Goal: Information Seeking & Learning: Find specific fact

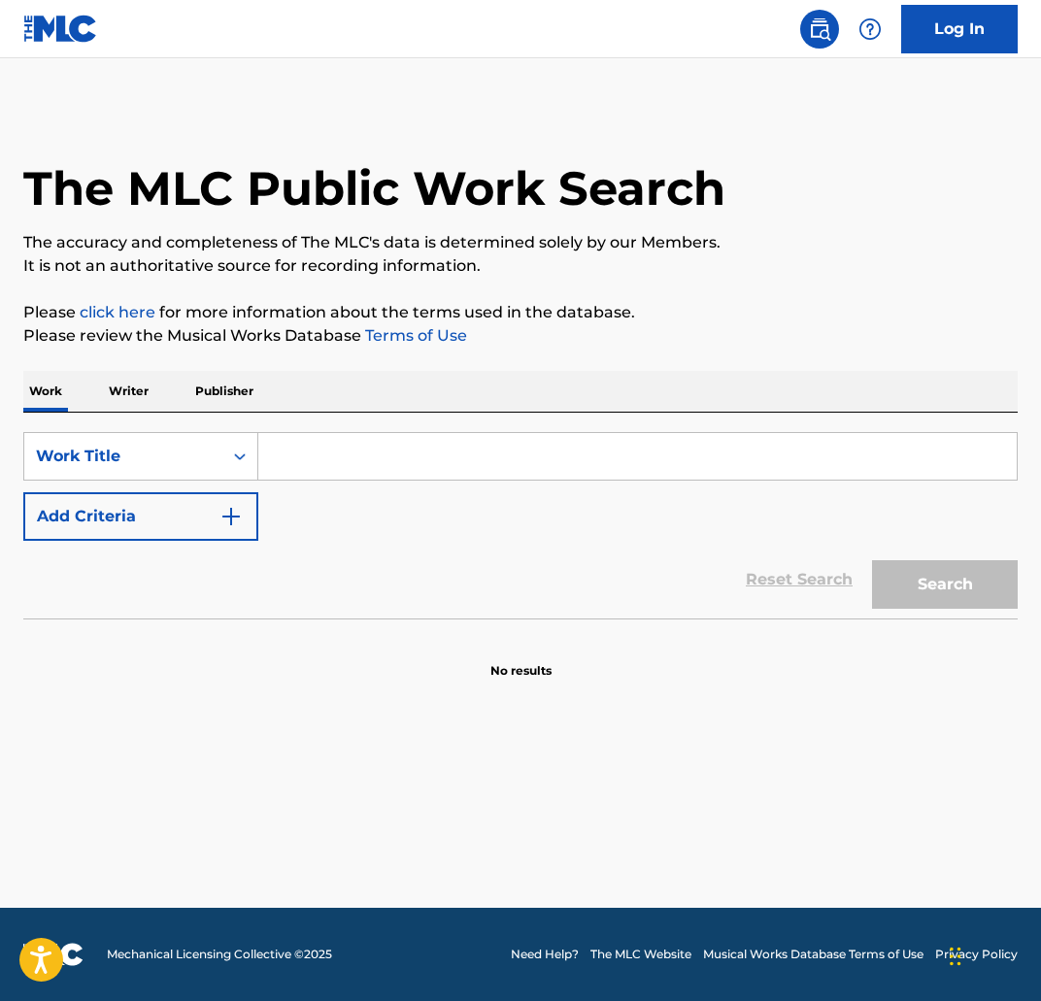
click at [363, 466] on input "Search Form" at bounding box center [637, 456] width 758 height 47
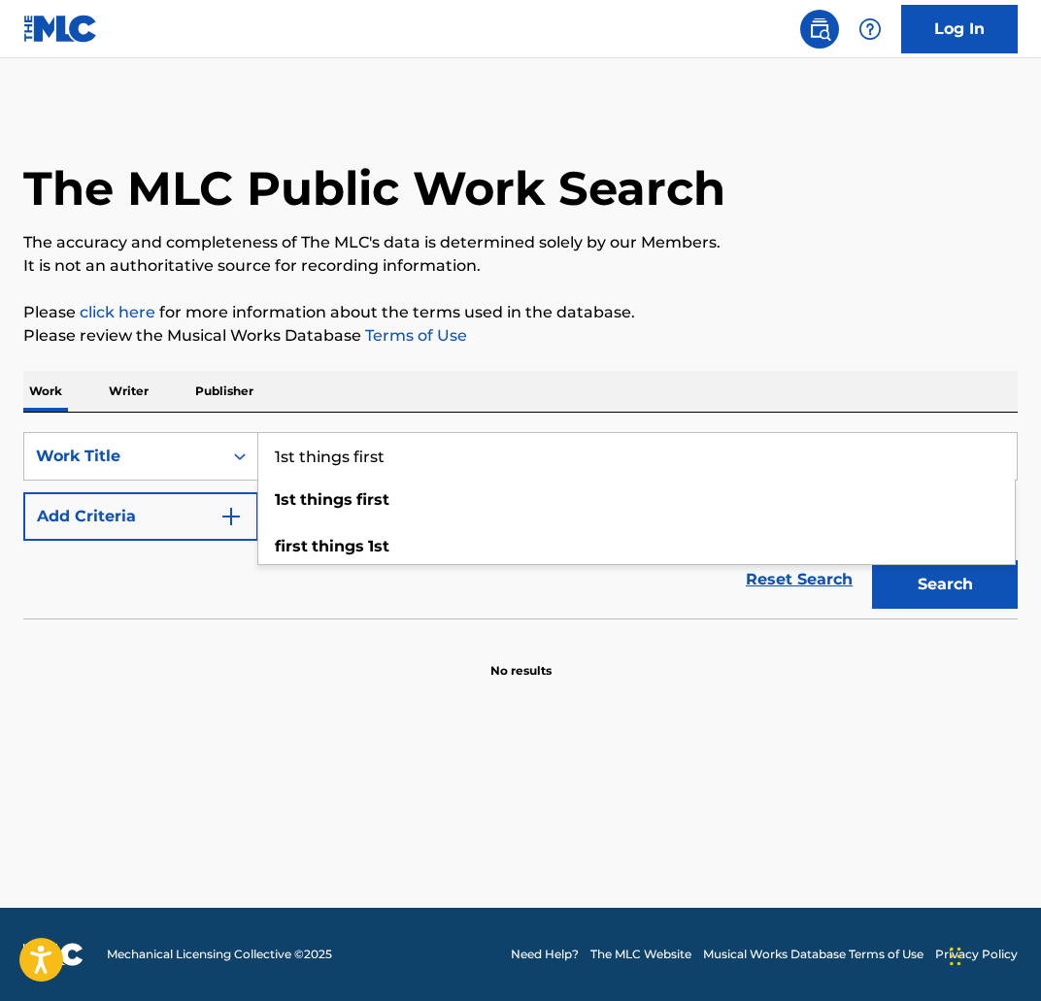
type input "1st things first"
click at [108, 501] on button "Add Criteria" at bounding box center [140, 516] width 235 height 49
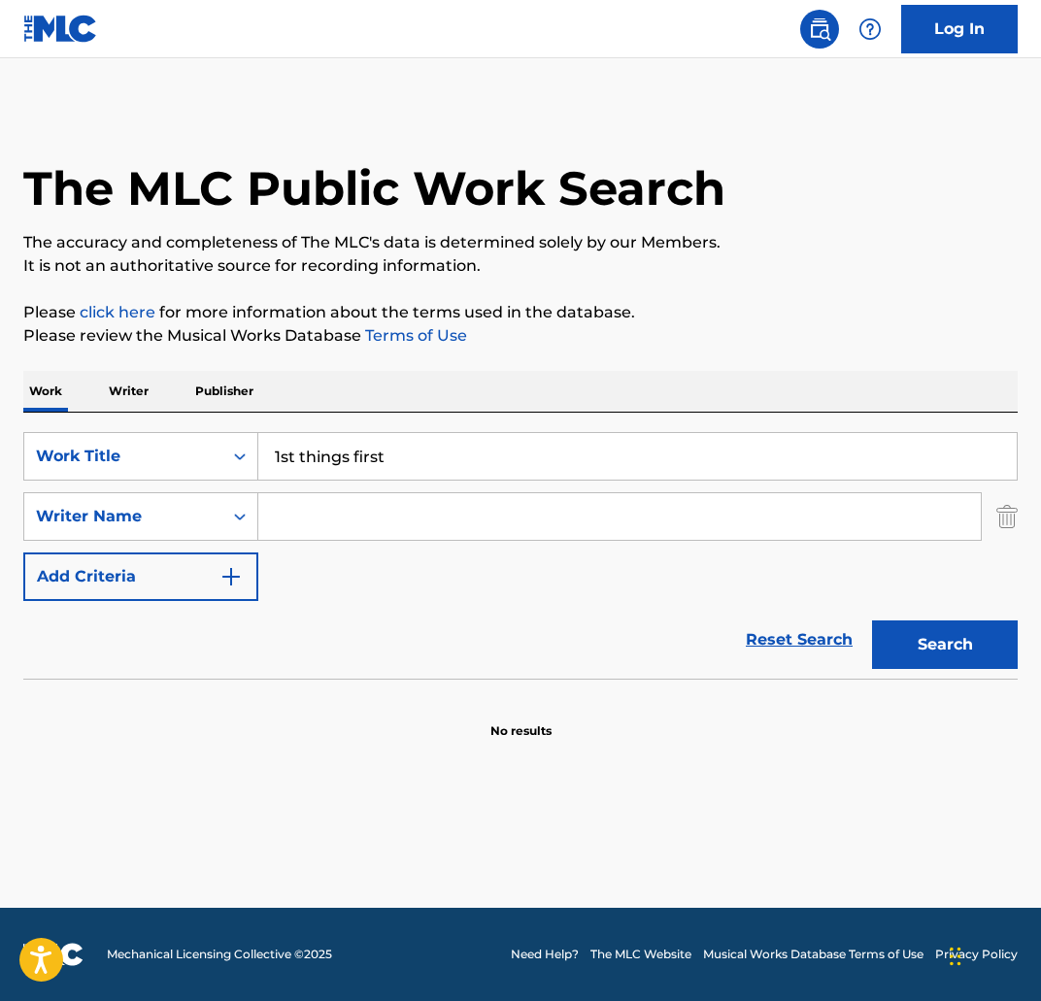
click at [351, 523] on input "Search Form" at bounding box center [619, 516] width 722 height 47
type input "aidan crotinger"
click at [872, 620] on button "Search" at bounding box center [945, 644] width 146 height 49
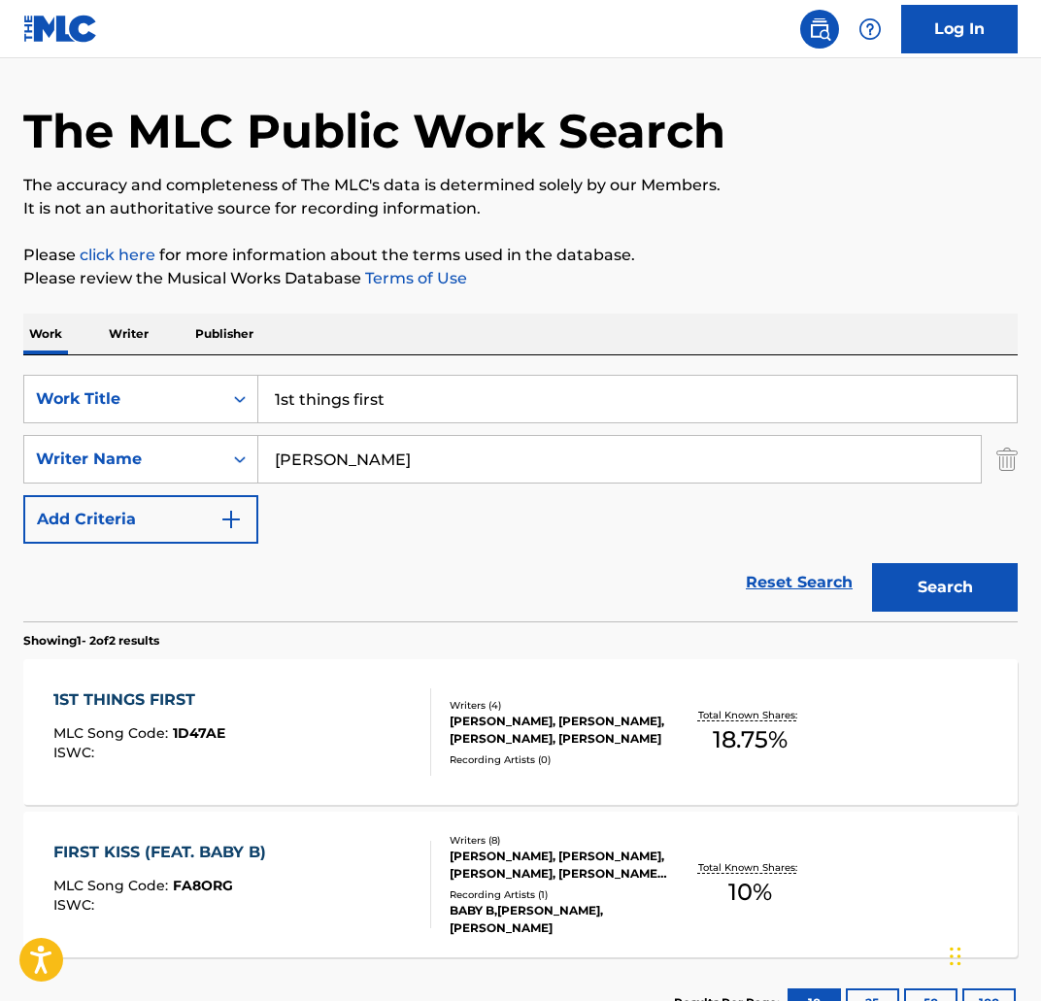
scroll to position [208, 0]
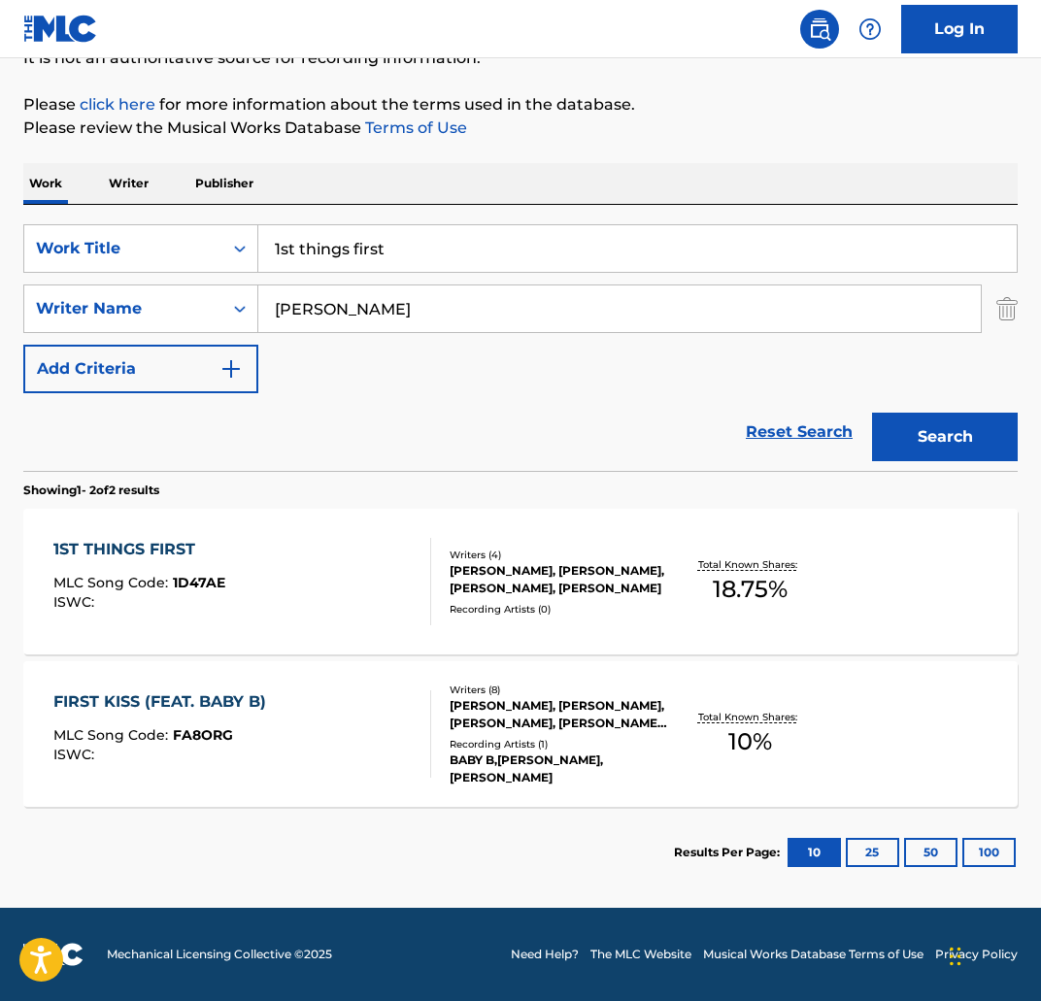
click at [248, 550] on div "1ST THINGS FIRST MLC Song Code : 1D47AE ISWC :" at bounding box center [242, 581] width 378 height 87
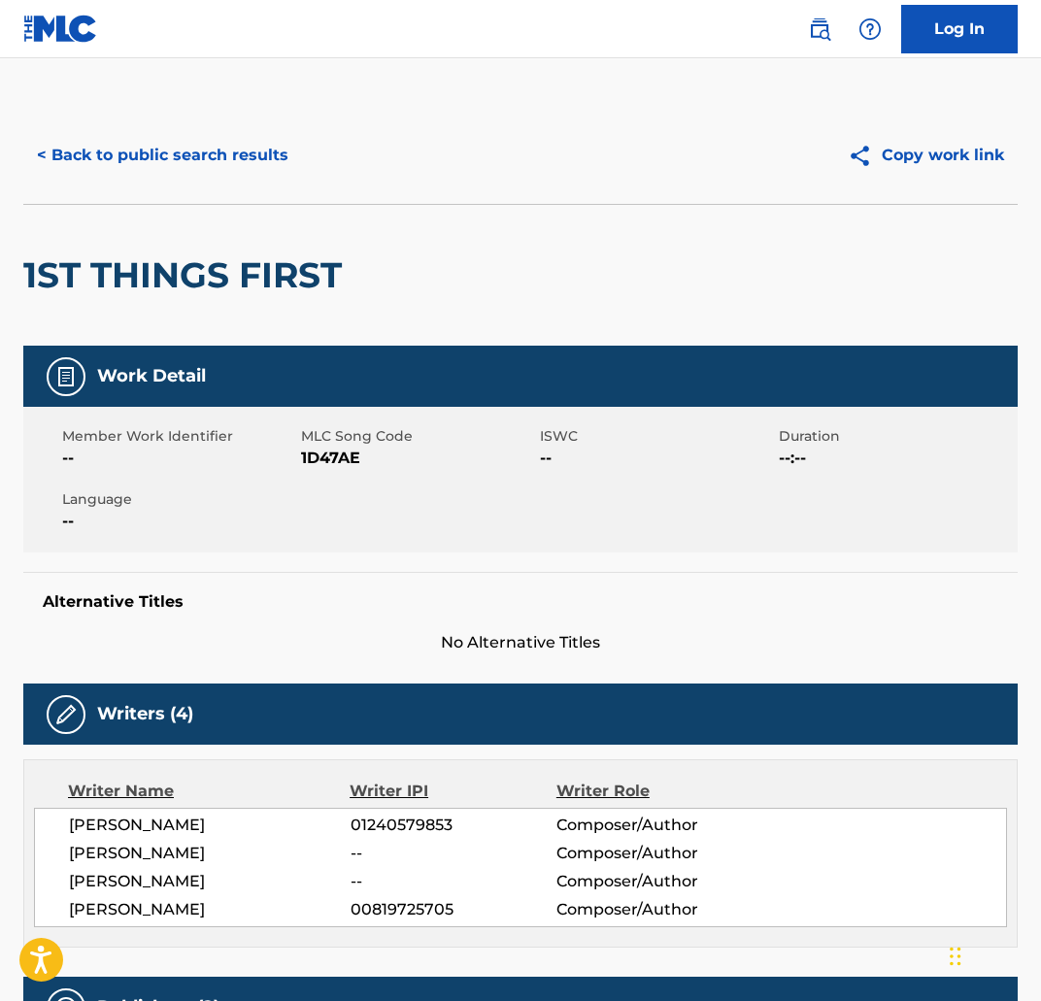
click at [201, 151] on button "< Back to public search results" at bounding box center [162, 155] width 279 height 49
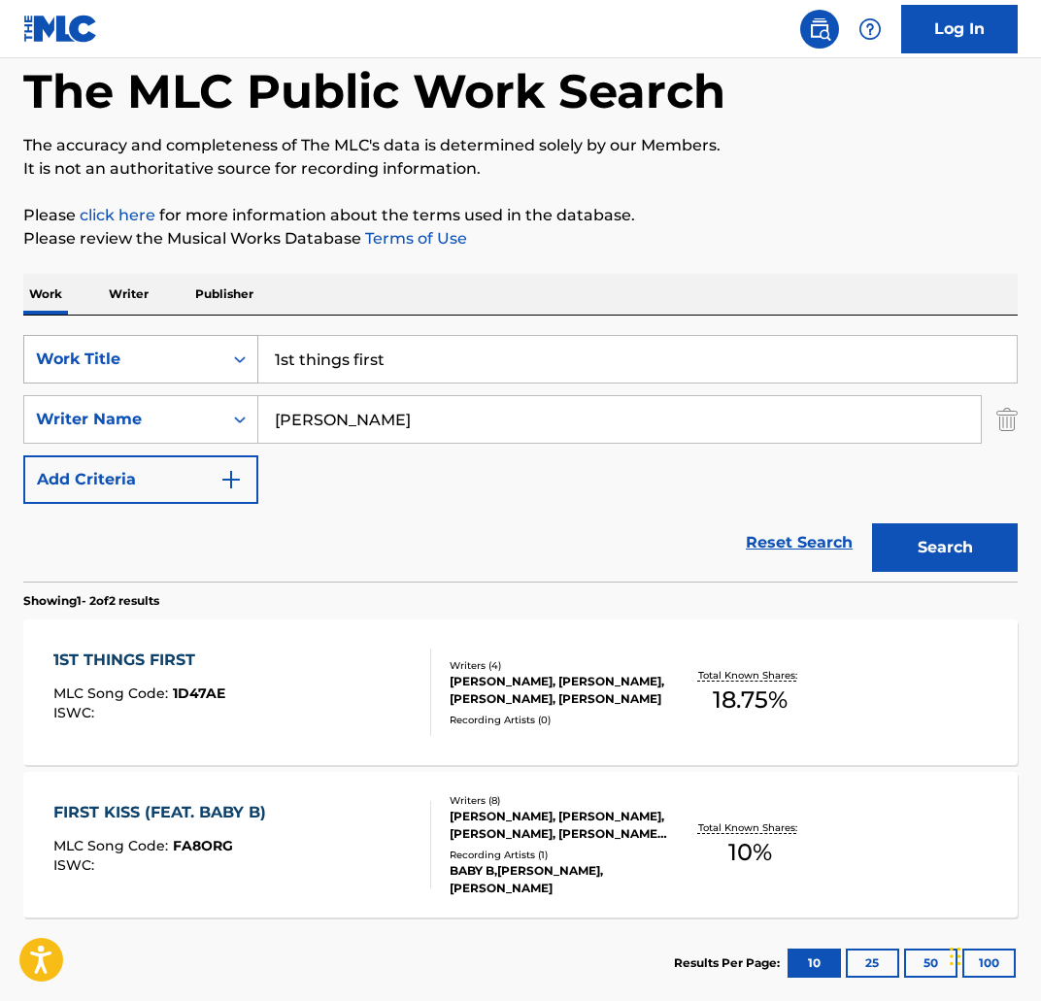
drag, startPoint x: 203, startPoint y: 367, endPoint x: 130, endPoint y: 365, distance: 72.9
click at [130, 365] on div "SearchWithCriteria5bb6be38-aa96-4be3-bac5-9505f8799e4e Work Title 1st things fi…" at bounding box center [520, 359] width 994 height 49
drag, startPoint x: 316, startPoint y: 362, endPoint x: 225, endPoint y: 365, distance: 90.3
click at [225, 365] on div "SearchWithCriteria5bb6be38-aa96-4be3-bac5-9505f8799e4e Work Title dracs 40s and…" at bounding box center [520, 359] width 994 height 49
click at [872, 523] on button "Search" at bounding box center [945, 547] width 146 height 49
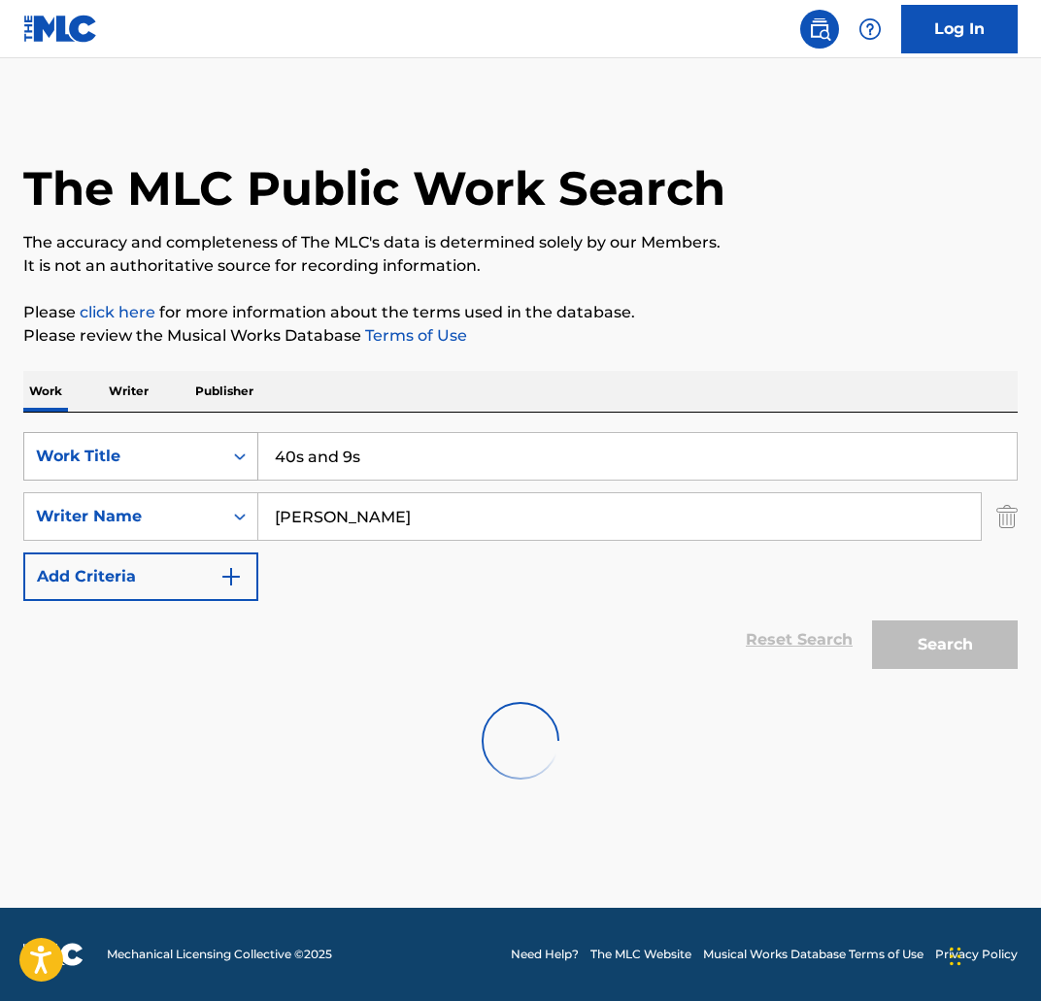
scroll to position [0, 0]
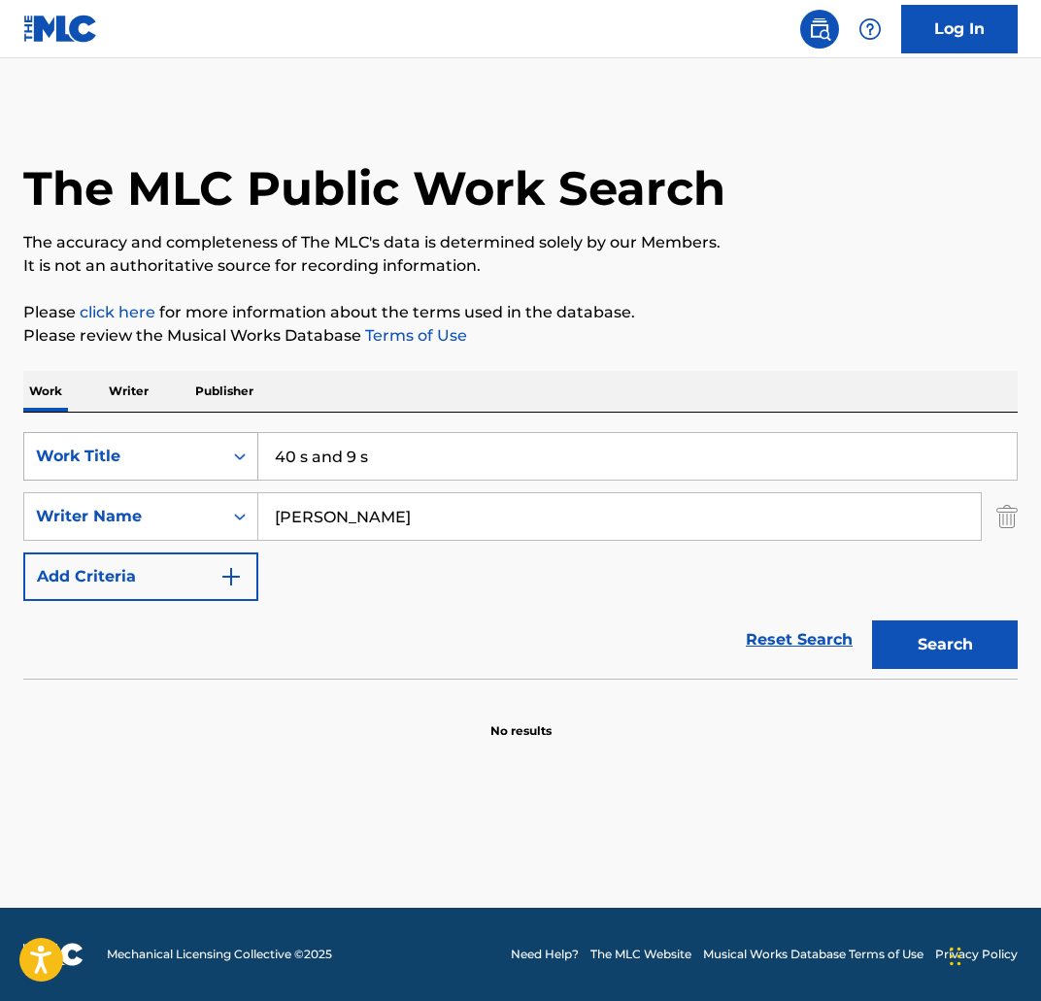
type input "40 s and 9 s"
click at [872, 620] on button "Search" at bounding box center [945, 644] width 146 height 49
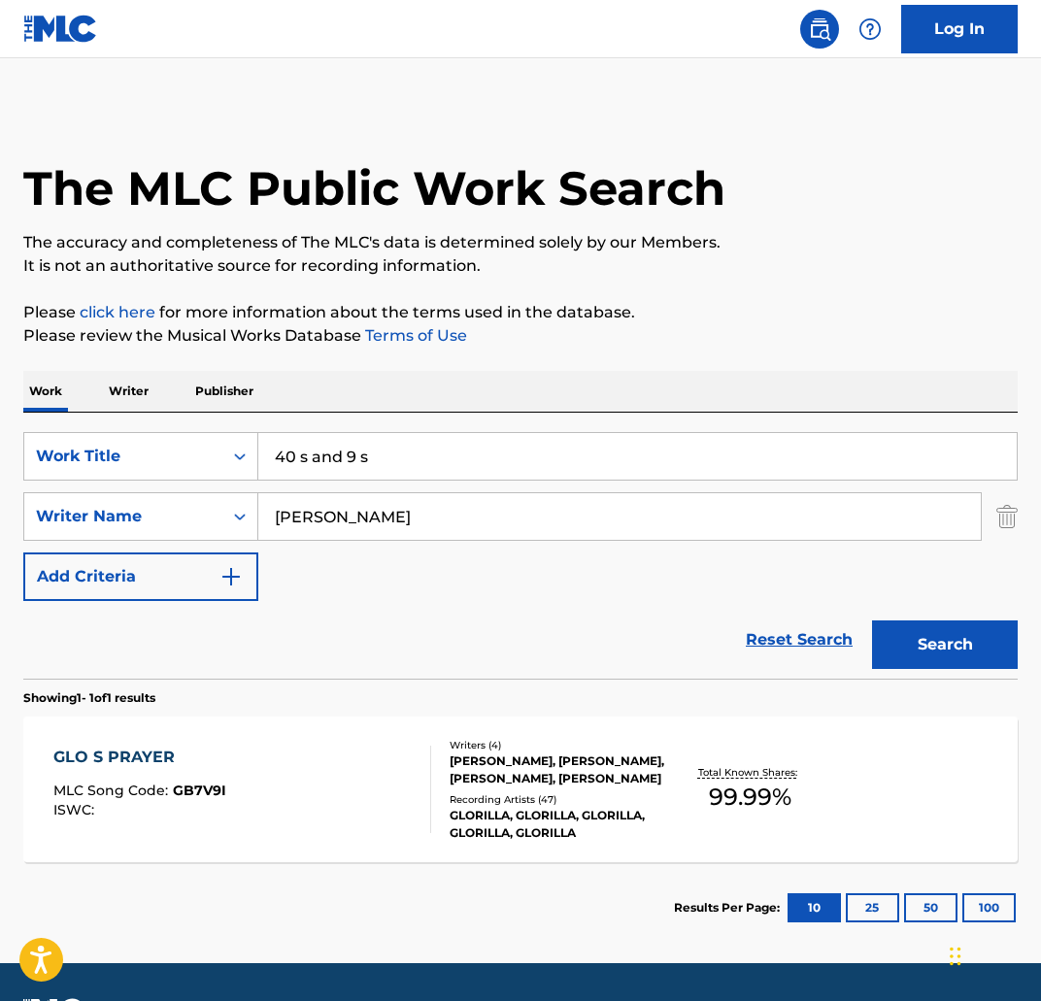
click at [565, 392] on div "Work Writer Publisher" at bounding box center [520, 391] width 994 height 41
click at [134, 445] on div "Work Title" at bounding box center [123, 456] width 175 height 23
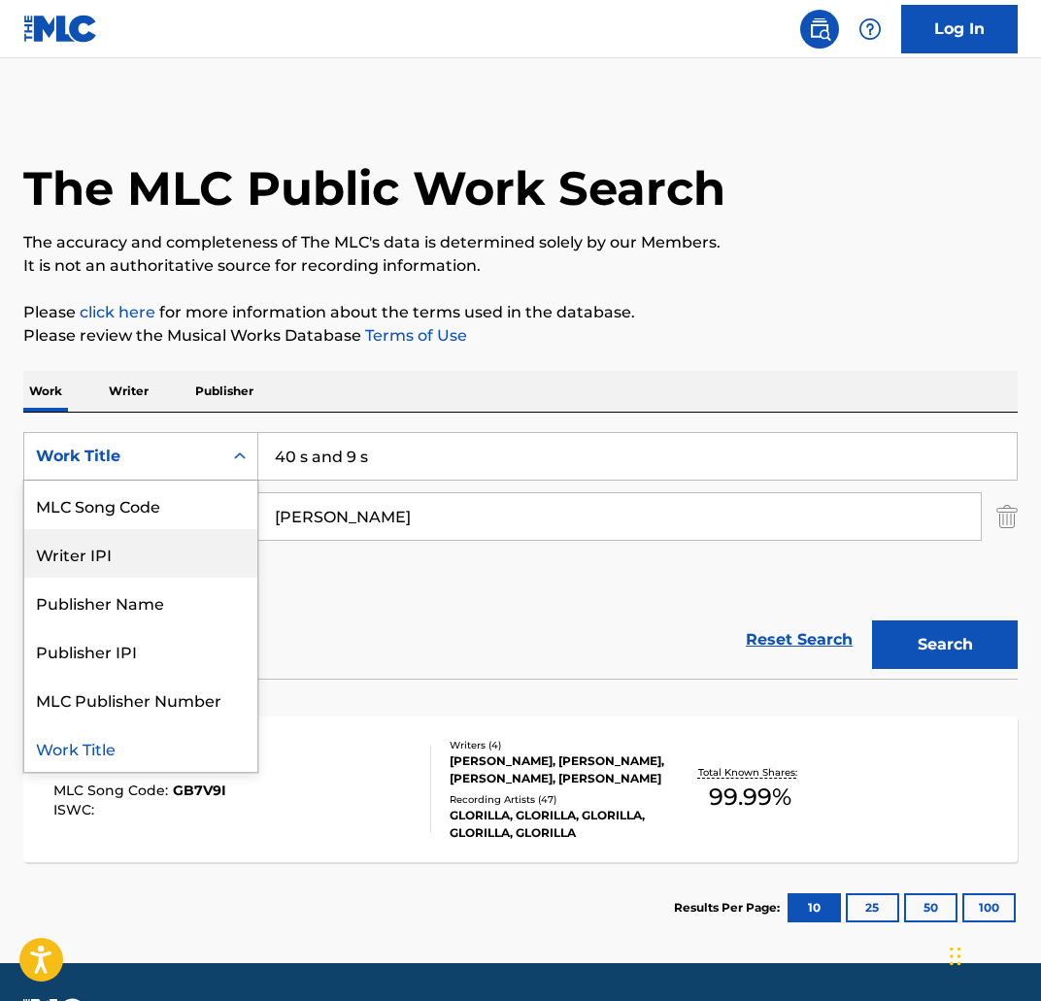
scroll to position [55, 0]
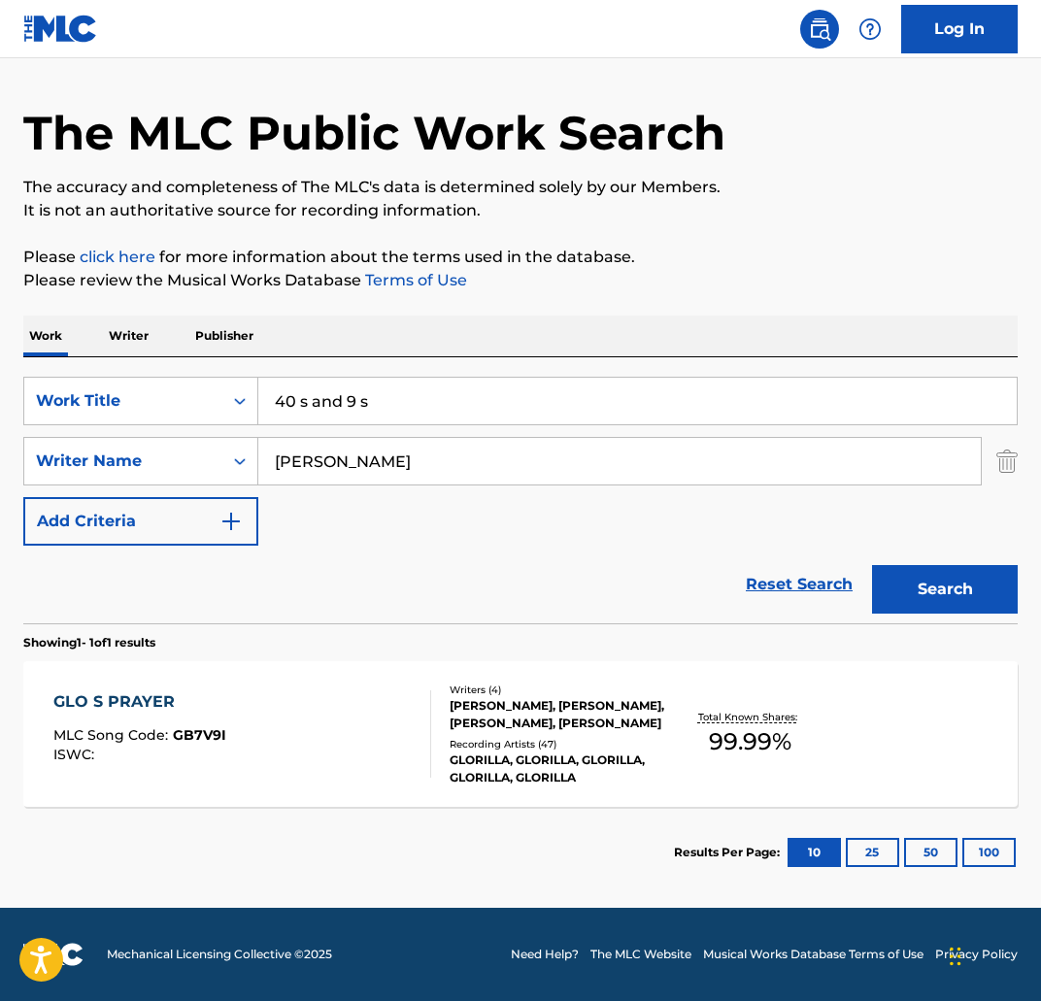
click at [106, 402] on div "Work Title" at bounding box center [123, 400] width 175 height 23
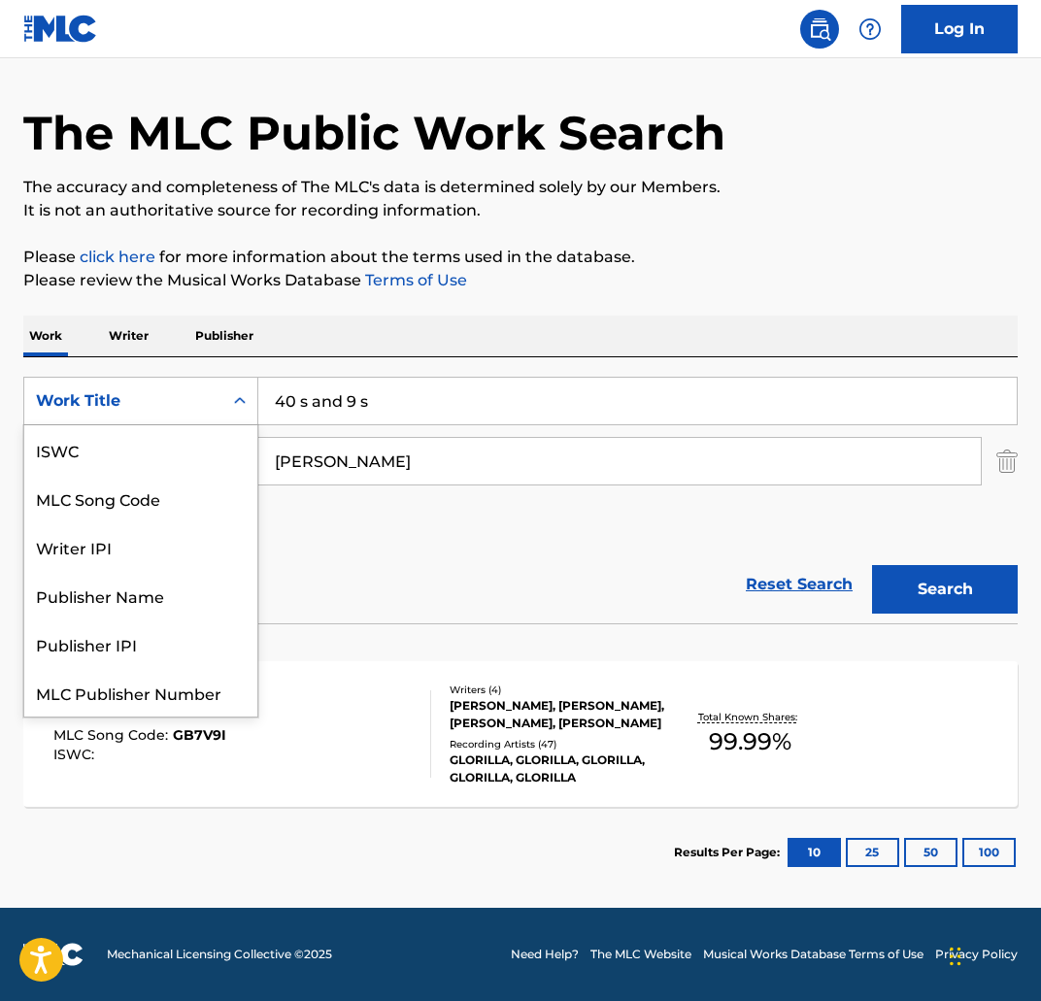
scroll to position [49, 0]
click at [106, 402] on div "Work Title" at bounding box center [123, 400] width 175 height 23
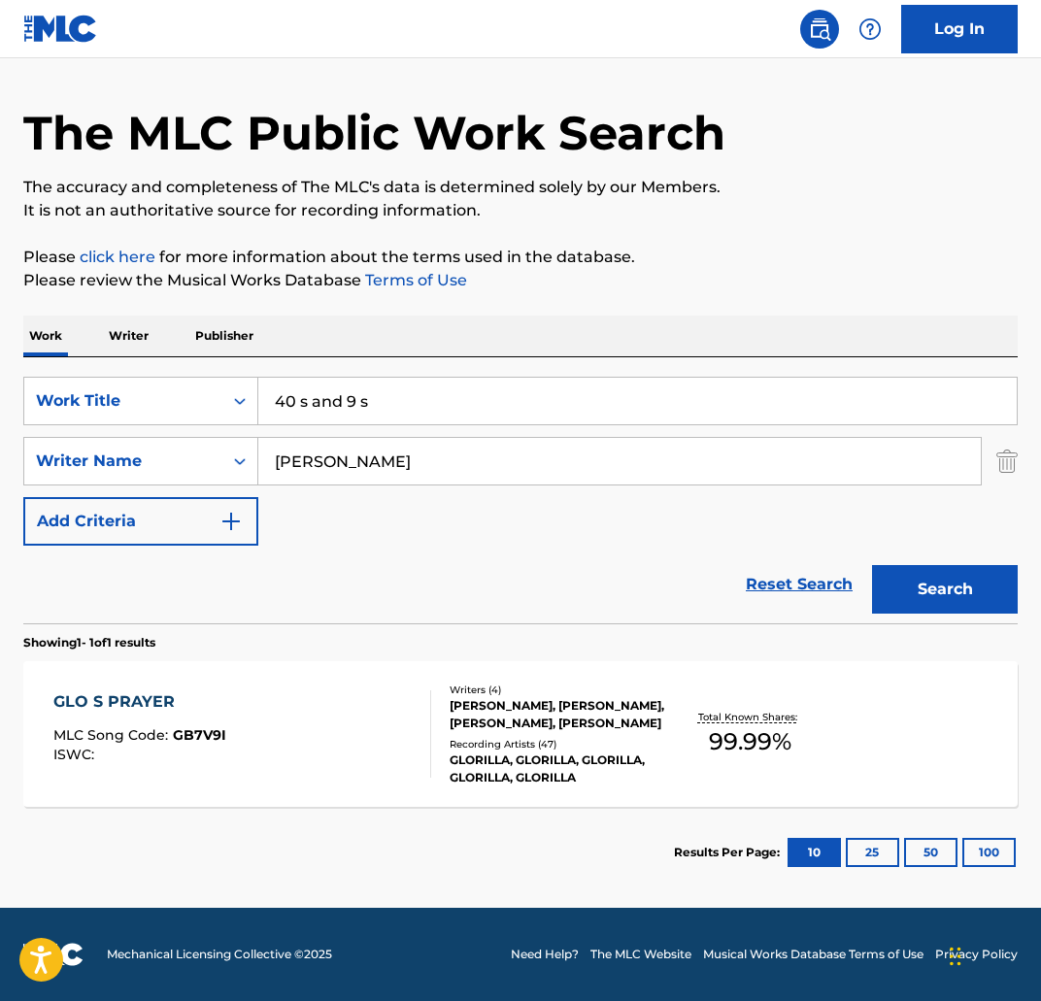
drag, startPoint x: 475, startPoint y: 453, endPoint x: 445, endPoint y: 448, distance: 30.7
click at [458, 450] on input "aidan crotinger" at bounding box center [619, 461] width 722 height 47
click at [299, 408] on input "40 s and 9 s" at bounding box center [637, 401] width 758 height 47
click at [456, 669] on div "GLO S PRAYER MLC Song Code : GB7V9I ISWC : Writers ( 4 ) ARTYOM TSALKO, GLORILL…" at bounding box center [520, 734] width 994 height 146
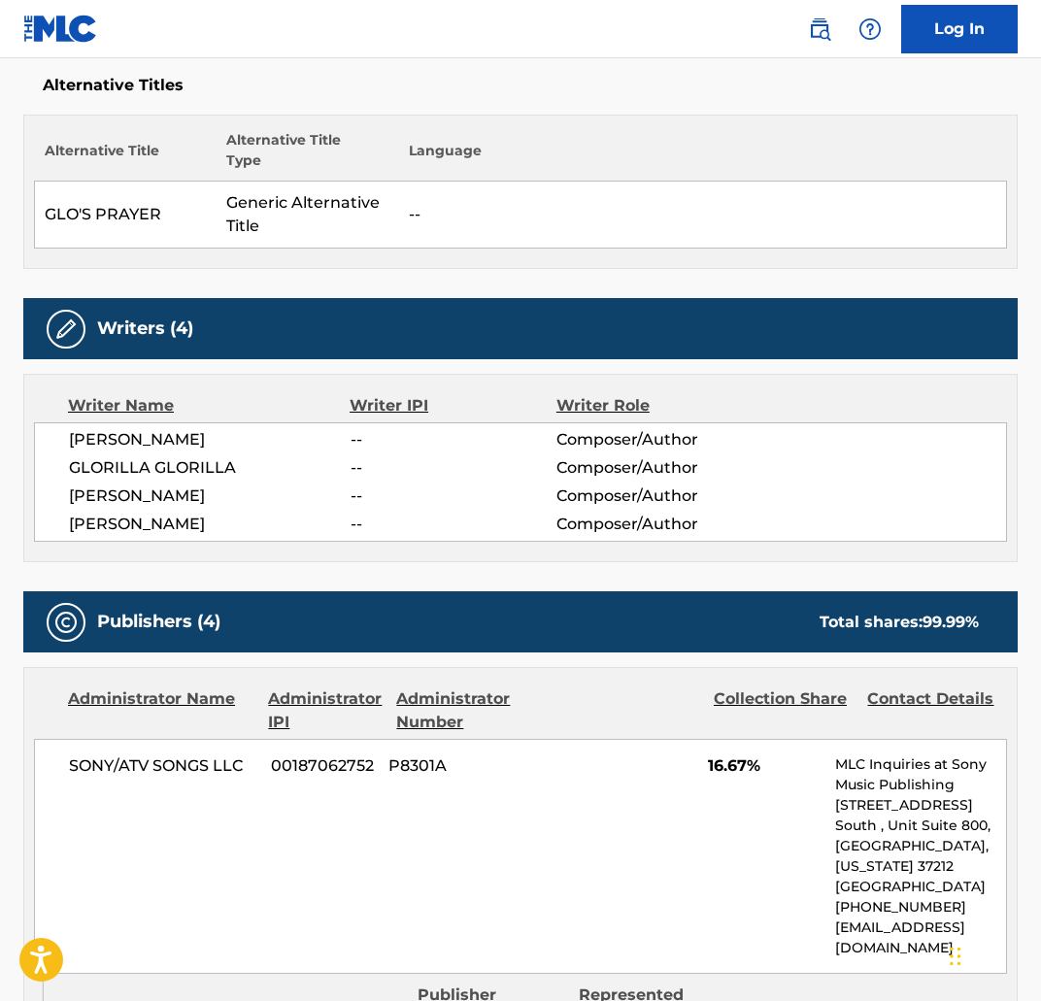
scroll to position [508, 0]
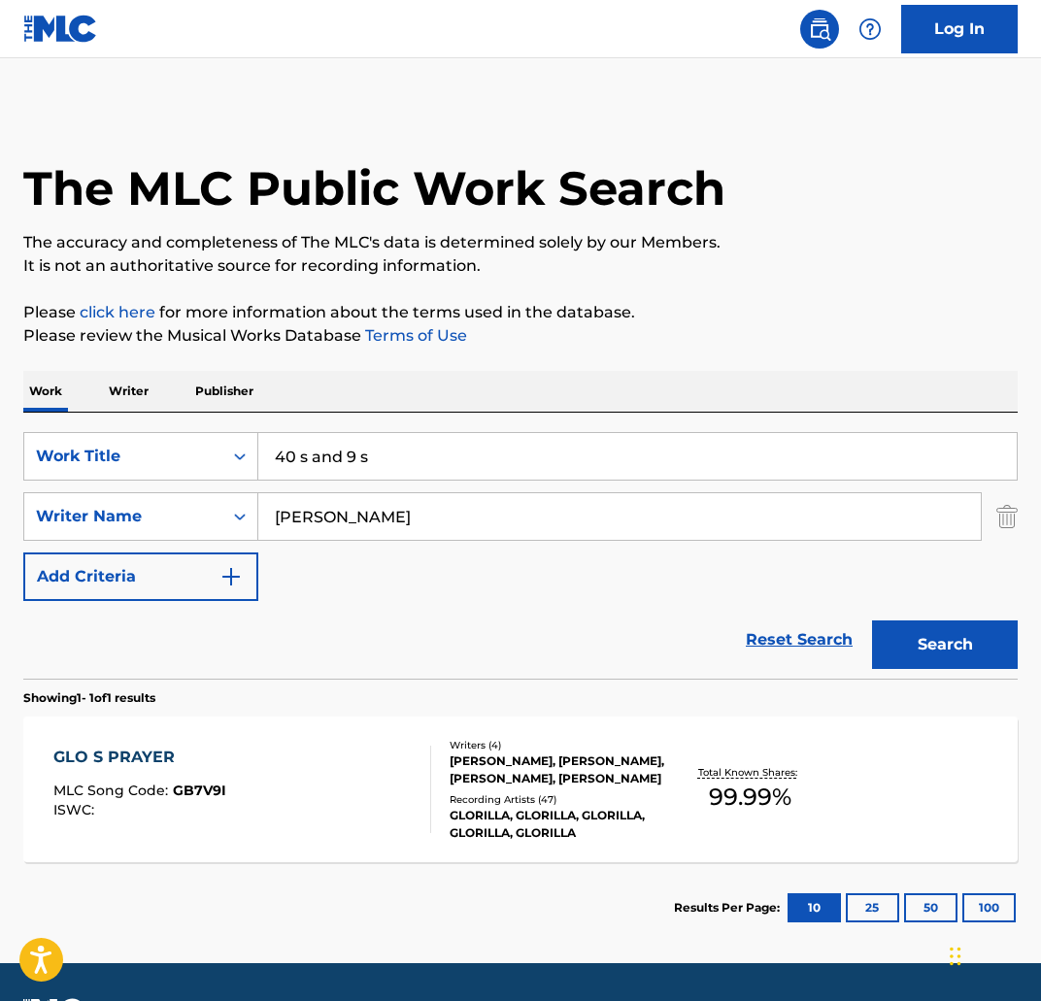
click at [363, 435] on input "40 s and 9 s" at bounding box center [637, 456] width 758 height 47
drag, startPoint x: 418, startPoint y: 464, endPoint x: 217, endPoint y: 469, distance: 201.1
click at [215, 469] on div "SearchWithCriteria5bb6be38-aa96-4be3-bac5-9505f8799e4e Work Title 40 s and 9 s" at bounding box center [520, 456] width 994 height 49
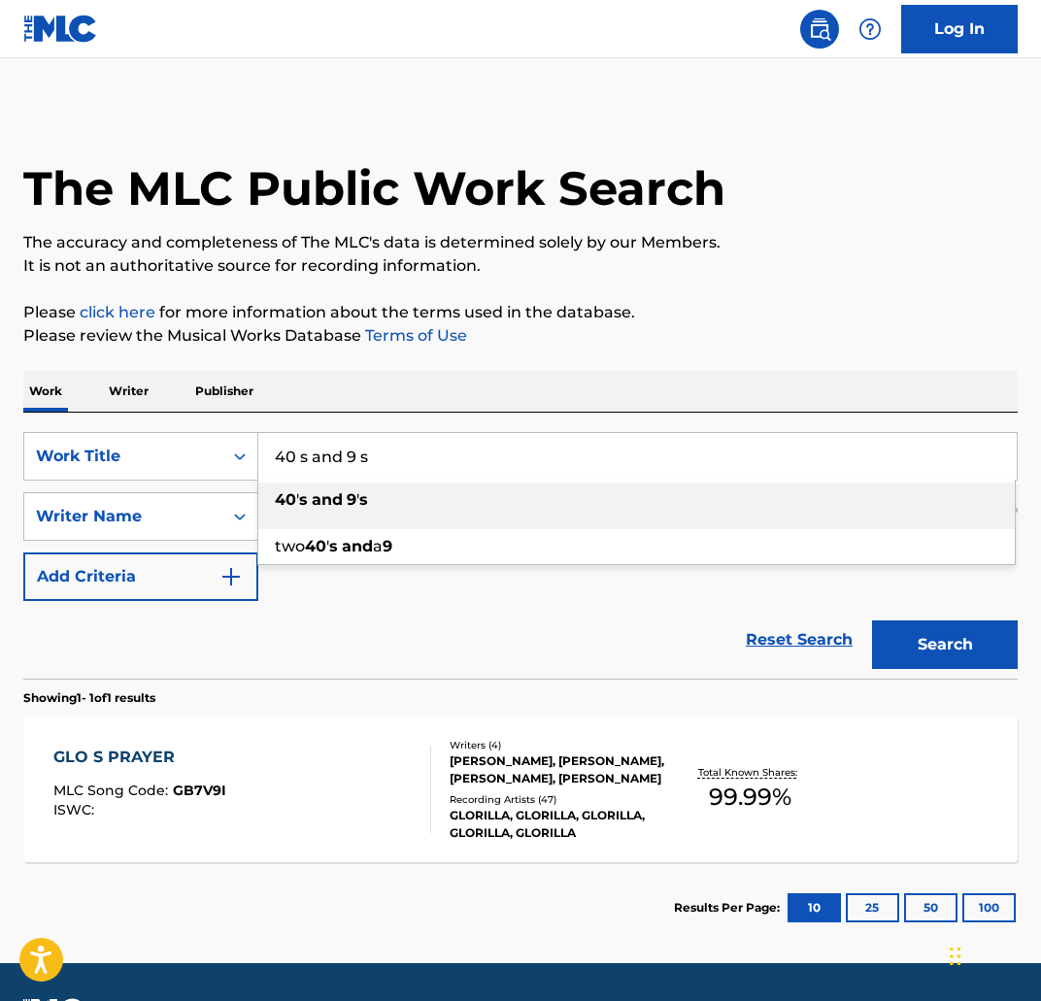
drag, startPoint x: 307, startPoint y: 460, endPoint x: 286, endPoint y: 459, distance: 20.4
click at [286, 459] on input "40 s and 9 s" at bounding box center [637, 456] width 758 height 47
click at [387, 458] on input "40 s and 9 s" at bounding box center [637, 456] width 758 height 47
drag, startPoint x: 379, startPoint y: 462, endPoint x: 241, endPoint y: 459, distance: 137.9
click at [241, 459] on div "SearchWithCriteria5bb6be38-aa96-4be3-bac5-9505f8799e4e Work Title 40 s and 9 s …" at bounding box center [520, 456] width 994 height 49
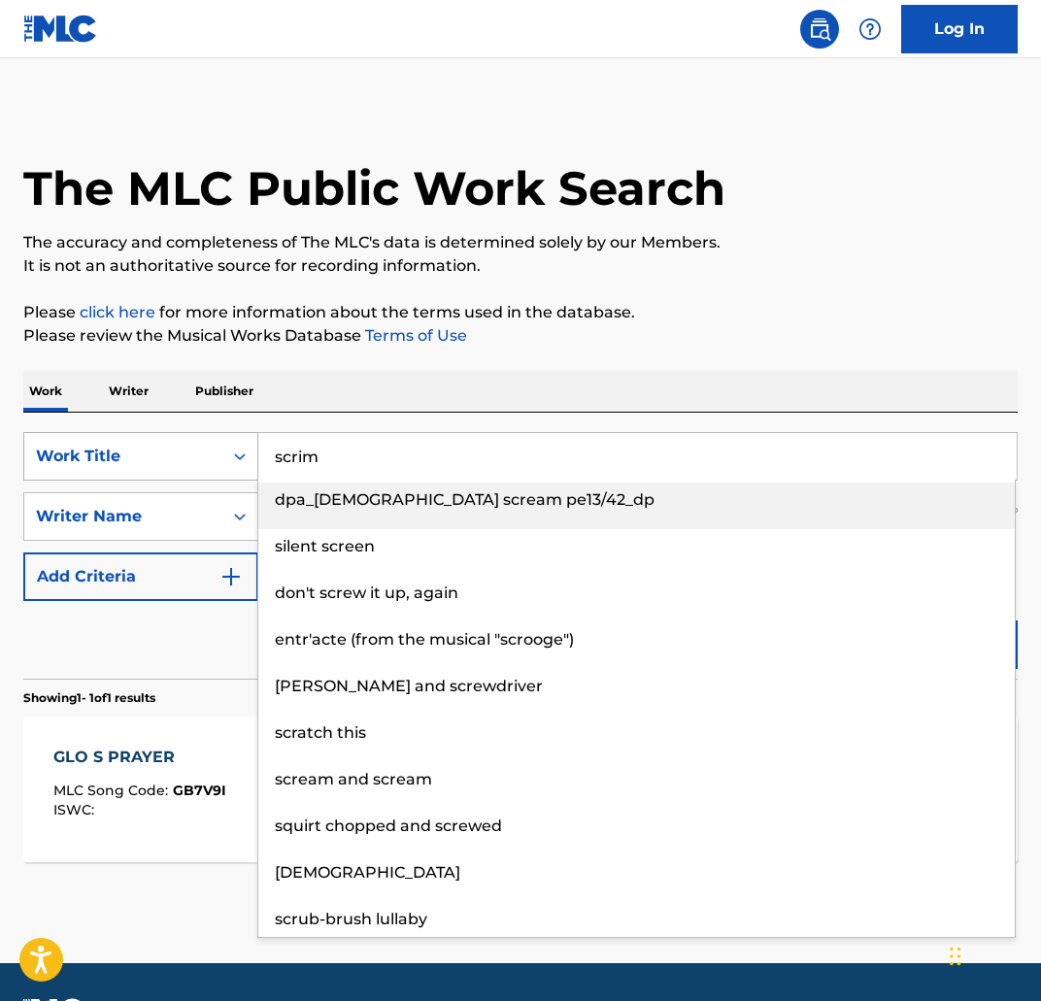
type input "dpa_male scream pe13/42_dp"
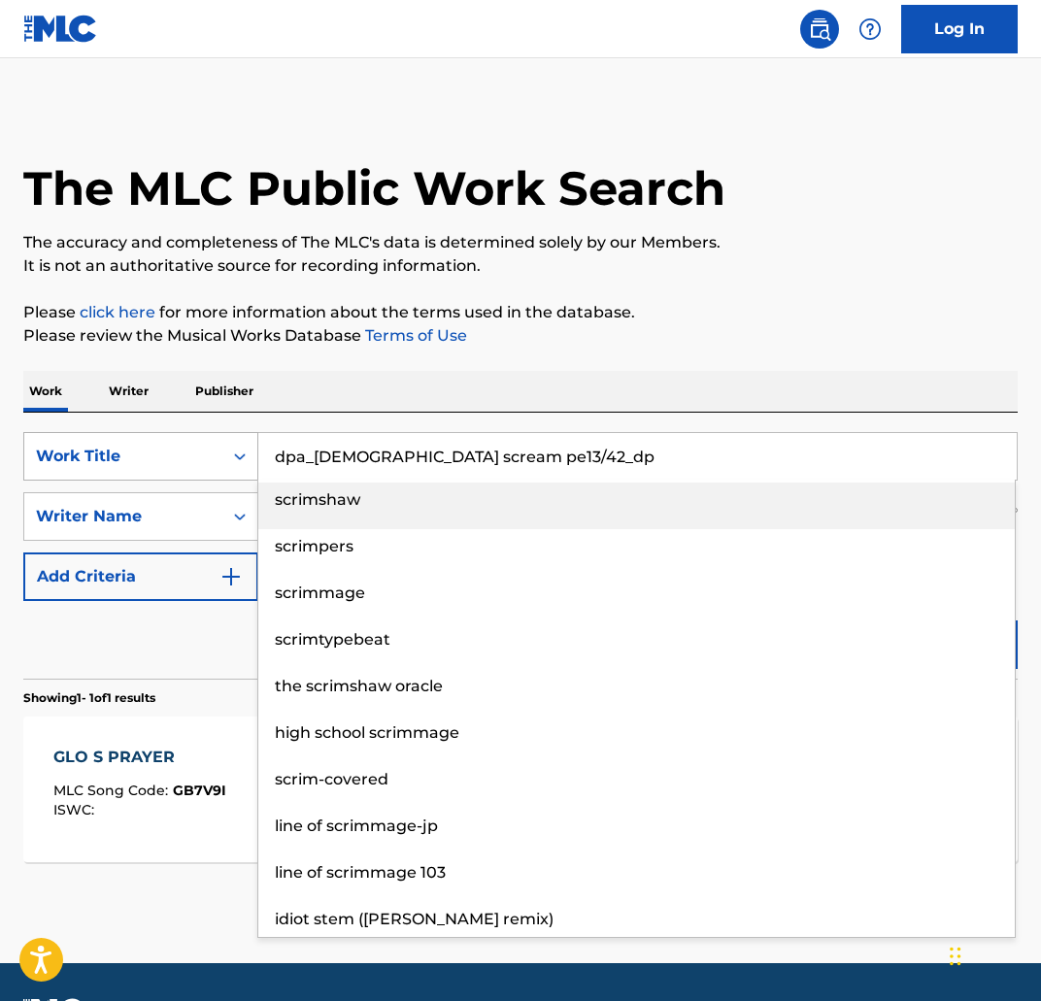
drag, startPoint x: 360, startPoint y: 463, endPoint x: 232, endPoint y: 458, distance: 128.3
click at [232, 458] on div "SearchWithCriteria5bb6be38-aa96-4be3-bac5-9505f8799e4e Work Title dpa_male scre…" at bounding box center [520, 456] width 994 height 49
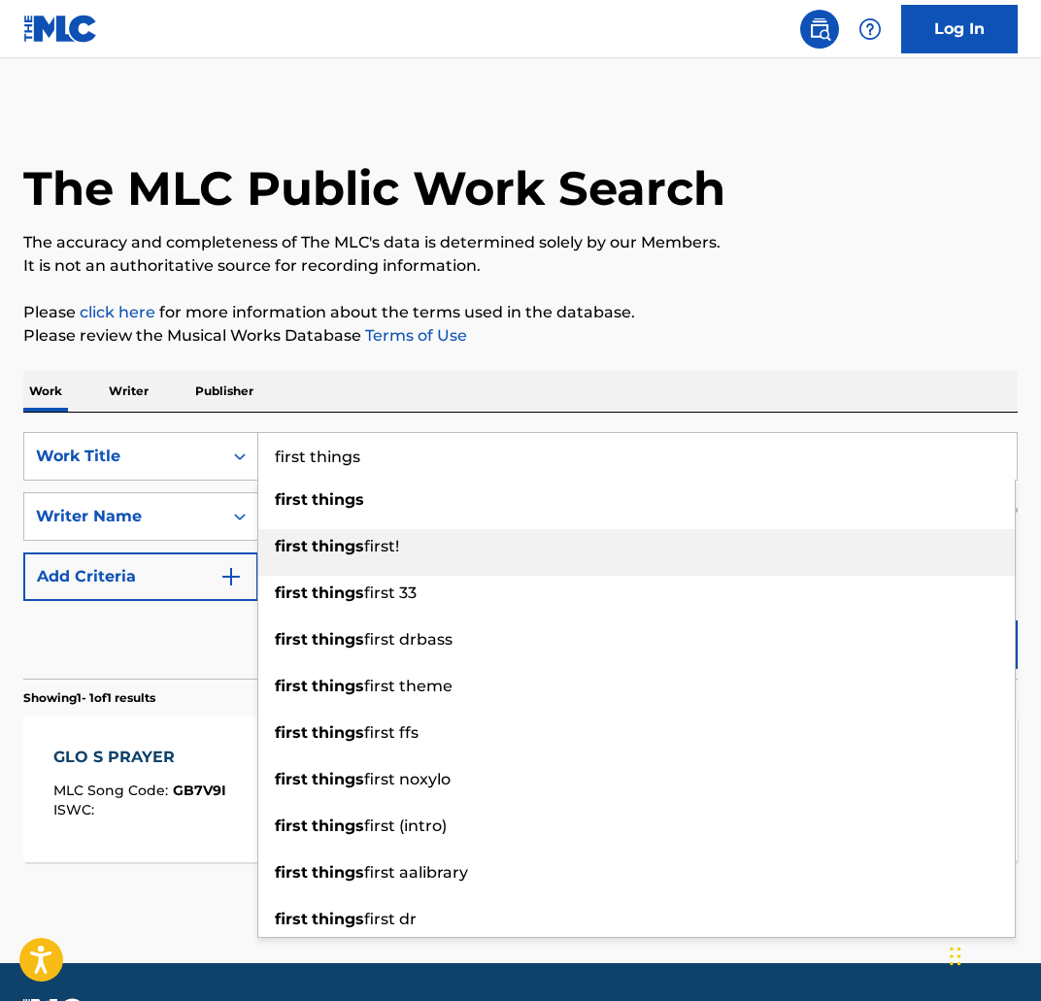
click at [375, 552] on span "first!" at bounding box center [381, 546] width 35 height 18
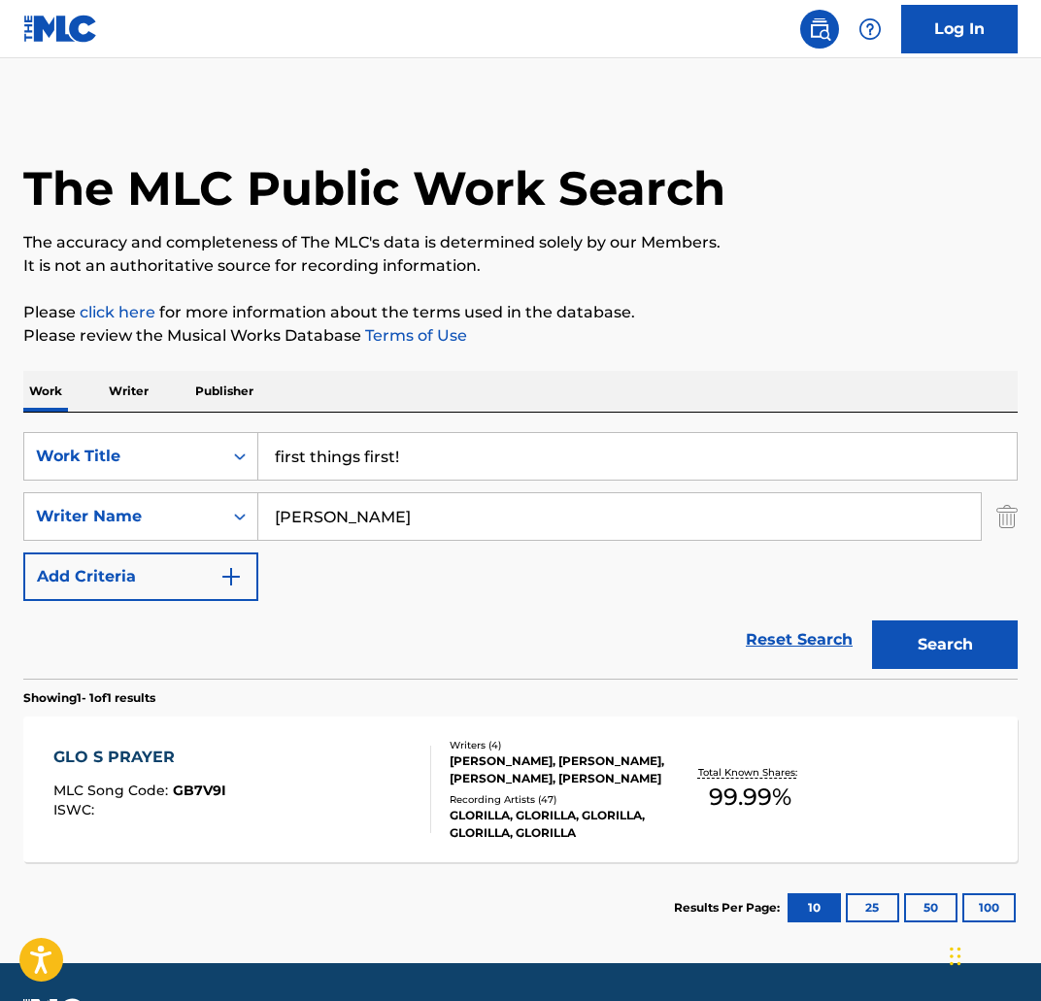
click at [426, 466] on input "first things first!" at bounding box center [637, 456] width 758 height 47
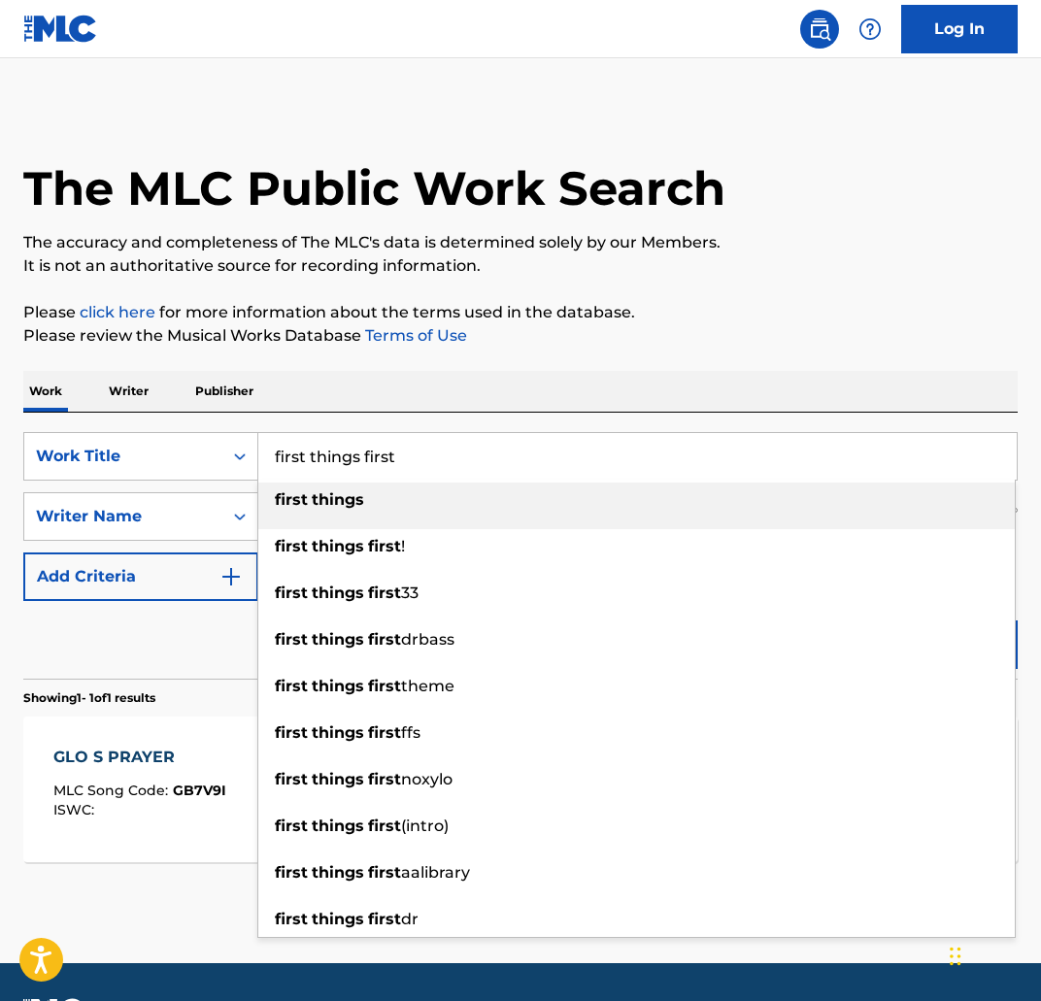
type input "first things first"
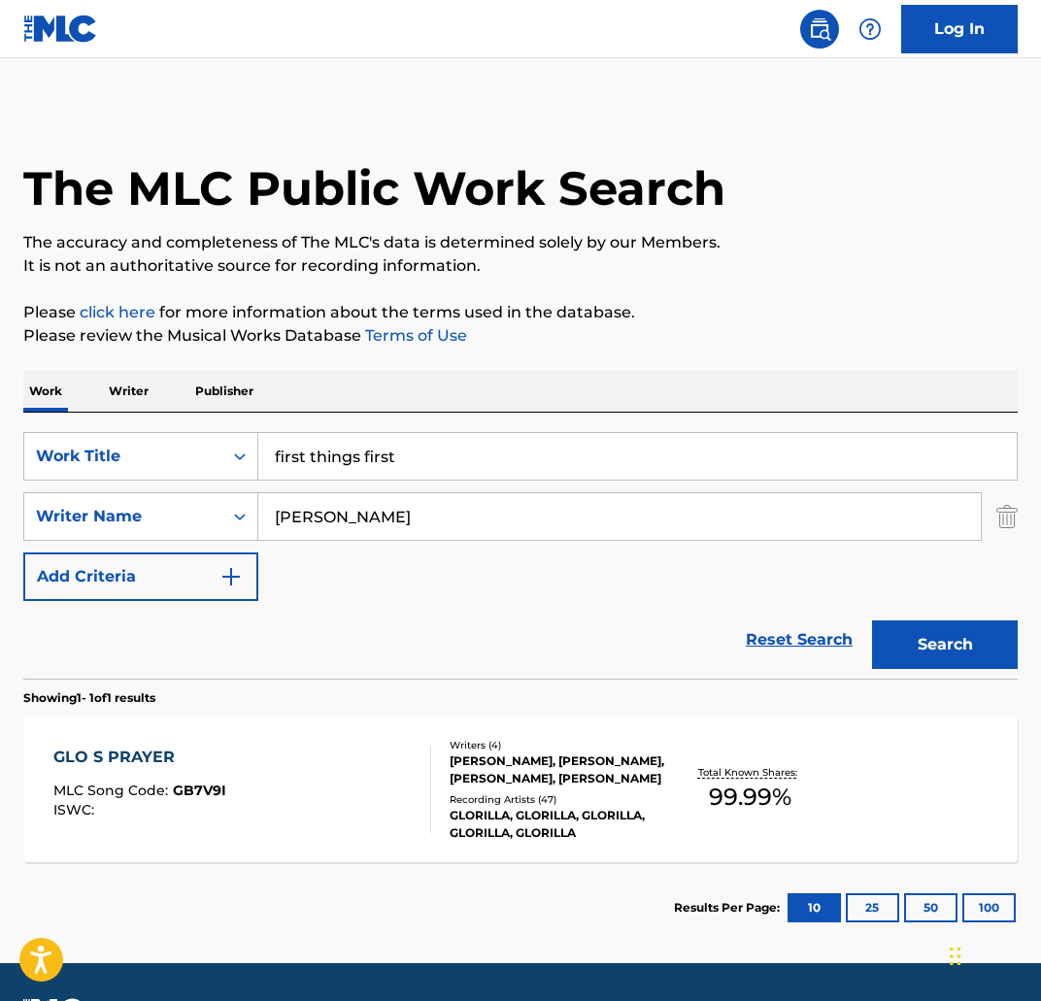
click at [457, 378] on div "Work Writer Publisher" at bounding box center [520, 391] width 994 height 41
click at [933, 653] on button "Search" at bounding box center [945, 644] width 146 height 49
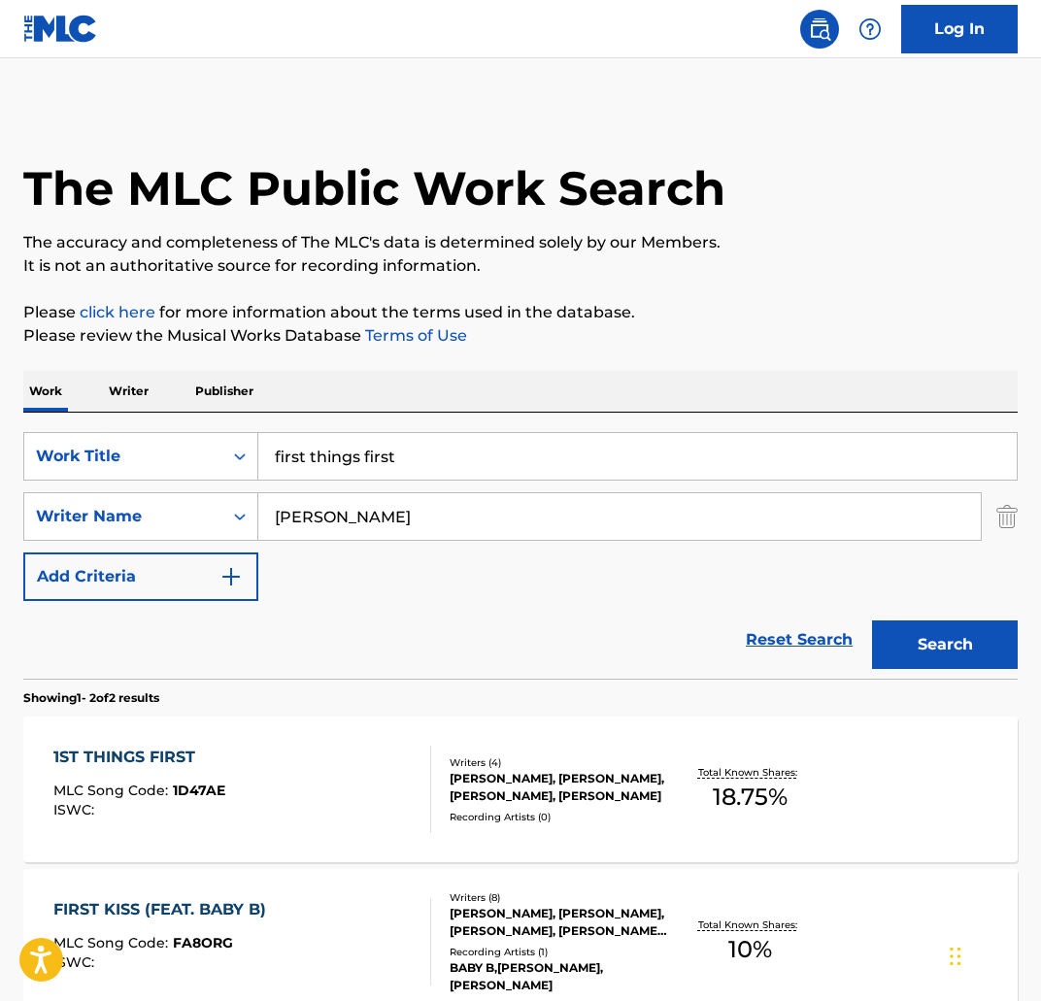
scroll to position [208, 0]
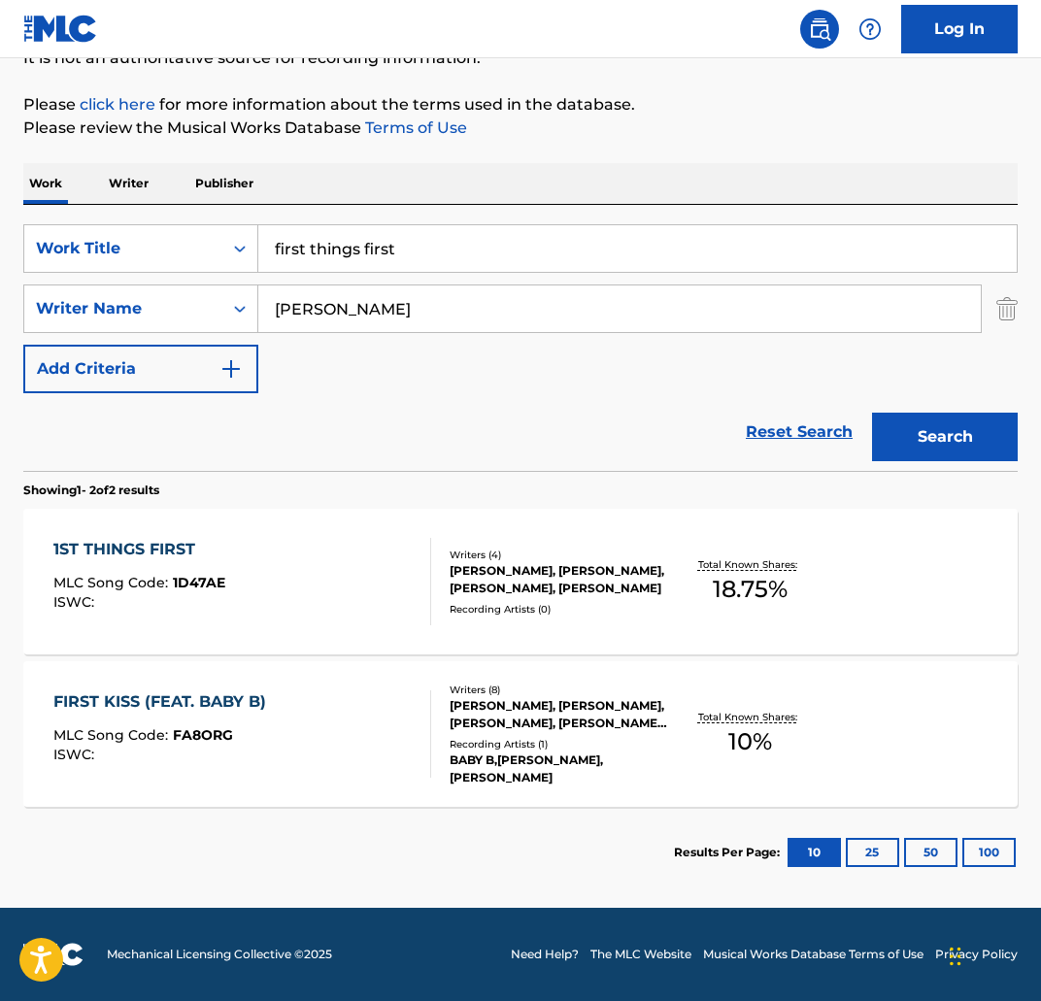
click at [183, 543] on div "1ST THINGS FIRST" at bounding box center [139, 549] width 172 height 23
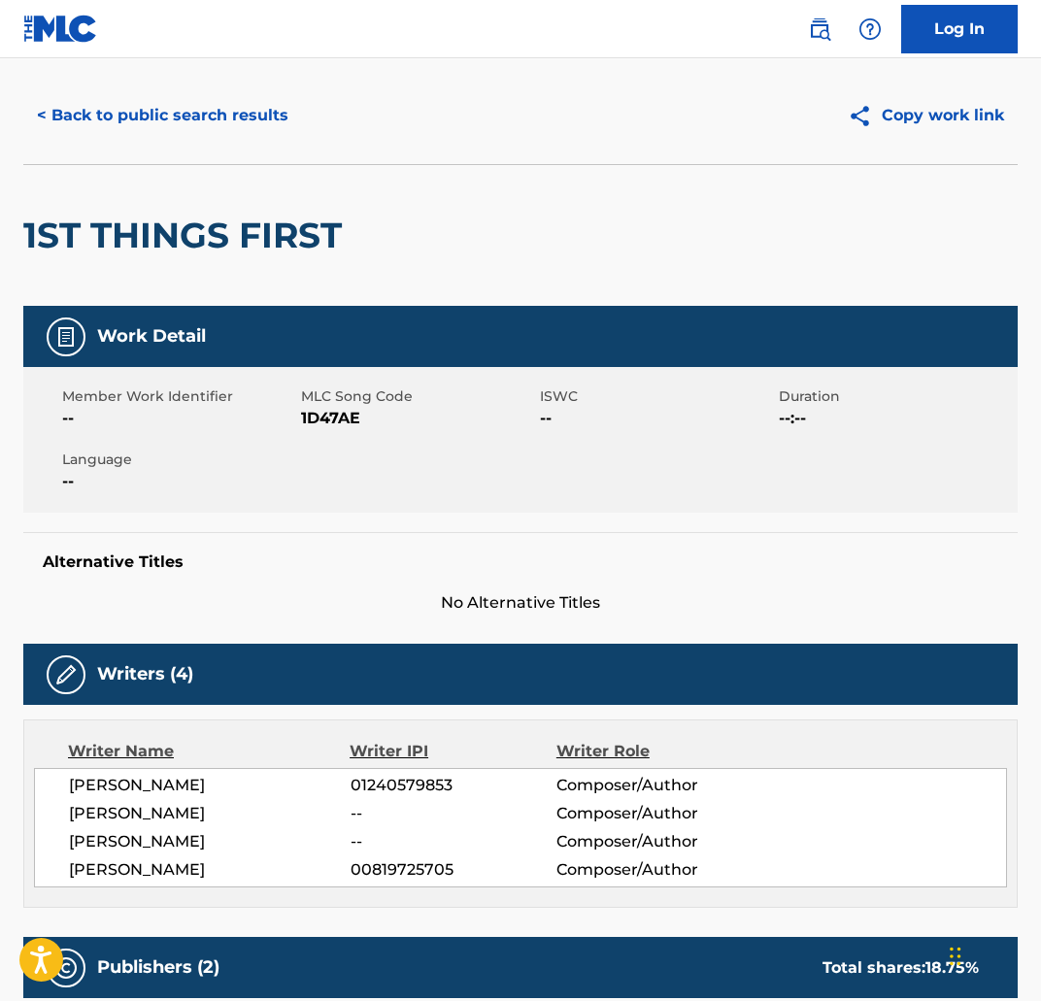
scroll to position [58, 0]
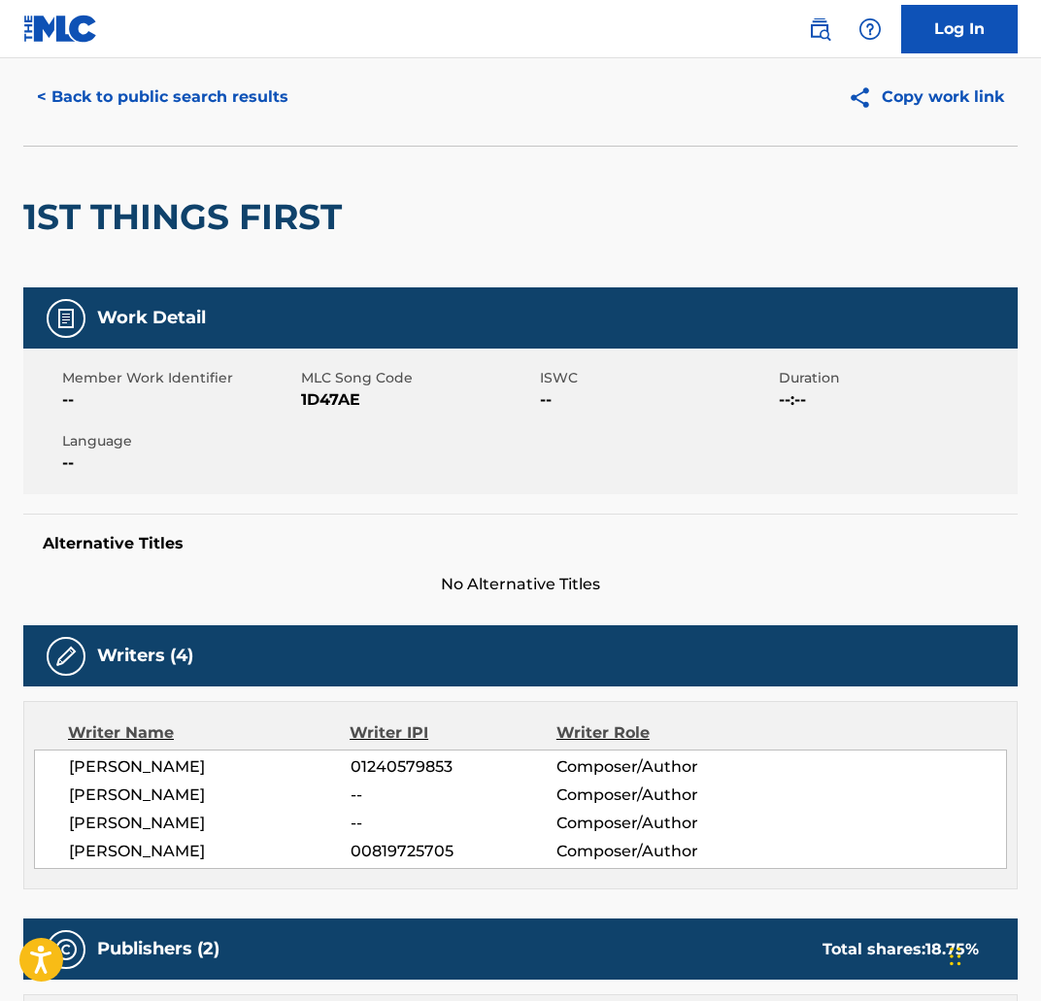
scroll to position [97, 0]
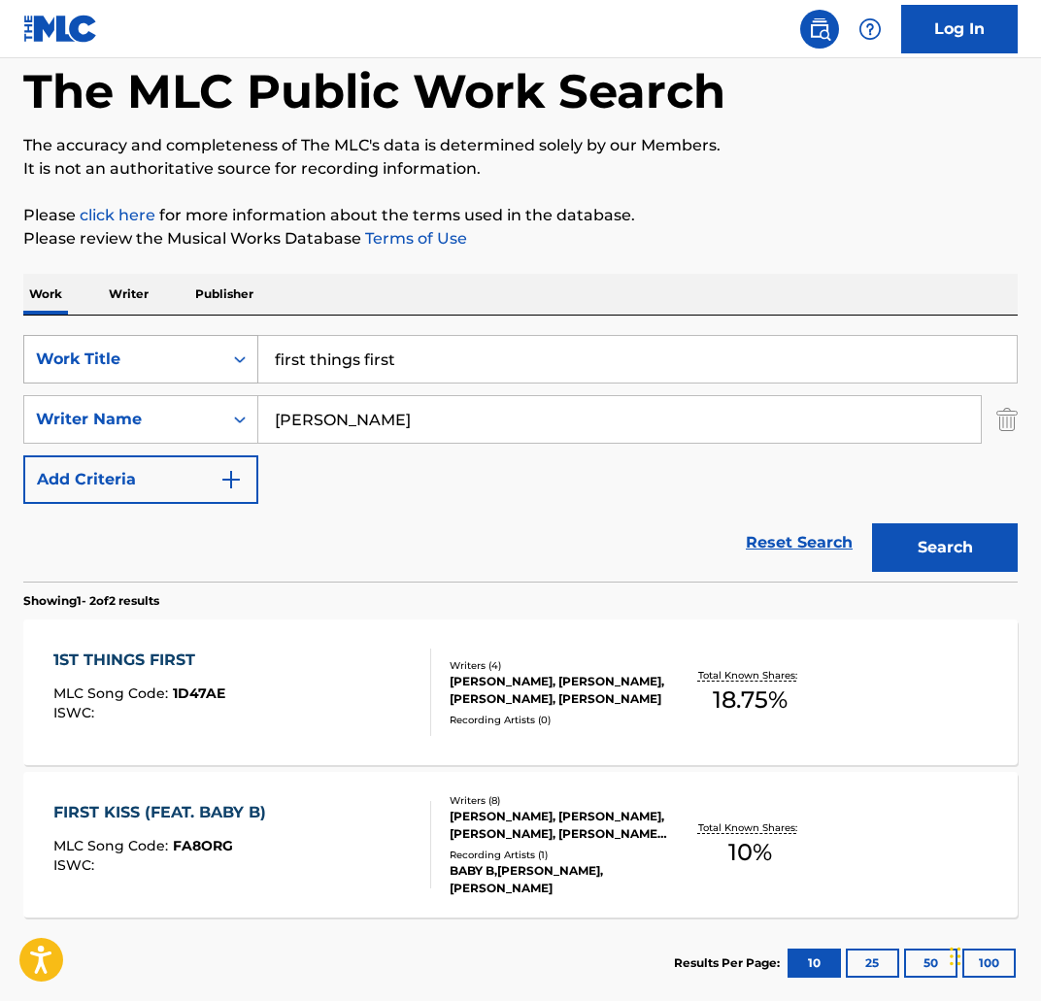
drag, startPoint x: 502, startPoint y: 360, endPoint x: 229, endPoint y: 341, distance: 273.5
click at [229, 341] on div "SearchWithCriteria5bb6be38-aa96-4be3-bac5-9505f8799e4e Work Title first things …" at bounding box center [520, 359] width 994 height 49
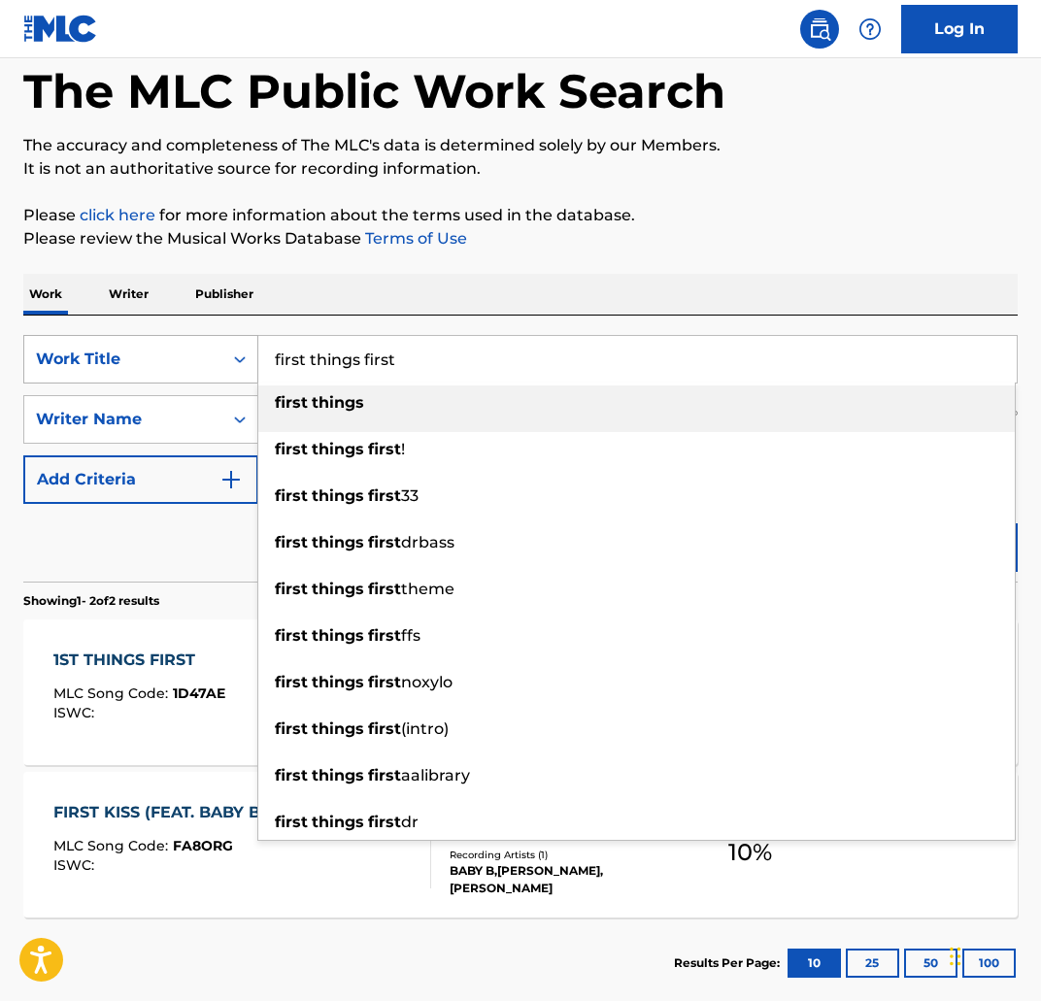
paste input "4GSELLER"
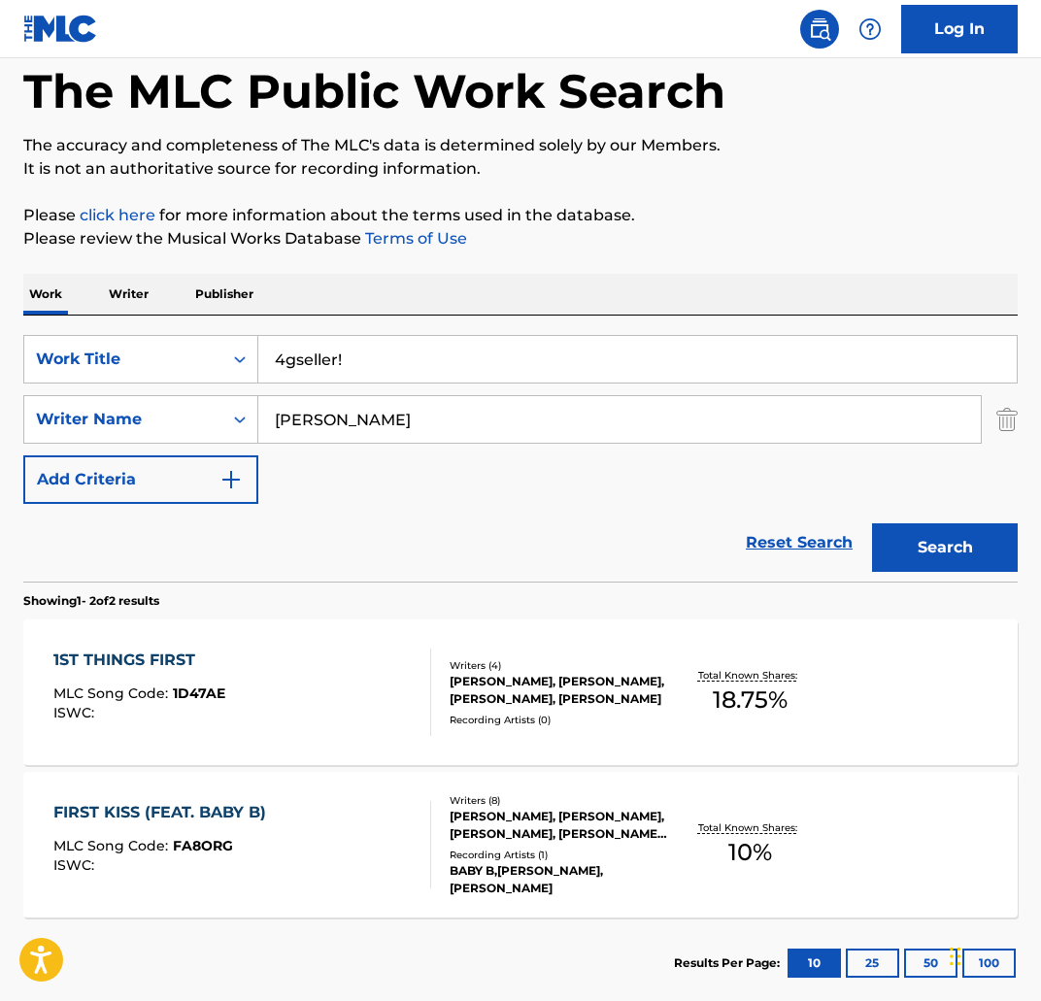
type input "4gseller!"
click at [936, 545] on button "Search" at bounding box center [945, 547] width 146 height 49
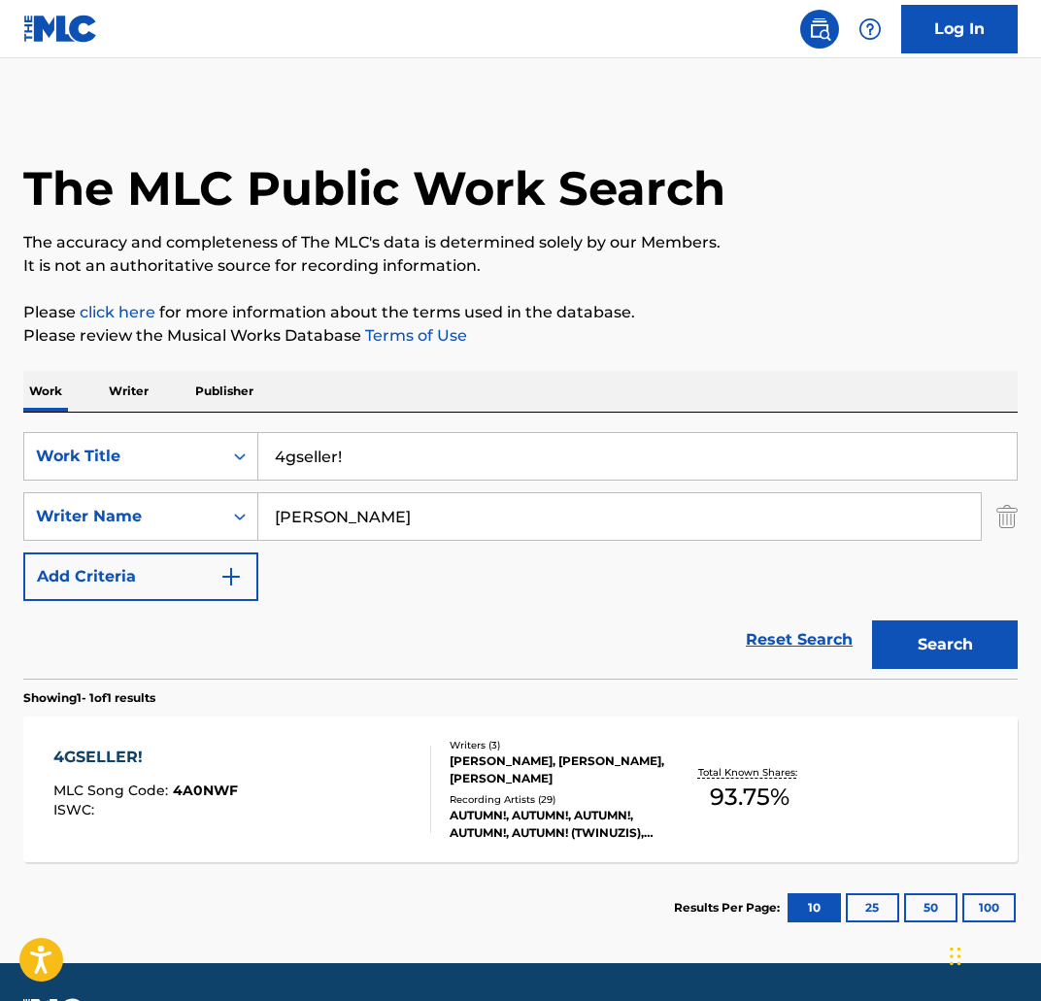
scroll to position [55, 0]
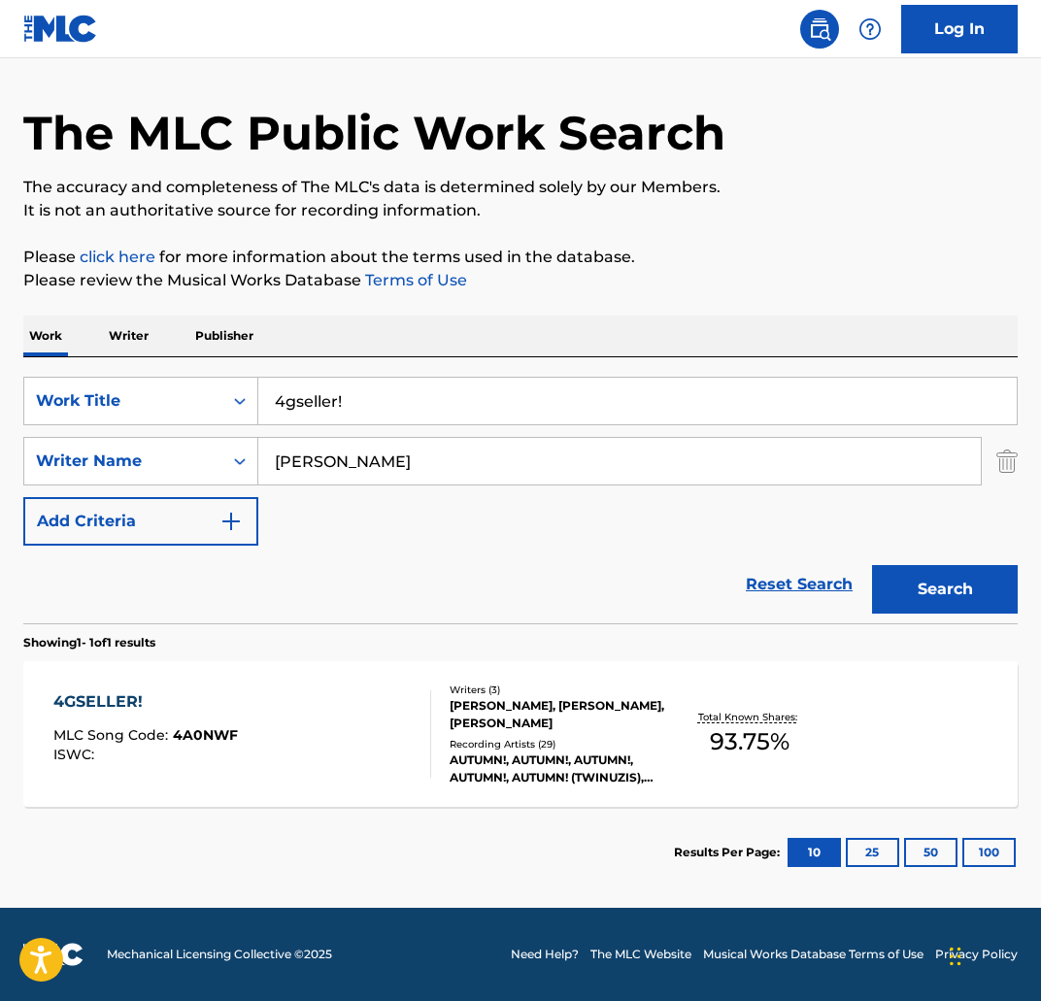
click at [157, 695] on div "4GSELLER!" at bounding box center [145, 701] width 184 height 23
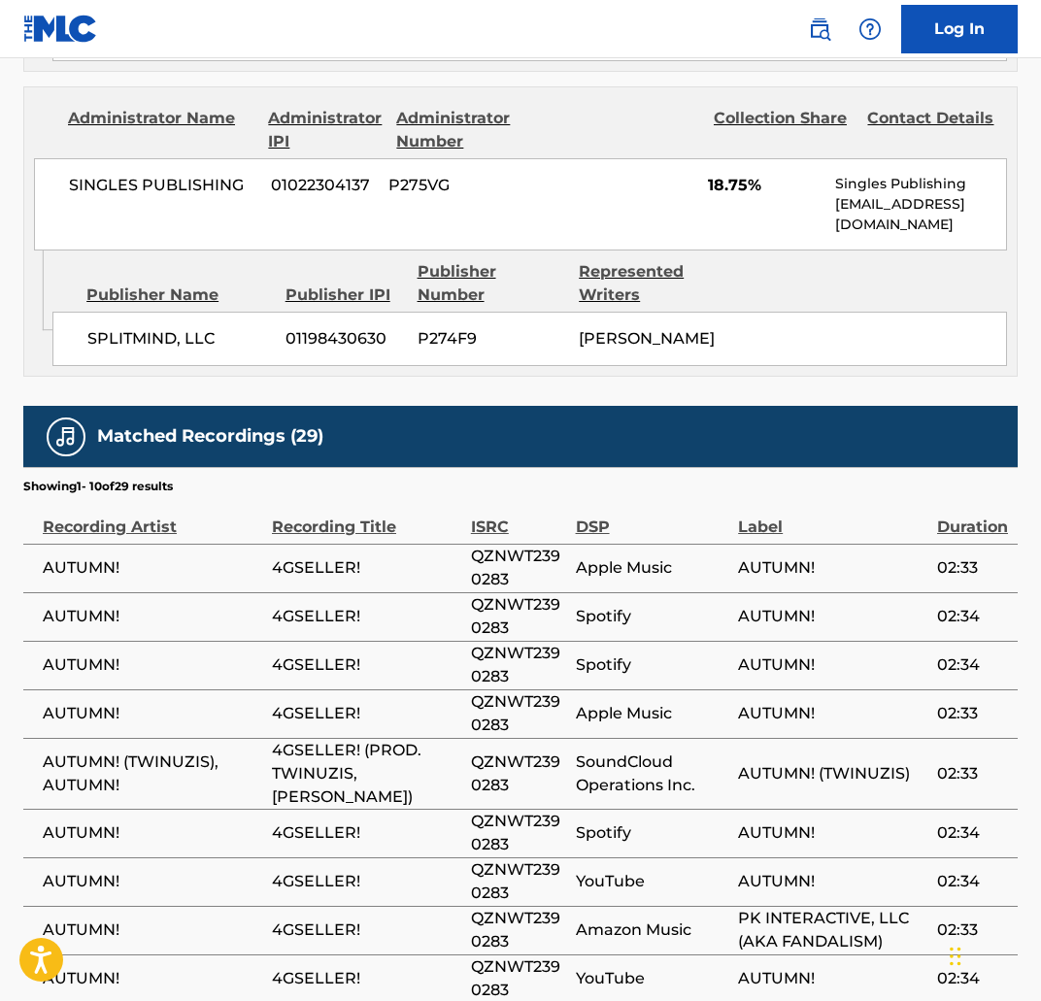
scroll to position [1483, 0]
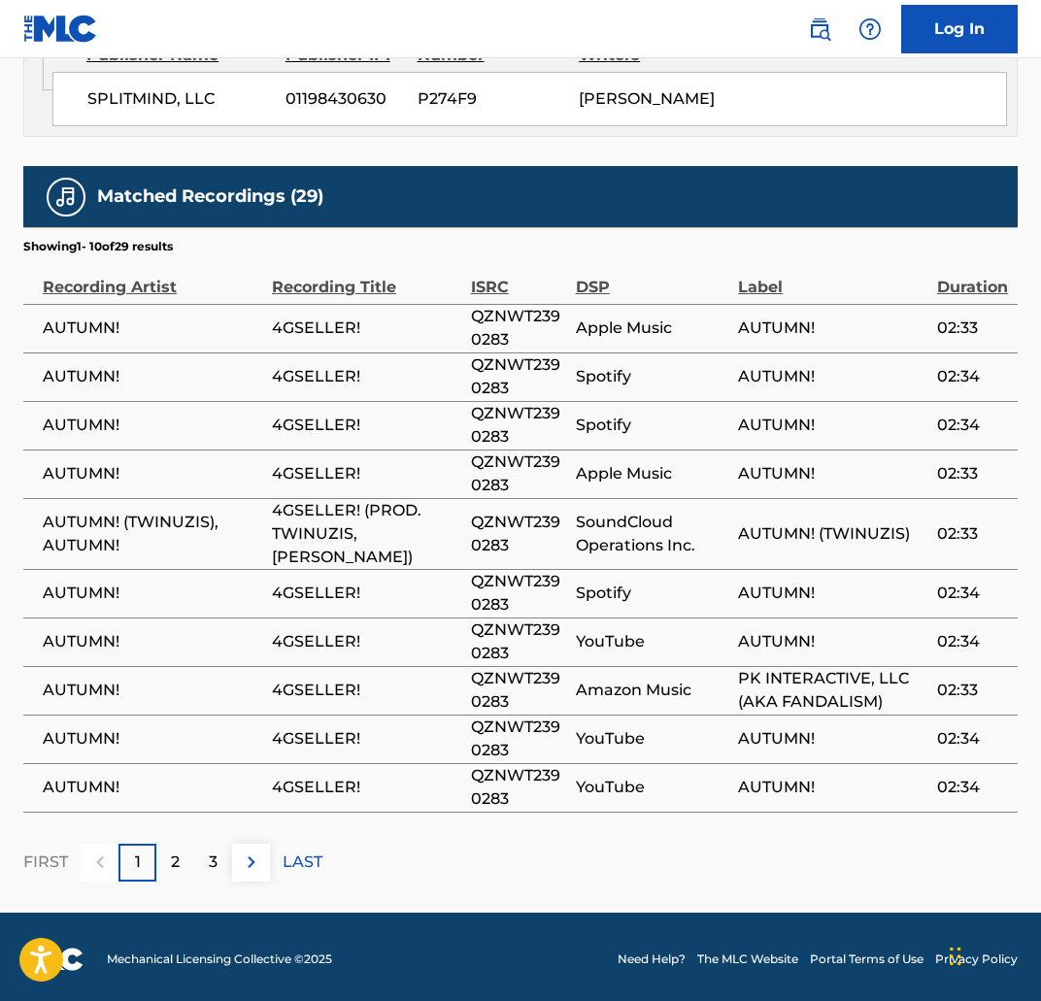
click at [167, 871] on div "2" at bounding box center [175, 863] width 38 height 38
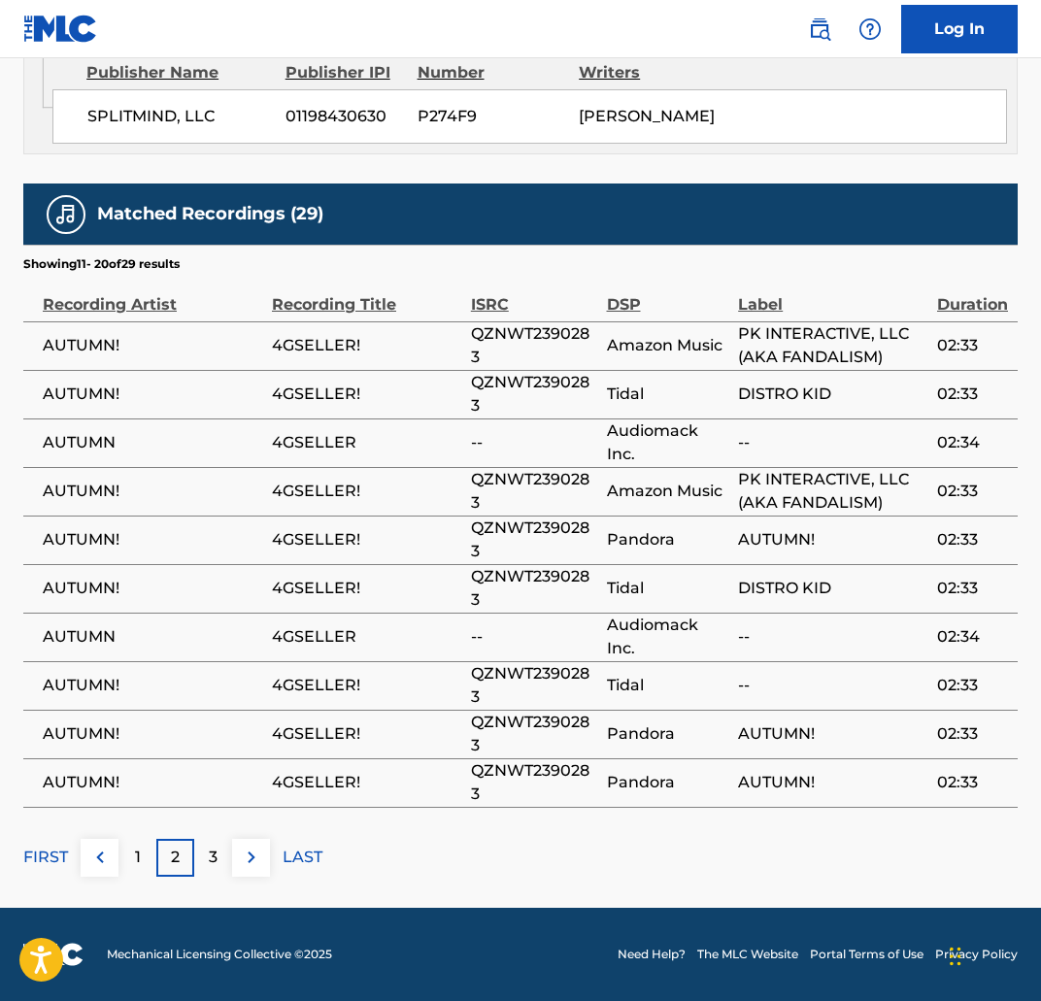
click at [199, 869] on div "3" at bounding box center [213, 858] width 38 height 38
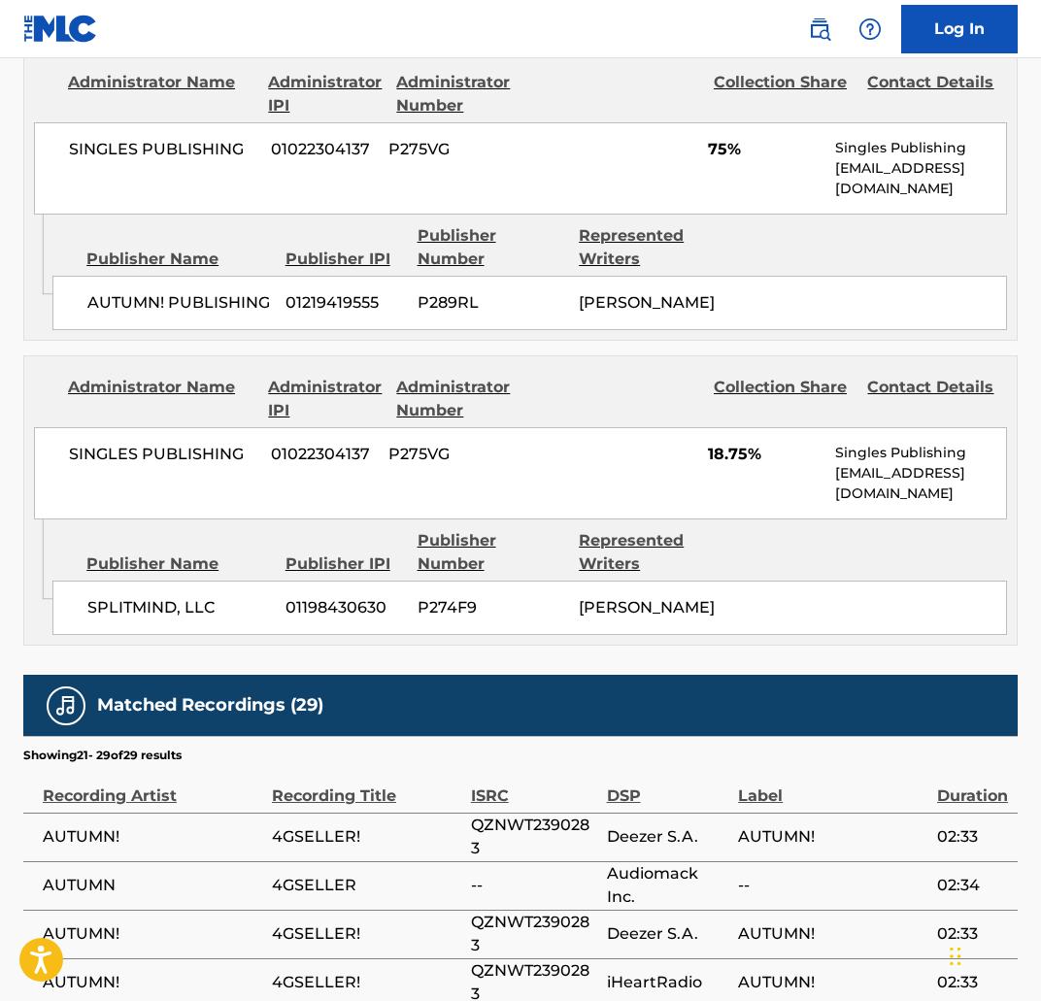
scroll to position [1434, 0]
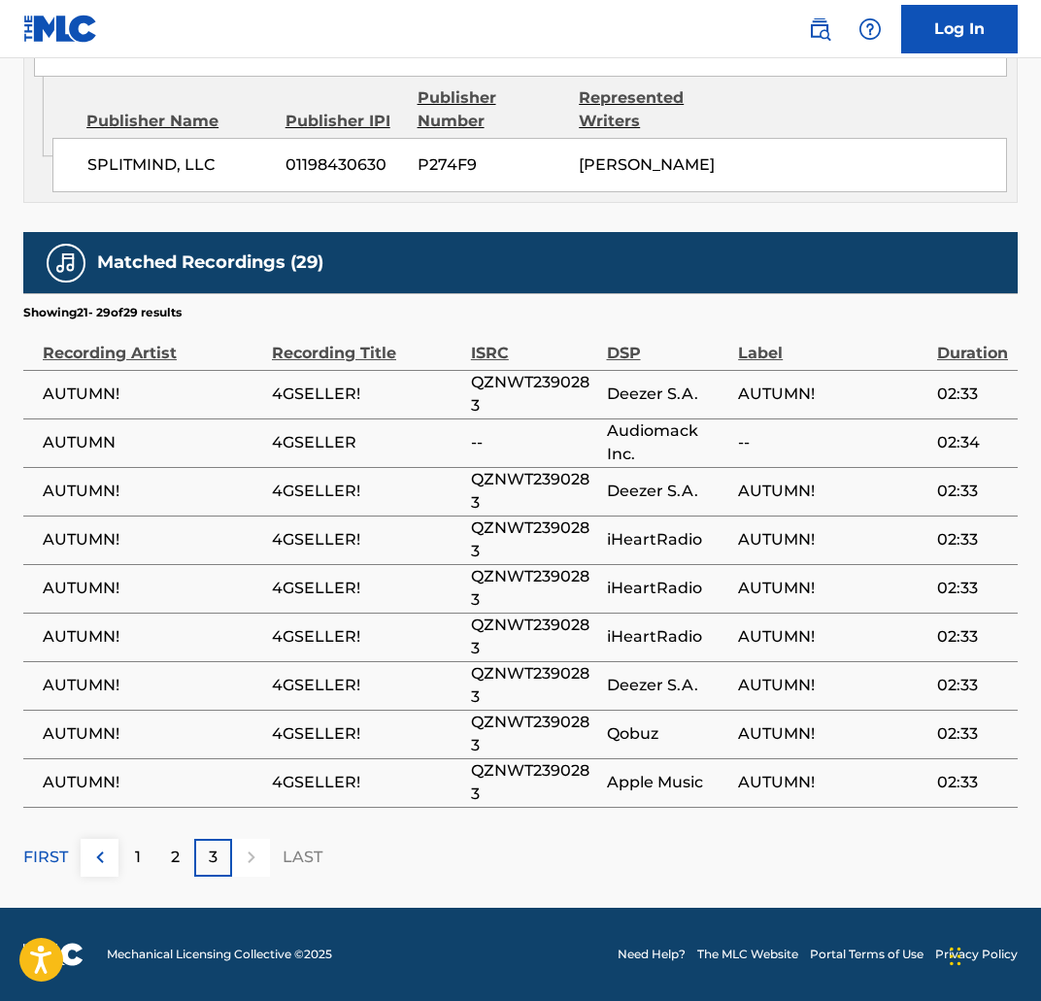
click at [151, 868] on div "1" at bounding box center [137, 858] width 38 height 38
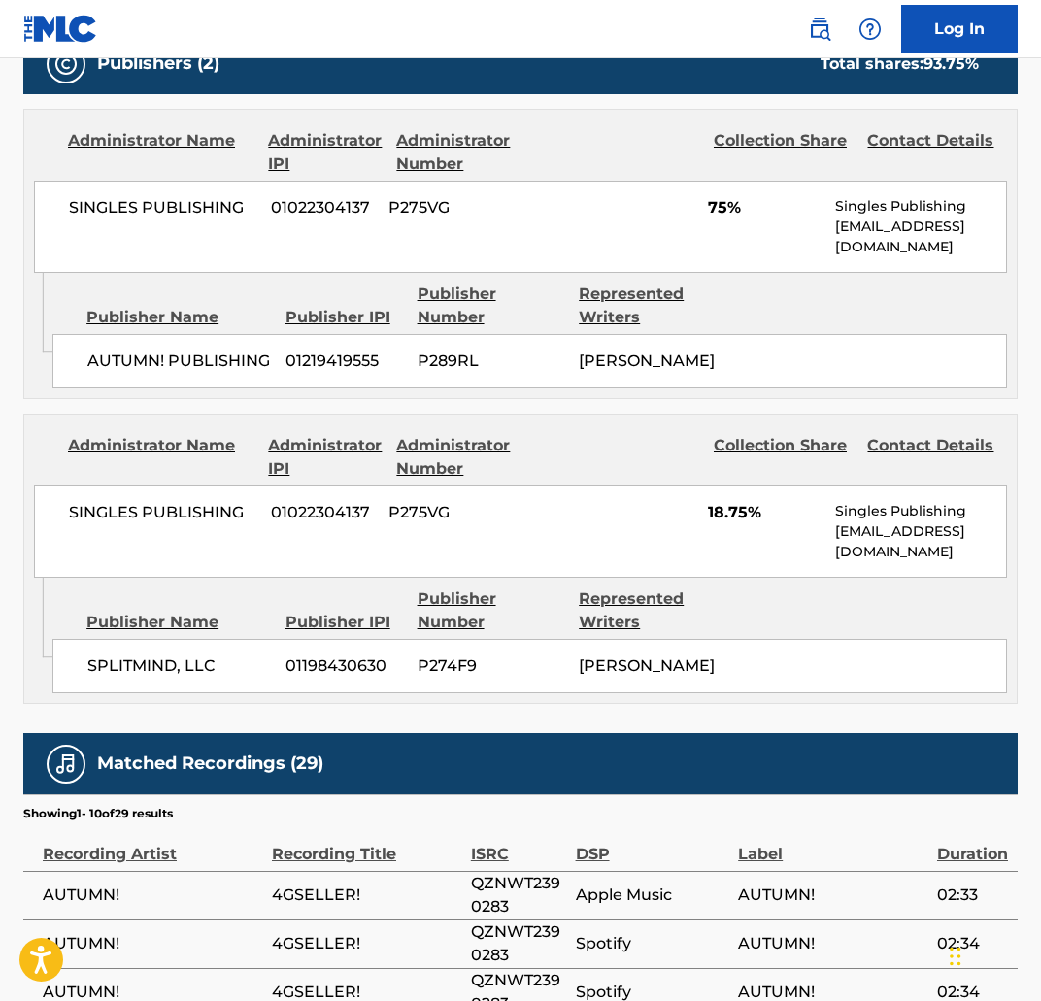
scroll to position [963, 0]
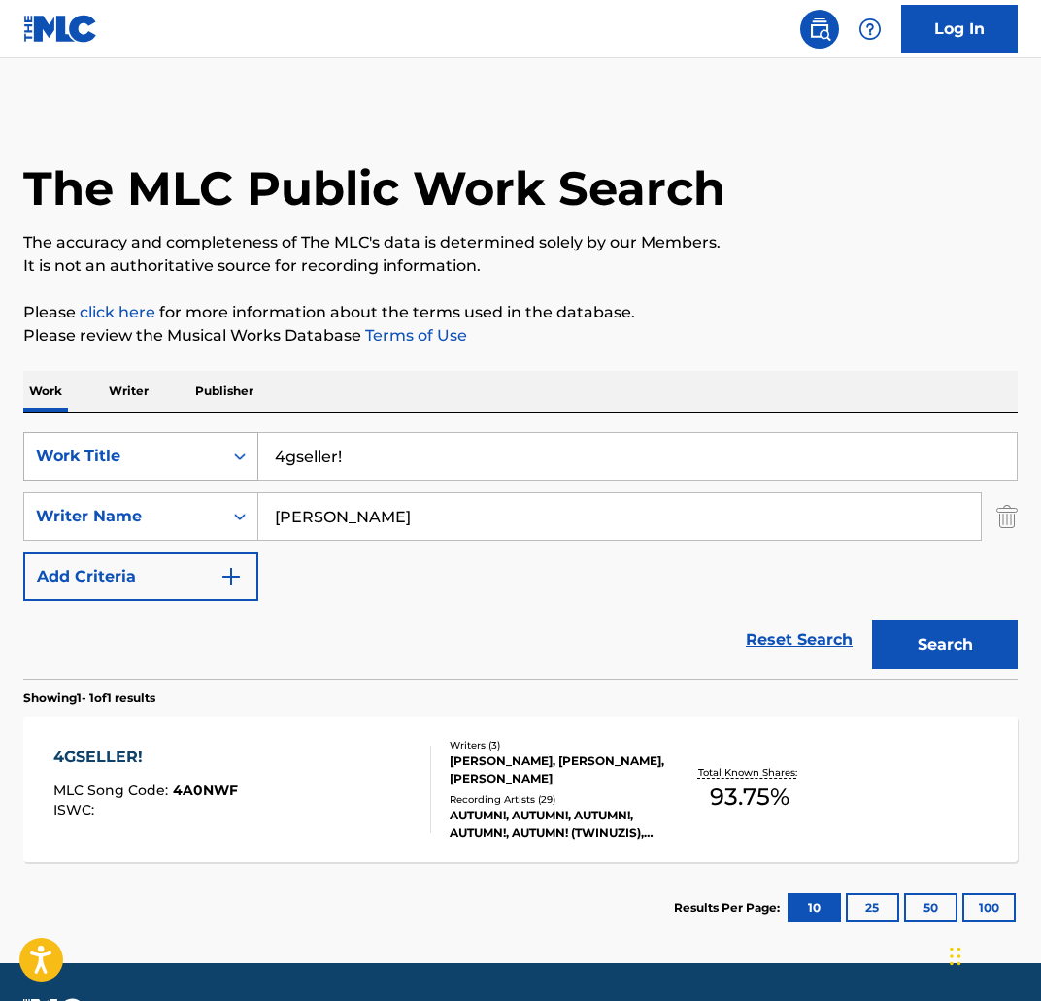
drag, startPoint x: 330, startPoint y: 445, endPoint x: 256, endPoint y: 443, distance: 73.8
click at [256, 443] on div "SearchWithCriteria5bb6be38-aa96-4be3-bac5-9505f8799e4e Work Title 4gseller!" at bounding box center [520, 456] width 994 height 49
paste input "7AM ON BRIDLE PATH"
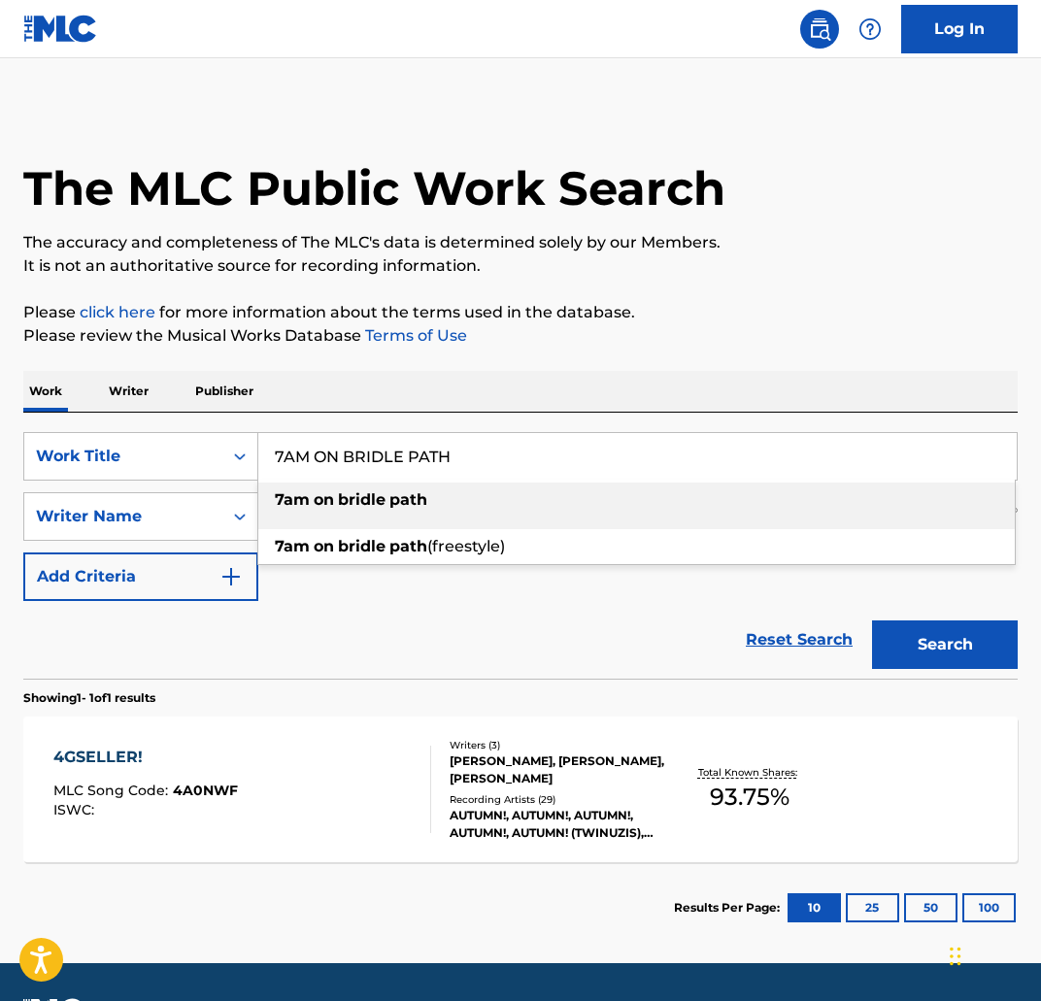
type input "7AM ON BRIDLE PATH"
click at [927, 632] on button "Search" at bounding box center [945, 644] width 146 height 49
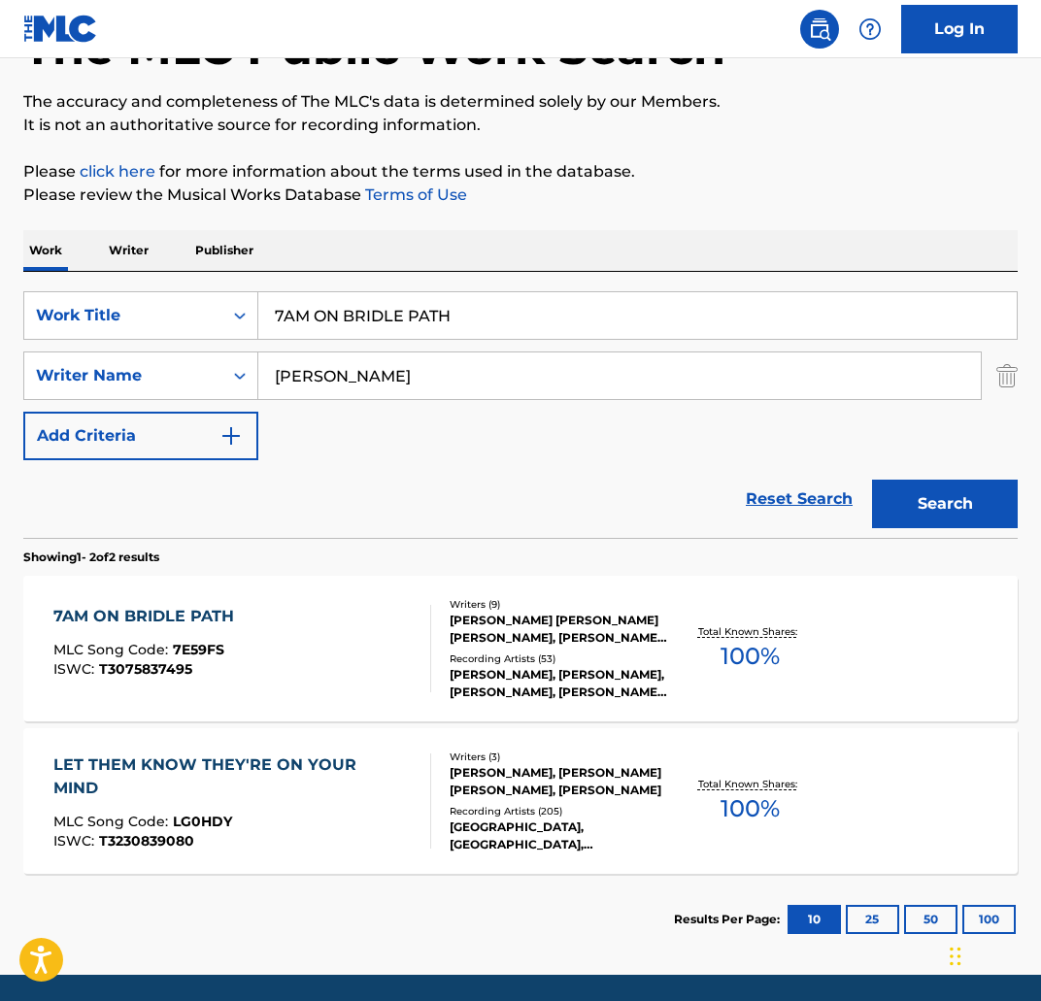
scroll to position [163, 0]
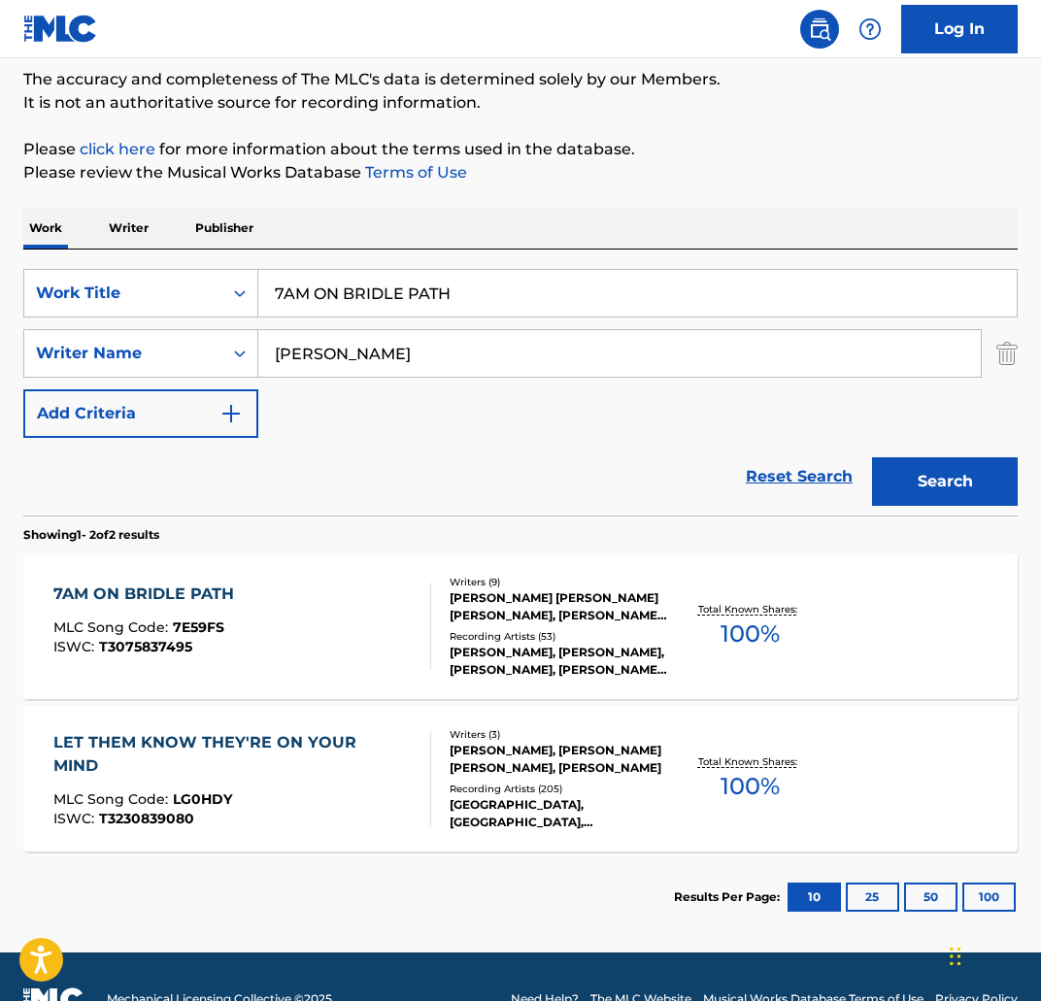
click at [184, 595] on div "7AM ON BRIDLE PATH" at bounding box center [148, 594] width 190 height 23
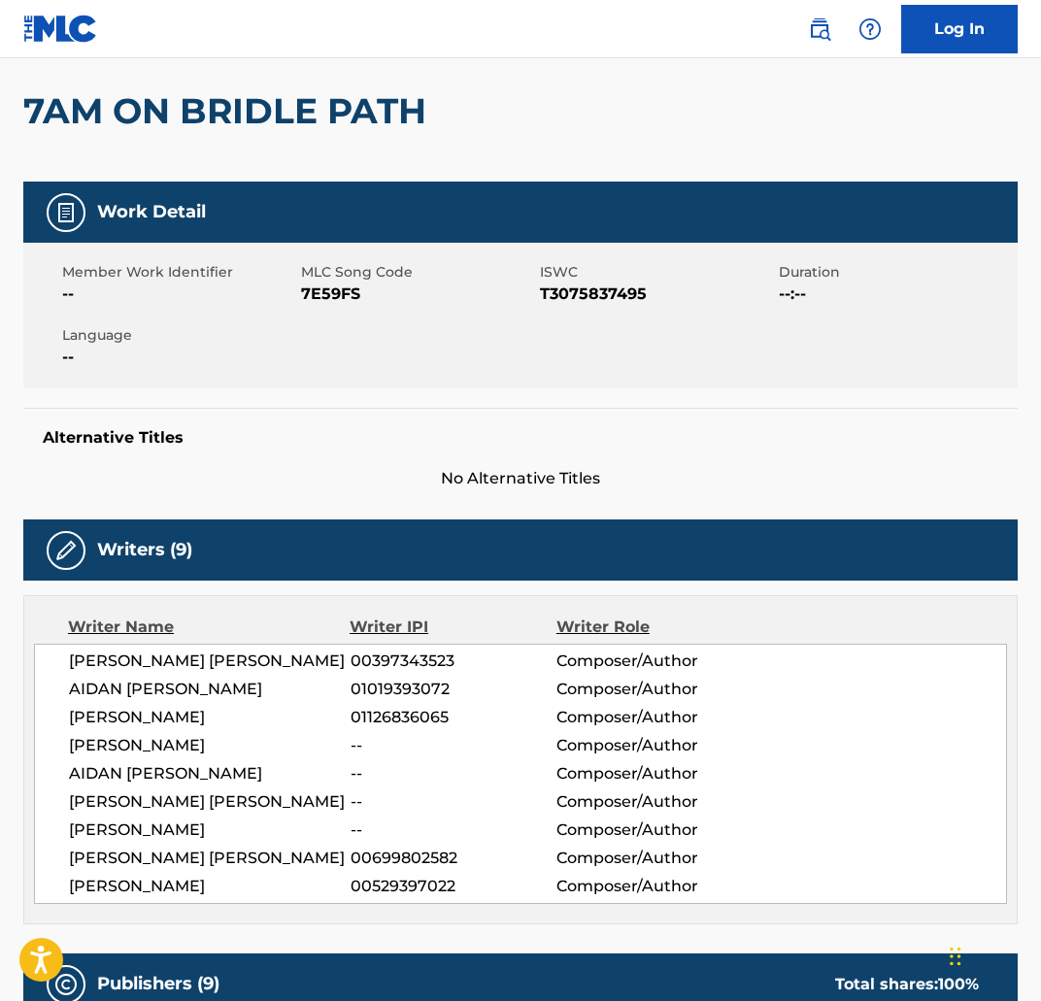
scroll to position [149, 0]
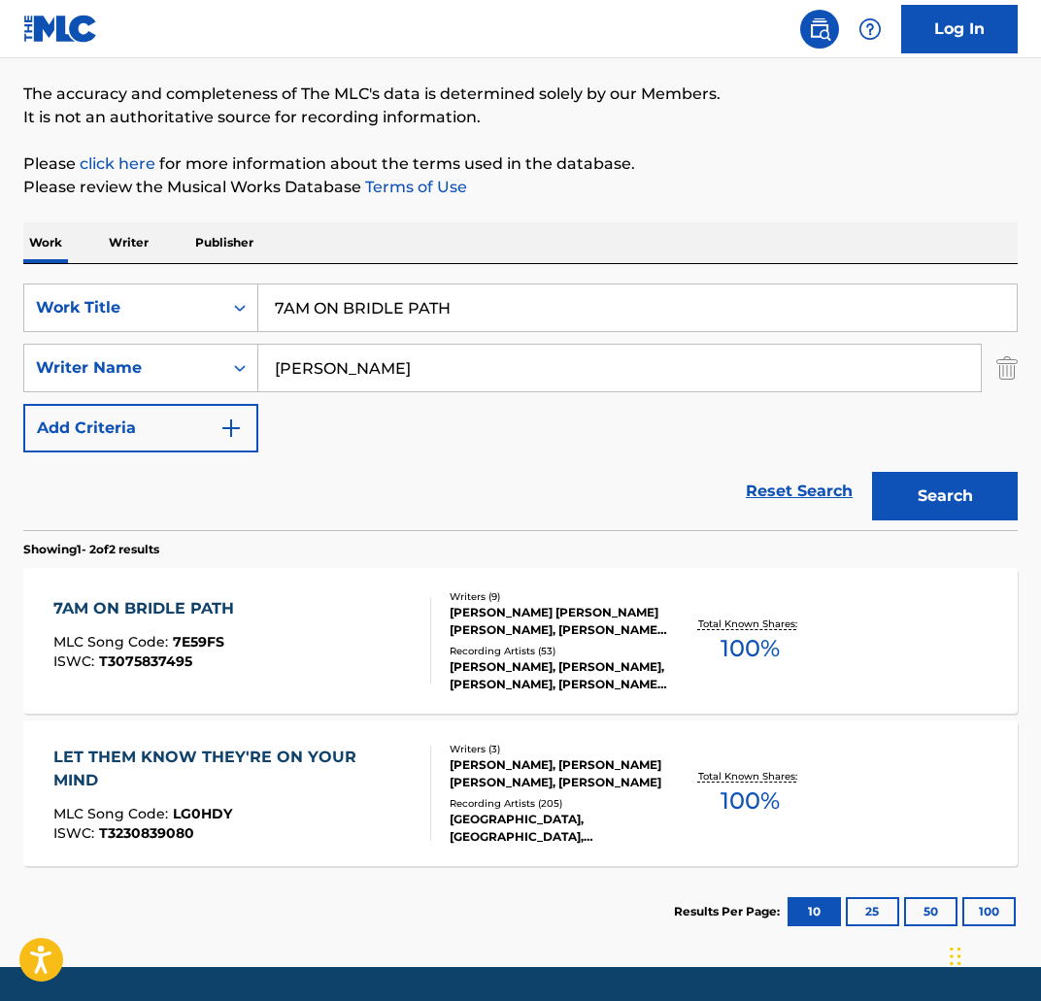
click at [296, 753] on div "LET THEM KNOW THEY'RE ON YOUR MIND" at bounding box center [233, 769] width 361 height 47
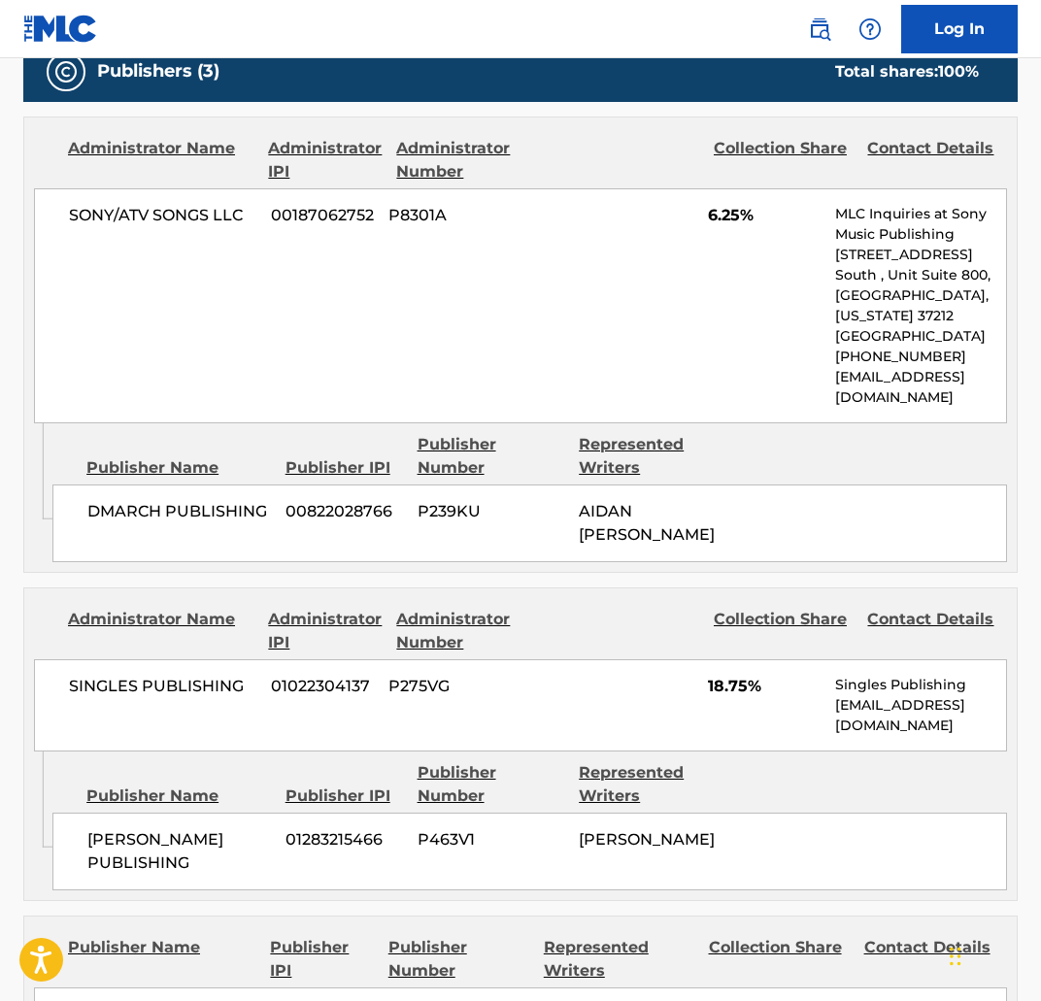
scroll to position [1003, 0]
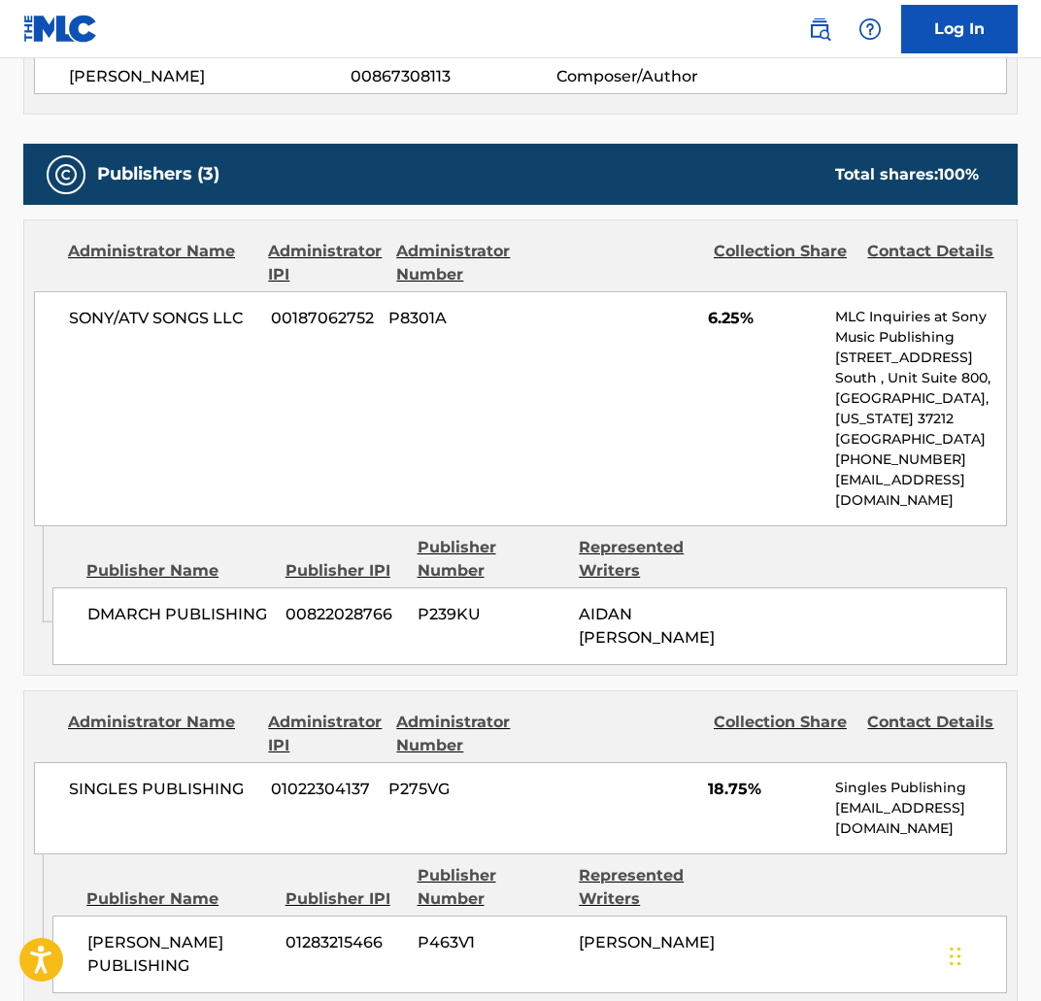
scroll to position [208, 0]
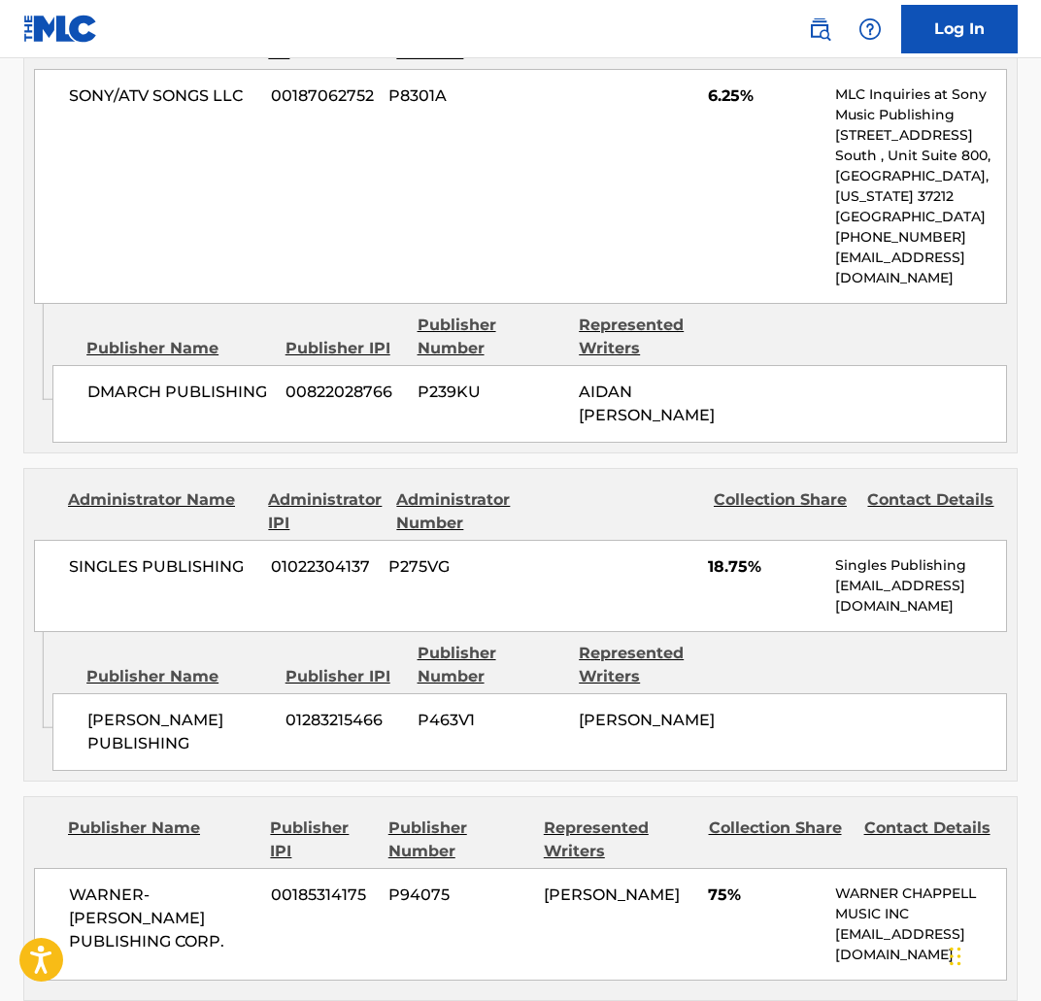
scroll to position [62, 0]
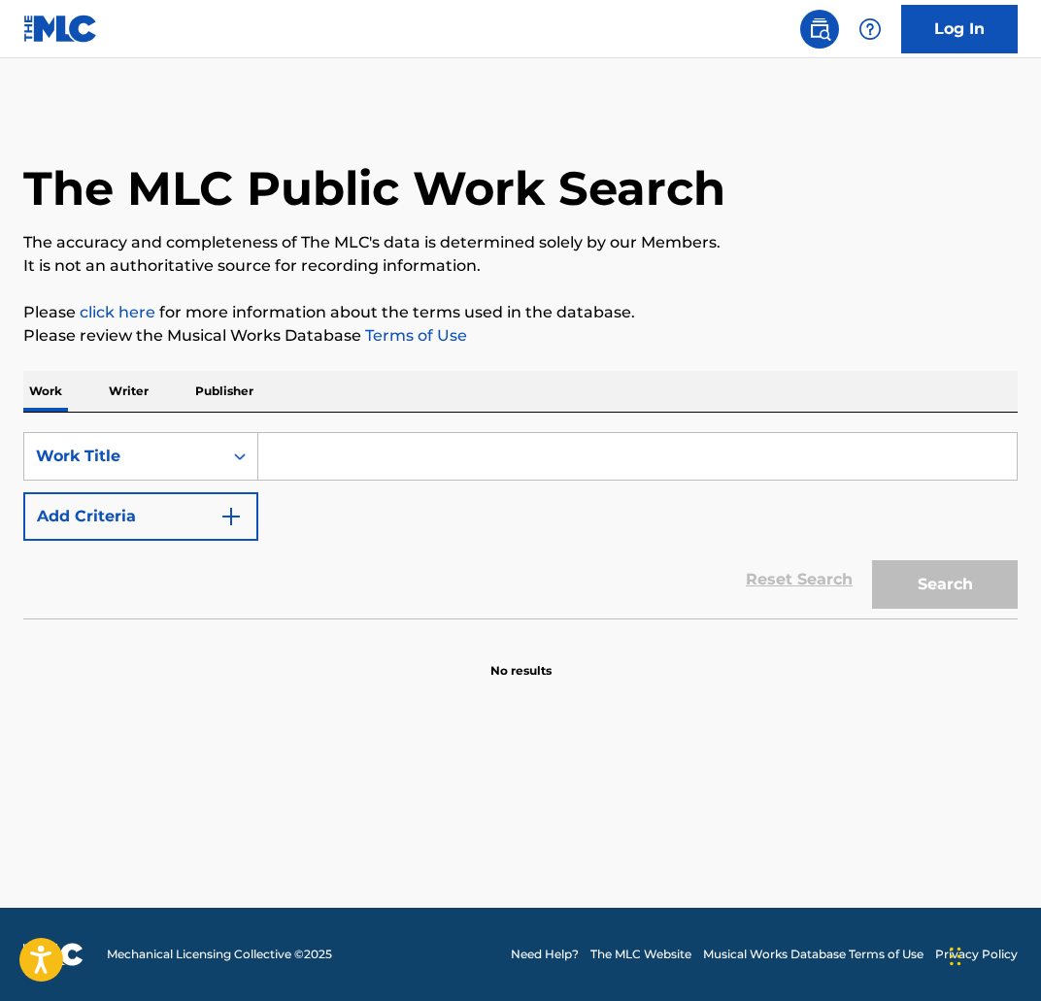
click at [343, 472] on input "Search Form" at bounding box center [637, 456] width 758 height 47
paste input "ALBANY BAHAMAS"
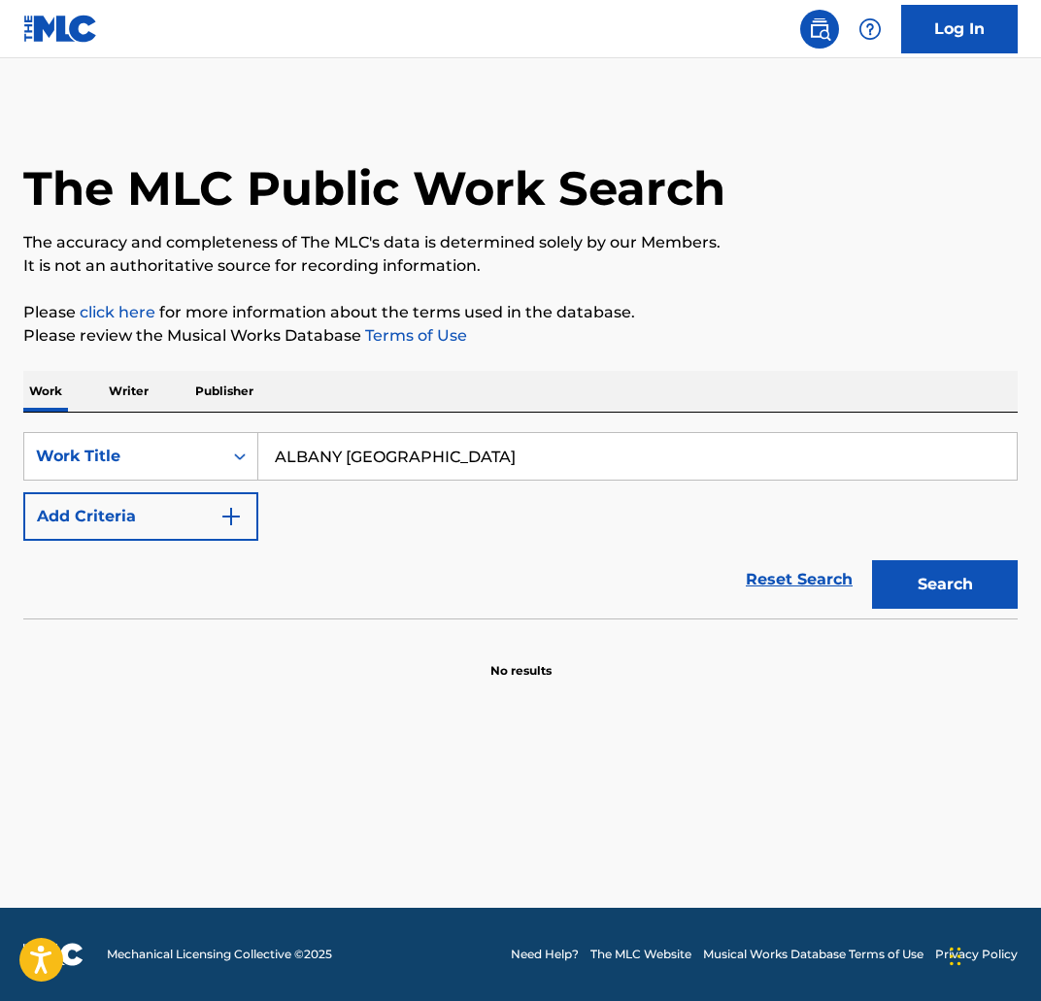
type input "ALBANY BAHAMAS"
click at [109, 533] on button "Add Criteria" at bounding box center [140, 516] width 235 height 49
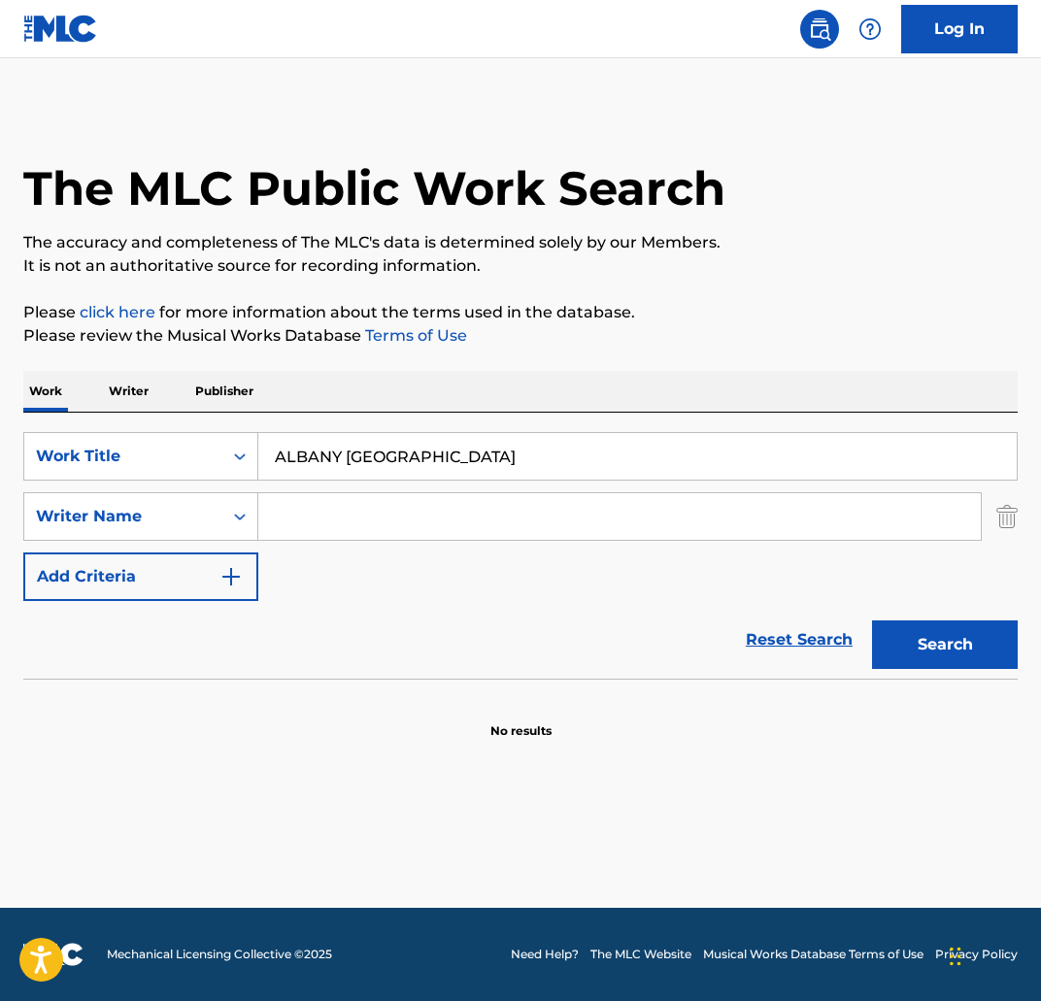
click at [332, 526] on input "Search Form" at bounding box center [619, 516] width 722 height 47
type input "aidan crotinger"
click at [872, 620] on button "Search" at bounding box center [945, 644] width 146 height 49
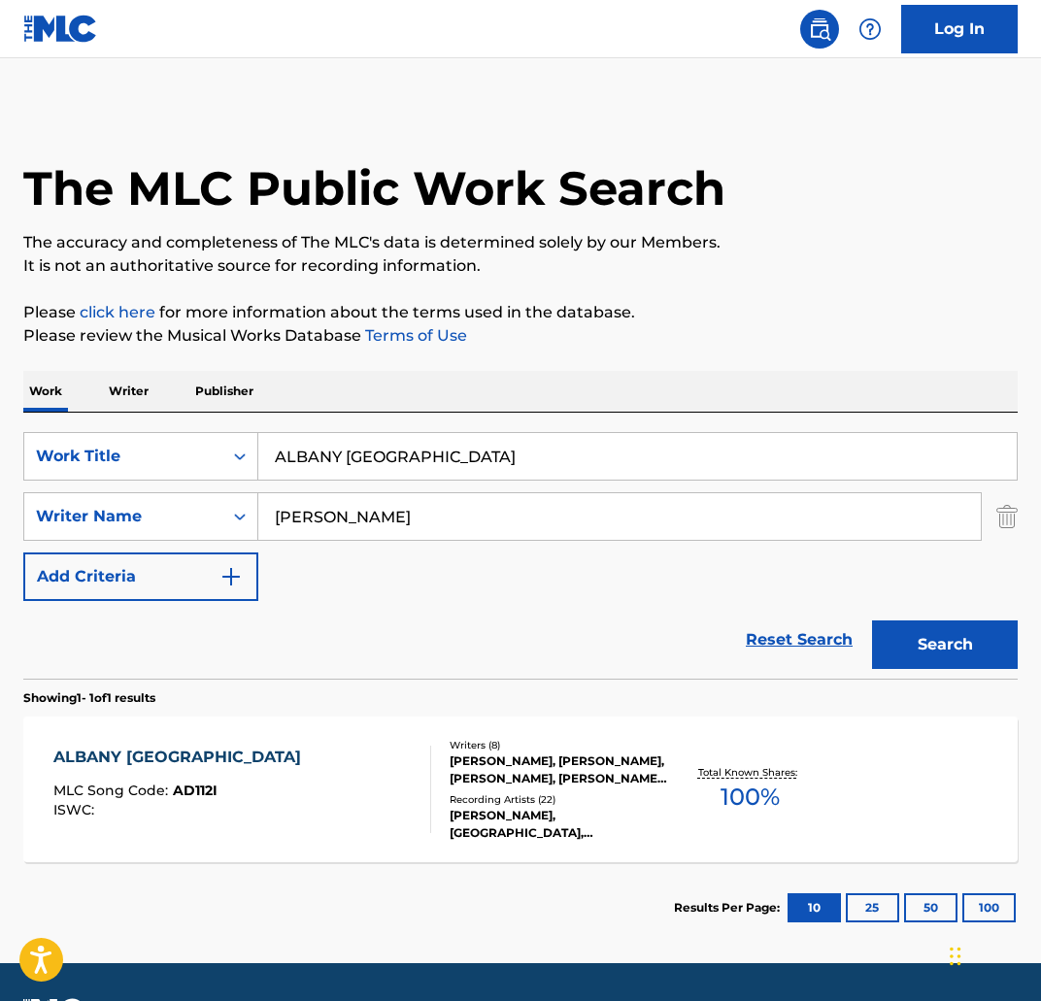
click at [141, 760] on div "ALBANY BAHAMAS" at bounding box center [181, 757] width 257 height 23
drag, startPoint x: 304, startPoint y: 453, endPoint x: 117, endPoint y: 443, distance: 187.7
click at [117, 443] on div "SearchWithCriteria5bb6be38-aa96-4be3-bac5-9505f8799e4e Work Title ALBANY BAHAMAS" at bounding box center [520, 456] width 994 height 49
drag, startPoint x: 288, startPoint y: 459, endPoint x: 275, endPoint y: 458, distance: 13.6
click at [275, 458] on input "no accents" at bounding box center [637, 456] width 758 height 47
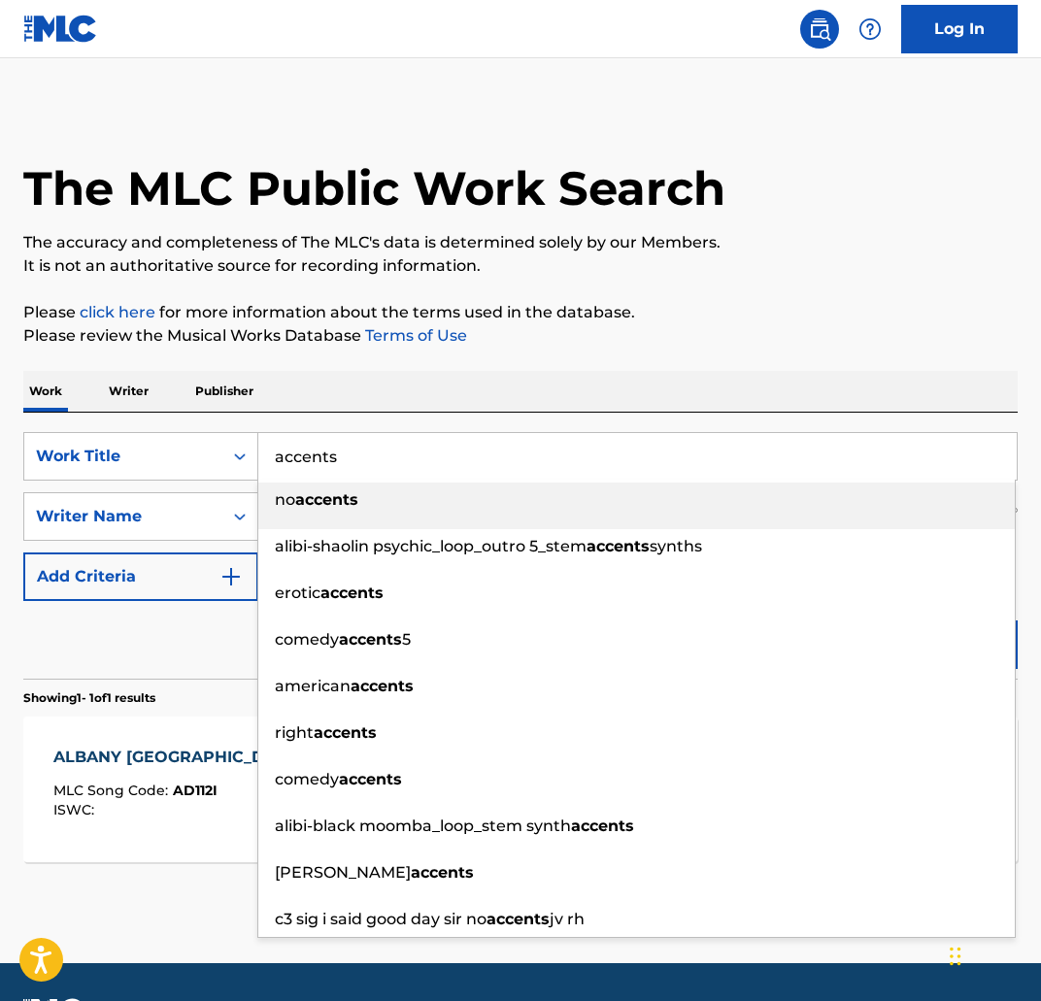
click at [484, 455] on input "accents" at bounding box center [637, 456] width 758 height 47
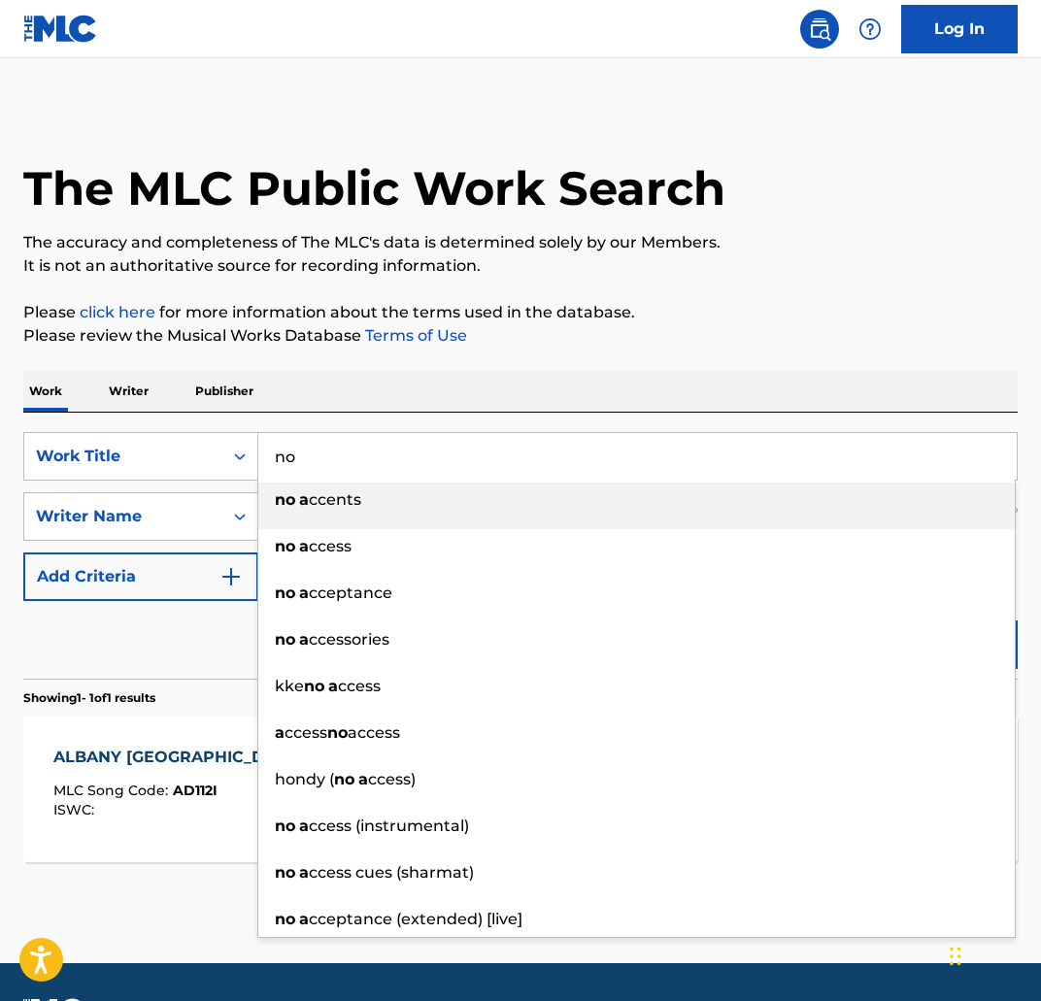
type input "n"
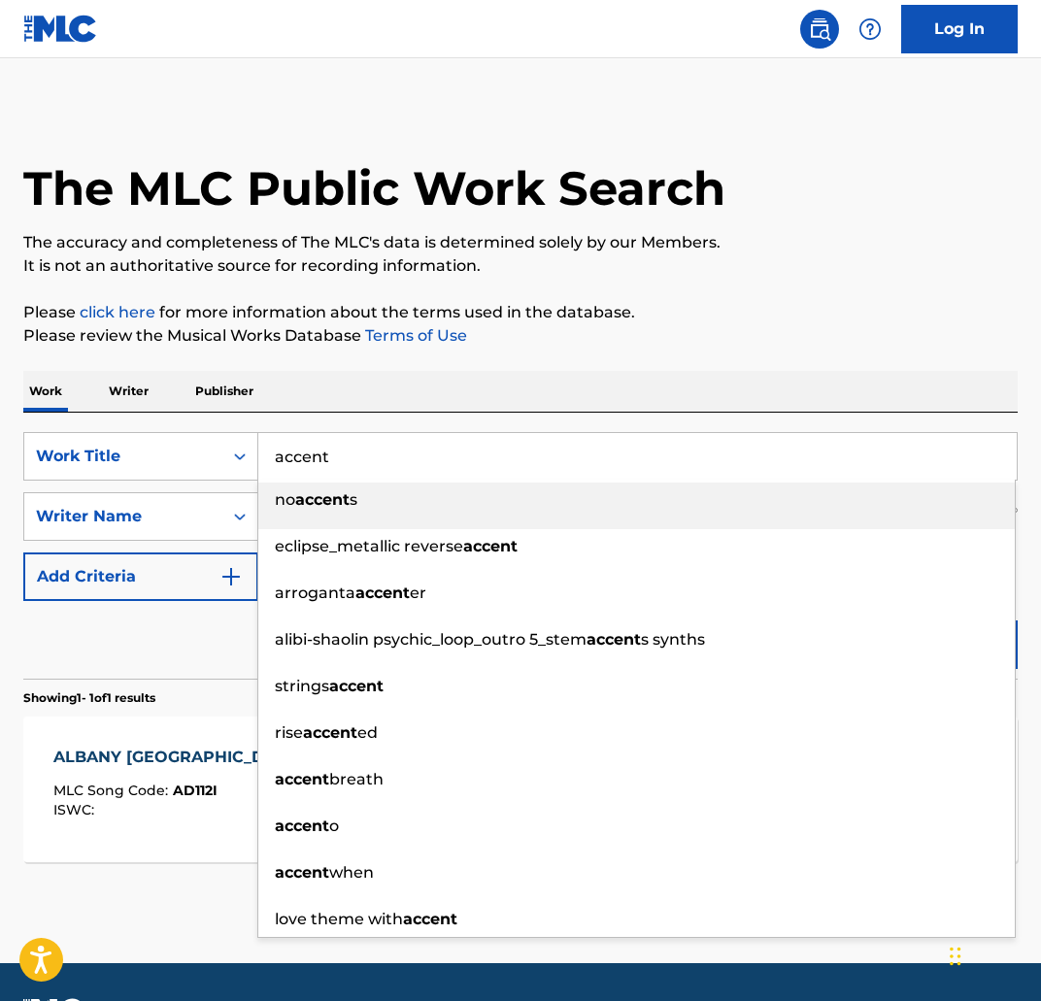
type input "accent"
click at [677, 291] on div "The MLC Public Work Search The accuracy and completeness of The MLC's data is d…" at bounding box center [520, 530] width 1041 height 847
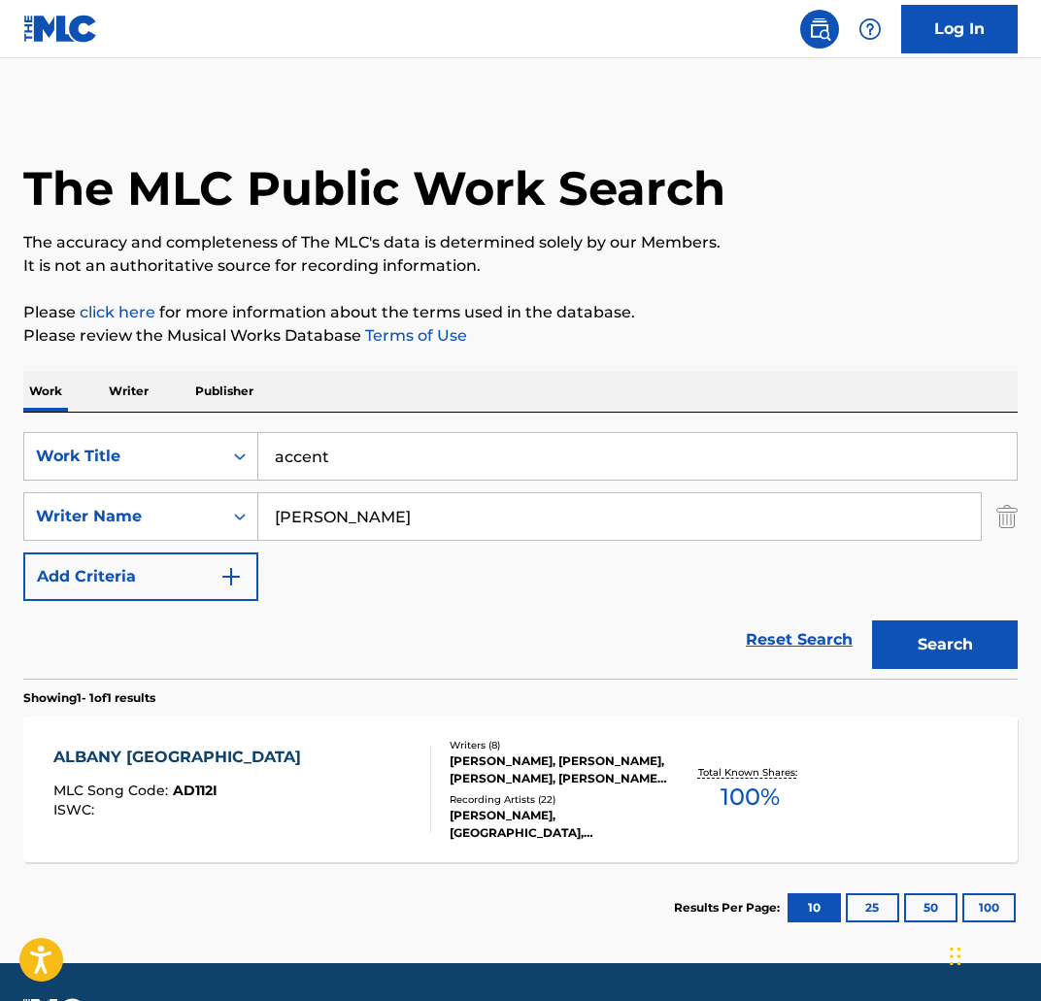
click at [958, 634] on button "Search" at bounding box center [945, 644] width 146 height 49
click at [372, 779] on div "ACCENT MLC Song Code : AD77PT ISWC :" at bounding box center [242, 789] width 378 height 87
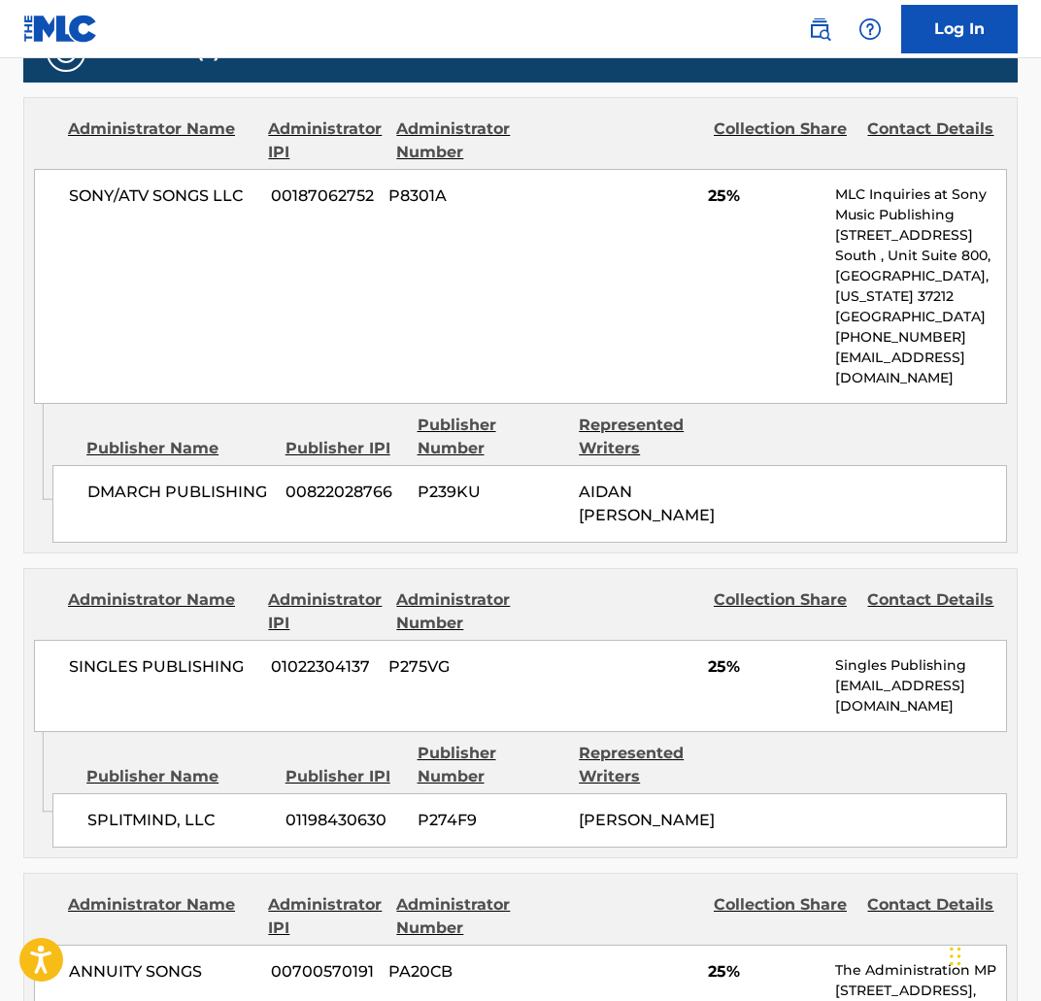
scroll to position [959, 0]
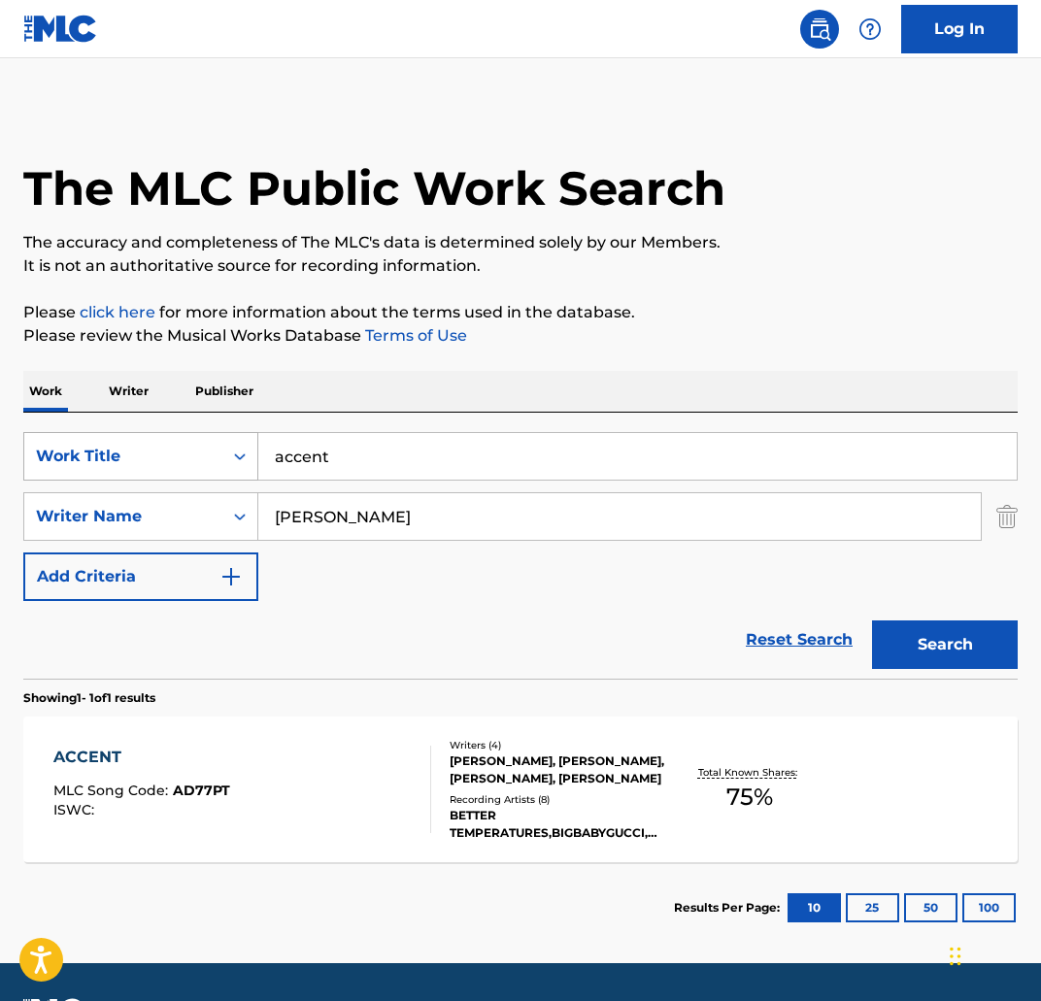
drag, startPoint x: 440, startPoint y: 462, endPoint x: 203, endPoint y: 452, distance: 237.2
click at [205, 452] on div "SearchWithCriteria5bb6be38-aa96-4be3-bac5-9505f8799e4e Work Title accent" at bounding box center [520, 456] width 994 height 49
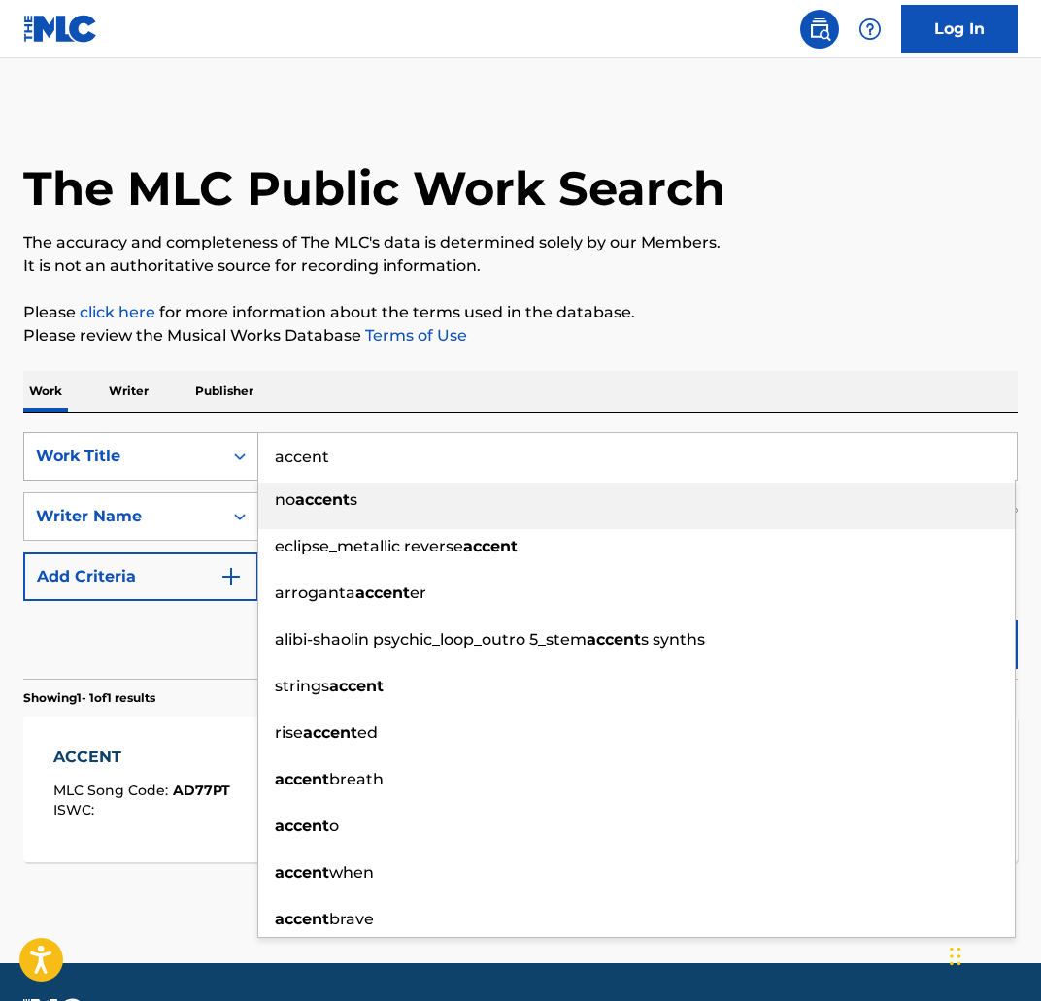
paste input "ALL MY DREAMS"
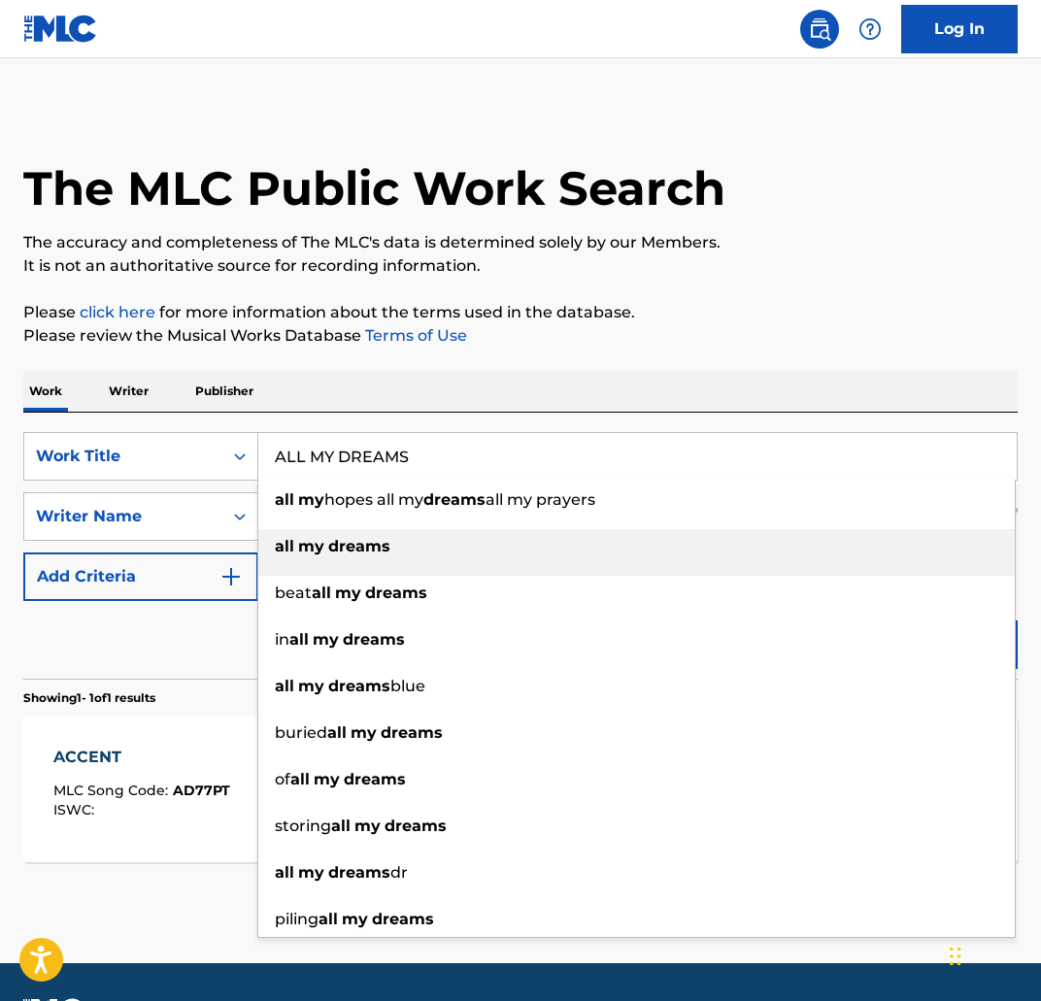
click at [388, 547] on div "all my dreams" at bounding box center [636, 546] width 756 height 35
type input "all my dreams"
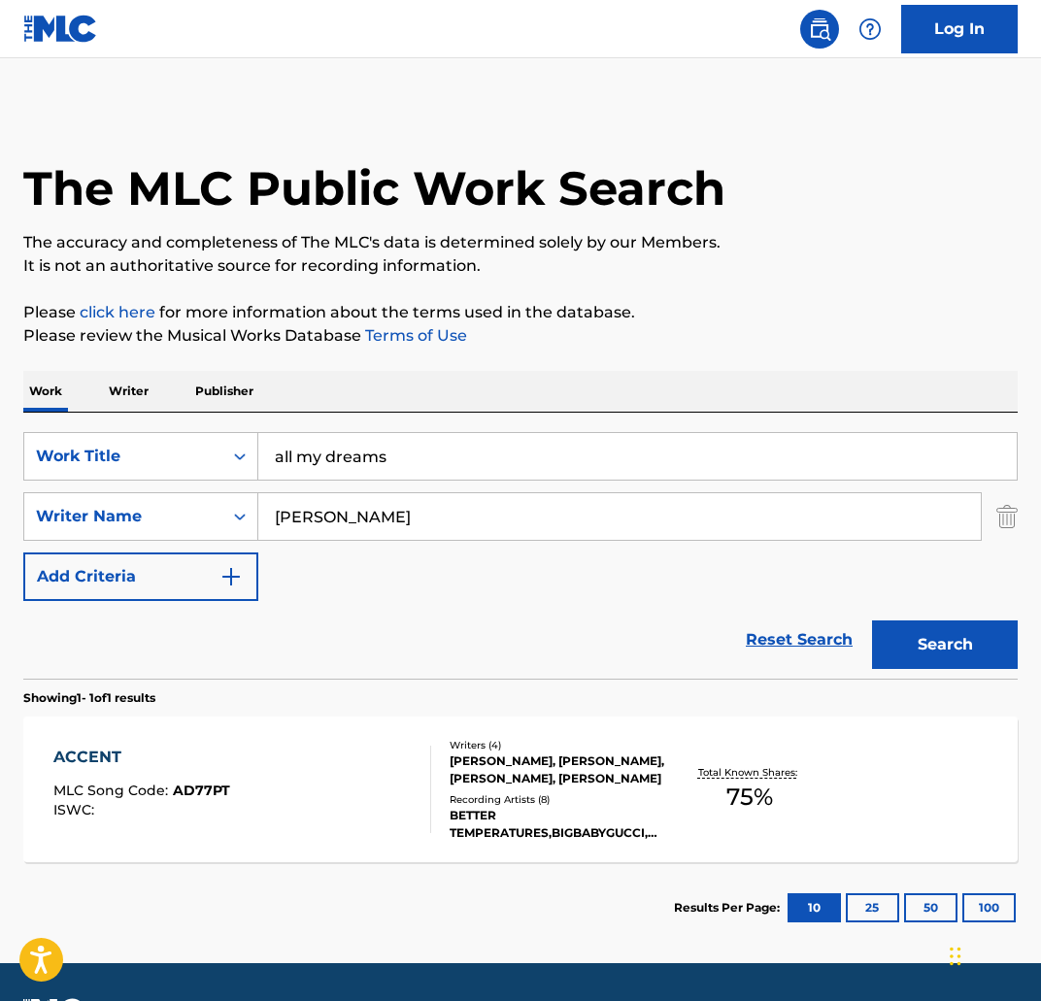
click at [961, 643] on button "Search" at bounding box center [945, 644] width 146 height 49
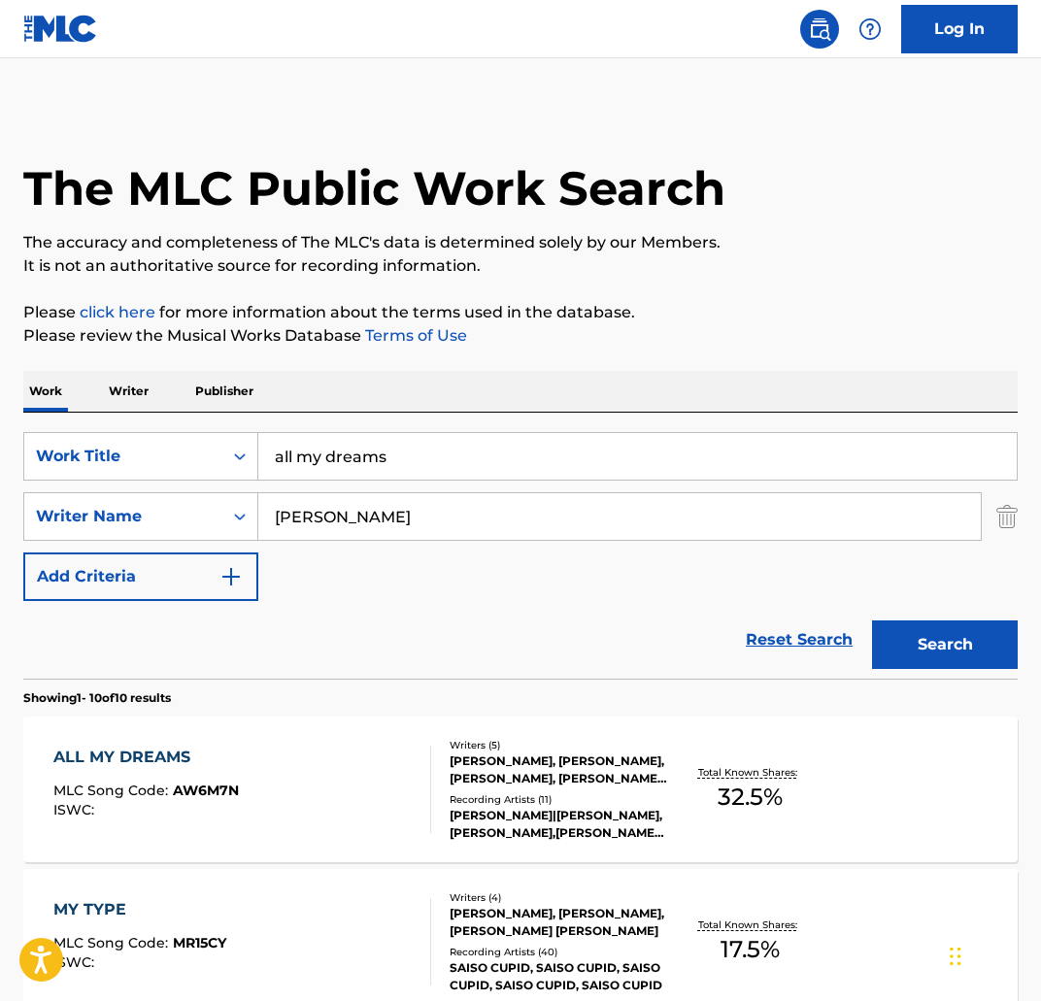
scroll to position [1, 0]
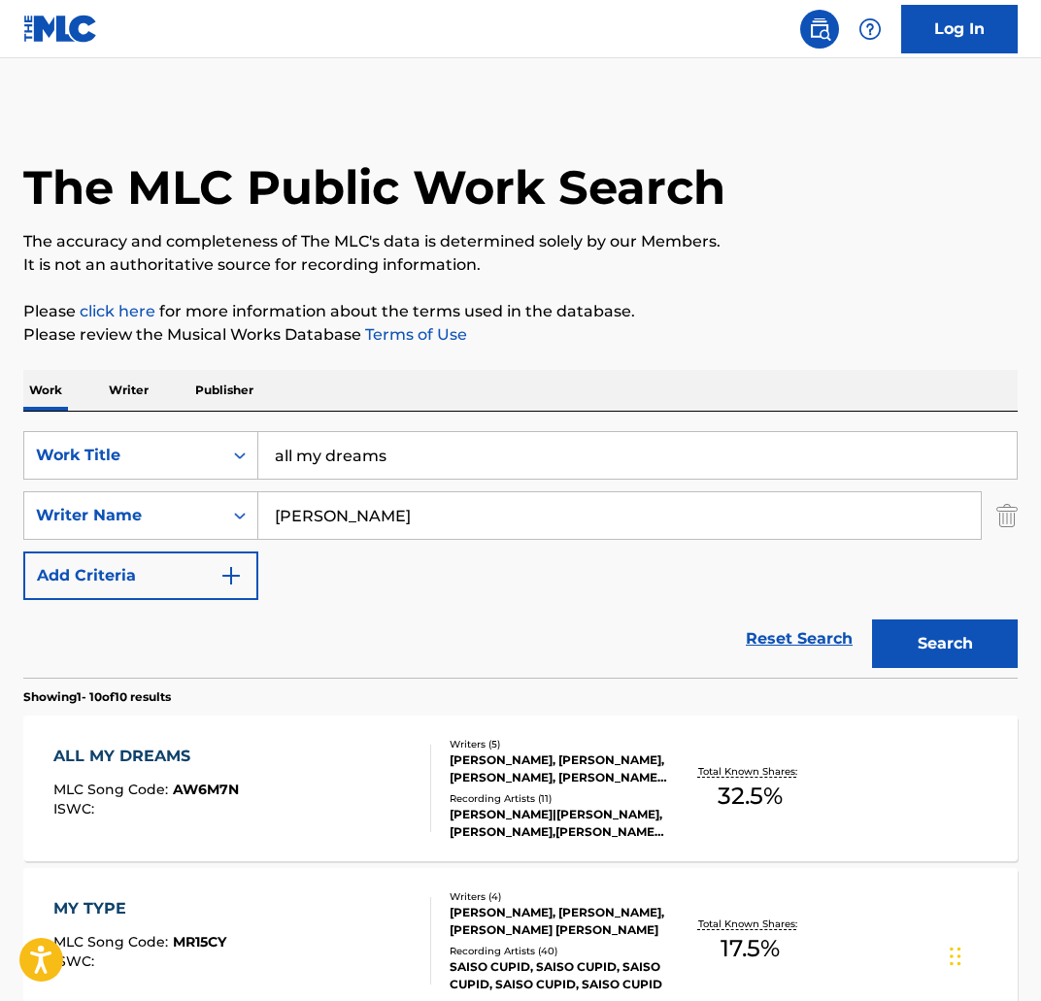
click at [170, 757] on div "ALL MY DREAMS" at bounding box center [145, 756] width 185 height 23
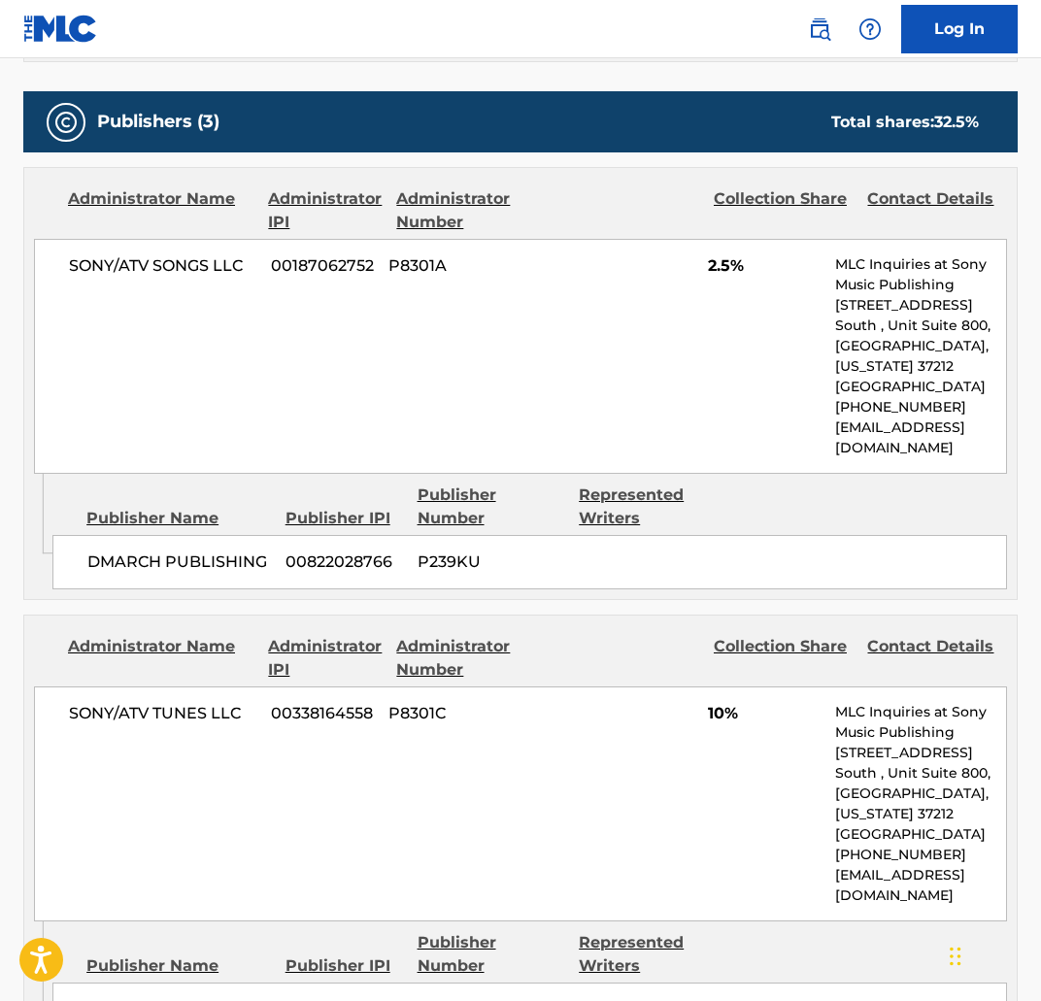
scroll to position [988, 0]
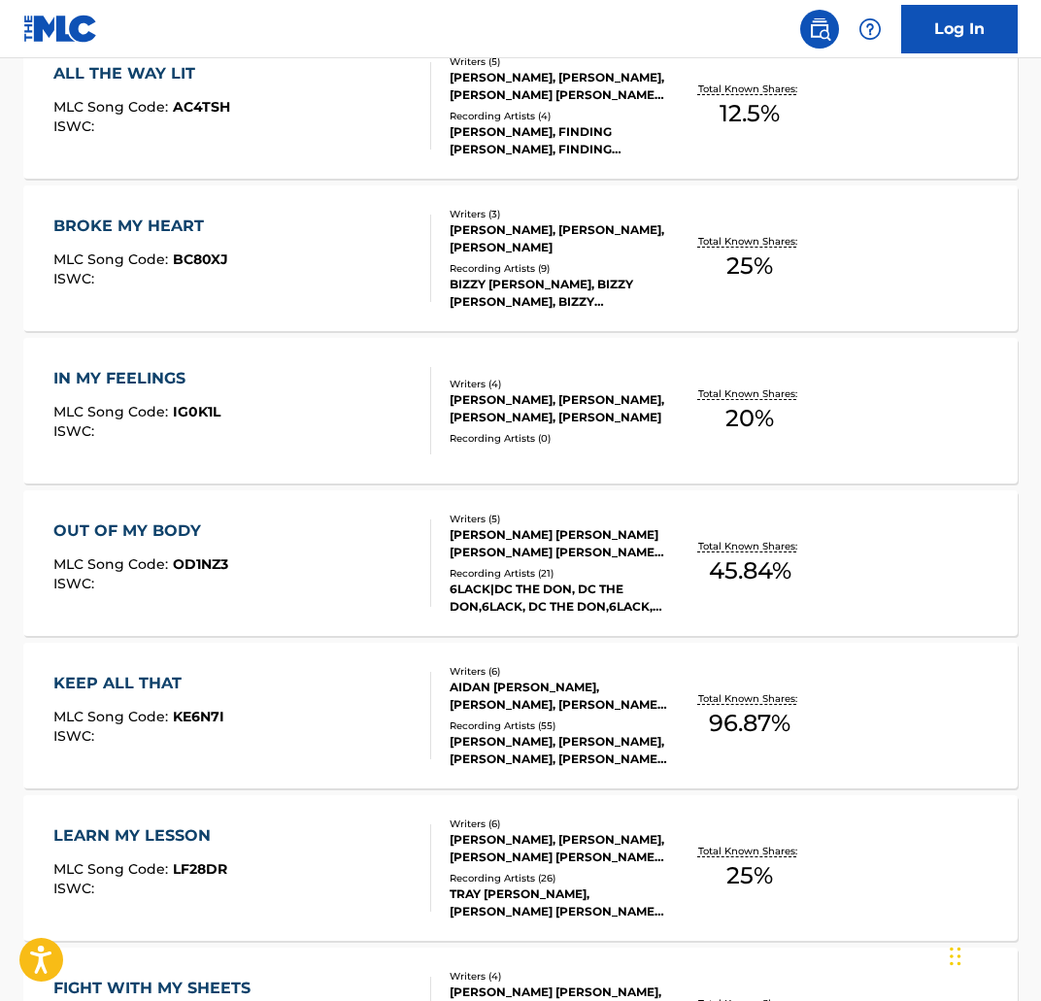
scroll to position [1, 0]
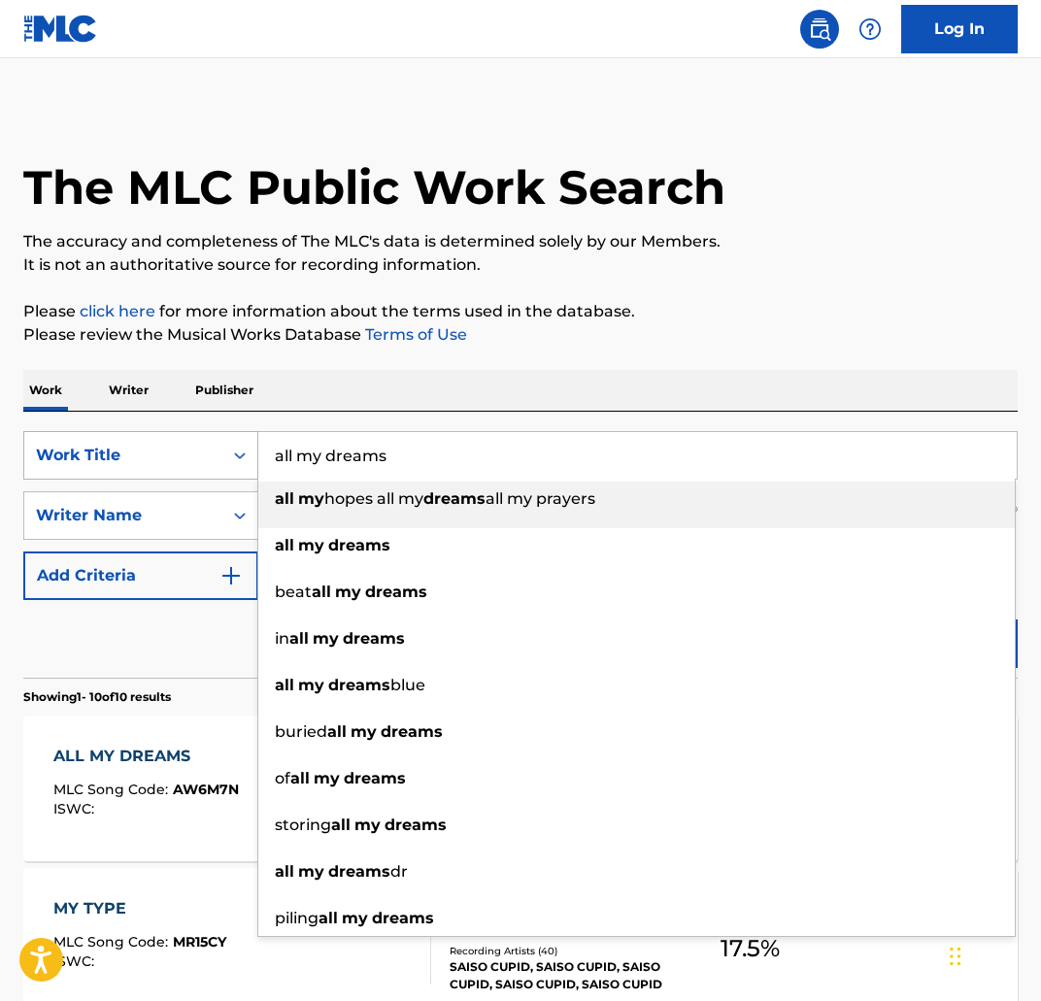
drag, startPoint x: 459, startPoint y: 459, endPoint x: 254, endPoint y: 440, distance: 205.8
click at [254, 440] on div "SearchWithCriteria5bb6be38-aa96-4be3-bac5-9505f8799e4e Work Title all my dreams…" at bounding box center [520, 455] width 994 height 49
paste input "ALL THE WAY LIT"
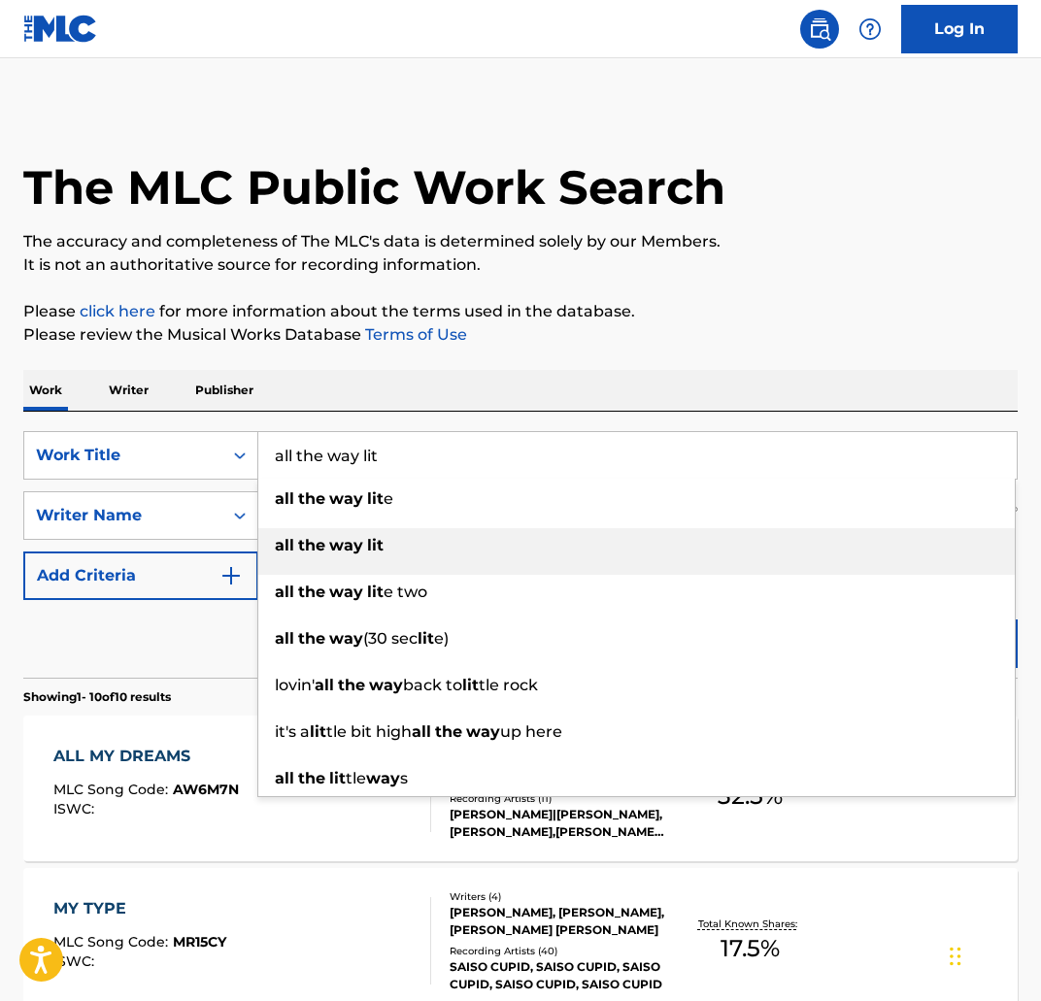
type input "all the way lit"
click at [492, 531] on div "all the way lit" at bounding box center [636, 545] width 756 height 35
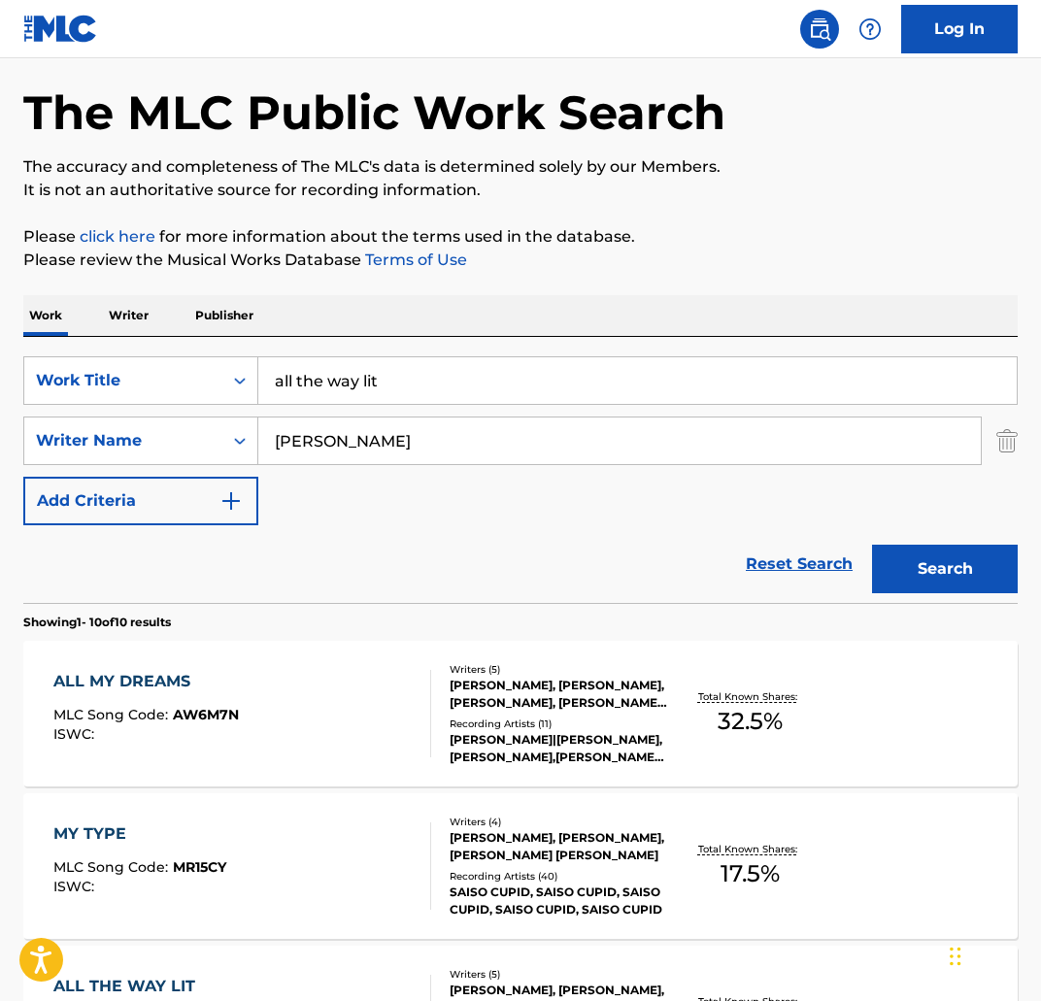
scroll to position [105, 0]
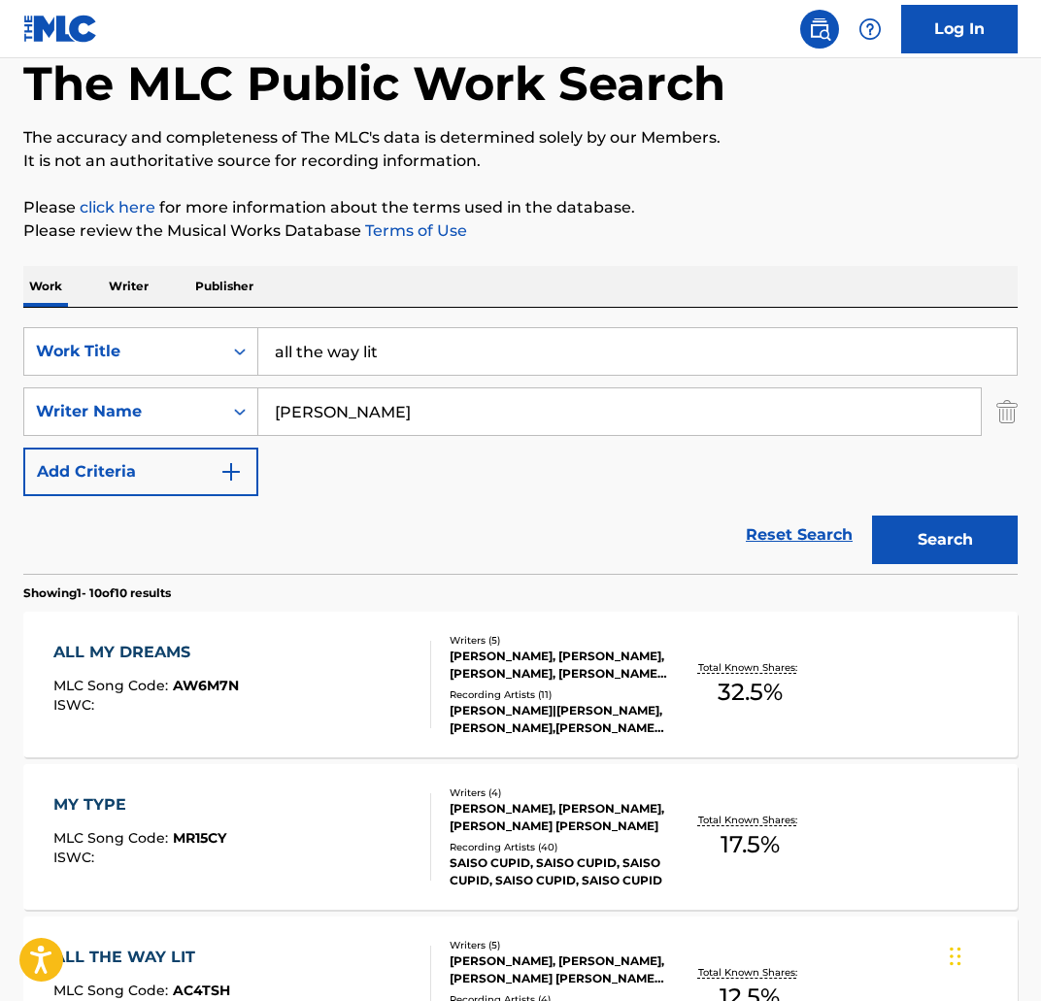
click at [108, 812] on div "MY TYPE" at bounding box center [139, 804] width 173 height 23
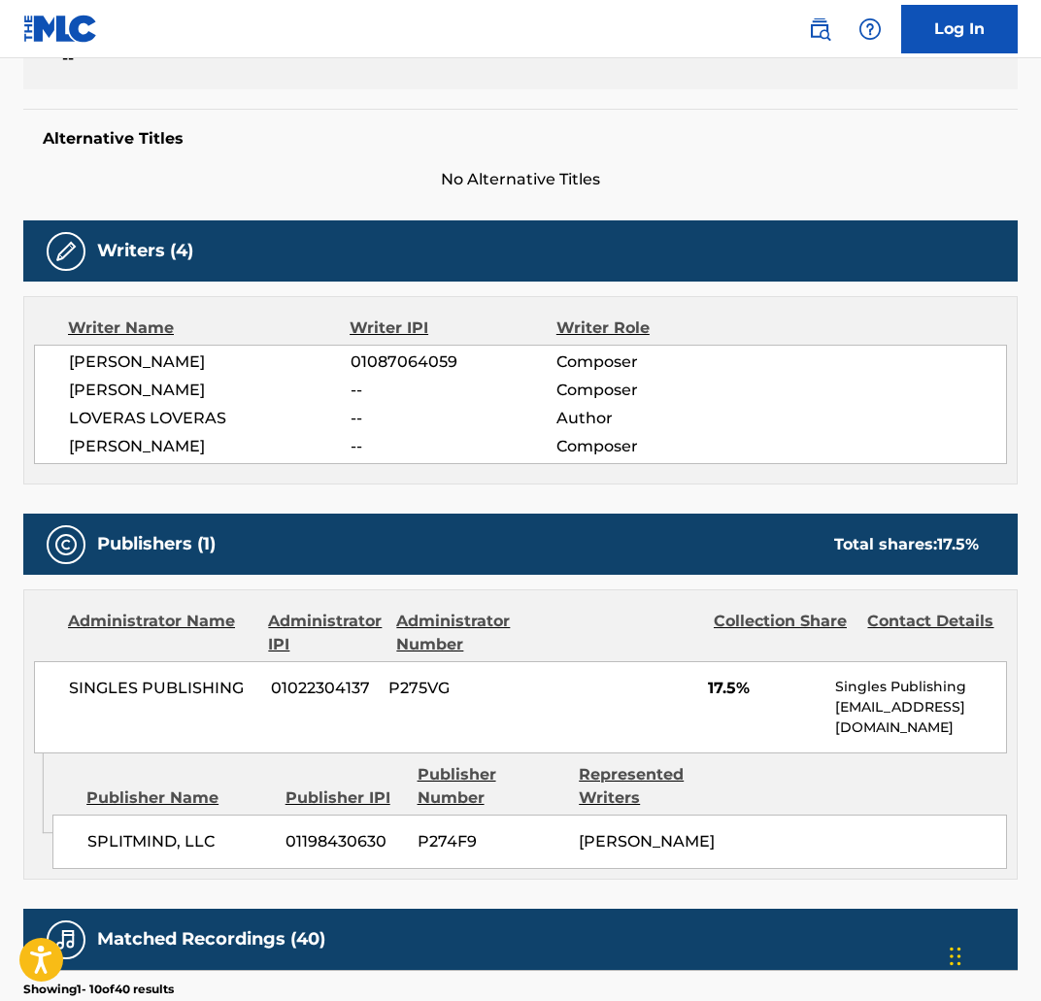
scroll to position [1208, 0]
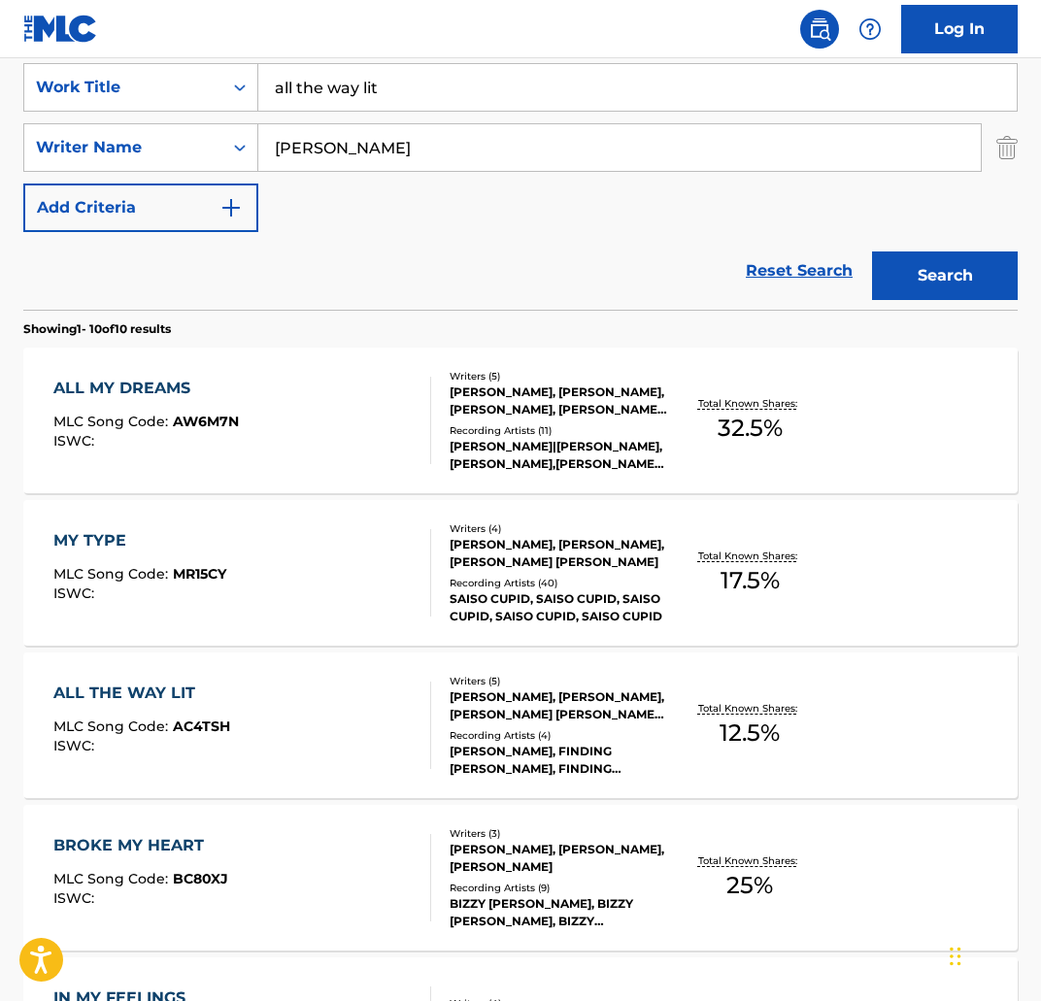
scroll to position [389, 0]
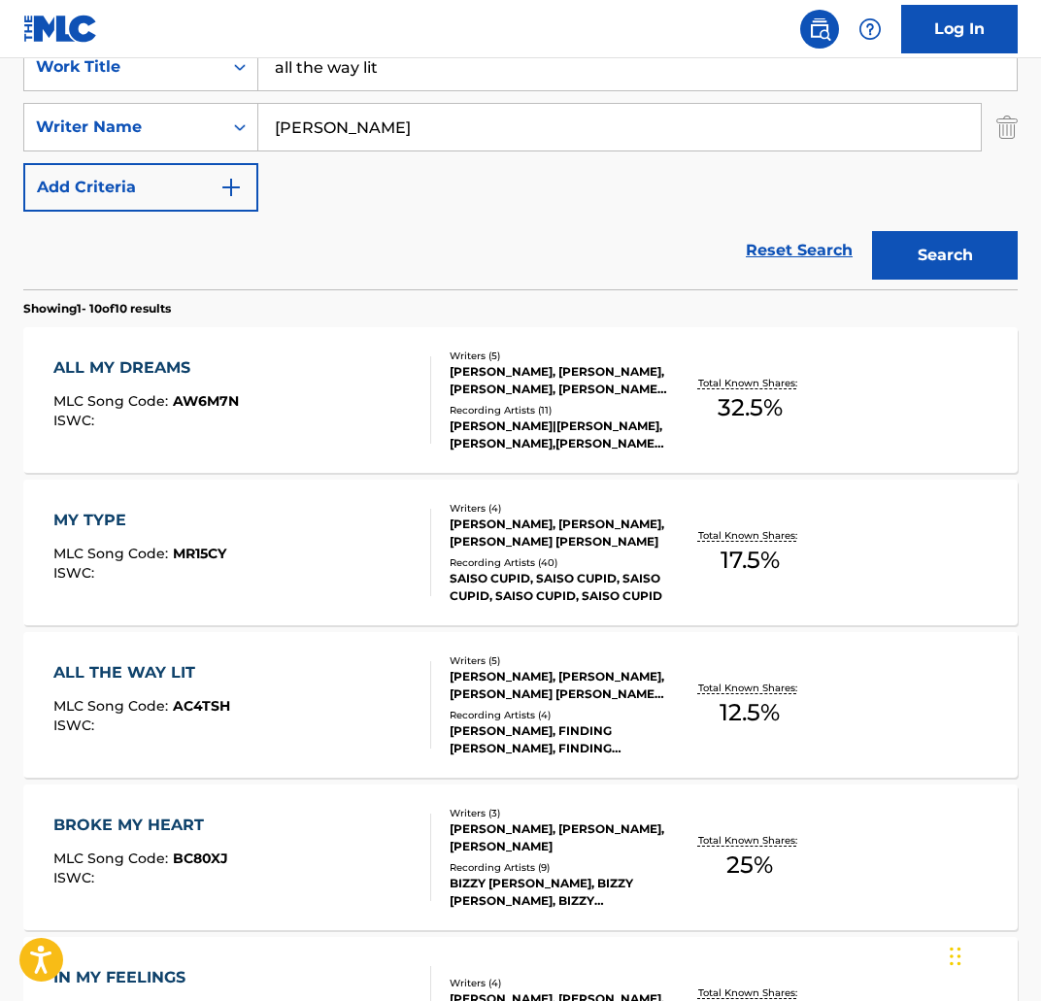
click at [156, 678] on div "ALL THE WAY LIT" at bounding box center [141, 672] width 177 height 23
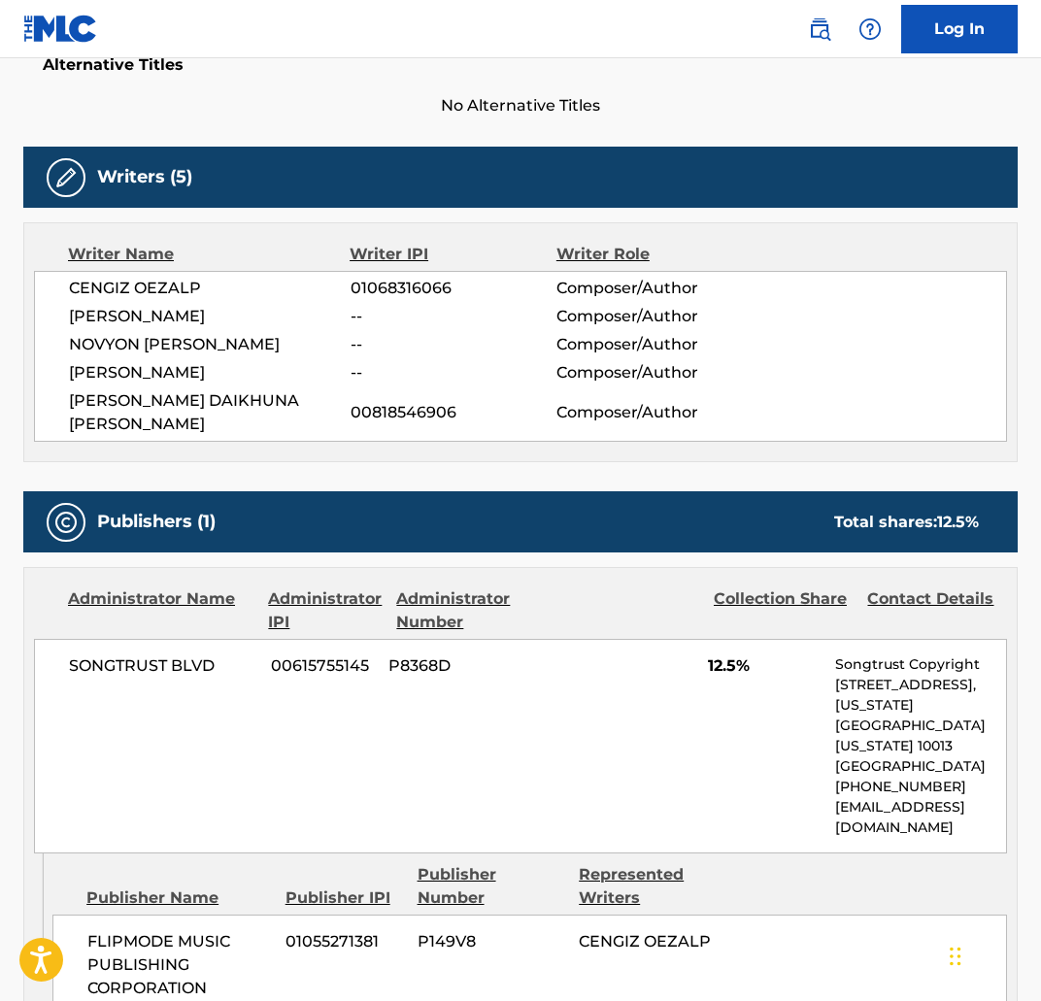
scroll to position [708, 0]
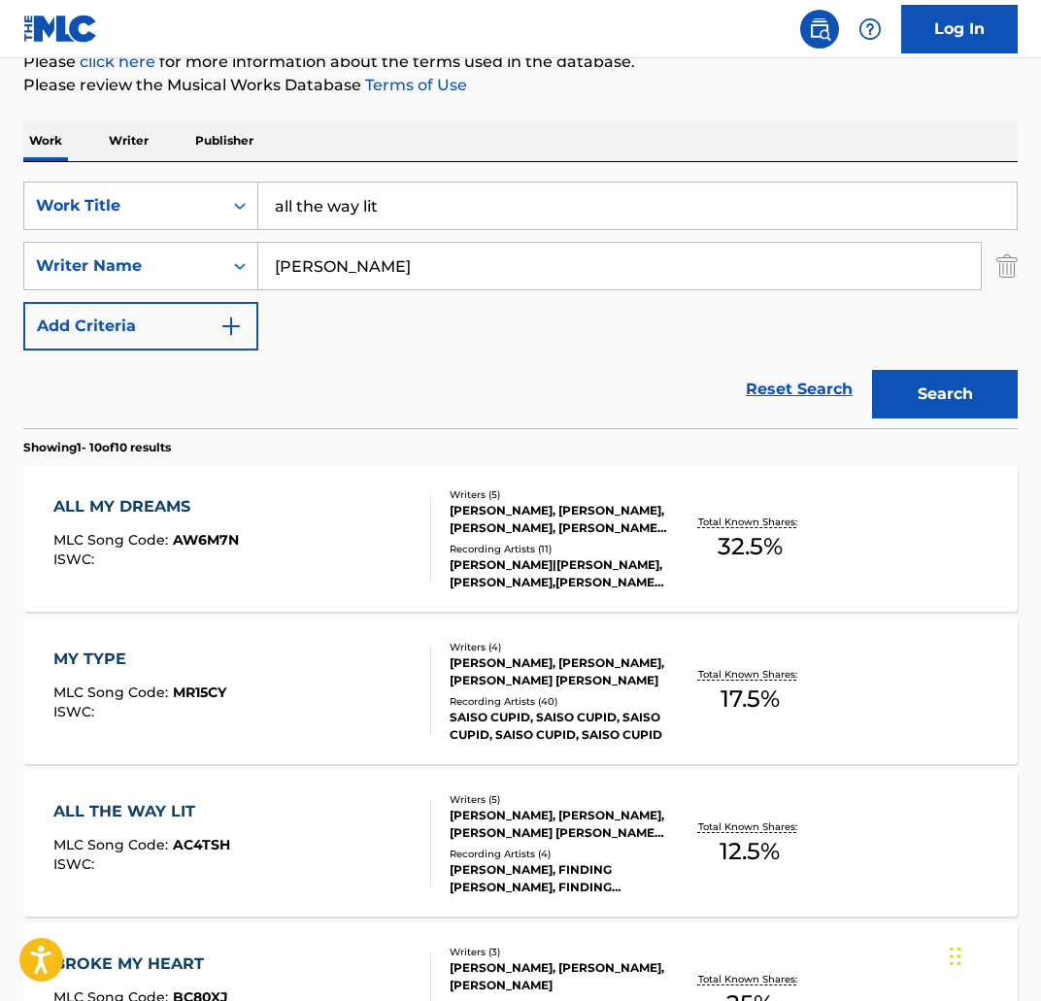
scroll to position [206, 0]
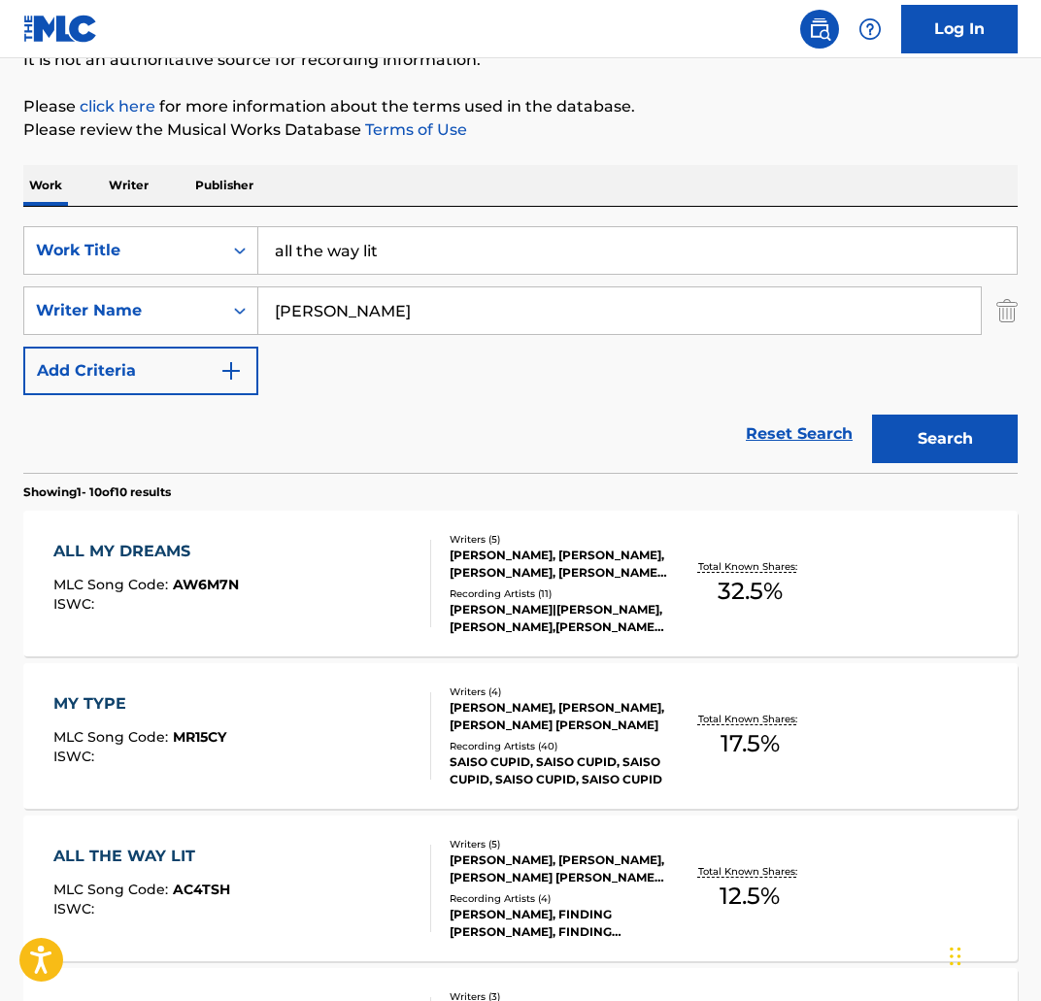
drag, startPoint x: 444, startPoint y: 212, endPoint x: 469, endPoint y: 286, distance: 78.9
click at [445, 213] on div "SearchWithCriteria5bb6be38-aa96-4be3-bac5-9505f8799e4e Work Title all the way l…" at bounding box center [520, 340] width 994 height 266
drag, startPoint x: 454, startPoint y: 256, endPoint x: 191, endPoint y: 267, distance: 263.4
click at [157, 254] on div "SearchWithCriteria5bb6be38-aa96-4be3-bac5-9505f8799e4e Work Title all the way l…" at bounding box center [520, 250] width 994 height 49
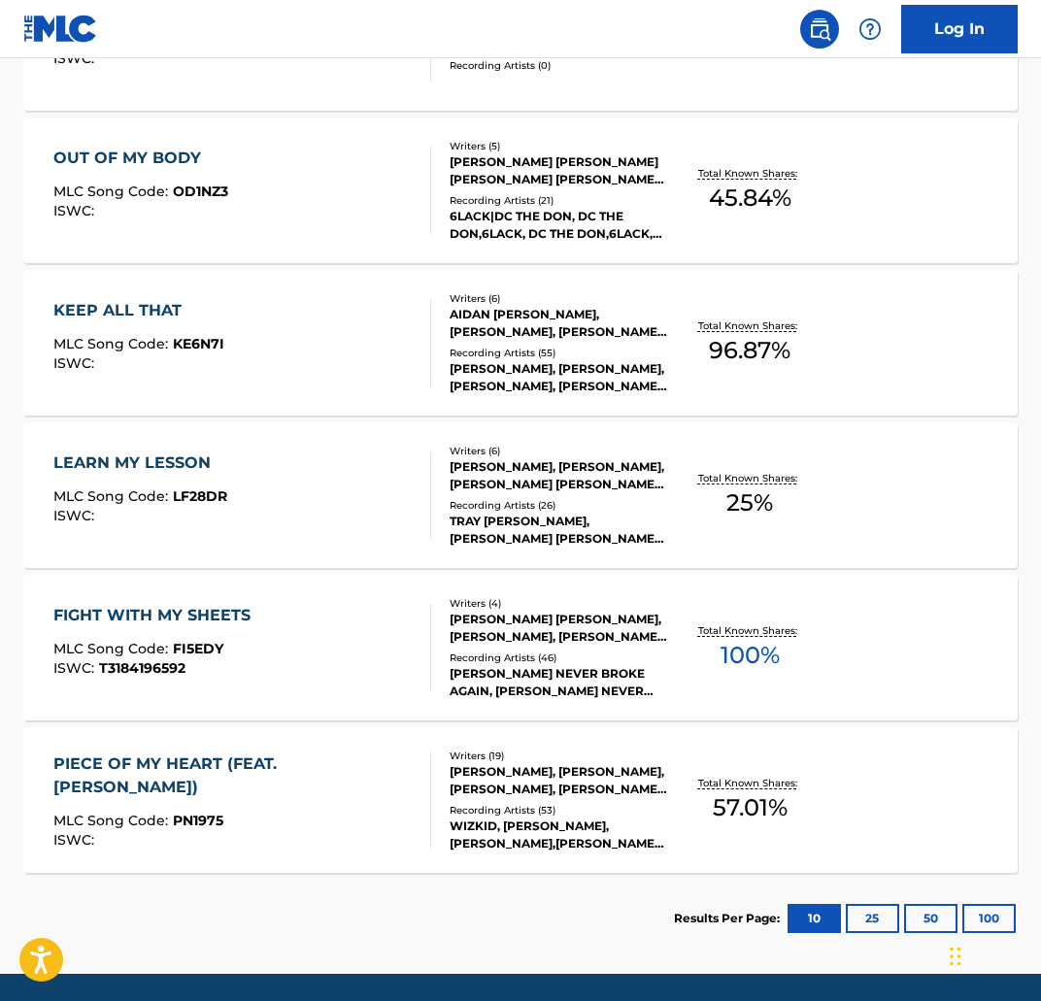
scroll to position [1427, 0]
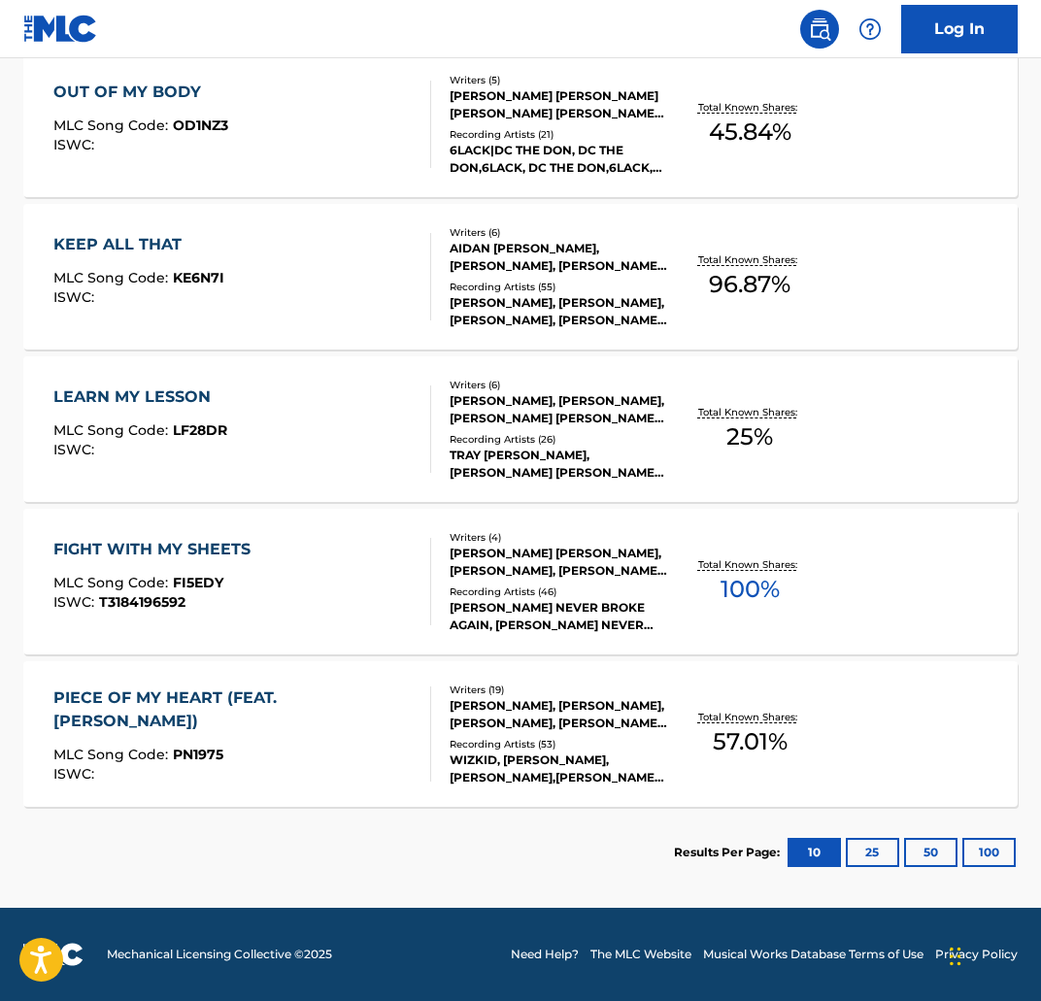
click at [193, 537] on div "FIGHT WITH MY SHEETS MLC Song Code : FI5EDY ISWC : T3184196592 Writers ( 4 ) KE…" at bounding box center [520, 582] width 994 height 146
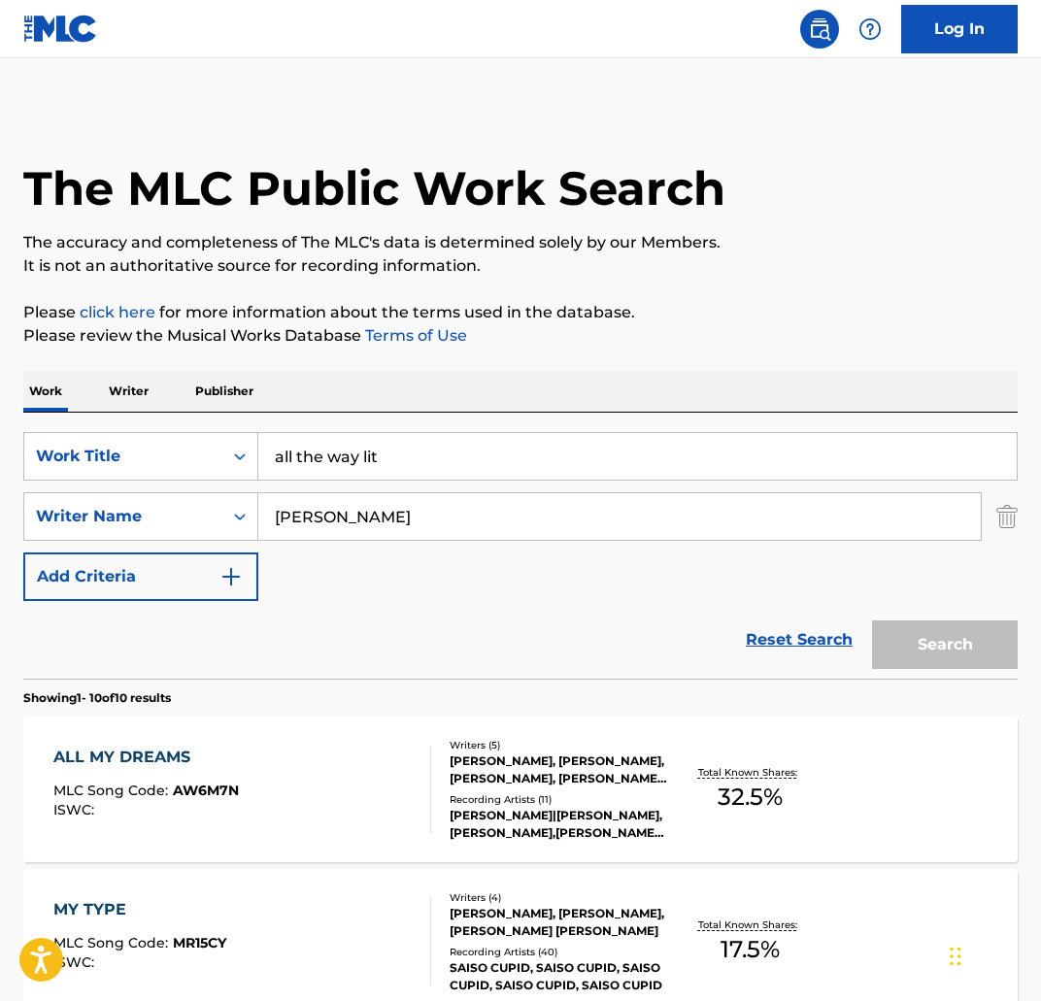
scroll to position [1427, 0]
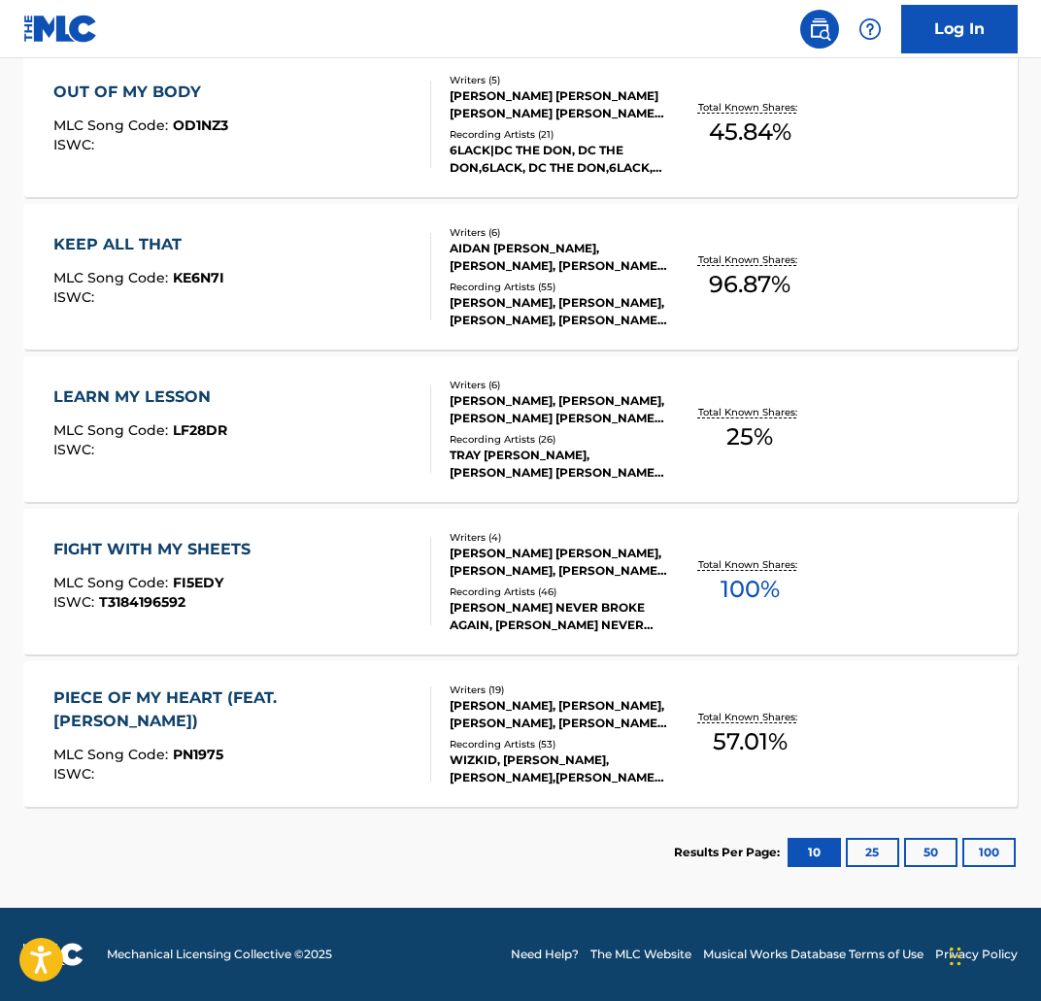
click at [273, 699] on div "PIECE OF MY HEART (FEAT. BRENT FAIYAZ)" at bounding box center [233, 709] width 361 height 47
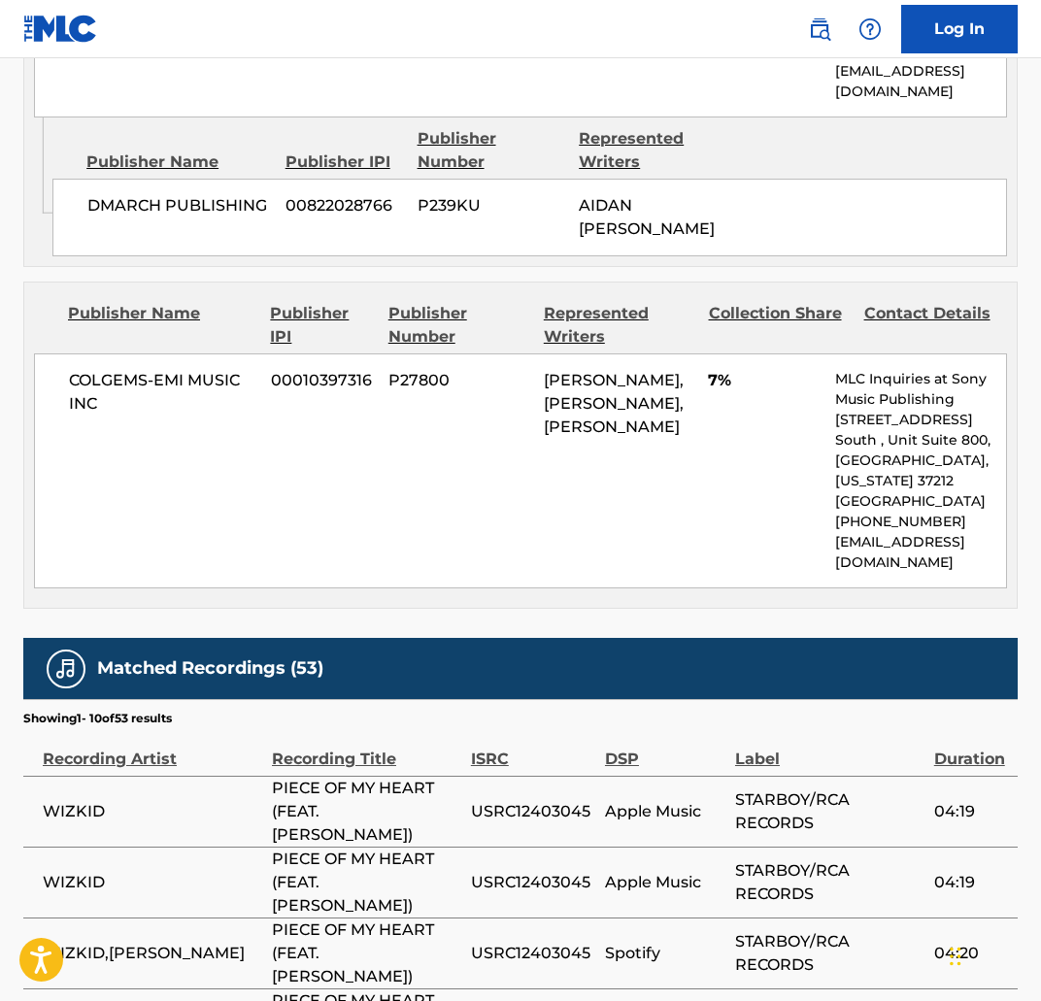
scroll to position [3255, 0]
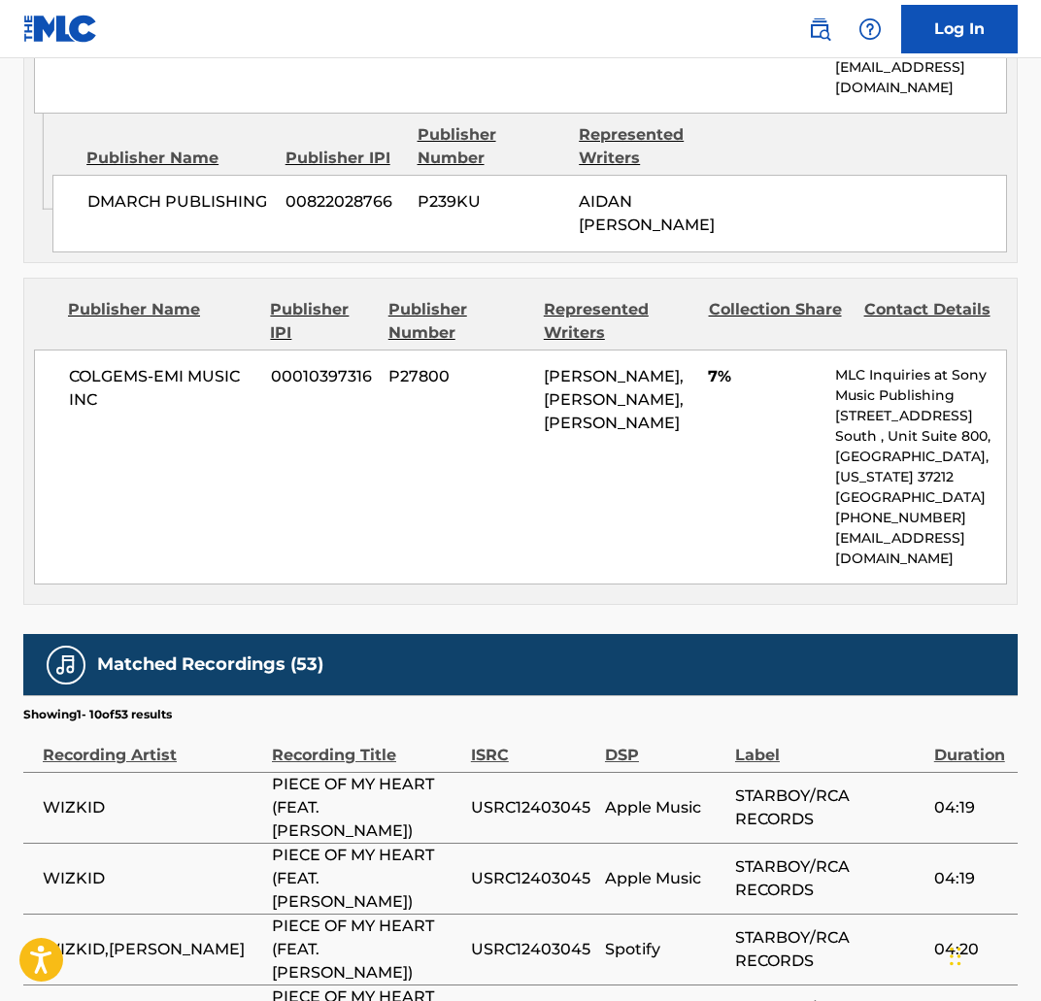
scroll to position [1427, 0]
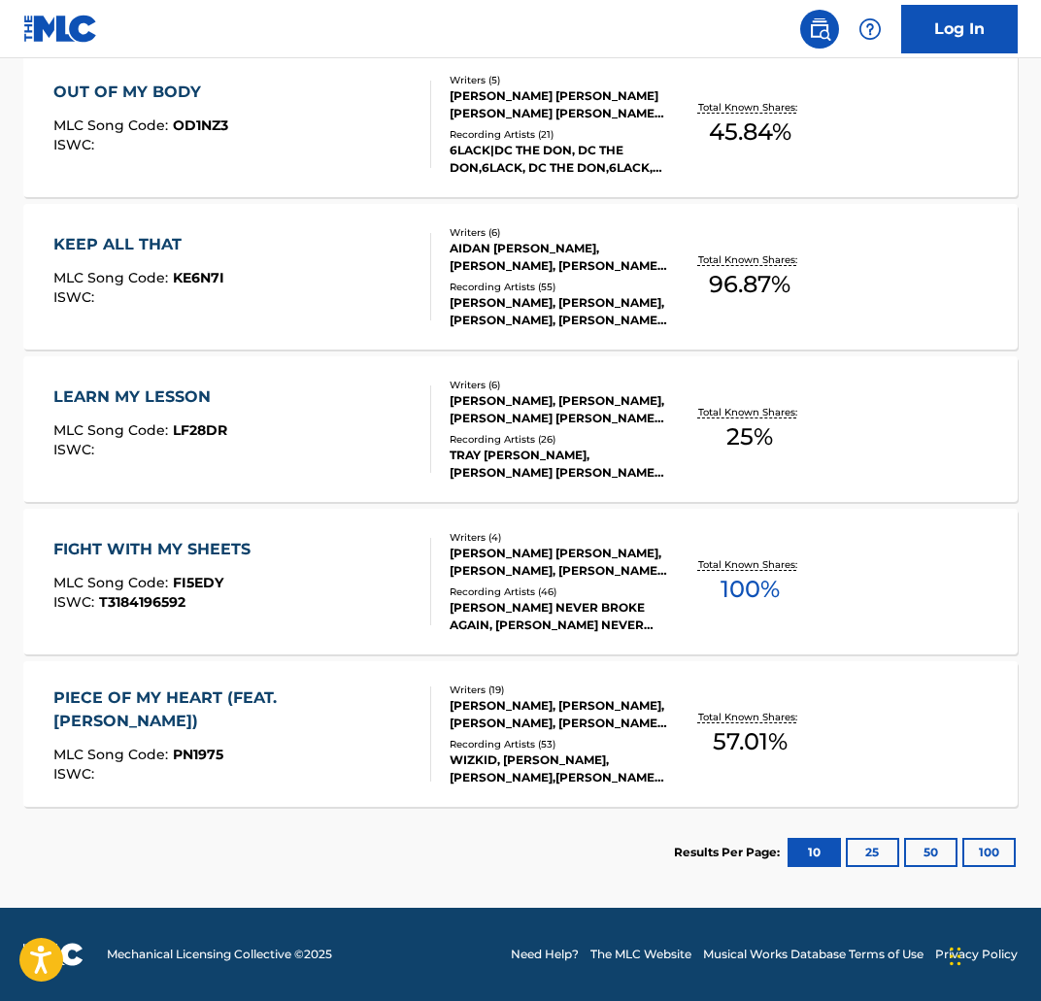
click at [146, 376] on div "LEARN MY LESSON MLC Song Code : LF28DR ISWC : Writers ( 6 ) JUSTIN GARNER, THOM…" at bounding box center [520, 429] width 994 height 146
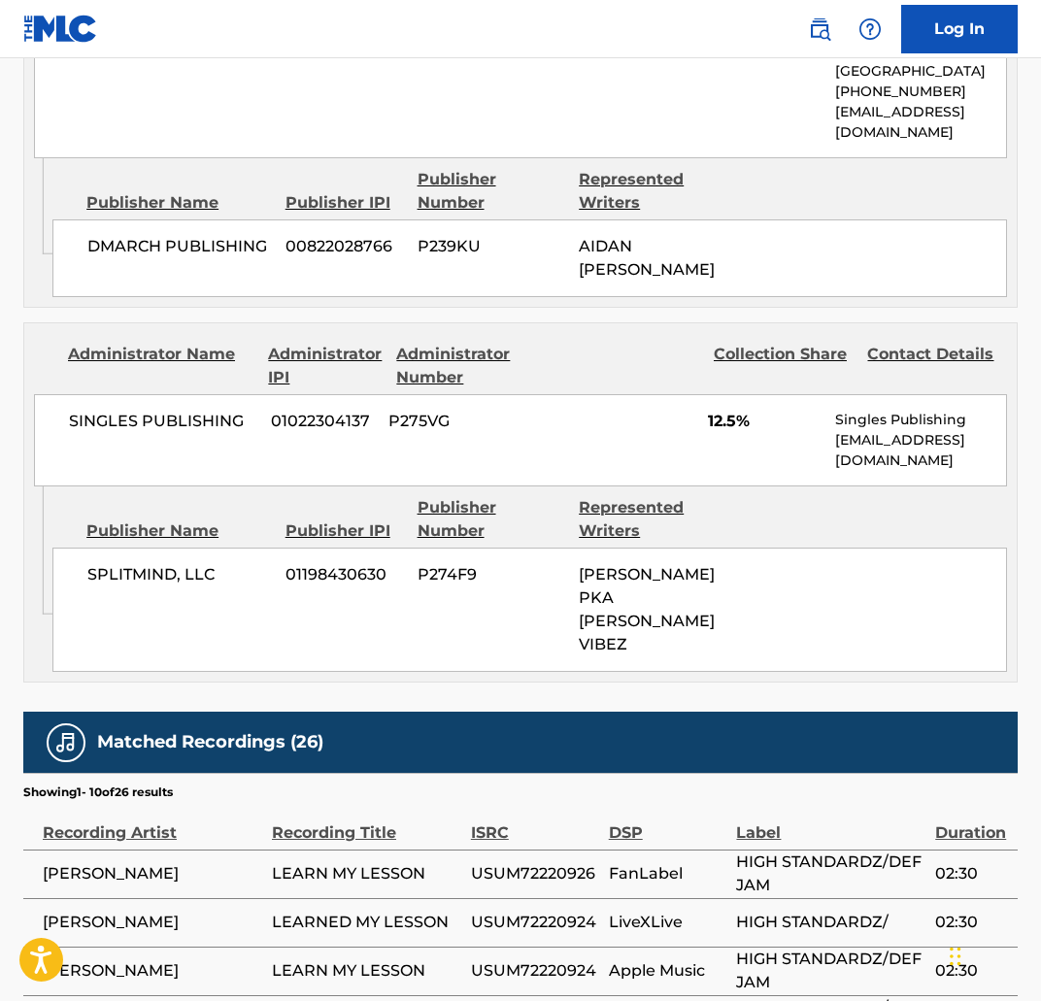
scroll to position [1241, 0]
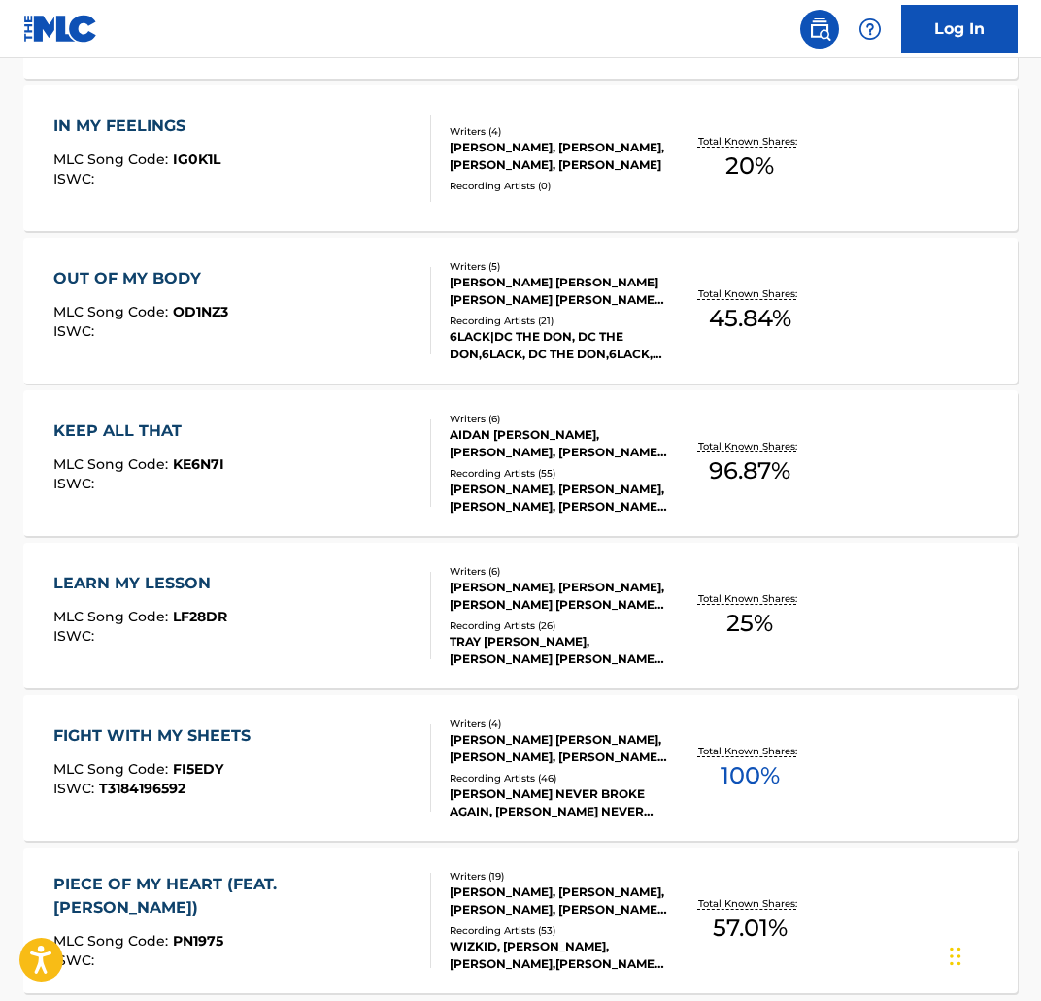
scroll to position [1427, 0]
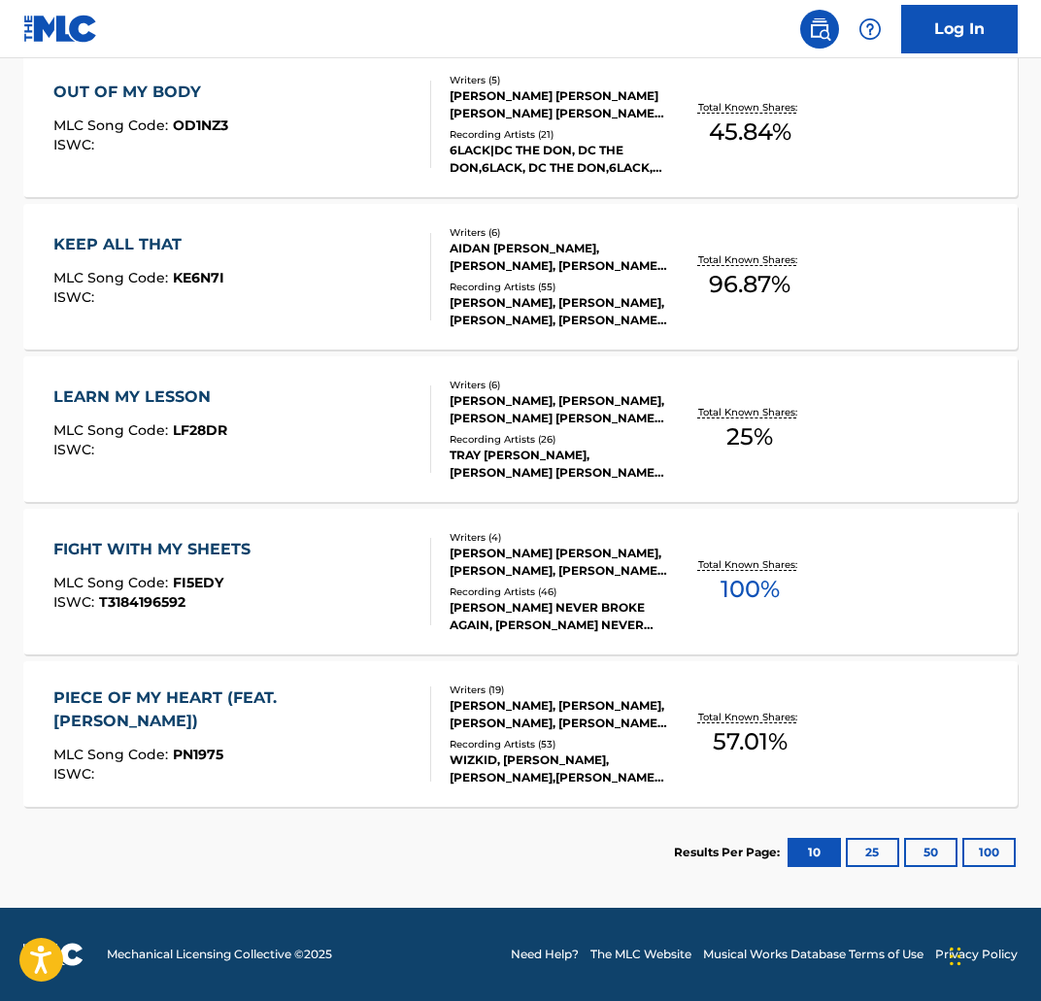
click at [99, 239] on div "KEEP ALL THAT" at bounding box center [138, 244] width 171 height 23
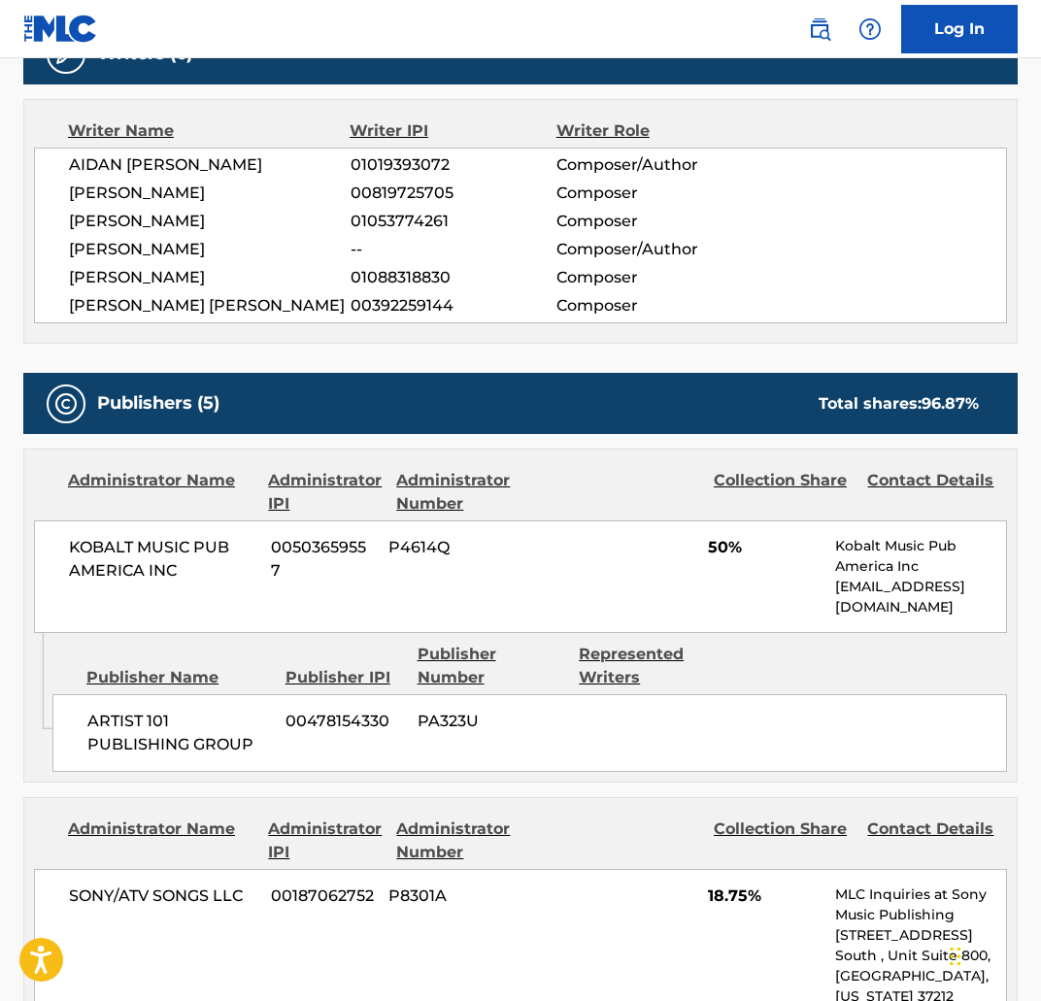
scroll to position [487, 0]
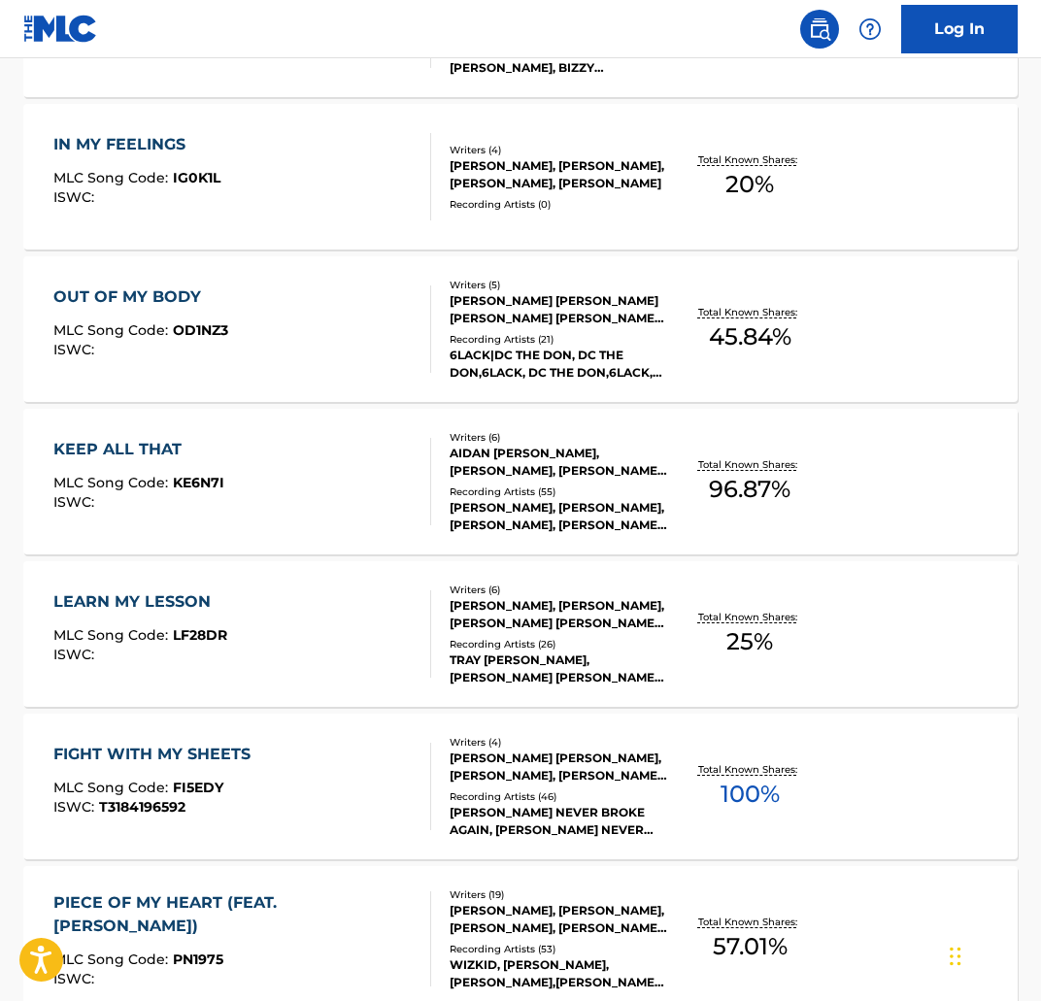
scroll to position [1202, 0]
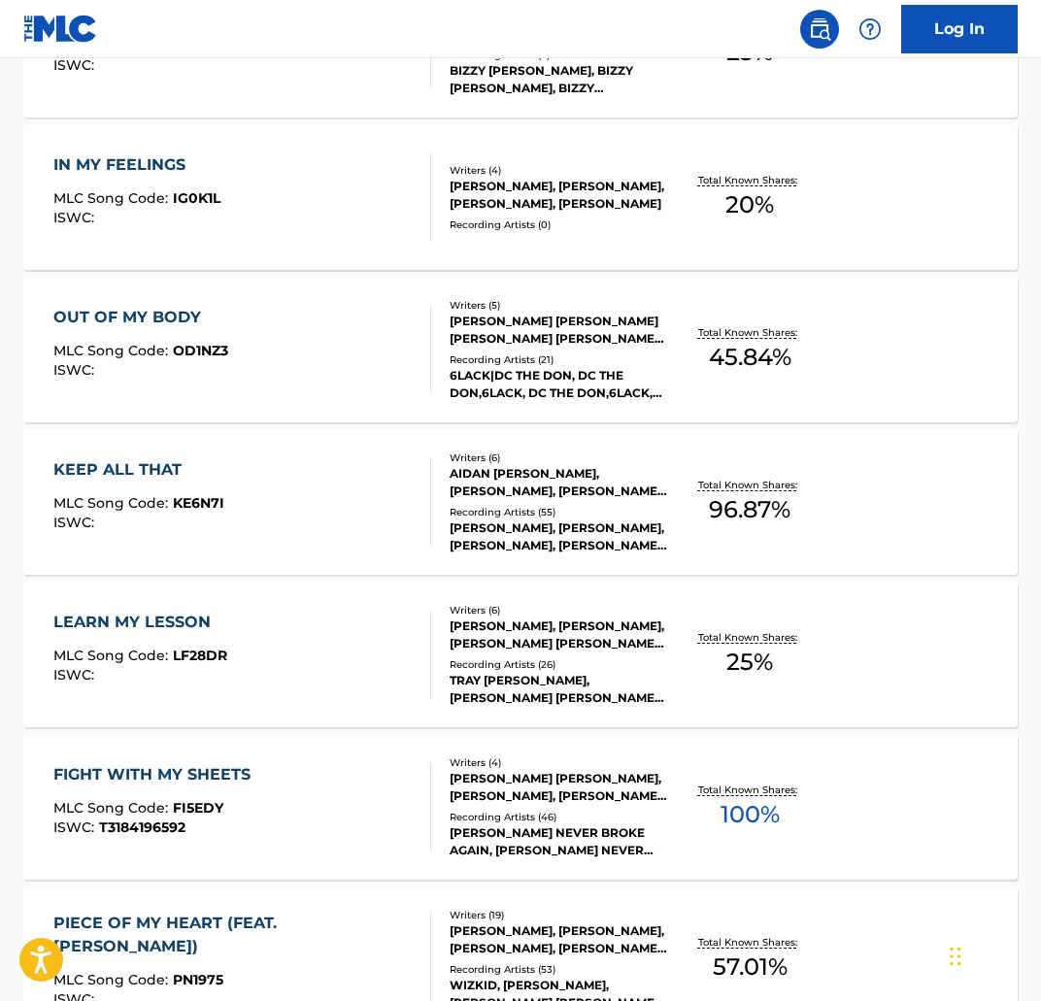
click at [171, 316] on div "OUT OF MY BODY" at bounding box center [140, 317] width 175 height 23
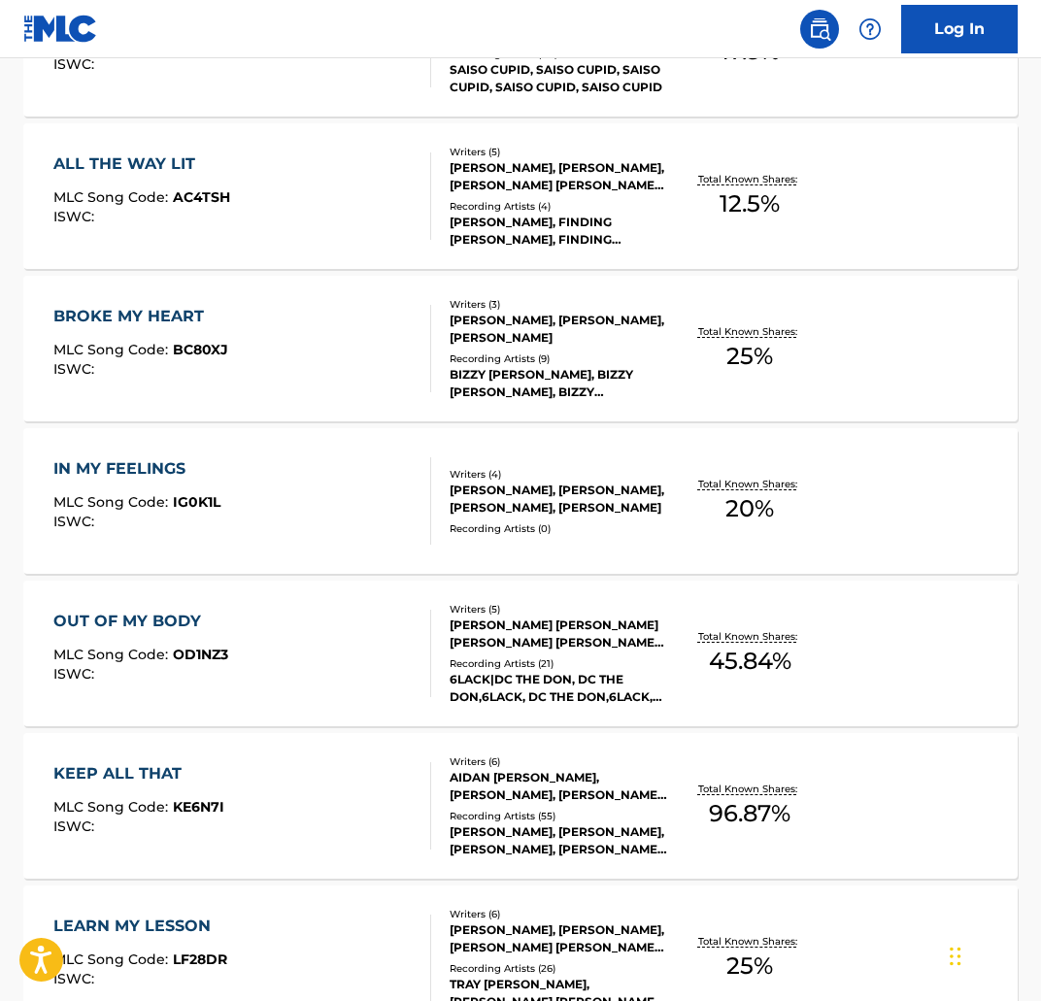
scroll to position [356, 0]
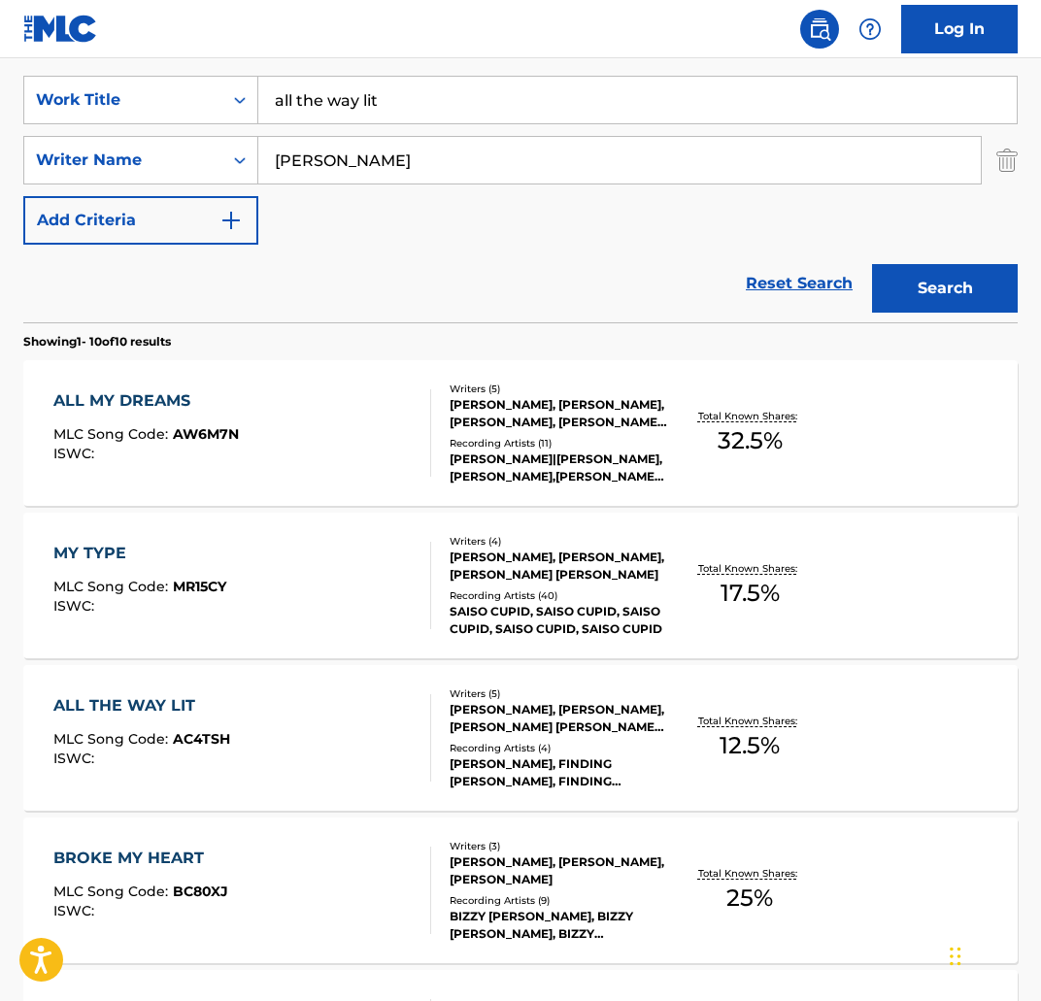
click at [142, 863] on div "BROKE MY HEART" at bounding box center [140, 858] width 175 height 23
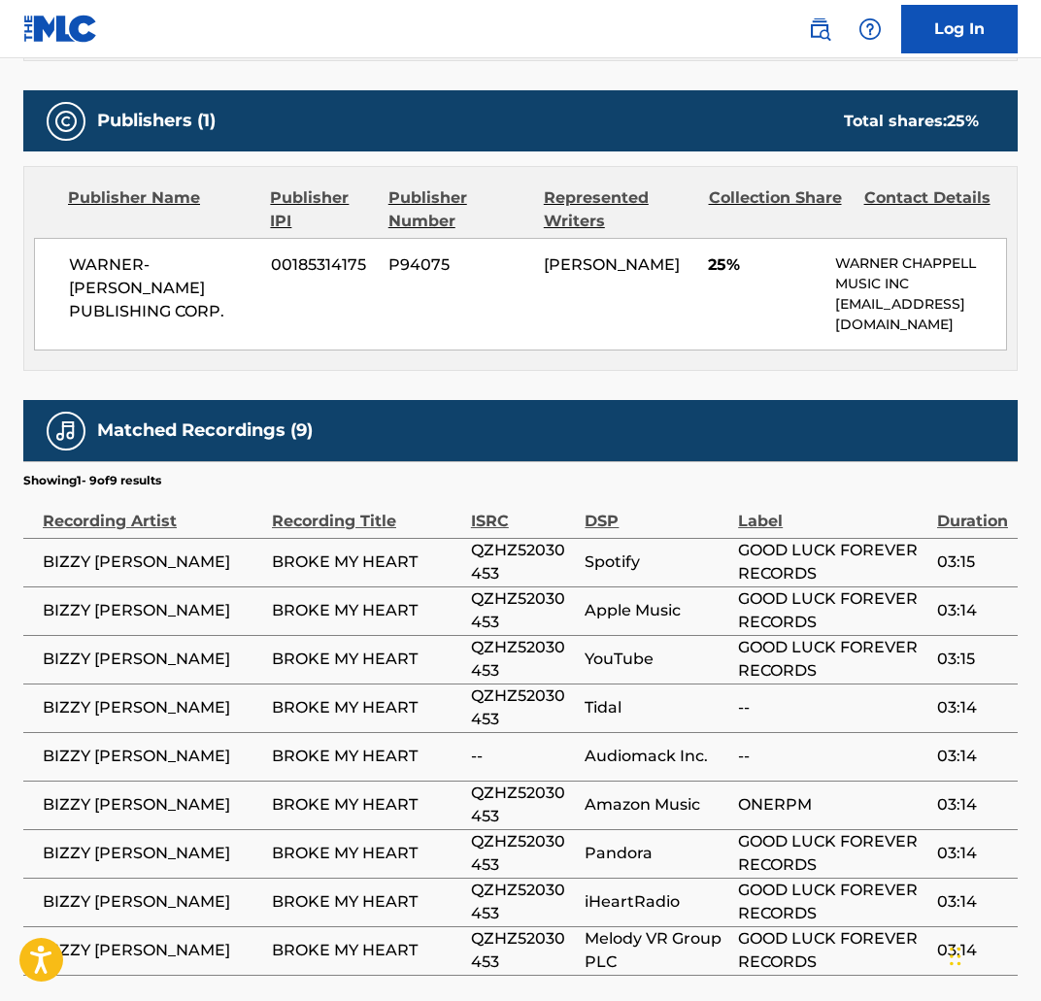
scroll to position [953, 0]
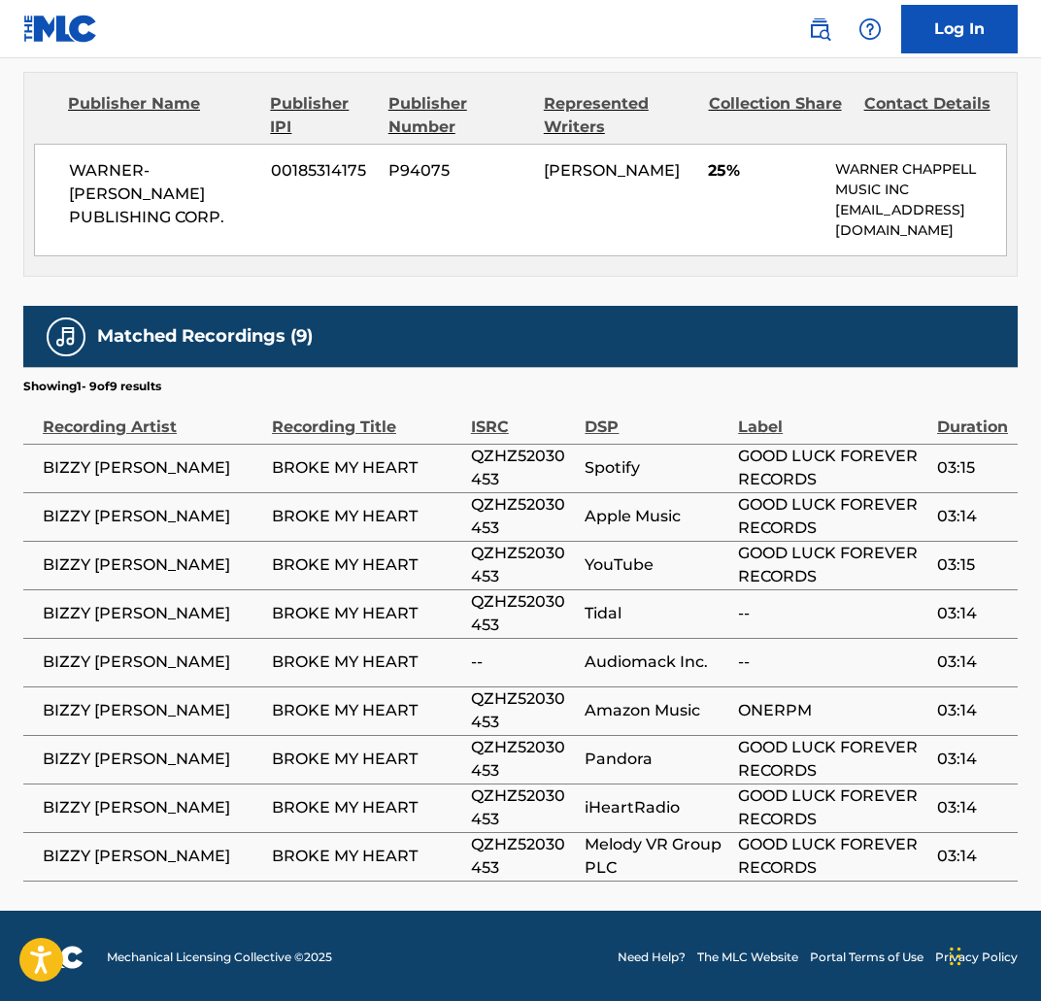
click at [388, 169] on div "WARNER-TAMERLANE PUBLISHING CORP. 00185314175 P94075 BRYAN YEPES 25% WARNER CHA…" at bounding box center [520, 200] width 973 height 113
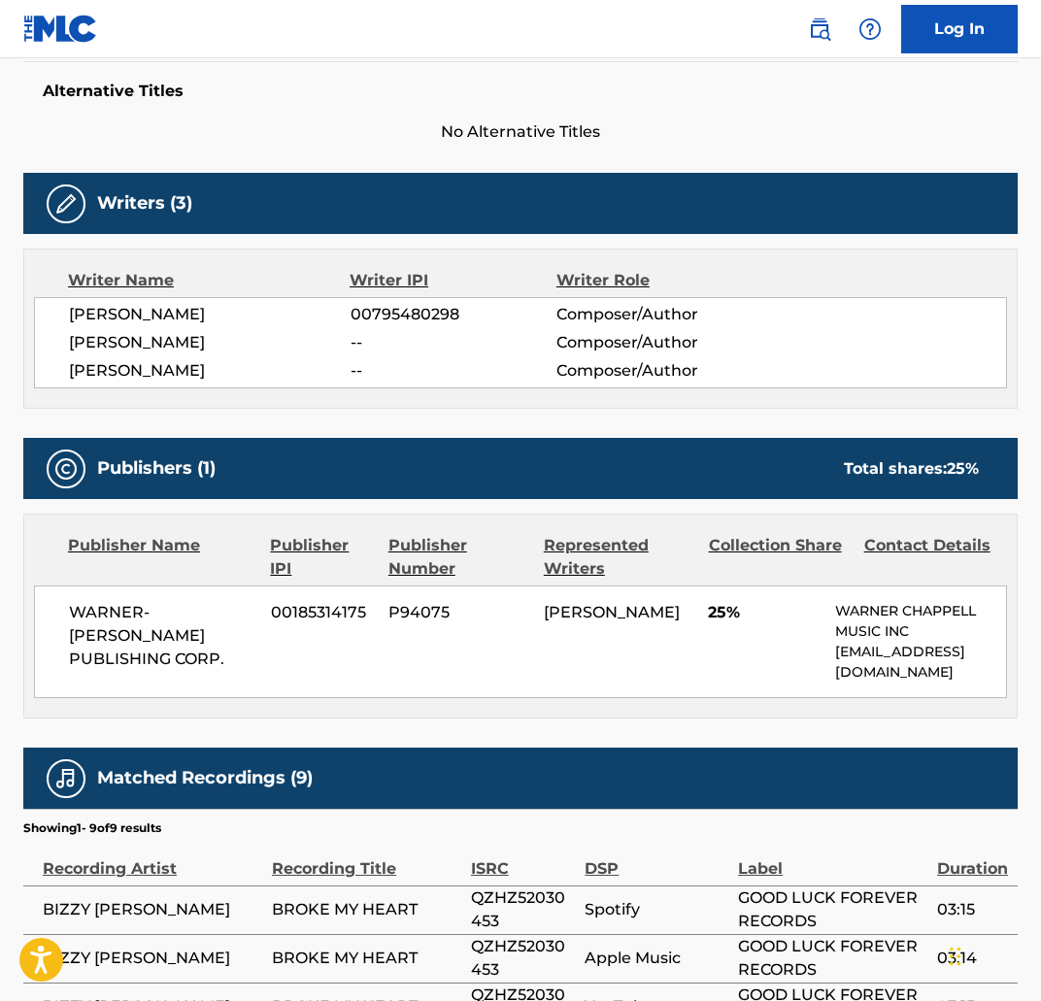
scroll to position [520, 0]
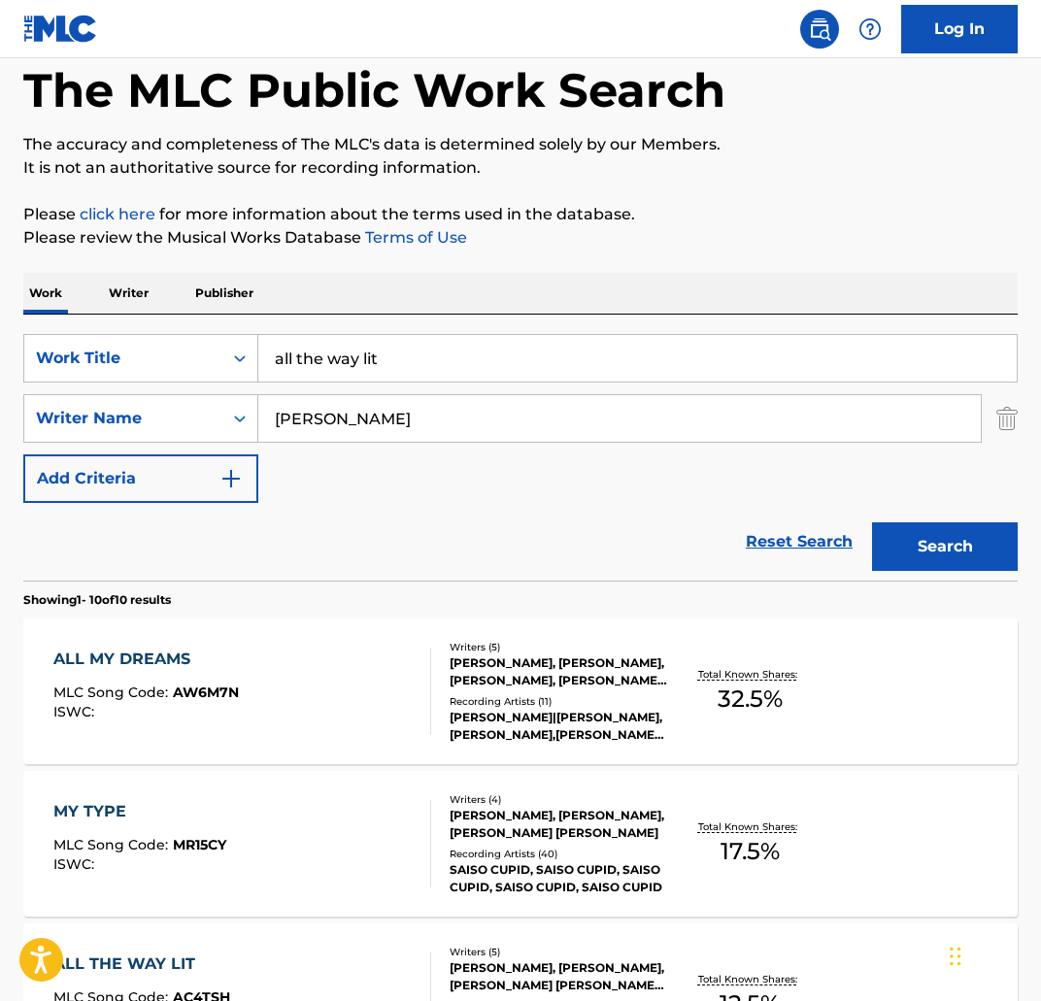
scroll to position [59, 0]
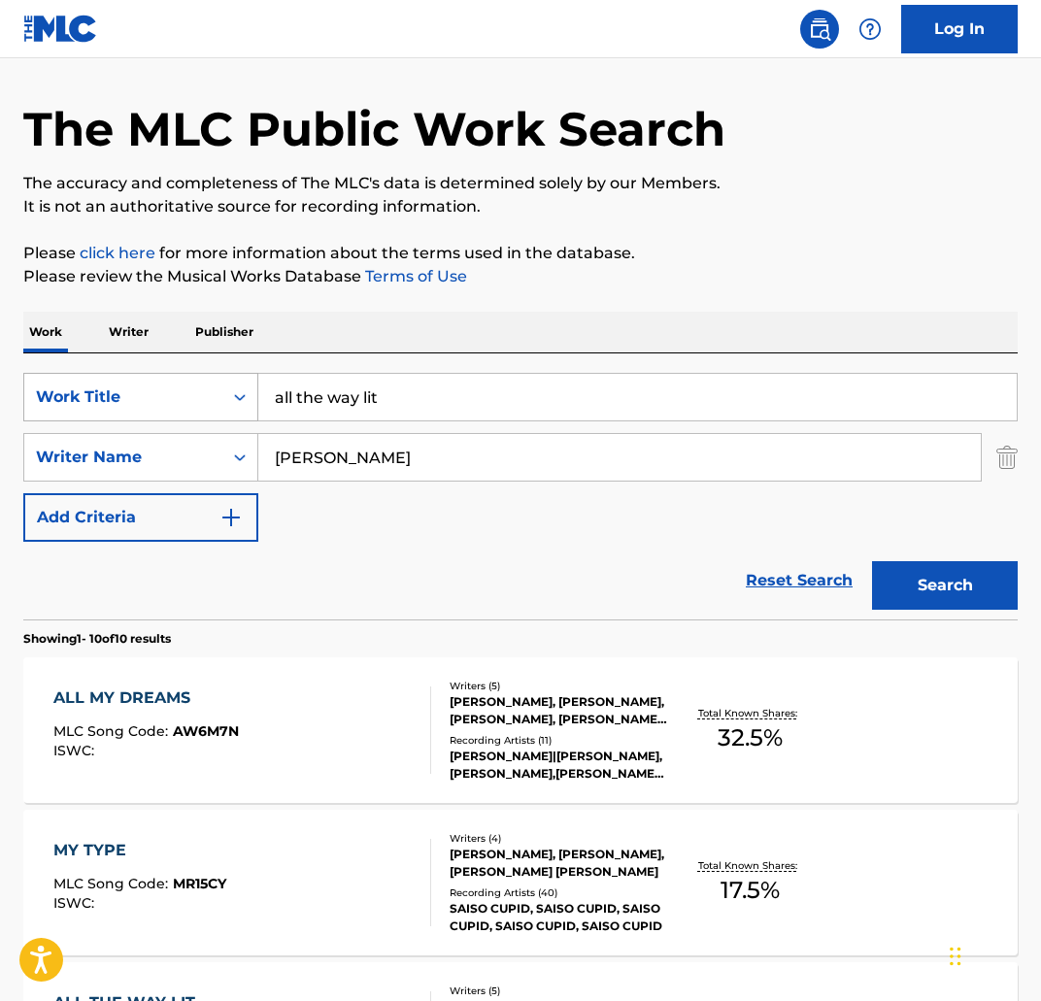
drag, startPoint x: 338, startPoint y: 399, endPoint x: 177, endPoint y: 403, distance: 161.2
click at [177, 403] on div "SearchWithCriteria5bb6be38-aa96-4be3-bac5-9505f8799e4e Work Title all the way l…" at bounding box center [520, 397] width 994 height 49
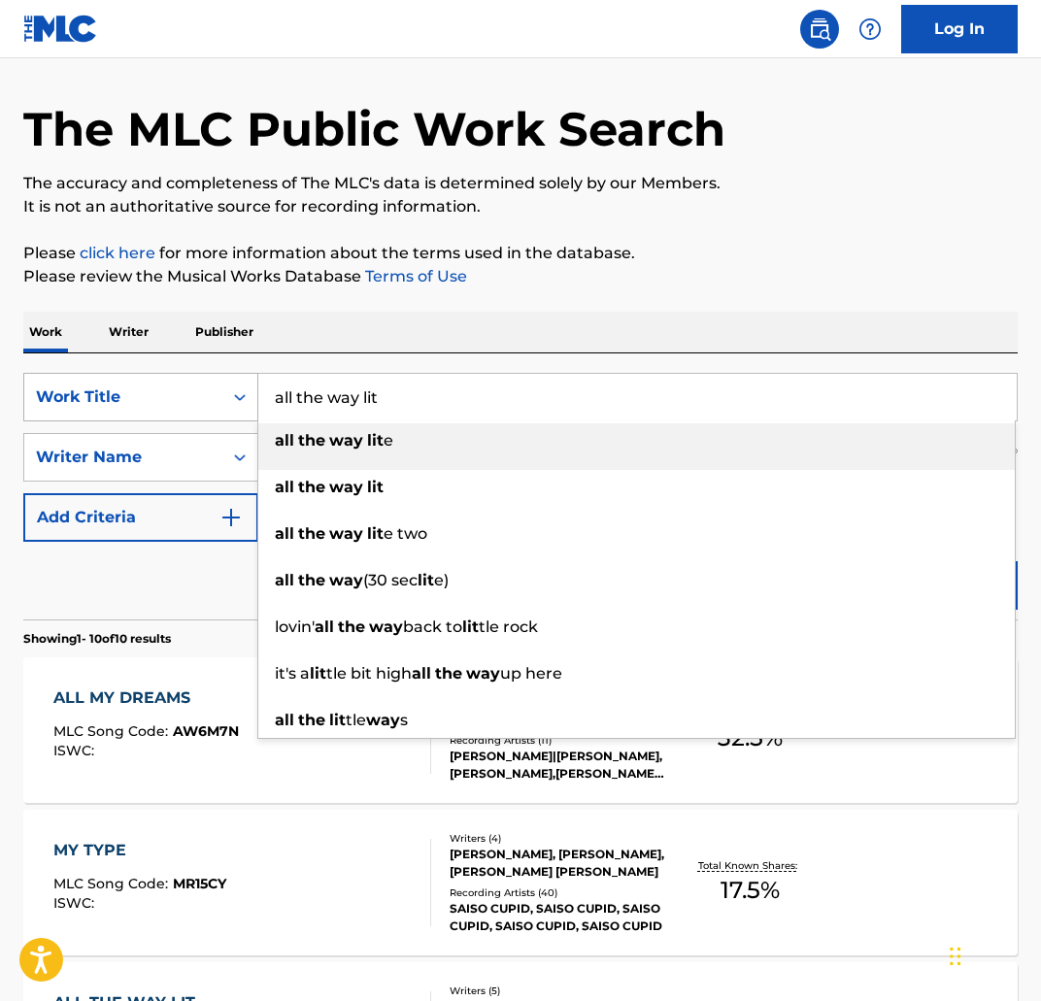
paste input "PRIVATE SHOW"
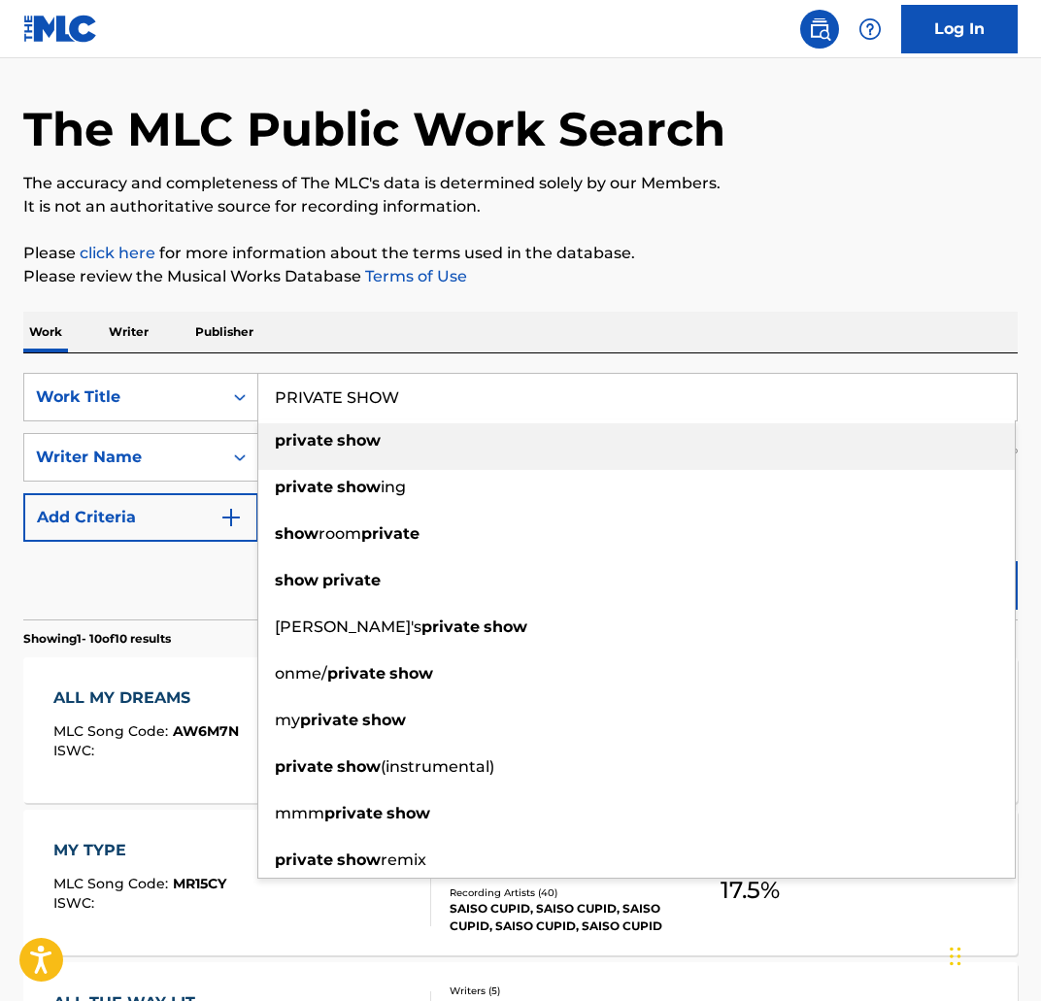
click at [347, 434] on strong "show" at bounding box center [359, 440] width 44 height 18
type input "private show"
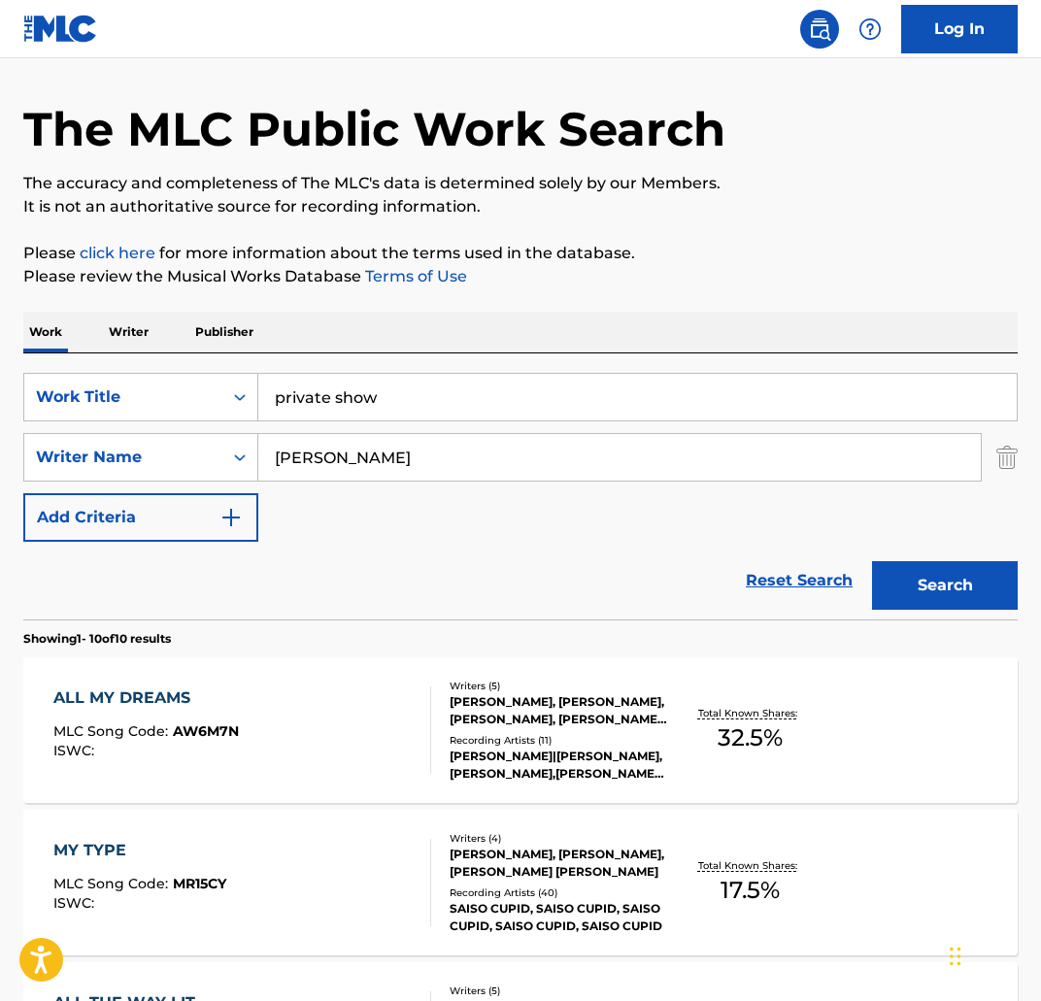
click at [872, 561] on button "Search" at bounding box center [945, 585] width 146 height 49
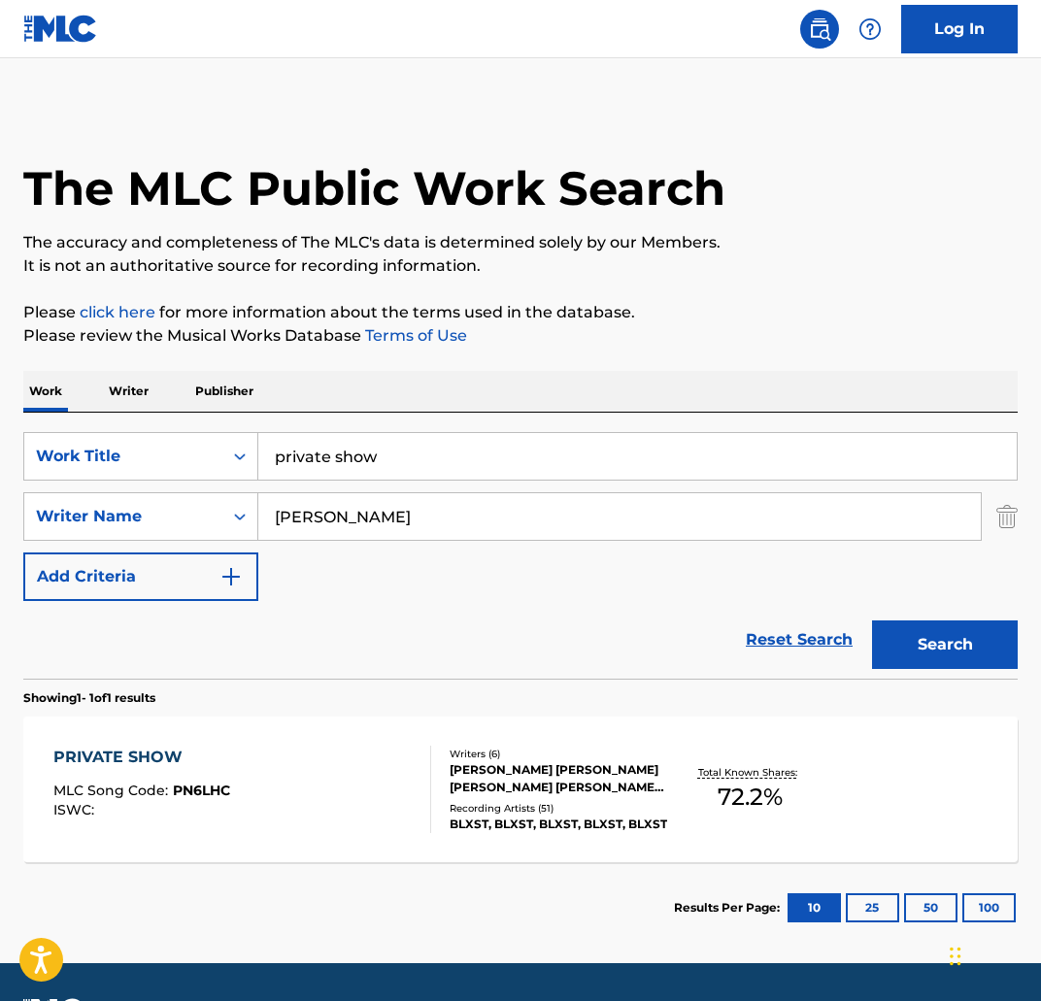
scroll to position [55, 0]
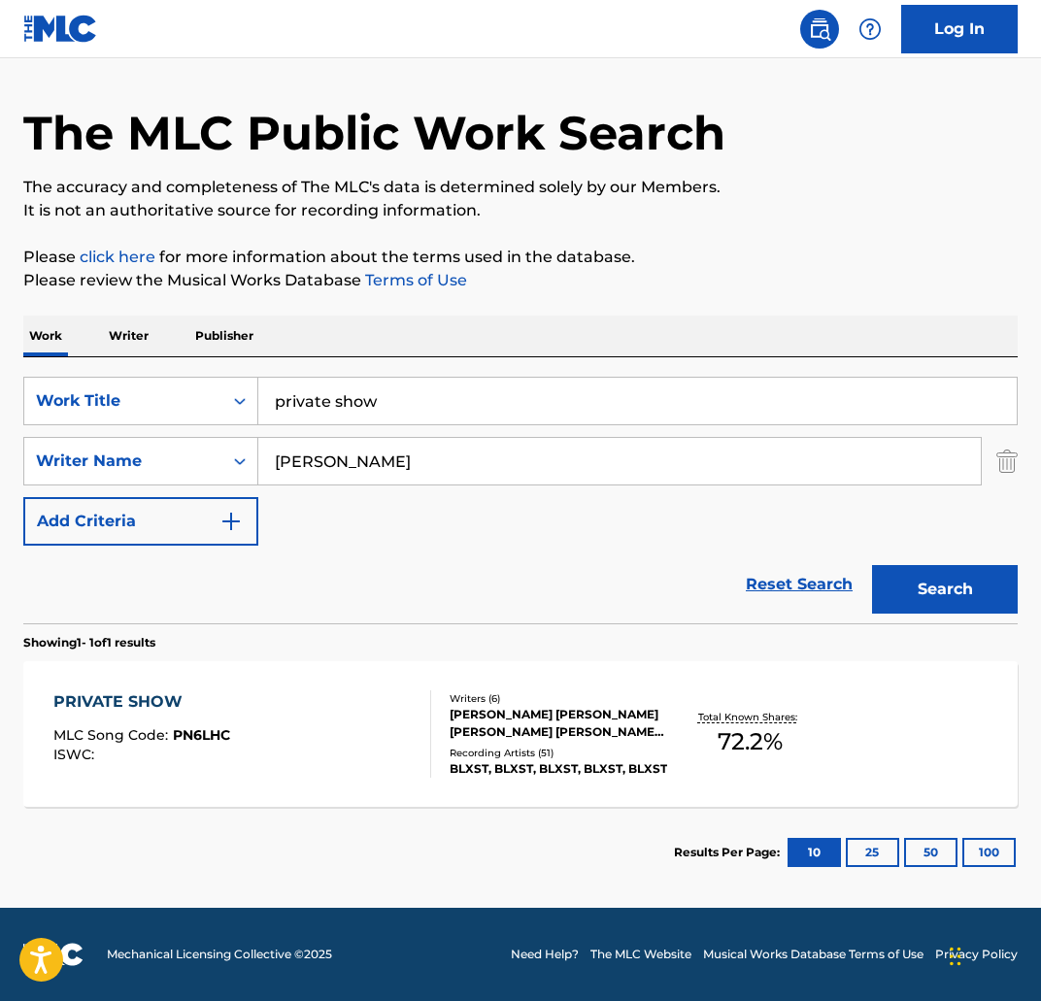
click at [169, 721] on div "PRIVATE SHOW MLC Song Code : PN6LHC ISWC :" at bounding box center [141, 733] width 177 height 87
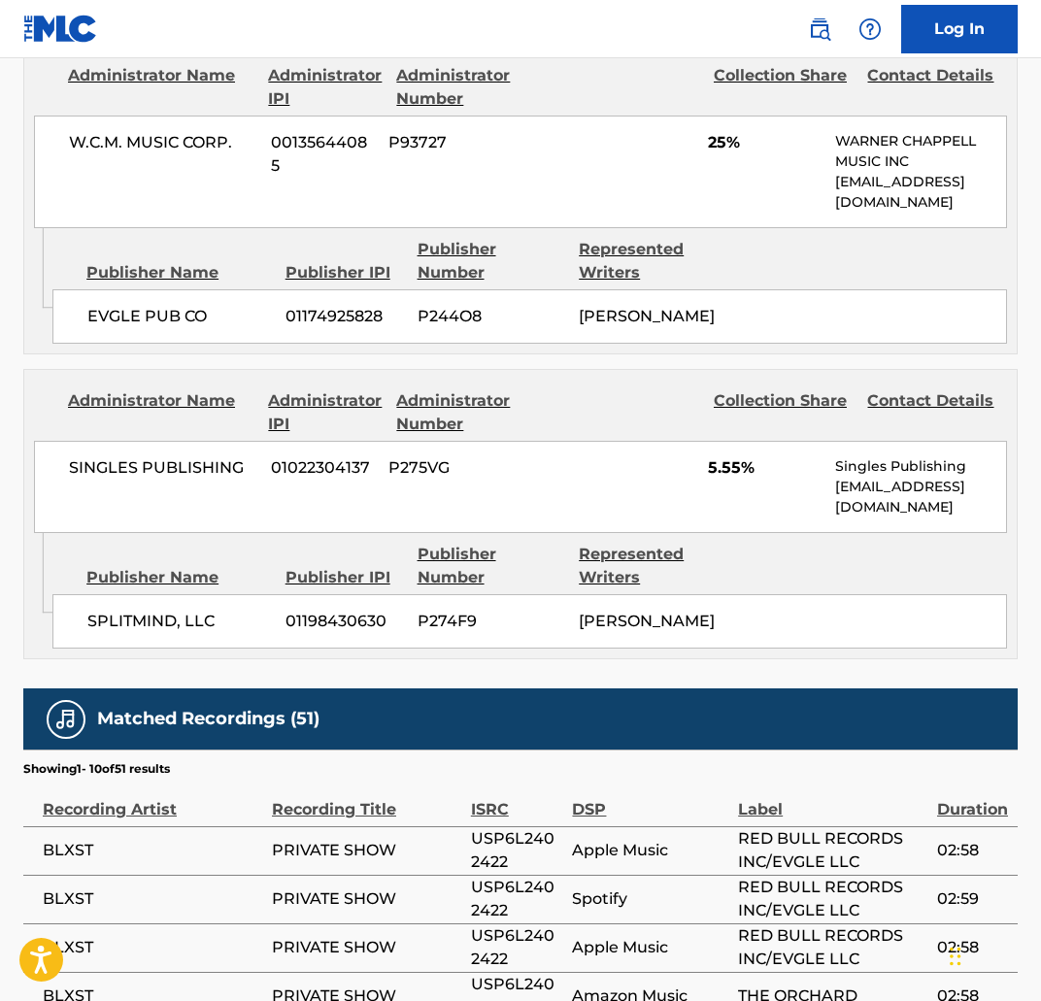
scroll to position [3026, 0]
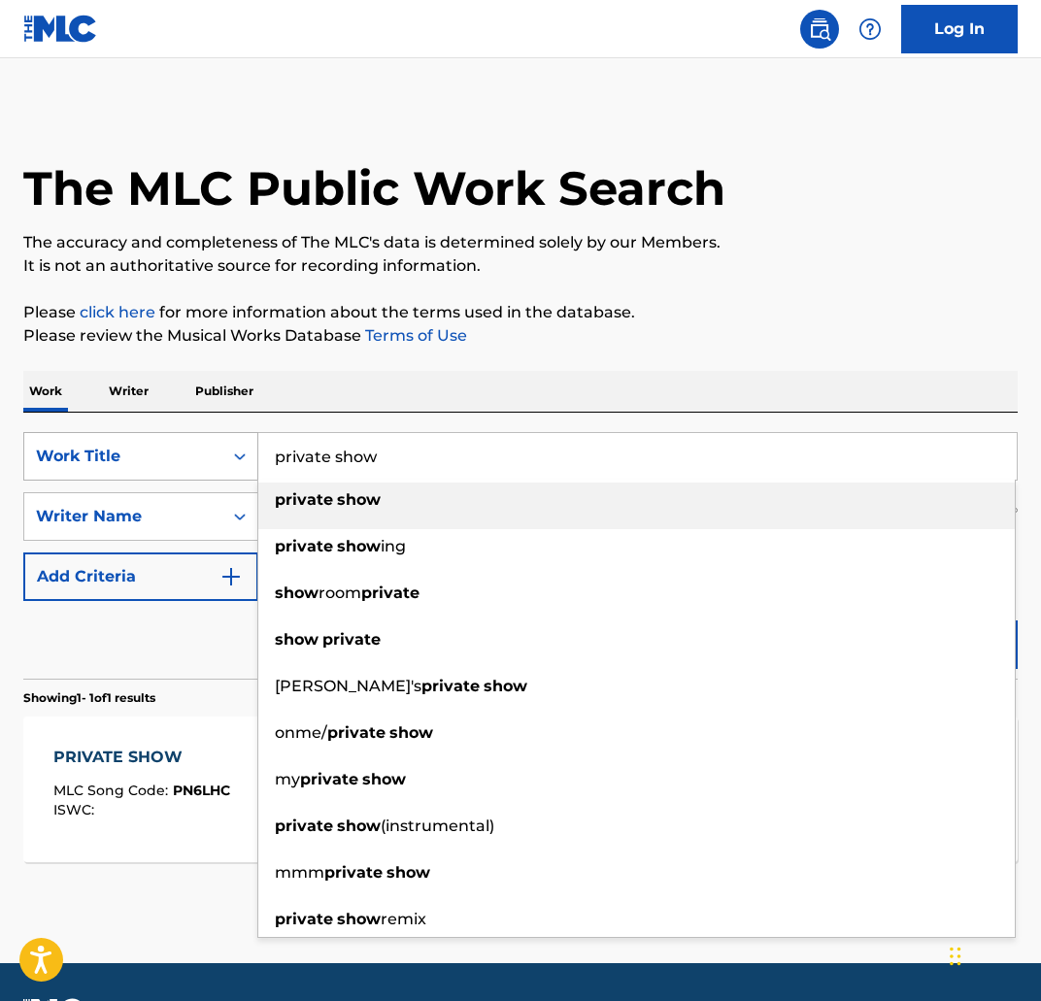
drag, startPoint x: 454, startPoint y: 476, endPoint x: 231, endPoint y: 435, distance: 227.0
click at [231, 435] on div "SearchWithCriteria5bb6be38-aa96-4be3-bac5-9505f8799e4e Work Title private show …" at bounding box center [520, 456] width 994 height 49
paste input "PRICE HIGH"
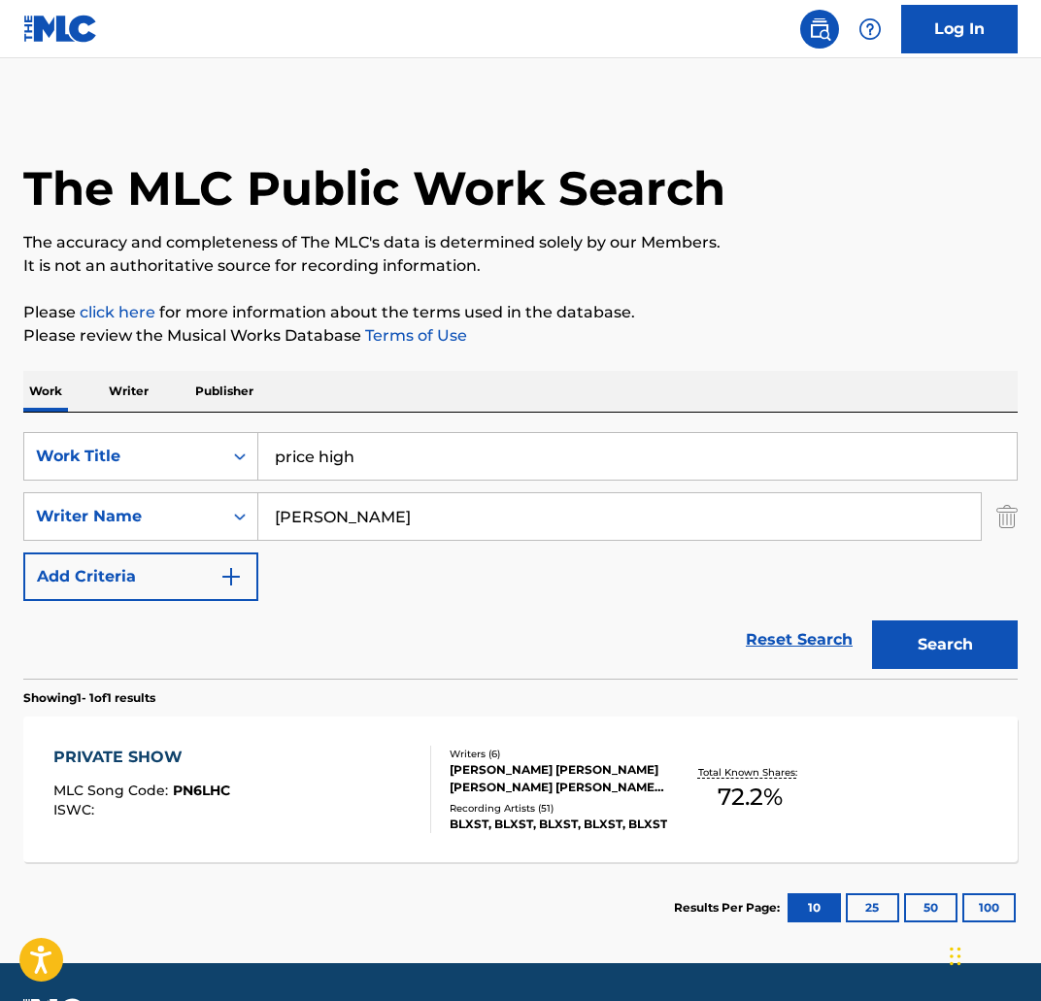
type input "price high"
click at [952, 634] on button "Search" at bounding box center [945, 644] width 146 height 49
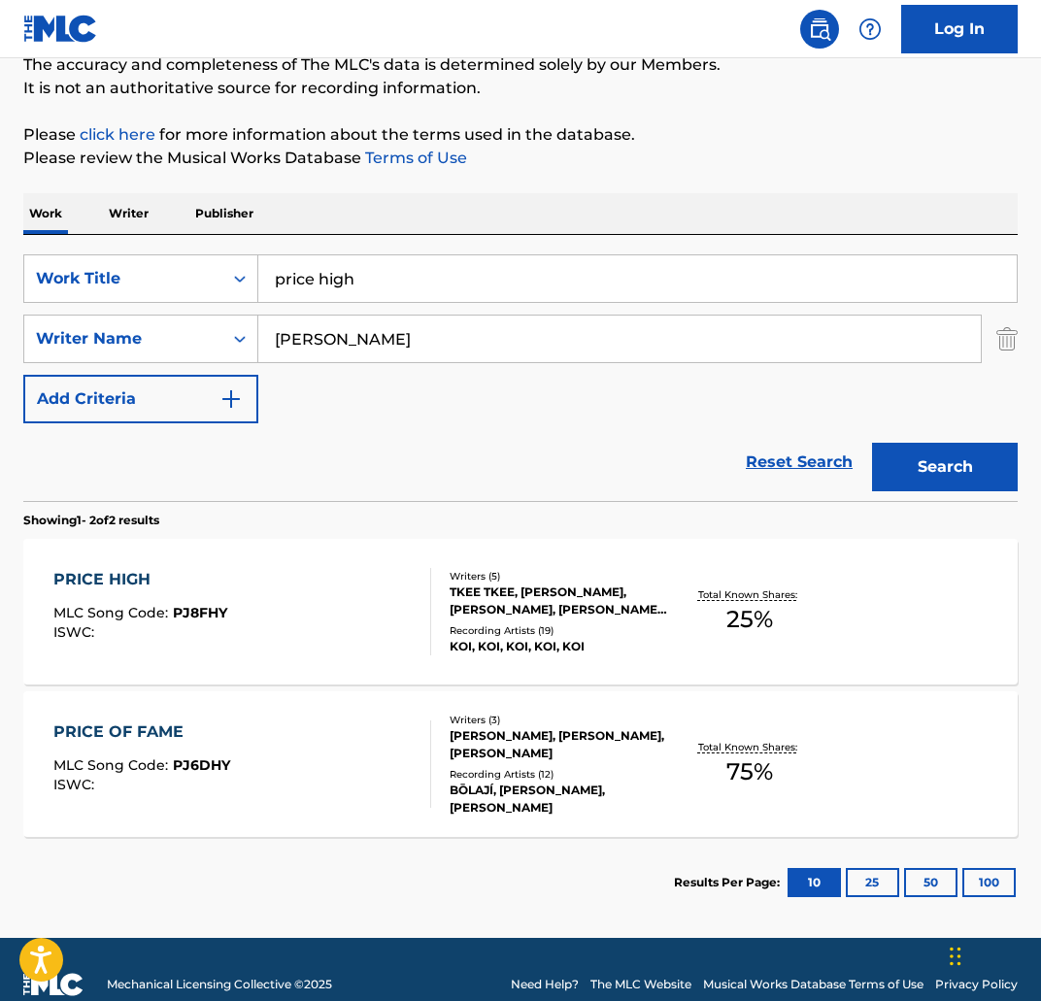
scroll to position [208, 0]
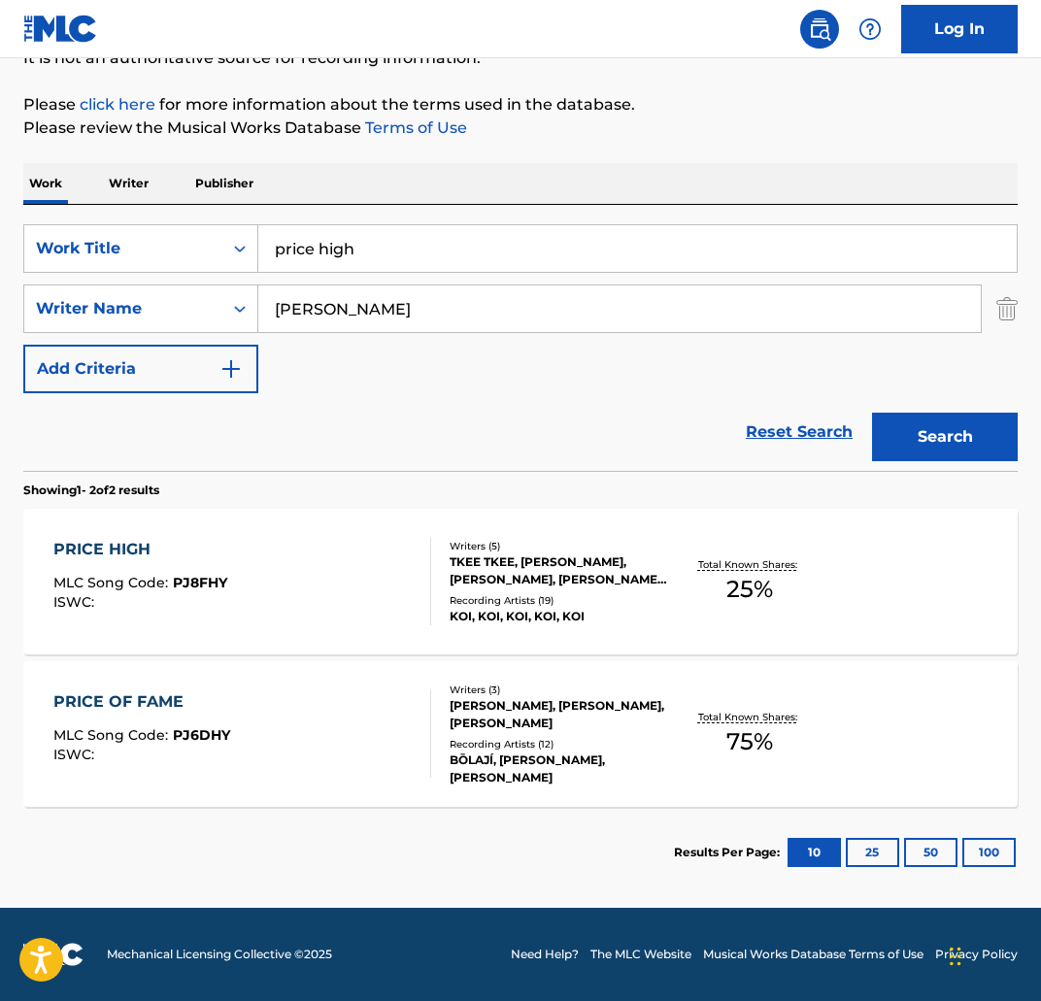
click at [115, 551] on div "PRICE HIGH" at bounding box center [140, 549] width 174 height 23
click at [110, 686] on div "PRICE OF FAME MLC Song Code : PJ6DHY ISWC : Writers ( 3 ) BOLAJI OYEDEPO, AIDAN…" at bounding box center [520, 734] width 994 height 146
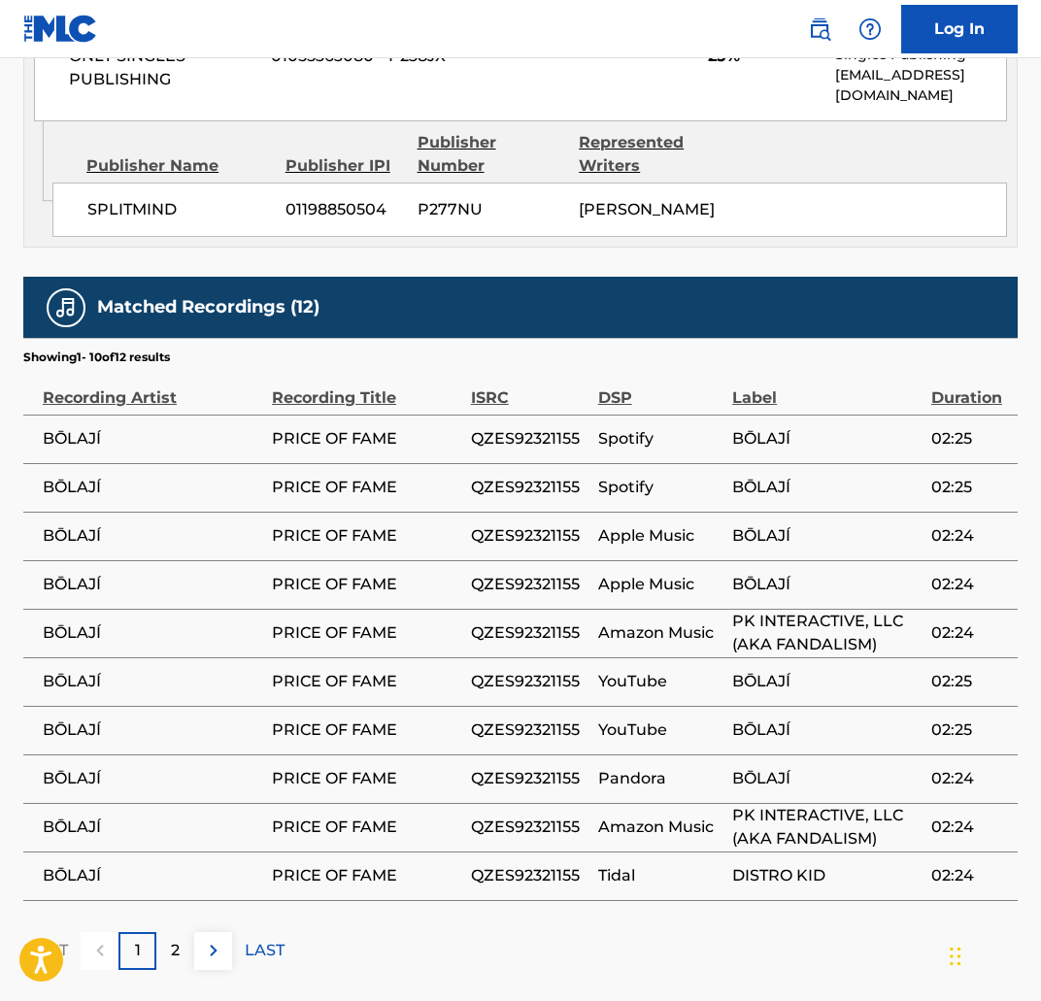
scroll to position [1966, 0]
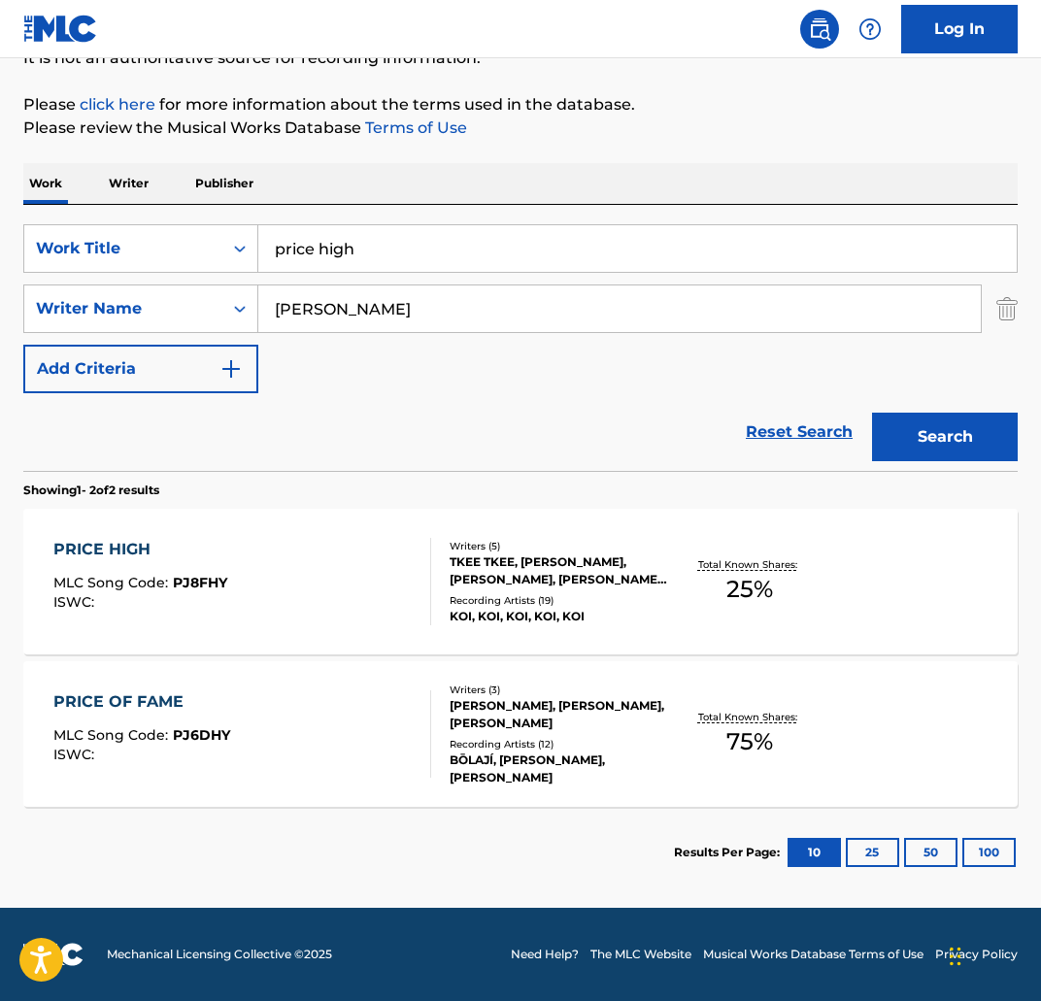
scroll to position [208, 0]
click at [277, 469] on div "Reset Search Search" at bounding box center [520, 432] width 994 height 78
click at [384, 259] on input "price high" at bounding box center [637, 248] width 758 height 47
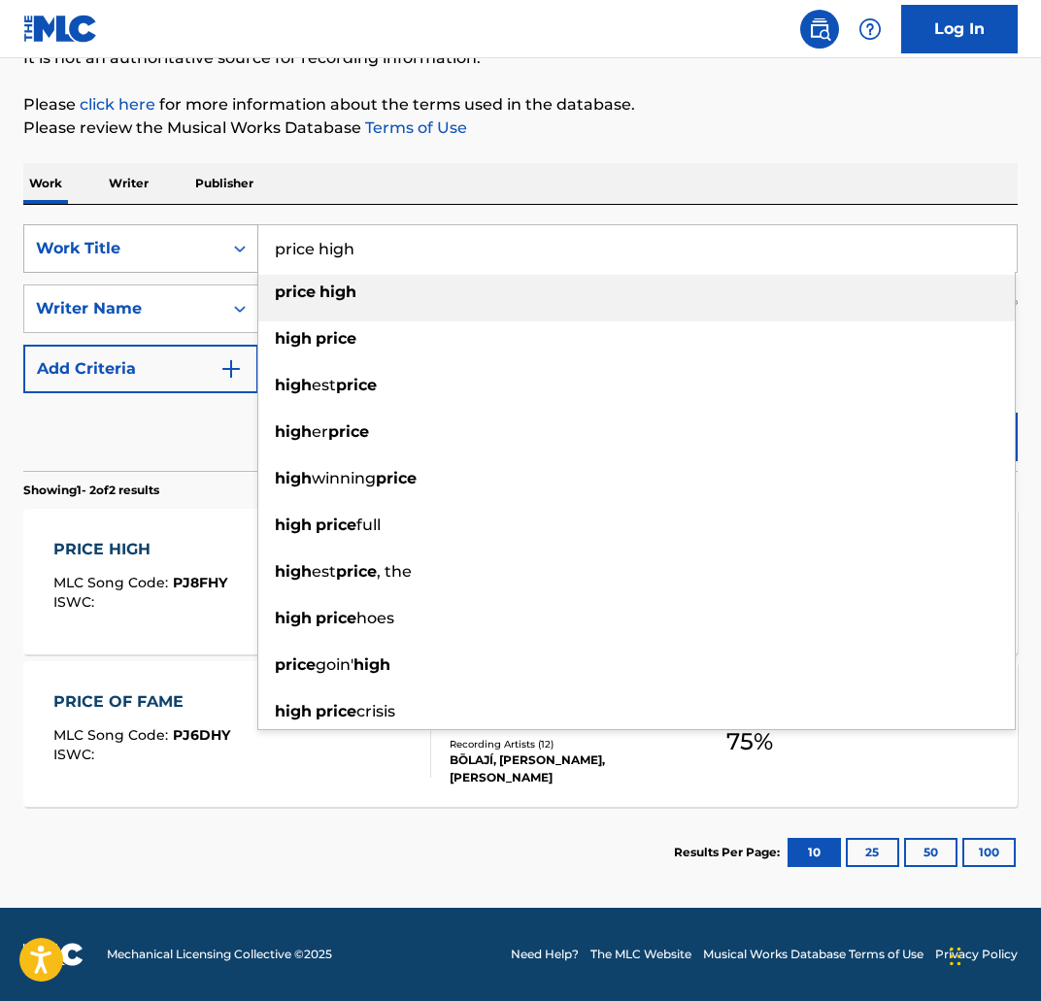
drag, startPoint x: 426, startPoint y: 248, endPoint x: 194, endPoint y: 242, distance: 232.1
click at [194, 242] on div "SearchWithCriteria5bb6be38-aa96-4be3-bac5-9505f8799e4e Work Title price high pr…" at bounding box center [520, 248] width 994 height 49
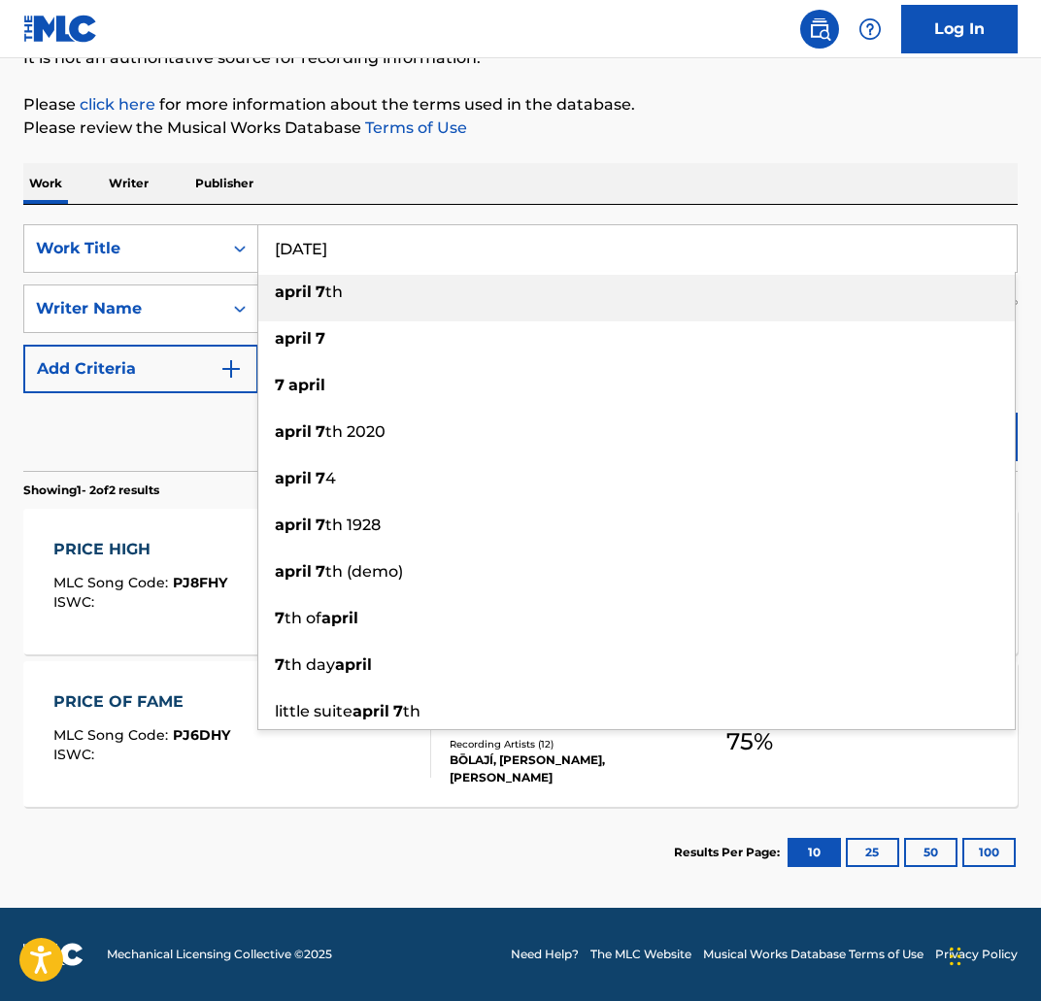
type input "april 7"
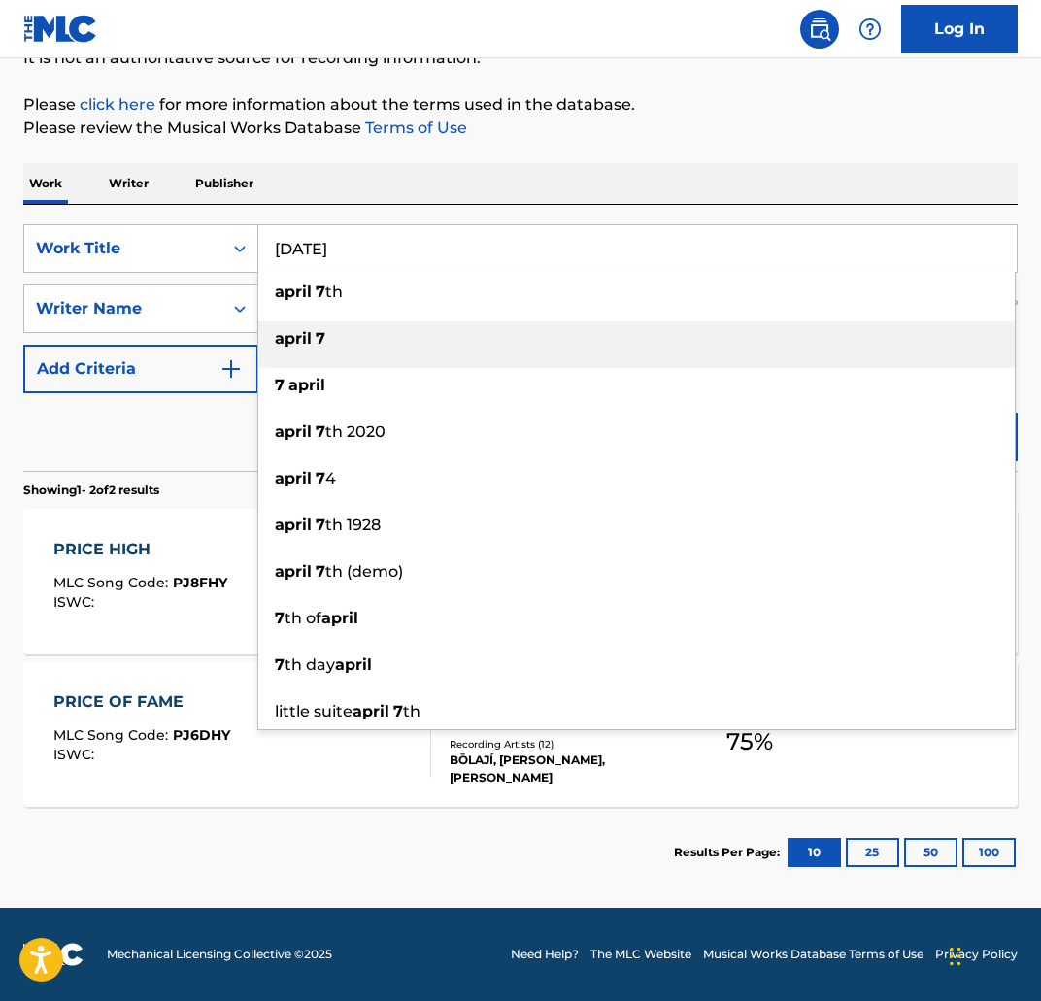
click at [415, 328] on div "april 7" at bounding box center [636, 338] width 756 height 35
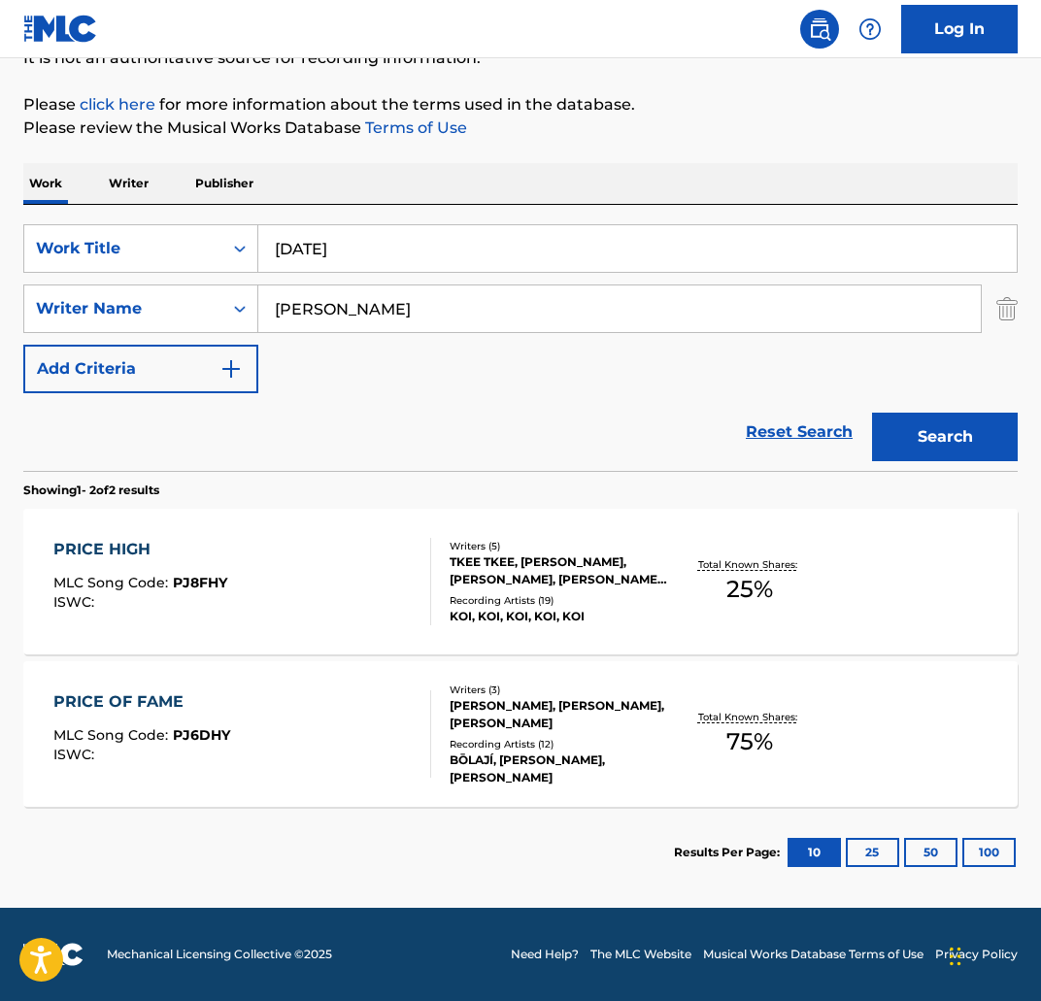
click at [900, 439] on button "Search" at bounding box center [945, 437] width 146 height 49
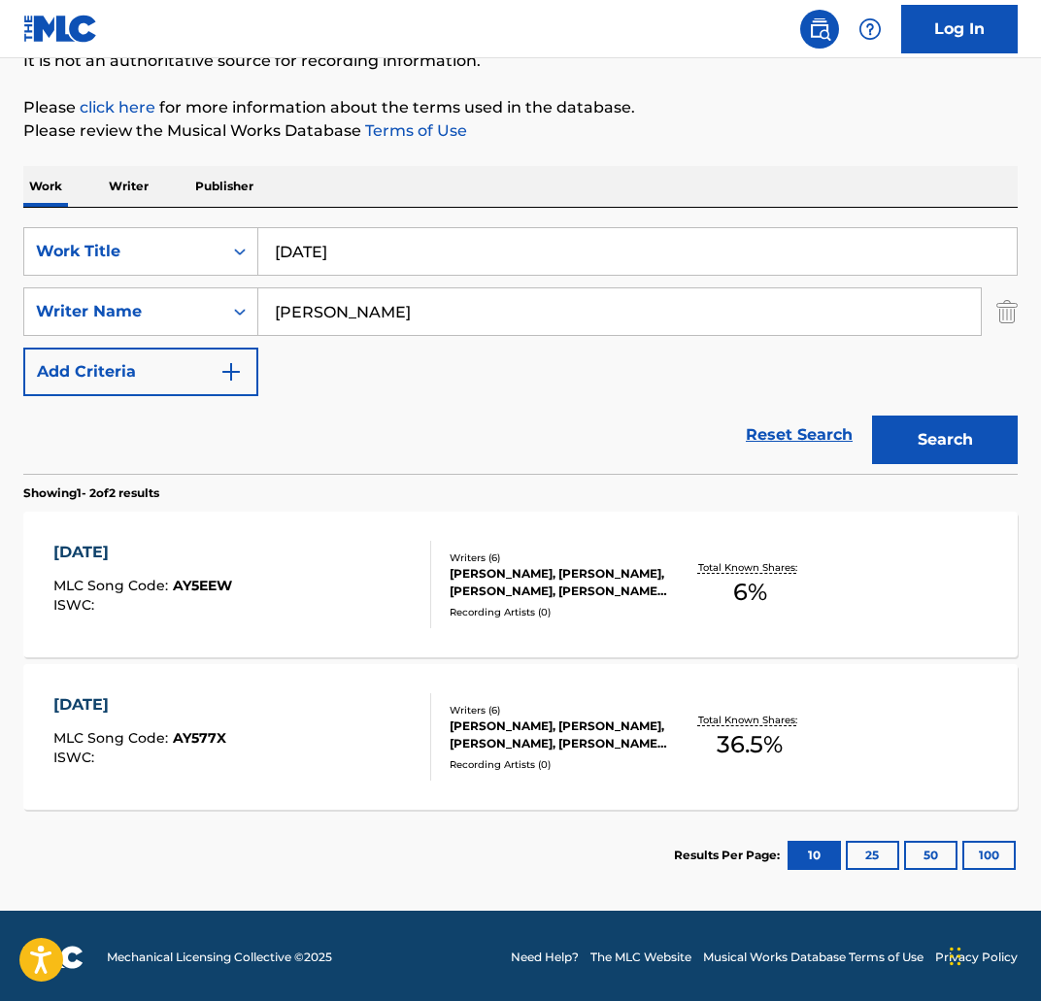
scroll to position [200, 0]
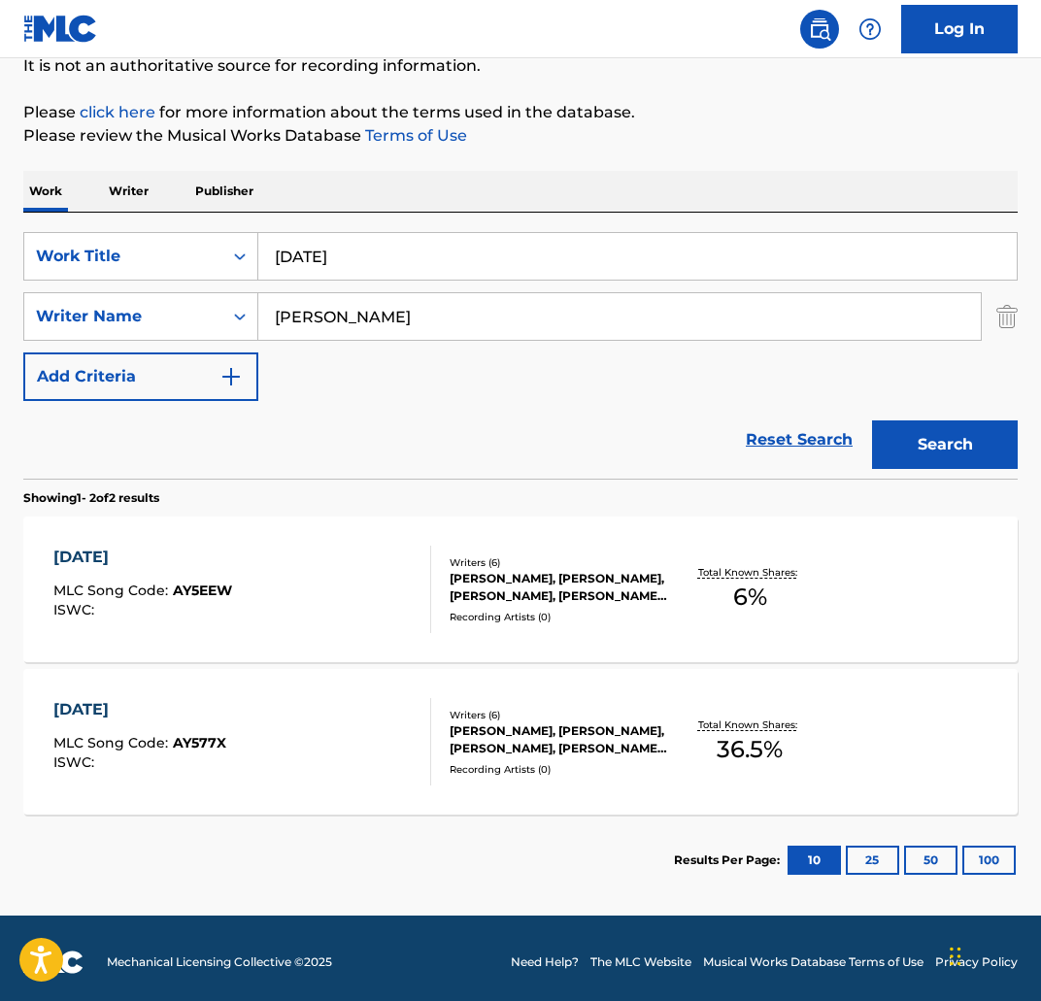
click at [87, 556] on div "APRIL 7" at bounding box center [142, 557] width 179 height 23
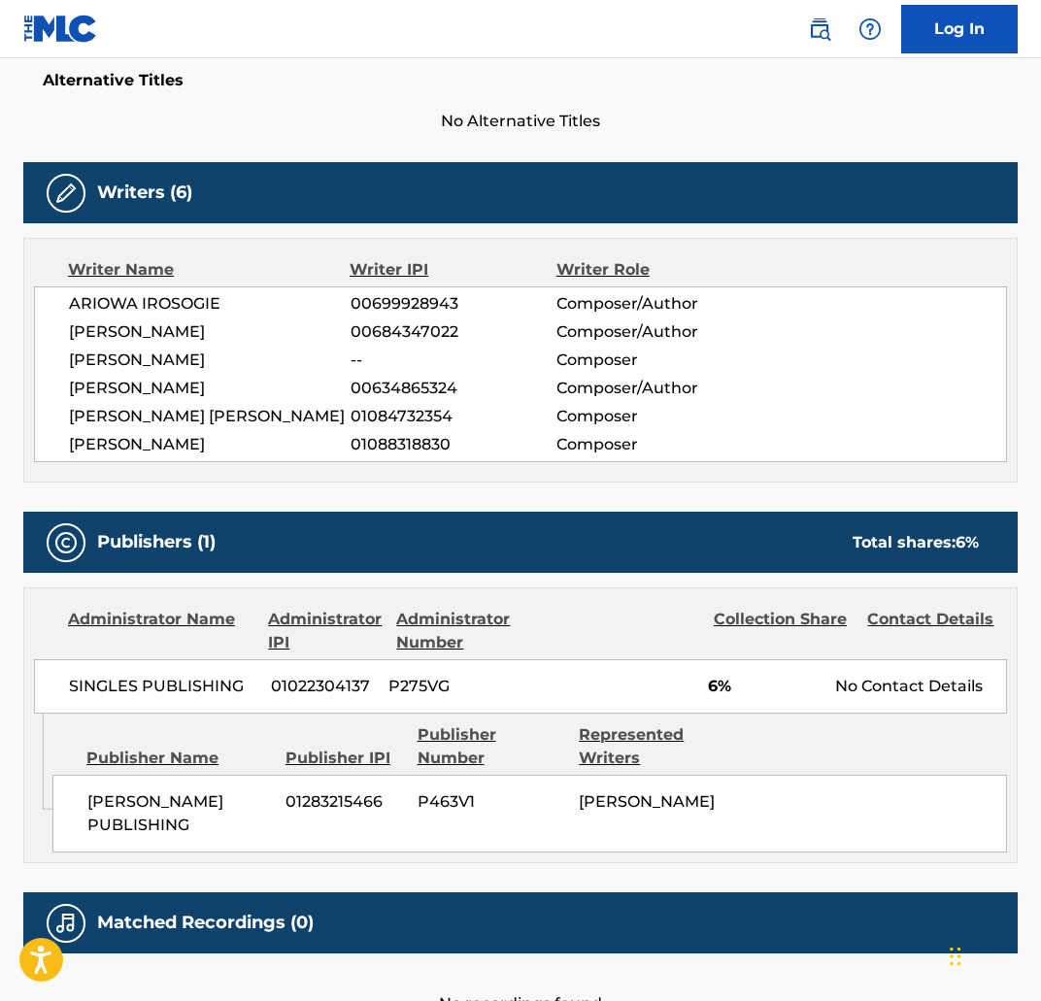
scroll to position [655, 0]
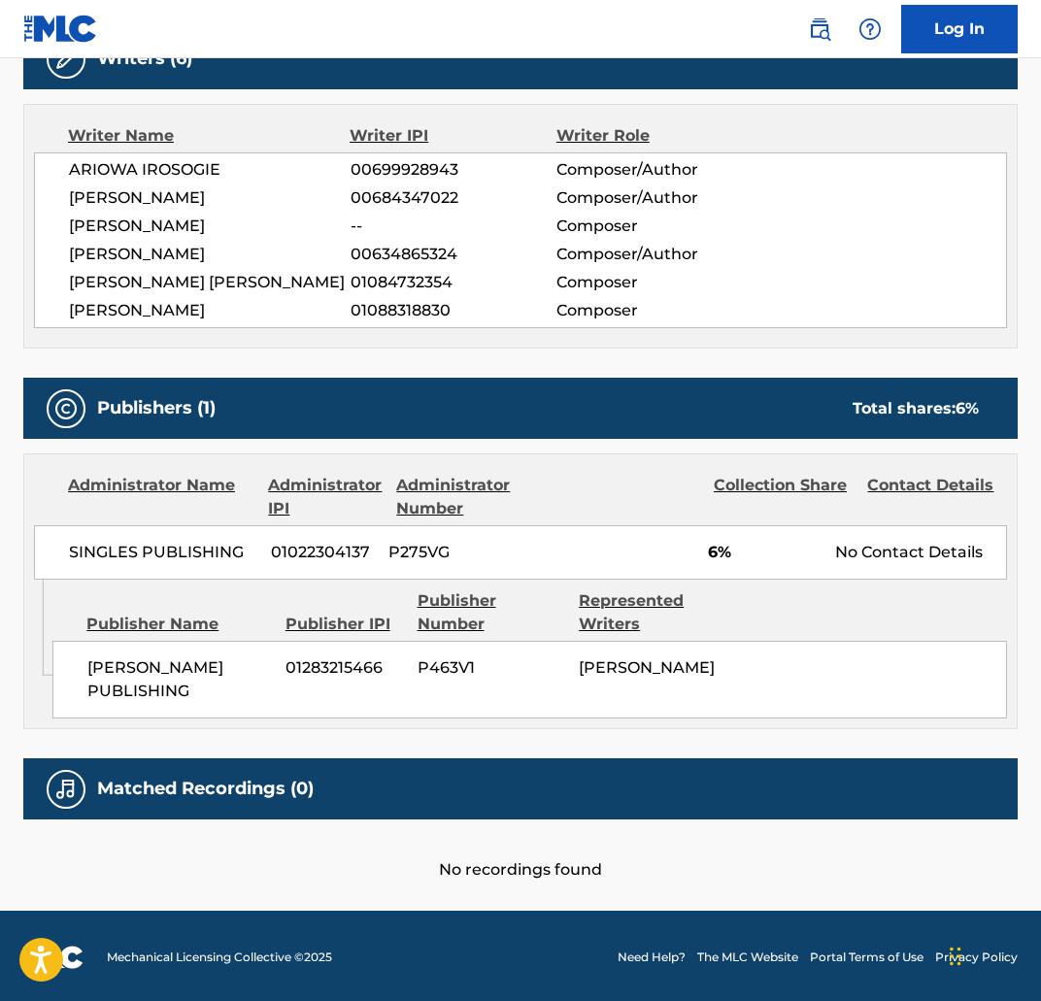
scroll to position [208, 0]
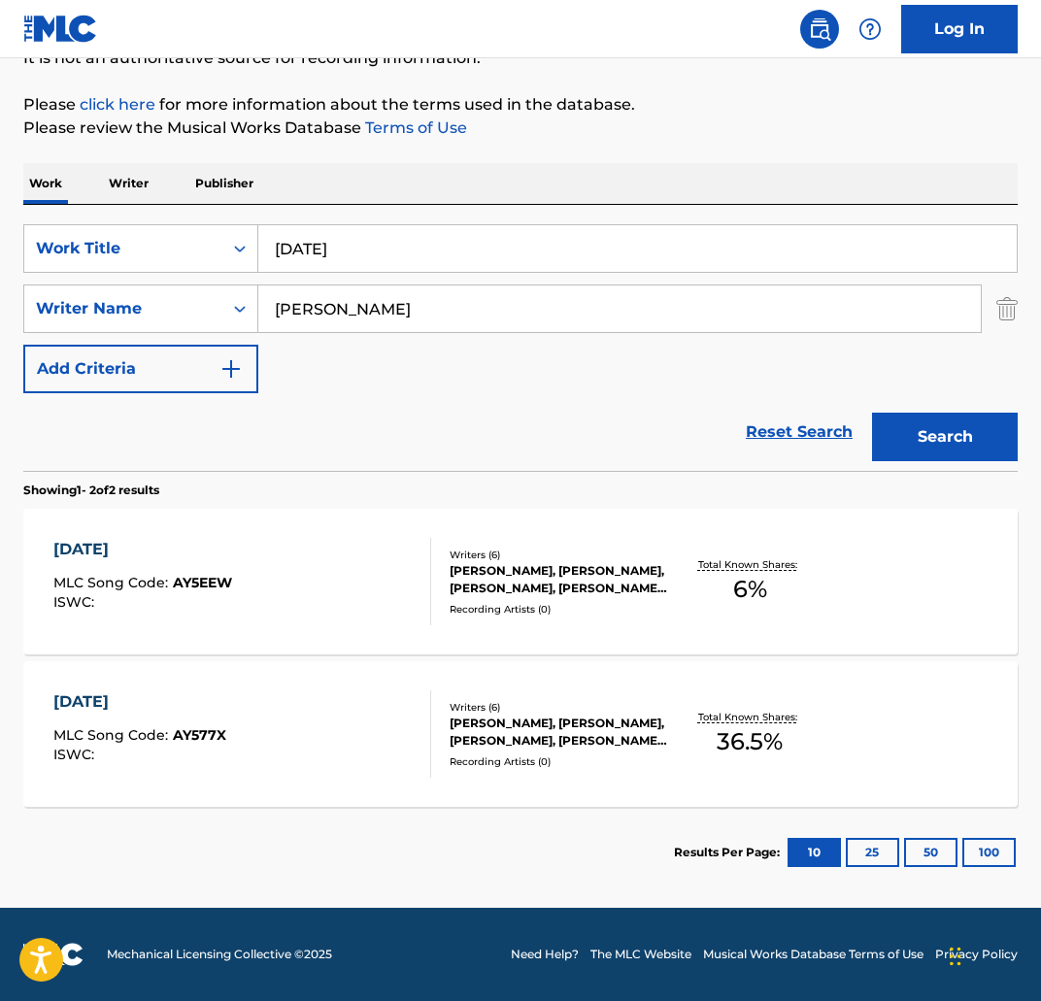
click at [156, 698] on div "APRIL 7" at bounding box center [139, 701] width 173 height 23
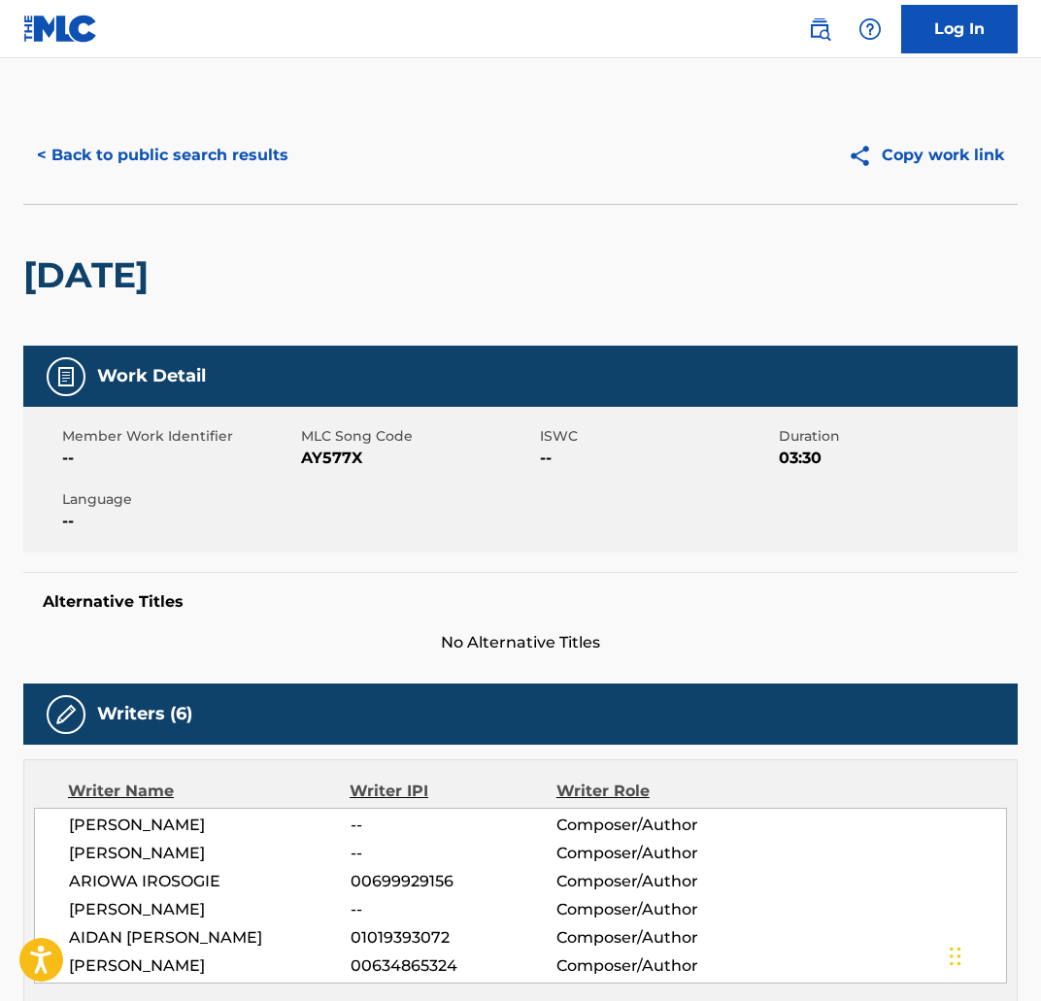
click at [161, 154] on button "< Back to public search results" at bounding box center [162, 155] width 279 height 49
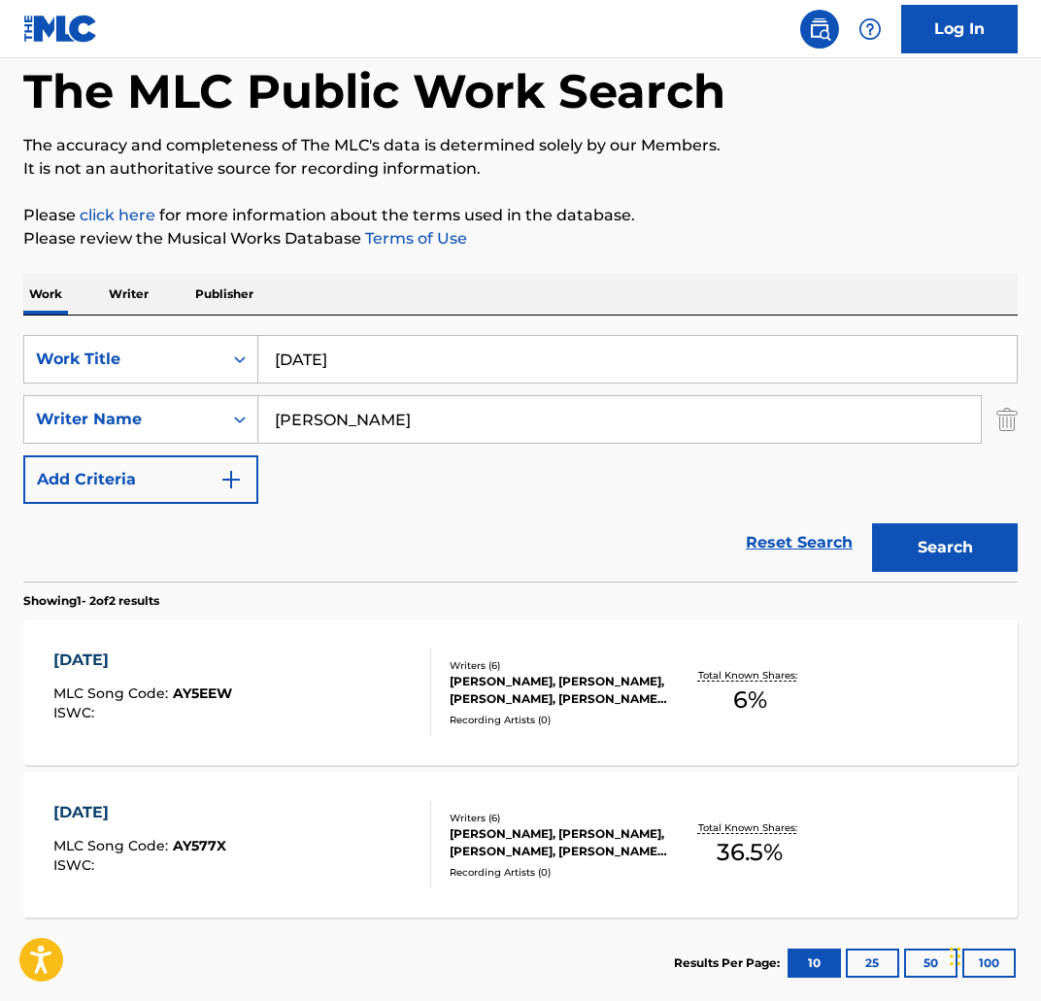
click at [443, 334] on div "SearchWithCriteria5bb6be38-aa96-4be3-bac5-9505f8799e4e Work Title april 7 Searc…" at bounding box center [520, 449] width 994 height 266
drag, startPoint x: 373, startPoint y: 347, endPoint x: 290, endPoint y: 351, distance: 82.6
click at [290, 351] on input "april 7" at bounding box center [637, 359] width 758 height 47
click at [351, 362] on input "april 7" at bounding box center [637, 359] width 758 height 47
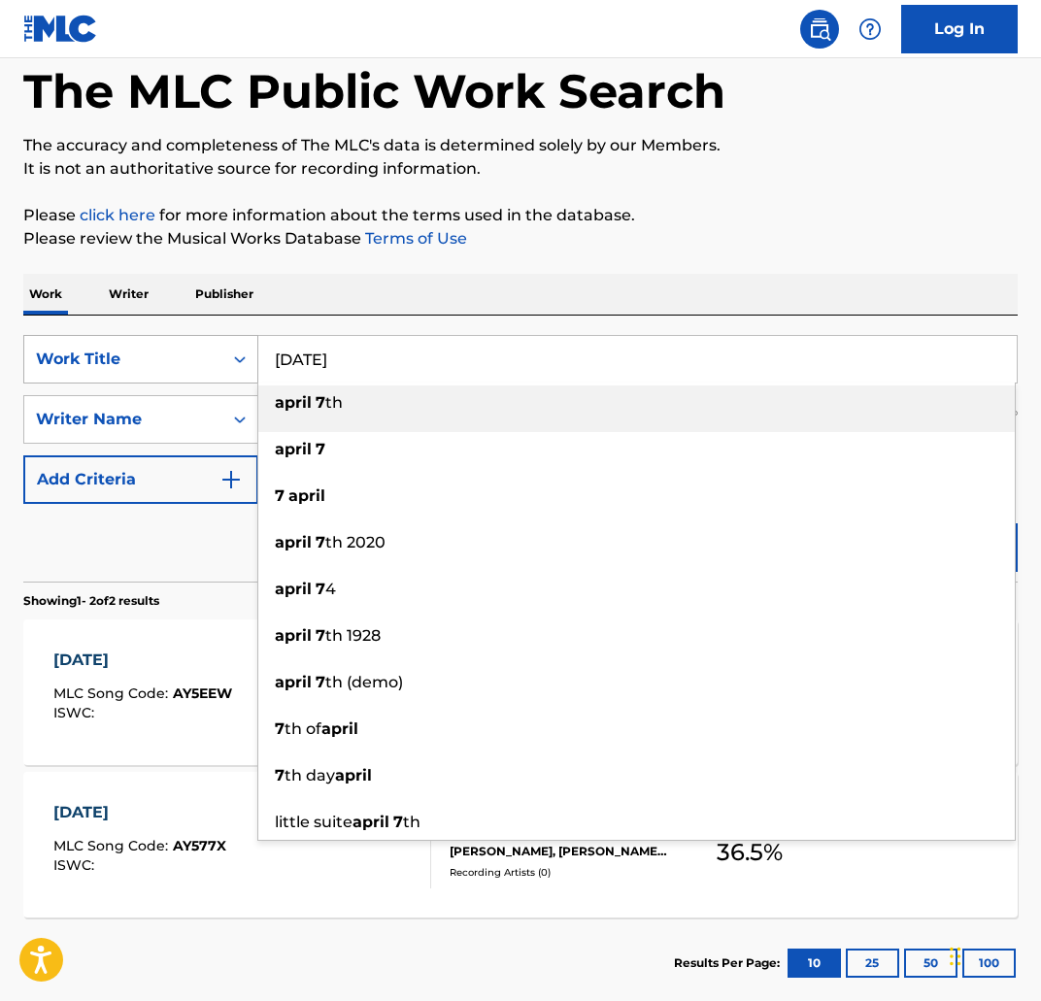
drag, startPoint x: 323, startPoint y: 363, endPoint x: 247, endPoint y: 361, distance: 76.7
click at [247, 361] on div "SearchWithCriteria5bb6be38-aa96-4be3-bac5-9505f8799e4e Work Title april 7 april…" at bounding box center [520, 359] width 994 height 49
paste input "ANYMORE FUCK BOY INTENTIONS"
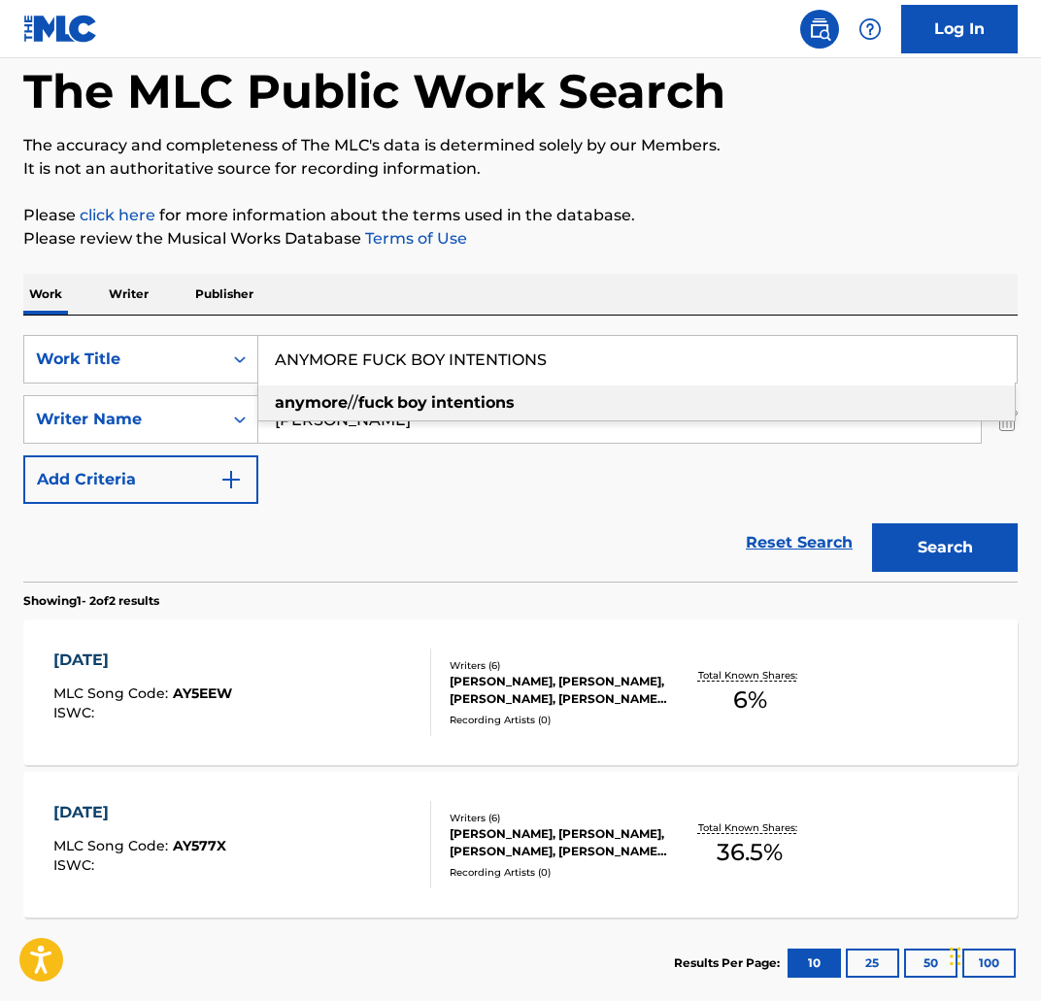
click at [419, 385] on div "anymore // fuck boy intentions" at bounding box center [636, 402] width 756 height 35
type input "anymore // fuck boy intentions"
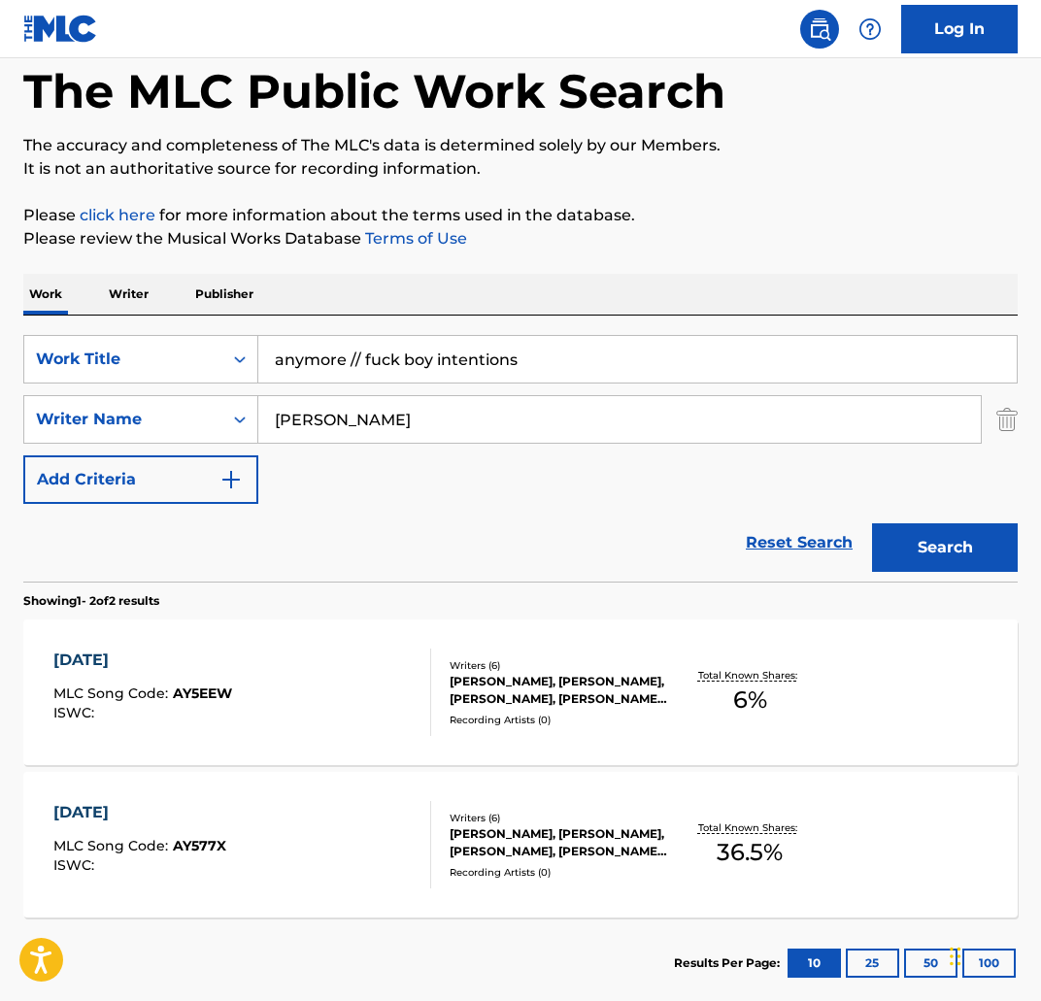
click at [910, 536] on button "Search" at bounding box center [945, 547] width 146 height 49
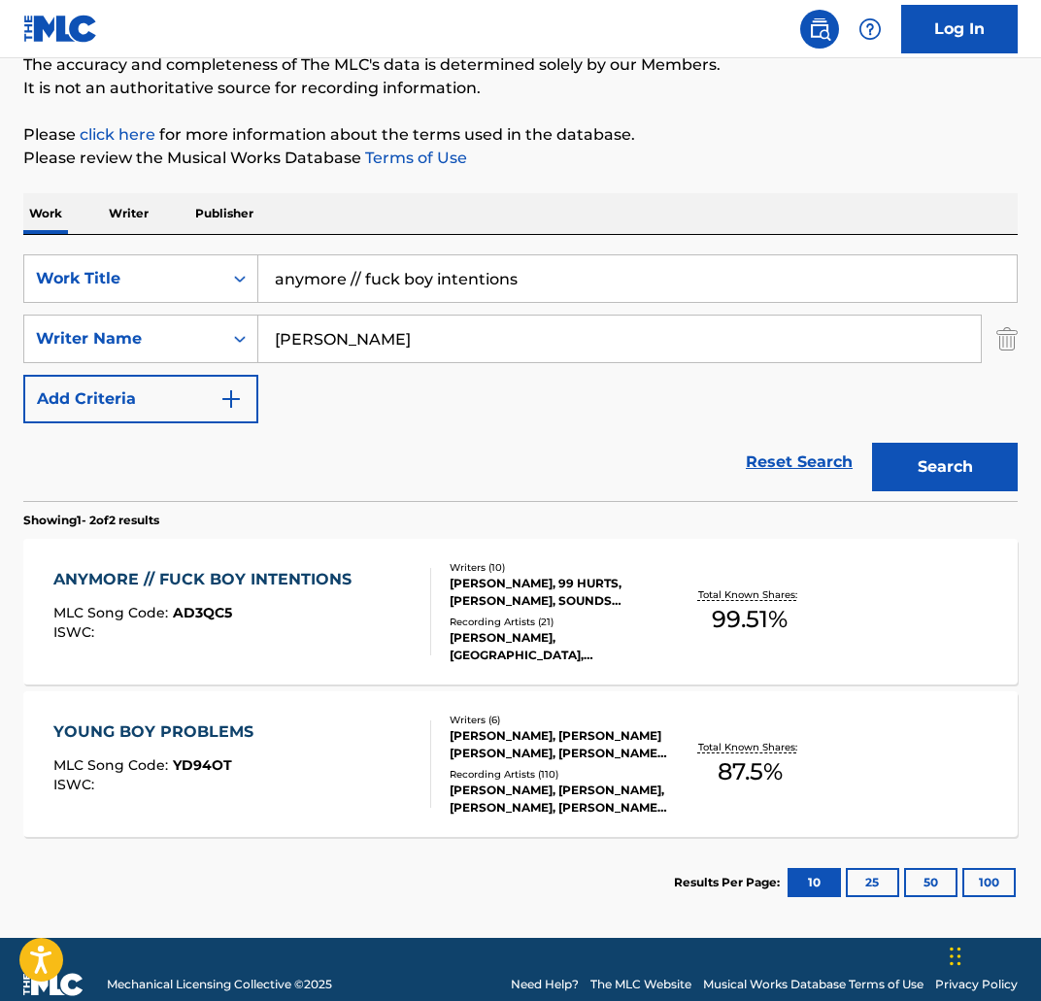
scroll to position [192, 0]
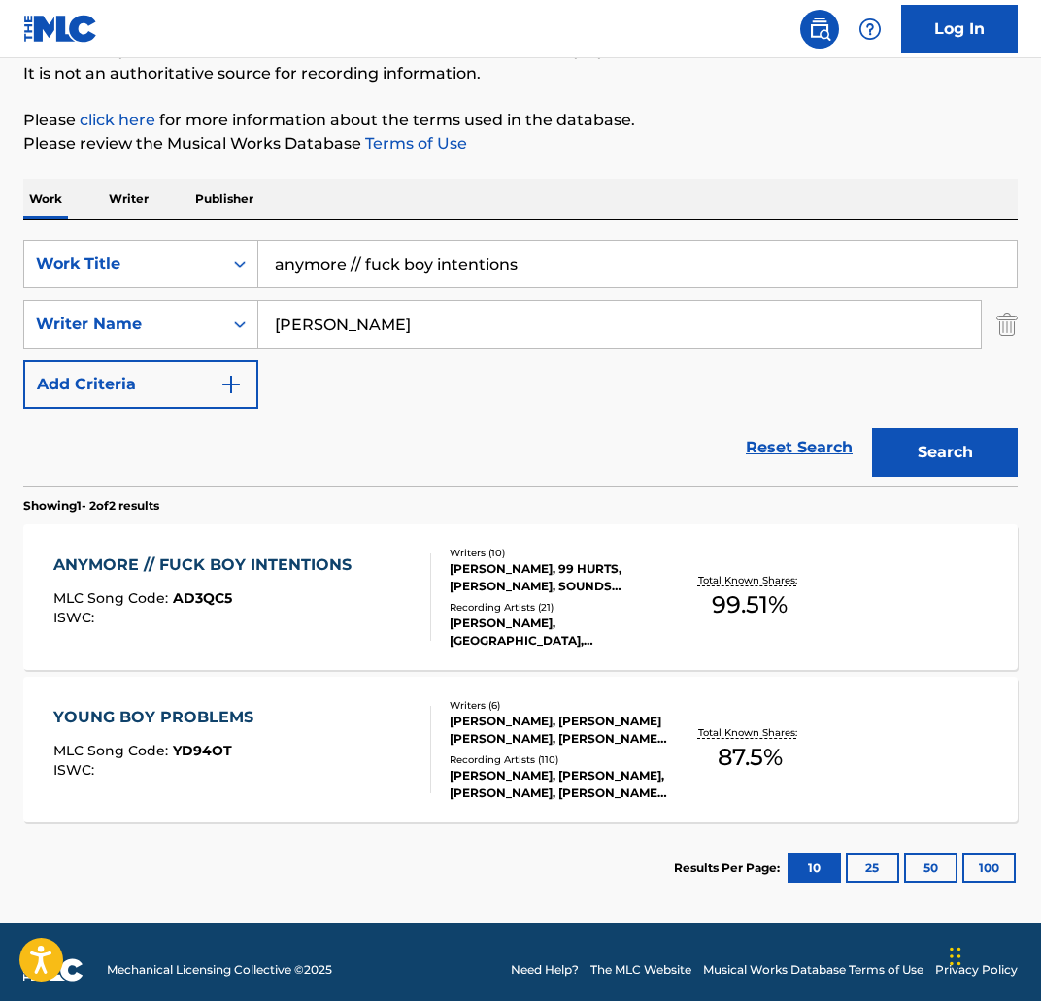
click at [252, 569] on div "ANYMORE // FUCK BOY INTENTIONS" at bounding box center [207, 564] width 308 height 23
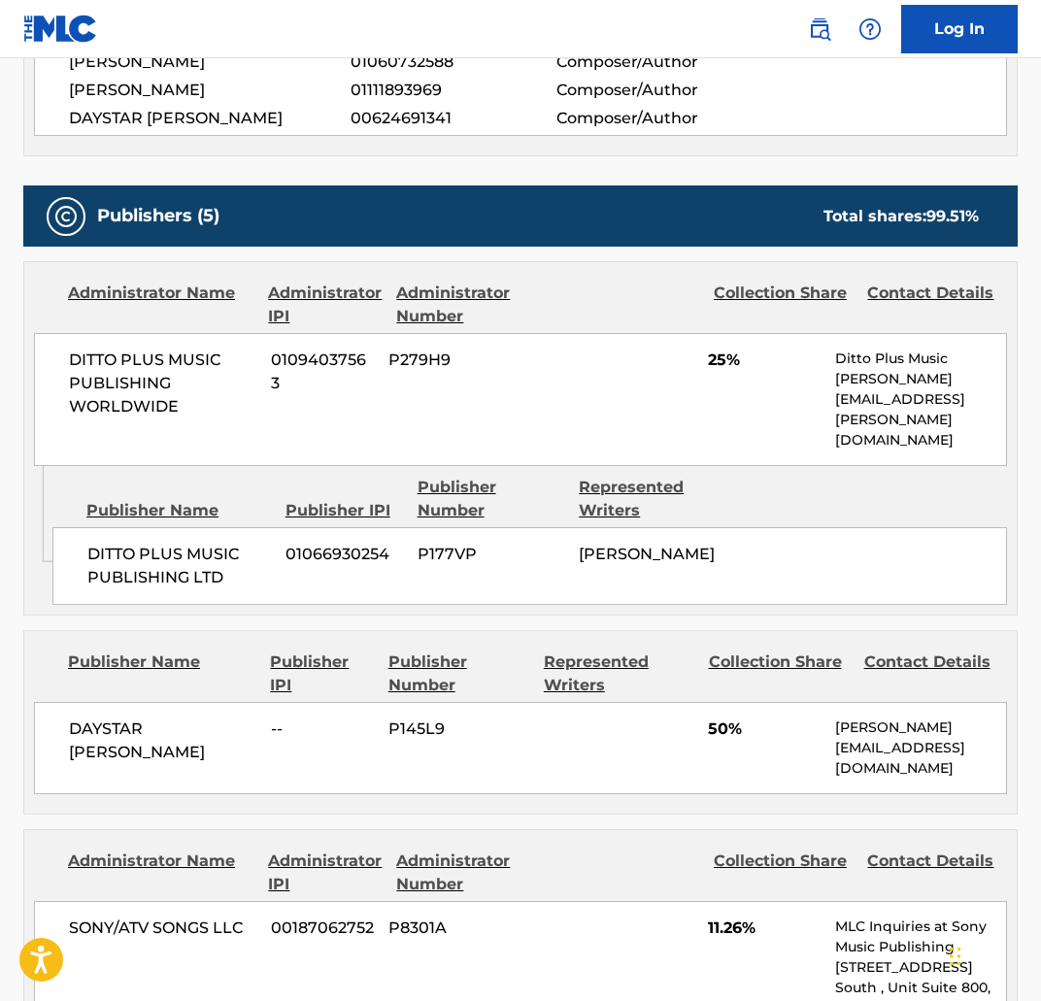
scroll to position [989, 0]
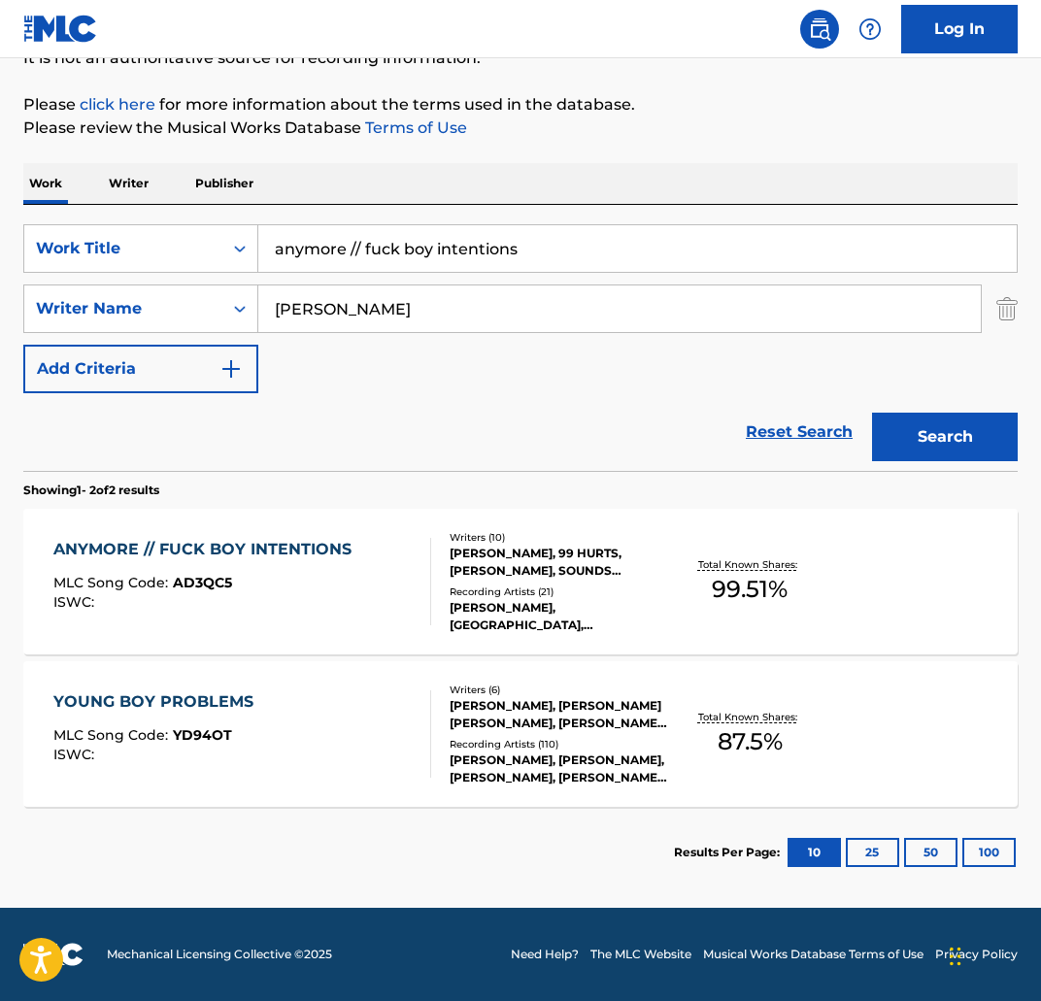
scroll to position [208, 0]
drag, startPoint x: 554, startPoint y: 254, endPoint x: 252, endPoint y: 243, distance: 302.2
click at [252, 243] on div "SearchWithCriteria5bb6be38-aa96-4be3-bac5-9505f8799e4e Work Title anymore // fu…" at bounding box center [520, 248] width 994 height 49
paste input "ARE YOU KIDDING"
type input "ARE YOU KIDDING"
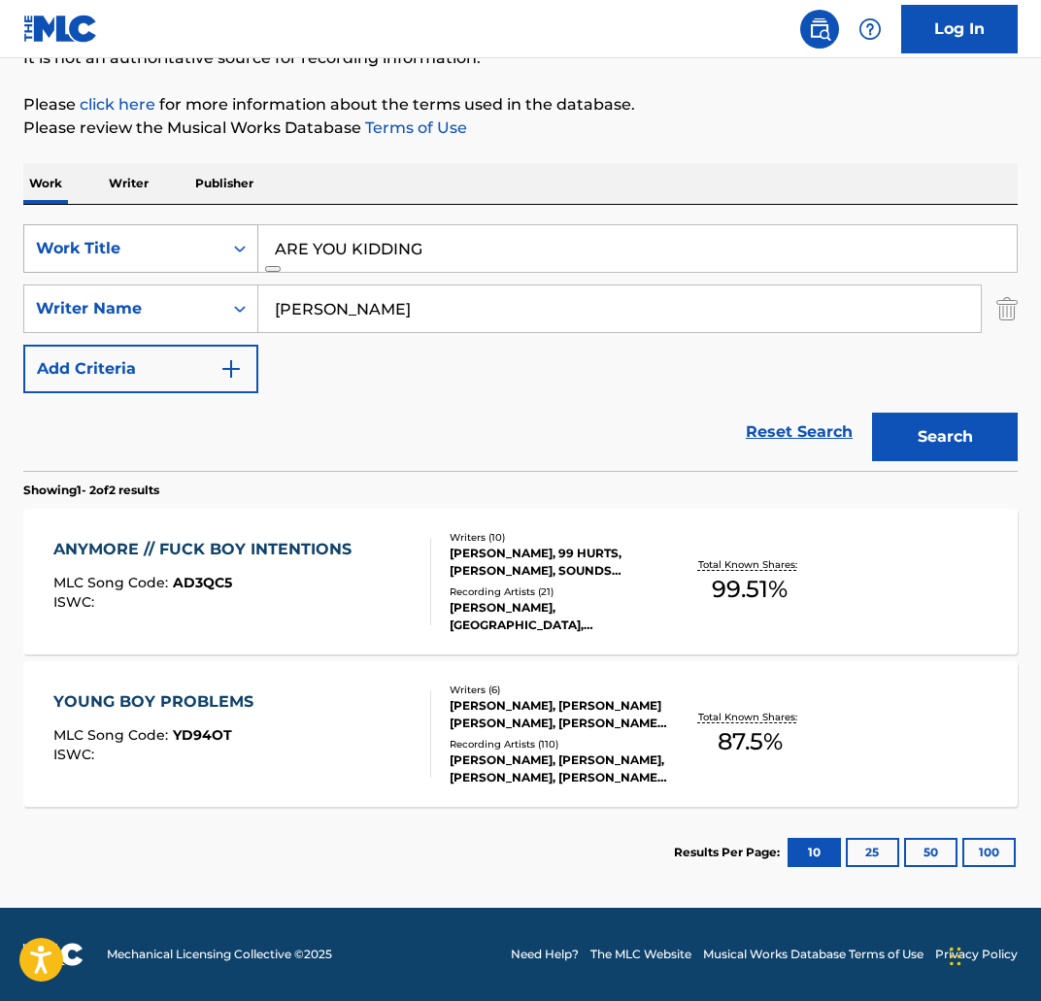
click at [872, 413] on button "Search" at bounding box center [945, 437] width 146 height 49
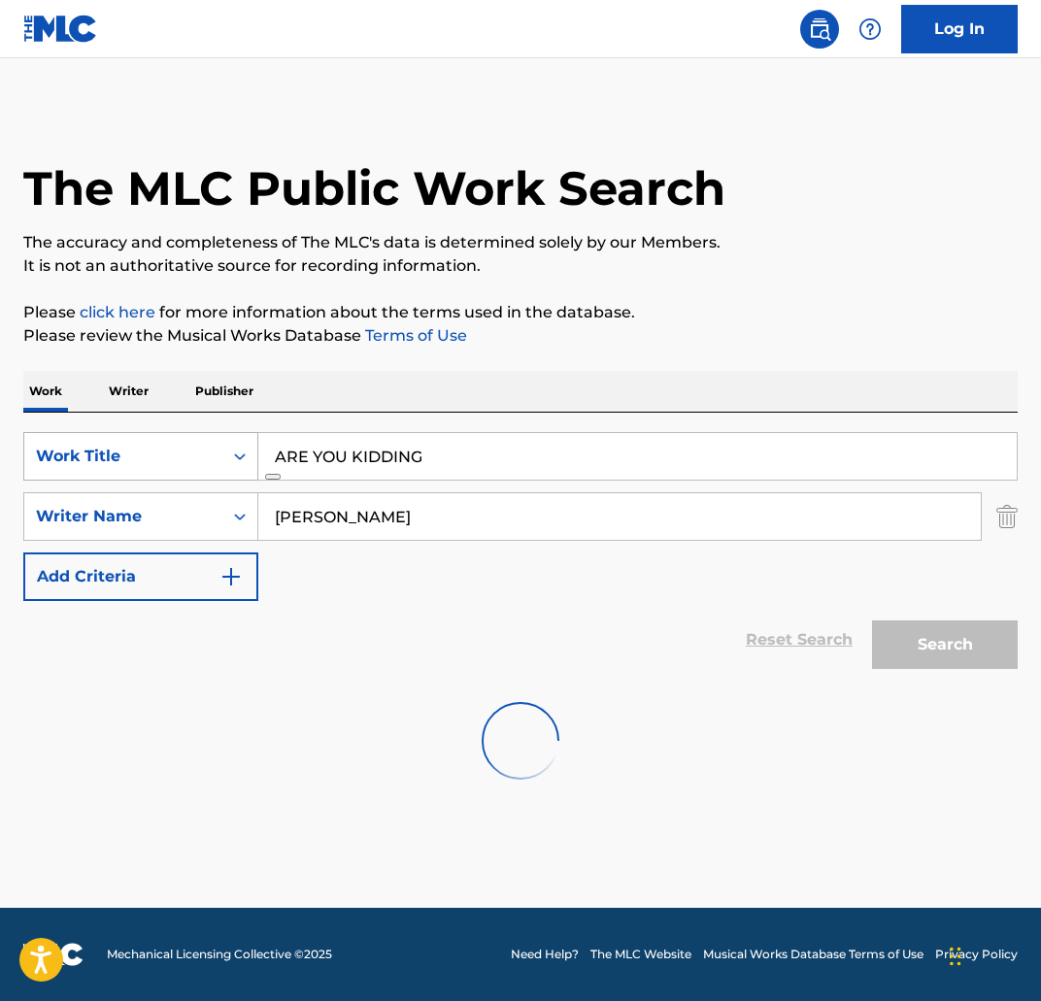
scroll to position [0, 0]
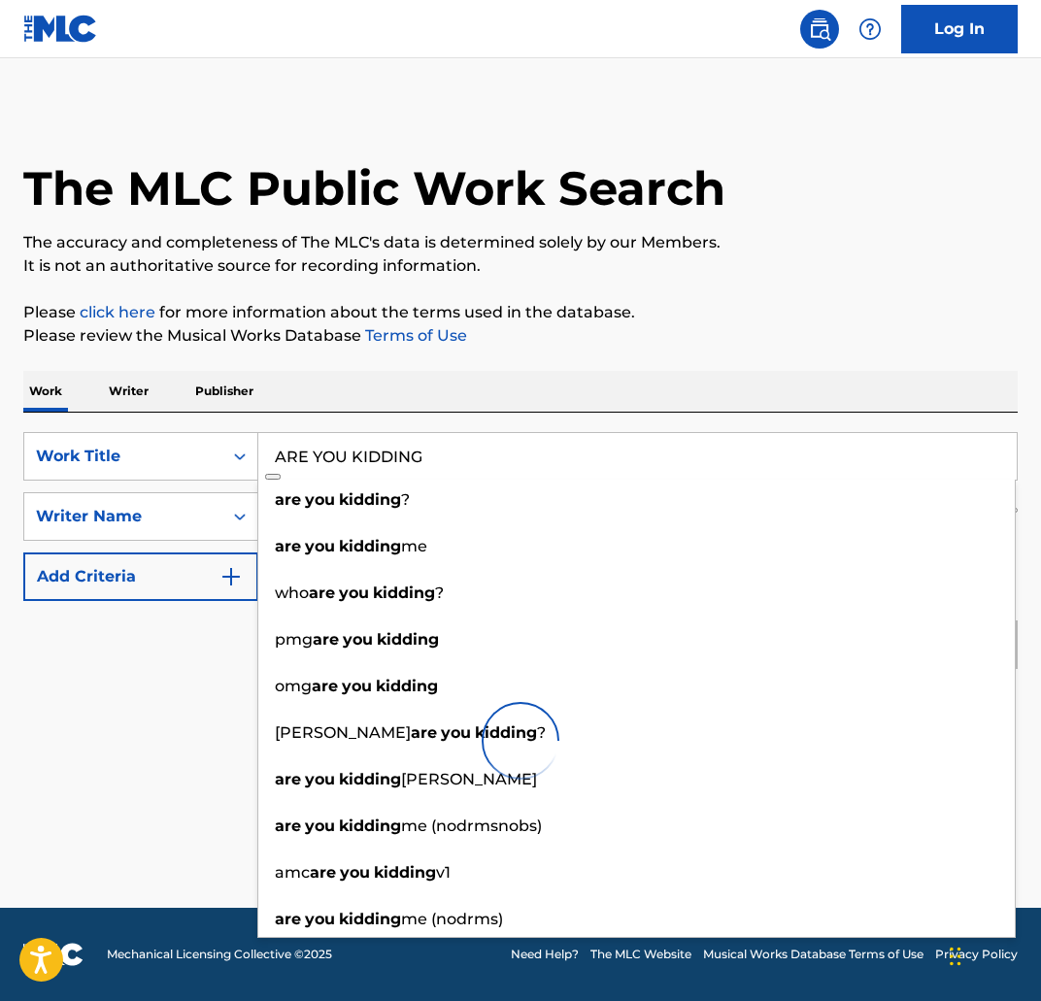
click at [527, 381] on div "Work Writer Publisher" at bounding box center [520, 391] width 994 height 41
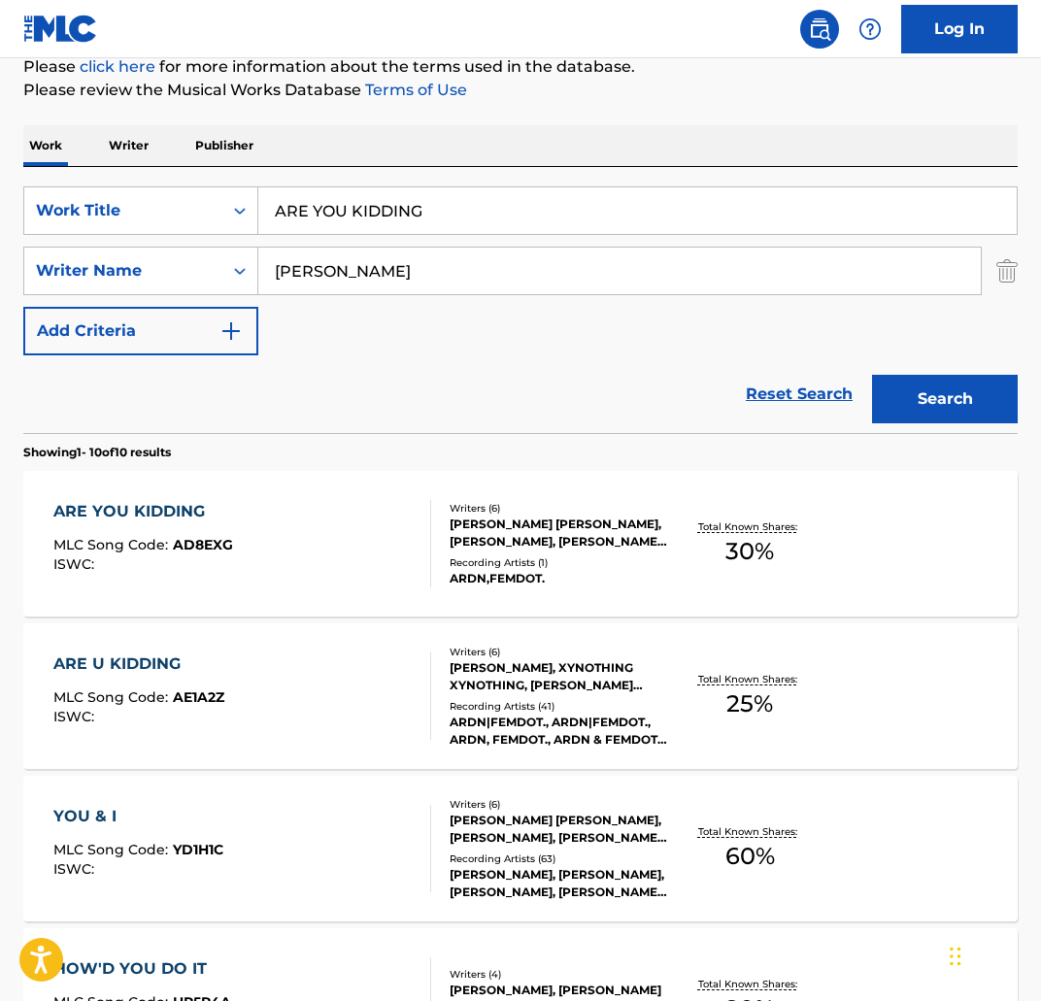
scroll to position [253, 0]
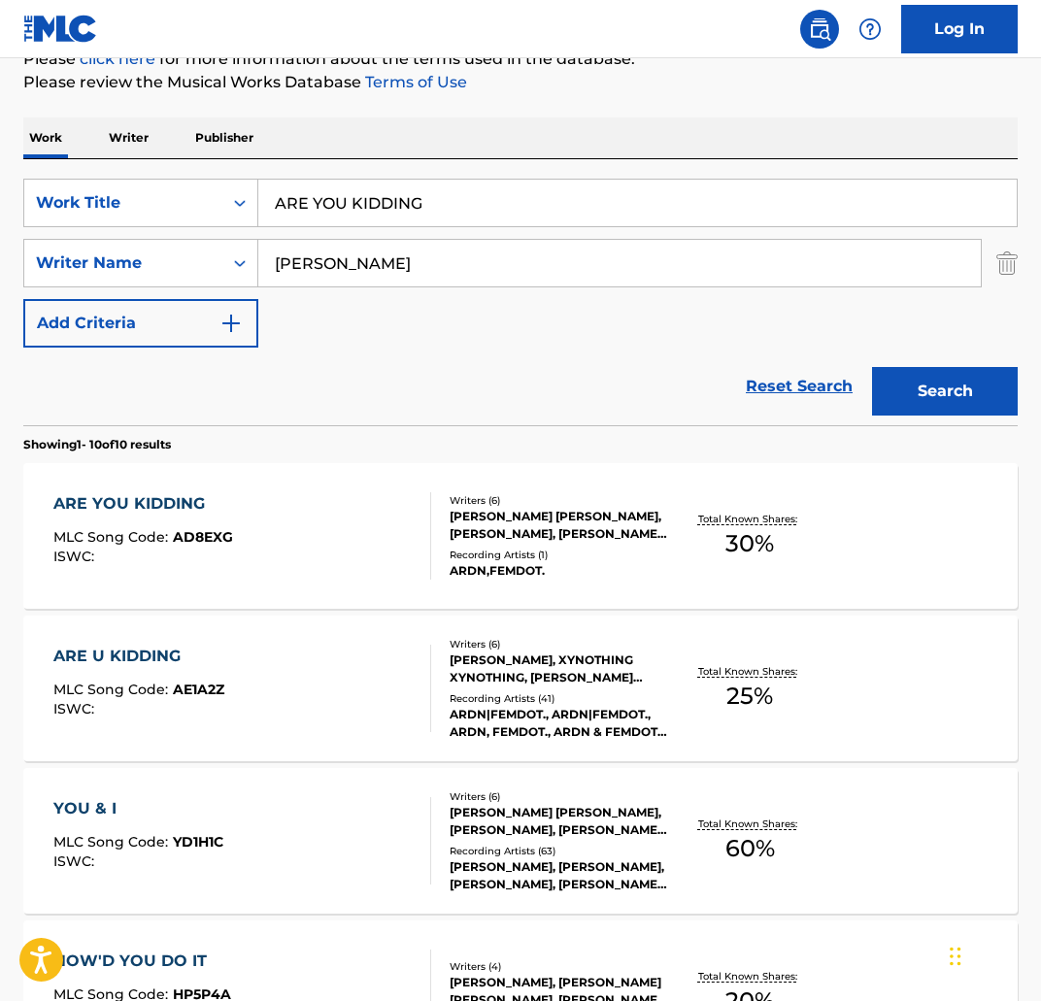
click at [194, 503] on div "ARE YOU KIDDING" at bounding box center [143, 503] width 180 height 23
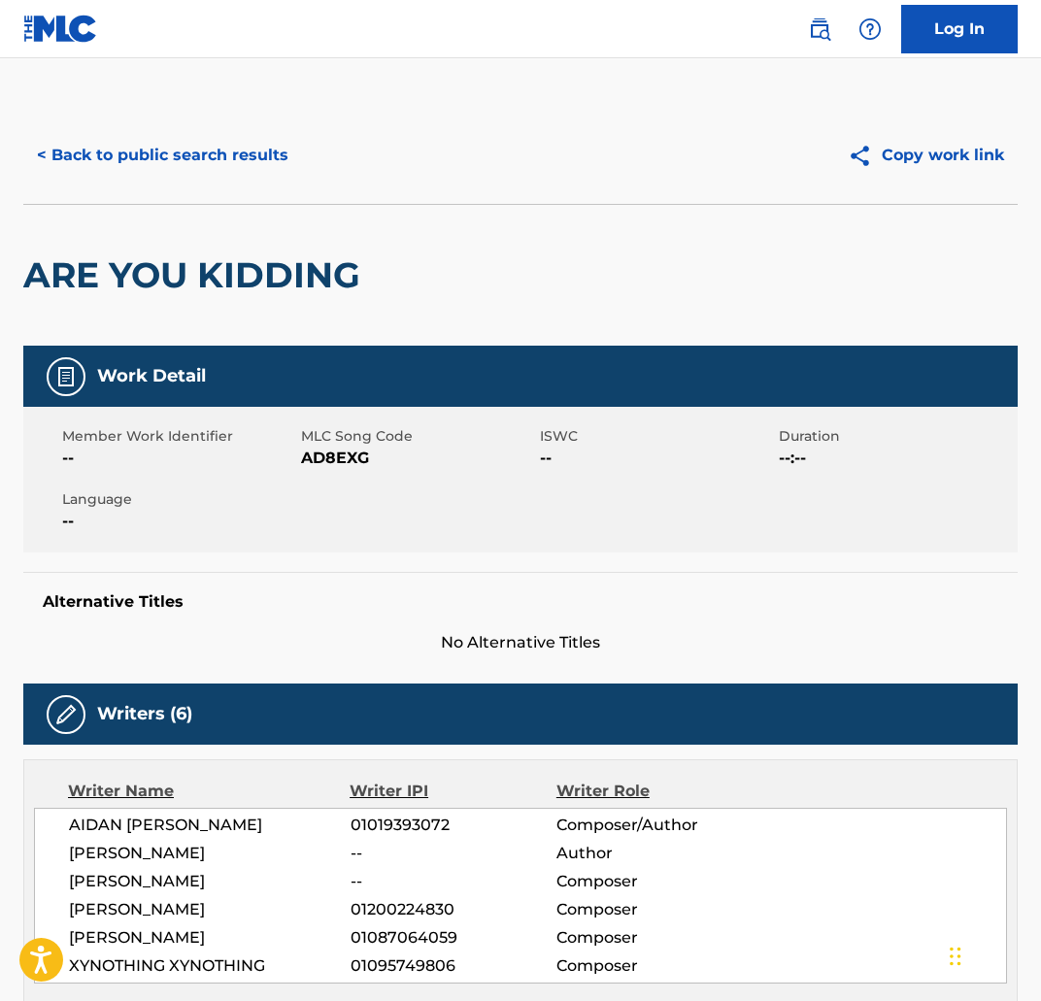
scroll to position [253, 0]
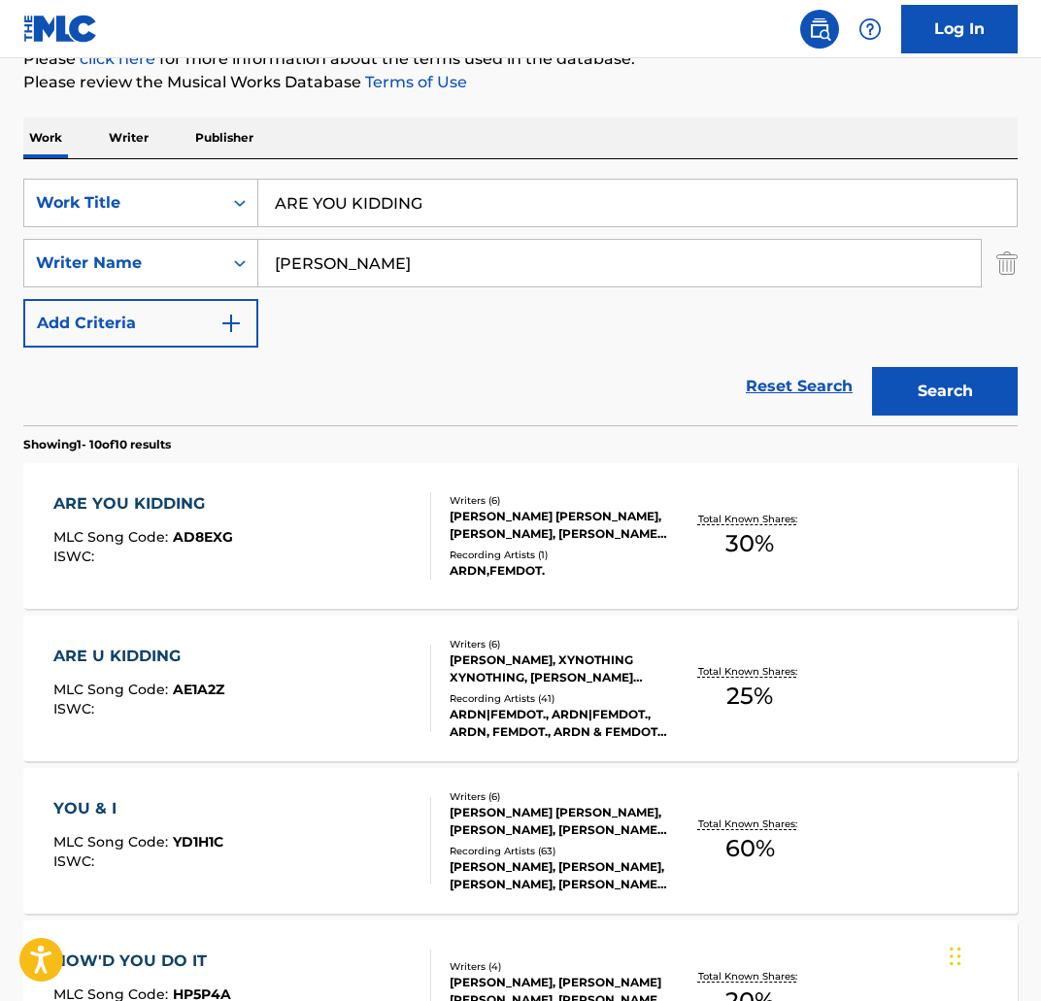
click at [251, 694] on div "ARE U KIDDING MLC Song Code : AE1A2Z ISWC :" at bounding box center [242, 688] width 378 height 87
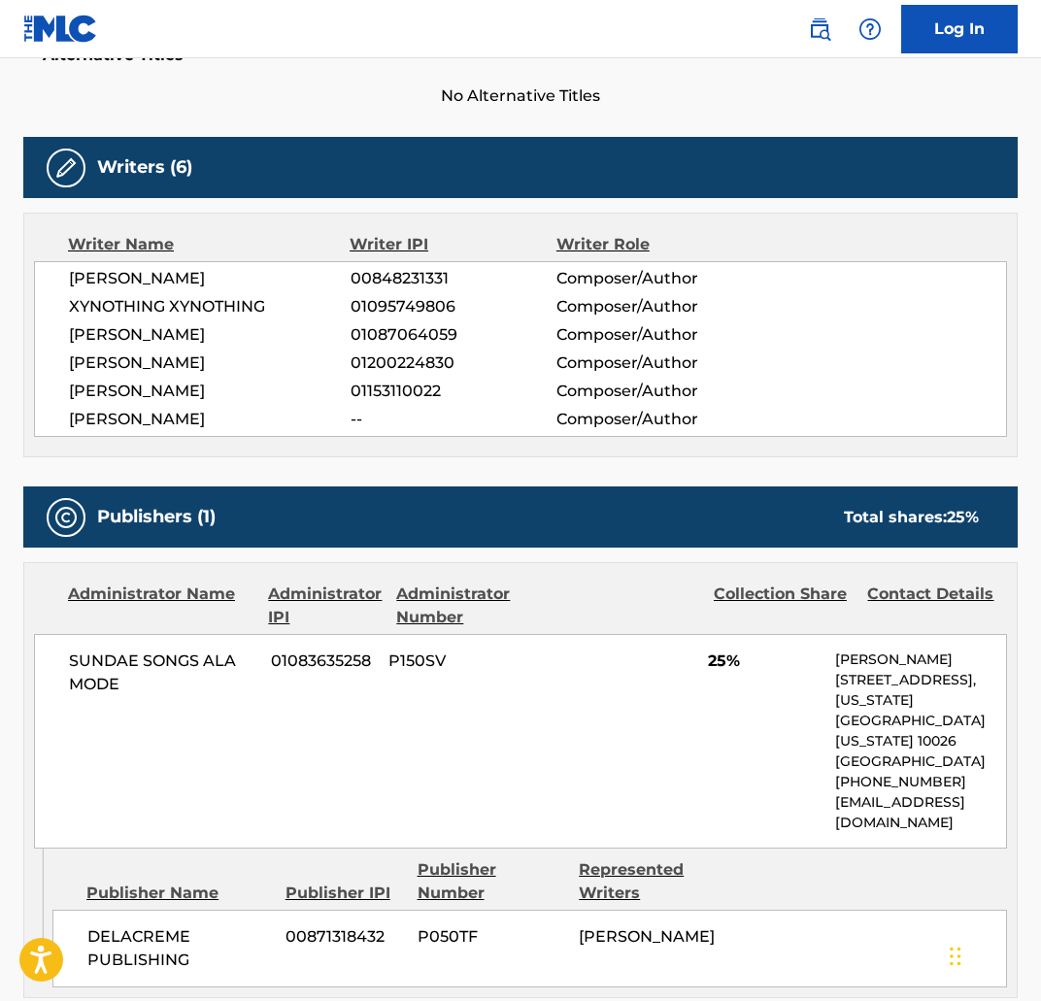
scroll to position [450, 0]
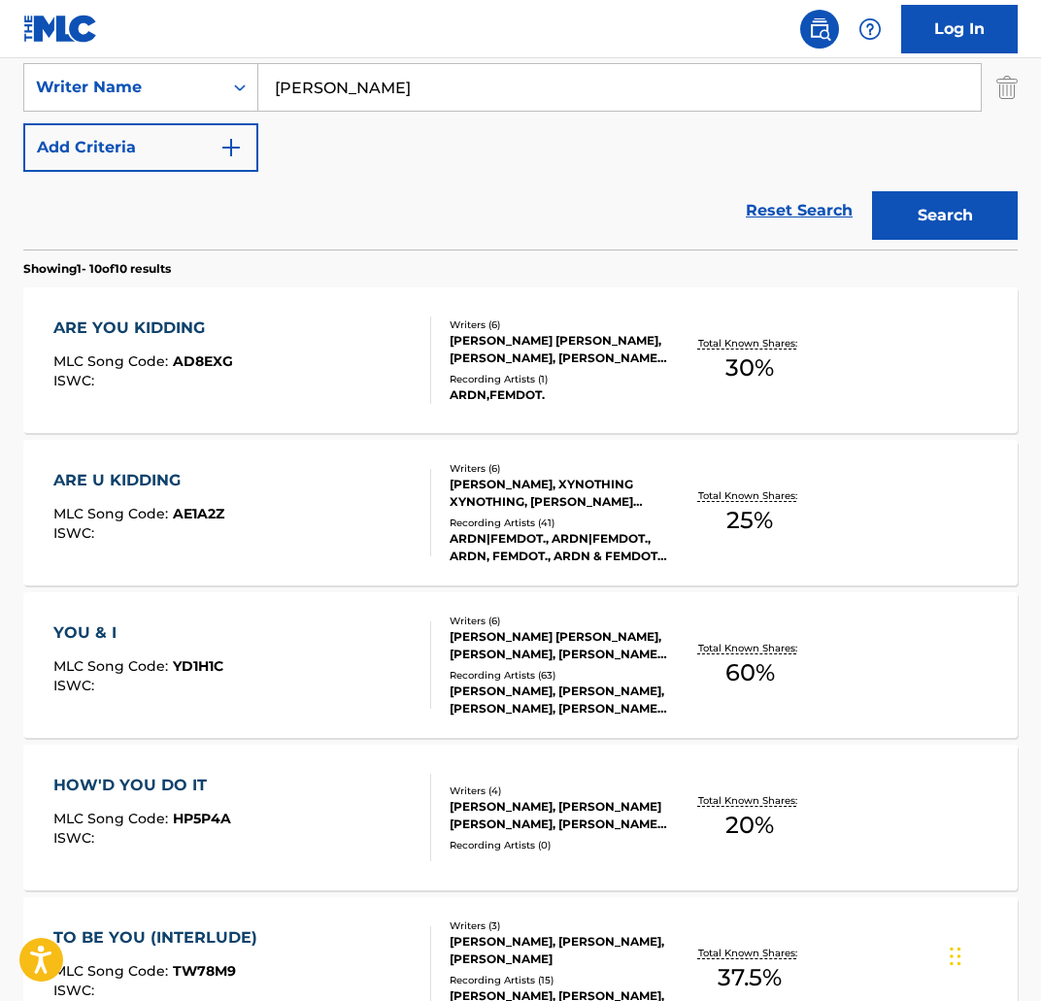
scroll to position [454, 0]
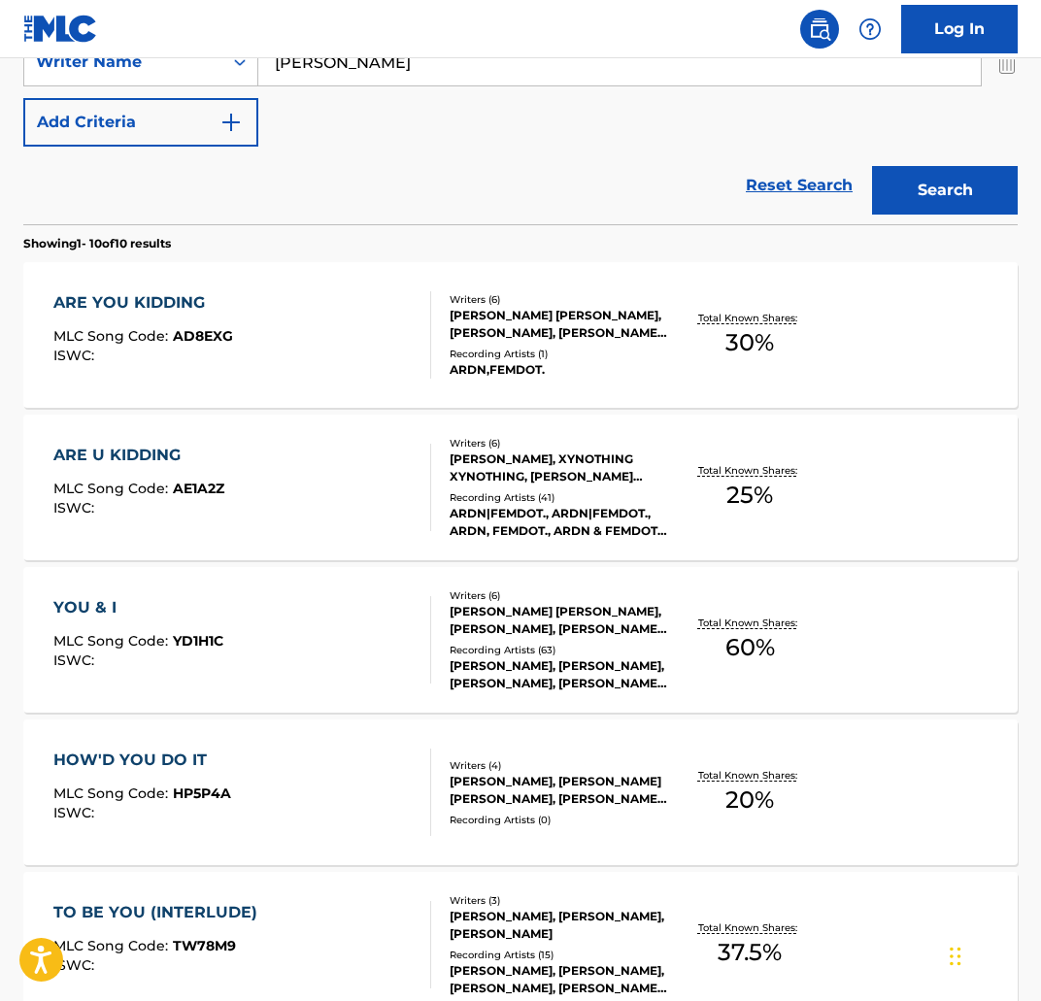
click at [133, 301] on div "ARE YOU KIDDING" at bounding box center [143, 302] width 180 height 23
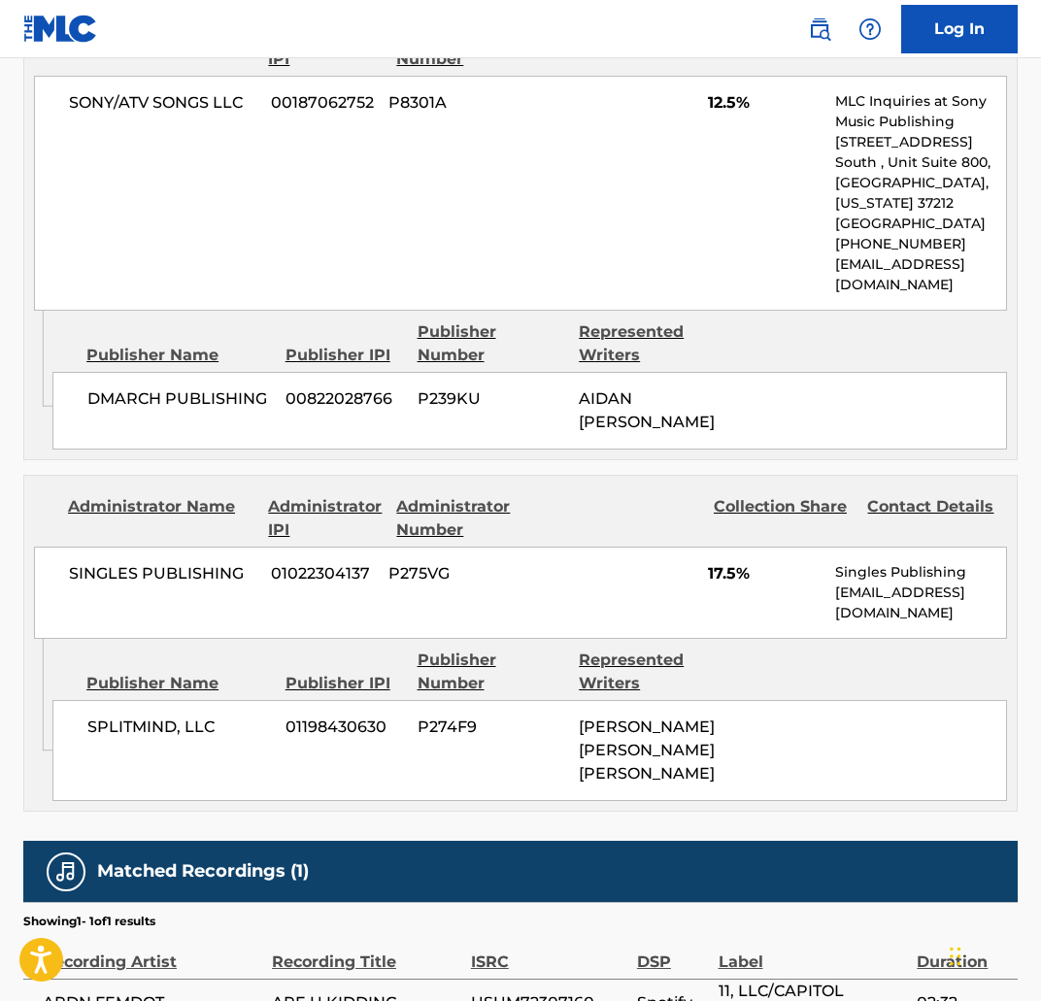
scroll to position [1064, 0]
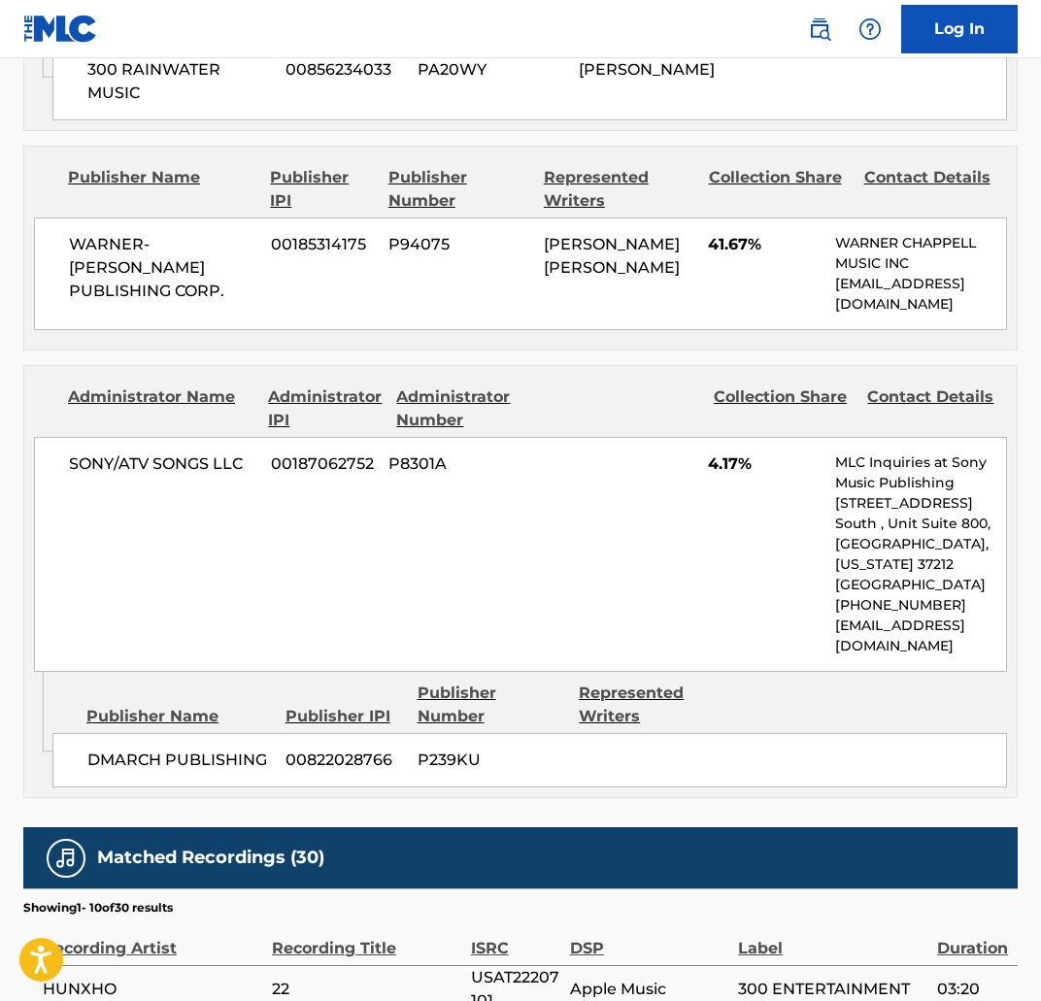
scroll to position [1672, 0]
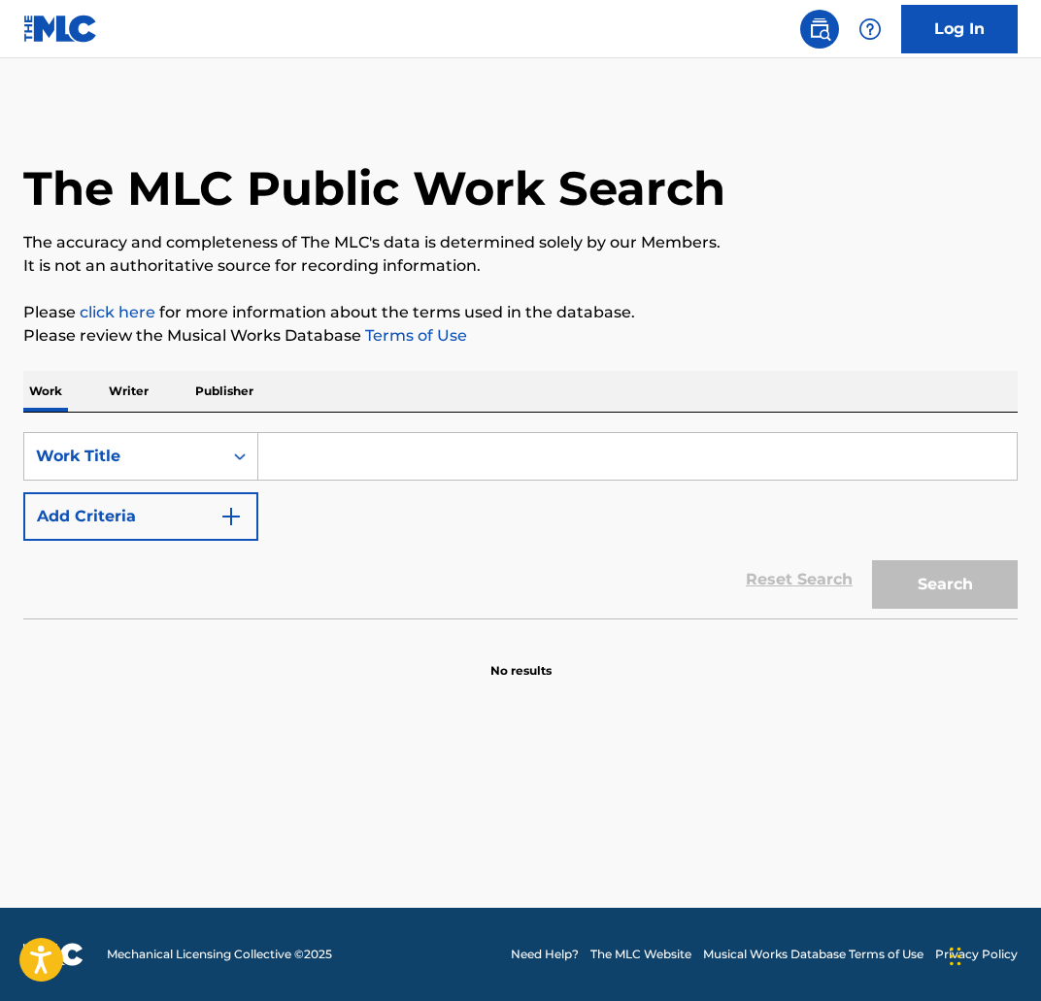
click at [312, 458] on input "Search Form" at bounding box center [637, 456] width 758 height 47
click at [205, 511] on button "Add Criteria" at bounding box center [140, 516] width 235 height 49
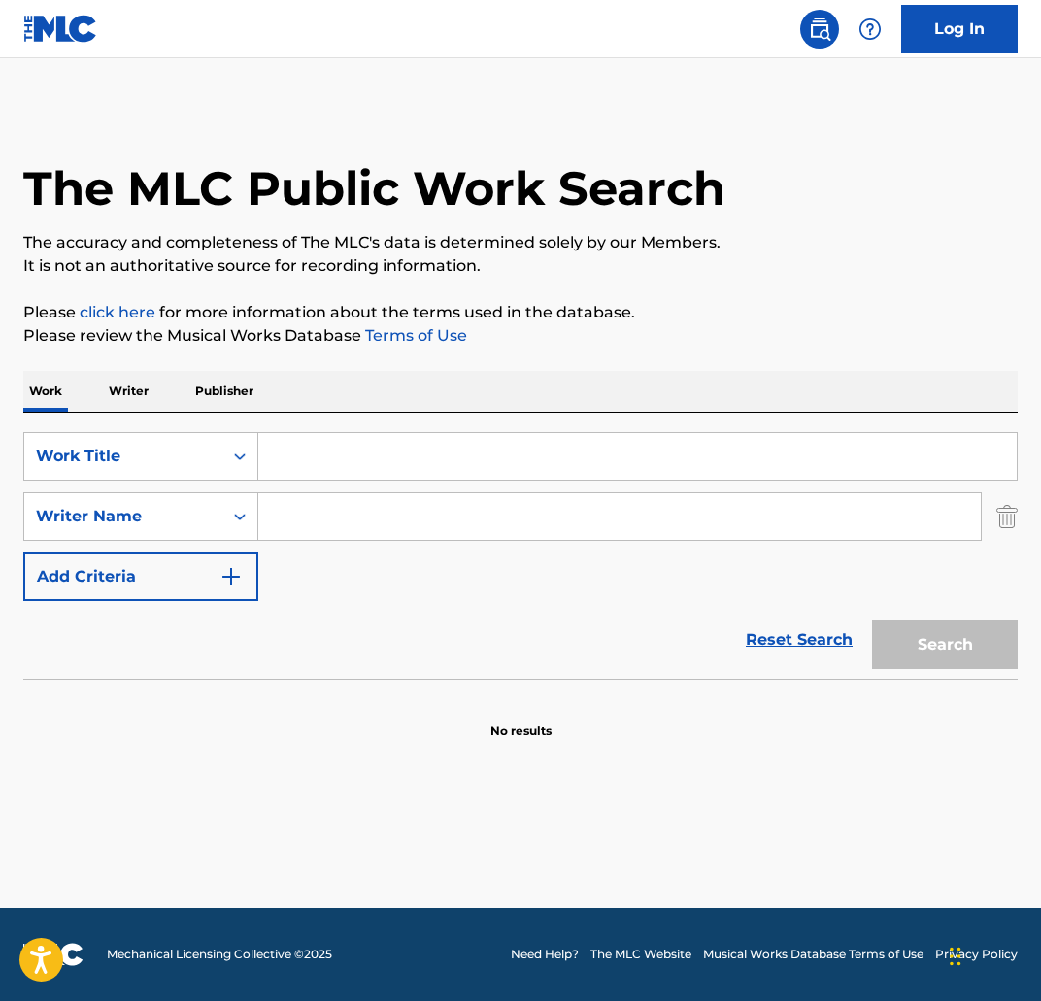
click at [336, 495] on input "Search Form" at bounding box center [619, 516] width 722 height 47
type input "aidan crotinger"
click at [388, 452] on input "Search Form" at bounding box center [637, 456] width 758 height 47
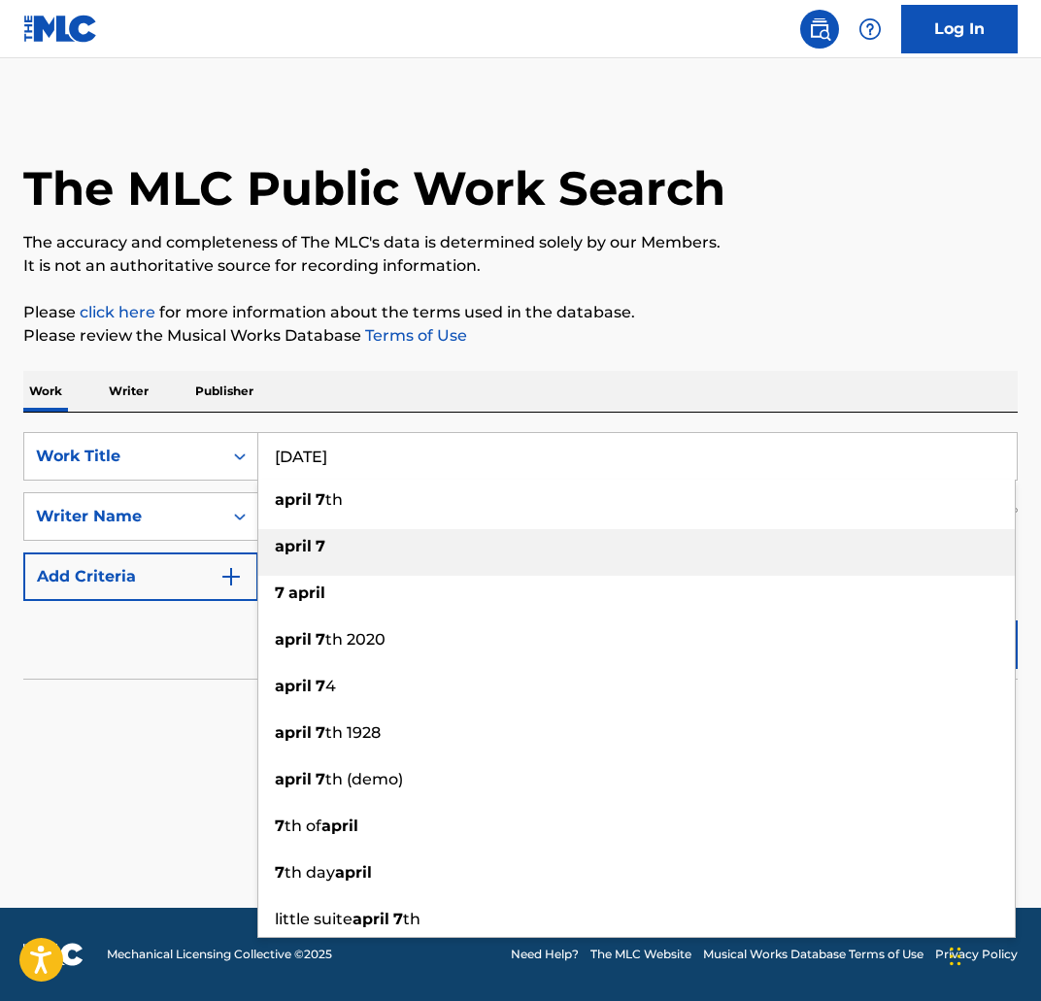
type input "april 7"
click at [301, 537] on strong "april" at bounding box center [293, 546] width 37 height 18
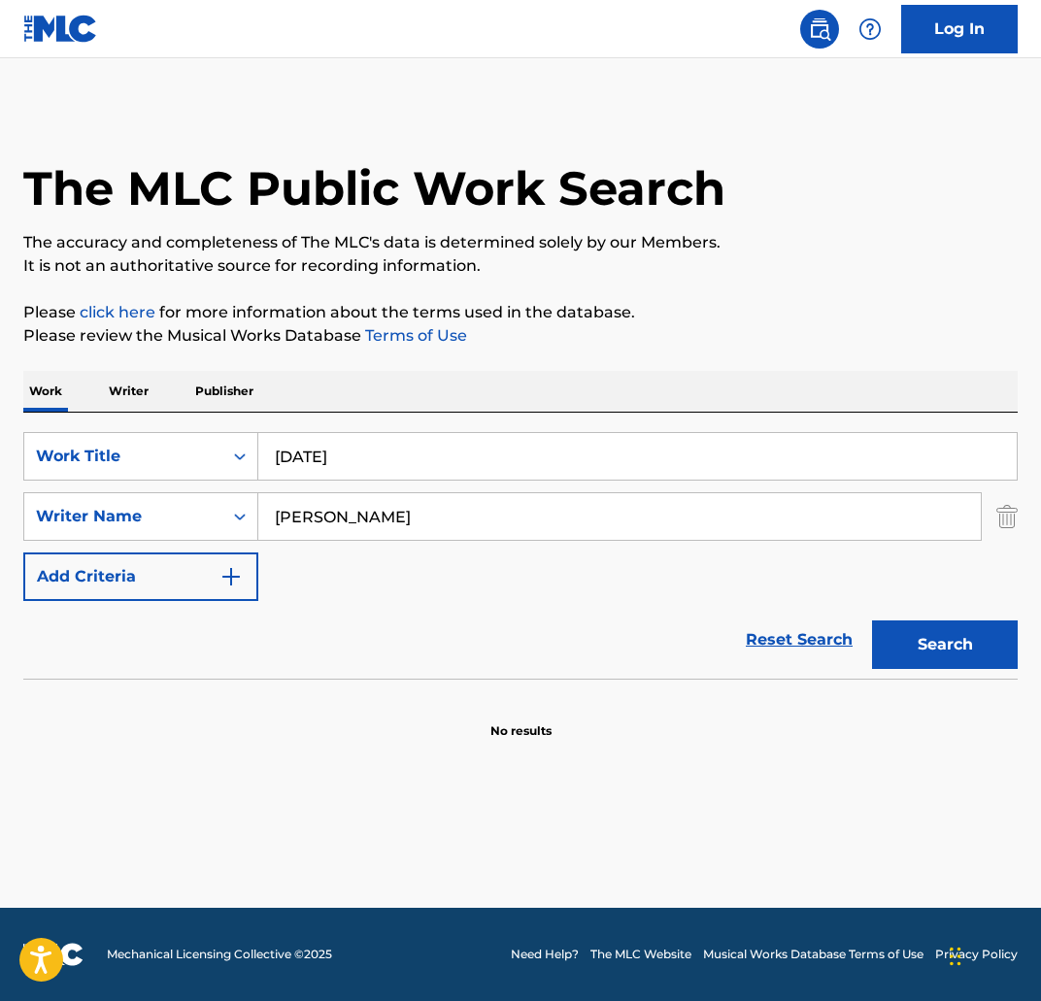
click at [923, 661] on button "Search" at bounding box center [945, 644] width 146 height 49
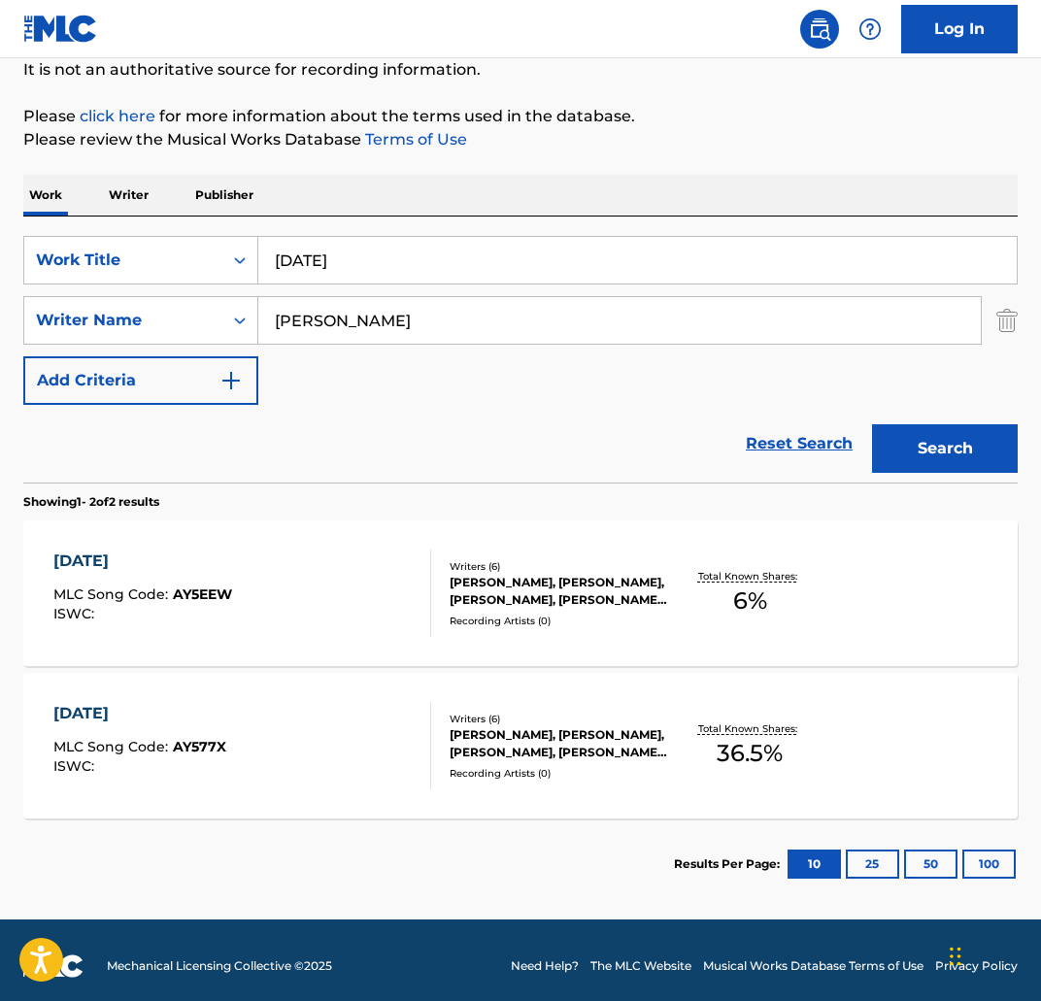
scroll to position [207, 0]
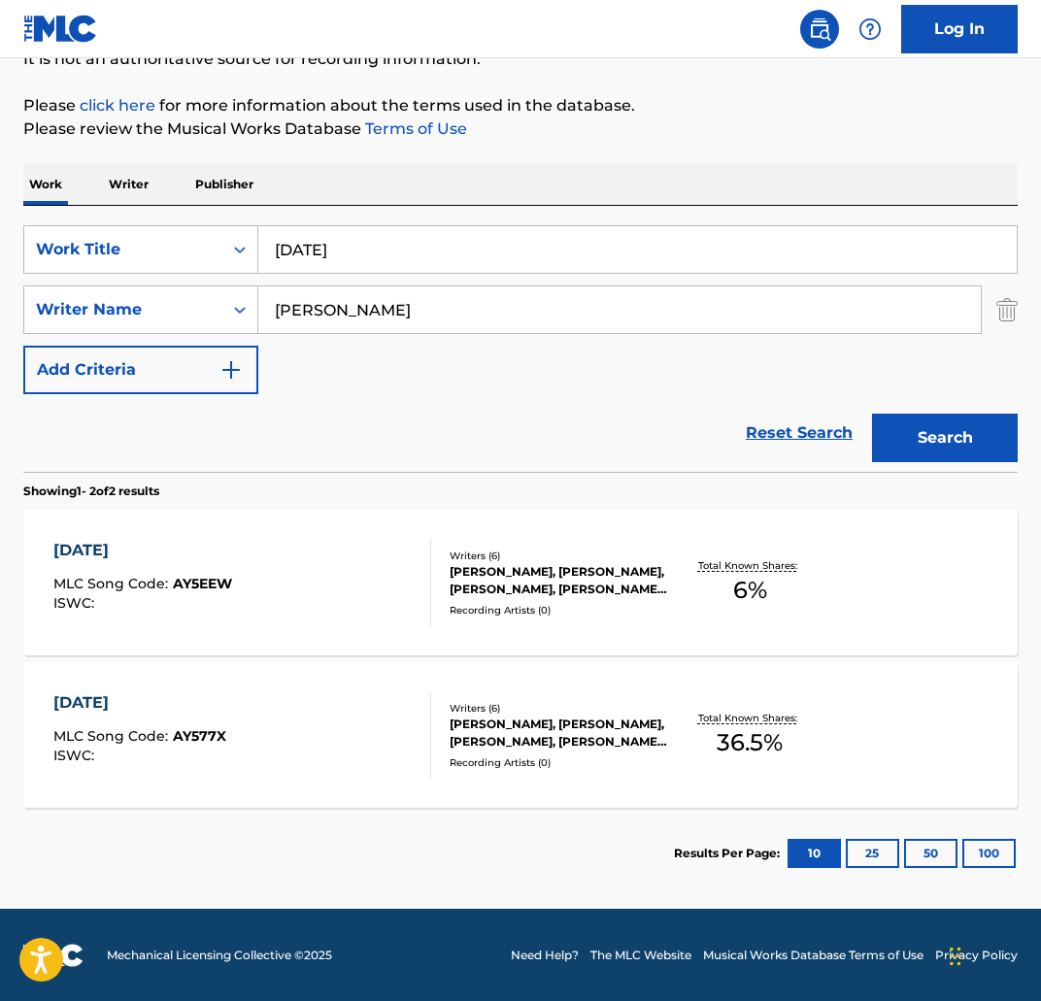
click at [141, 558] on div "APRIL 7" at bounding box center [142, 550] width 179 height 23
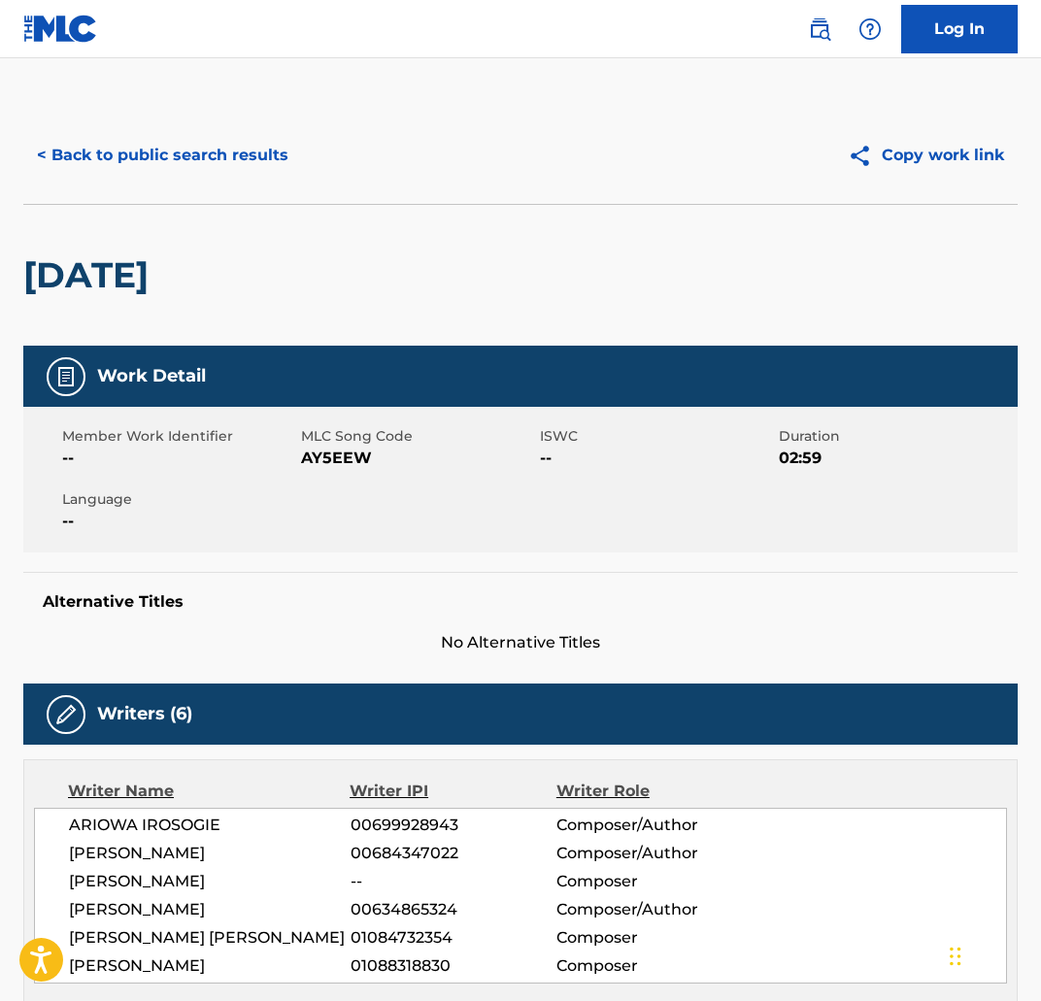
scroll to position [693, 0]
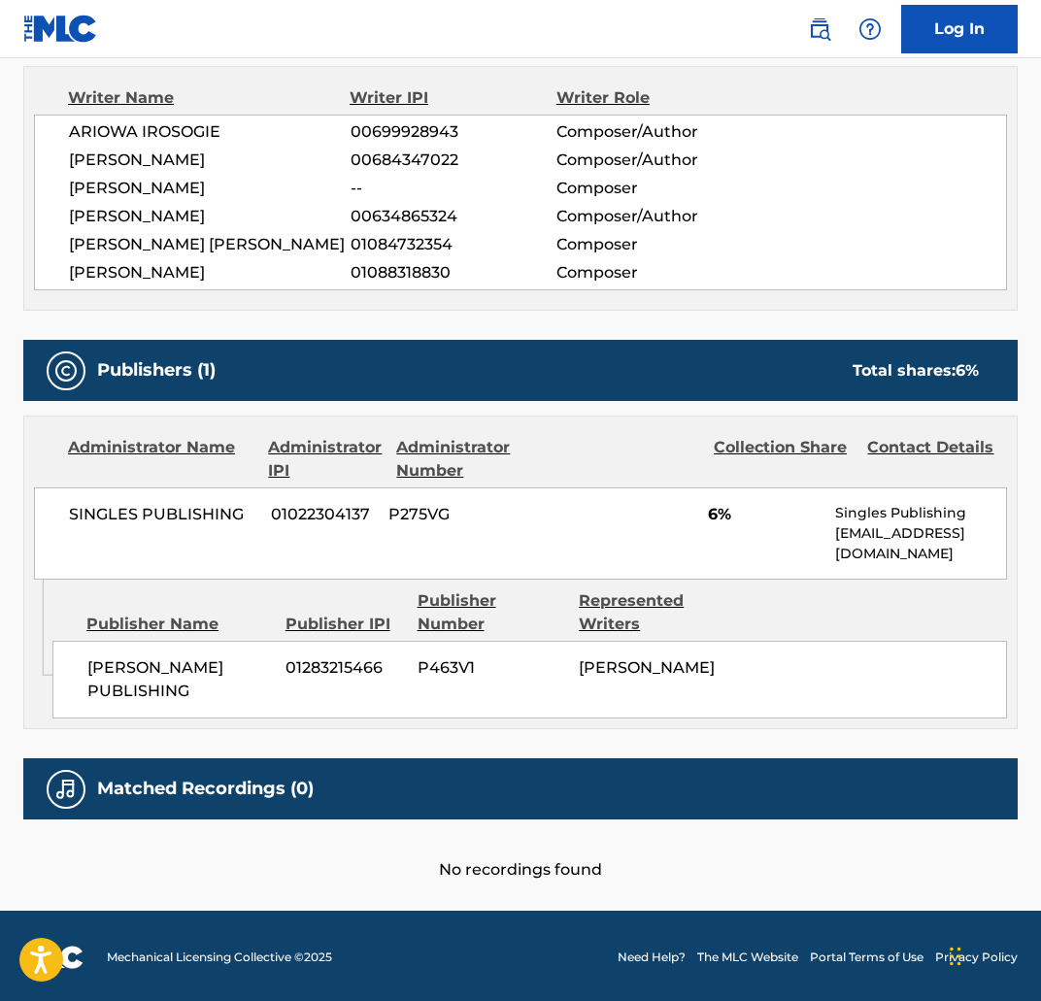
scroll to position [208, 0]
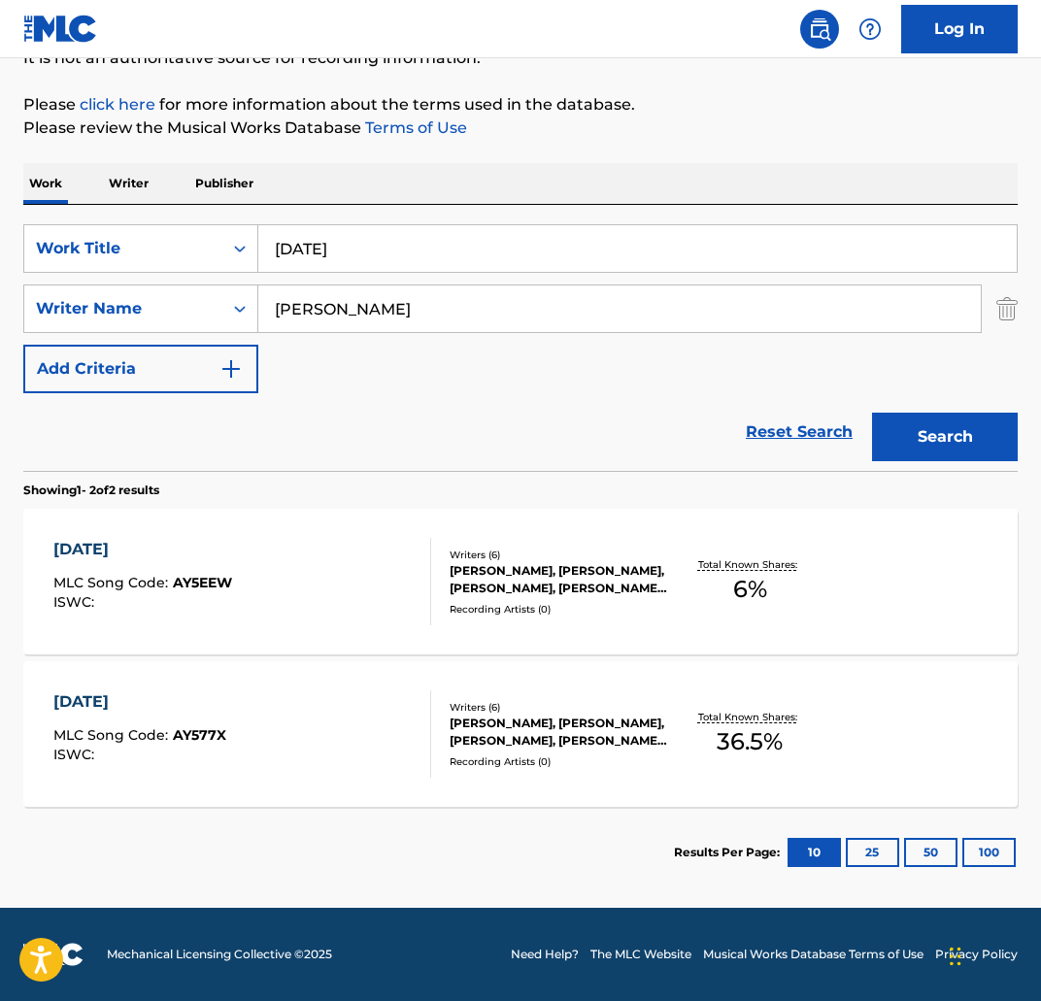
click at [139, 688] on div "APRIL 7 MLC Song Code : AY577X ISWC : Writers ( 6 ) KIRAN GERI, JAKE JEPSON, AR…" at bounding box center [520, 734] width 994 height 146
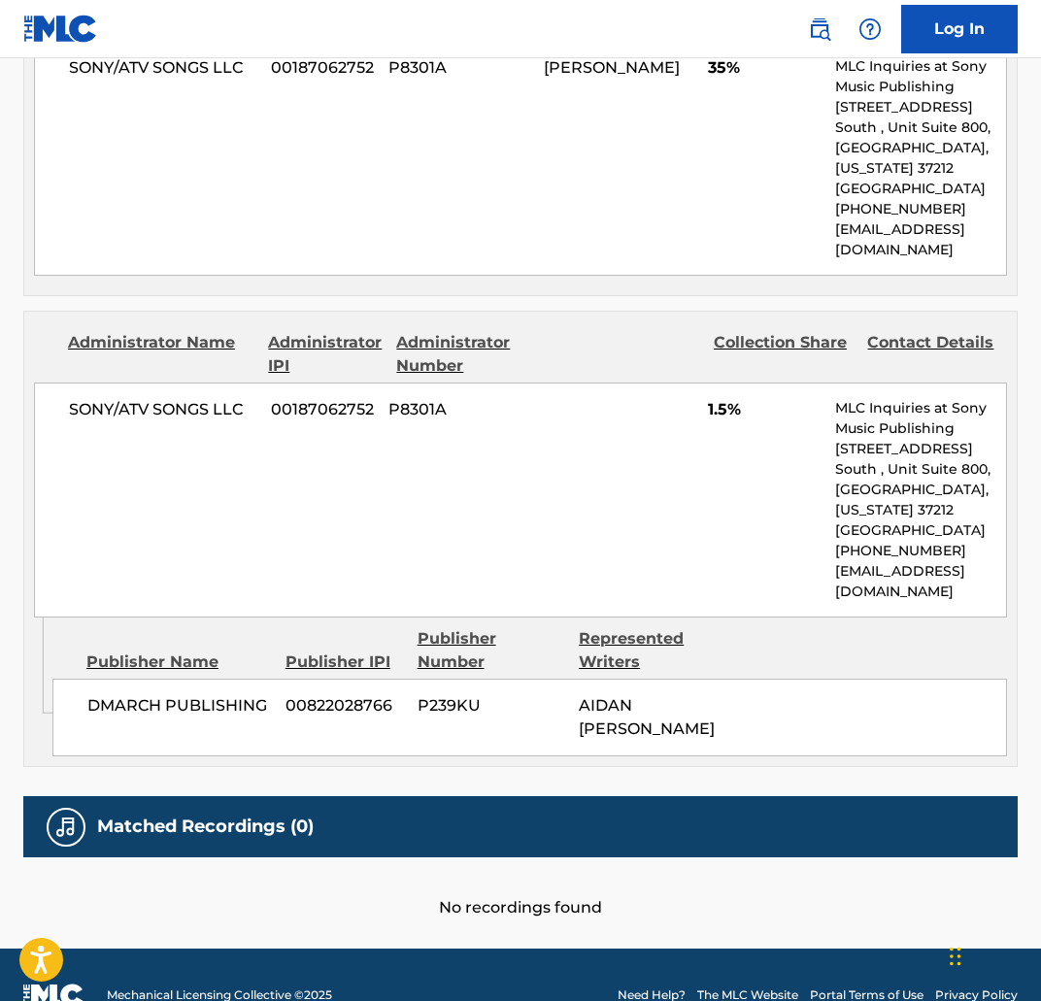
scroll to position [1137, 0]
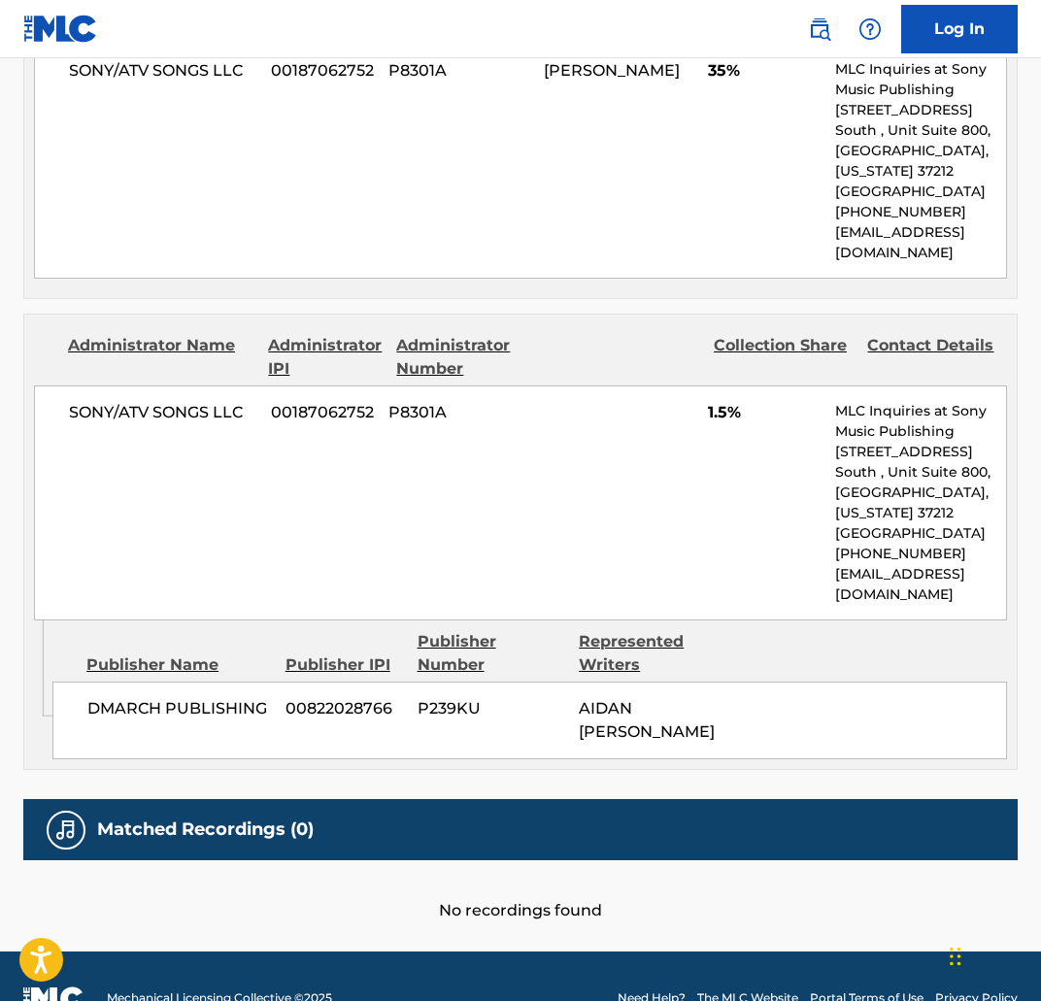
scroll to position [97, 0]
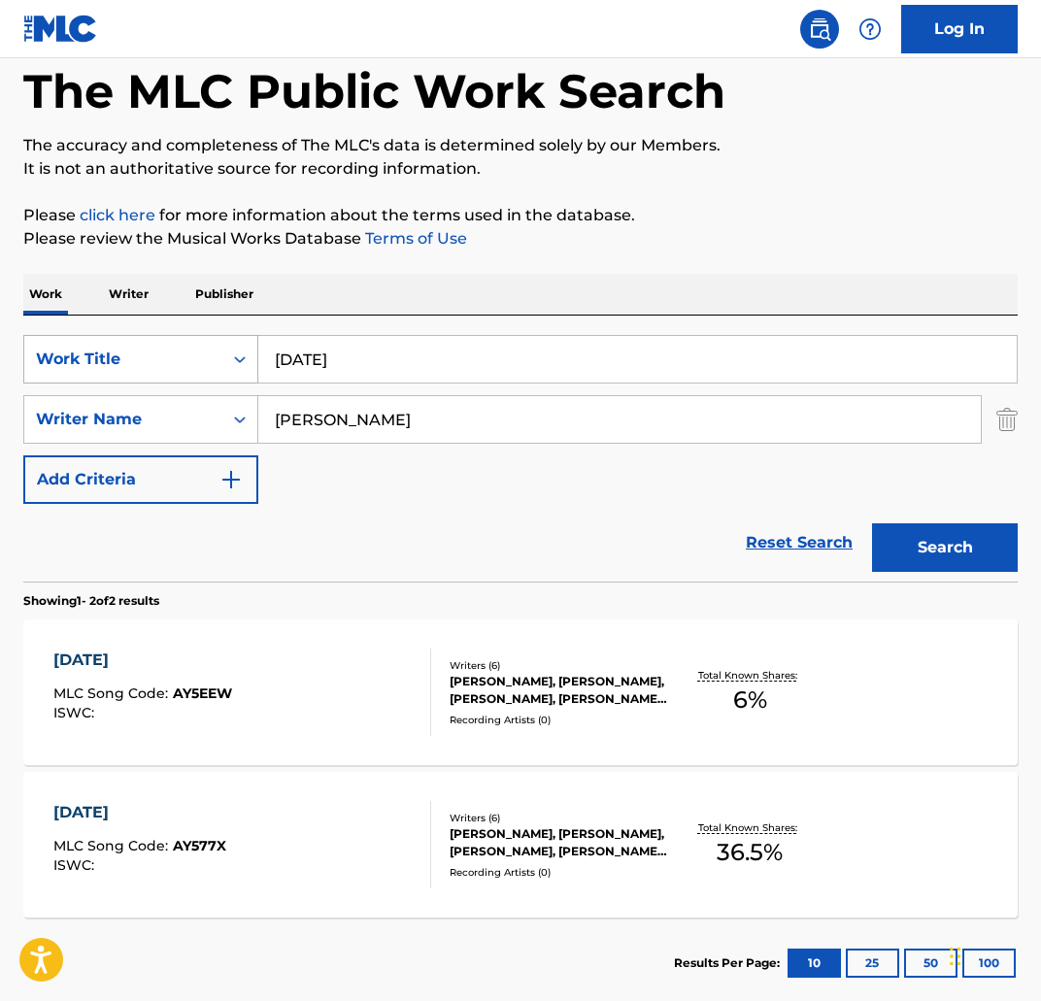
drag, startPoint x: 394, startPoint y: 372, endPoint x: 235, endPoint y: 349, distance: 160.9
click at [235, 349] on div "SearchWithCriteria3f4fc6af-0e98-4dd3-9bd2-5c5164f21fc7 Work Title april 7" at bounding box center [520, 359] width 994 height 49
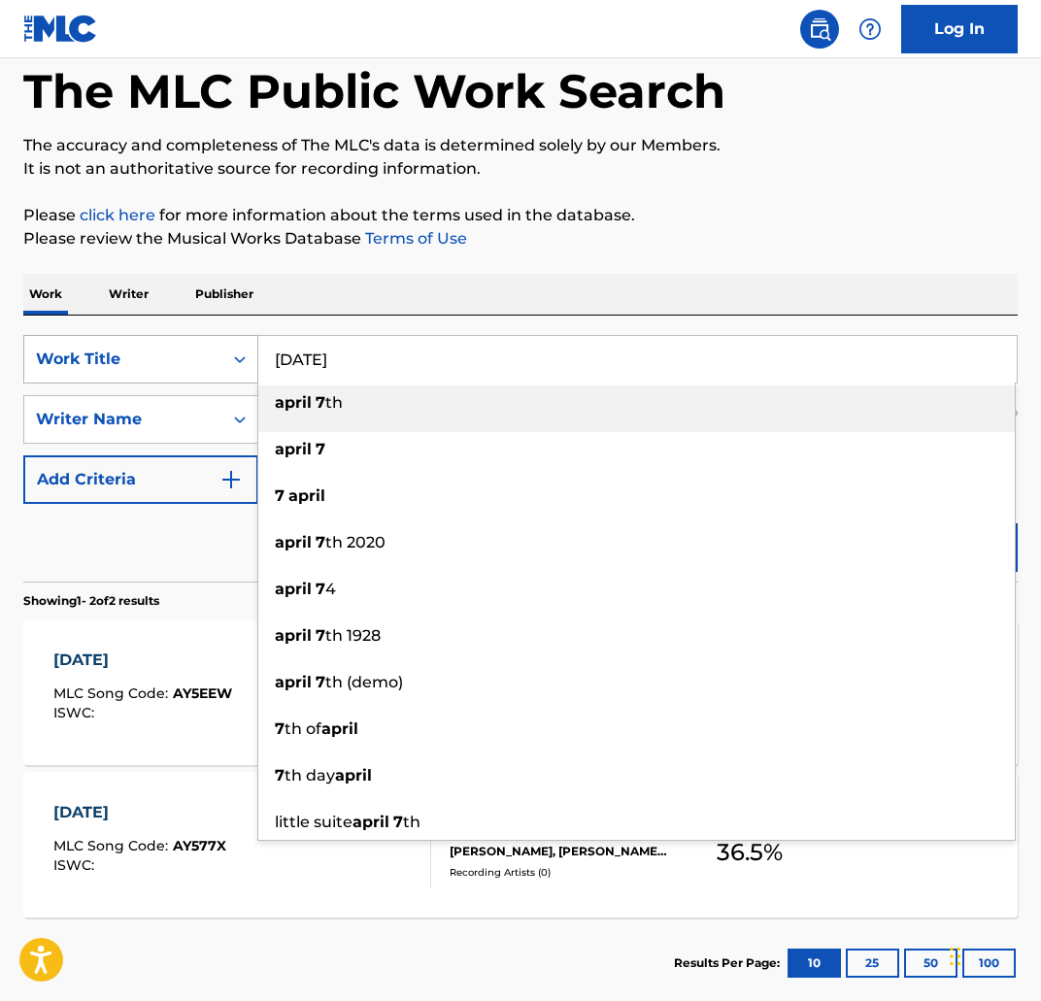
paste input "YOURE GOING TO DIE TONIGHT"
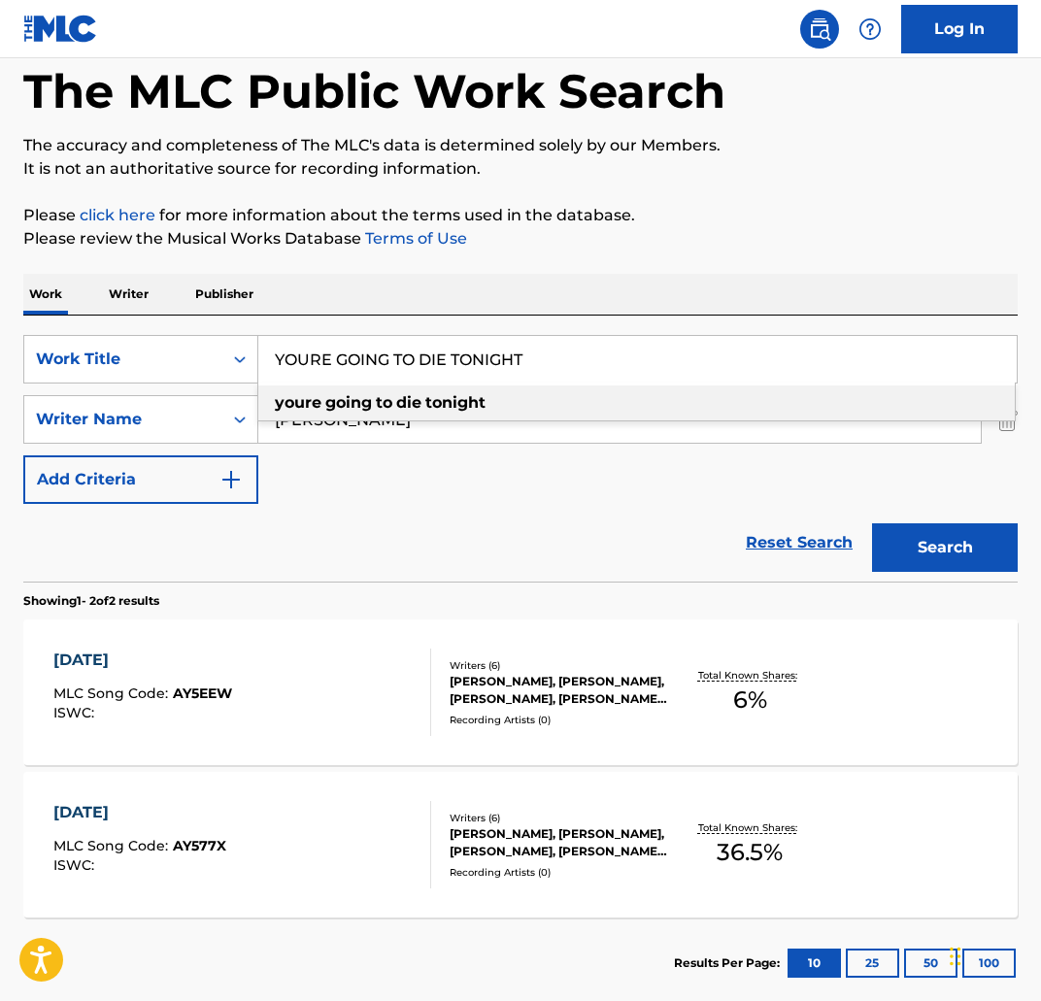
click at [368, 401] on strong "going" at bounding box center [348, 402] width 47 height 18
type input "youre going to die tonight"
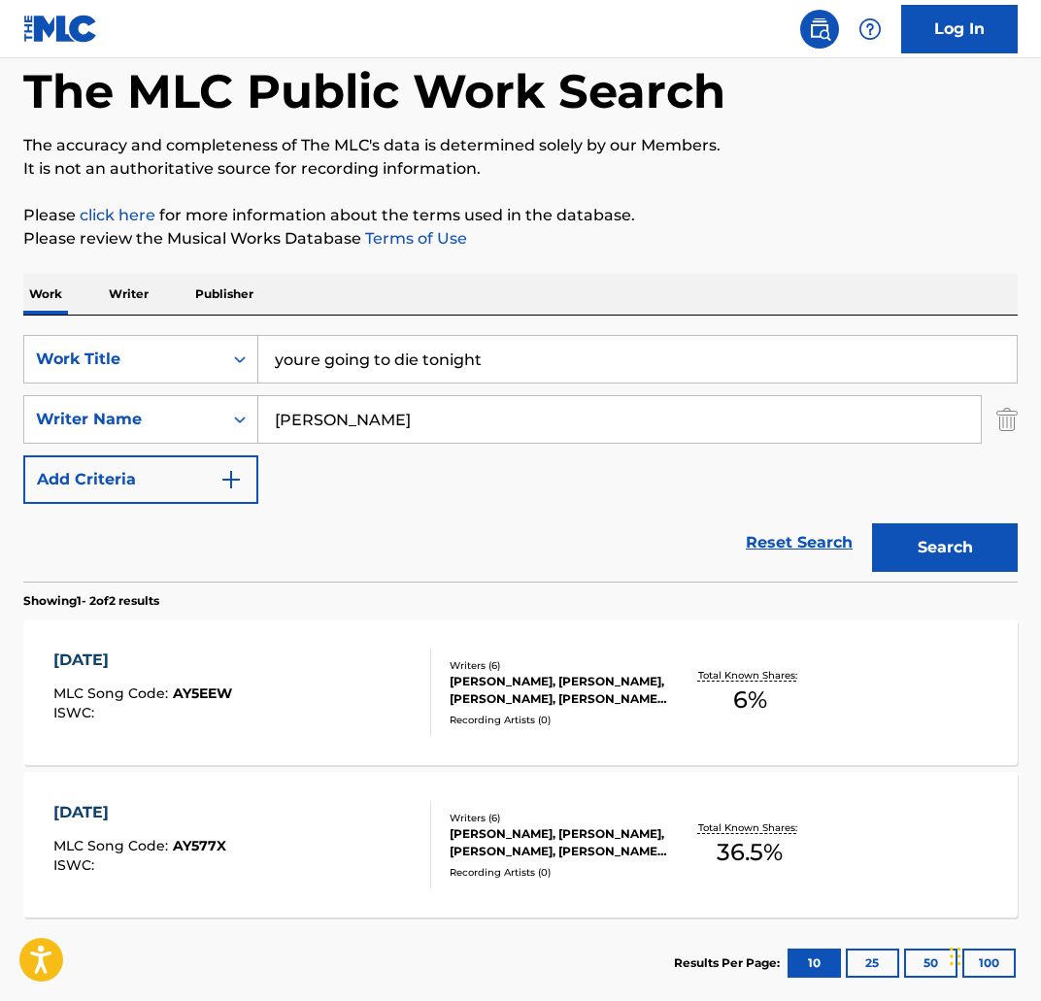
click at [932, 550] on button "Search" at bounding box center [945, 547] width 146 height 49
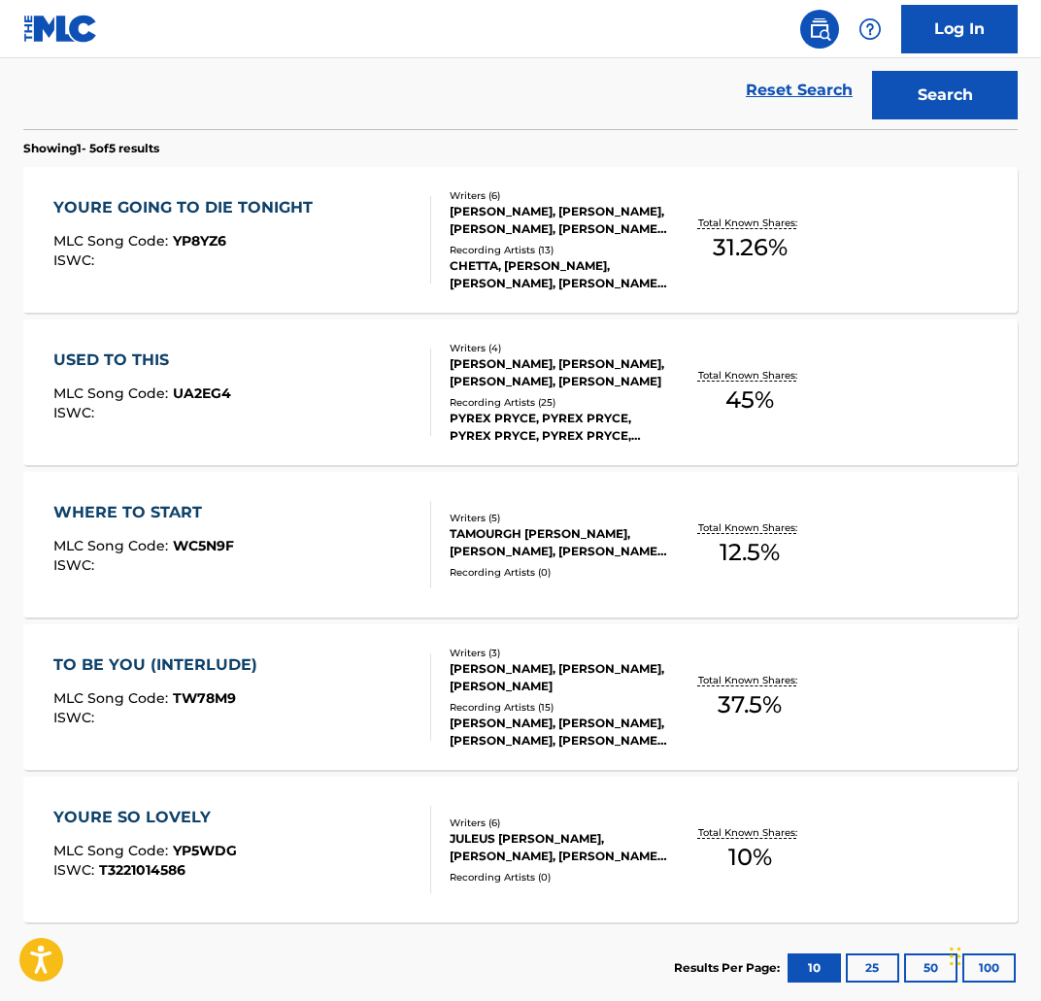
scroll to position [546, 0]
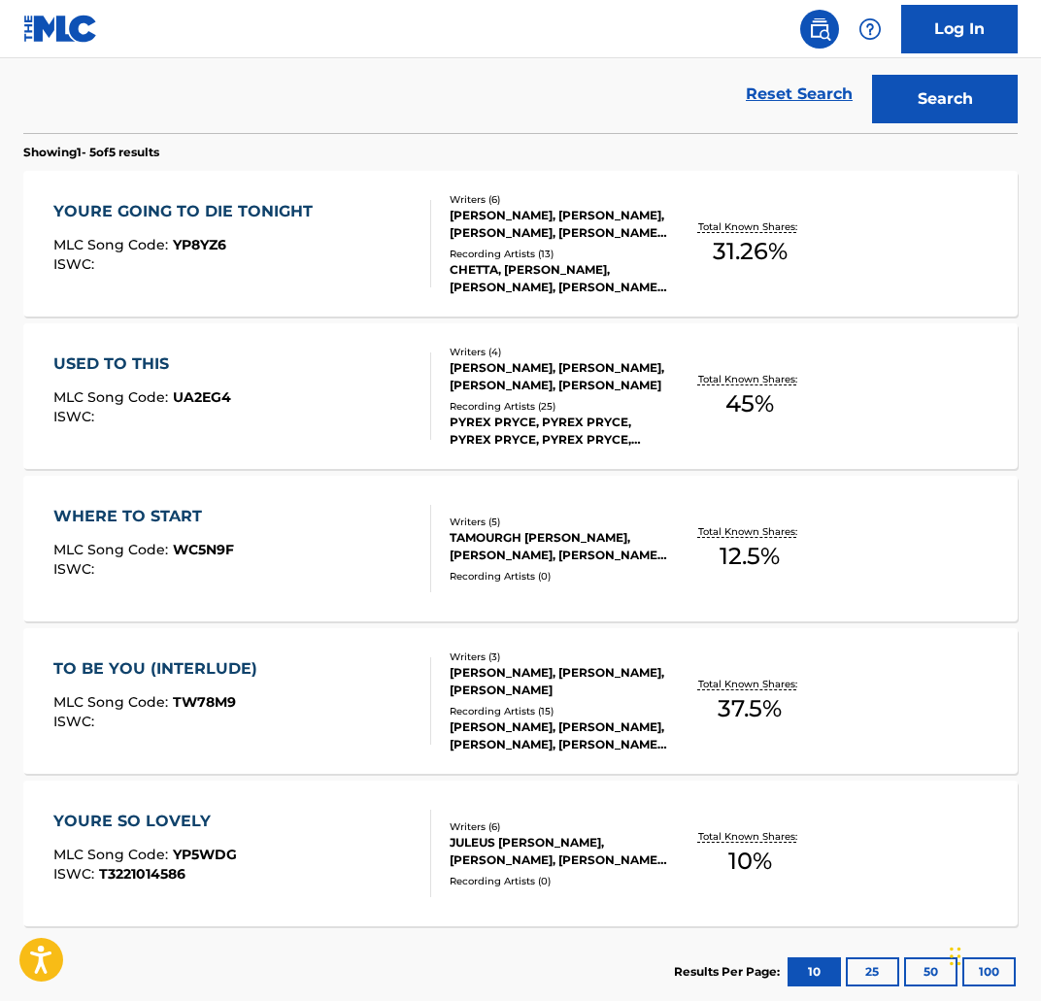
click at [184, 211] on div "YOURE GOING TO DIE TONIGHT" at bounding box center [187, 211] width 269 height 23
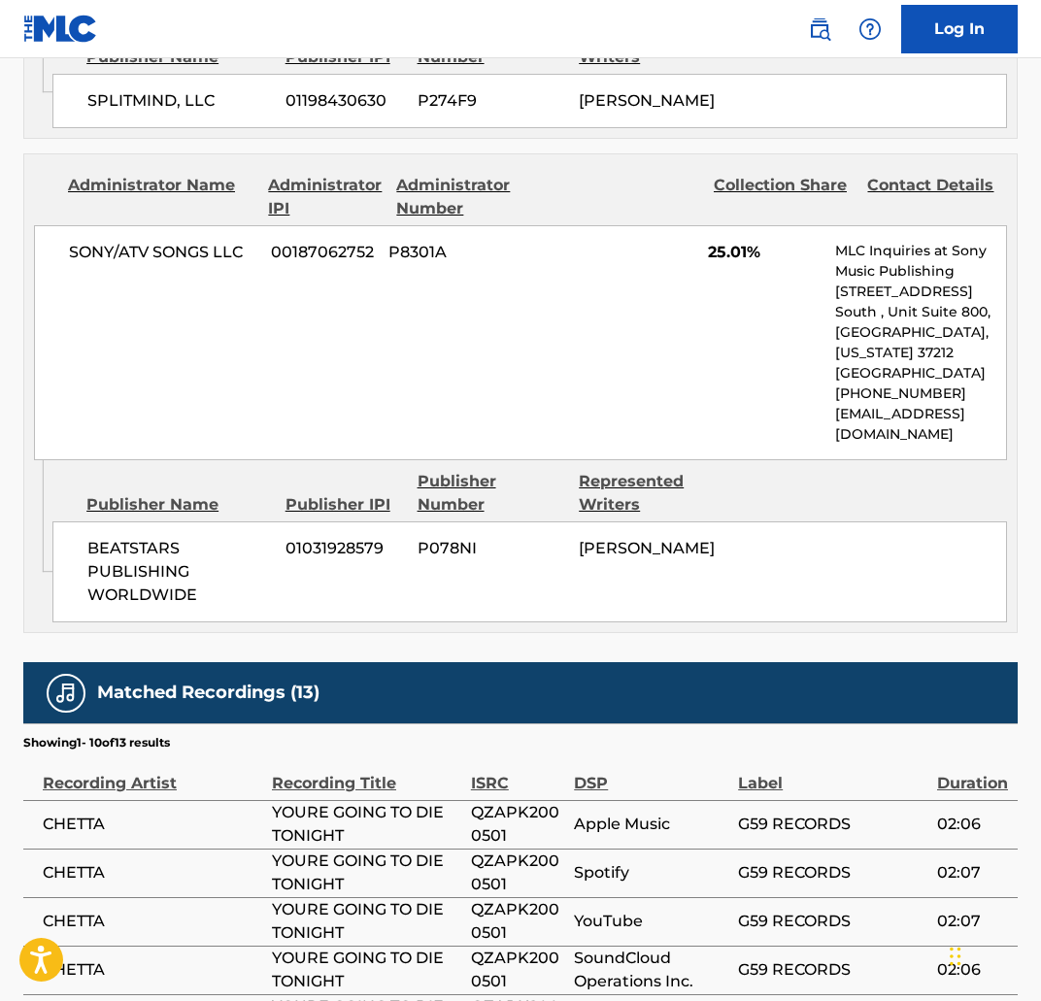
scroll to position [1261, 0]
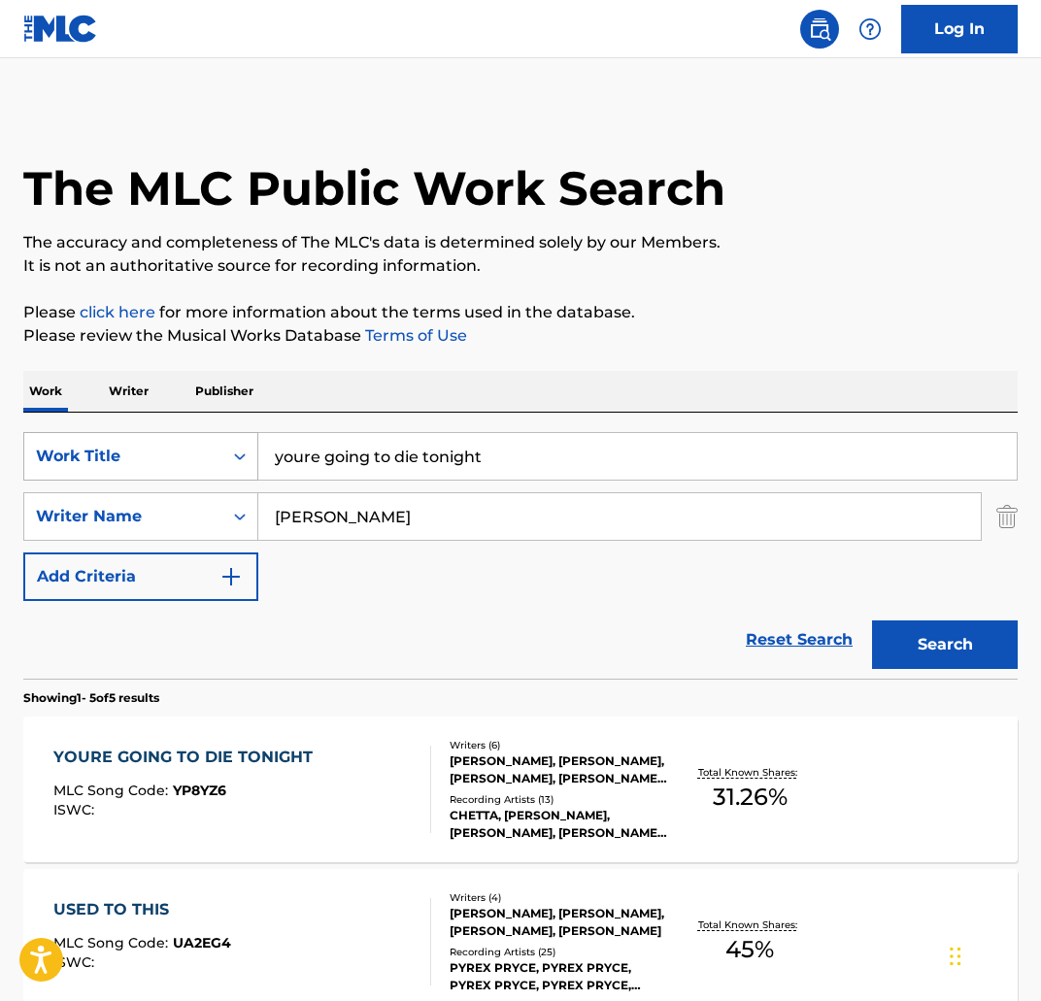
drag, startPoint x: 557, startPoint y: 453, endPoint x: 207, endPoint y: 440, distance: 350.8
click at [207, 440] on div "SearchWithCriteria3f4fc6af-0e98-4dd3-9bd2-5c5164f21fc7 Work Title youre going t…" at bounding box center [520, 456] width 994 height 49
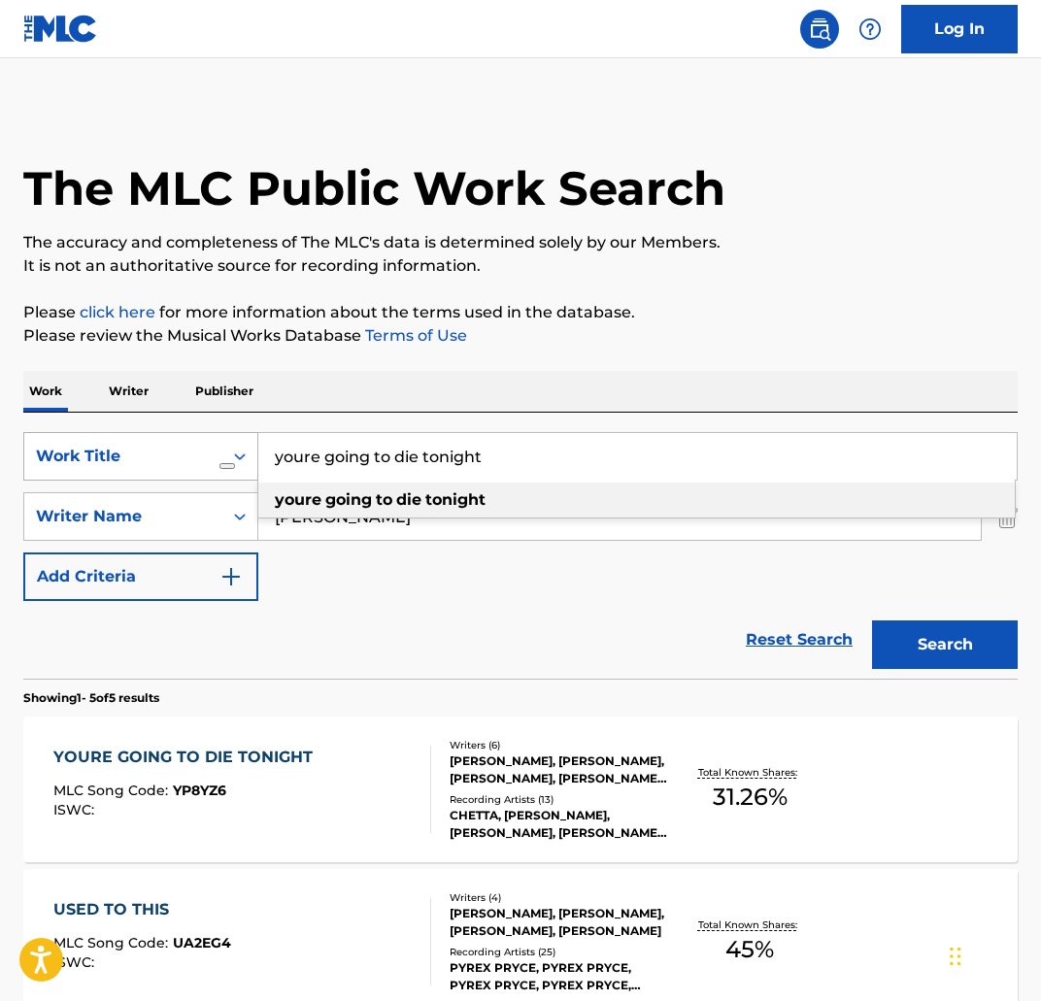
paste input "YOUNG BOY PROBLEMS"
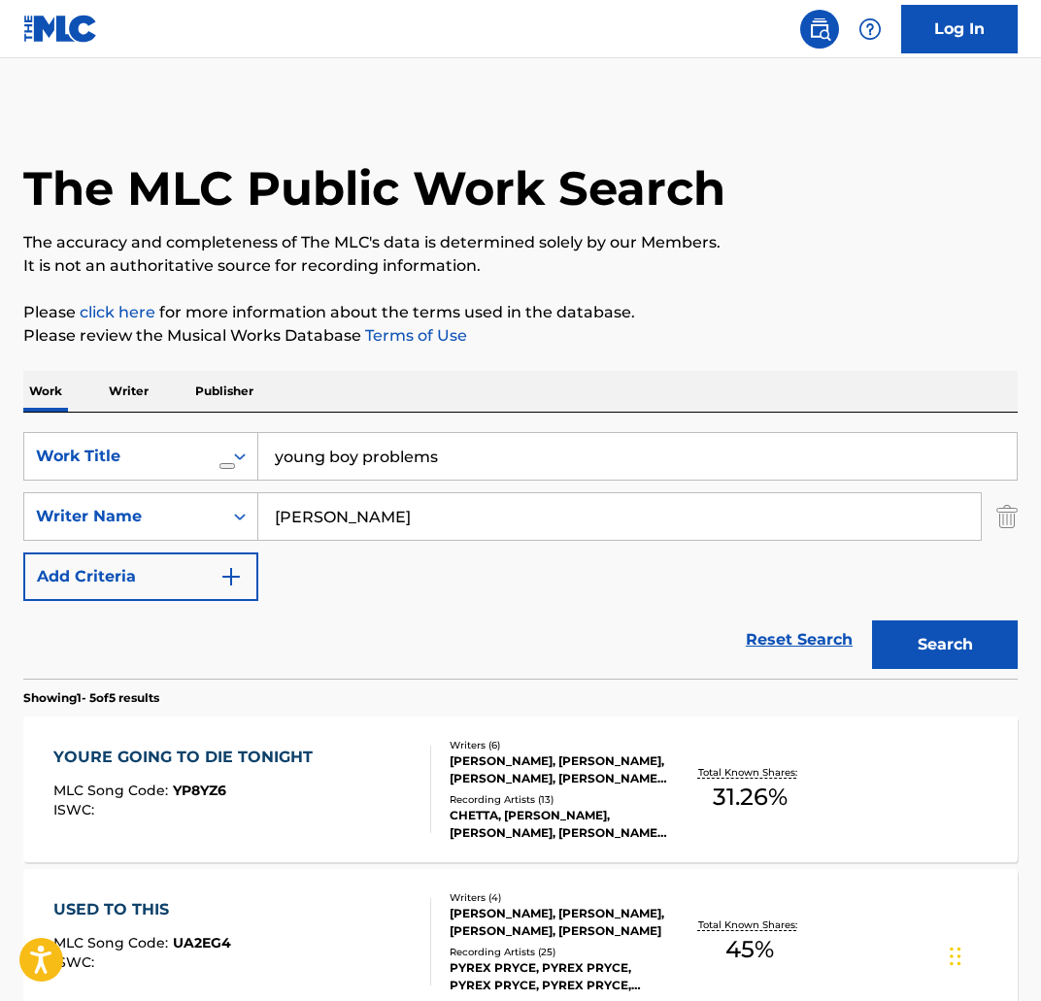
type input "young boy problems"
click at [932, 644] on button "Search" at bounding box center [945, 644] width 146 height 49
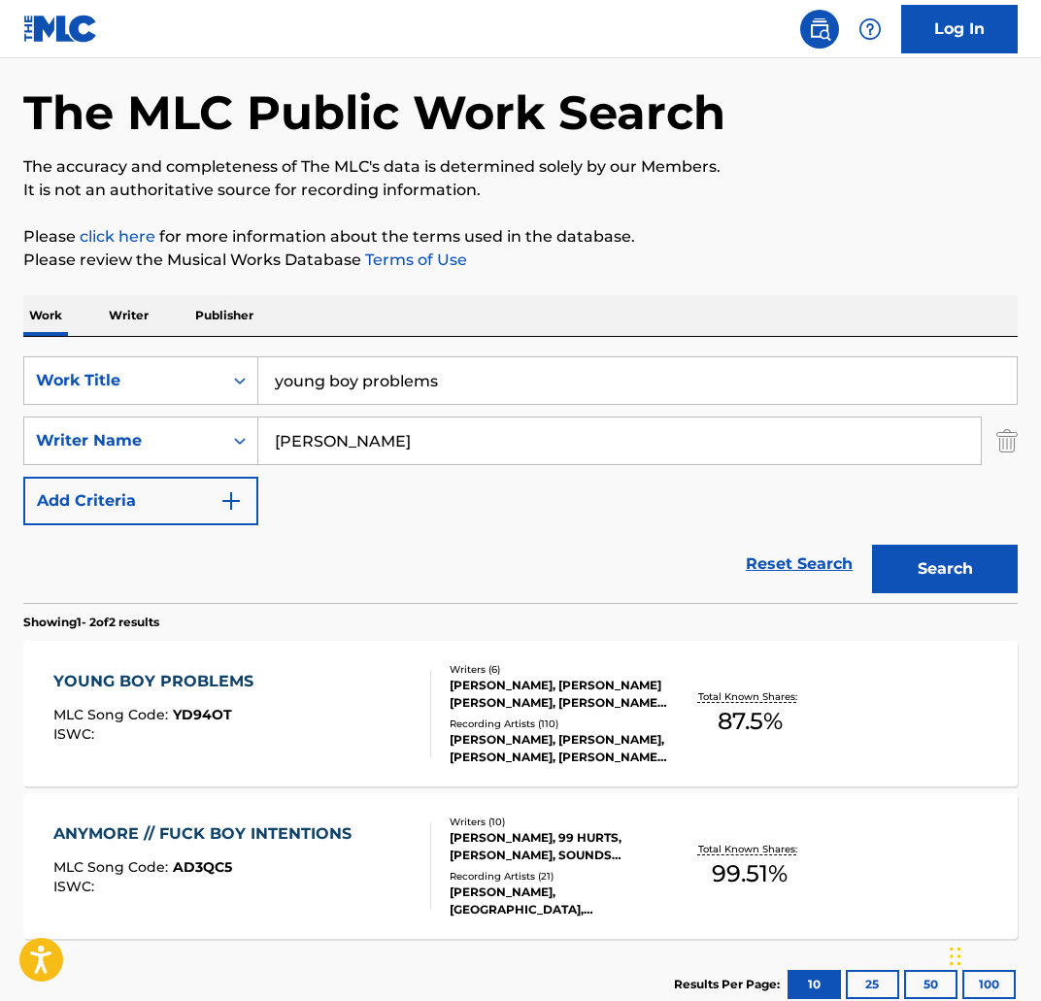
scroll to position [103, 0]
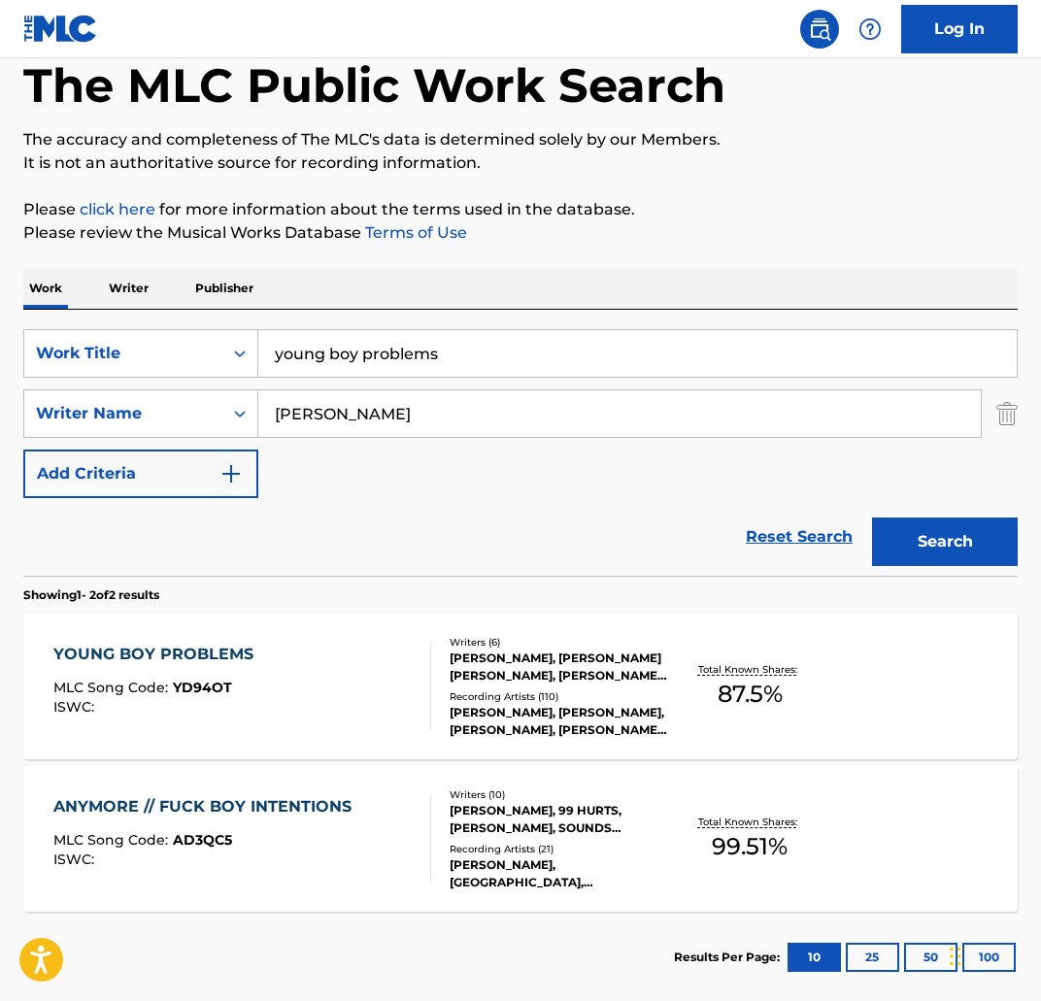
click at [184, 642] on div "YOUNG BOY PROBLEMS MLC Song Code : YD94OT ISWC : Writers ( 6 ) BRICE SIBOMANA, …" at bounding box center [520, 687] width 994 height 146
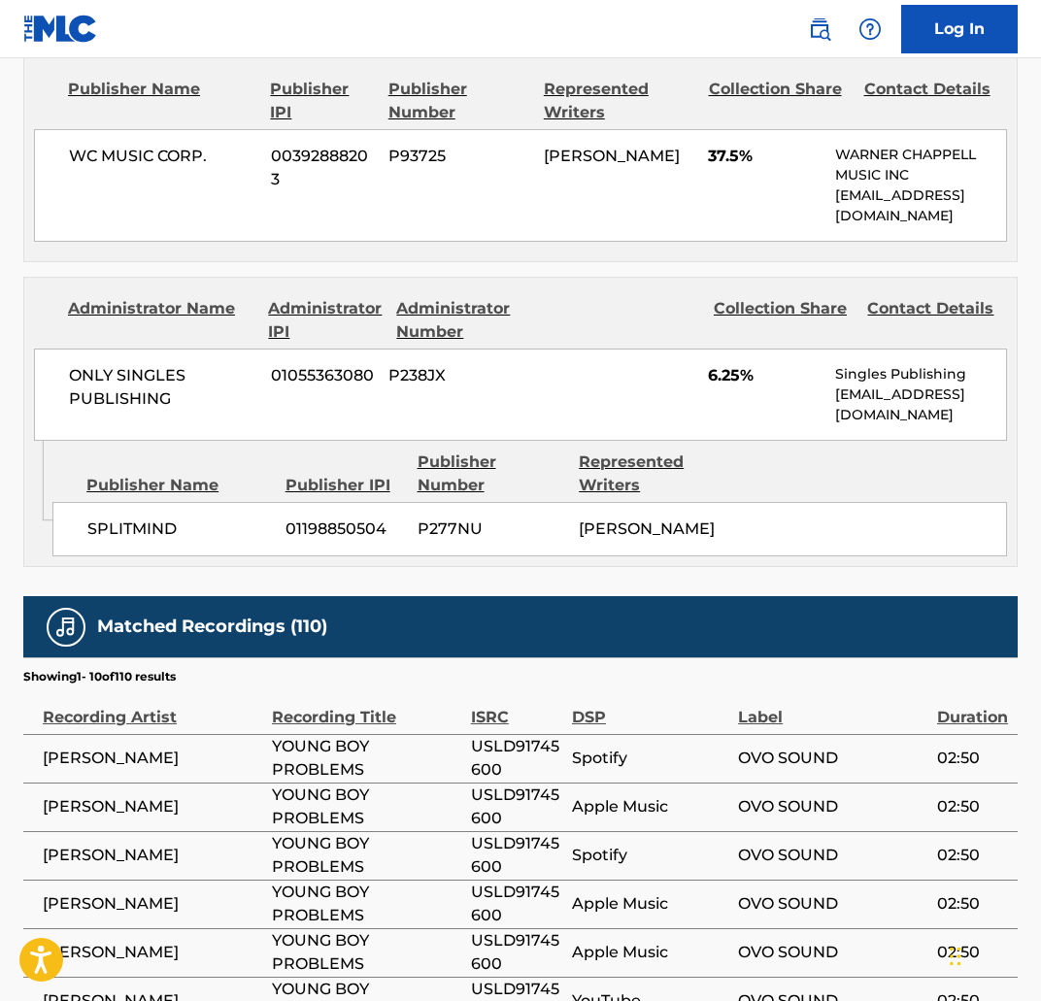
scroll to position [2438, 0]
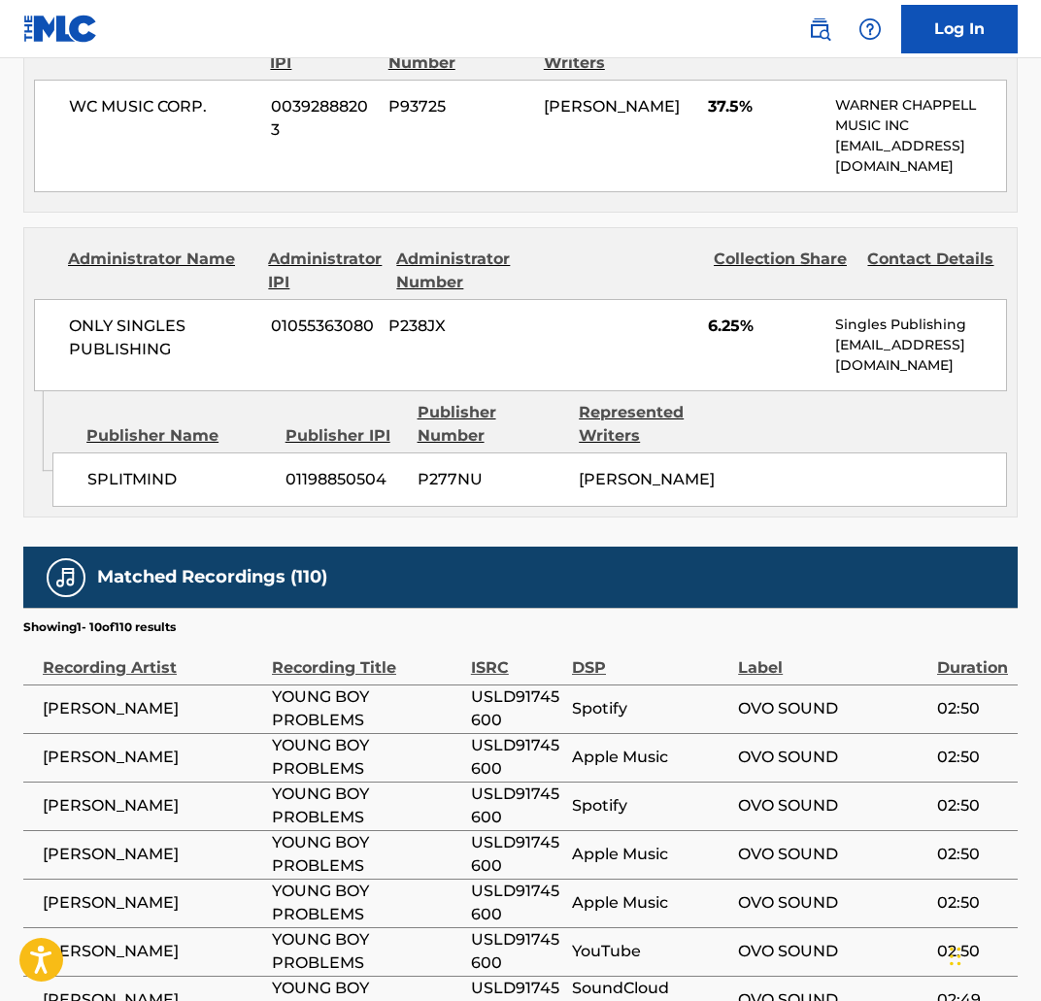
scroll to position [208, 0]
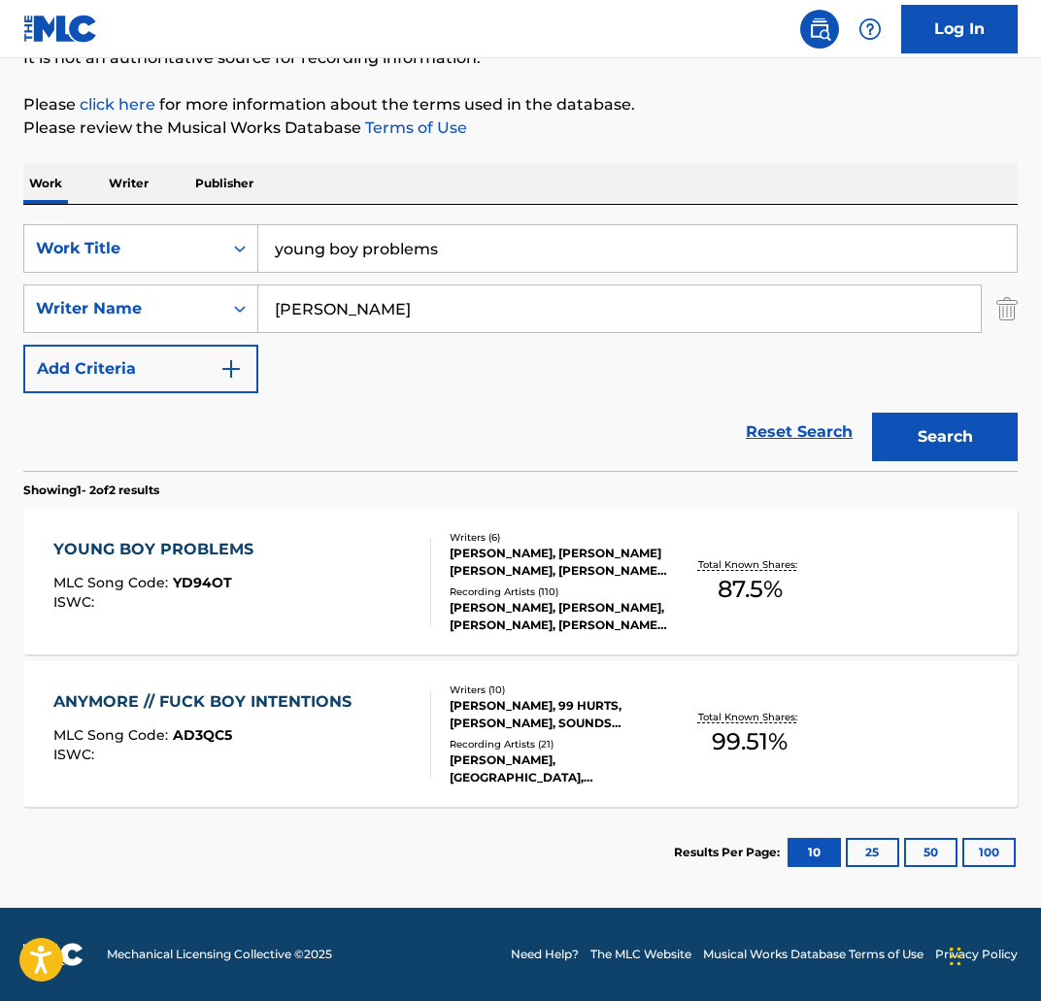
click at [444, 237] on input "young boy problems" at bounding box center [637, 248] width 758 height 47
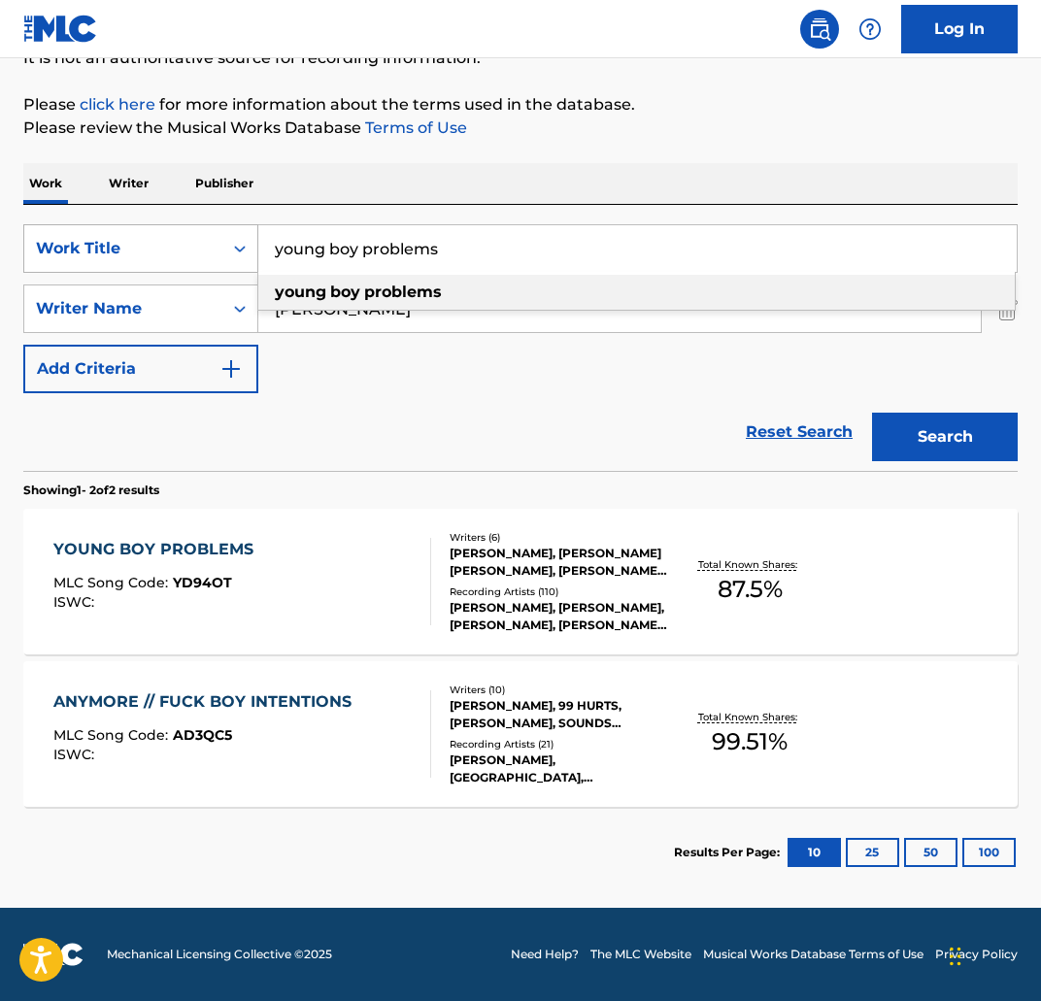
drag, startPoint x: 494, startPoint y: 245, endPoint x: 182, endPoint y: 241, distance: 312.7
click at [182, 241] on div "SearchWithCriteria3f4fc6af-0e98-4dd3-9bd2-5c5164f21fc7 Work Title young boy pro…" at bounding box center [520, 248] width 994 height 49
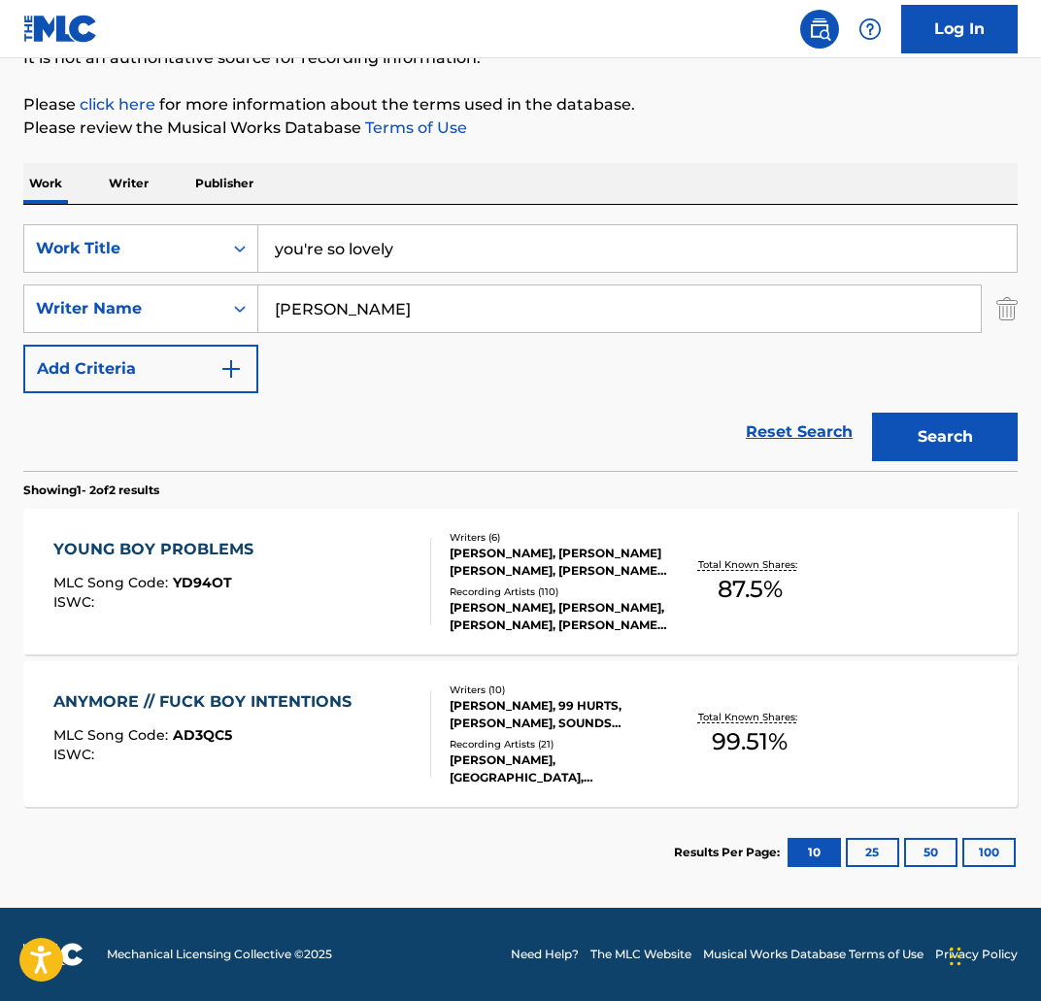
type input "you're so lovely"
click at [973, 423] on button "Search" at bounding box center [945, 437] width 146 height 49
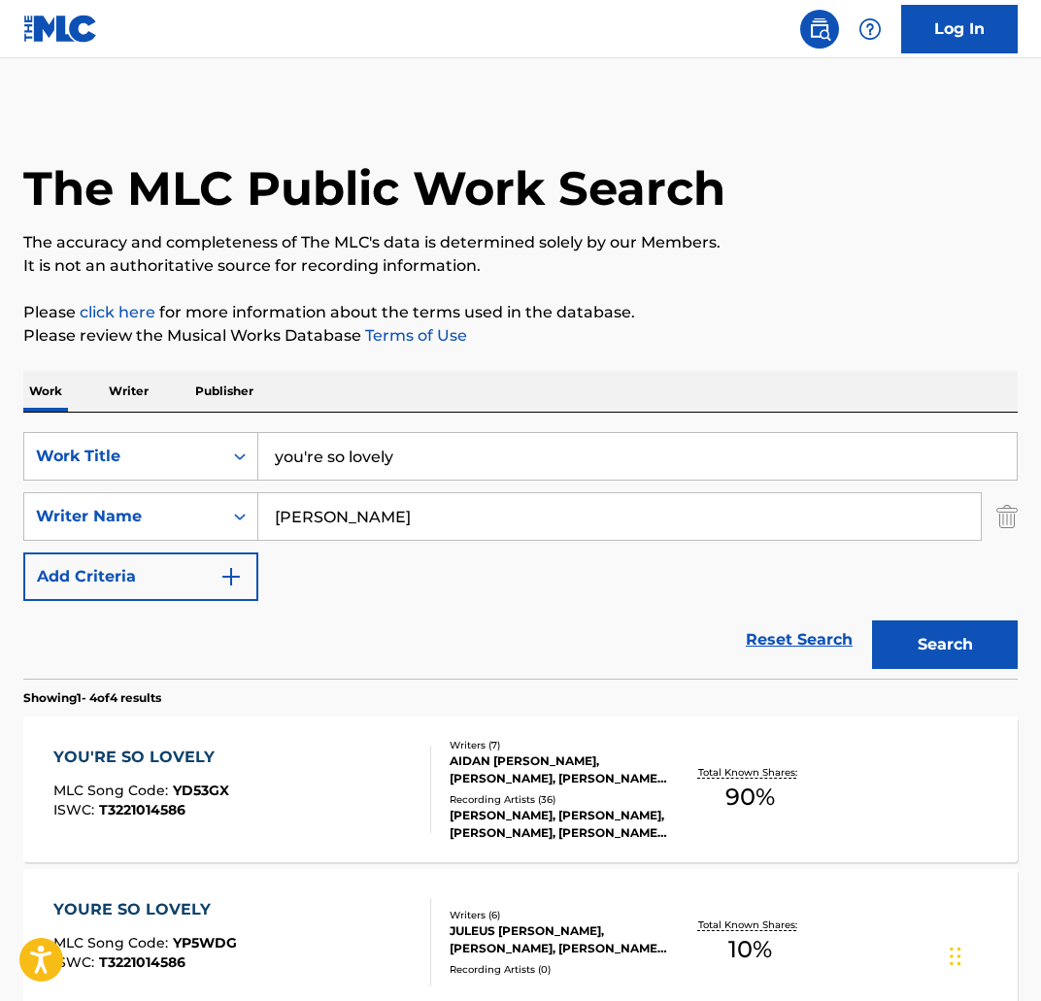
scroll to position [201, 0]
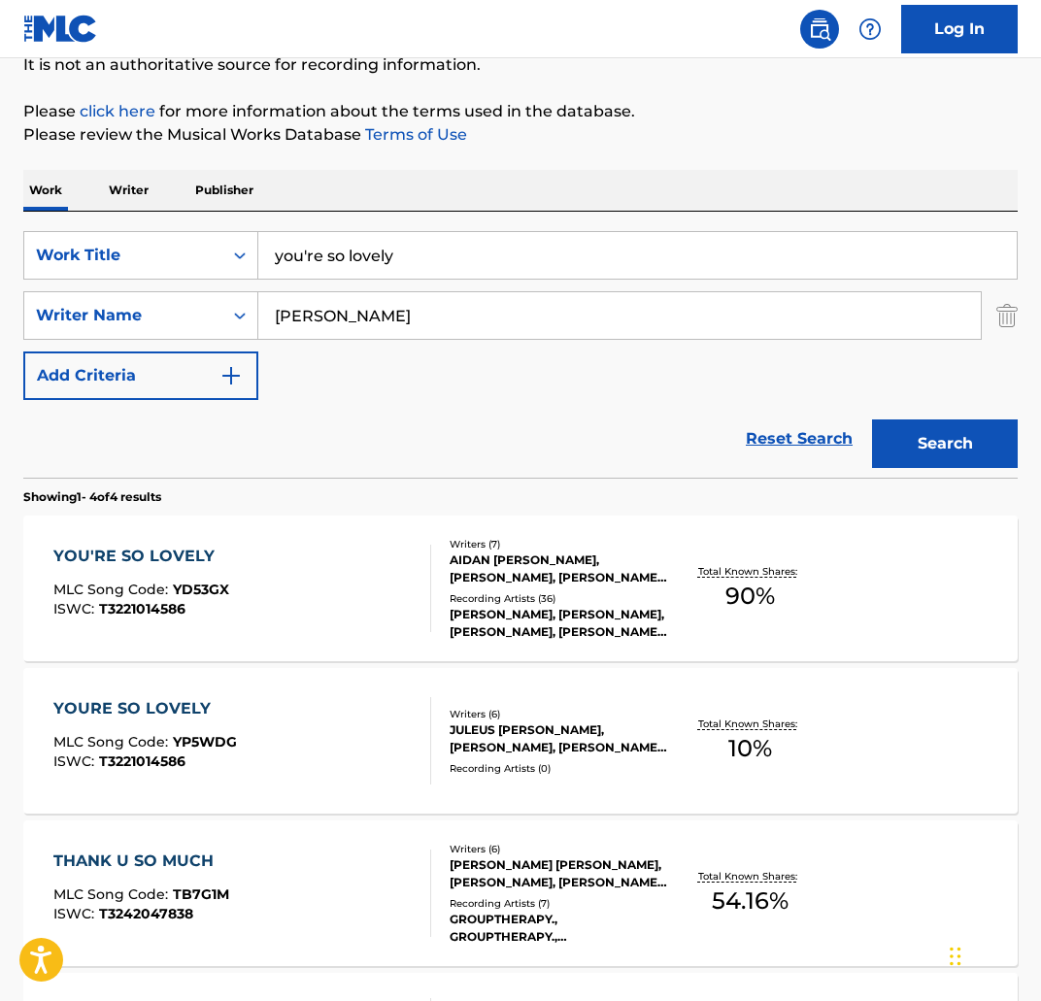
click at [118, 539] on div "YOU'RE SO LOVELY MLC Song Code : YD53GX ISWC : T3221014586 Writers ( 7 ) AIDAN …" at bounding box center [520, 589] width 994 height 146
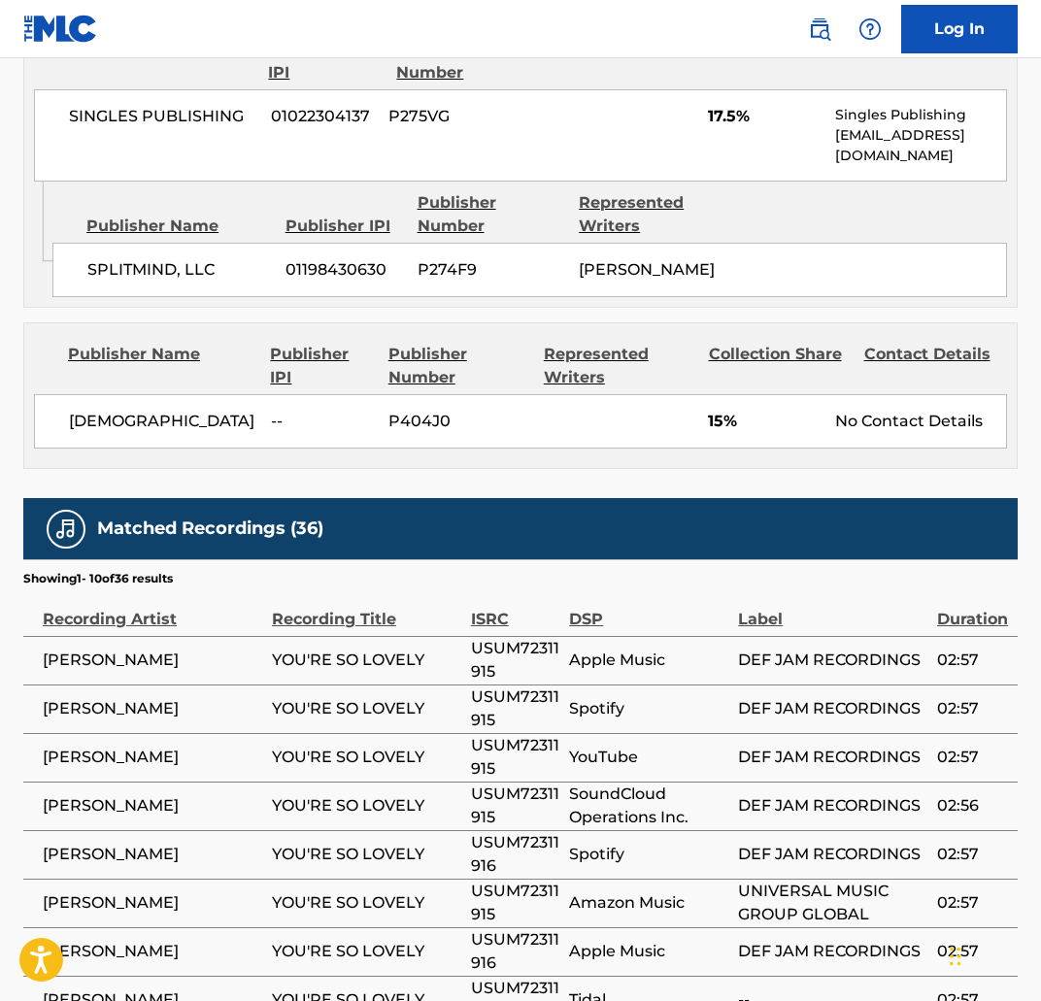
scroll to position [2073, 0]
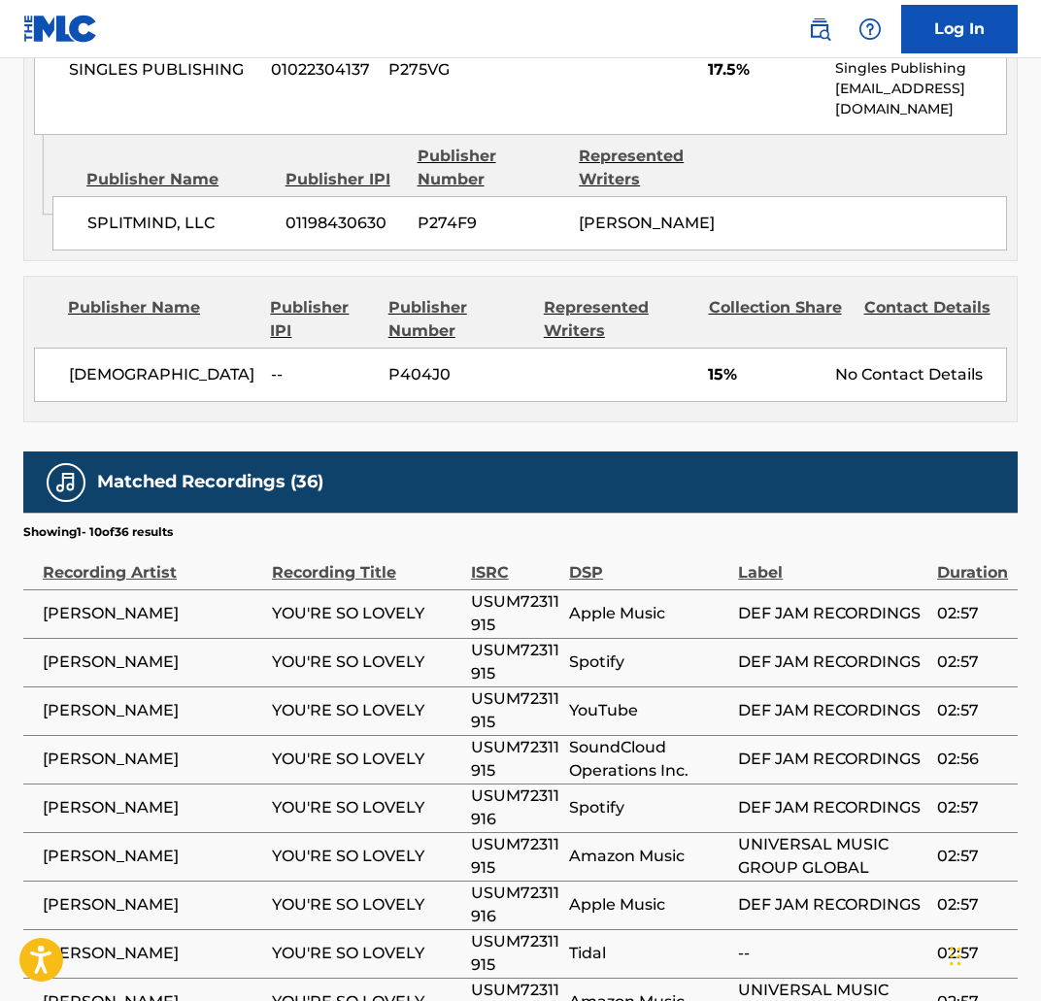
scroll to position [201, 0]
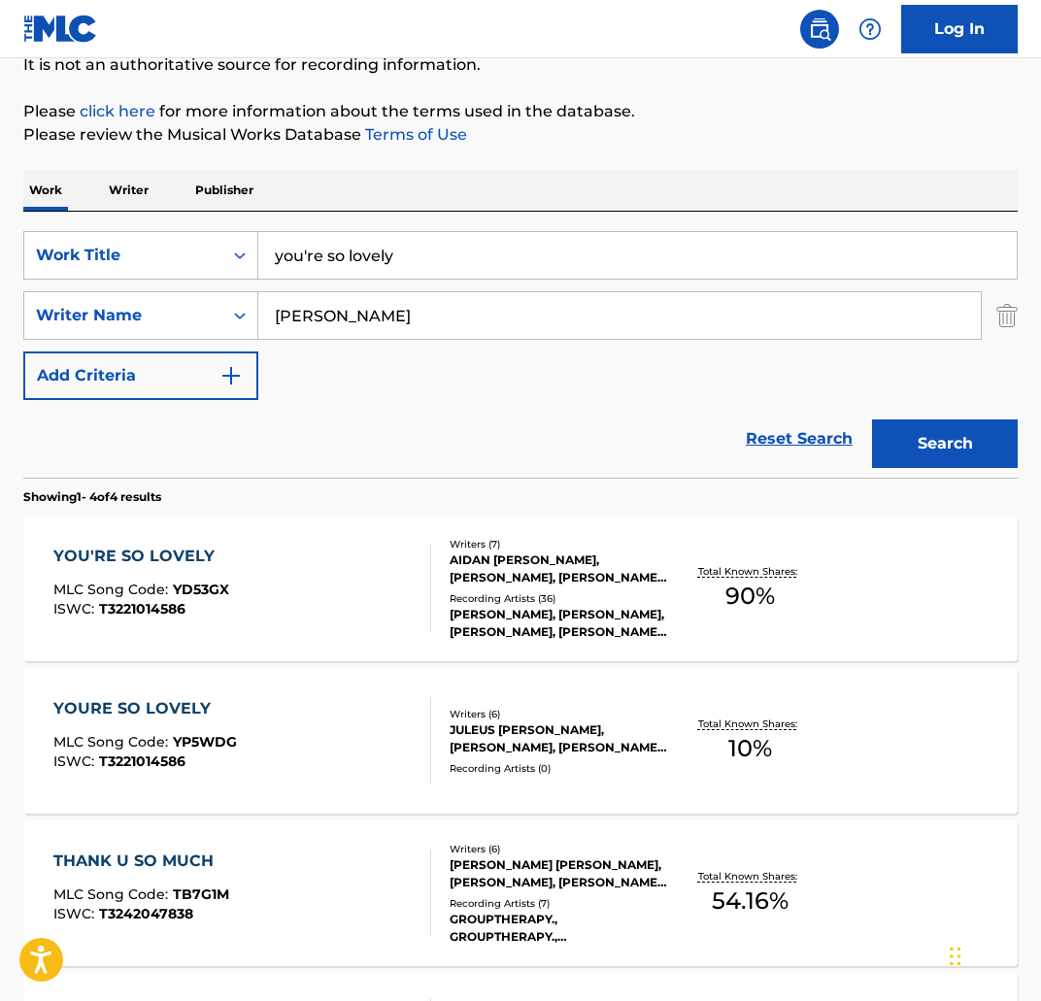
click at [186, 702] on div "YOURE SO LOVELY" at bounding box center [145, 708] width 184 height 23
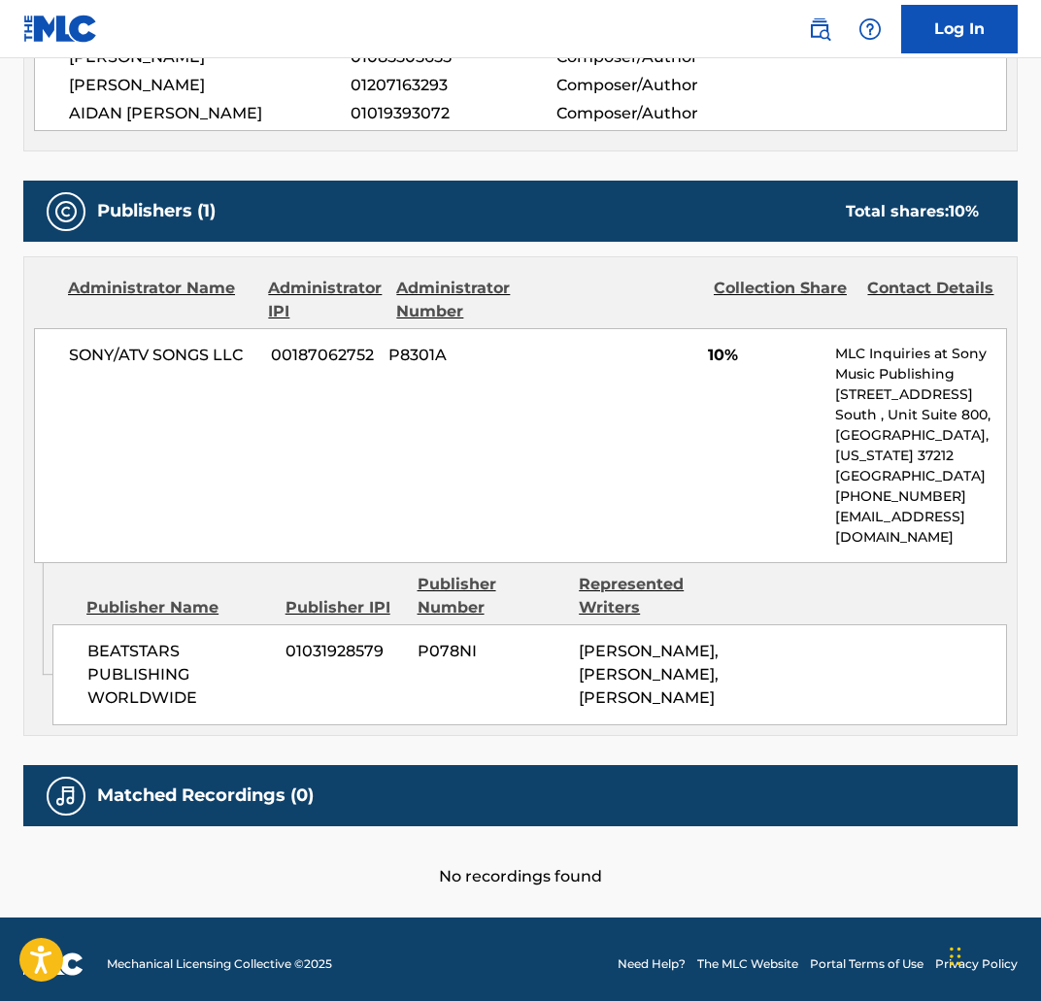
scroll to position [859, 0]
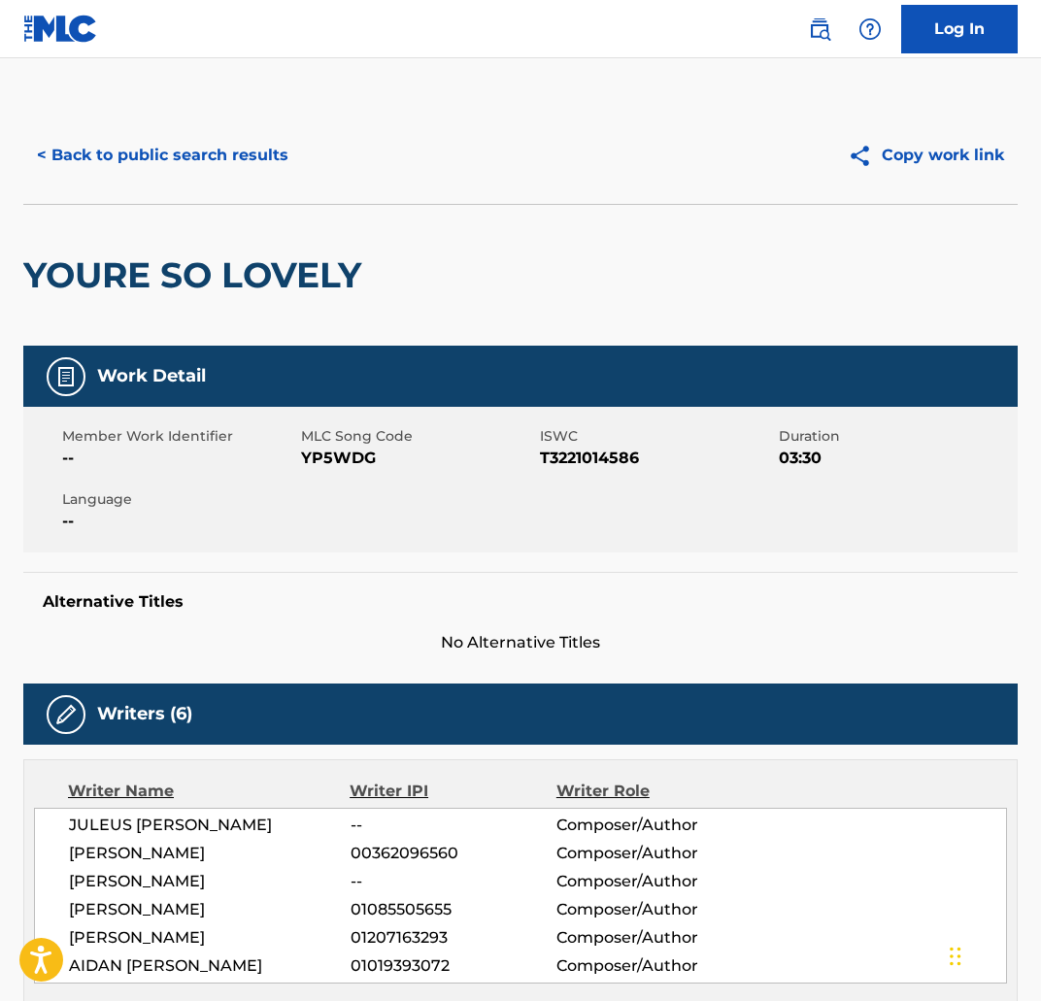
click at [114, 165] on button "< Back to public search results" at bounding box center [162, 155] width 279 height 49
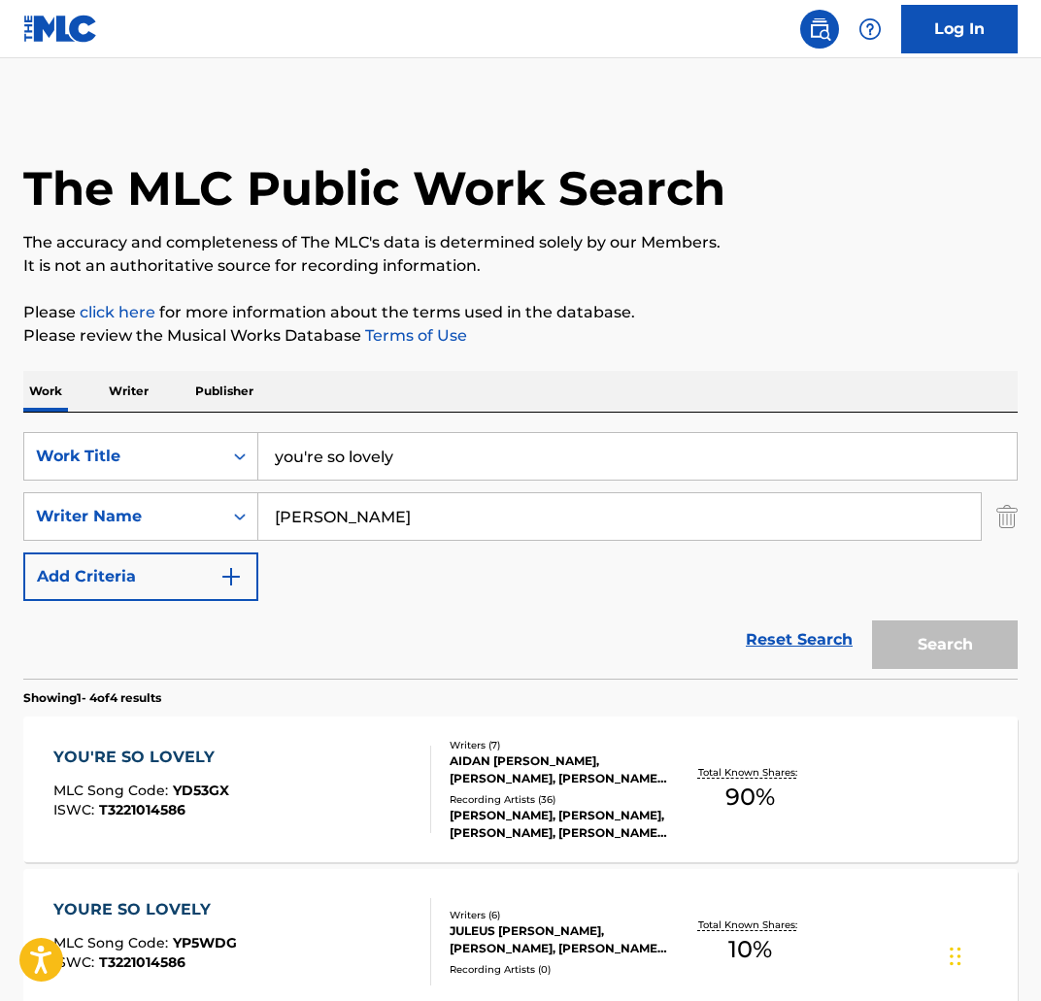
scroll to position [201, 0]
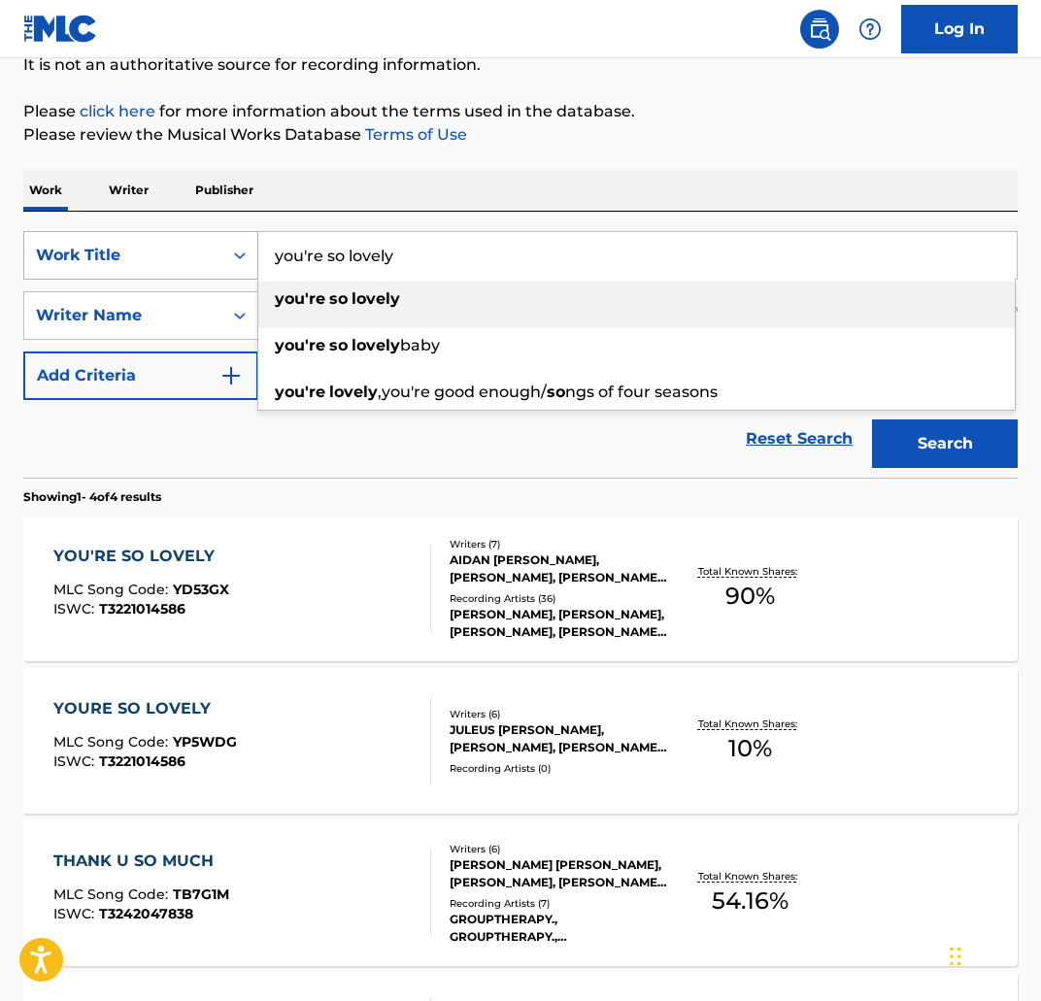
drag, startPoint x: 430, startPoint y: 264, endPoint x: 160, endPoint y: 262, distance: 269.9
click at [160, 262] on div "SearchWithCriteria3f4fc6af-0e98-4dd3-9bd2-5c5164f21fc7 Work Title you're so lov…" at bounding box center [520, 255] width 994 height 49
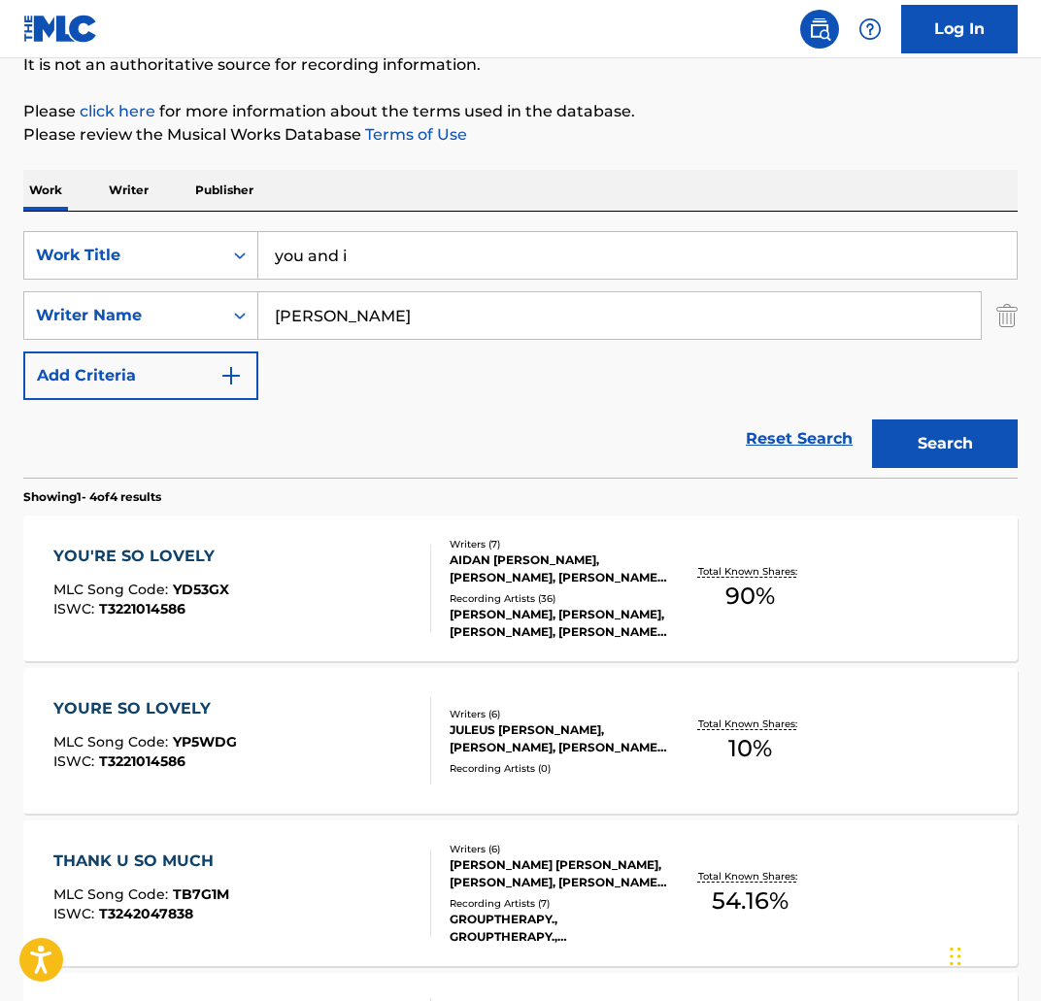
type input "you and i"
click at [958, 435] on button "Search" at bounding box center [945, 443] width 146 height 49
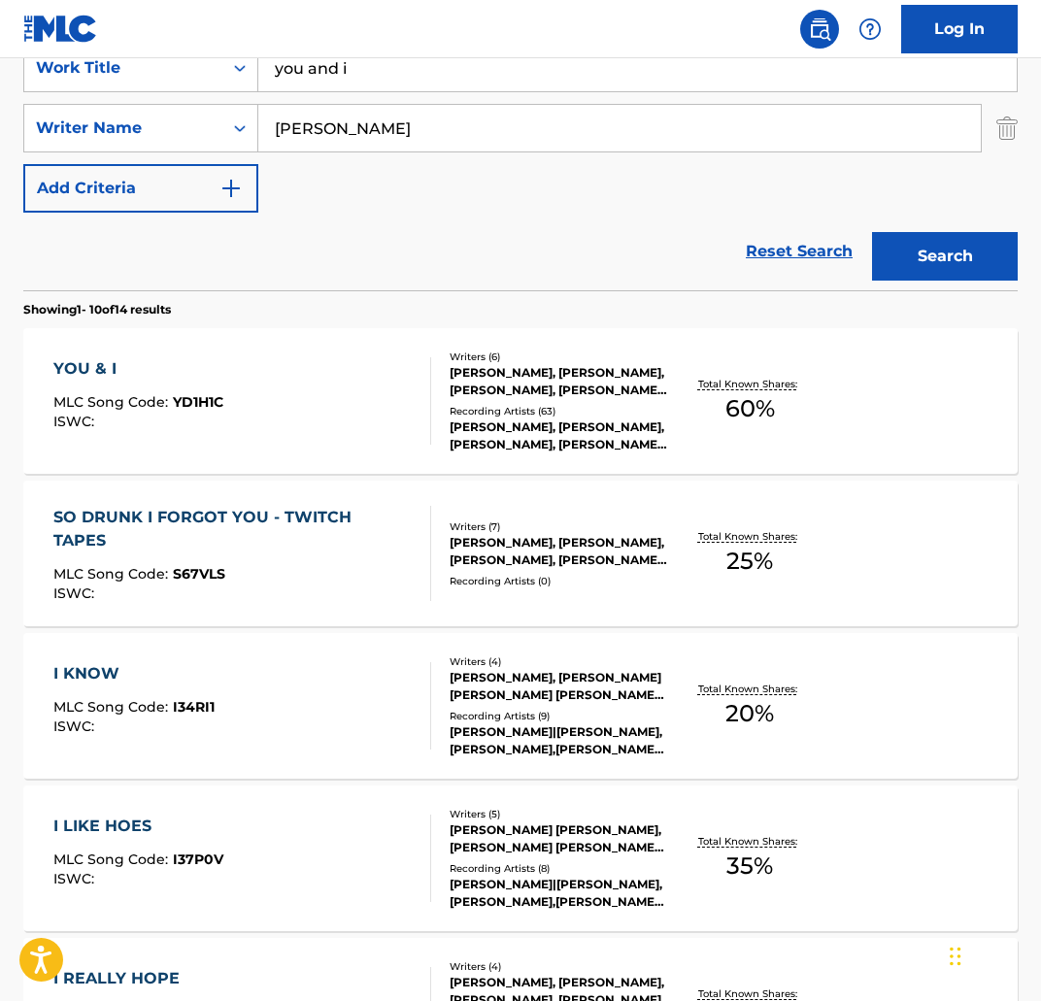
scroll to position [392, 0]
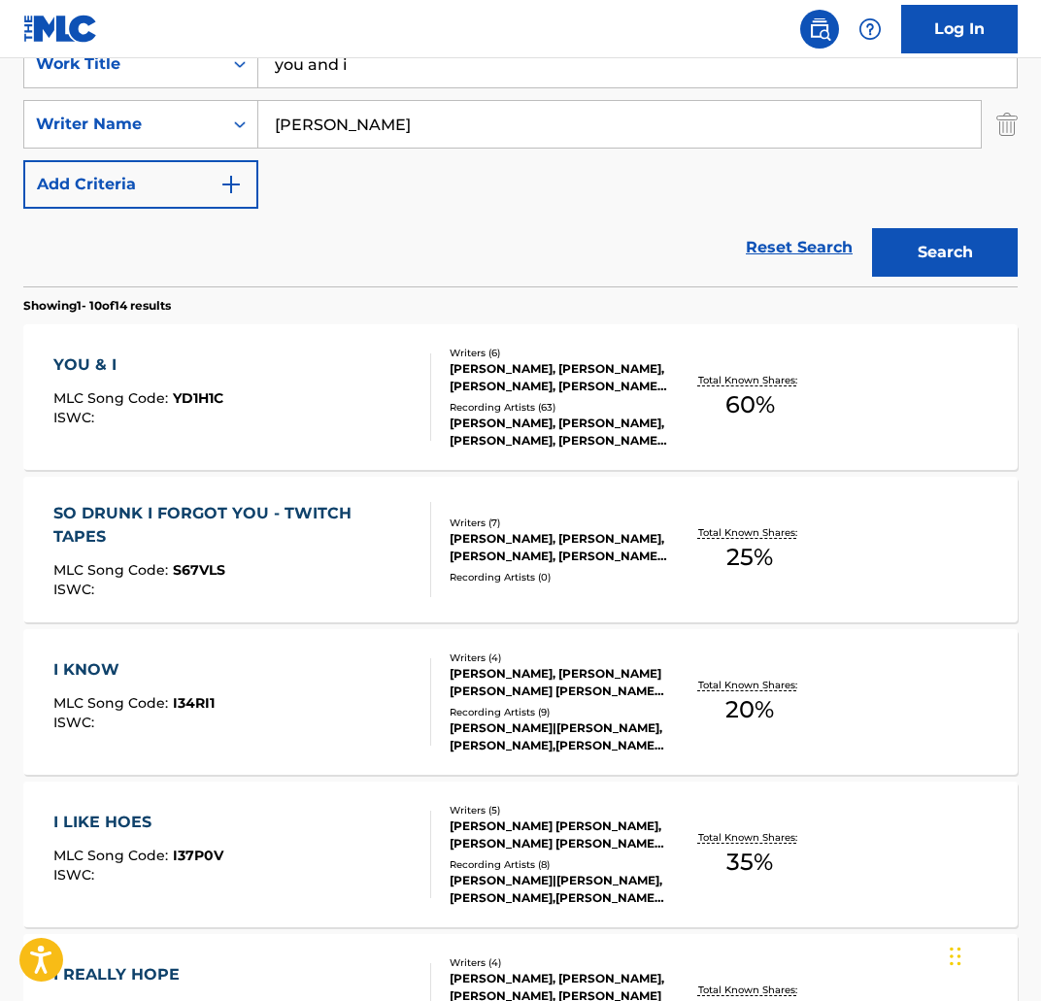
click at [92, 353] on div "YOU & I" at bounding box center [138, 364] width 170 height 23
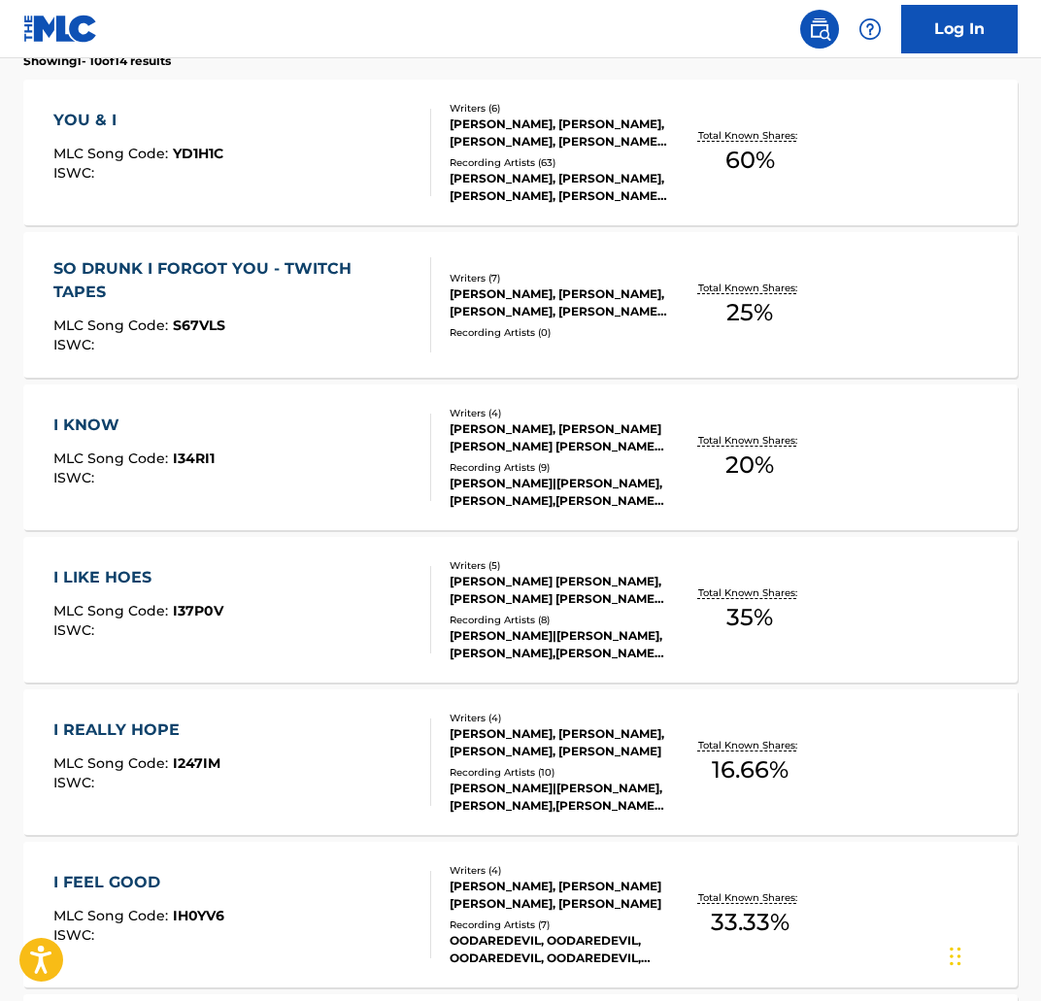
click at [105, 573] on div "I LIKE HOES" at bounding box center [138, 577] width 170 height 23
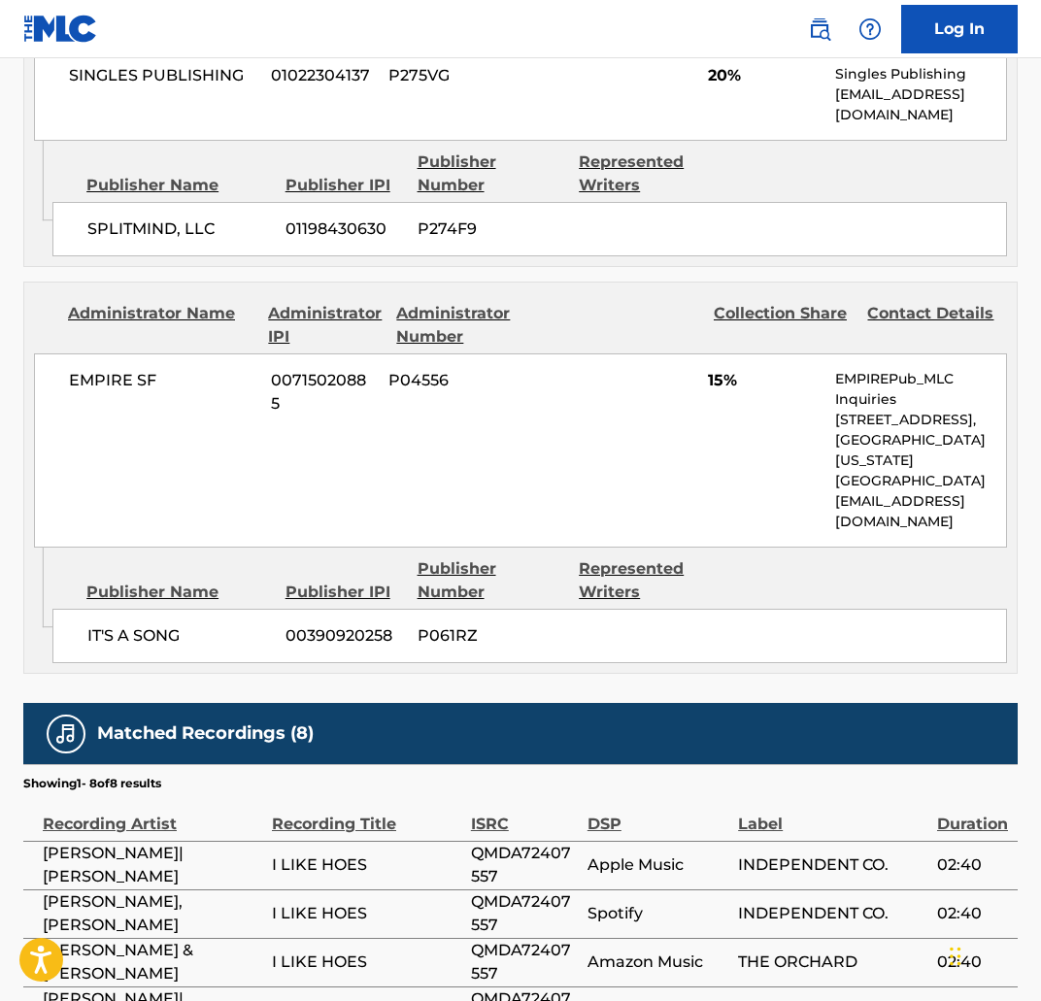
scroll to position [1143, 0]
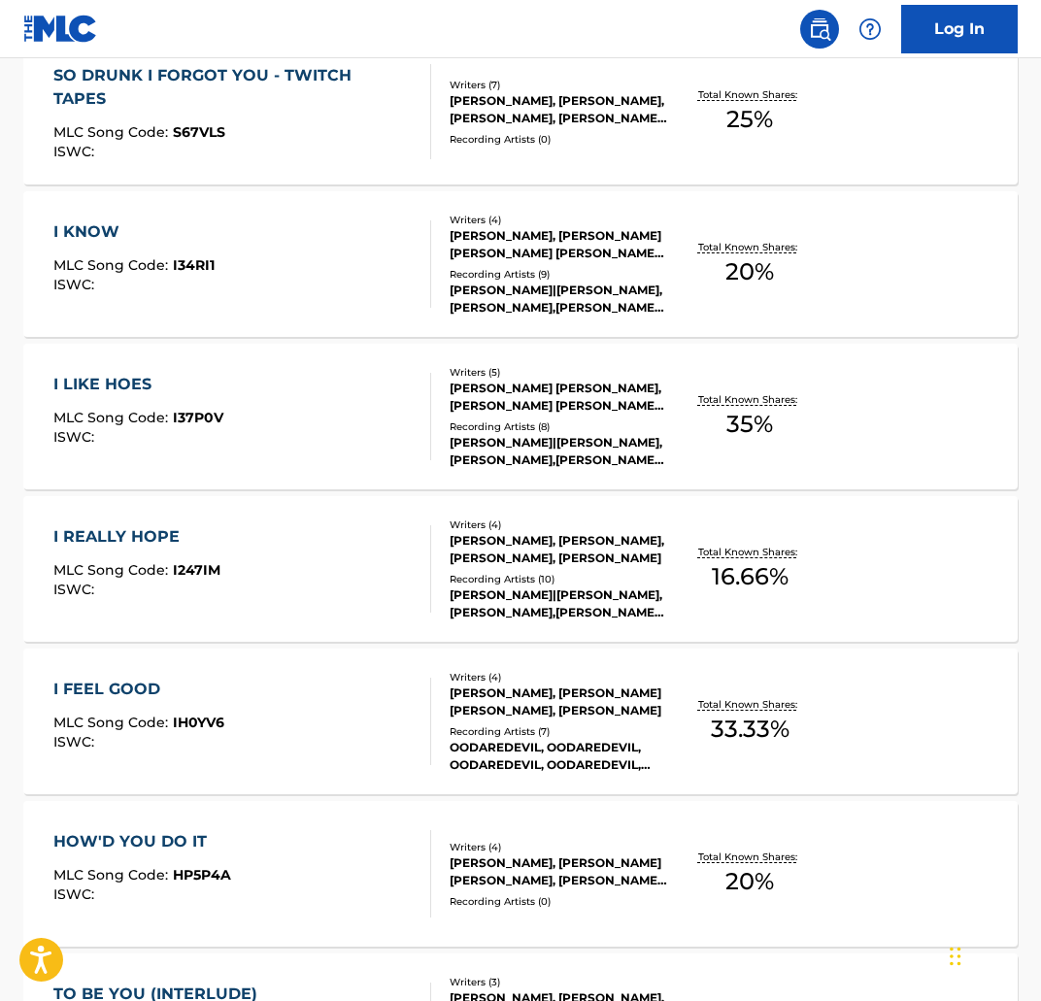
scroll to position [849, 0]
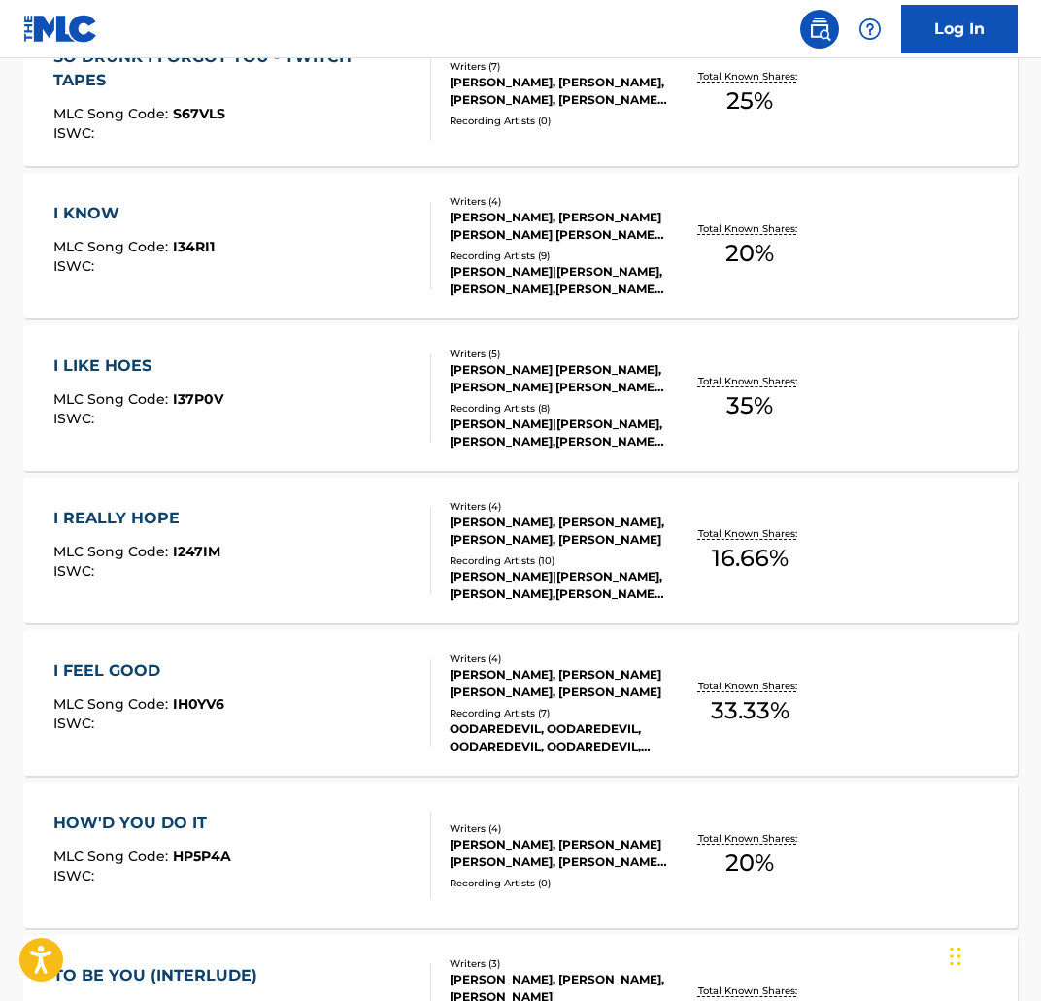
click at [167, 682] on div "I FEEL GOOD" at bounding box center [138, 670] width 171 height 23
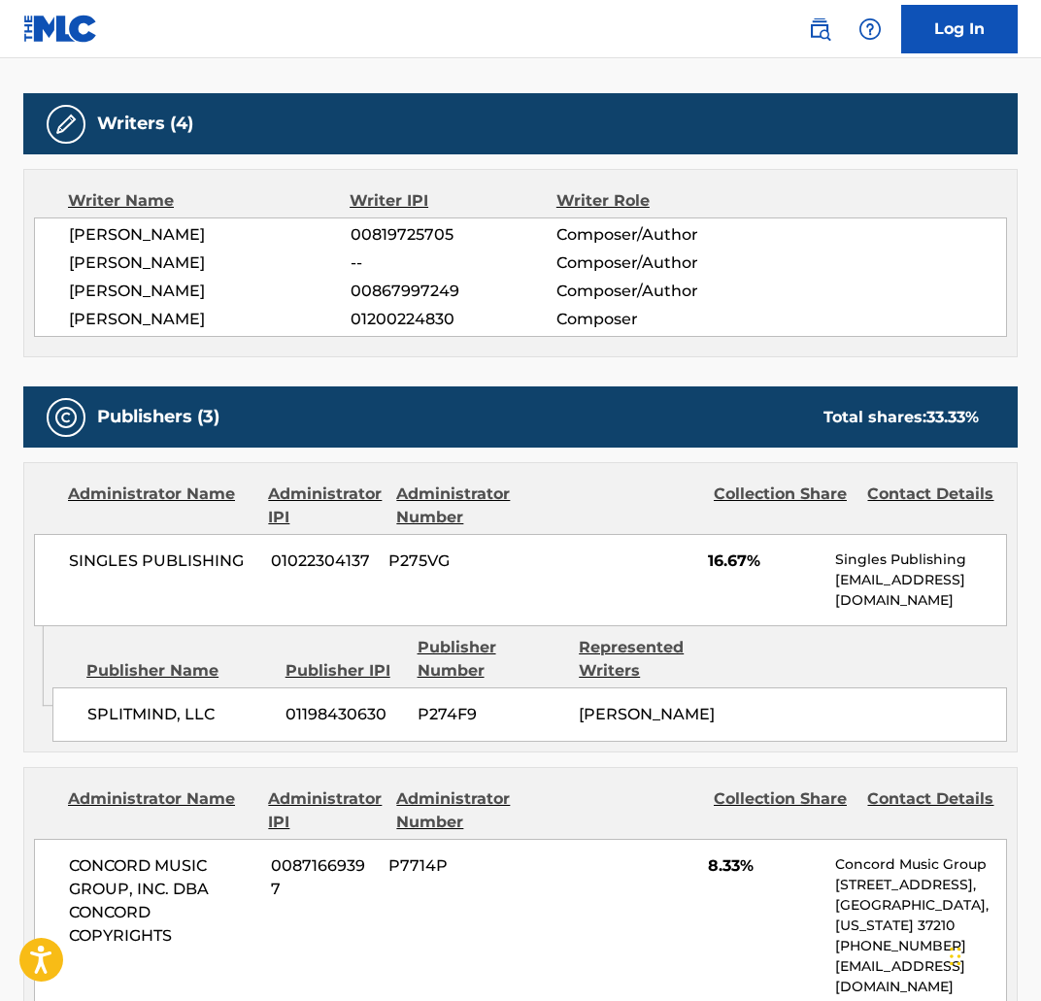
scroll to position [588, 0]
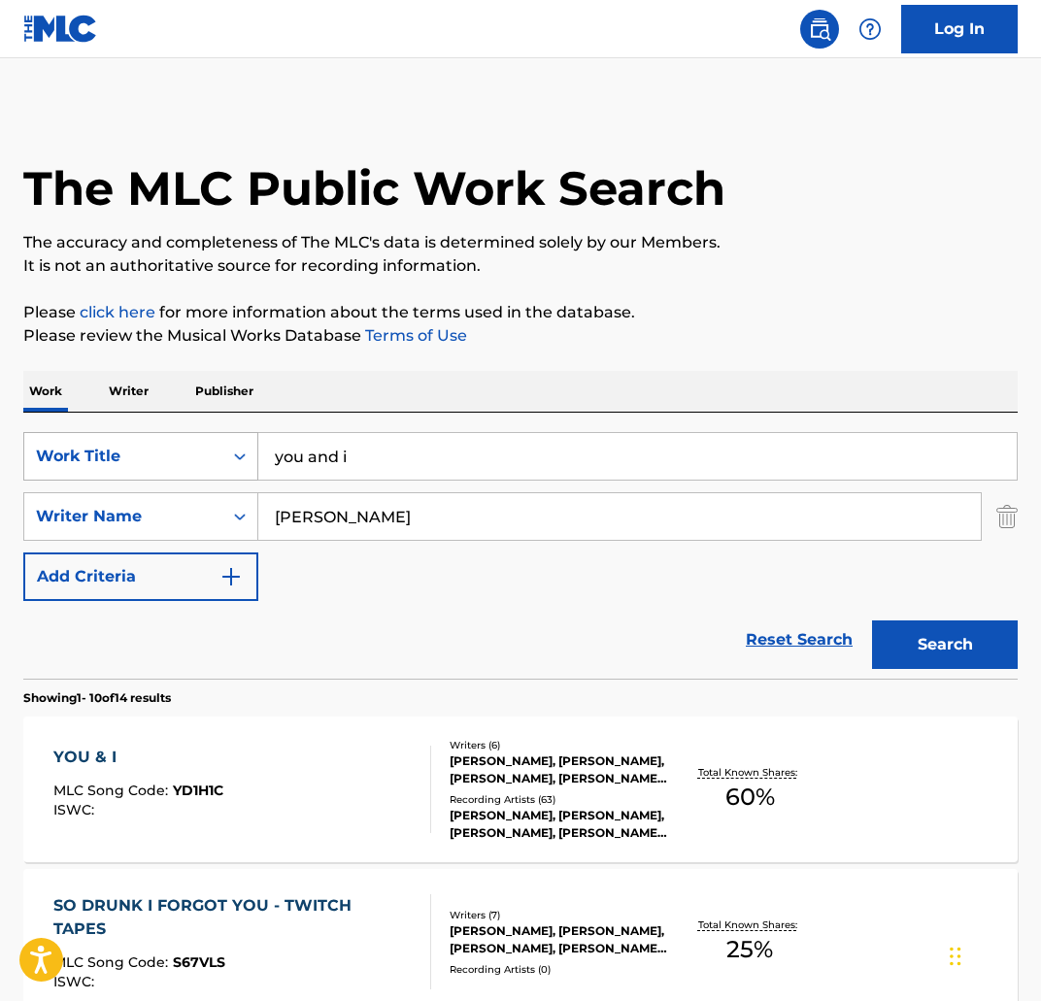
drag, startPoint x: 394, startPoint y: 471, endPoint x: 254, endPoint y: 450, distance: 141.4
click at [254, 450] on div "SearchWithCriteria3f4fc6af-0e98-4dd3-9bd2-5c5164f21fc7 Work Title you and i" at bounding box center [520, 456] width 994 height 49
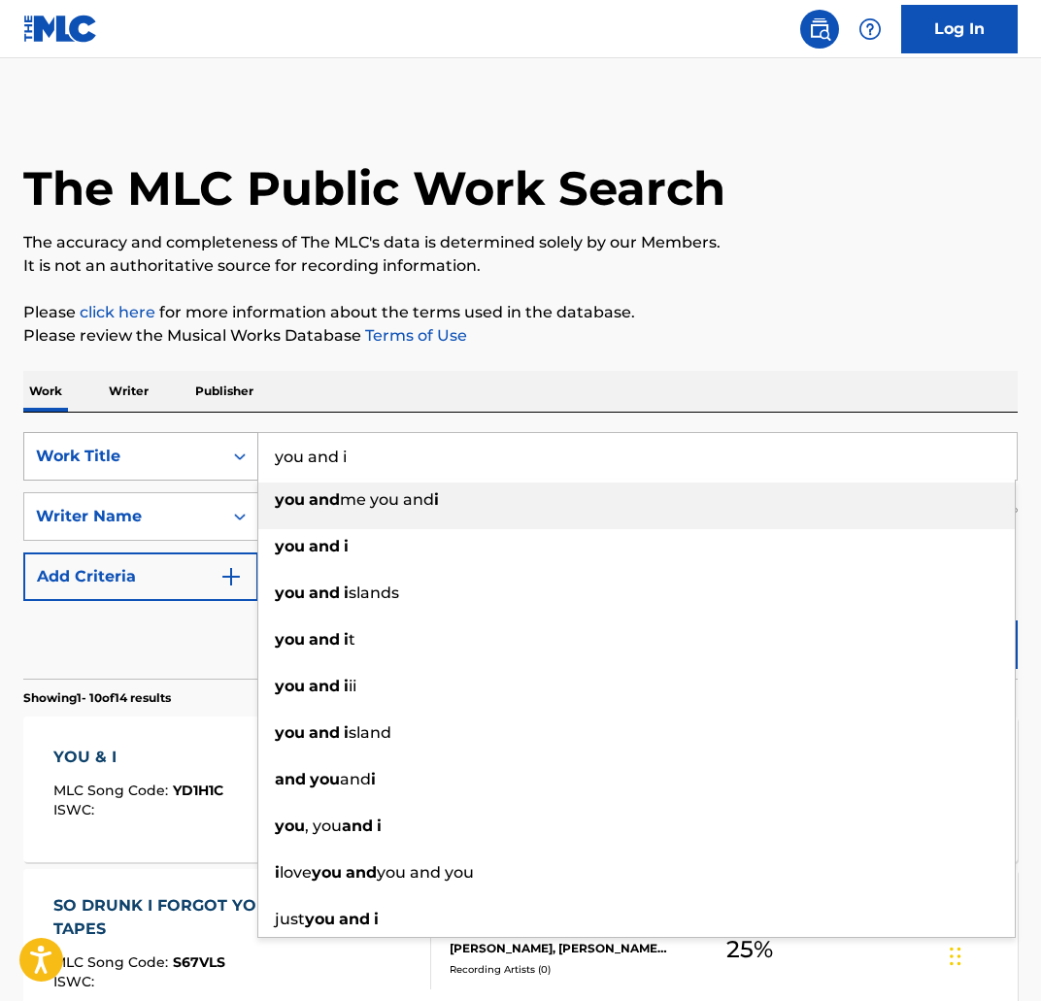
paste input "HOW YOU FEEL"
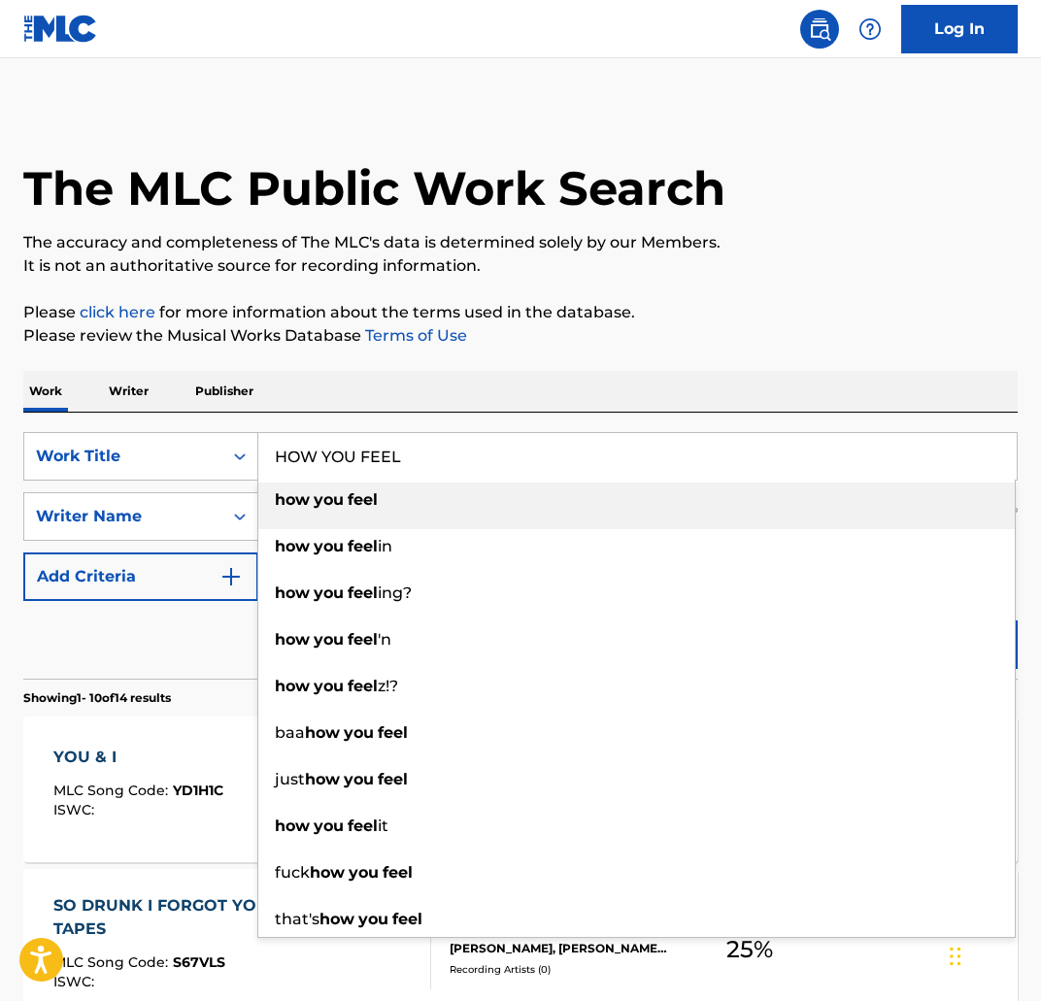
click at [504, 493] on div "how you feel" at bounding box center [636, 500] width 756 height 35
type input "how you feel"
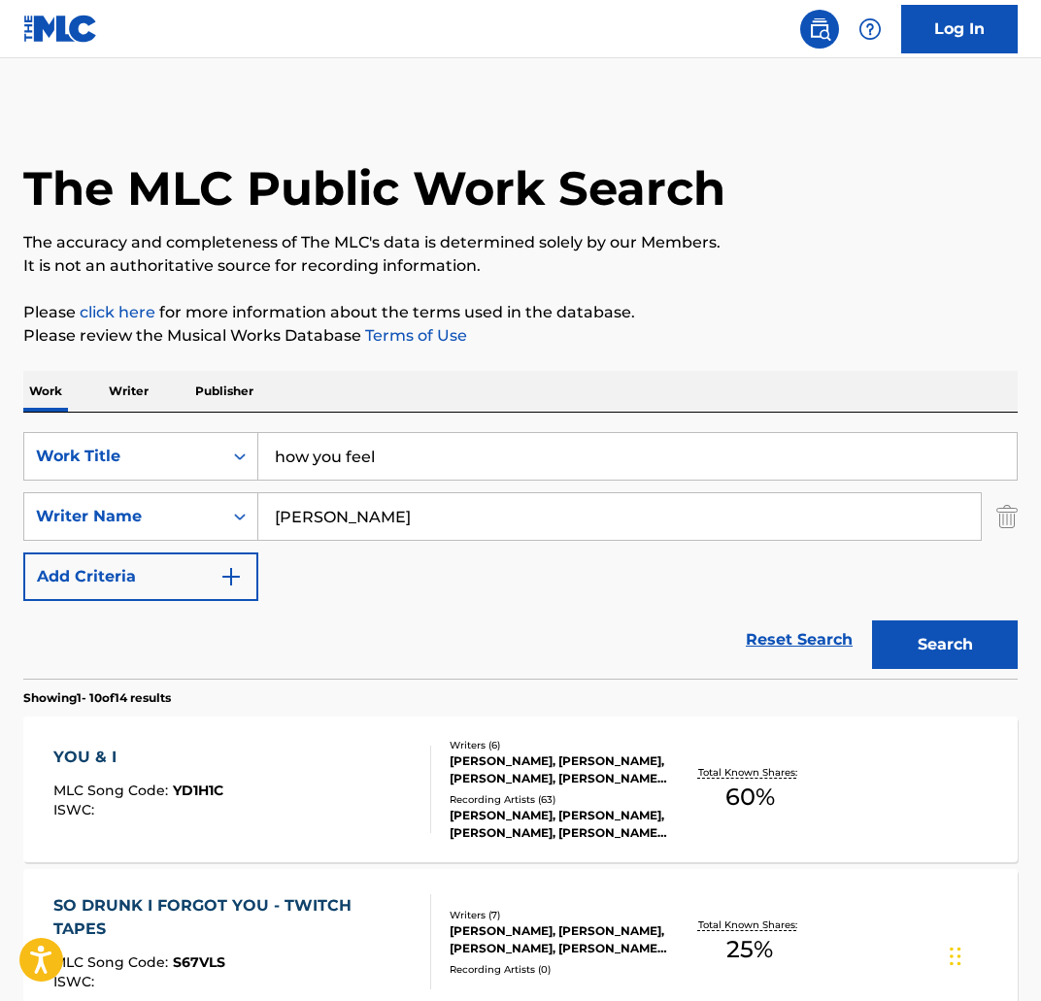
click at [919, 651] on button "Search" at bounding box center [945, 644] width 146 height 49
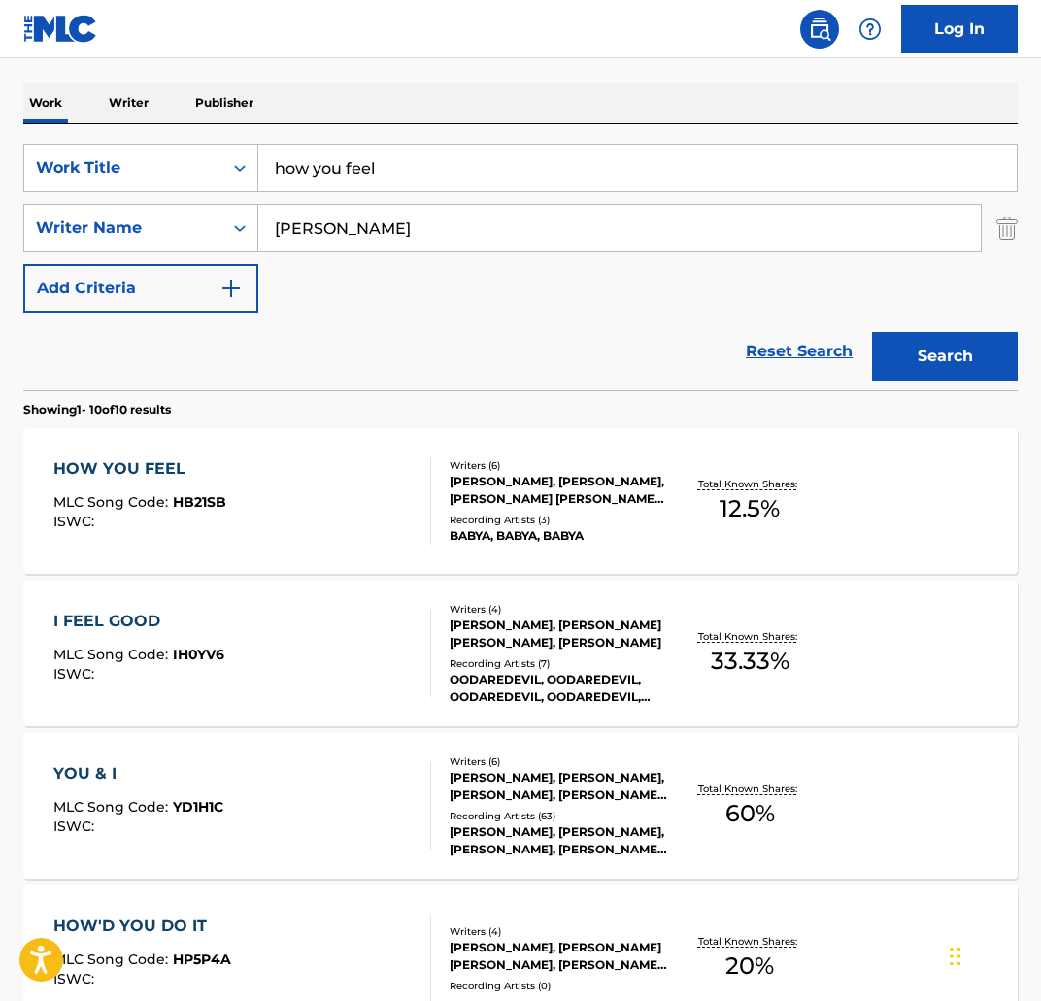
scroll to position [295, 0]
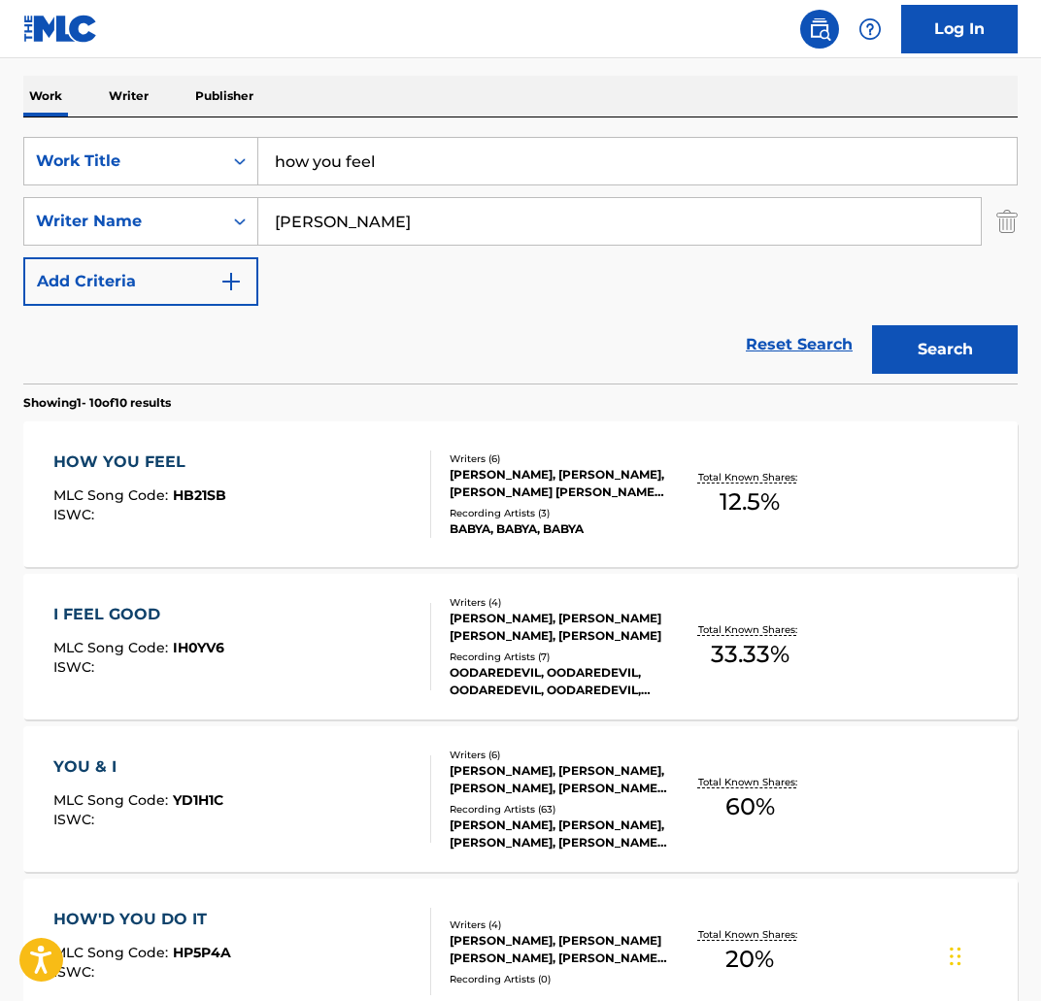
click at [91, 453] on div "HOW YOU FEEL" at bounding box center [139, 462] width 173 height 23
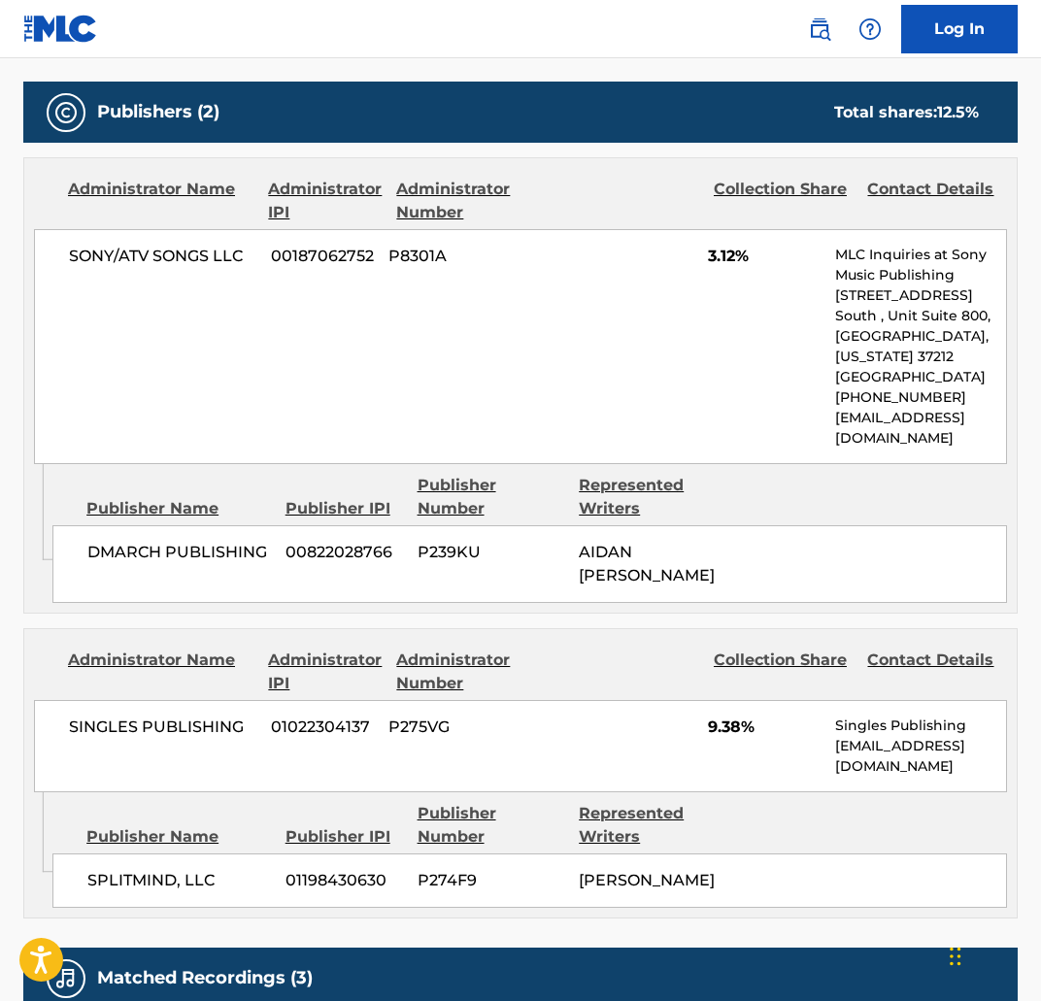
scroll to position [947, 0]
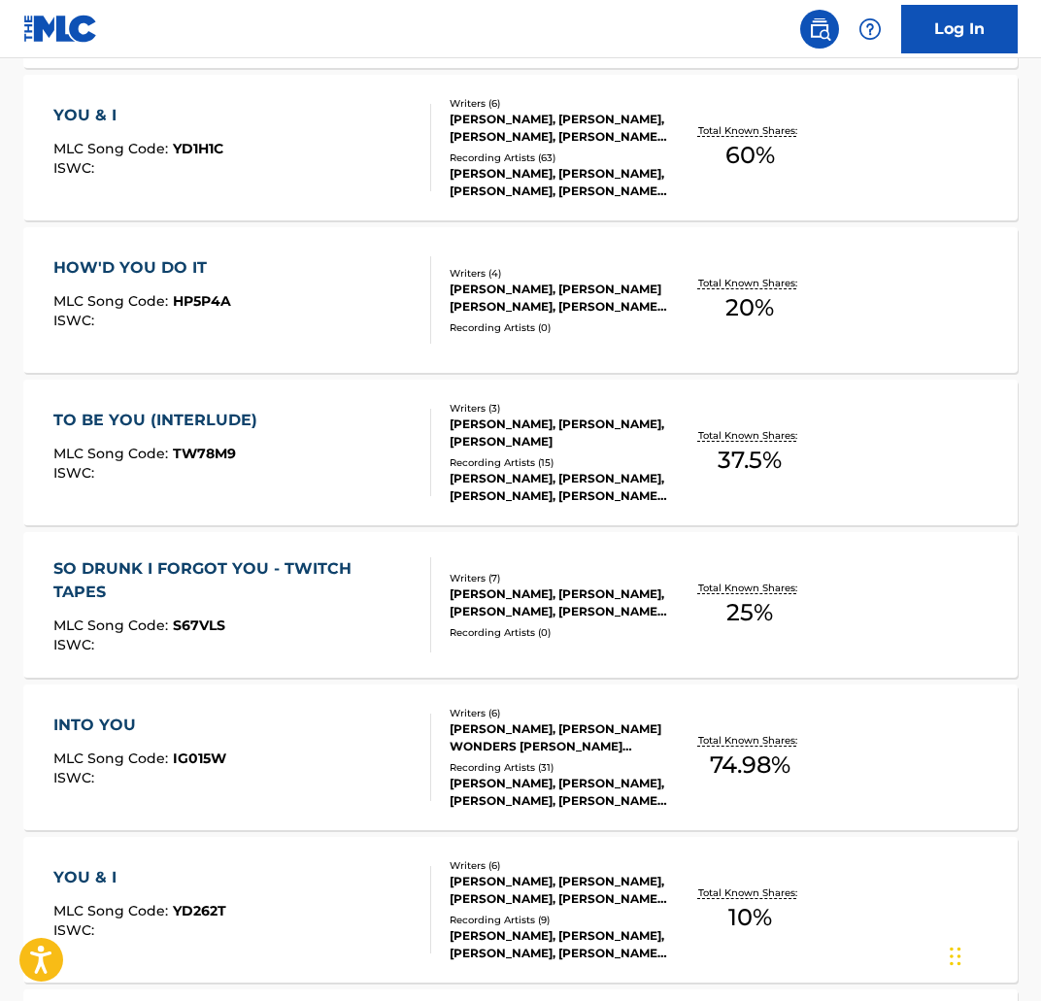
scroll to position [295, 0]
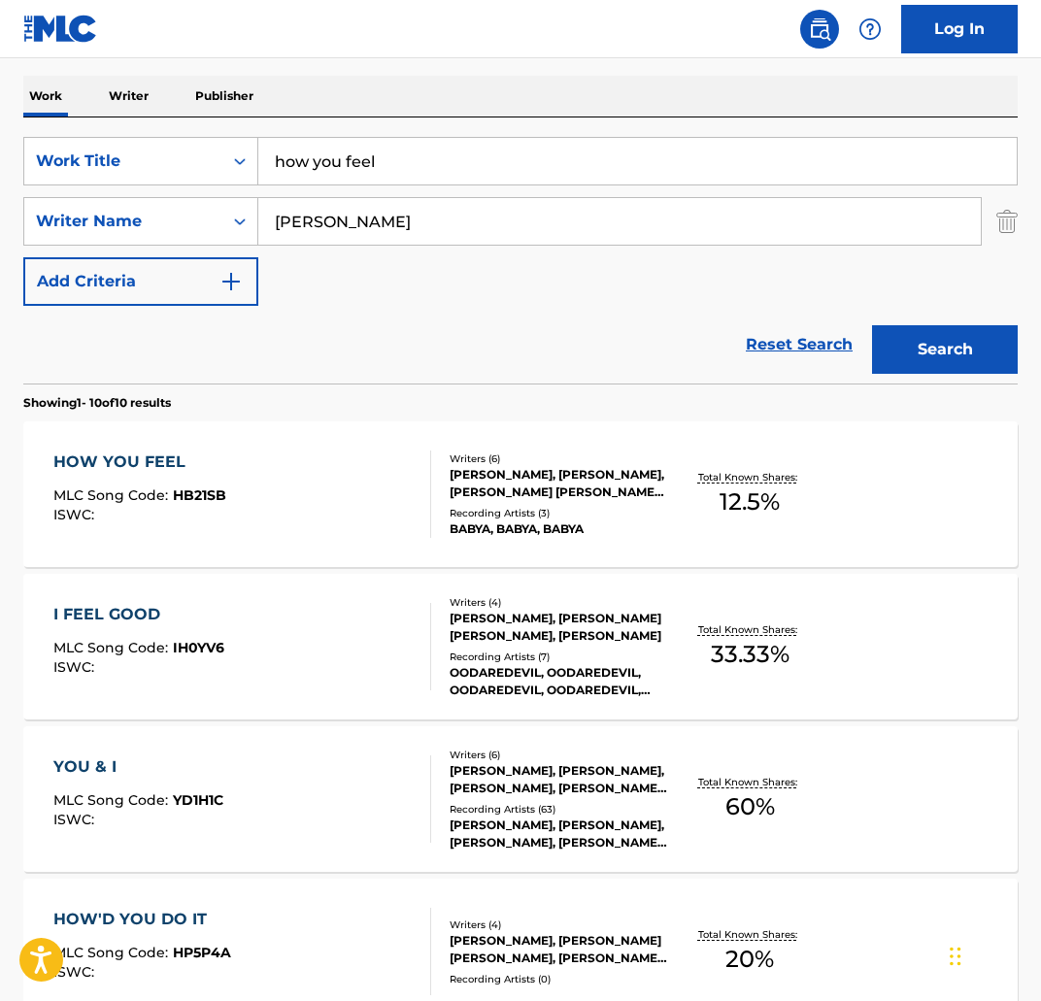
drag, startPoint x: 372, startPoint y: 162, endPoint x: 358, endPoint y: 165, distance: 13.9
click at [358, 165] on input "how you feel" at bounding box center [637, 161] width 758 height 47
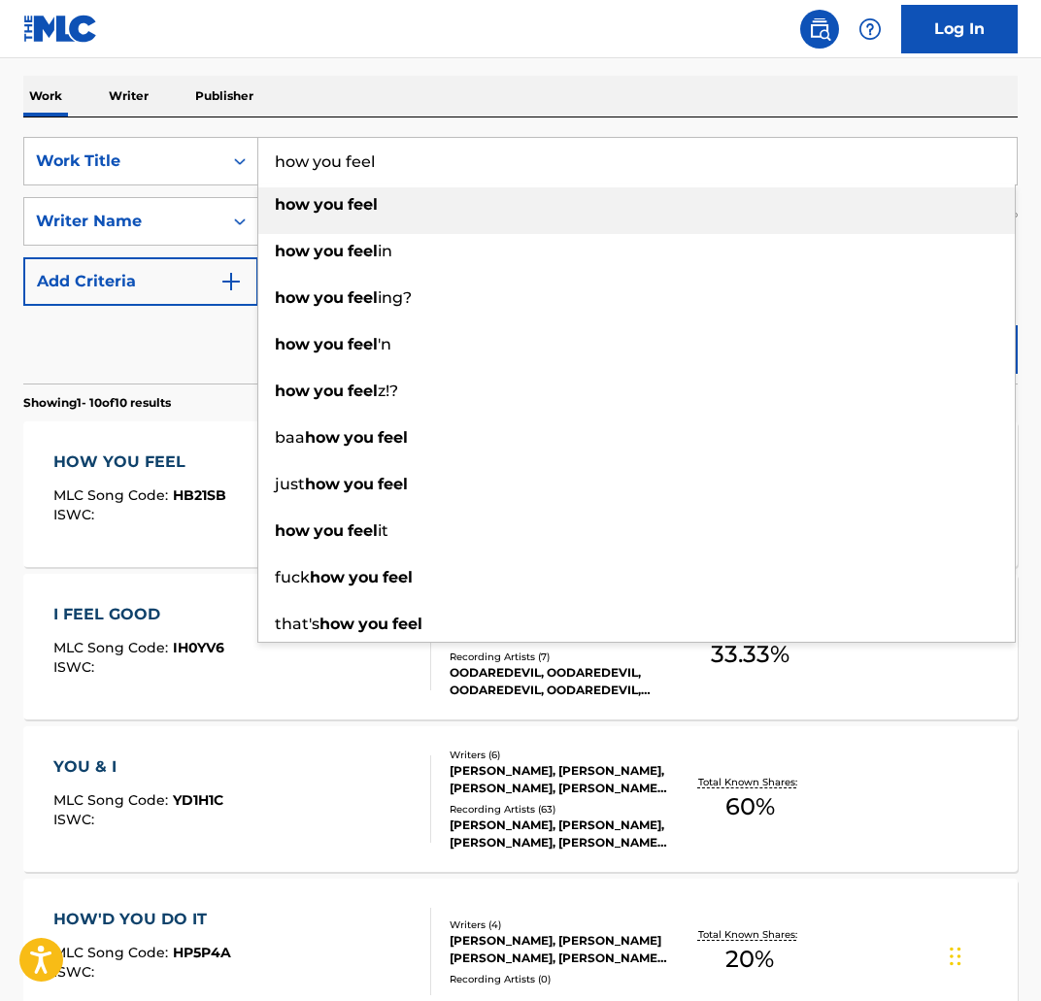
click at [358, 165] on input "how you feel" at bounding box center [637, 161] width 758 height 47
click at [346, 159] on input "how you feel" at bounding box center [637, 161] width 758 height 47
click at [336, 163] on input "how you feel" at bounding box center [637, 161] width 758 height 47
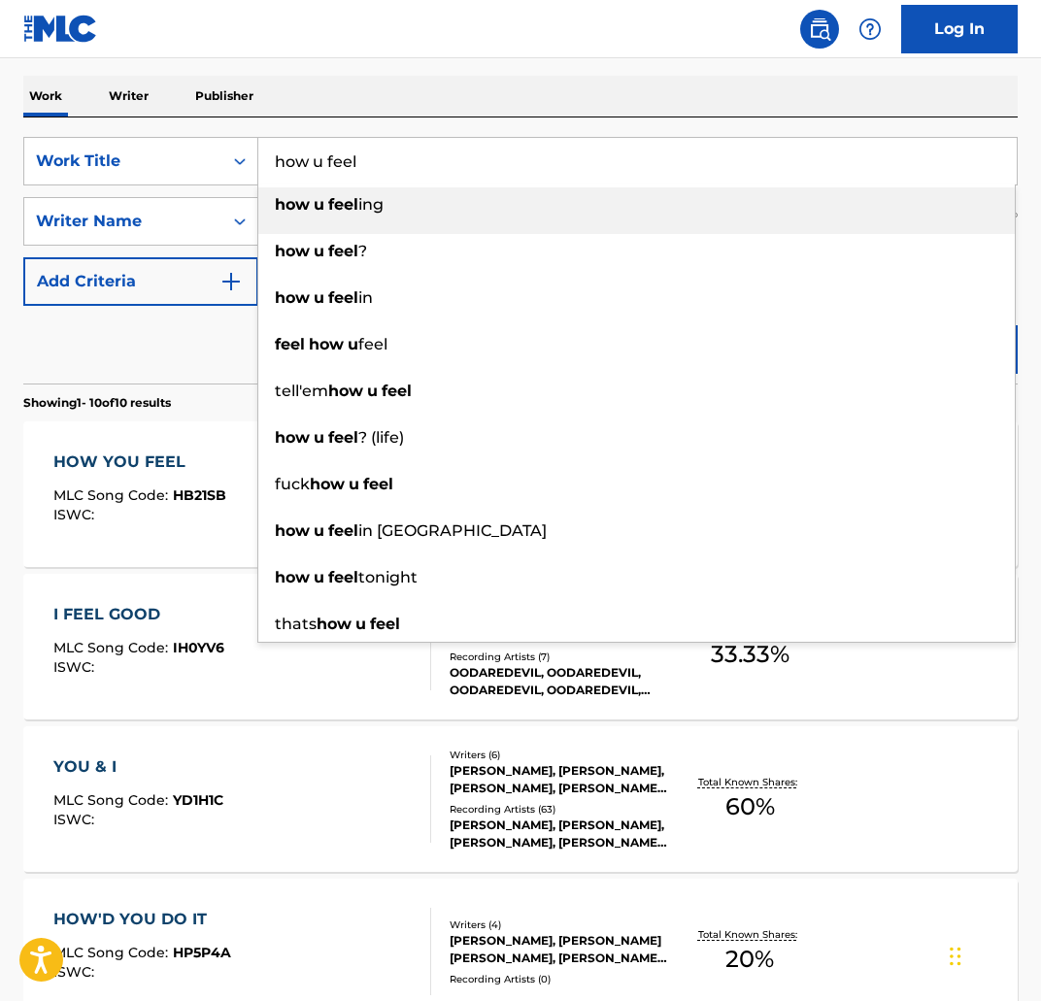
click at [485, 232] on li "how u feel ing" at bounding box center [636, 210] width 756 height 47
click at [392, 56] on nav "Log In" at bounding box center [520, 29] width 1041 height 58
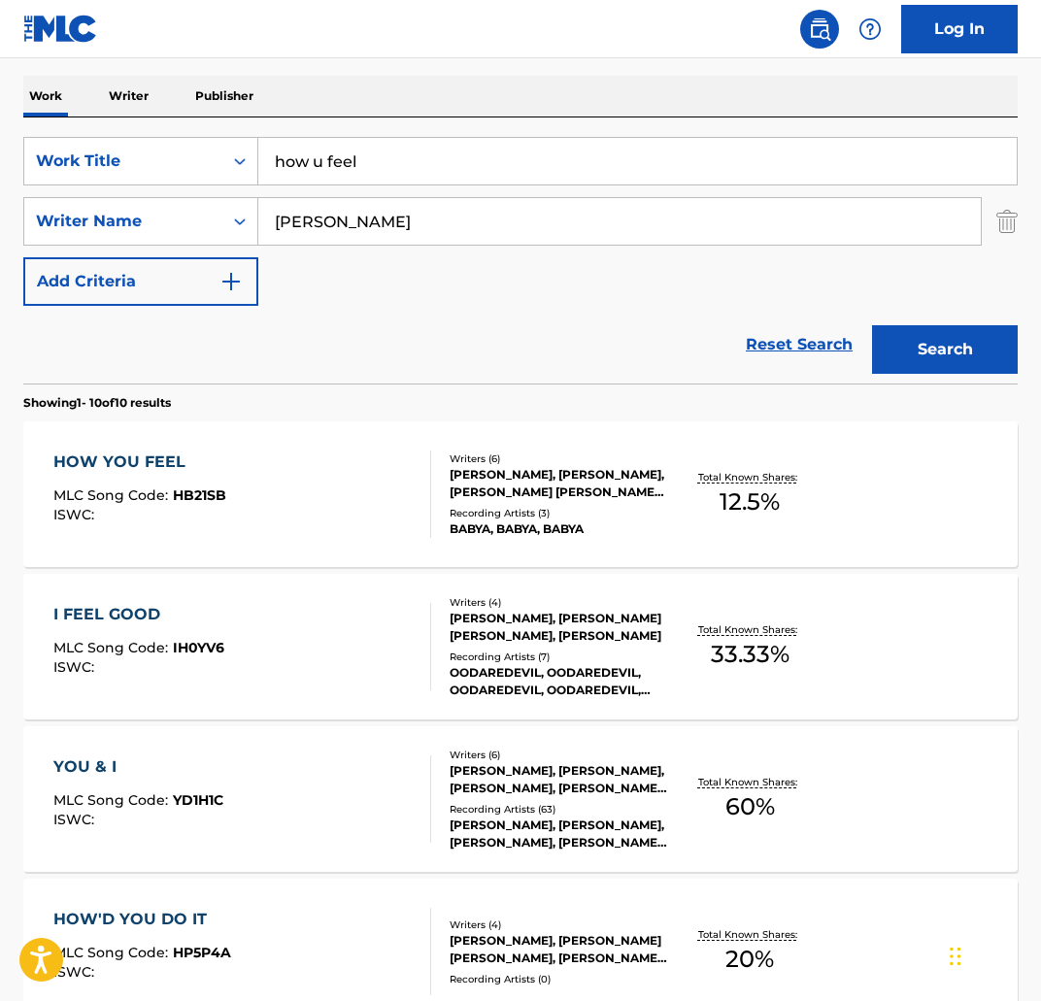
click at [967, 342] on button "Search" at bounding box center [945, 349] width 146 height 49
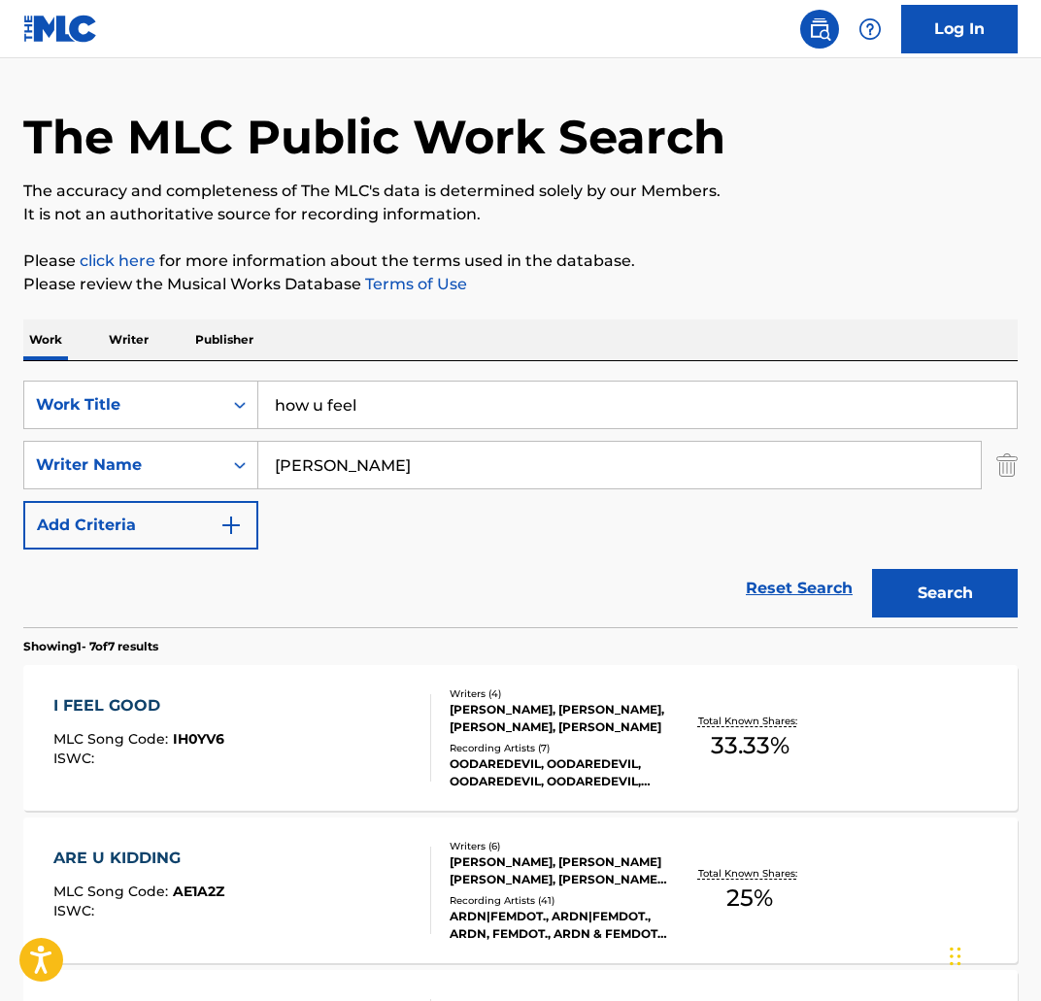
scroll to position [0, 0]
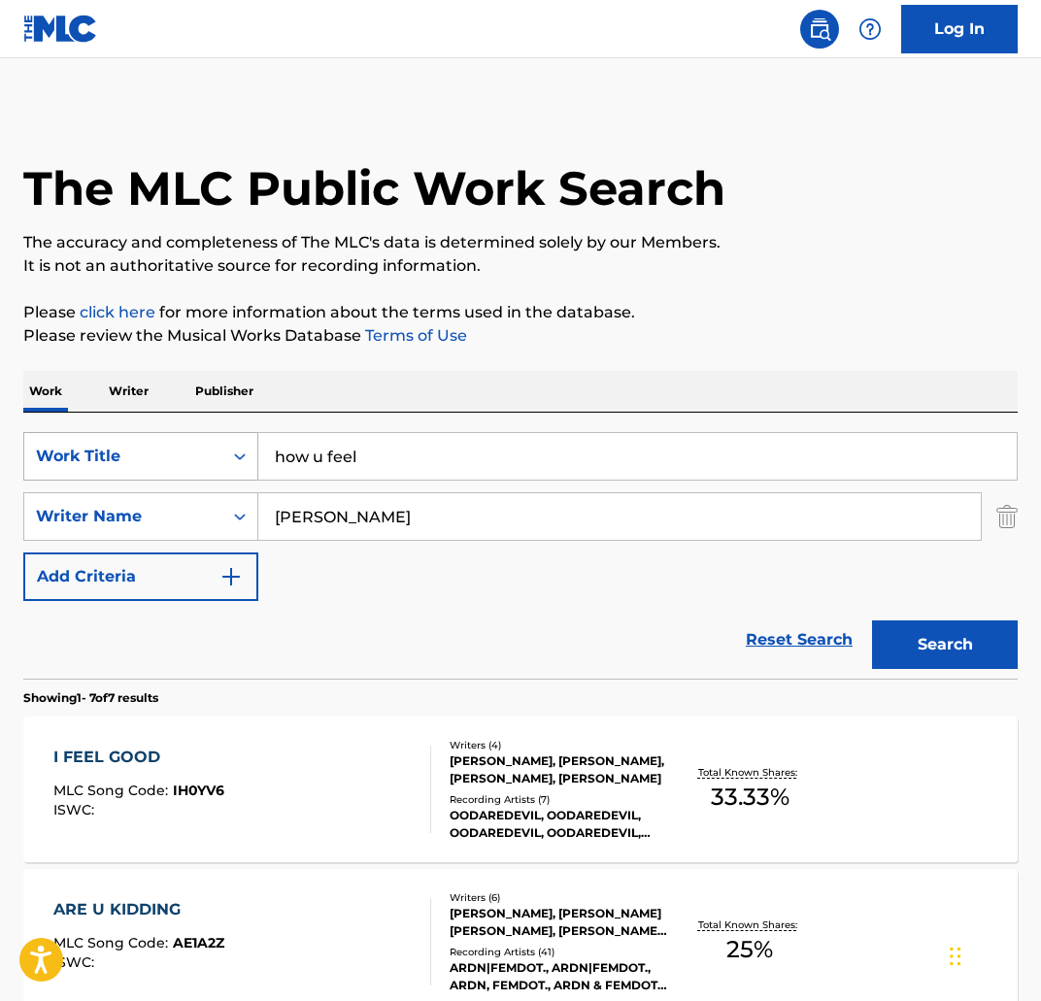
drag, startPoint x: 413, startPoint y: 454, endPoint x: 156, endPoint y: 437, distance: 256.9
click at [156, 437] on div "SearchWithCriteria3f4fc6af-0e98-4dd3-9bd2-5c5164f21fc7 Work Title how u feel" at bounding box center [520, 456] width 994 height 49
type input "help pt. 1"
click at [977, 649] on button "Search" at bounding box center [945, 644] width 146 height 49
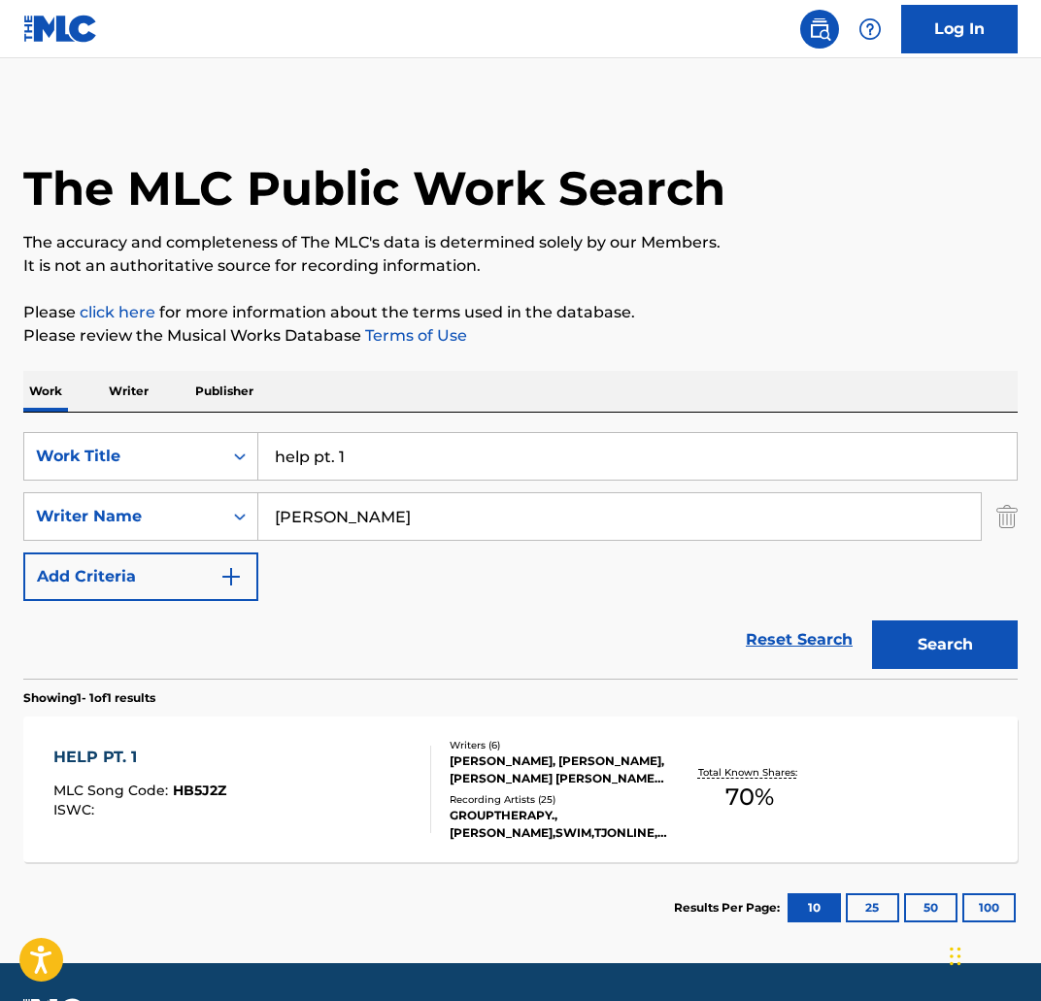
scroll to position [55, 0]
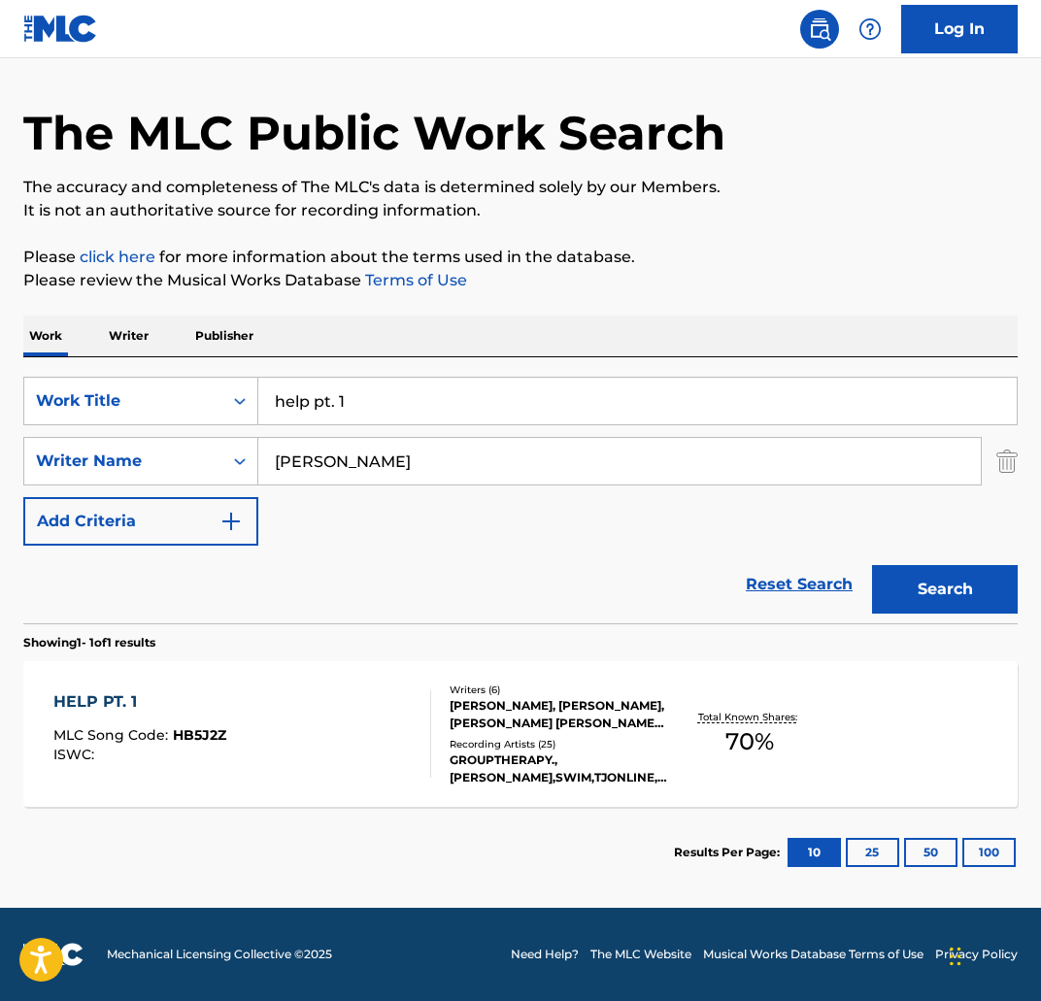
click at [236, 707] on div "HELP PT. 1 MLC Song Code : HB5J2Z ISWC :" at bounding box center [242, 733] width 378 height 87
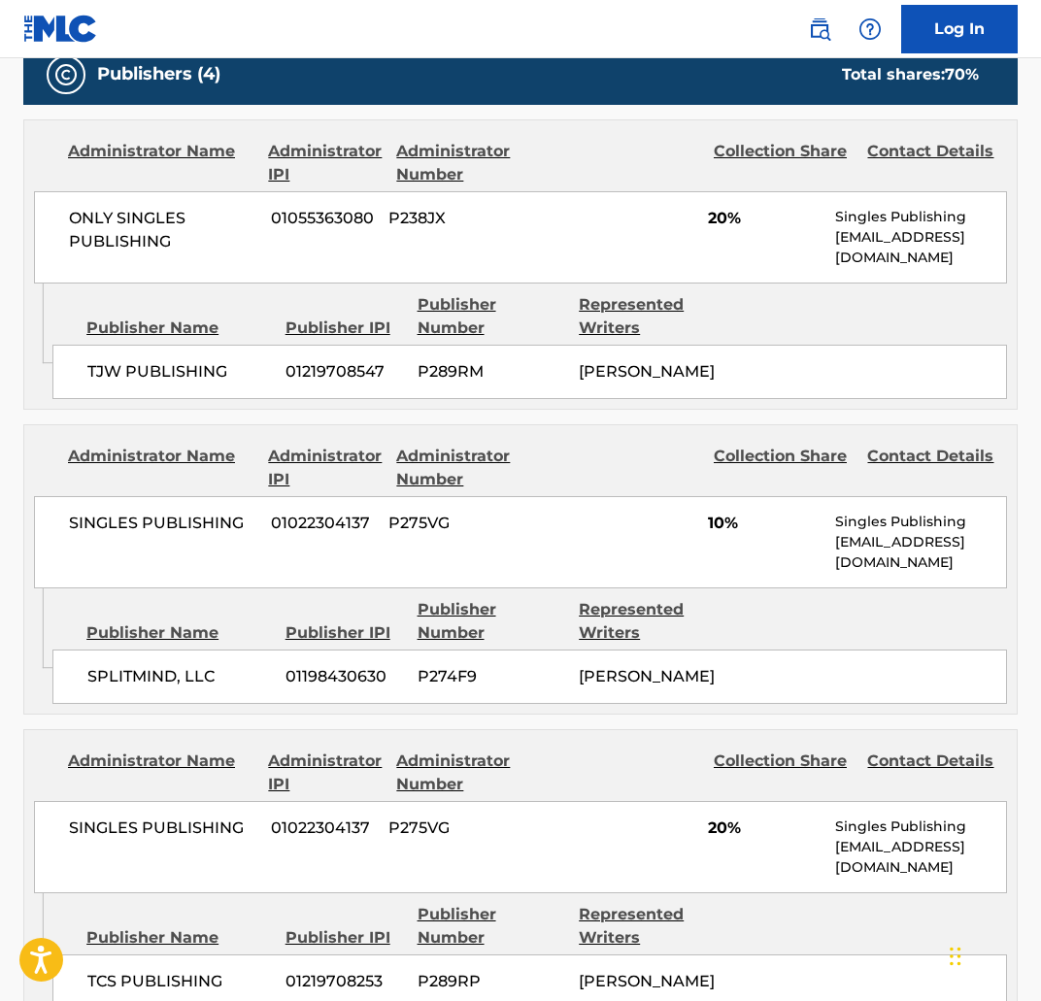
scroll to position [955, 0]
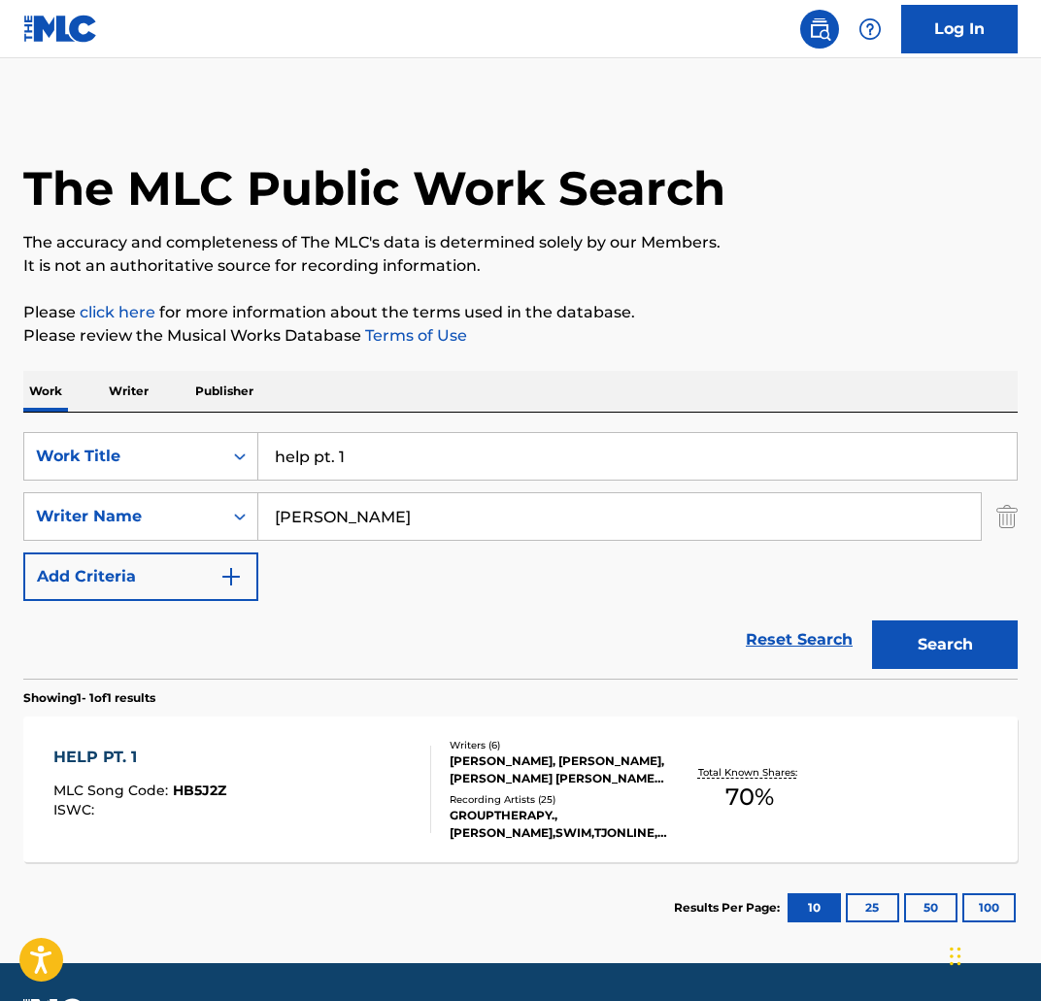
drag, startPoint x: 429, startPoint y: 443, endPoint x: 313, endPoint y: 459, distance: 117.7
click at [313, 459] on input "help pt. 1" at bounding box center [637, 456] width 758 height 47
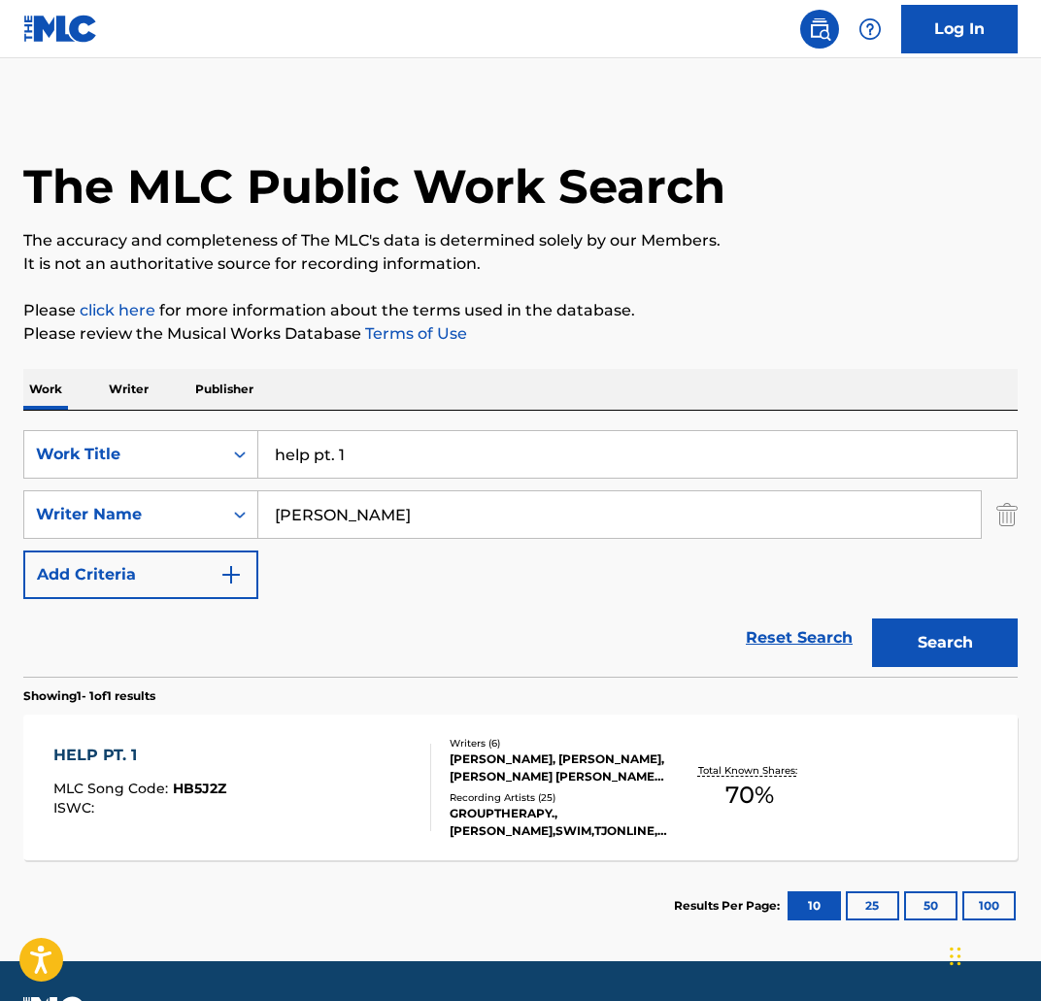
drag, startPoint x: 381, startPoint y: 469, endPoint x: 259, endPoint y: 451, distance: 122.8
click at [259, 451] on input "help pt. 1" at bounding box center [637, 454] width 758 height 47
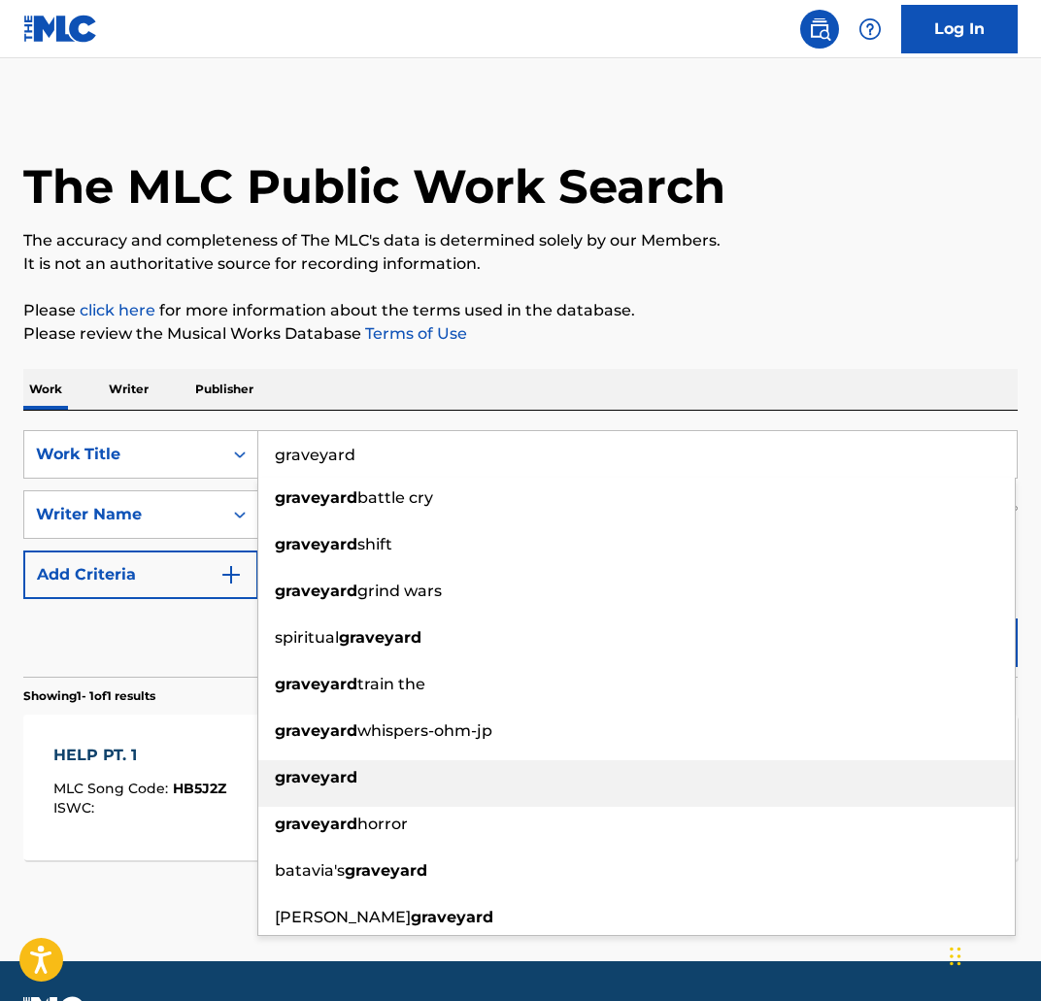
type input "graveyard"
click at [652, 791] on div "graveyard" at bounding box center [636, 777] width 756 height 35
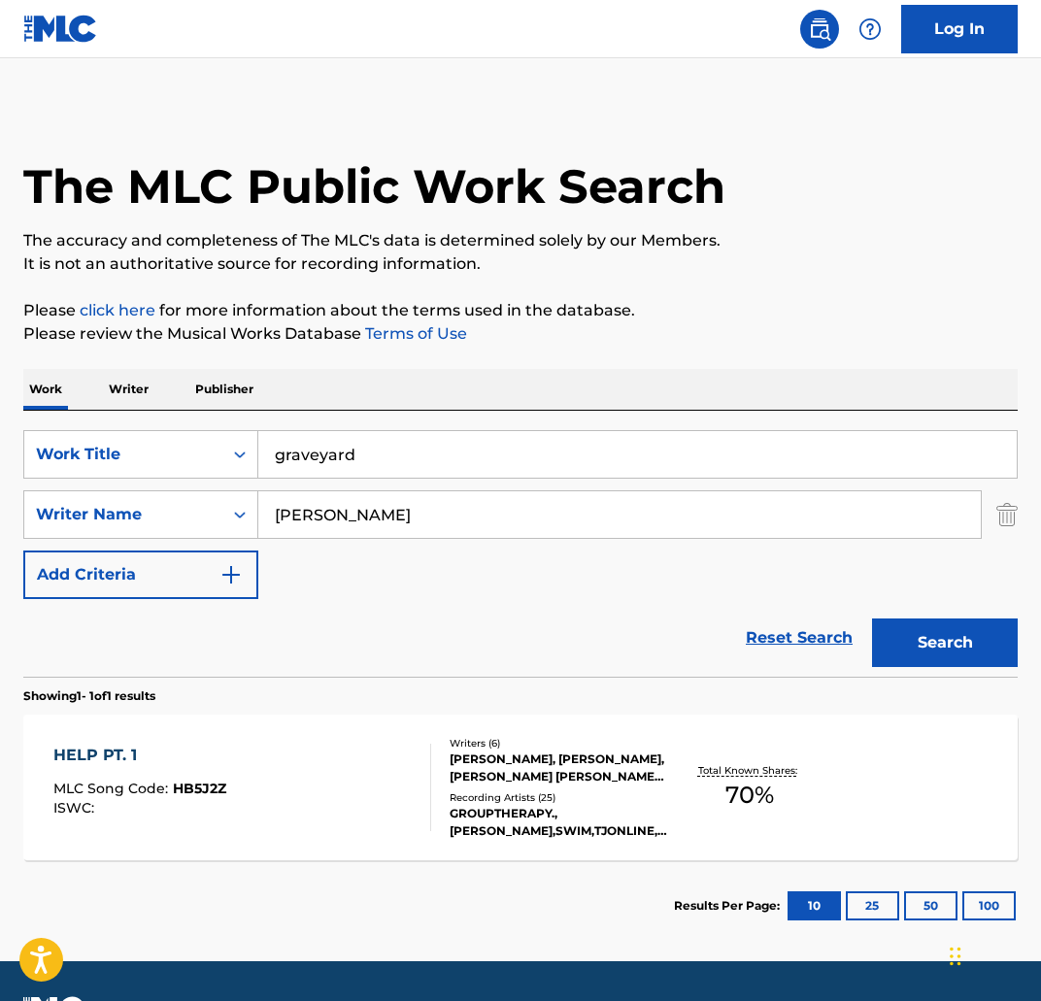
click at [948, 621] on button "Search" at bounding box center [945, 643] width 146 height 49
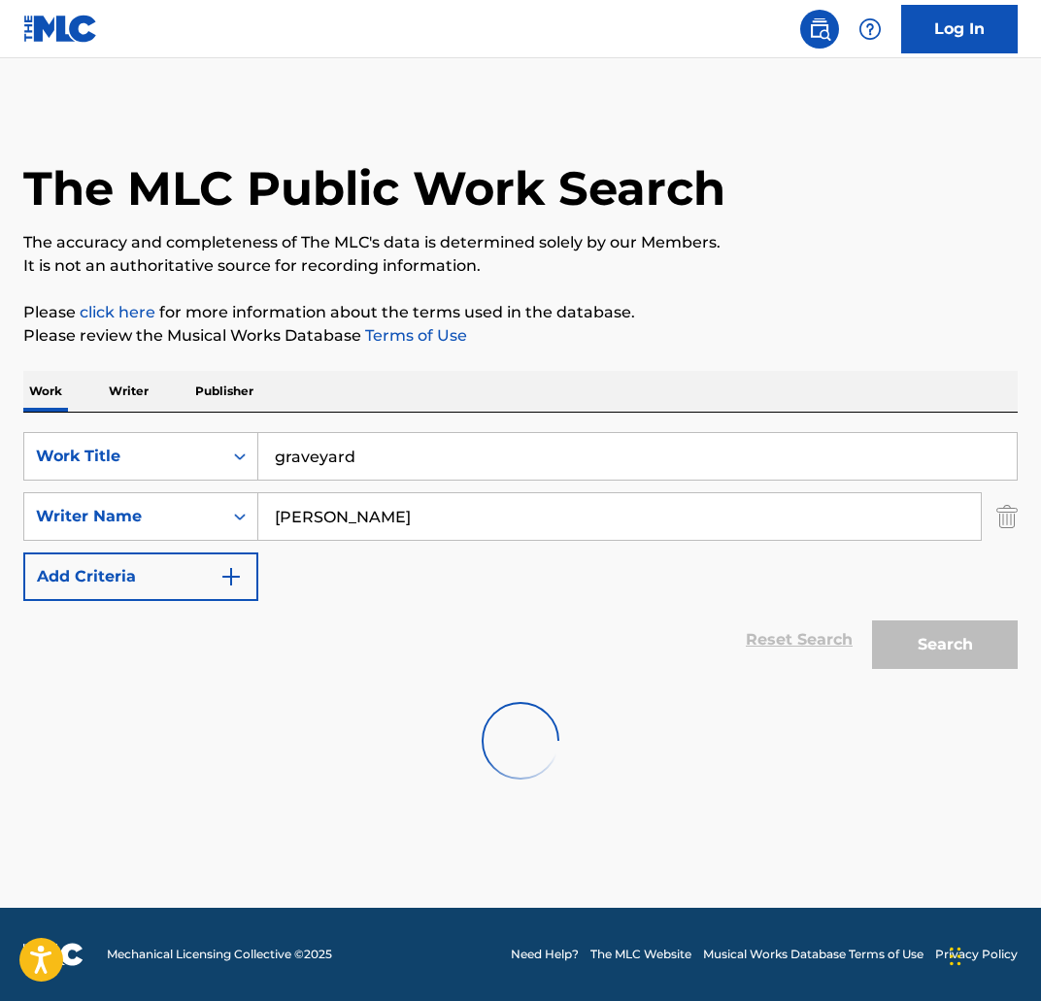
scroll to position [0, 0]
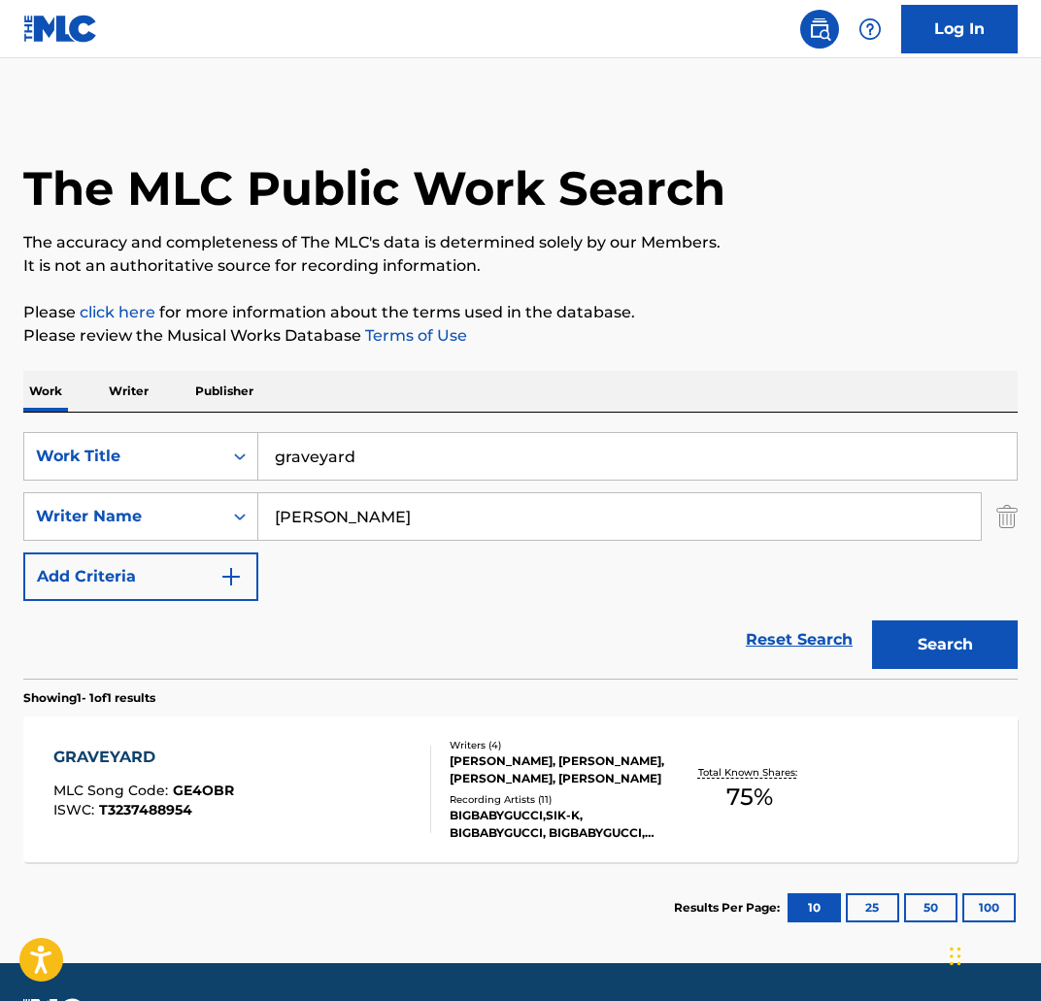
click at [151, 743] on div "GRAVEYARD MLC Song Code : GE4OBR ISWC : T3237488954 Writers ( 4 ) KIRAN GERBI, …" at bounding box center [520, 790] width 994 height 146
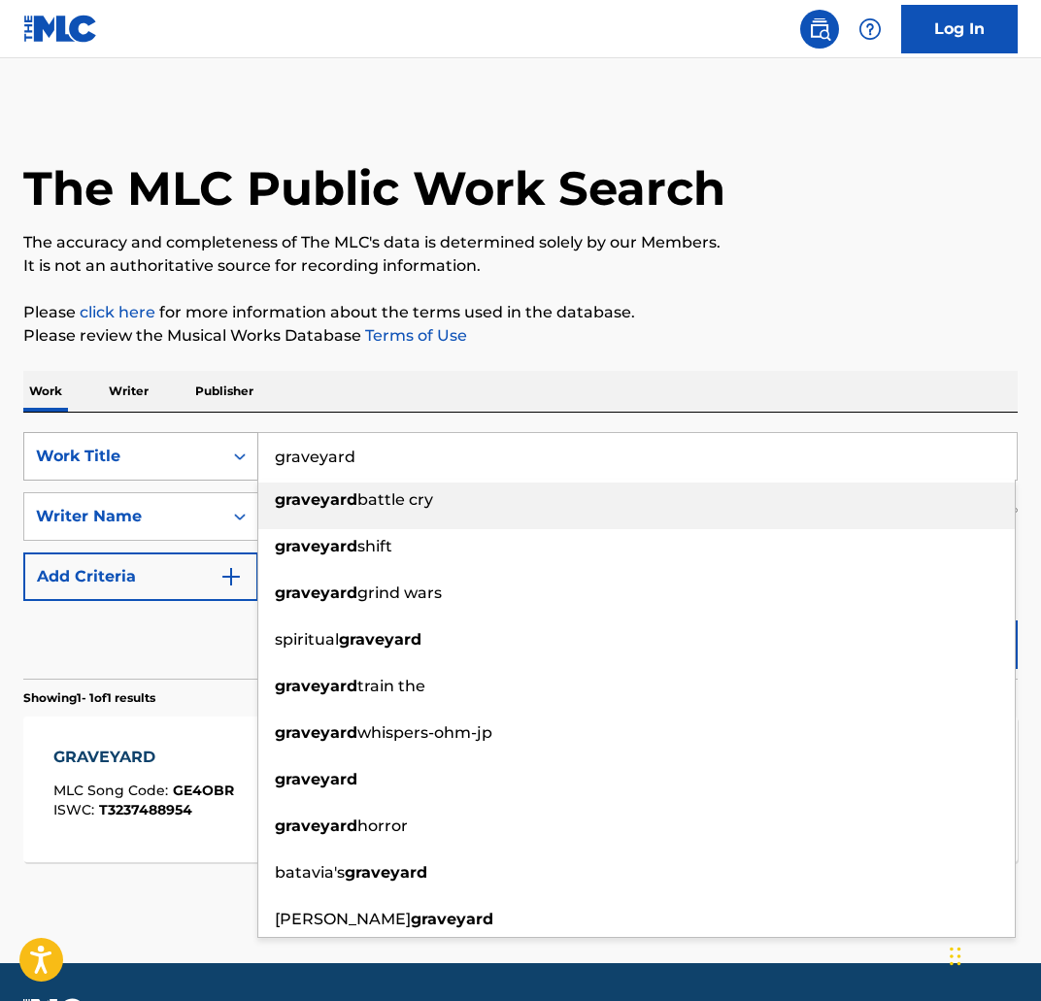
drag, startPoint x: 418, startPoint y: 453, endPoint x: 226, endPoint y: 450, distance: 191.3
click at [226, 450] on div "SearchWithCriteria3f4fc6af-0e98-4dd3-9bd2-5c5164f21fc7 Work Title graveyard gra…" at bounding box center [520, 456] width 994 height 49
paste input "GOOD NECK"
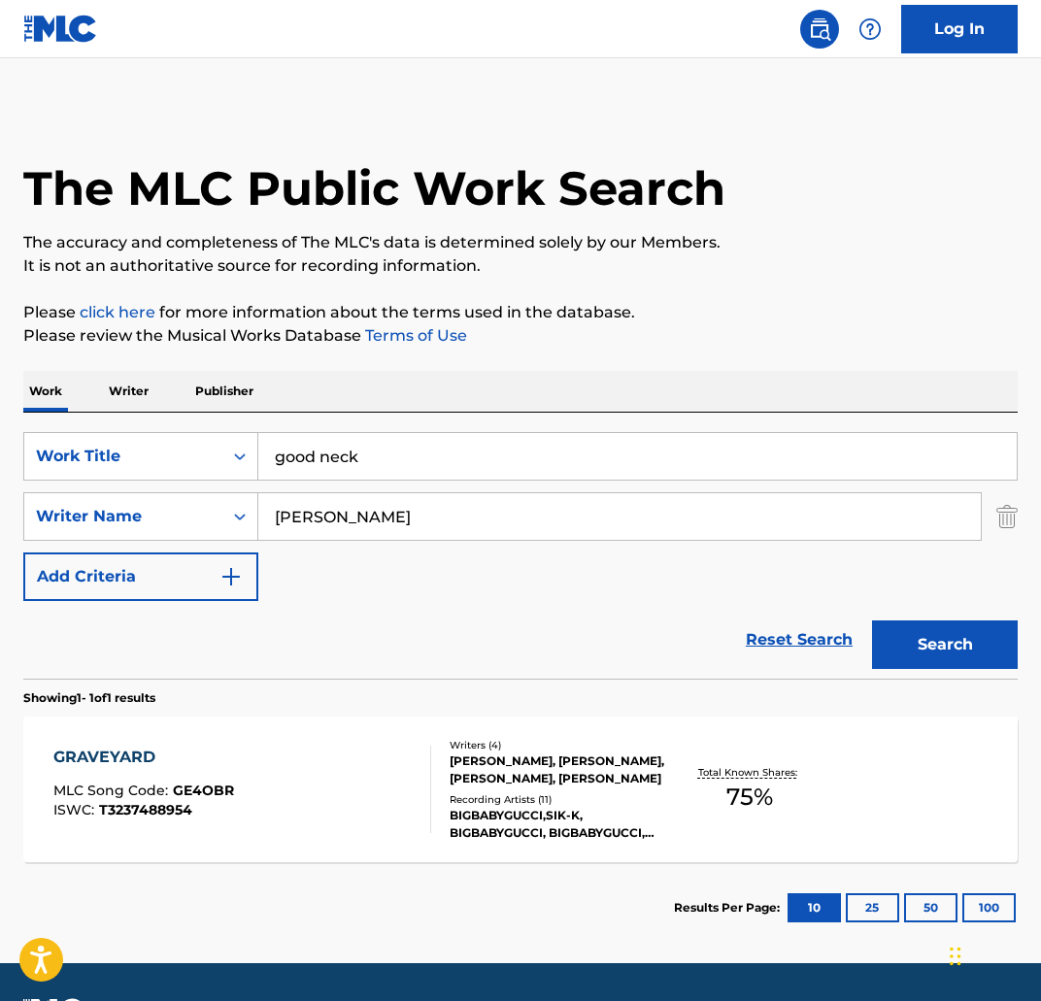
type input "good neck"
click at [964, 637] on button "Search" at bounding box center [945, 644] width 146 height 49
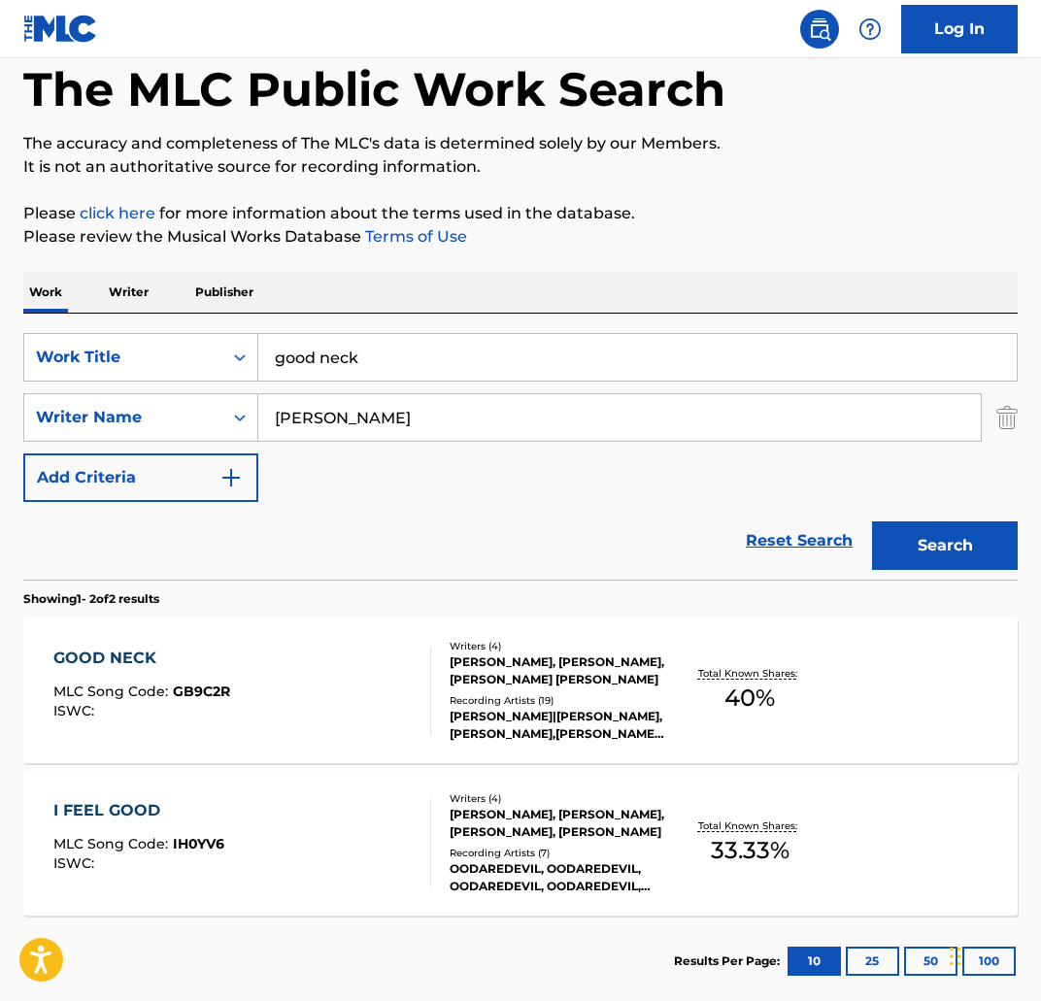
scroll to position [107, 0]
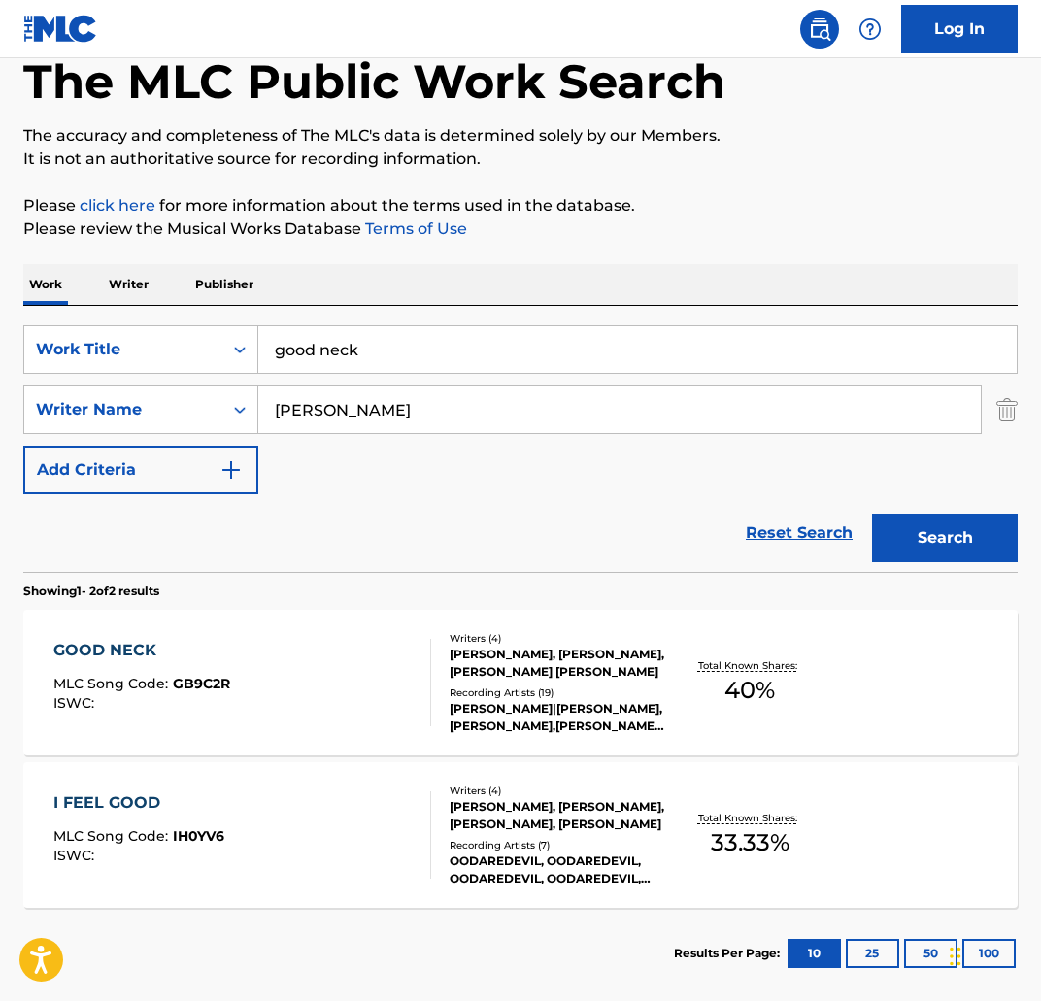
click at [72, 651] on div "GOOD NECK" at bounding box center [141, 650] width 177 height 23
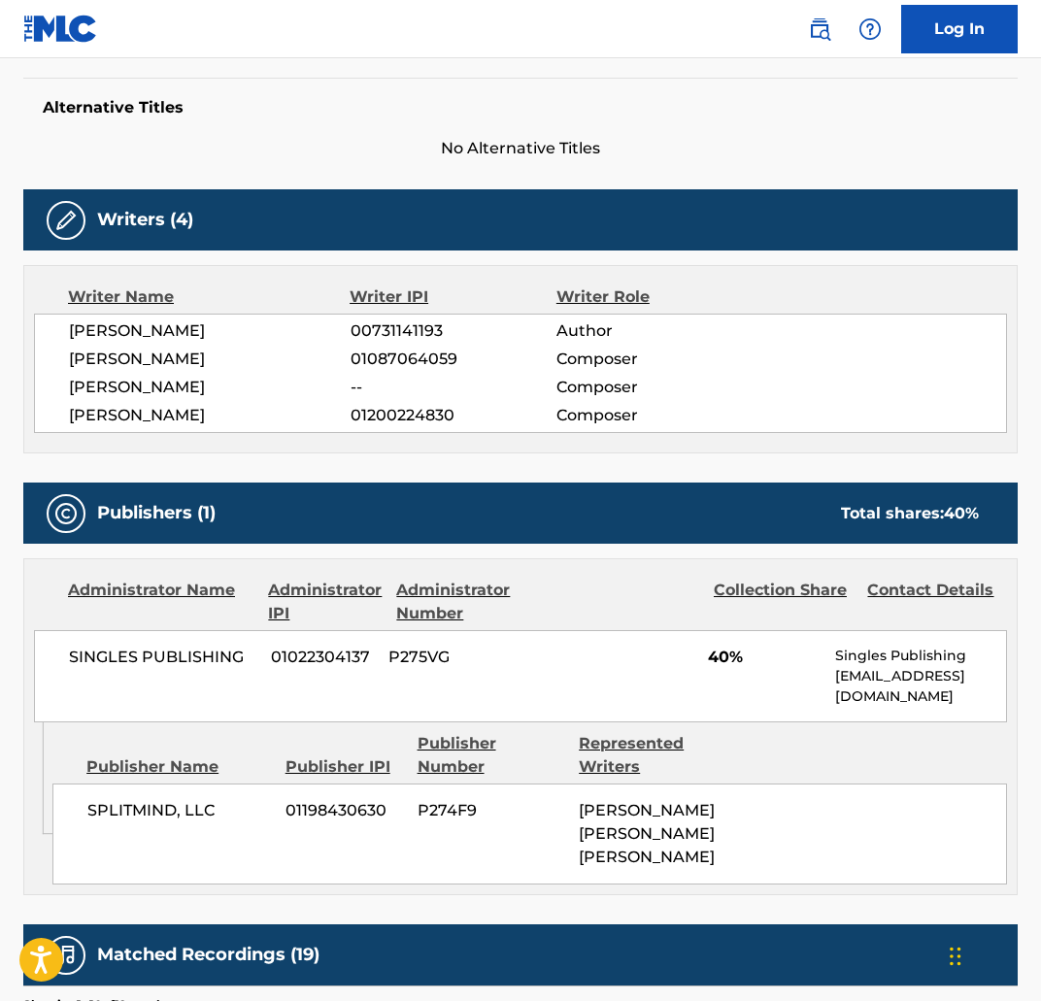
scroll to position [495, 0]
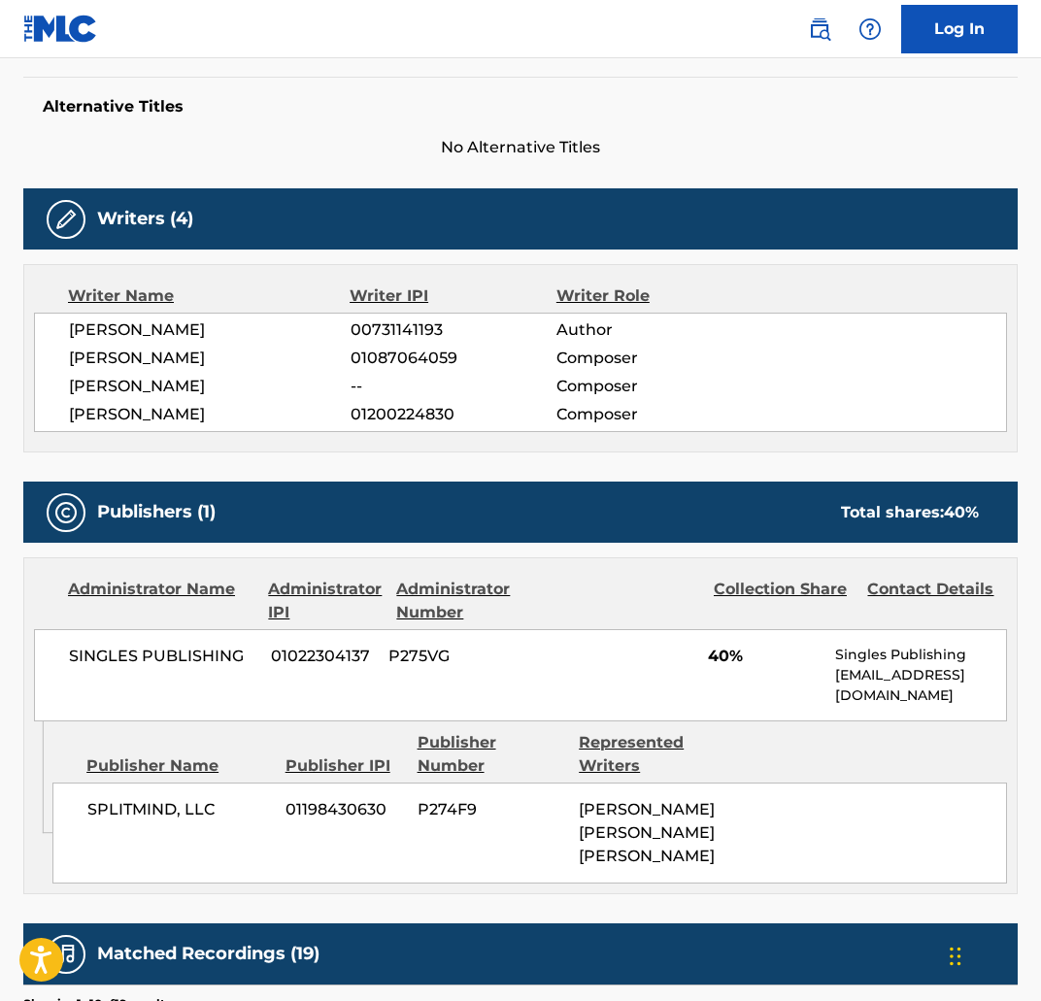
scroll to position [208, 0]
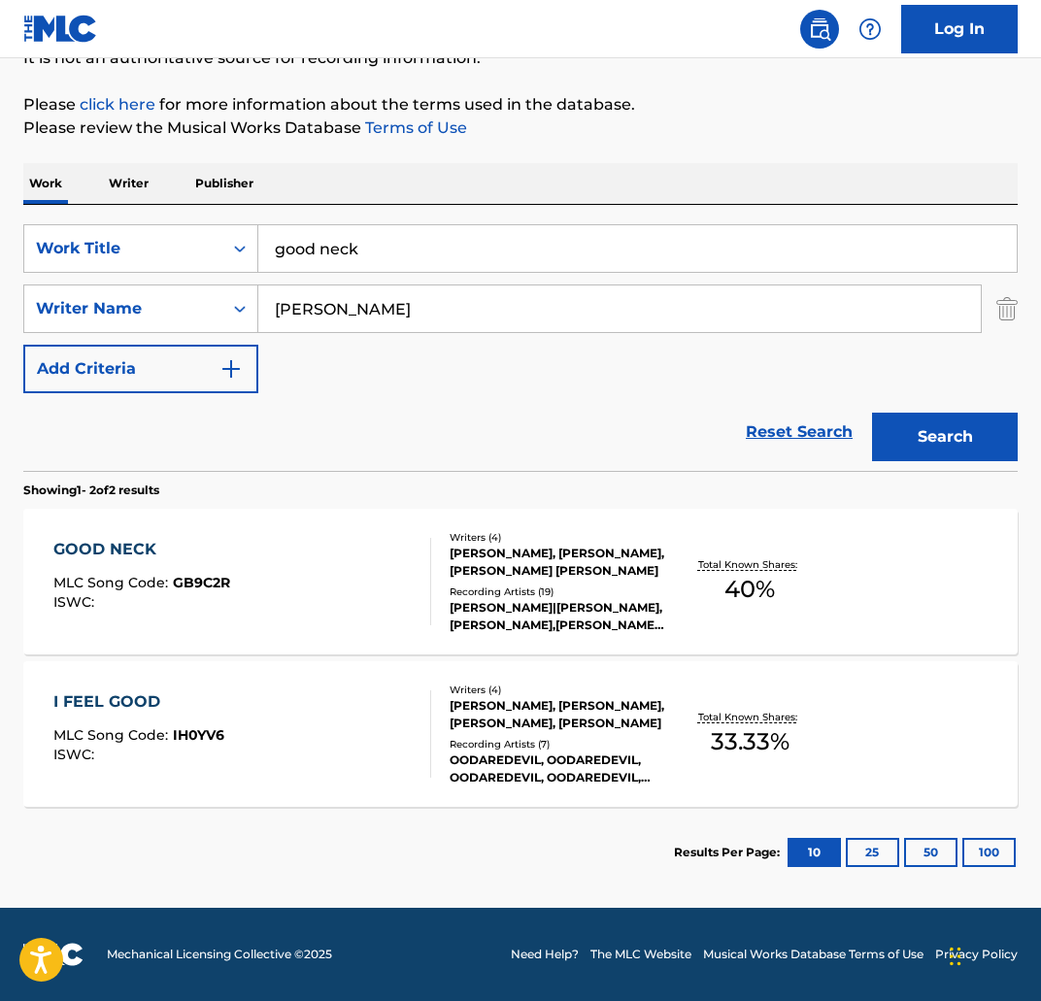
drag, startPoint x: 482, startPoint y: 223, endPoint x: 287, endPoint y: 247, distance: 195.6
click at [287, 247] on div "SearchWithCriteria3f4fc6af-0e98-4dd3-9bd2-5c5164f21fc7 Work Title good neck Sea…" at bounding box center [520, 338] width 994 height 266
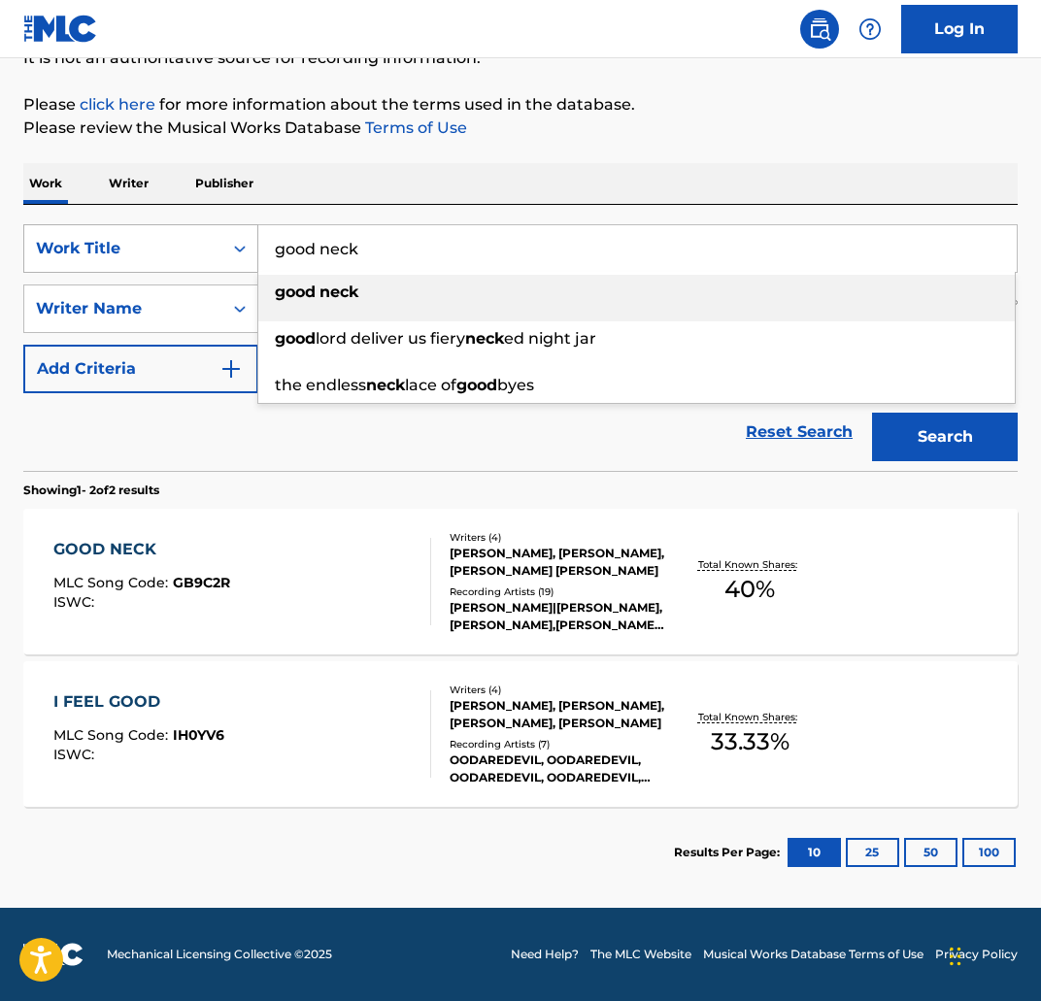
drag, startPoint x: 389, startPoint y: 261, endPoint x: 150, endPoint y: 270, distance: 240.0
click at [150, 270] on div "SearchWithCriteria3f4fc6af-0e98-4dd3-9bd2-5c5164f21fc7 Work Title good neck goo…" at bounding box center [520, 248] width 994 height 49
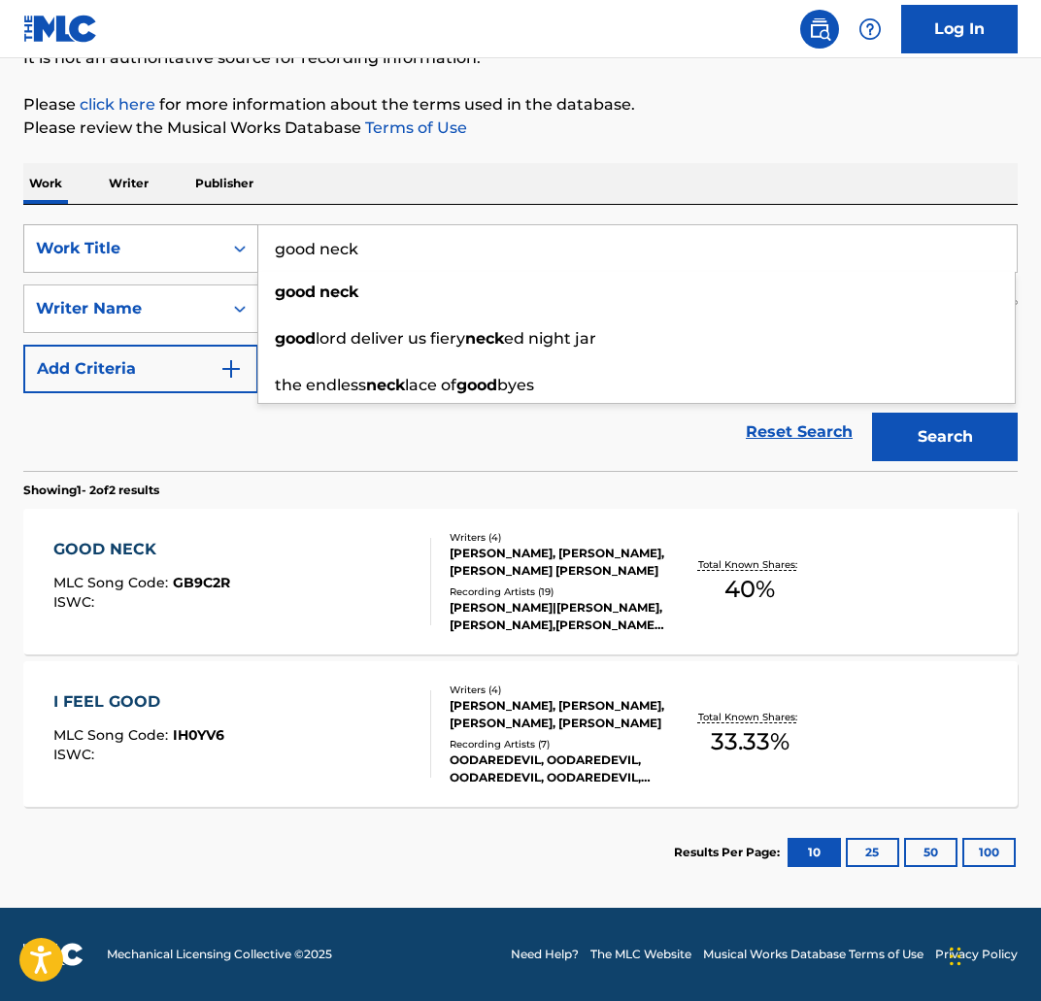
drag, startPoint x: 419, startPoint y: 262, endPoint x: 209, endPoint y: 249, distance: 211.1
click at [209, 249] on div "SearchWithCriteria3f4fc6af-0e98-4dd3-9bd2-5c5164f21fc7 Work Title good neck goo…" at bounding box center [520, 248] width 994 height 49
paste input "GO GO GO"
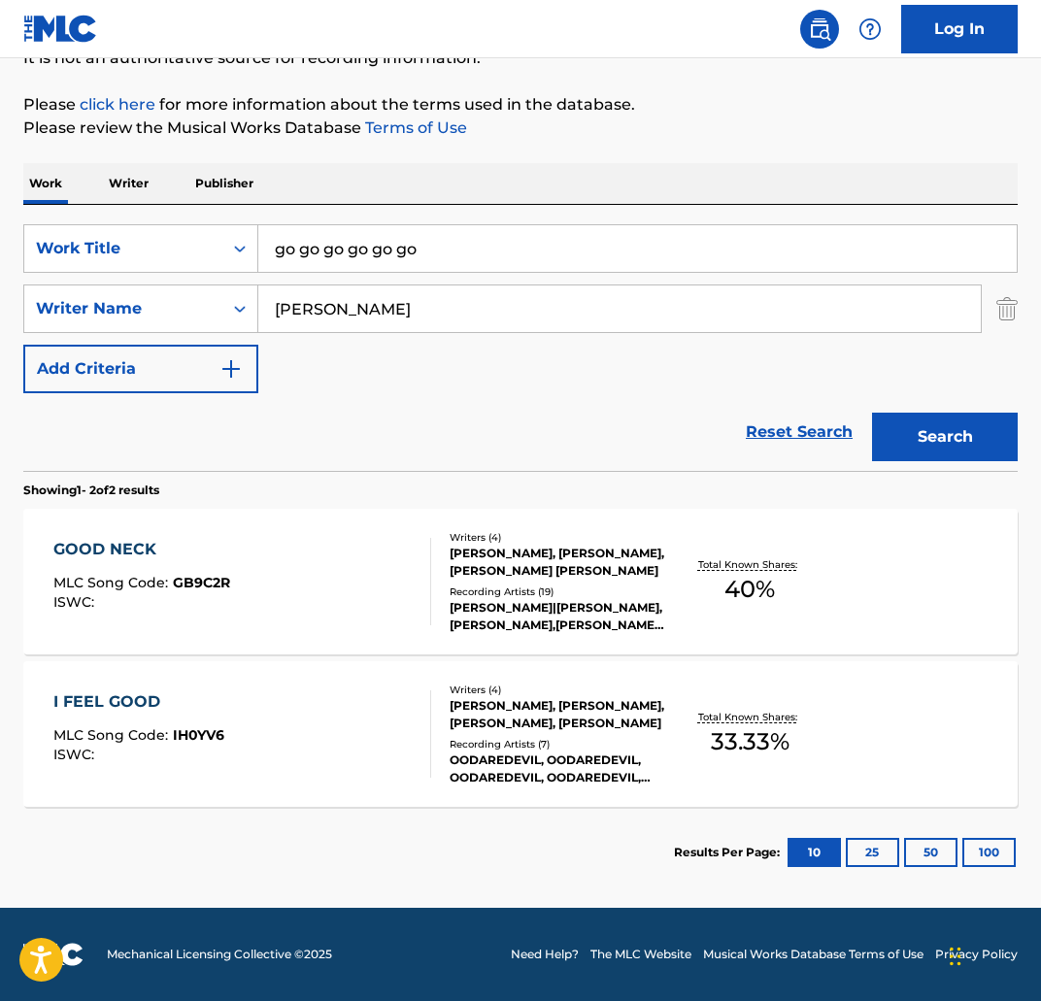
drag, startPoint x: 391, startPoint y: 255, endPoint x: 344, endPoint y: 252, distance: 47.7
click at [344, 252] on input "go go go go go go" at bounding box center [637, 248] width 758 height 47
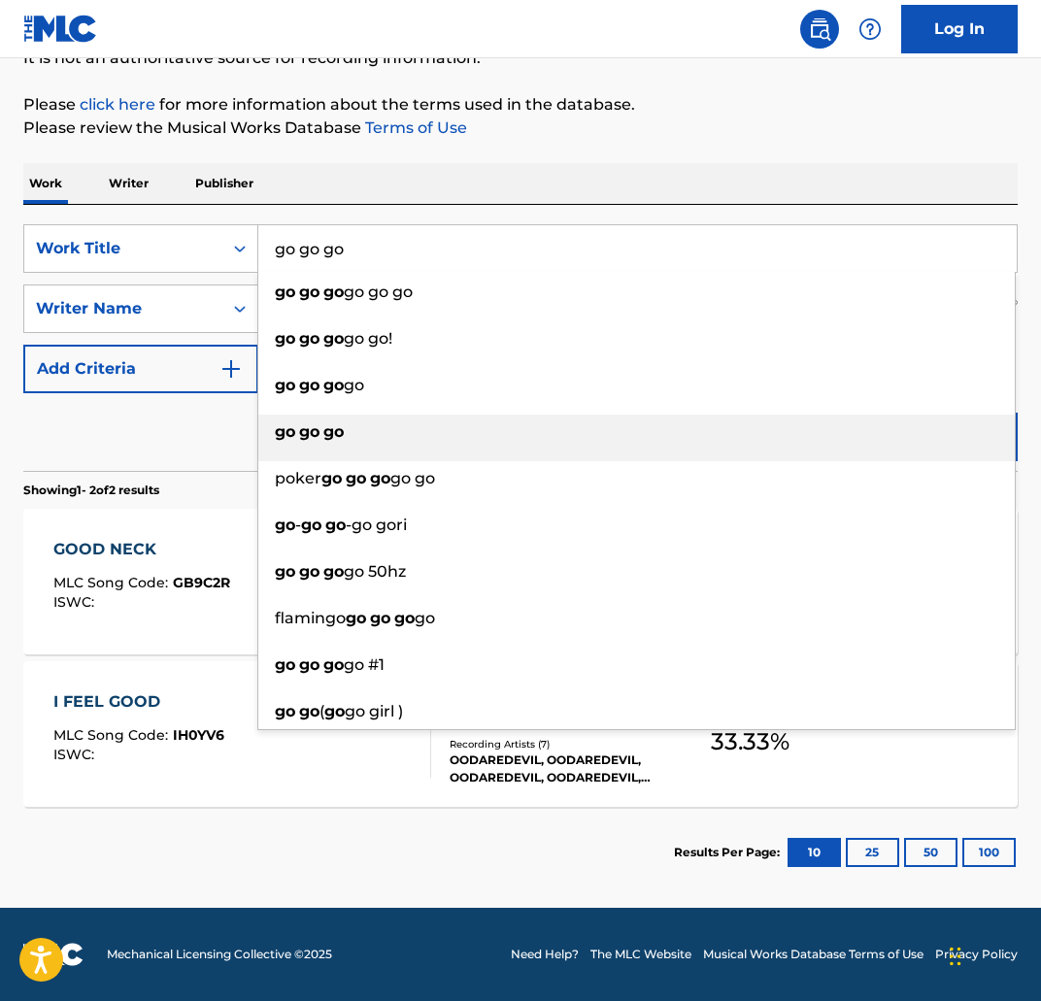
type input "go go go"
click at [397, 429] on div "go go go" at bounding box center [636, 432] width 756 height 35
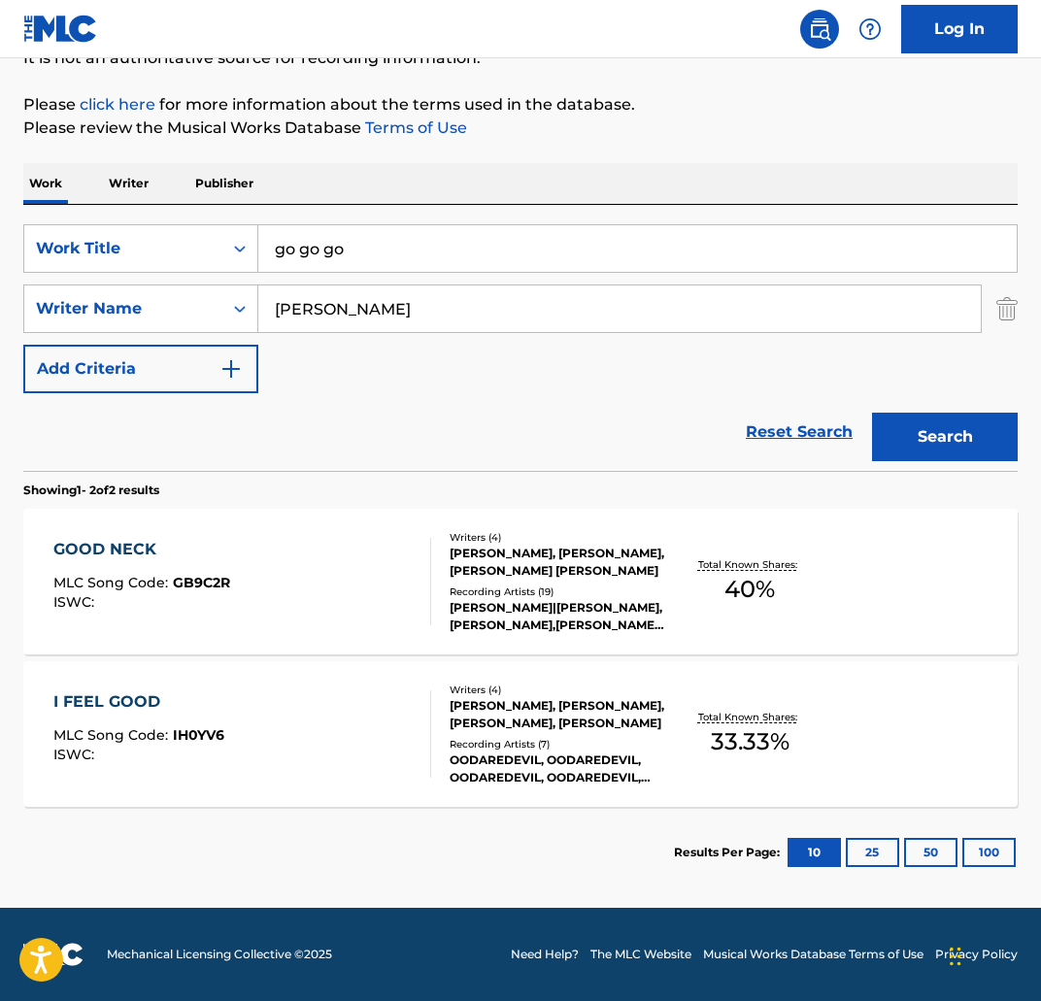
click at [976, 433] on button "Search" at bounding box center [945, 437] width 146 height 49
click at [85, 524] on div "GO GO GO MLC Song Code : GD9UBX ISWC : Writers ( 3 ) KIRAN GERBI, KAMRON FORD, …" at bounding box center [520, 582] width 994 height 146
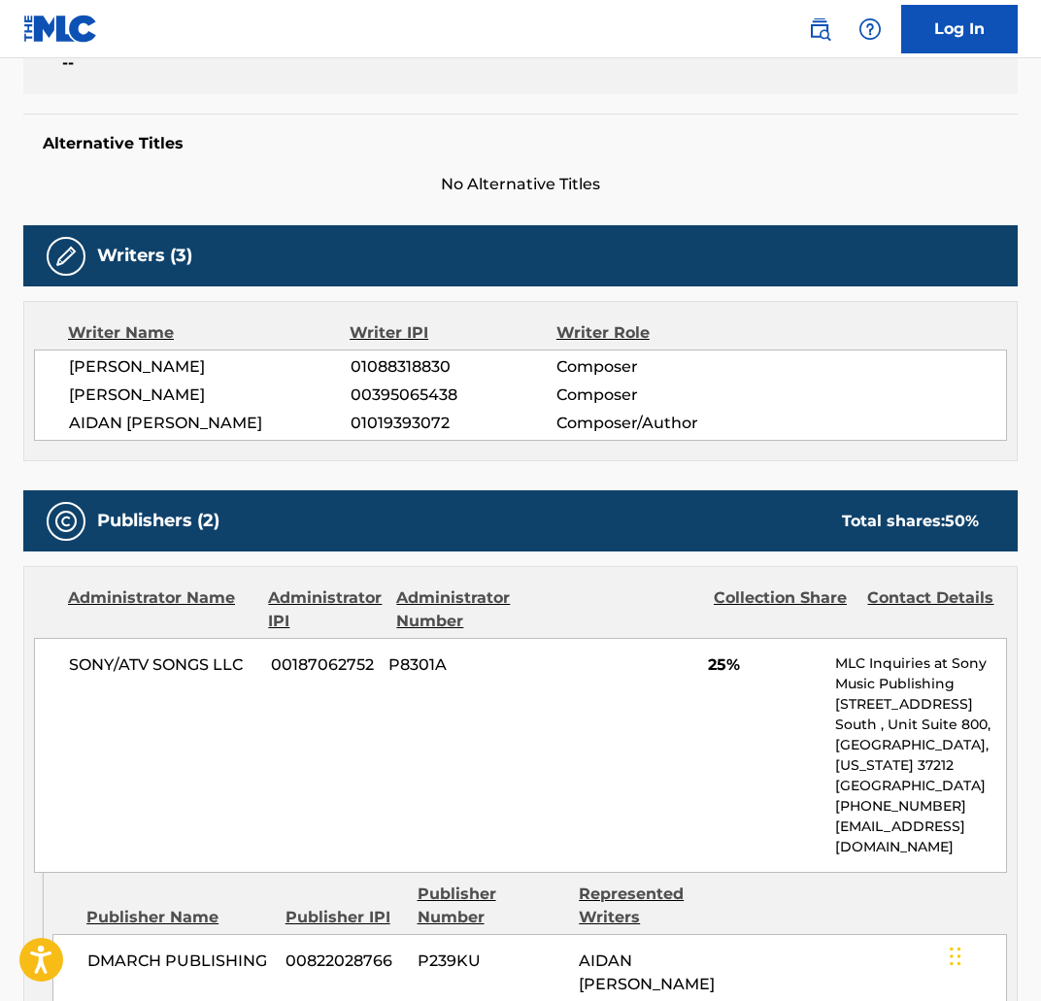
scroll to position [484, 0]
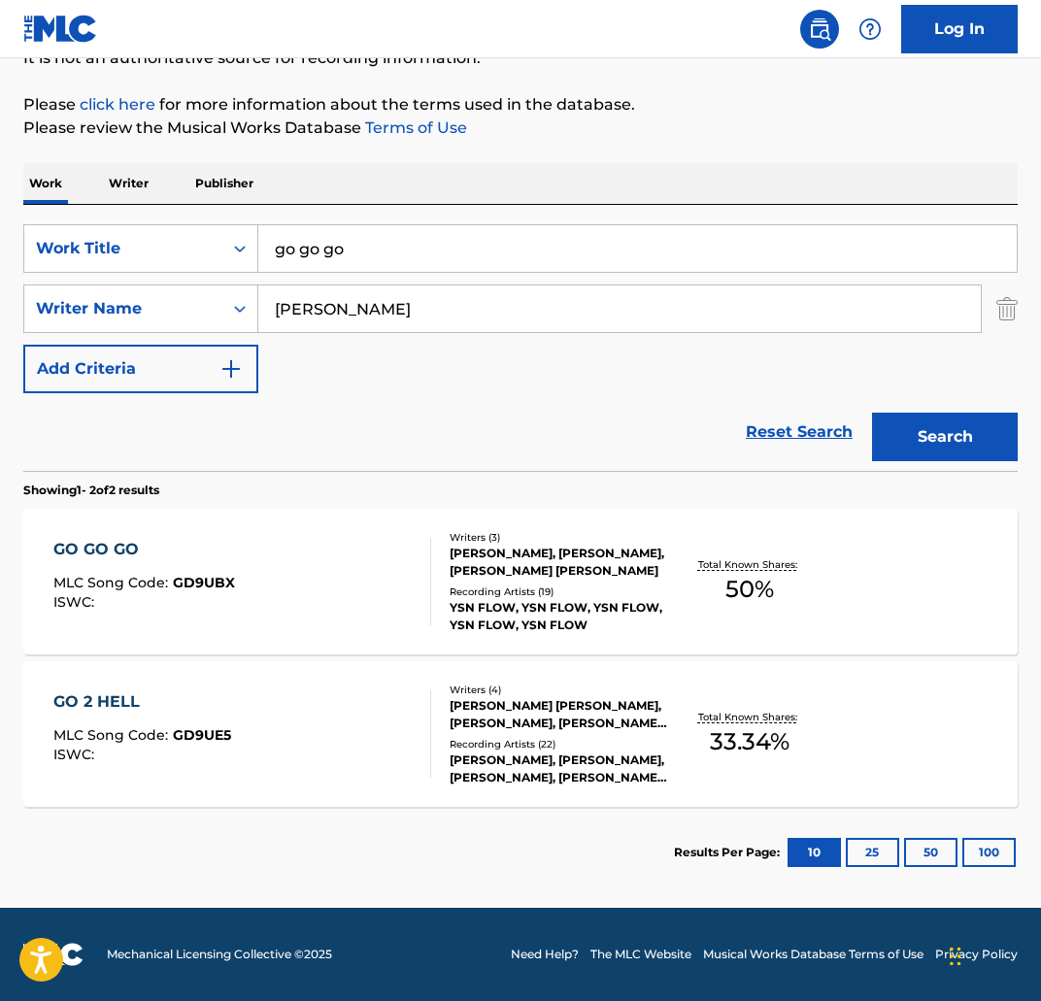
scroll to position [208, 0]
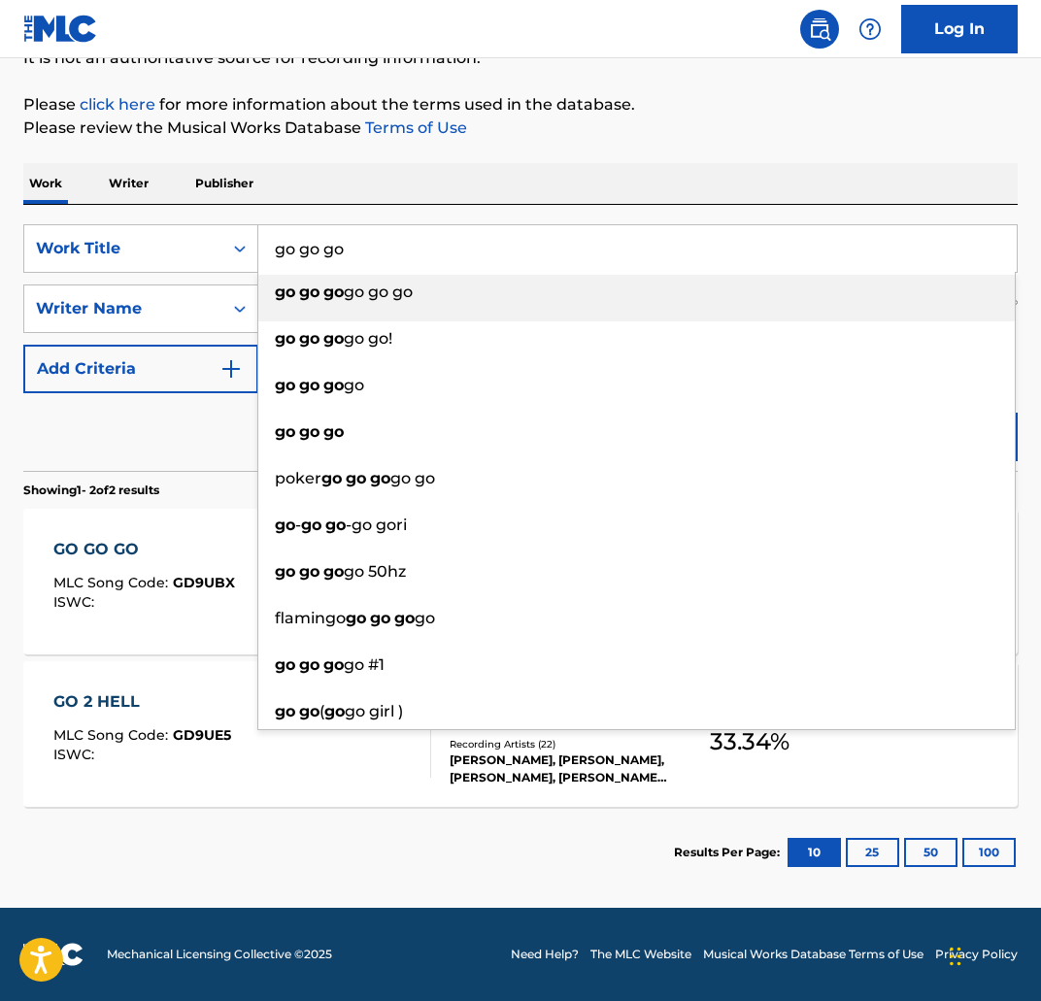
drag, startPoint x: 406, startPoint y: 259, endPoint x: 274, endPoint y: 254, distance: 132.1
click at [274, 254] on input "go go go" at bounding box center [637, 248] width 758 height 47
paste input "GO 2 HELL"
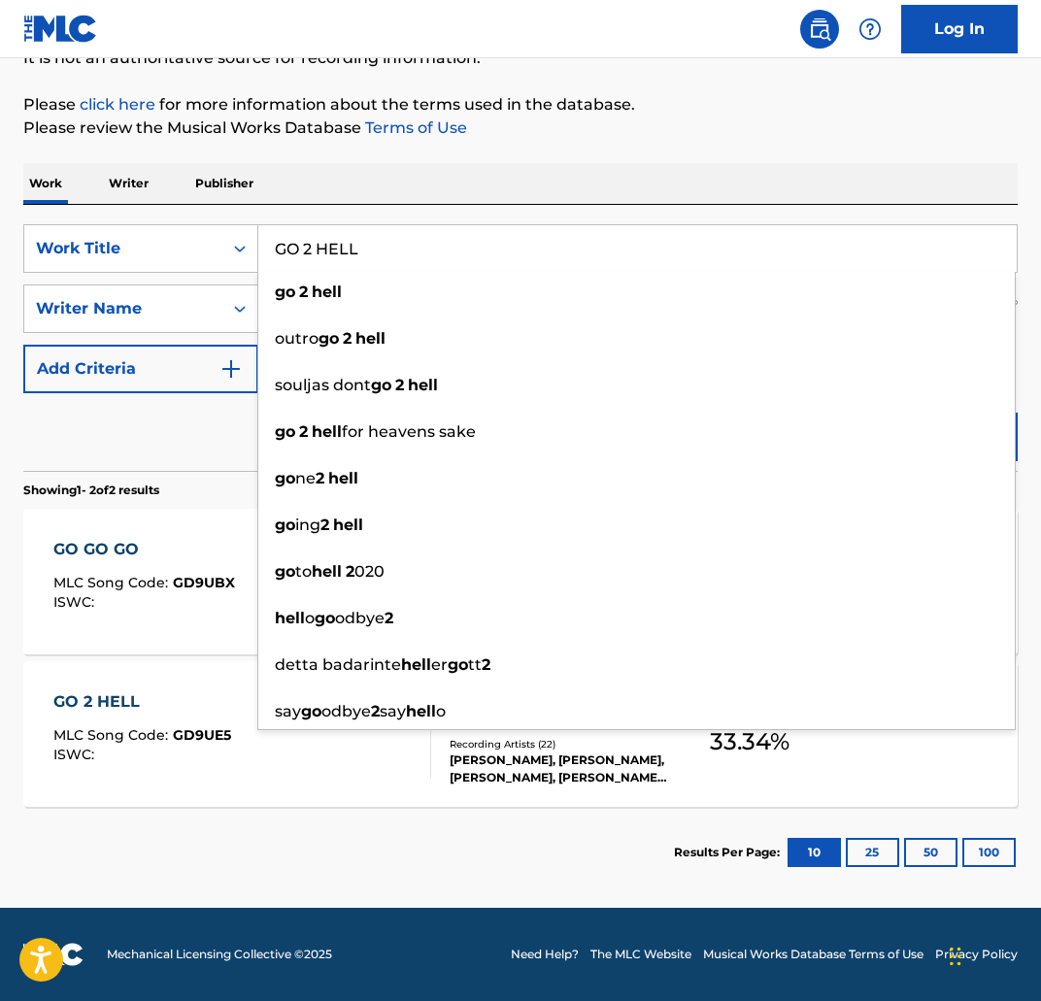
type input "GO 2 HELL"
click at [188, 687] on div "GO 2 HELL MLC Song Code : GD9UE5 ISWC : Writers ( 4 ) RONALD SPENCE ONEIL JR, S…" at bounding box center [520, 734] width 994 height 146
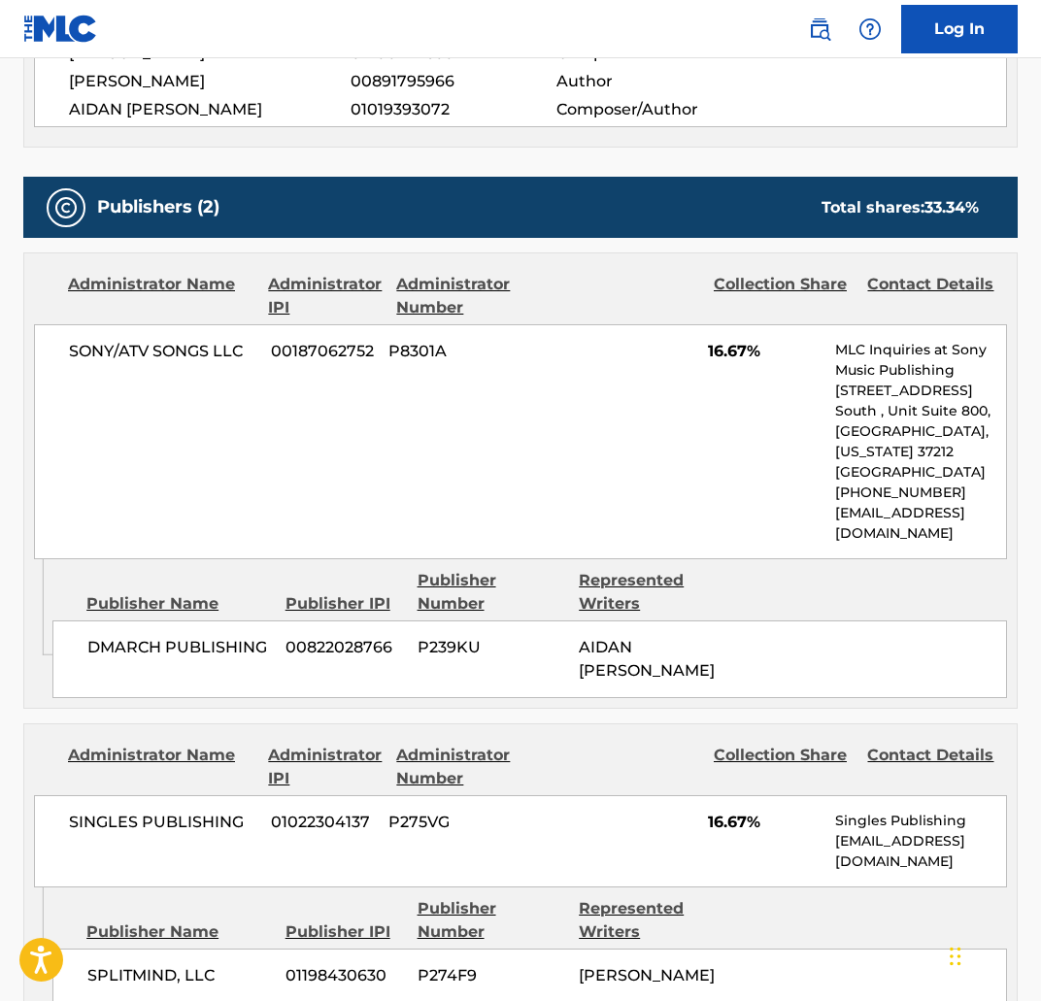
scroll to position [487, 0]
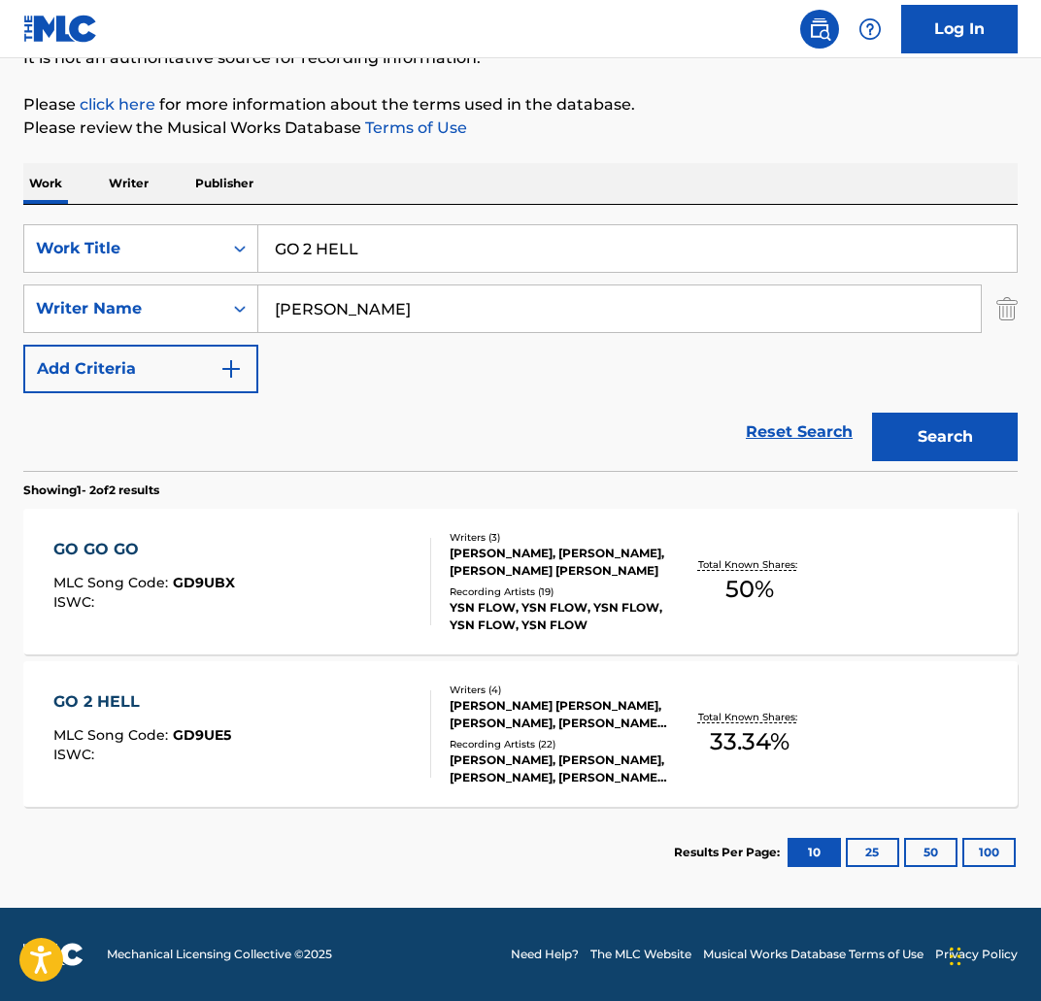
scroll to position [208, 0]
drag, startPoint x: 418, startPoint y: 250, endPoint x: 272, endPoint y: 250, distance: 145.6
click at [272, 250] on input "GO 2 HELL" at bounding box center [637, 248] width 758 height 47
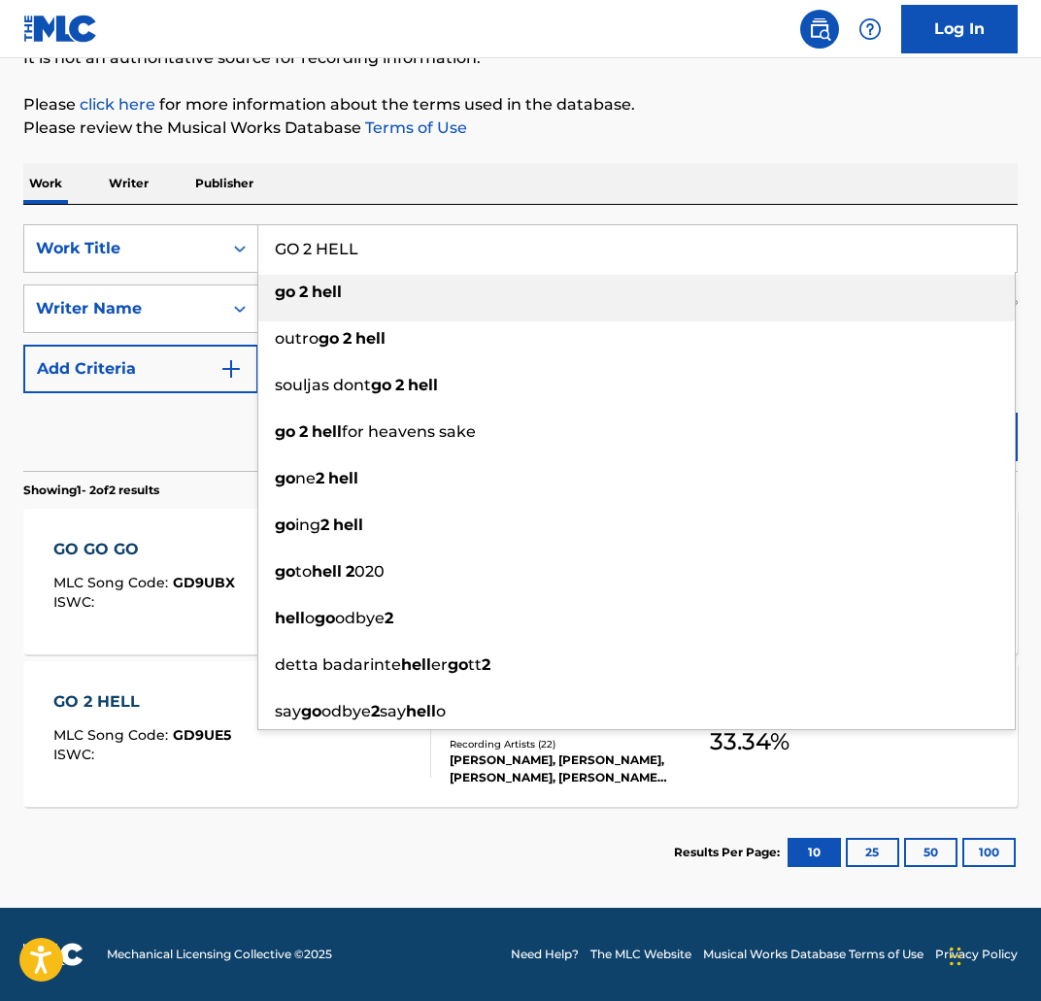
paste input "FRANKENSTEIN"
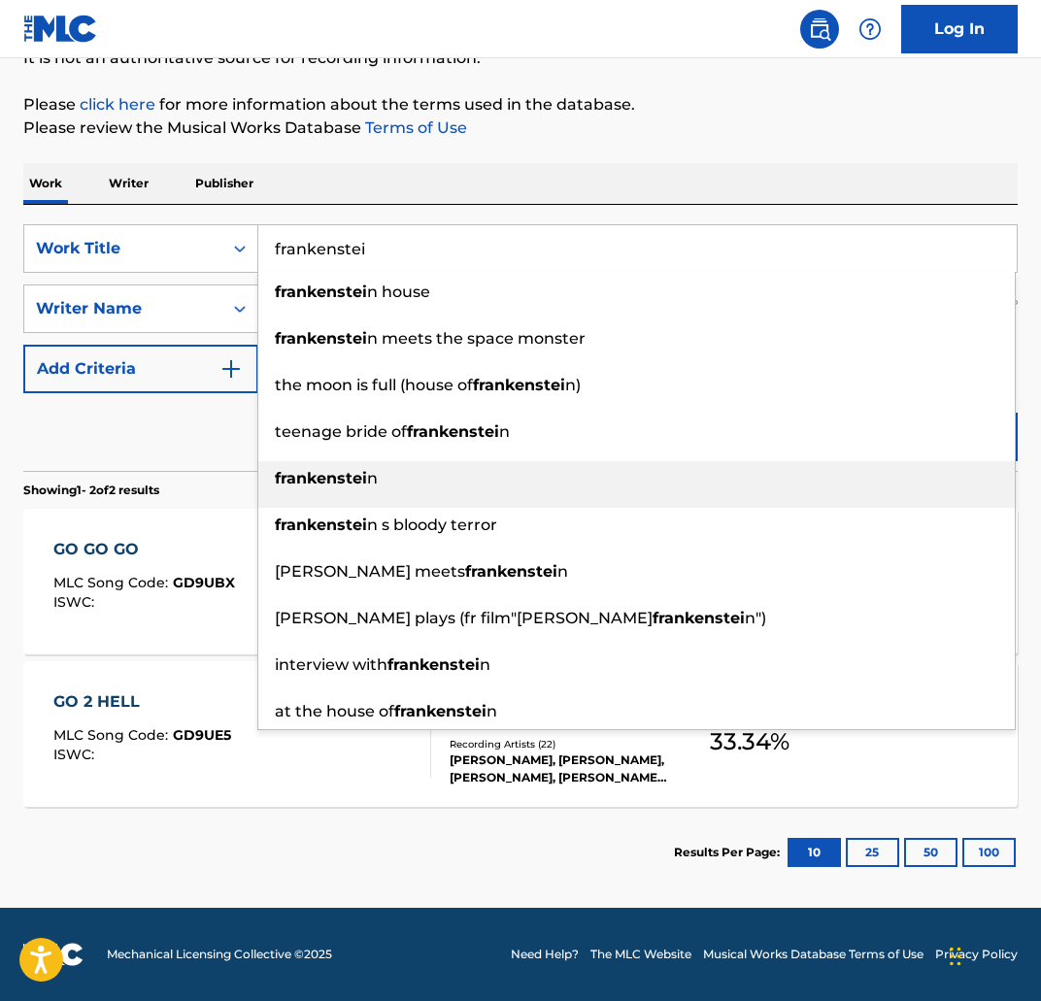
click at [484, 471] on div "frankenstei n" at bounding box center [636, 478] width 756 height 35
type input "frankenstein"
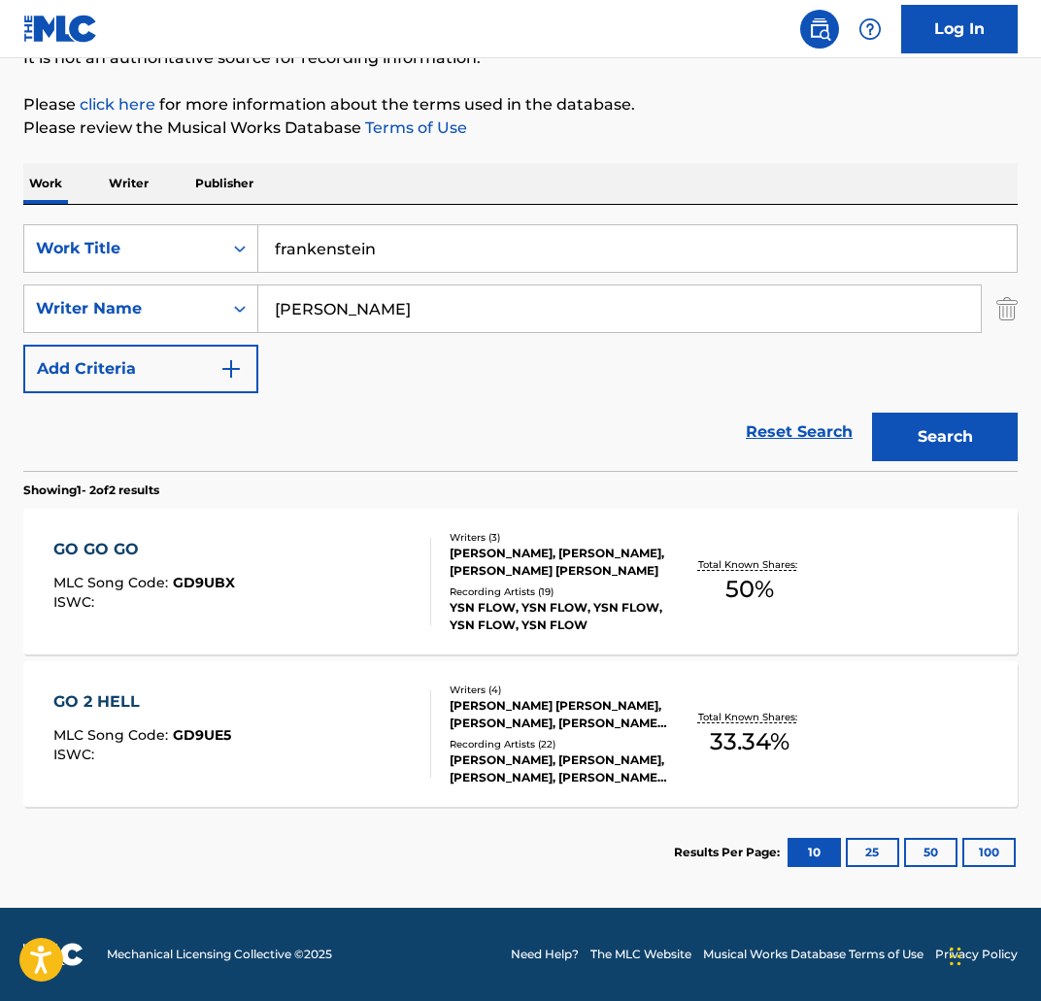
drag, startPoint x: 930, startPoint y: 447, endPoint x: 911, endPoint y: 448, distance: 19.4
click at [929, 448] on button "Search" at bounding box center [945, 437] width 146 height 49
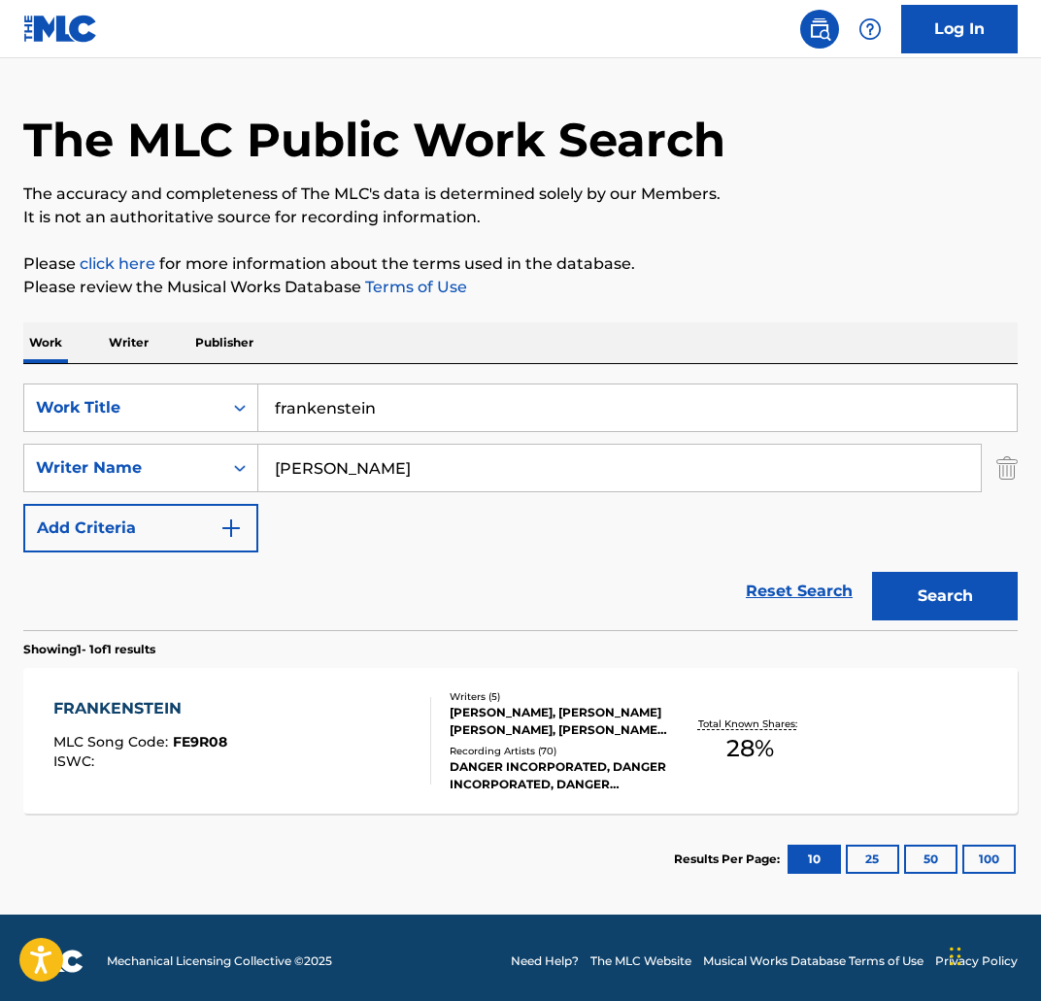
scroll to position [55, 0]
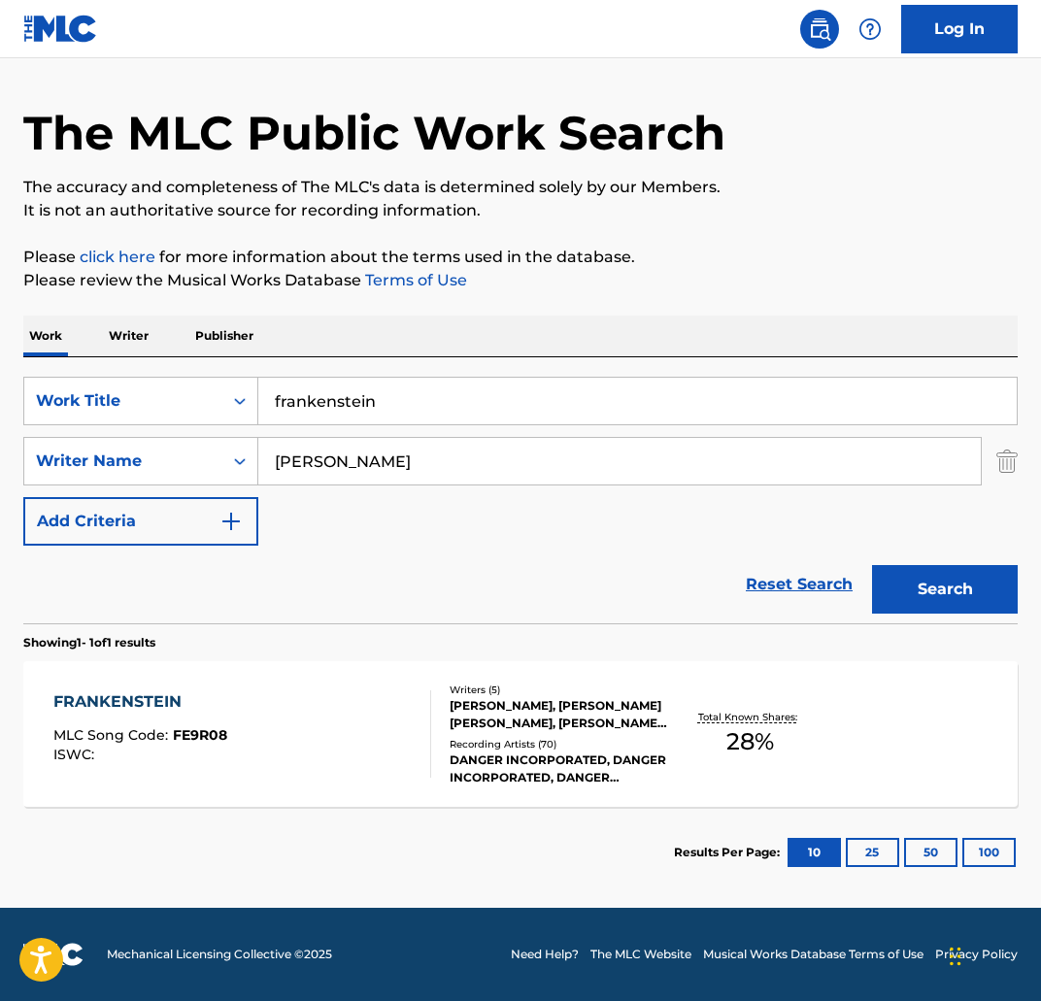
click at [265, 694] on div "FRANKENSTEIN MLC Song Code : FE9R08 ISWC :" at bounding box center [242, 733] width 378 height 87
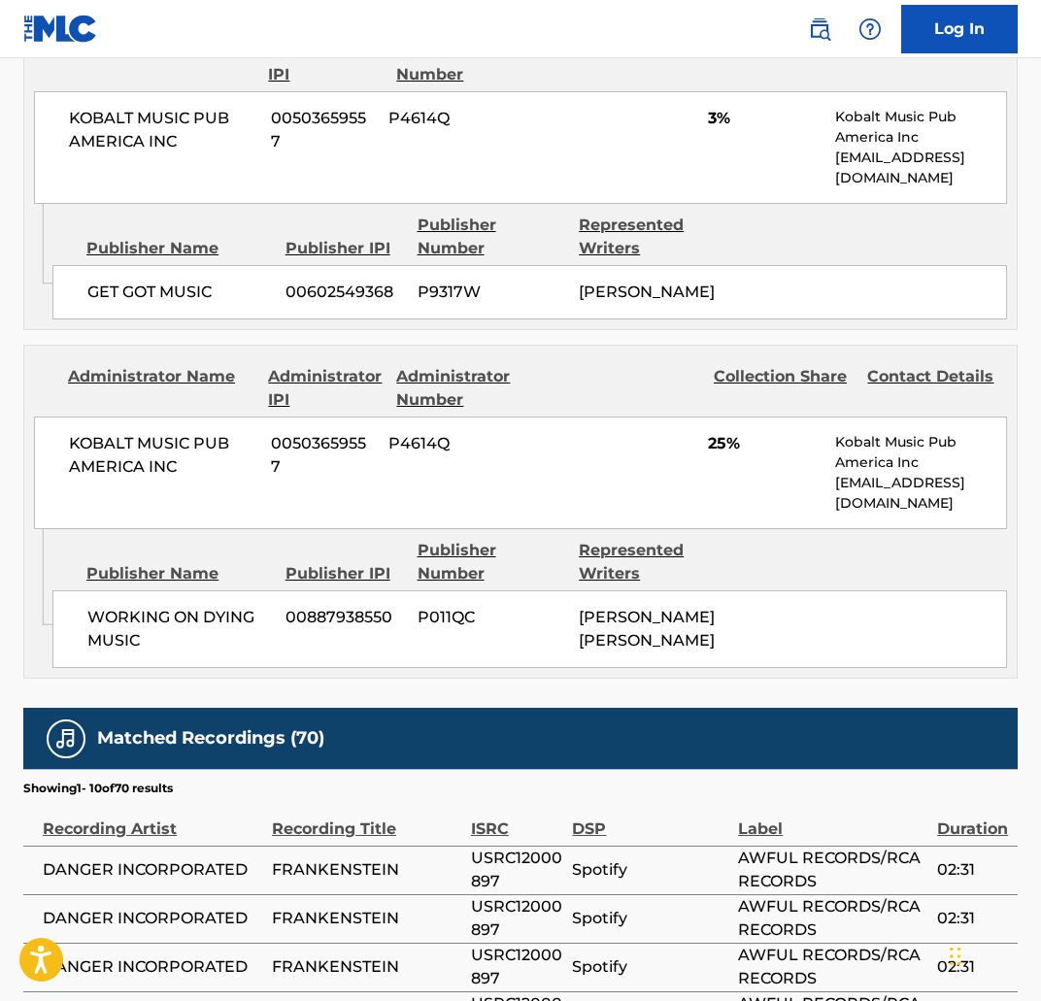
scroll to position [1063, 0]
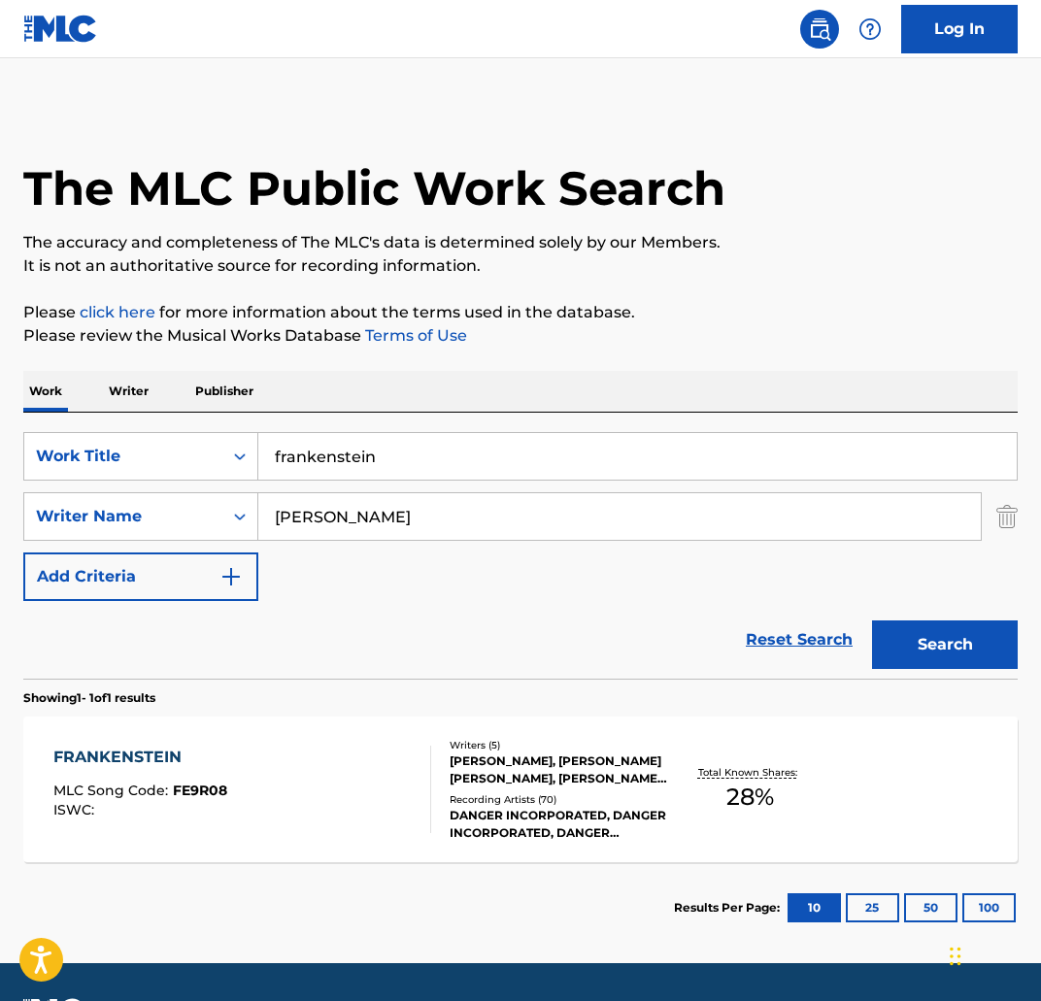
click at [448, 456] on input "frankenstein" at bounding box center [637, 456] width 758 height 47
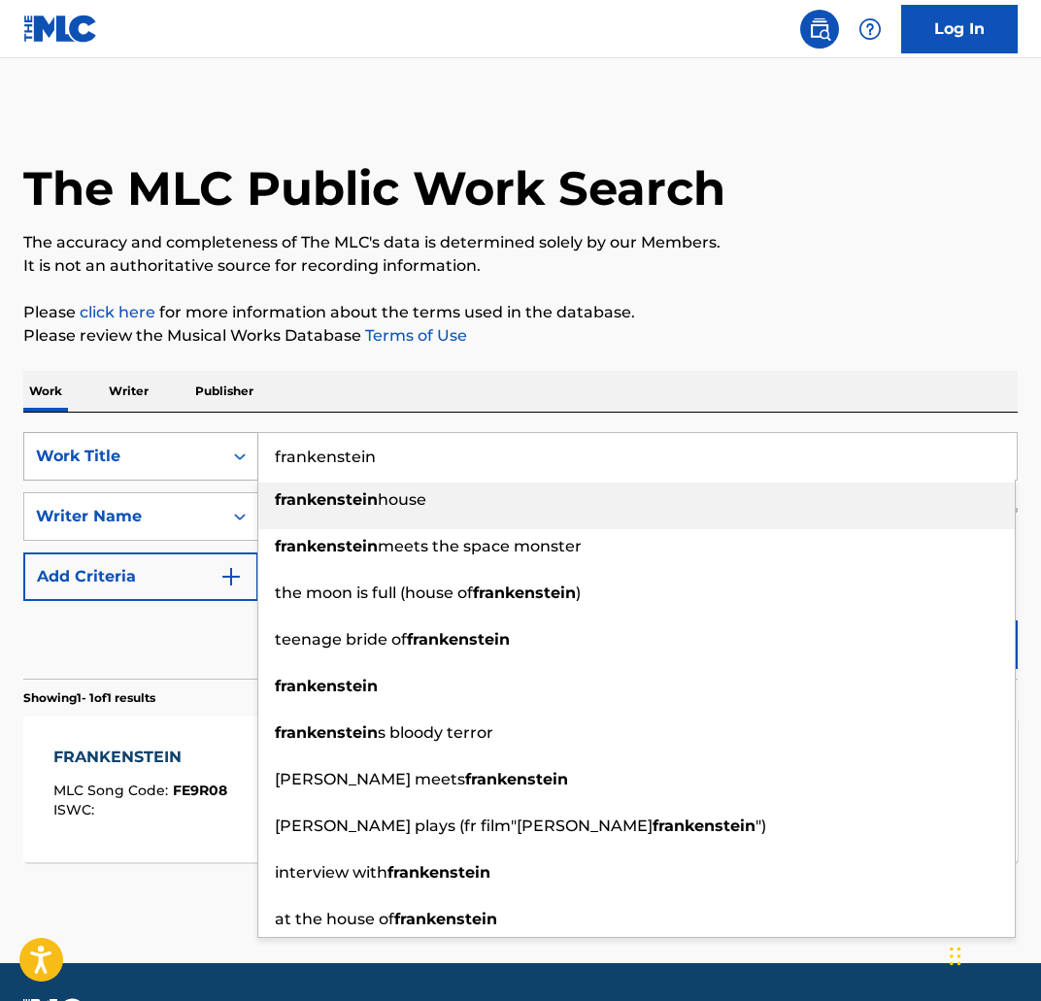
drag, startPoint x: 313, startPoint y: 457, endPoint x: 196, endPoint y: 461, distance: 116.6
click at [196, 461] on div "SearchWithCriteria3f4fc6af-0e98-4dd3-9bd2-5c5164f21fc7 Work Title frankenstein …" at bounding box center [520, 456] width 994 height 49
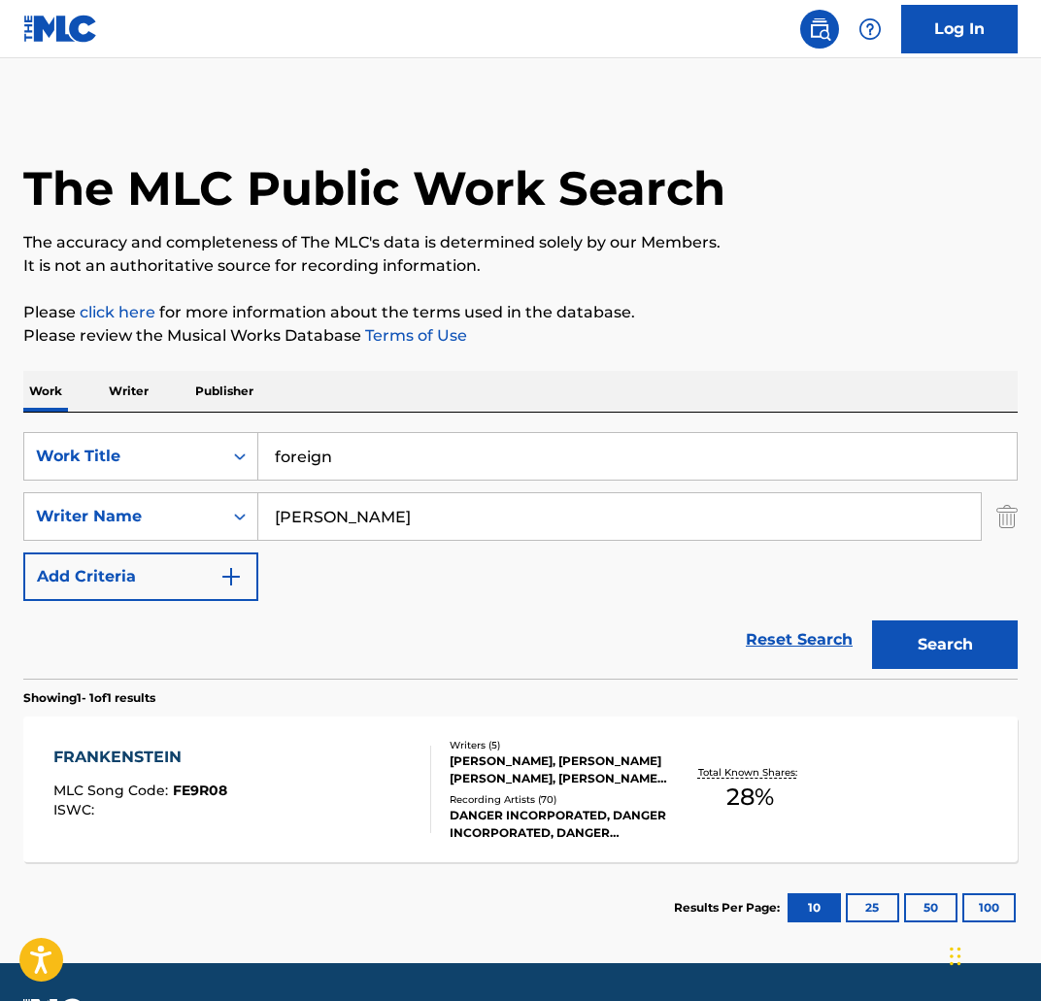
type input "foreign"
click at [956, 643] on button "Search" at bounding box center [945, 644] width 146 height 49
click at [286, 740] on div "FOREIGN MLC Song Code : FE9G6I ISWC : T9216584291 Writers ( 3 ) TIMOTHY DEMETRI…" at bounding box center [520, 790] width 994 height 146
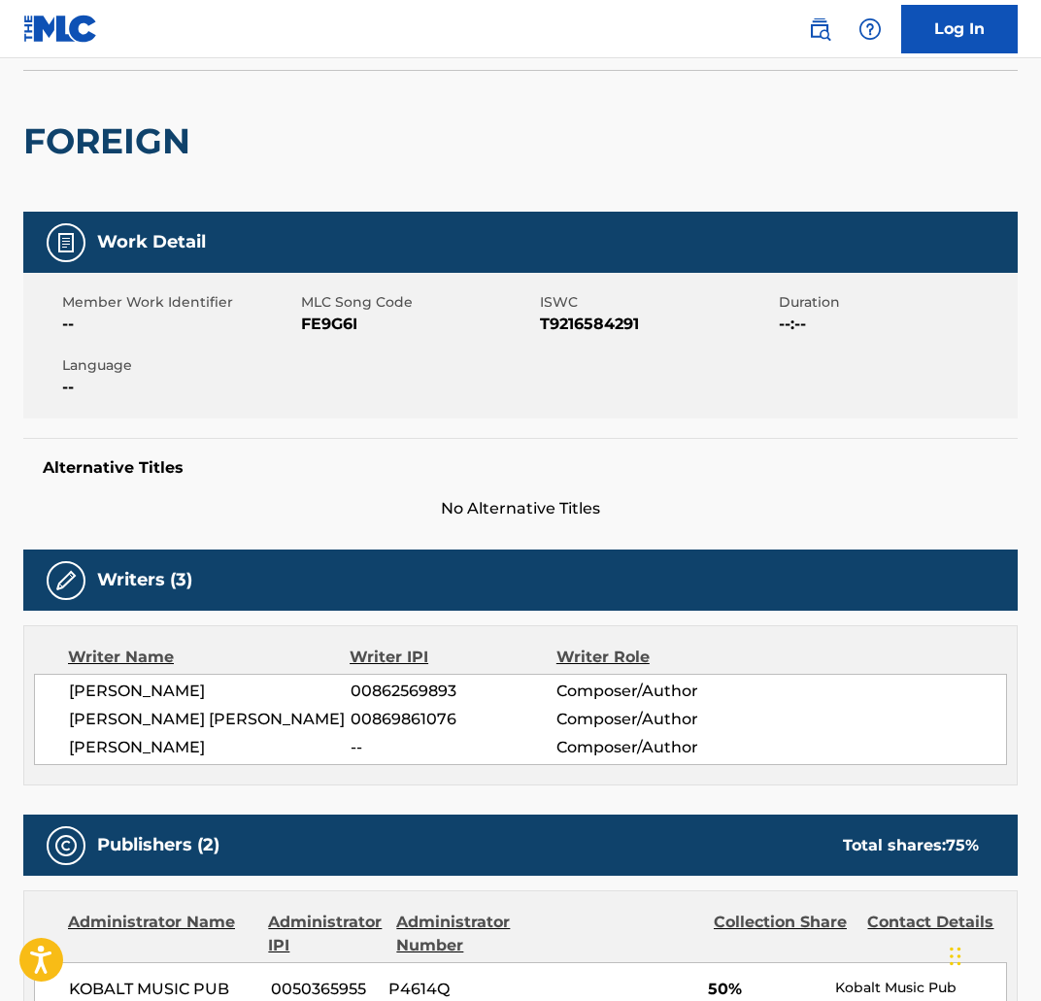
scroll to position [128, 0]
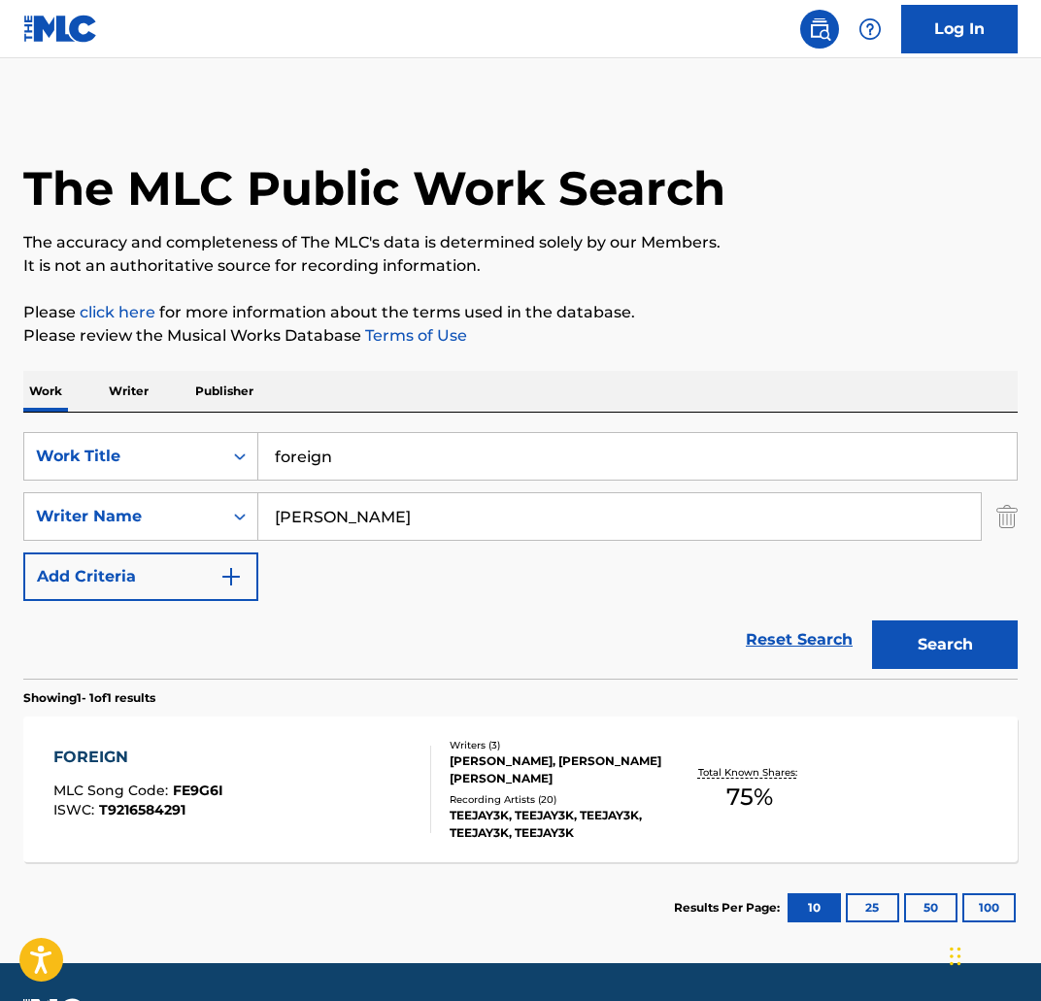
click at [408, 469] on input "foreign" at bounding box center [637, 456] width 758 height 47
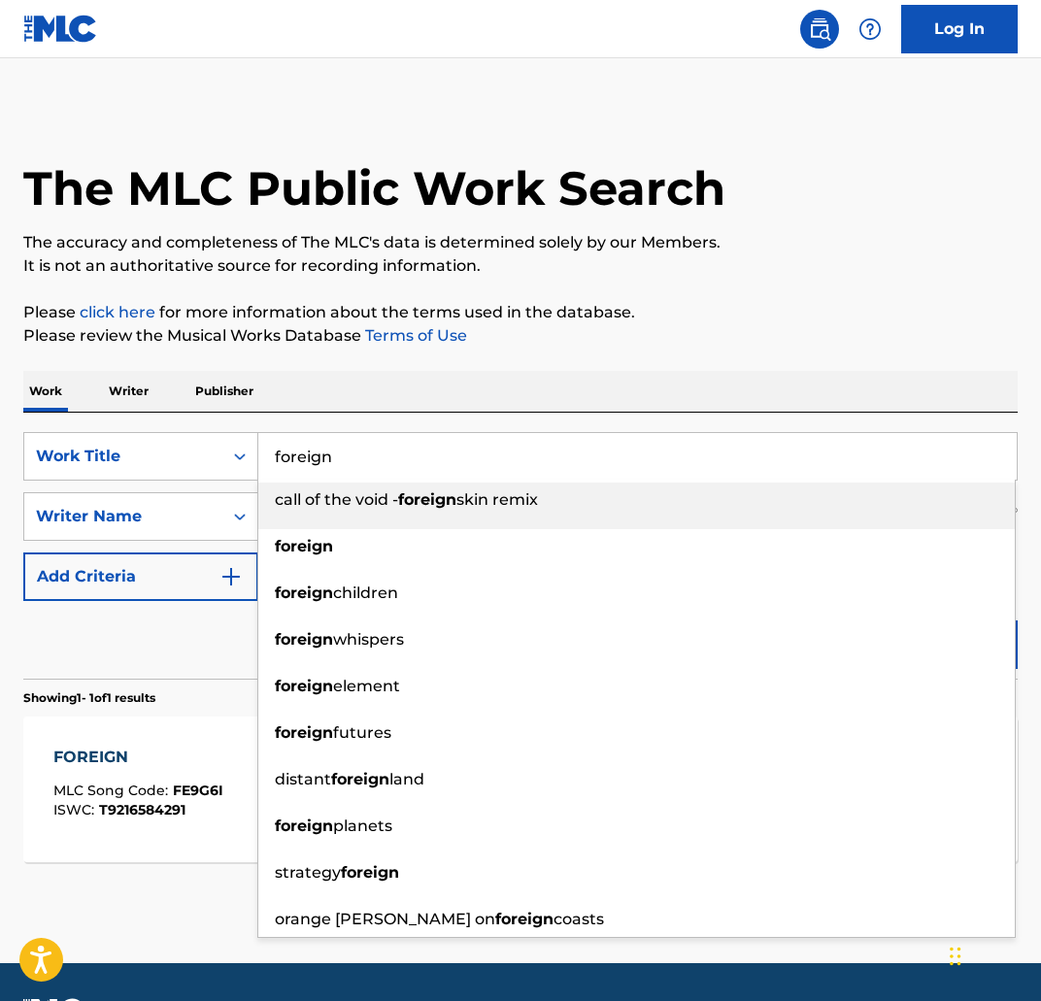
click at [260, 398] on div "Work Writer Publisher" at bounding box center [520, 391] width 994 height 41
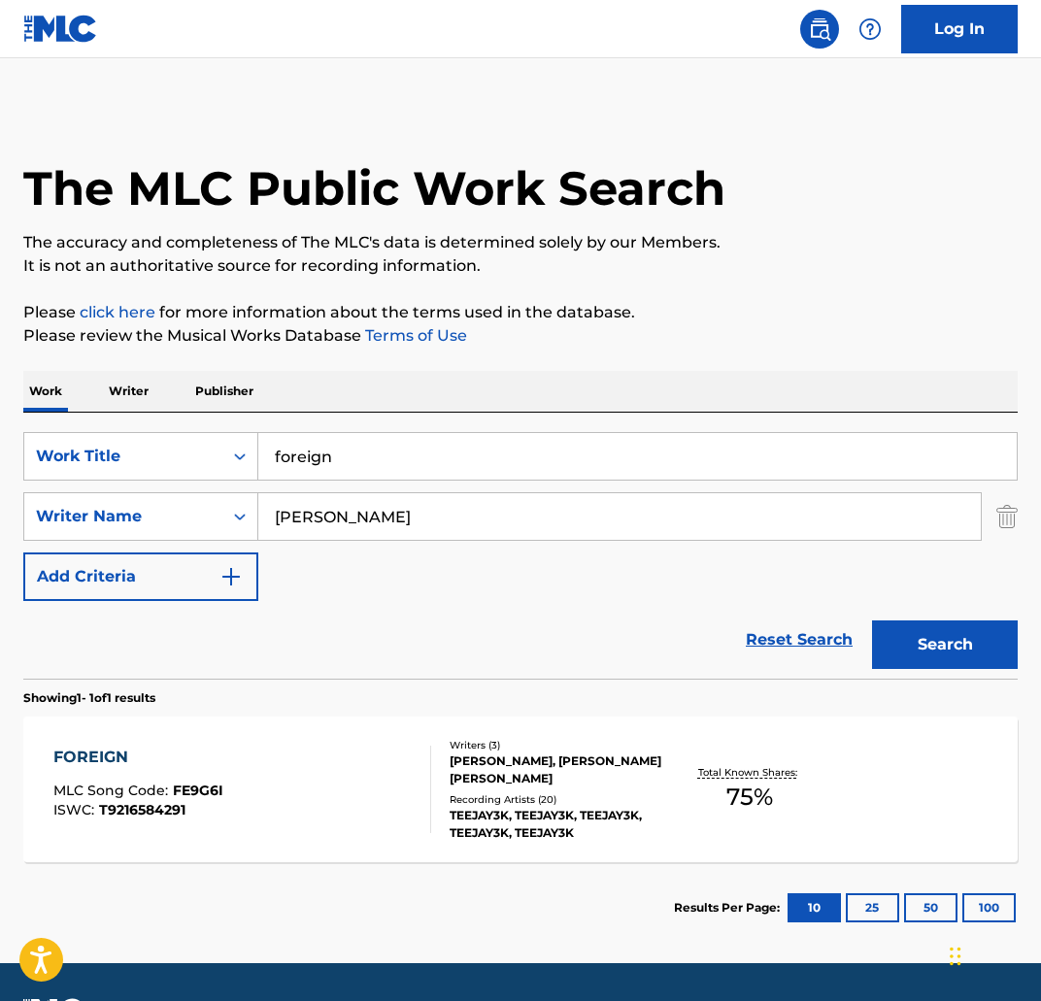
click at [426, 519] on input "aidan crotinger" at bounding box center [619, 516] width 722 height 47
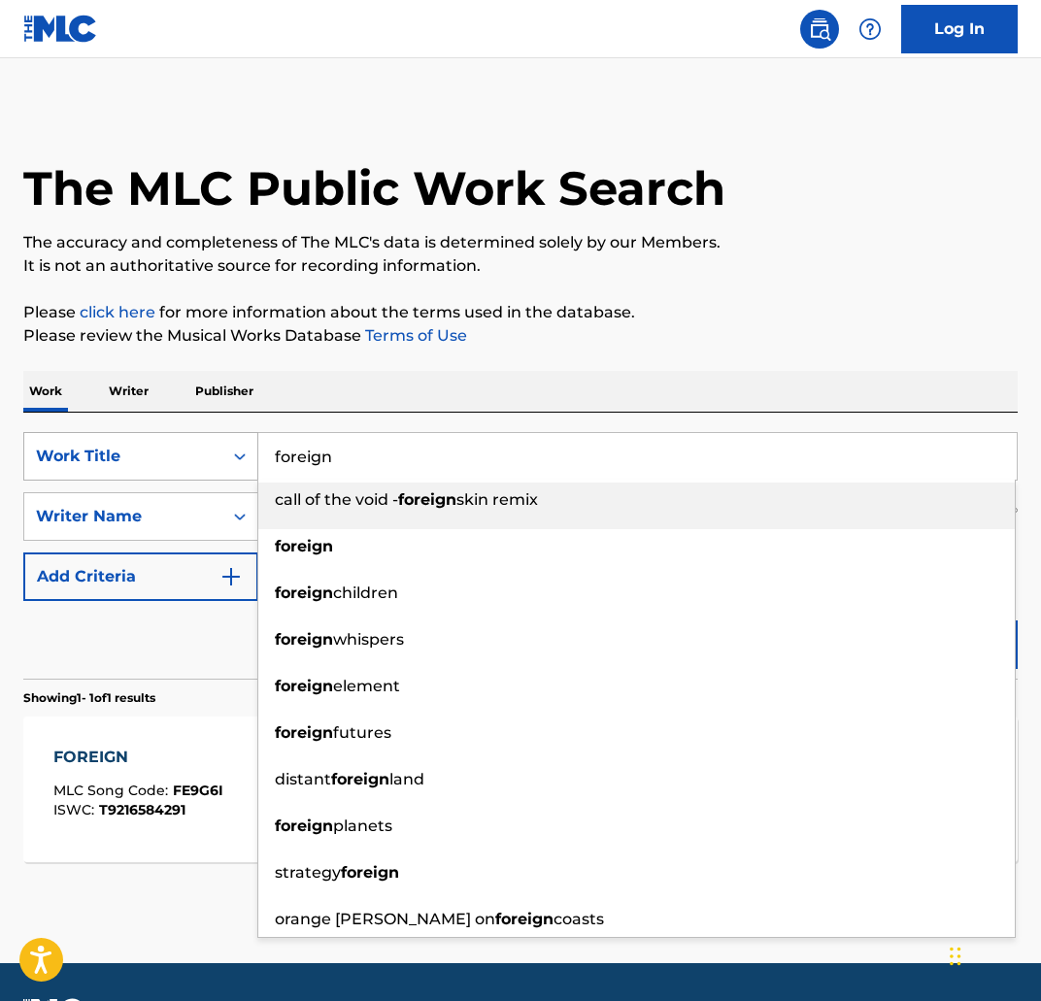
drag, startPoint x: 373, startPoint y: 465, endPoint x: 218, endPoint y: 447, distance: 156.5
click at [218, 447] on div "SearchWithCriteria3f4fc6af-0e98-4dd3-9bd2-5c5164f21fc7 Work Title foreign call …" at bounding box center [520, 456] width 994 height 49
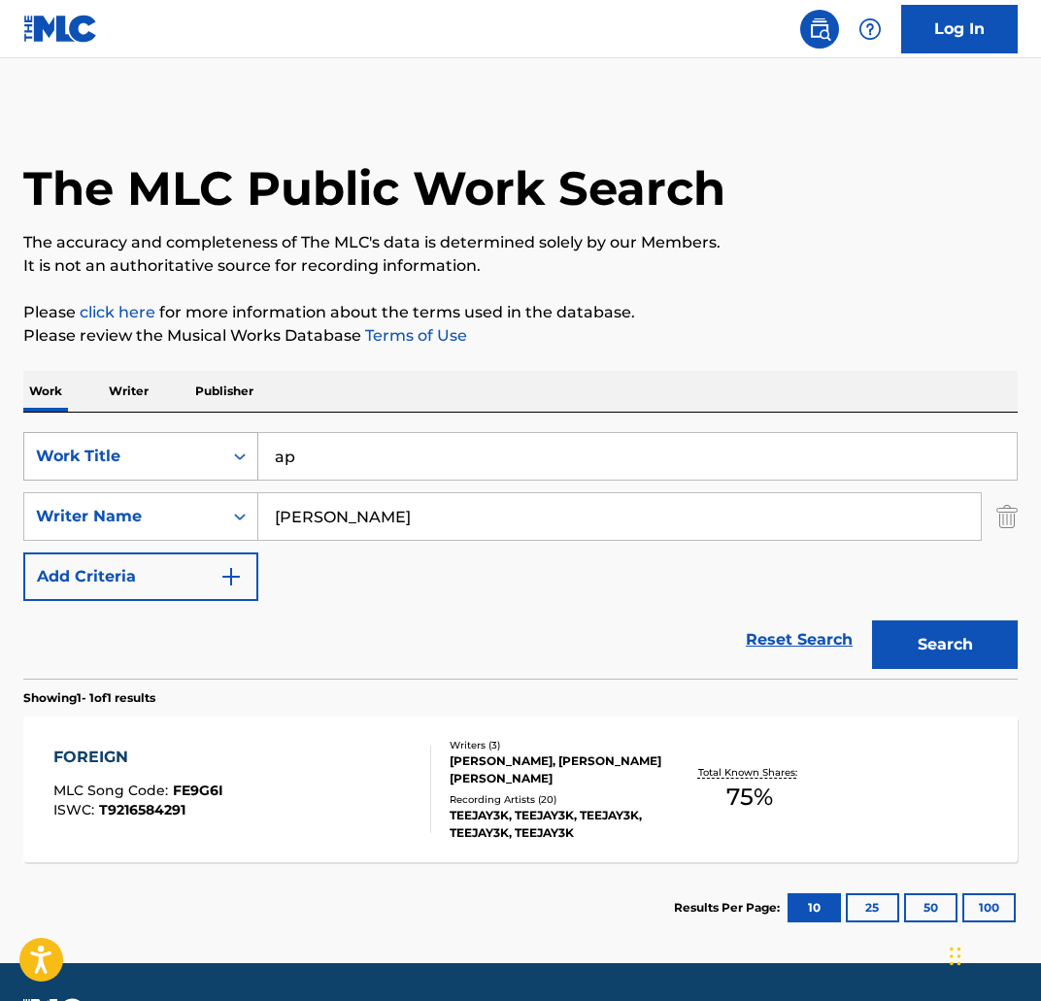
type input "a"
drag, startPoint x: 281, startPoint y: 453, endPoint x: 251, endPoint y: 451, distance: 29.3
click at [251, 451] on div "SearchWithCriteria3f4fc6af-0e98-4dd3-9bd2-5c5164f21fc7 Work Title dracs 40s and…" at bounding box center [520, 456] width 994 height 49
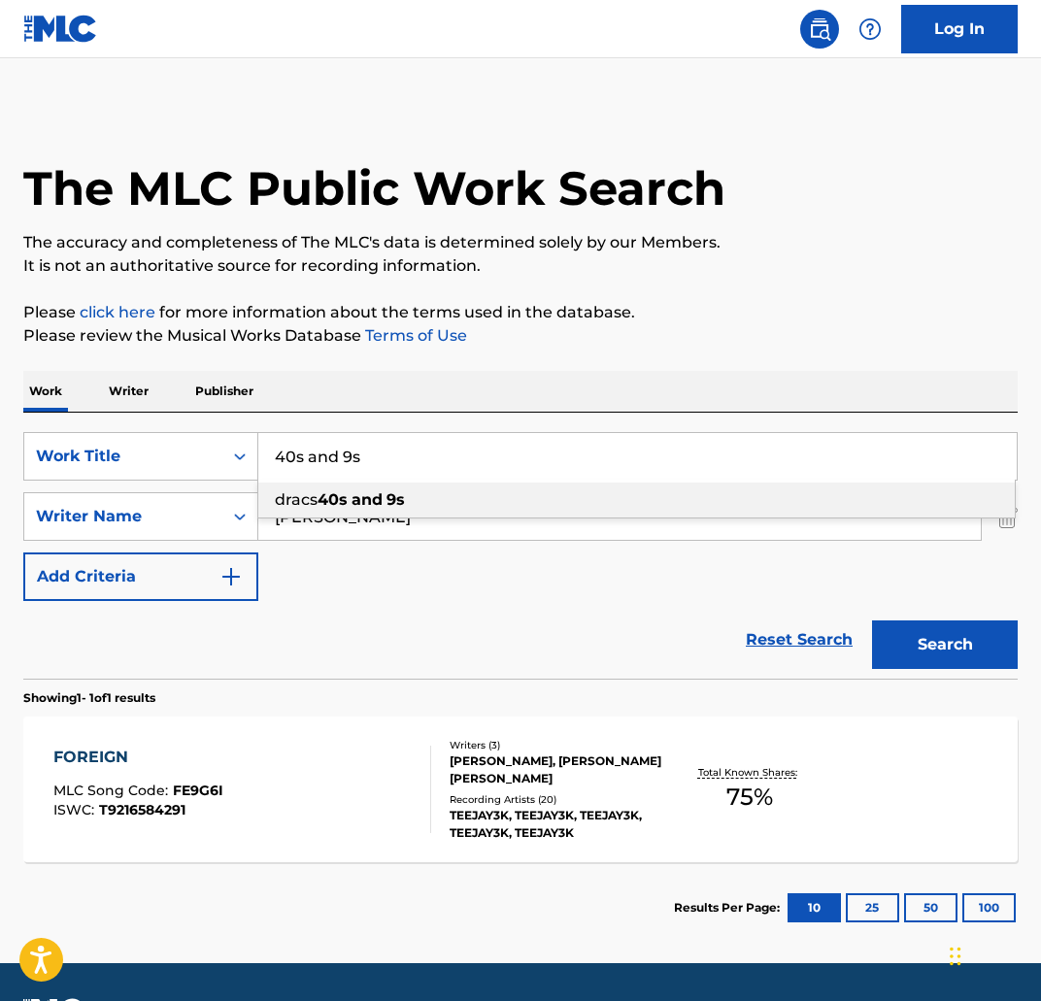
click at [950, 634] on button "Search" at bounding box center [945, 644] width 146 height 49
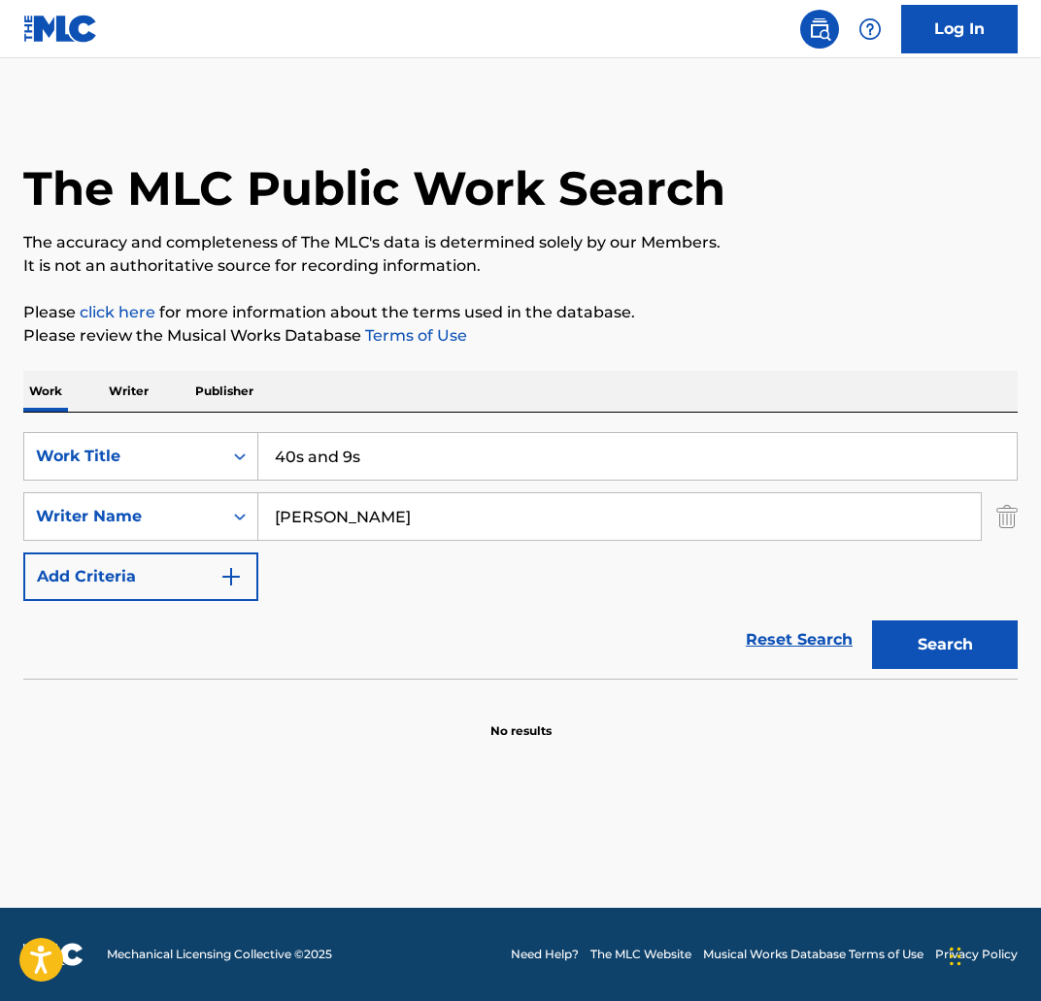
click at [508, 520] on input "aidan crotinger" at bounding box center [619, 516] width 722 height 47
drag, startPoint x: 426, startPoint y: 462, endPoint x: 114, endPoint y: 470, distance: 312.8
click at [114, 470] on div "SearchWithCriteria3f4fc6af-0e98-4dd3-9bd2-5c5164f21fc7 Work Title 40s and 9s" at bounding box center [520, 456] width 994 height 49
drag, startPoint x: 310, startPoint y: 459, endPoint x: 131, endPoint y: 448, distance: 179.0
click at [131, 448] on div "SearchWithCriteria3f4fc6af-0e98-4dd3-9bd2-5c5164f21fc7 Work Title 40s and 9s" at bounding box center [520, 456] width 994 height 49
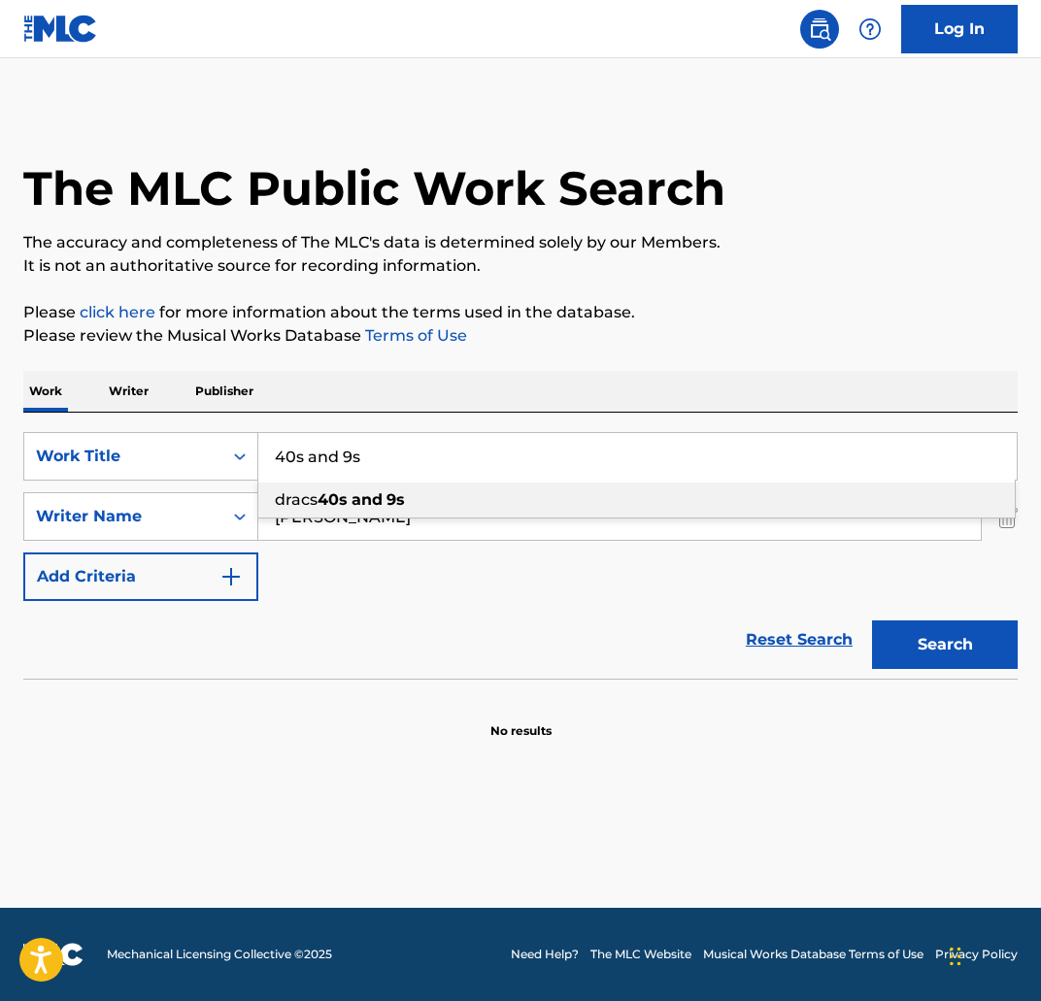
click at [419, 455] on input "40s and 9s" at bounding box center [637, 456] width 758 height 47
drag, startPoint x: 418, startPoint y: 455, endPoint x: 105, endPoint y: 436, distance: 313.3
click at [105, 436] on div "SearchWithCriteria3f4fc6af-0e98-4dd3-9bd2-5c5164f21fc7 Work Title 40s and 9s dr…" at bounding box center [520, 456] width 994 height 49
paste input "ARKHAM ASYLUM"
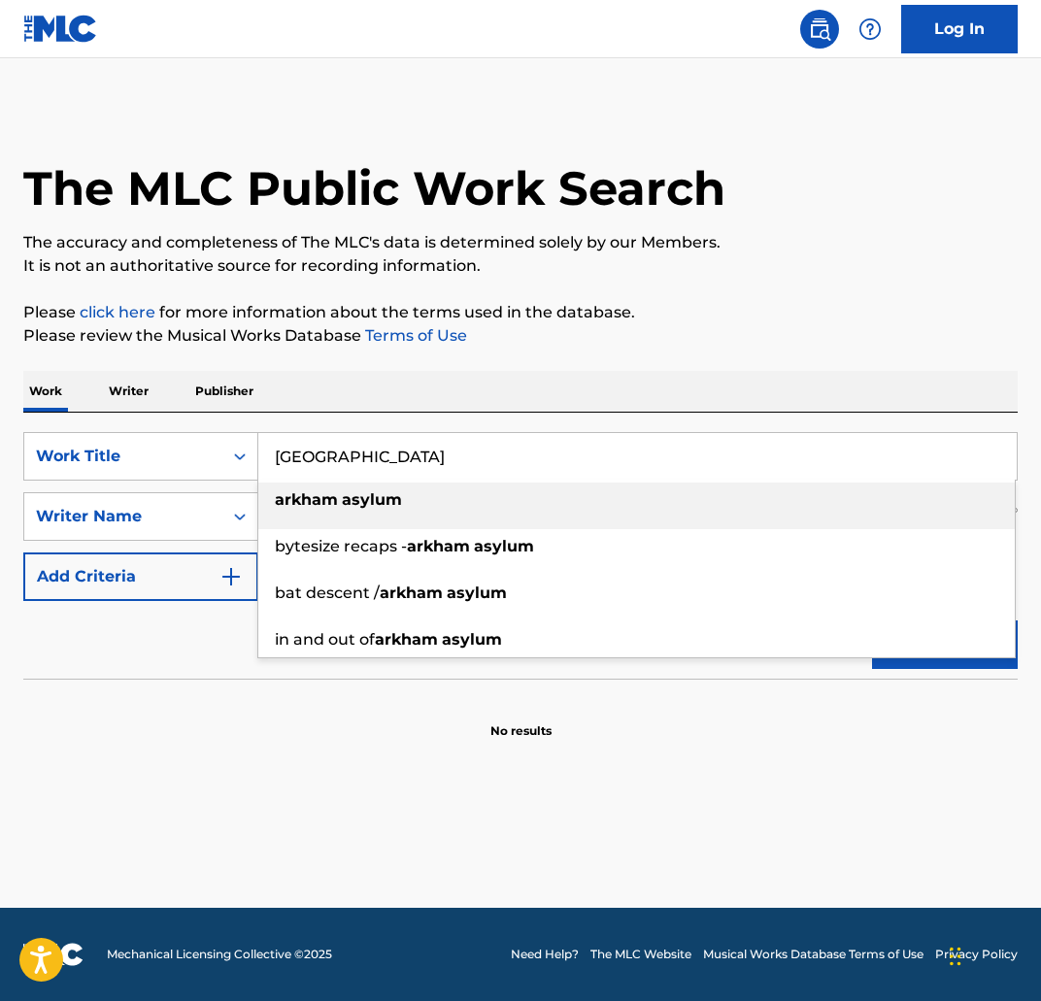
click at [426, 505] on div "arkham asylum" at bounding box center [636, 500] width 756 height 35
type input "arkham asylum"
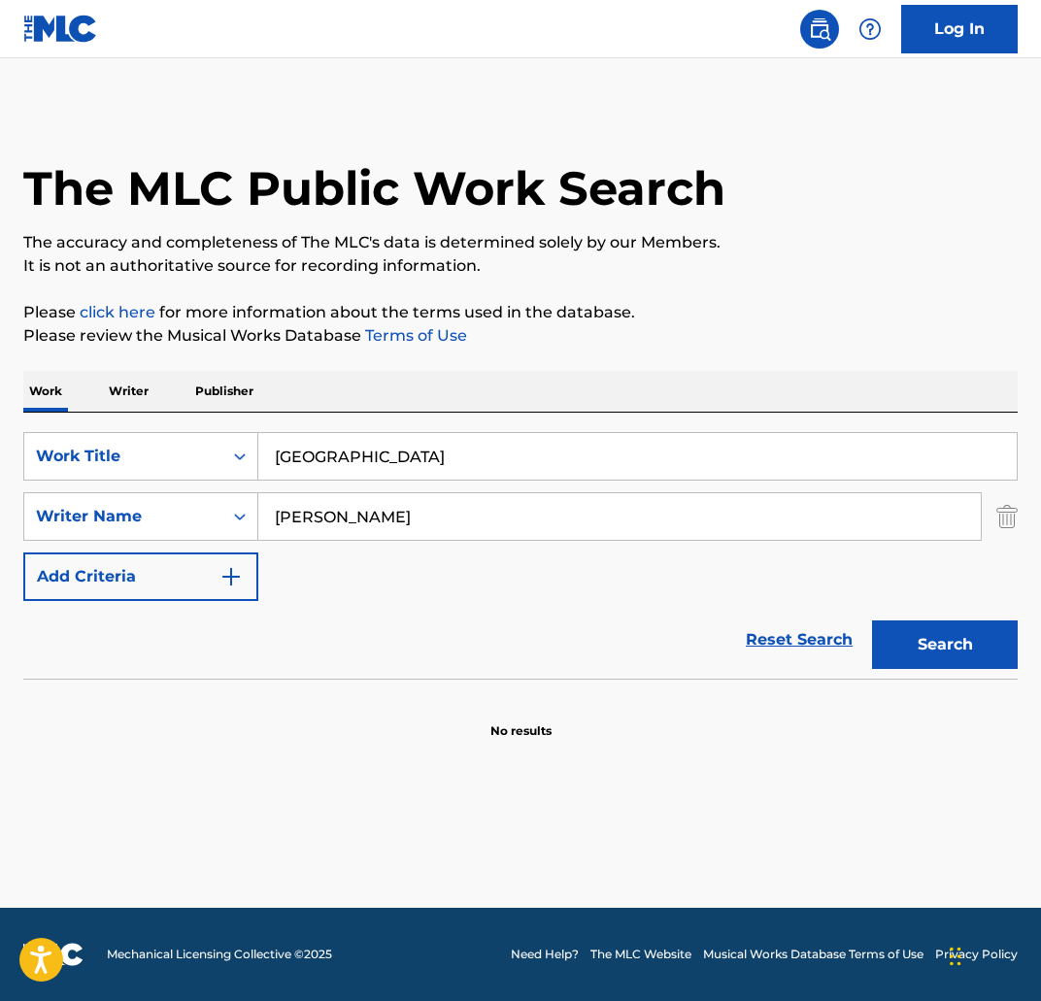
click at [940, 632] on button "Search" at bounding box center [945, 644] width 146 height 49
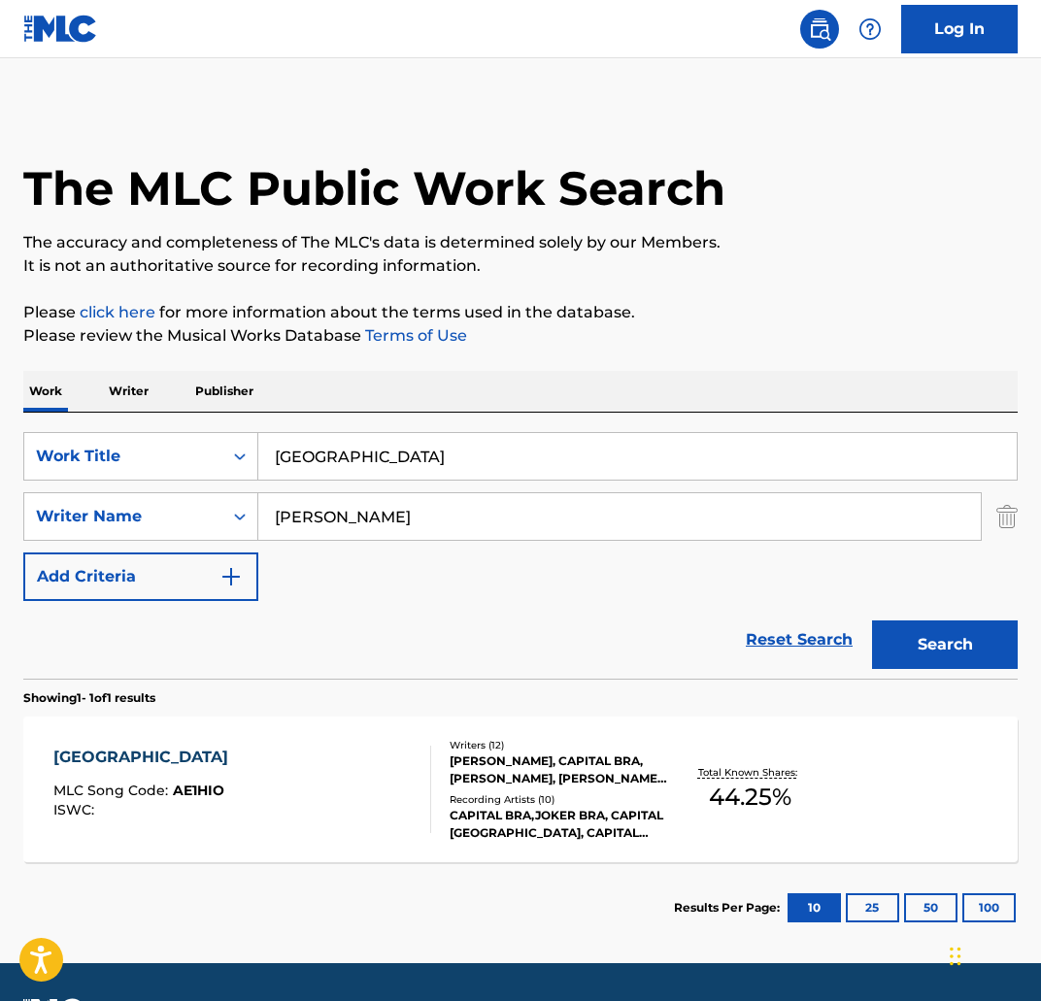
click at [261, 815] on div "ARKHAM ASYLUM MLC Song Code : AE1HIO ISWC :" at bounding box center [242, 789] width 378 height 87
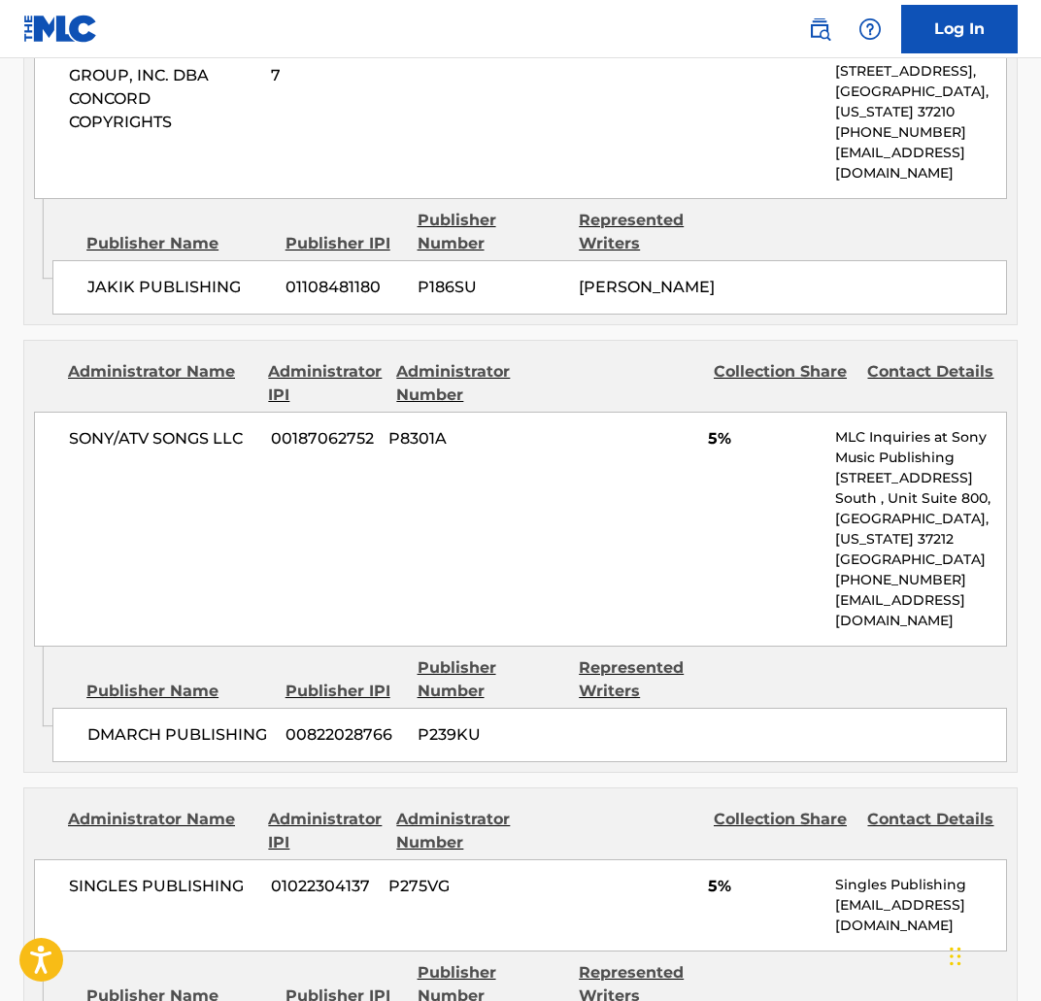
scroll to position [2438, 0]
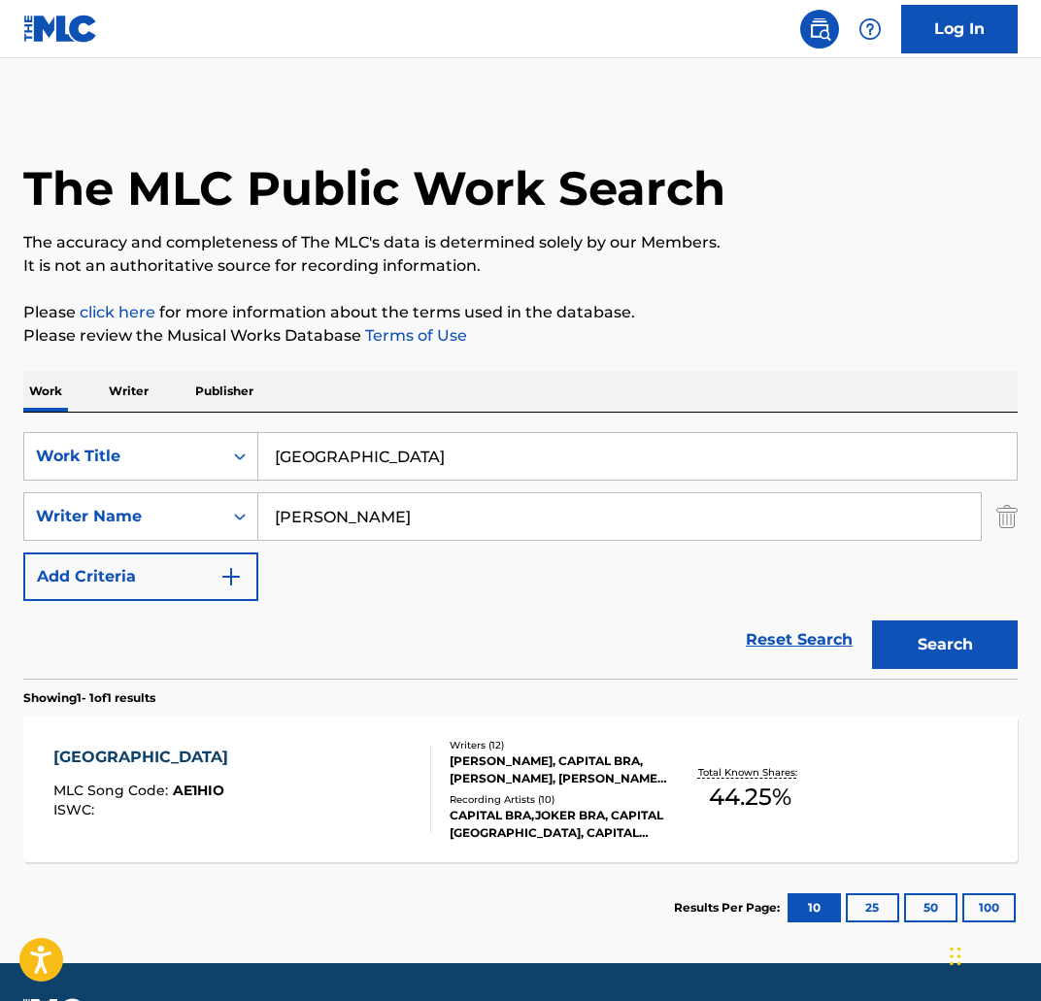
click at [458, 451] on input "arkham asylum" at bounding box center [637, 456] width 758 height 47
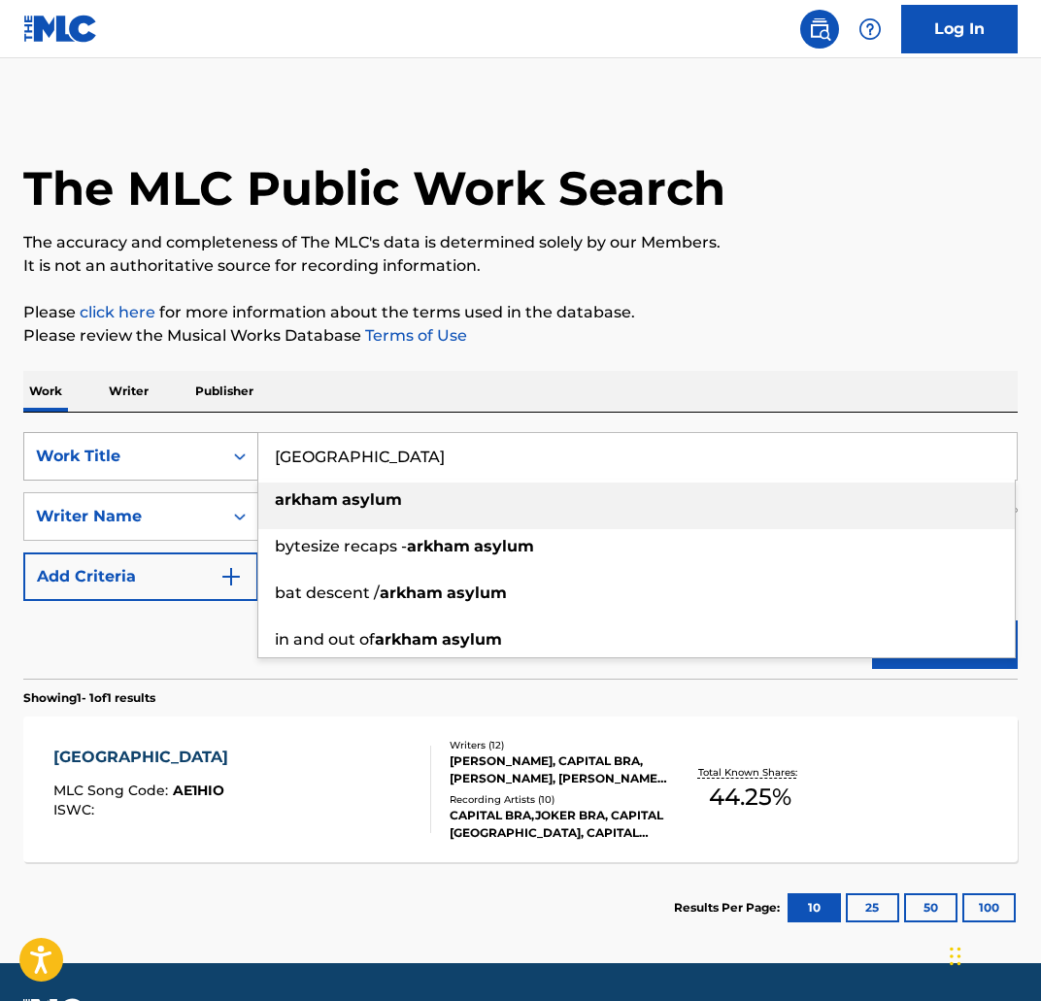
drag, startPoint x: 461, startPoint y: 454, endPoint x: 125, endPoint y: 446, distance: 336.1
click at [125, 446] on div "SearchWithCriteria3f4fc6af-0e98-4dd3-9bd2-5c5164f21fc7 Work Title arkham asylum…" at bounding box center [520, 456] width 994 height 49
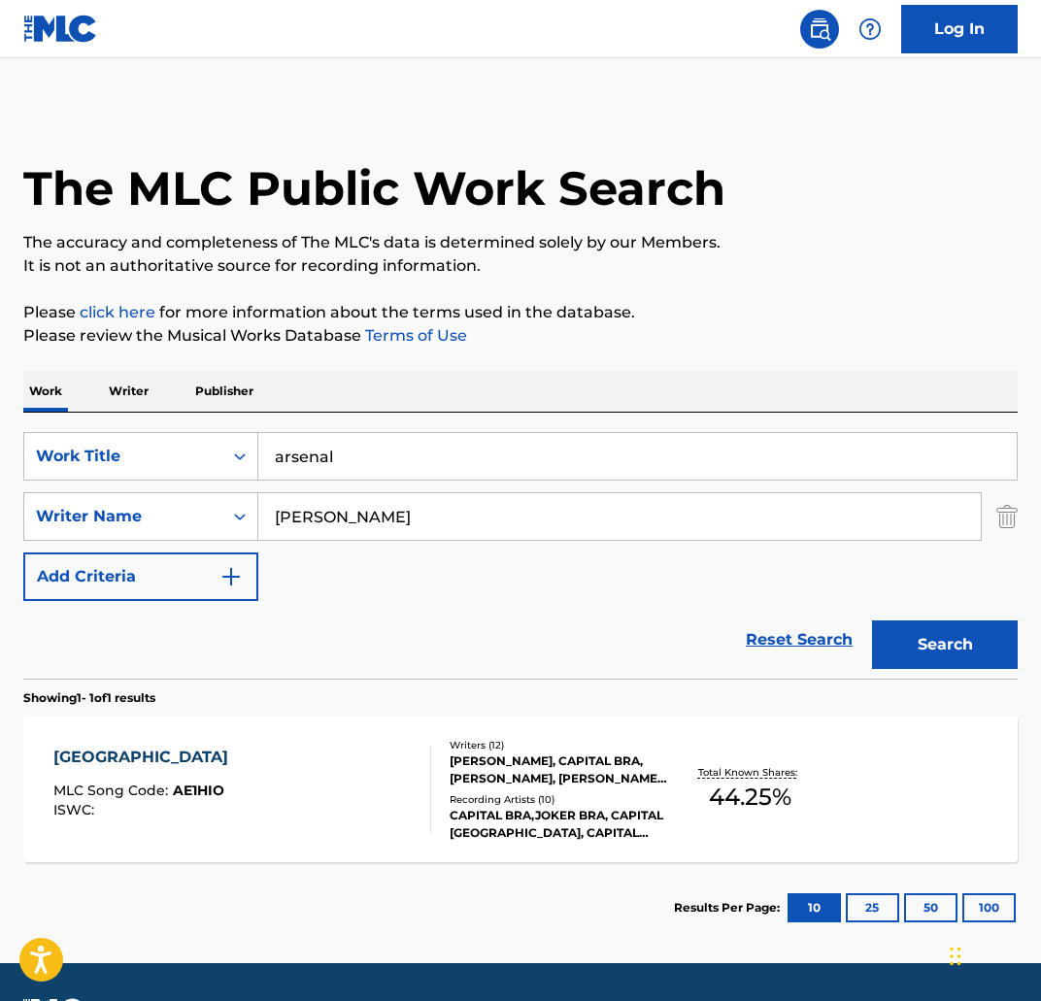
type input "arsenal"
click at [983, 644] on button "Search" at bounding box center [945, 644] width 146 height 49
click at [158, 761] on div "ARSENAL" at bounding box center [142, 757] width 179 height 23
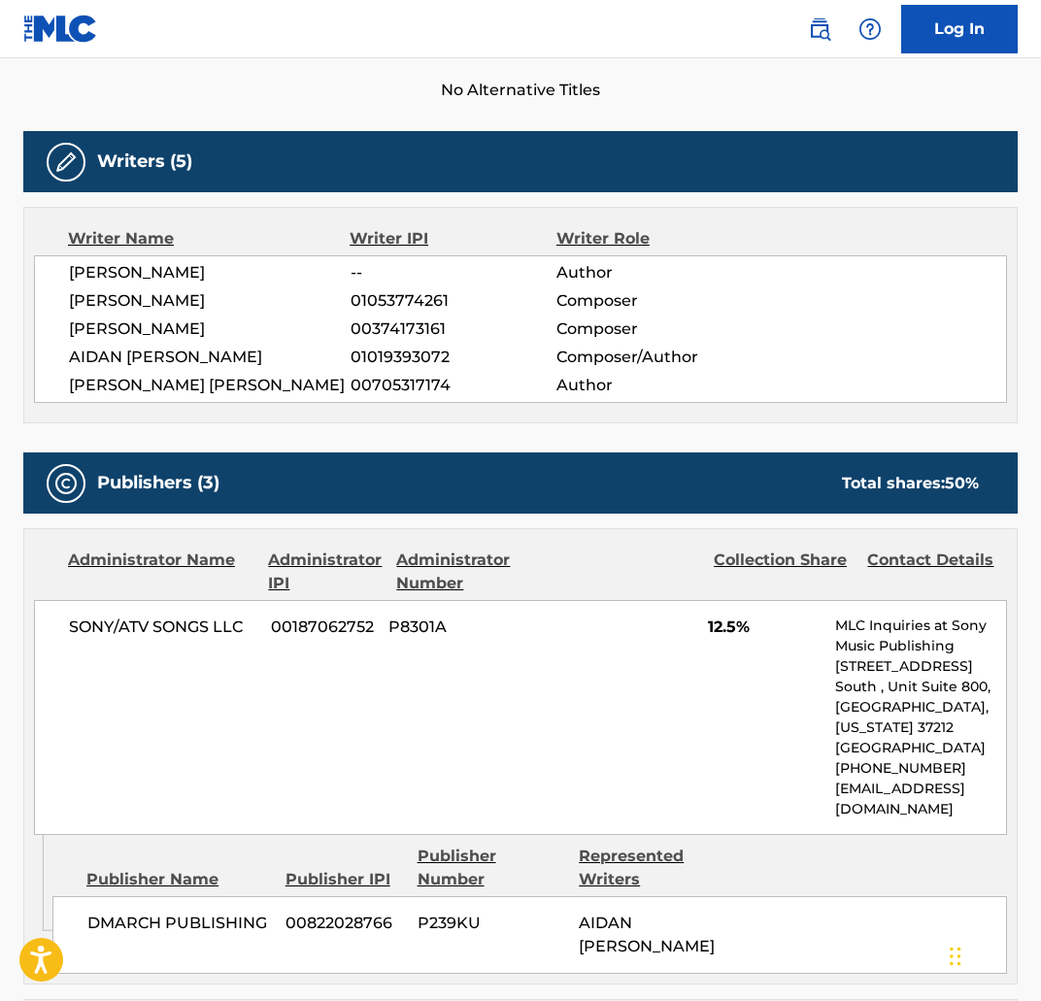
scroll to position [553, 0]
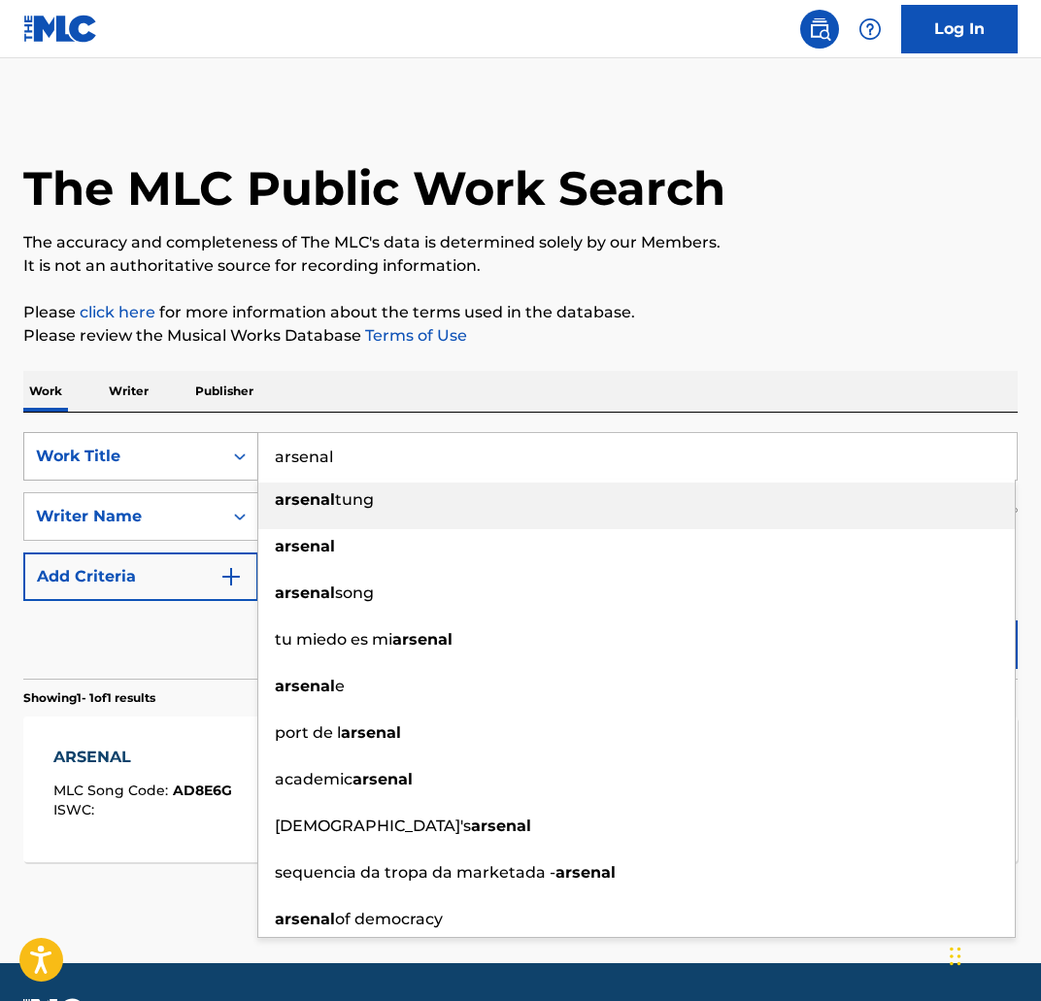
drag, startPoint x: 429, startPoint y: 476, endPoint x: 246, endPoint y: 437, distance: 187.6
click at [246, 437] on div "SearchWithCriteria3f4fc6af-0e98-4dd3-9bd2-5c5164f21fc7 Work Title arsenal arsen…" at bounding box center [520, 456] width 994 height 49
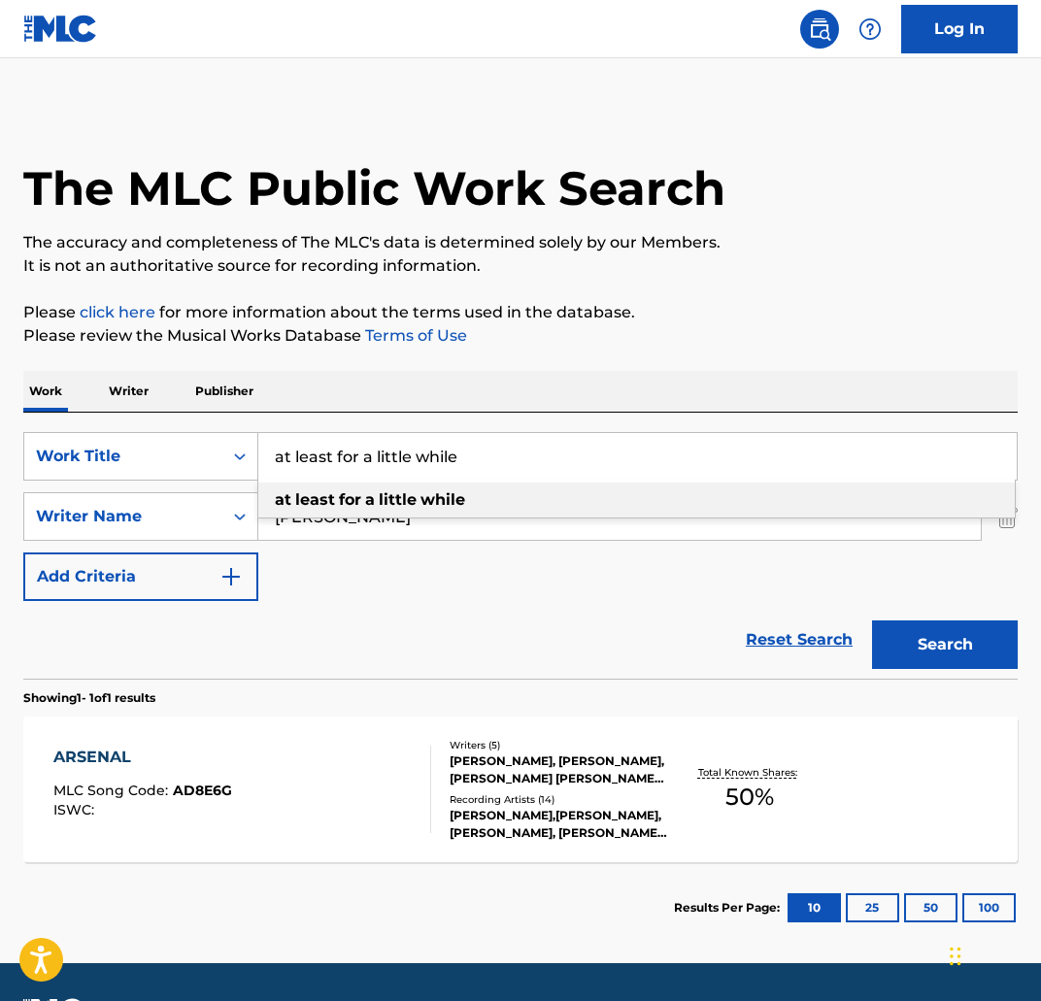
type input "at least for a little while"
click at [971, 637] on button "Search" at bounding box center [945, 644] width 146 height 49
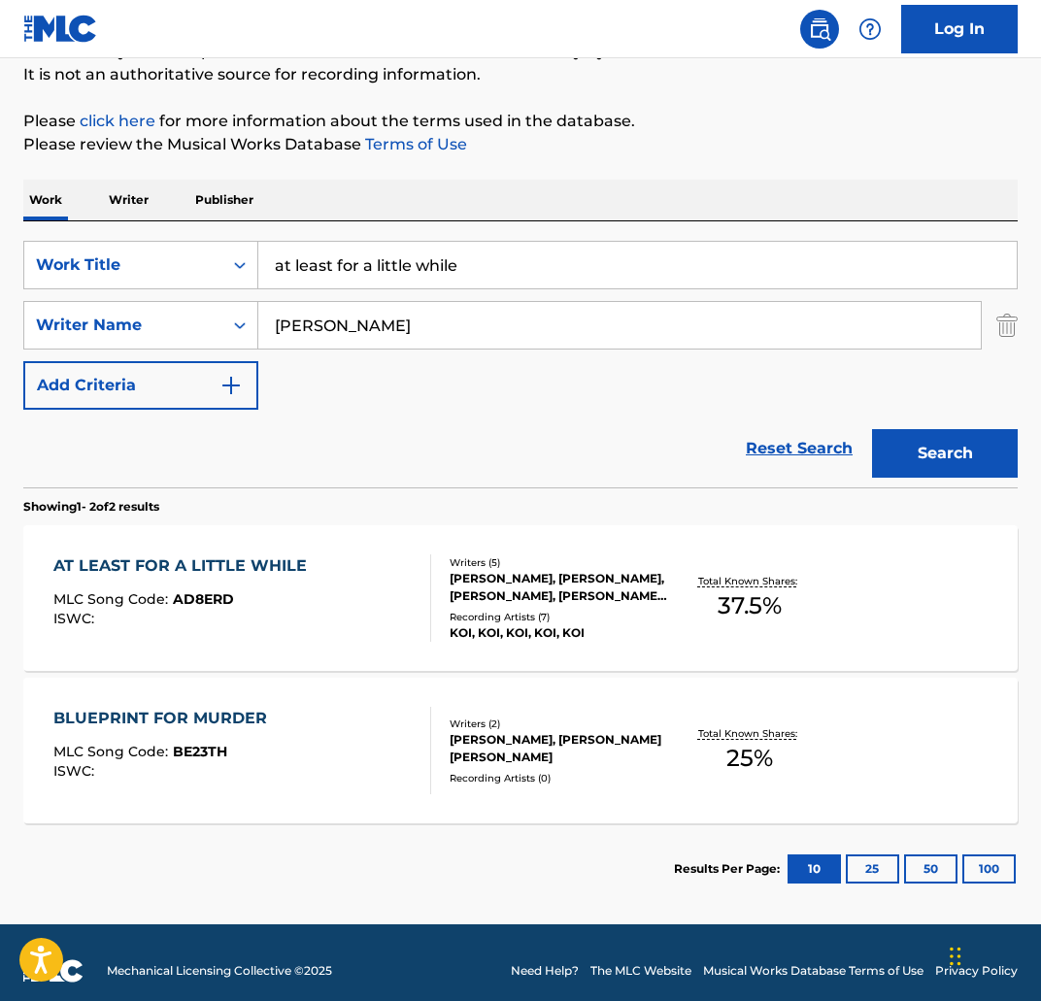
scroll to position [208, 0]
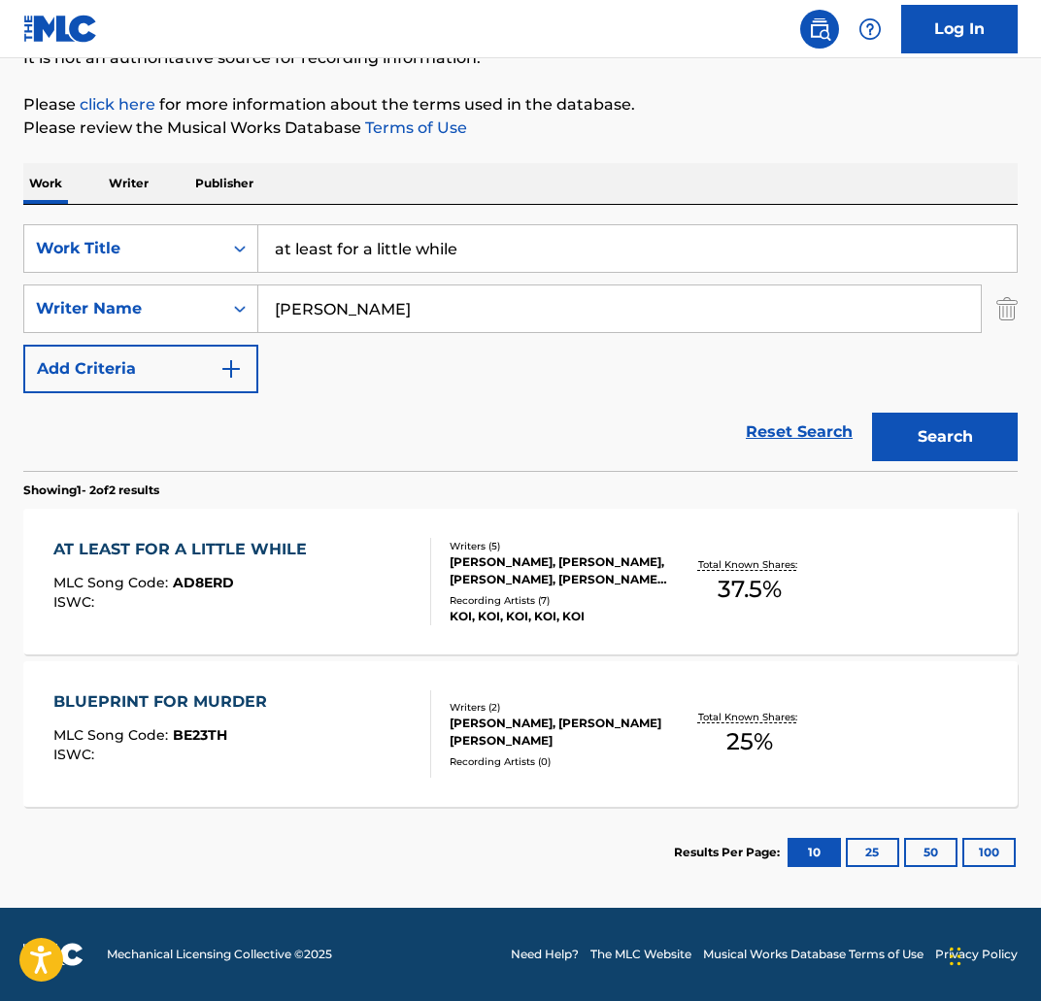
click at [262, 563] on div "AT LEAST FOR A LITTLE WHILE MLC Song Code : AD8ERD ISWC :" at bounding box center [184, 581] width 263 height 87
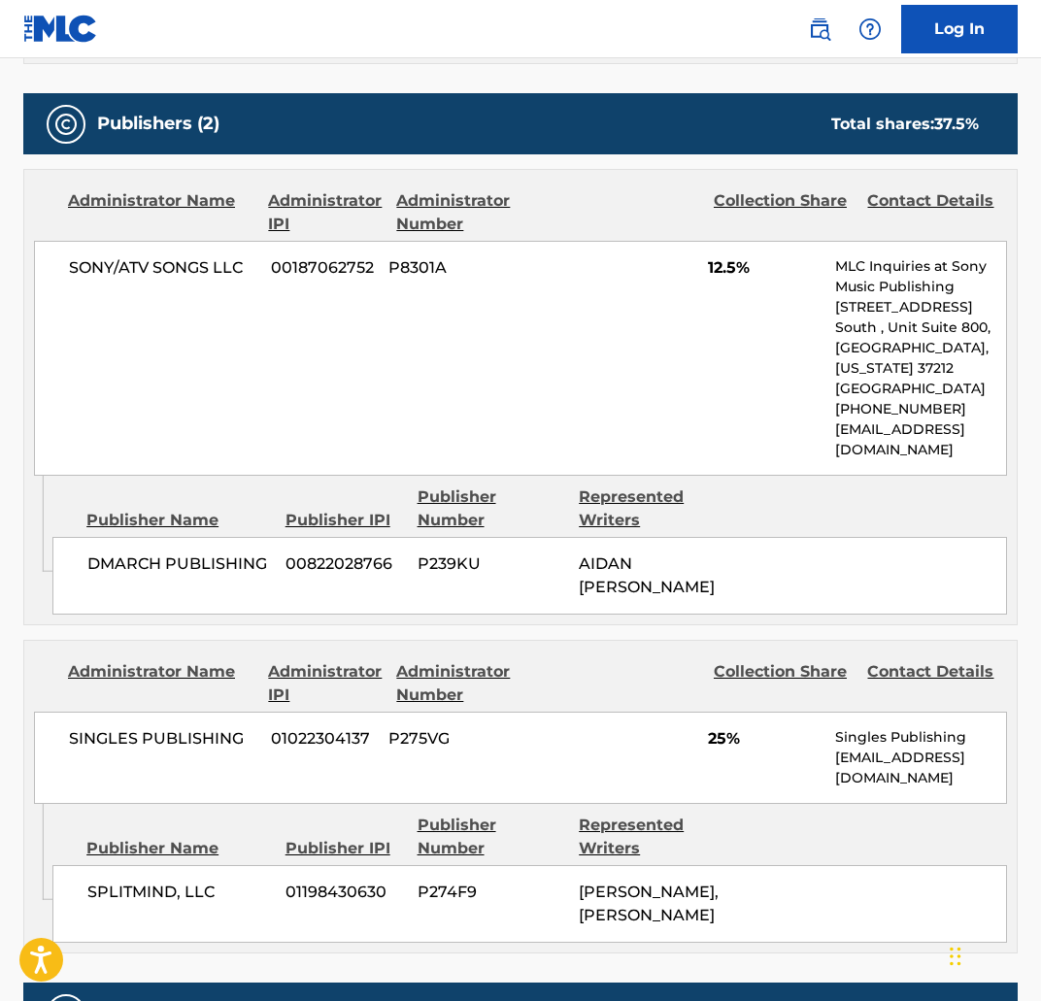
scroll to position [921, 0]
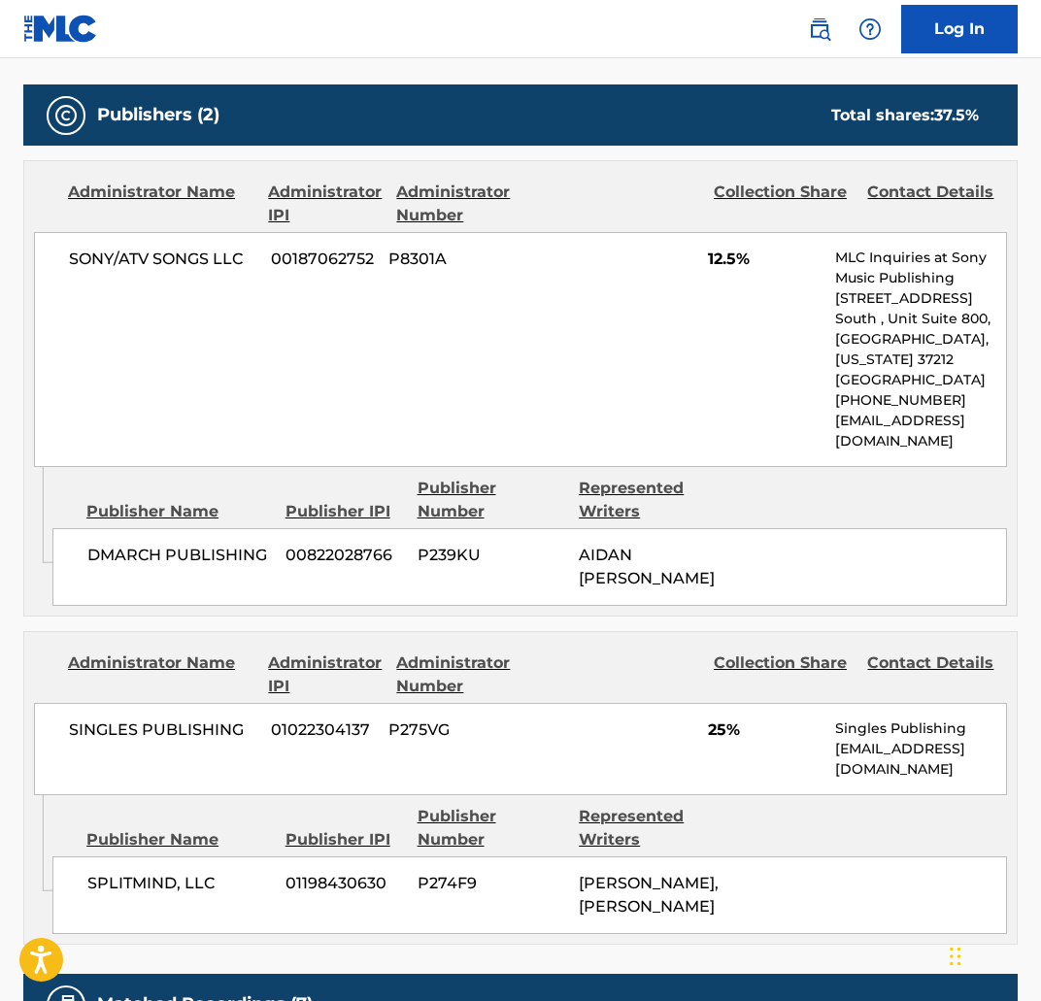
scroll to position [208, 0]
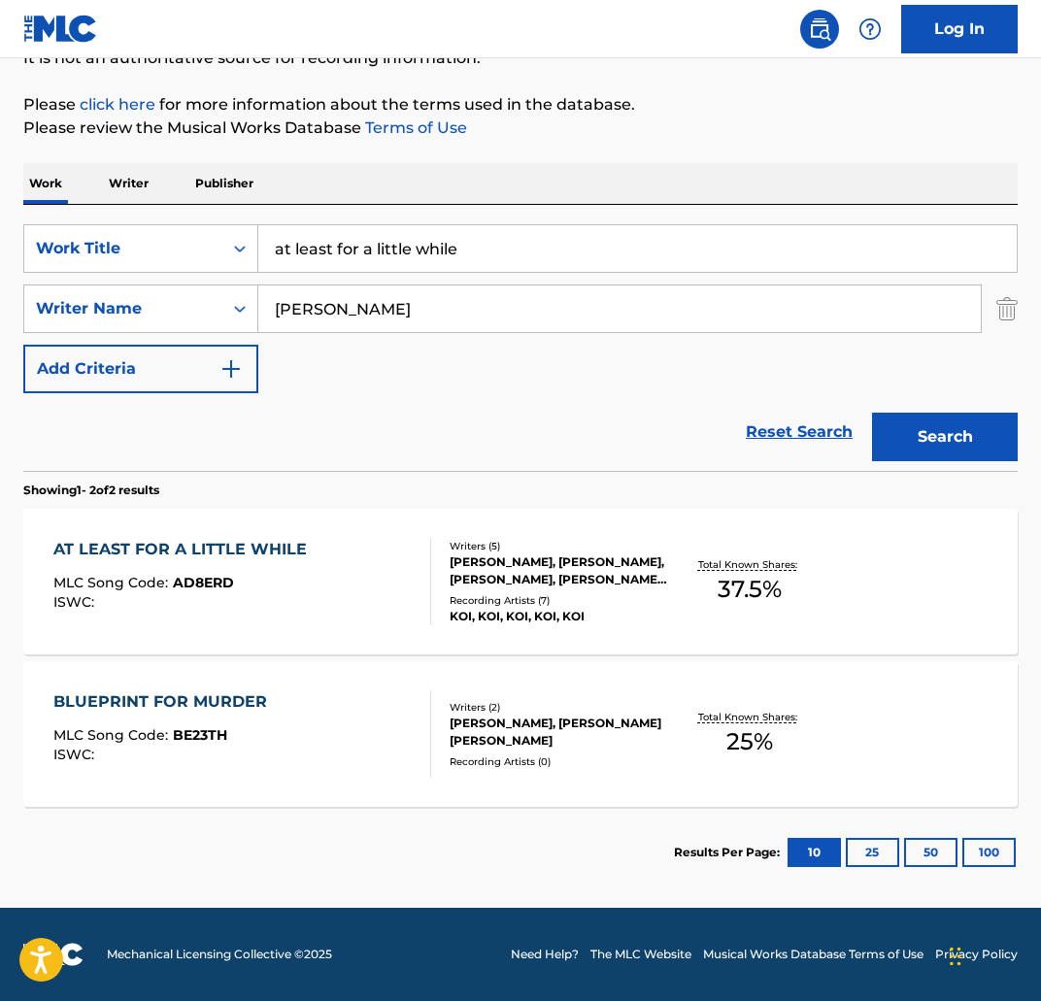
click at [459, 250] on input "at least for a little while" at bounding box center [637, 248] width 758 height 47
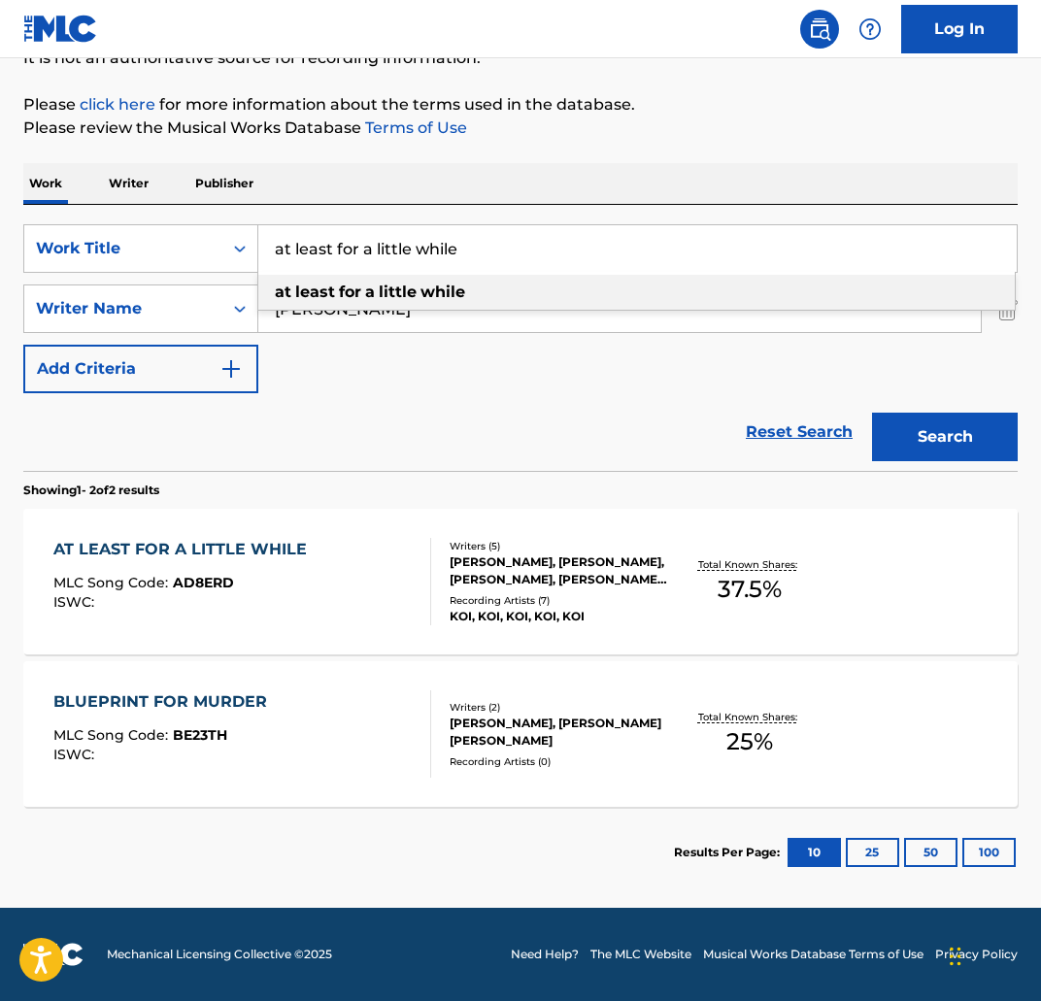
drag, startPoint x: 371, startPoint y: 236, endPoint x: 136, endPoint y: 221, distance: 235.4
click at [136, 221] on div "SearchWithCriteria3f4fc6af-0e98-4dd3-9bd2-5c5164f21fc7 Work Title at least for …" at bounding box center [520, 338] width 994 height 266
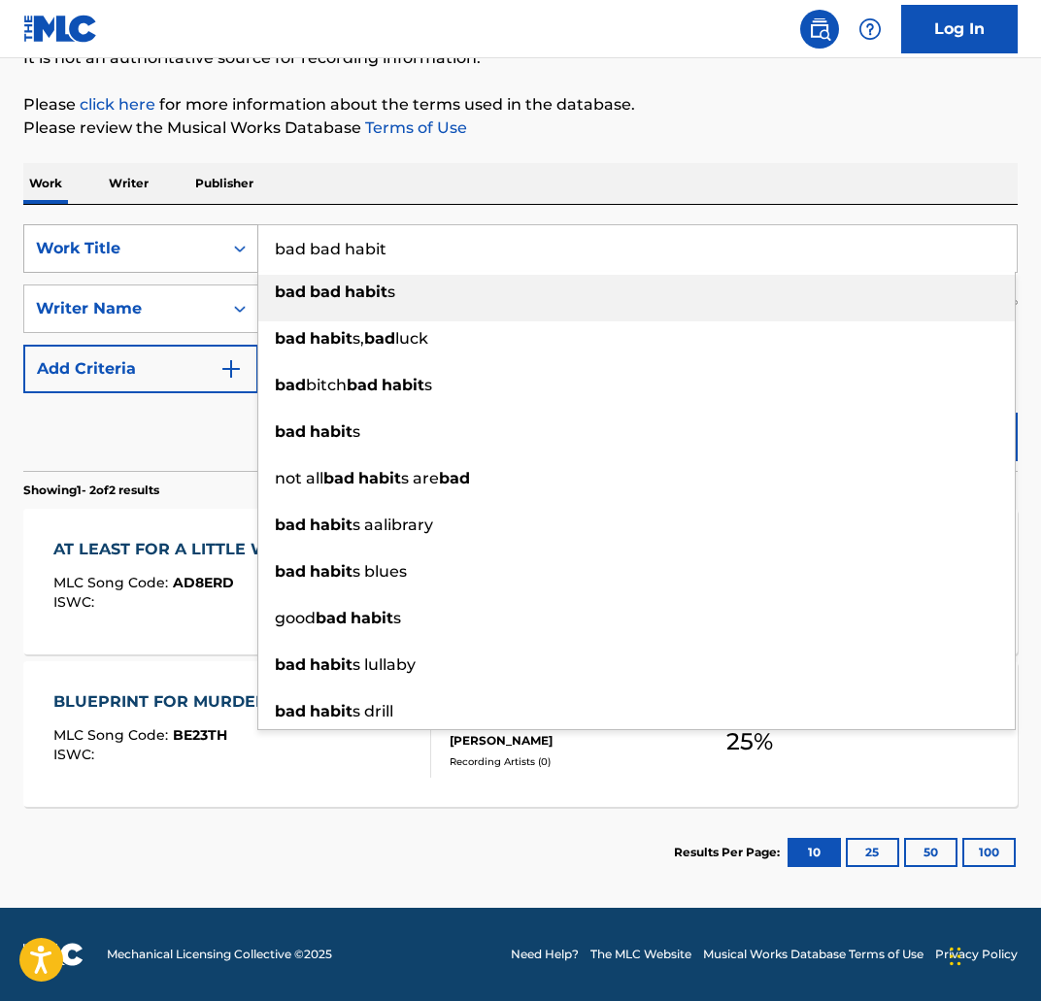
drag, startPoint x: 313, startPoint y: 243, endPoint x: 255, endPoint y: 250, distance: 57.7
click at [255, 250] on div "SearchWithCriteria3f4fc6af-0e98-4dd3-9bd2-5c5164f21fc7 Work Title bad bad habit…" at bounding box center [520, 248] width 994 height 49
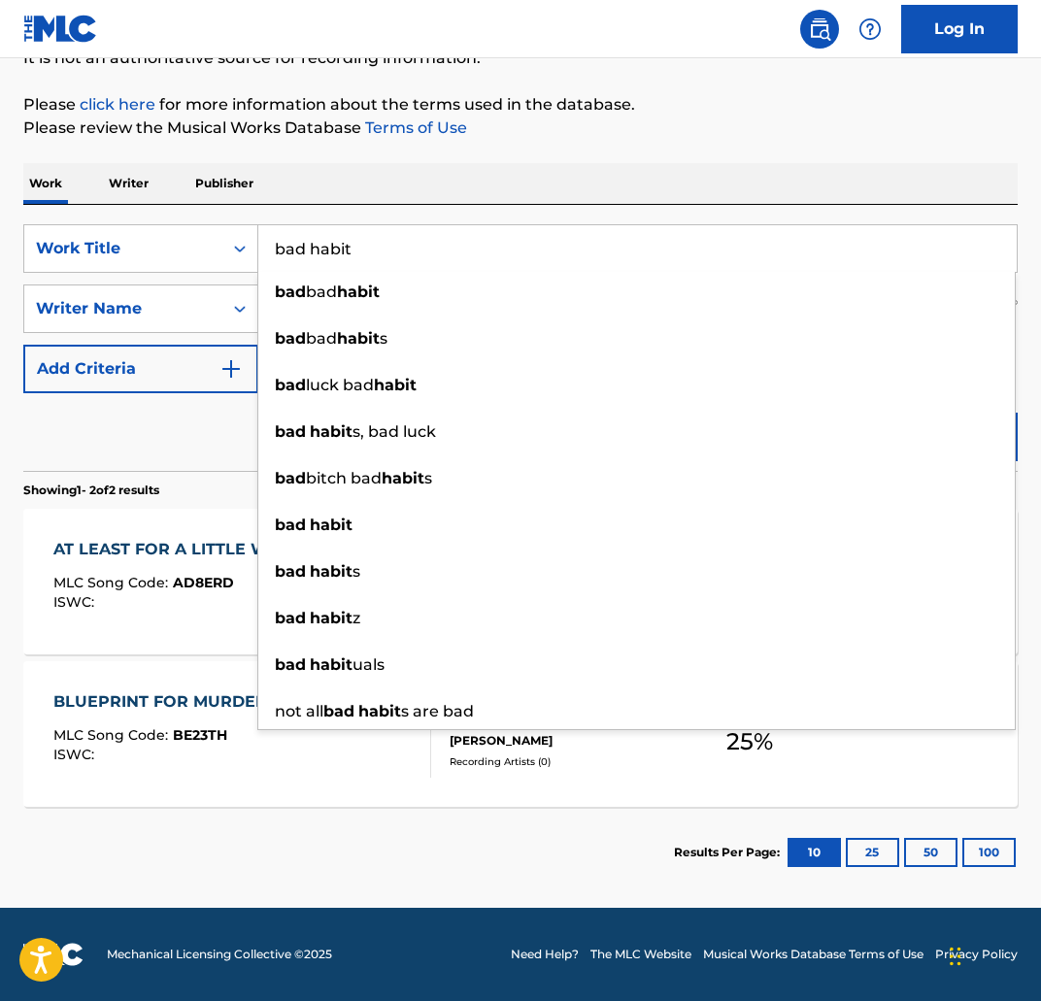
type input "bad habit"
click at [495, 198] on div "Work Writer Publisher" at bounding box center [520, 183] width 994 height 41
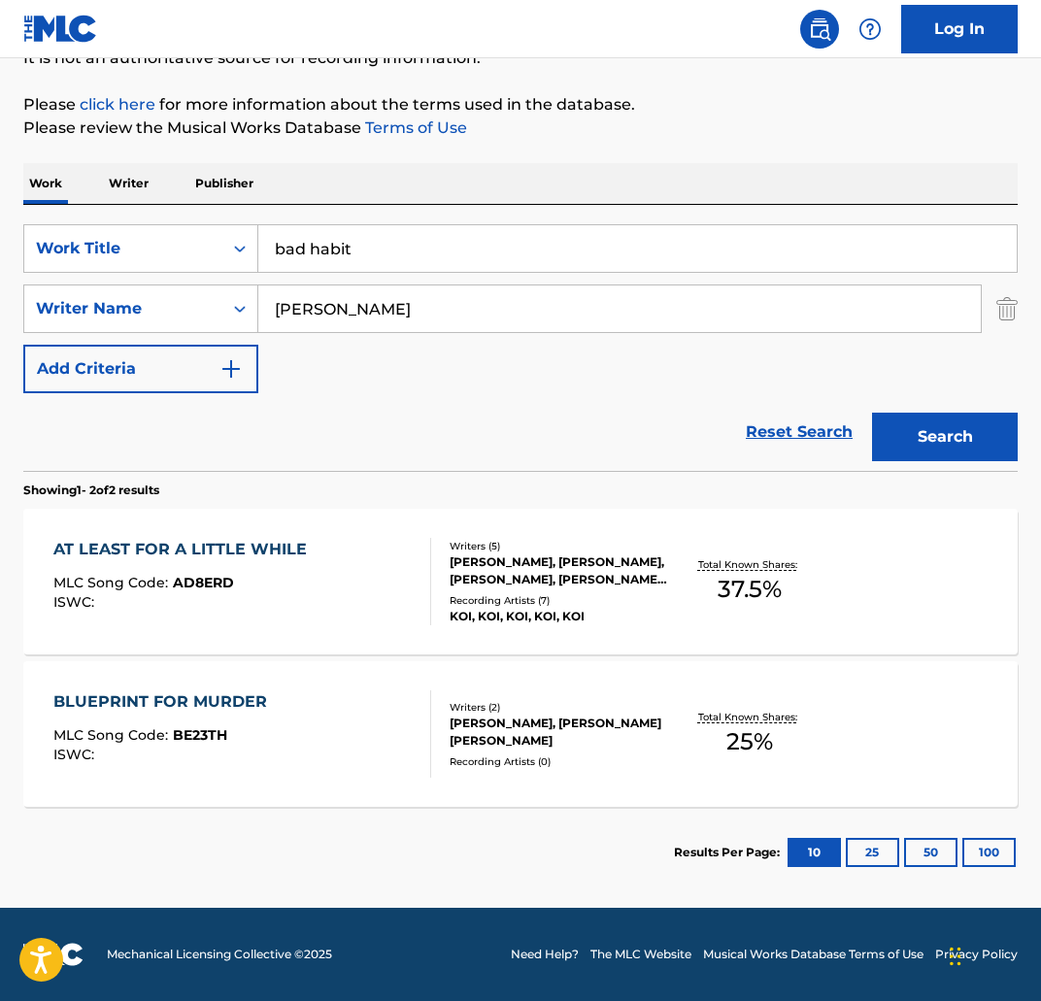
click at [935, 429] on button "Search" at bounding box center [945, 437] width 146 height 49
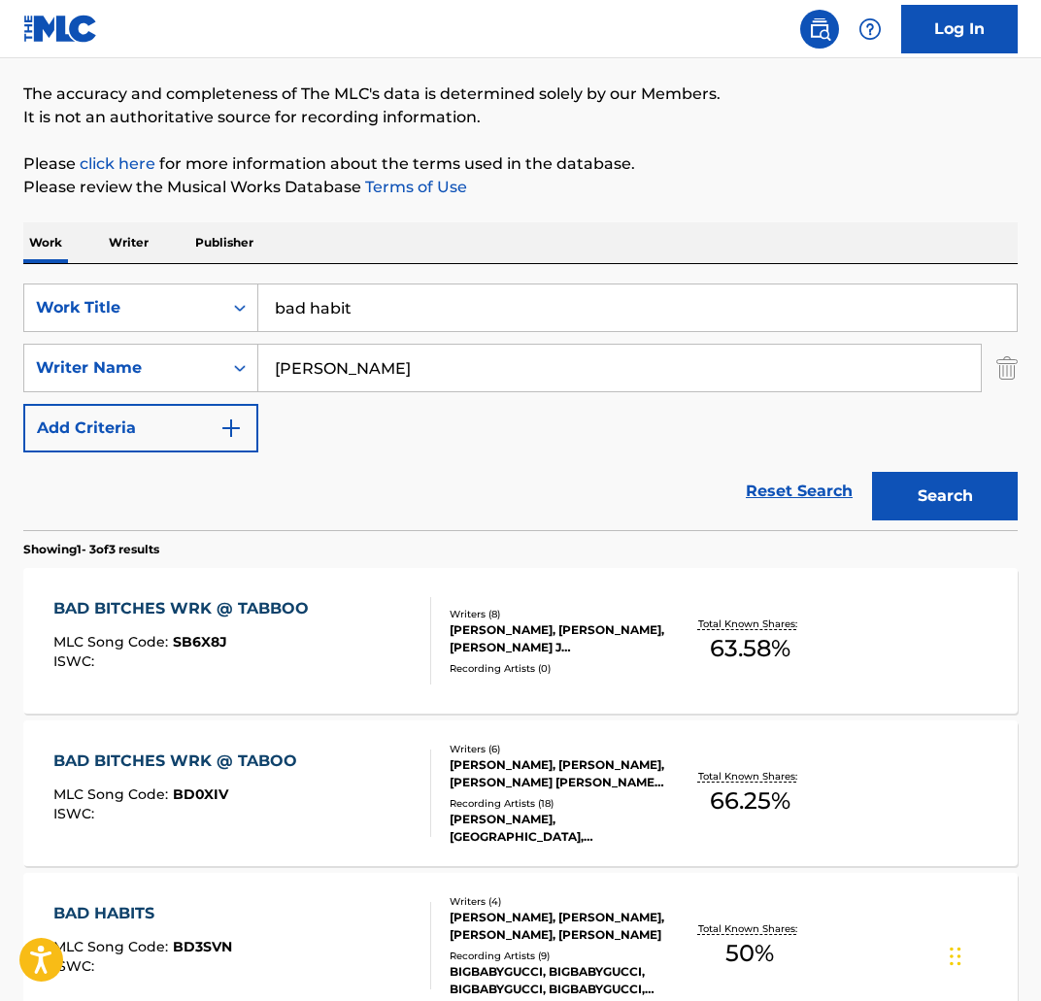
scroll to position [360, 0]
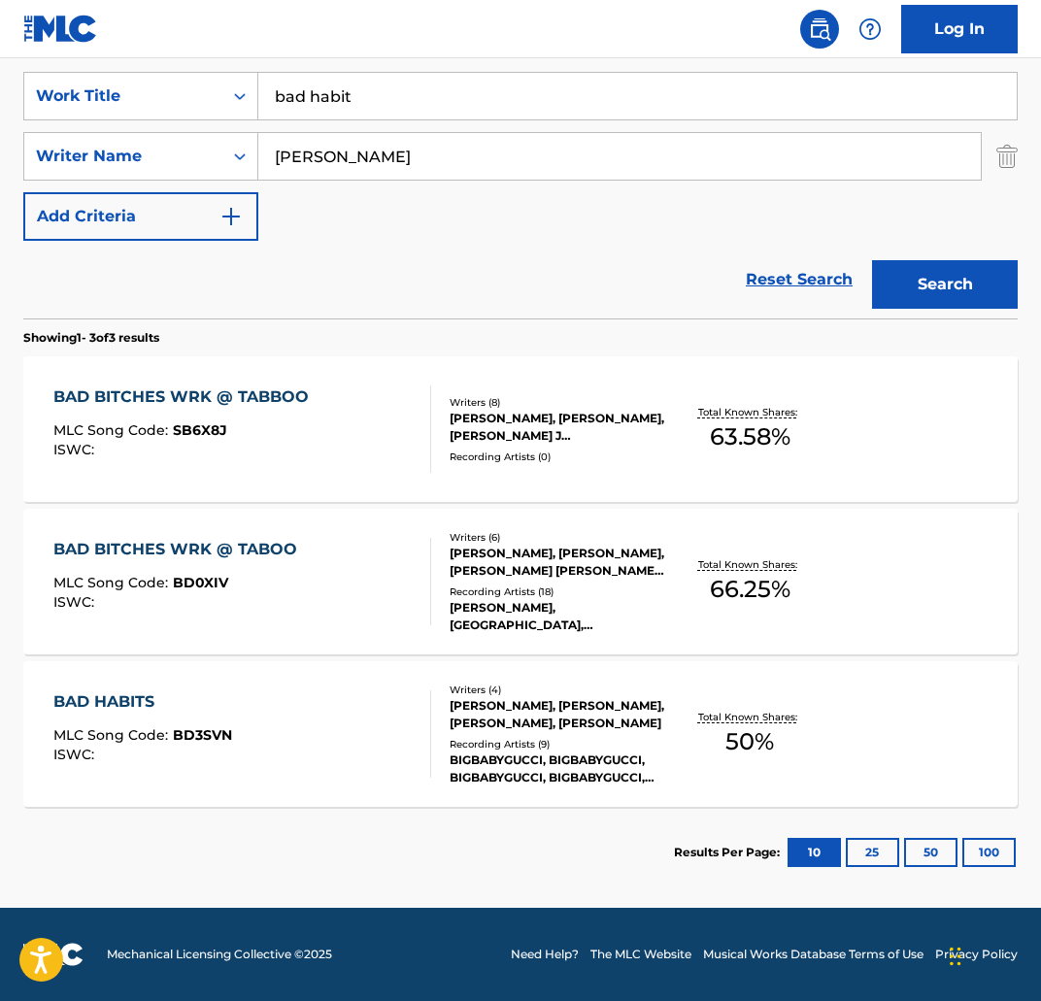
click at [103, 701] on div "BAD HABITS" at bounding box center [142, 701] width 179 height 23
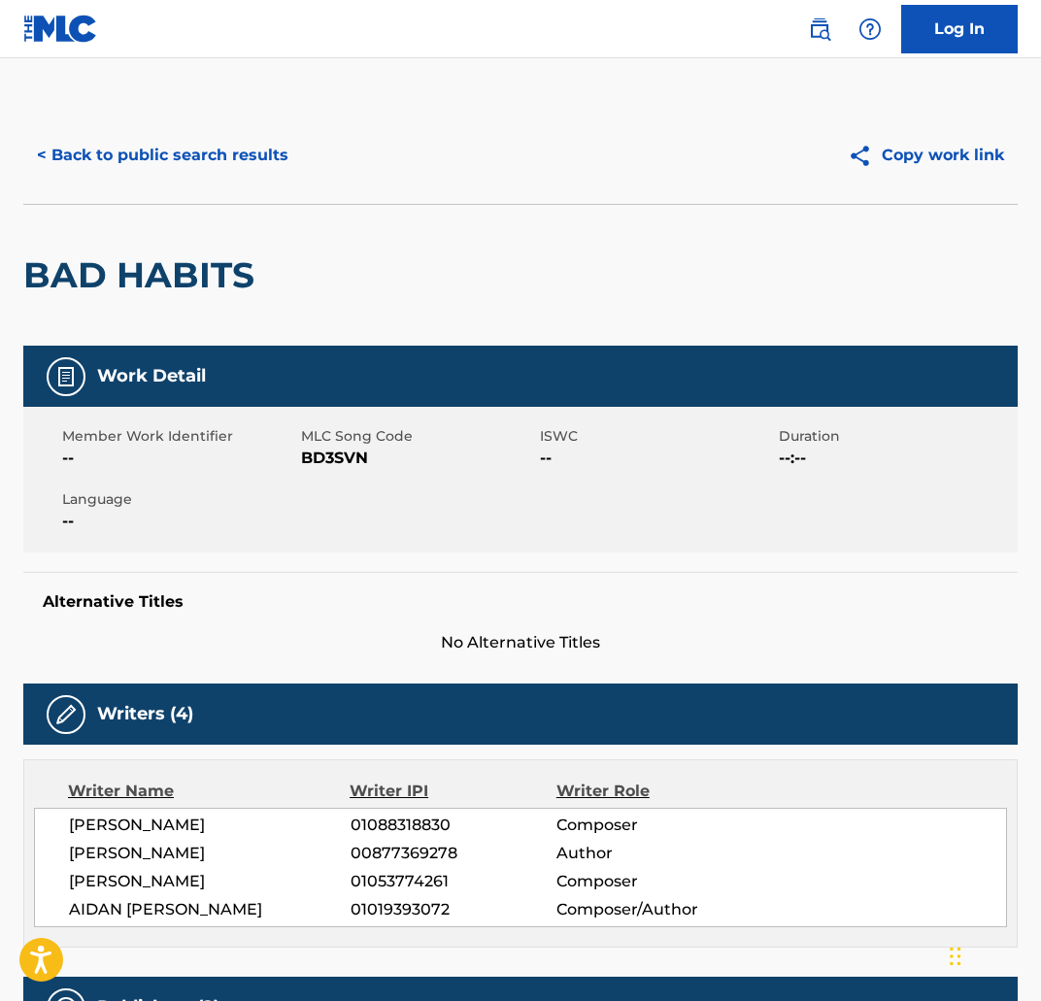
scroll to position [250, 0]
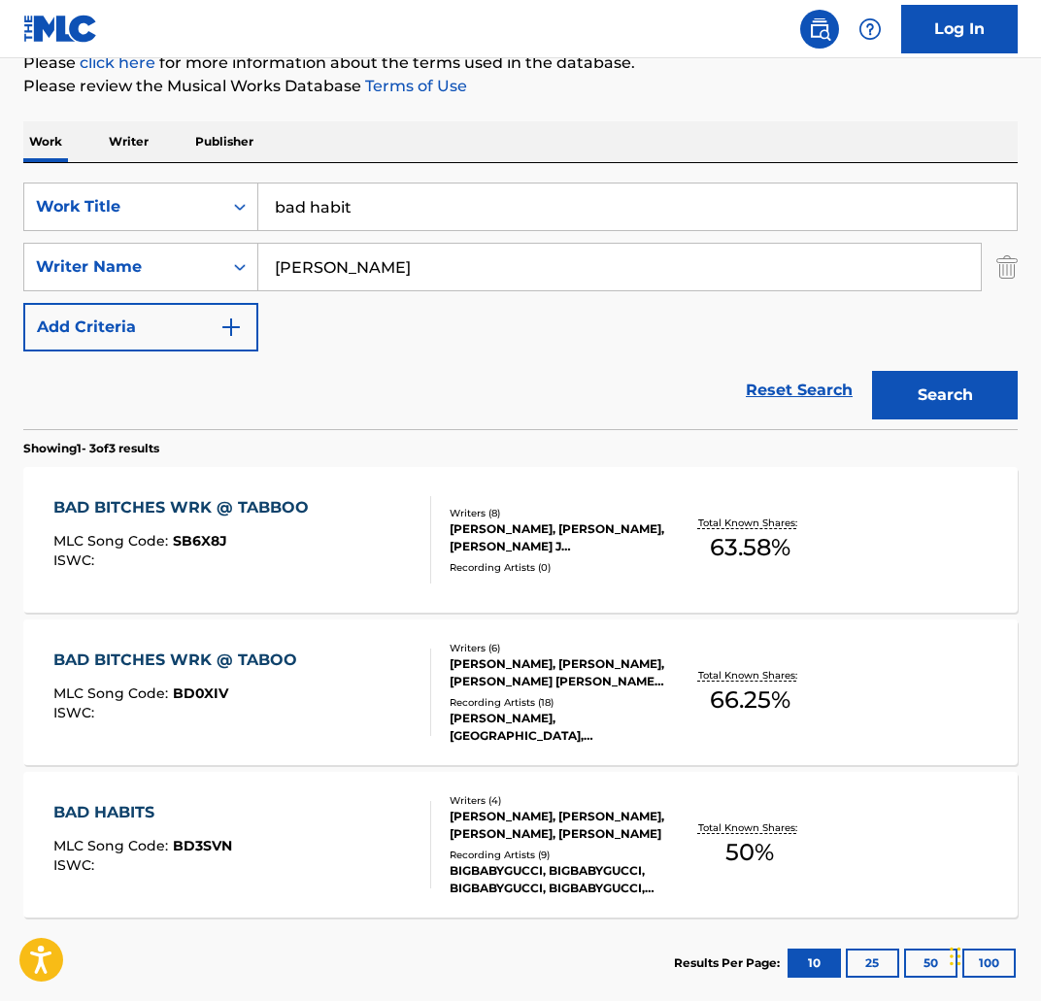
click at [208, 801] on div "BAD HABITS" at bounding box center [142, 812] width 179 height 23
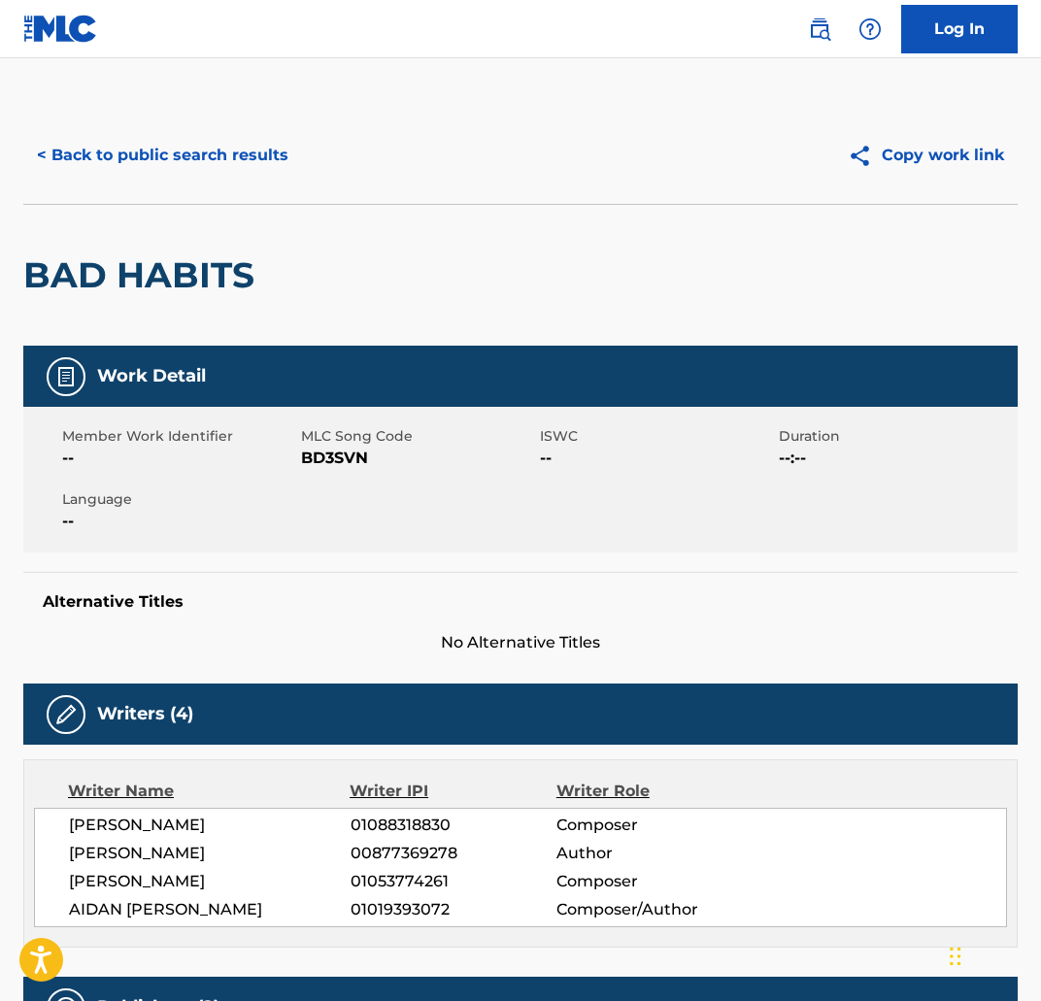
scroll to position [250, 0]
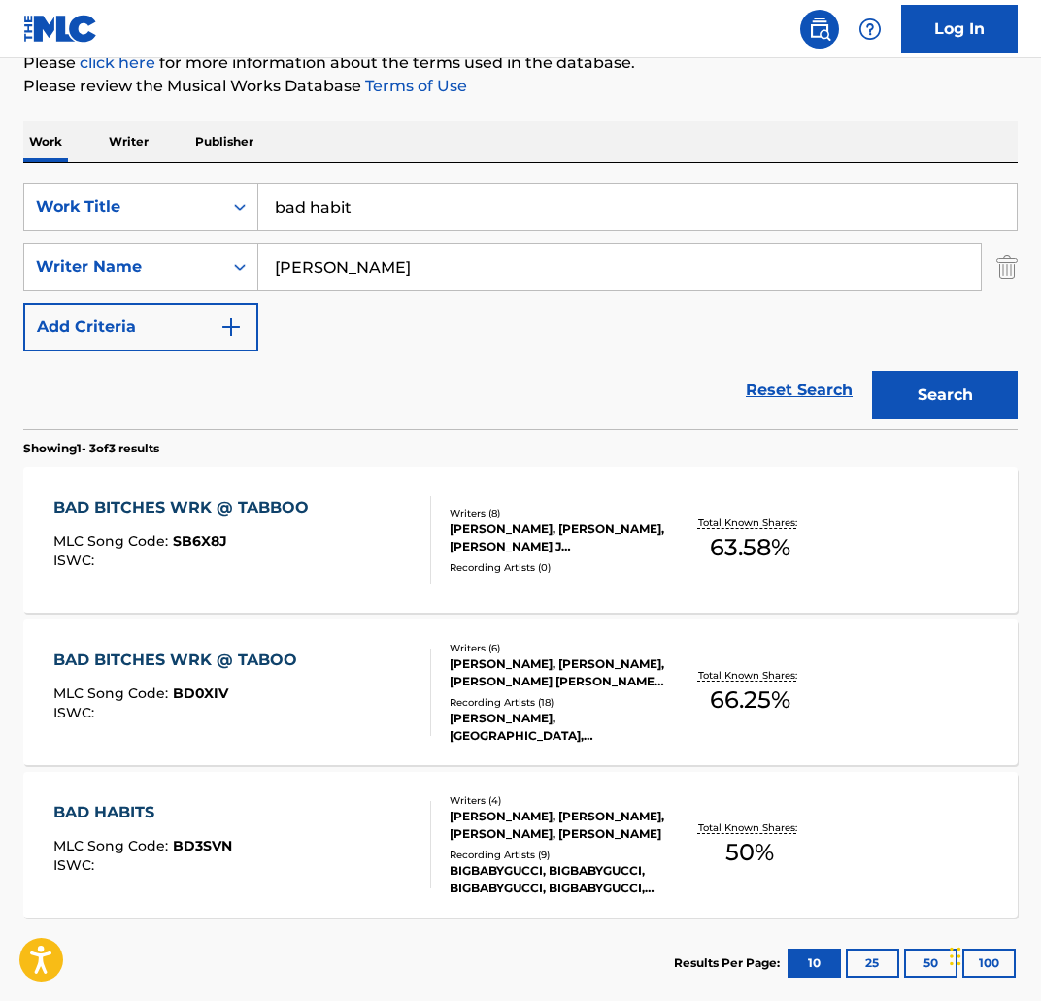
click at [350, 192] on input "bad habit" at bounding box center [637, 207] width 758 height 47
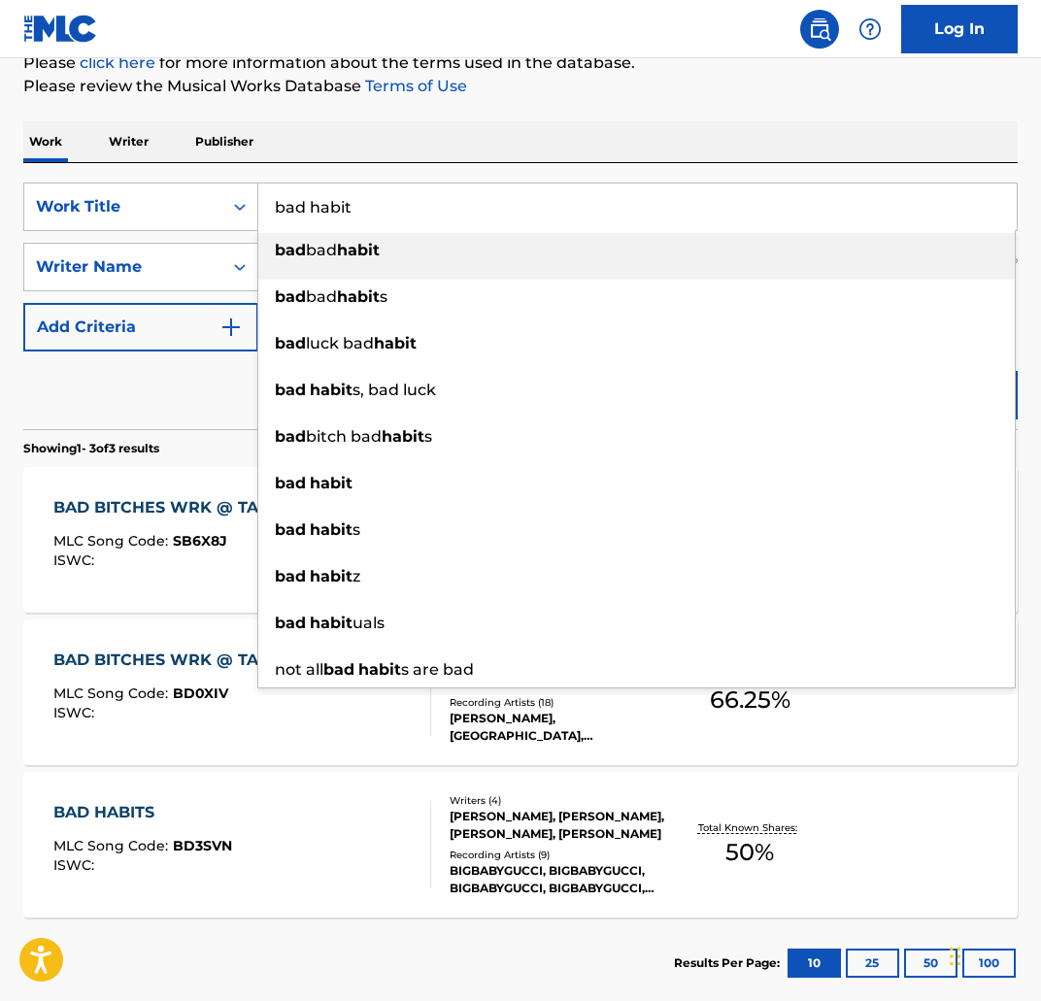
click at [382, 193] on input "bad habit" at bounding box center [637, 207] width 758 height 47
drag, startPoint x: 350, startPoint y: 218, endPoint x: -66, endPoint y: 241, distance: 416.2
click at [0, 241] on html "Accessibility Screen-Reader Guide, Feedback, and Issue Reporting | New window L…" at bounding box center [520, 250] width 1041 height 1001
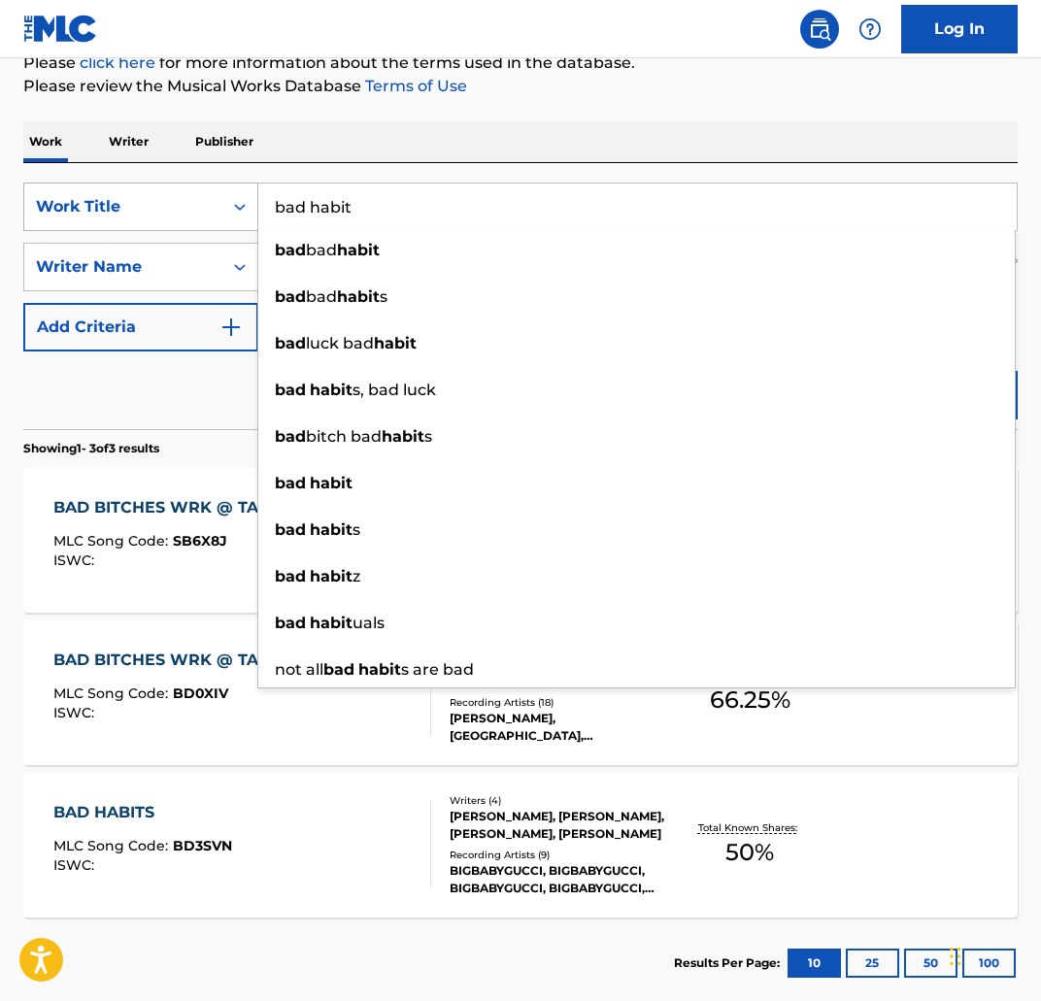
drag, startPoint x: 367, startPoint y: 205, endPoint x: 119, endPoint y: 186, distance: 248.3
click at [119, 186] on div "SearchWithCriteria3f4fc6af-0e98-4dd3-9bd2-5c5164f21fc7 Work Title bad habit bad…" at bounding box center [520, 207] width 994 height 49
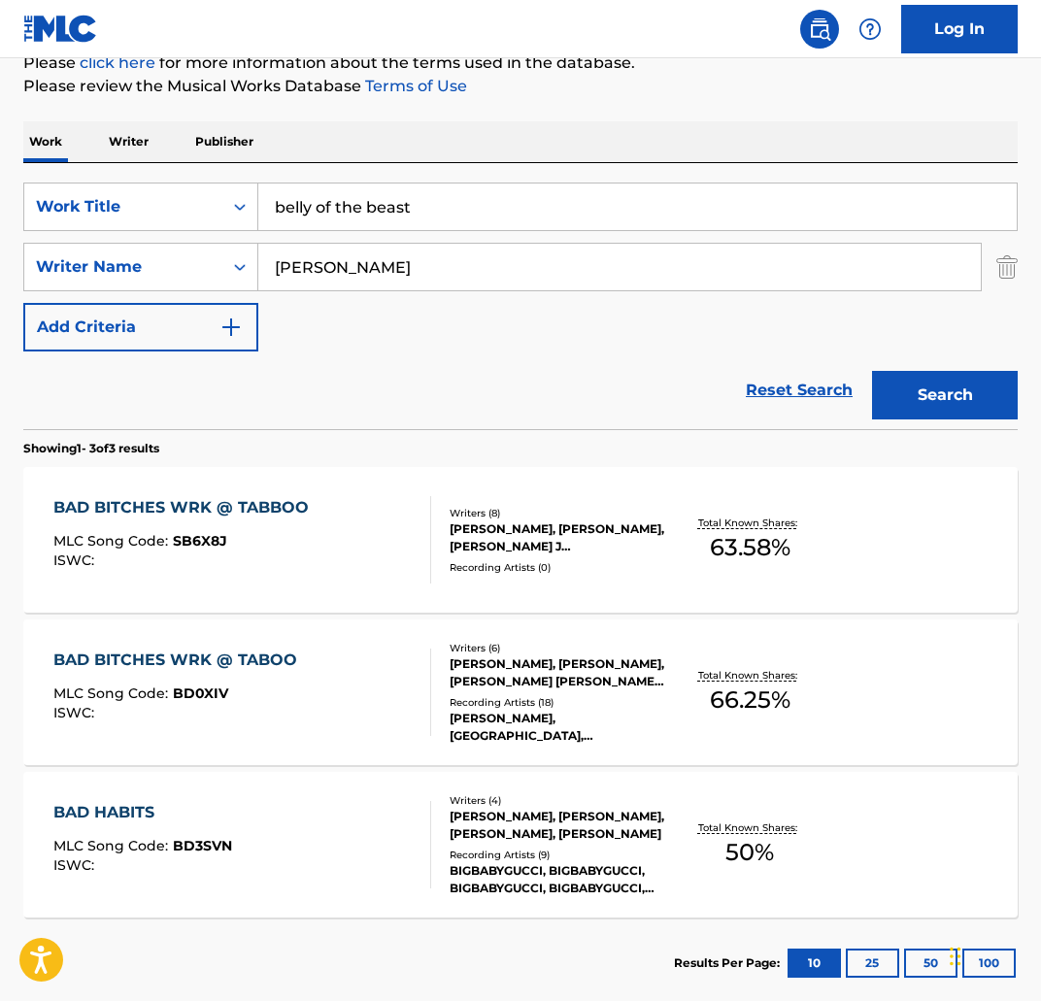
type input "belly of the beast"
click at [980, 401] on button "Search" at bounding box center [945, 395] width 146 height 49
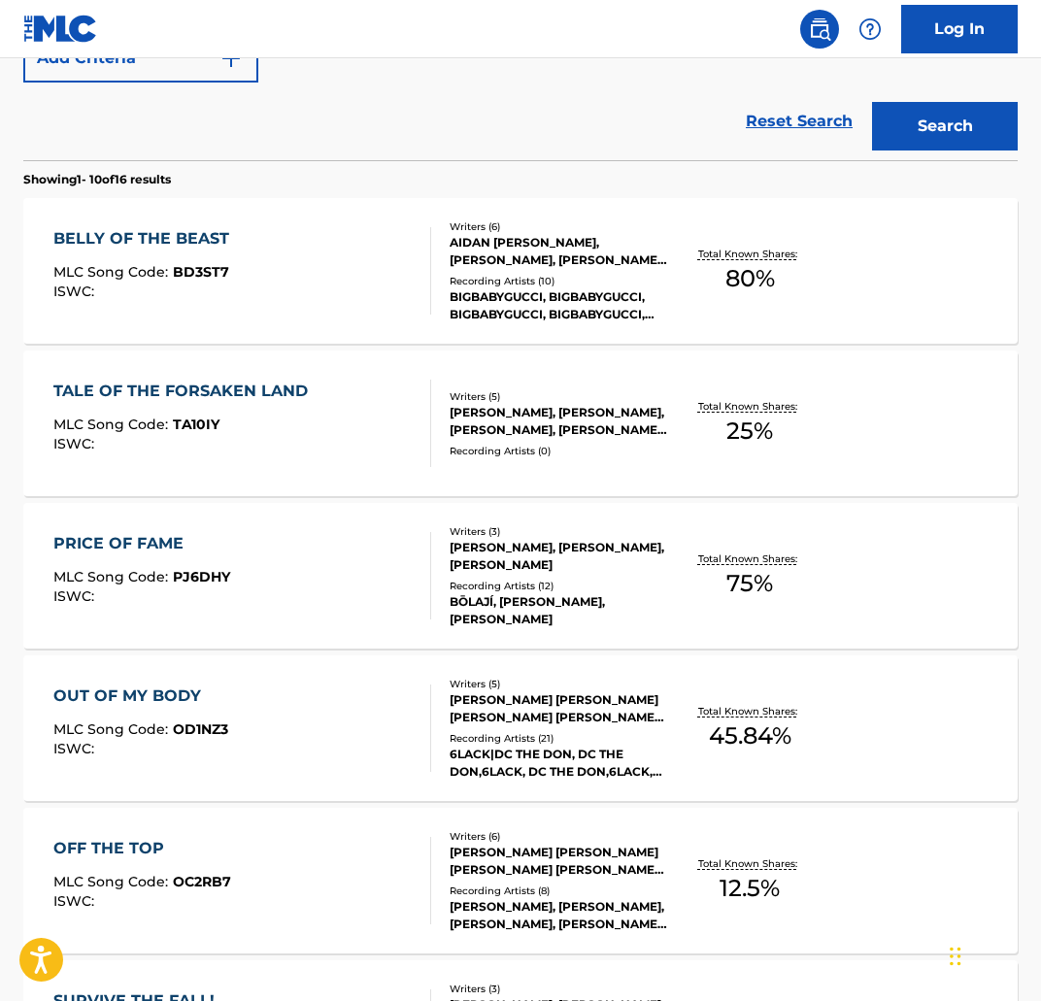
scroll to position [0, 0]
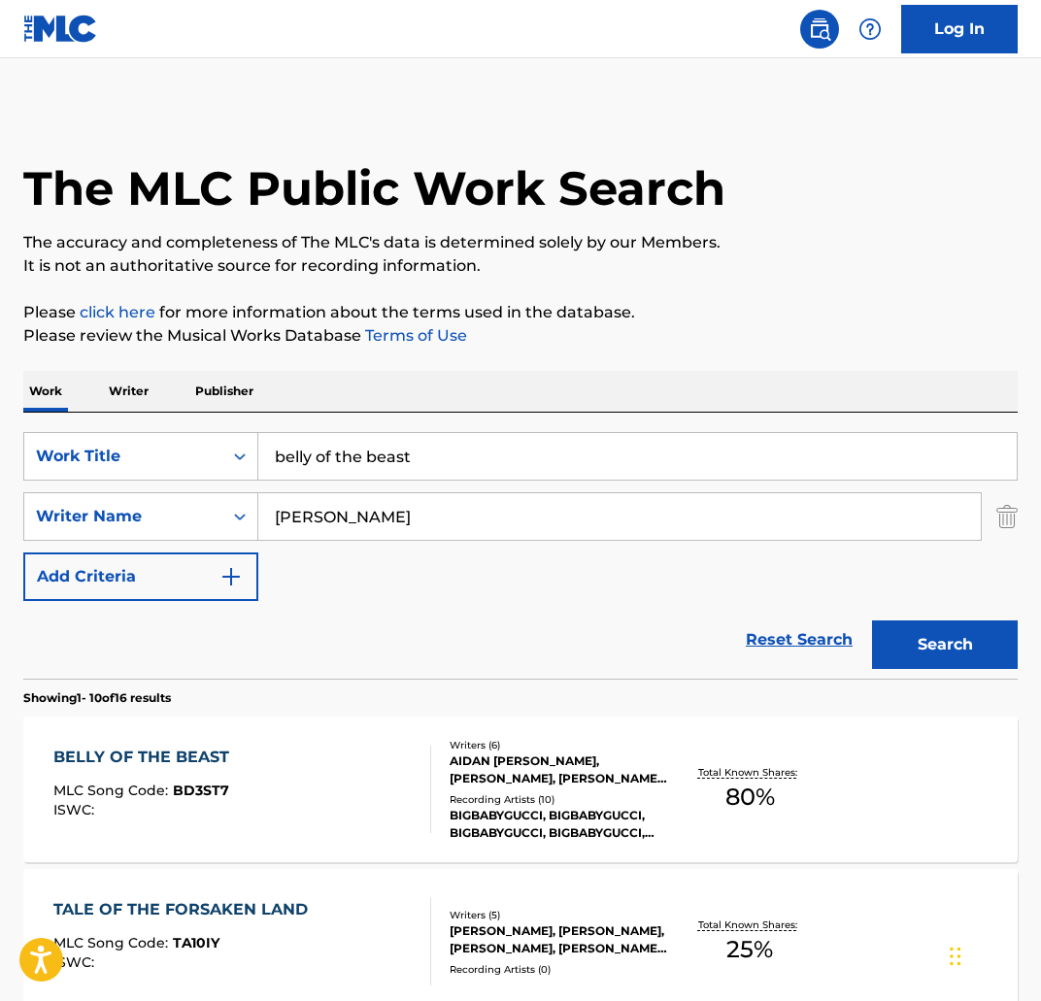
click at [90, 740] on div "BELLY OF THE BEAST MLC Song Code : BD3ST7 ISWC : Writers ( 6 ) AIDAN JONATHAN C…" at bounding box center [520, 790] width 994 height 146
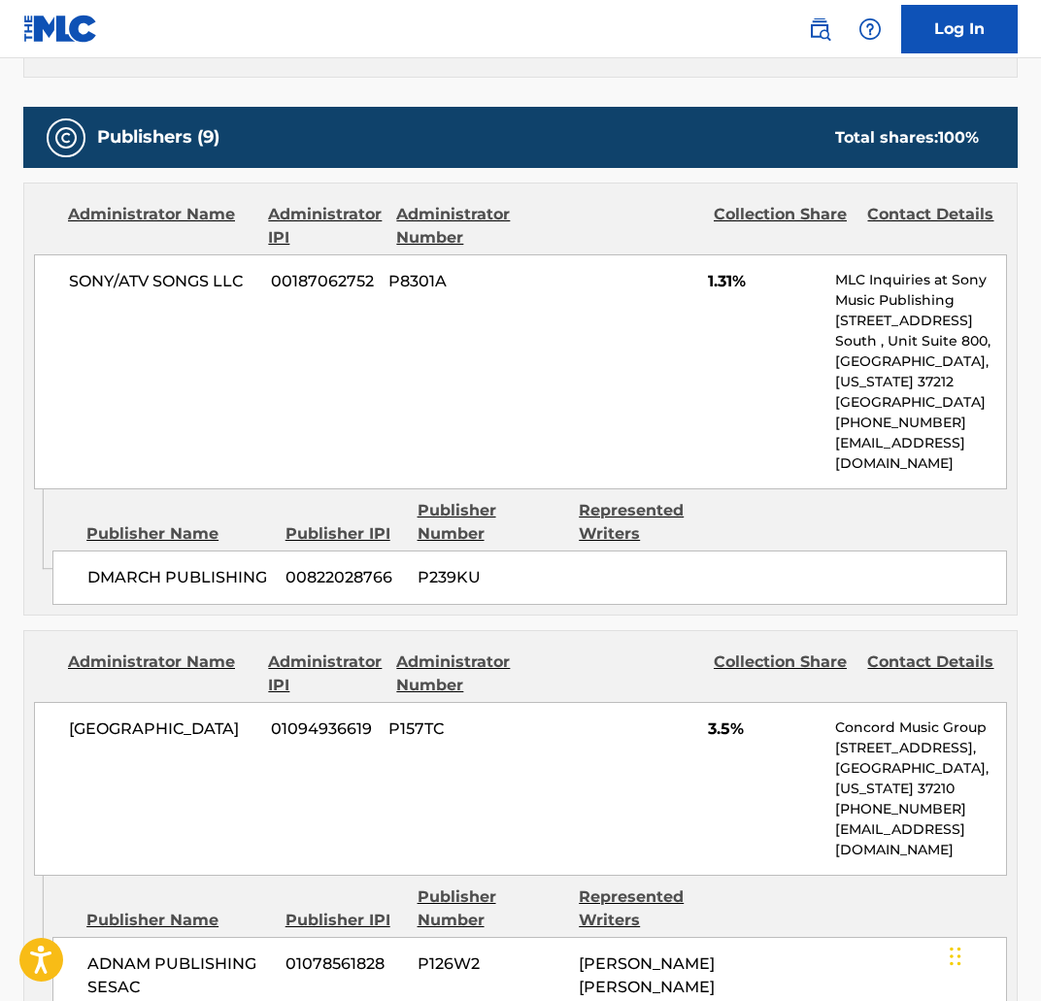
scroll to position [1004, 0]
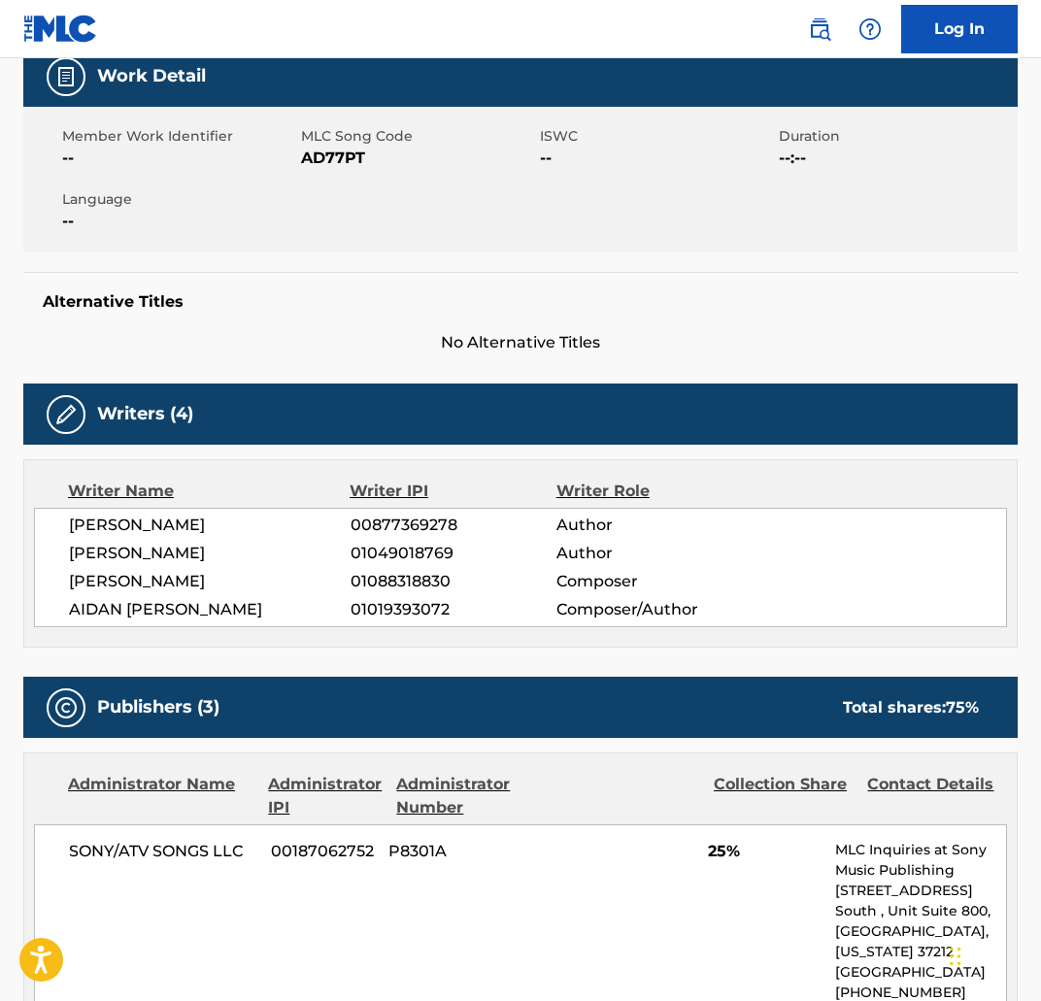
scroll to position [304, 0]
